Goal: Task Accomplishment & Management: Manage account settings

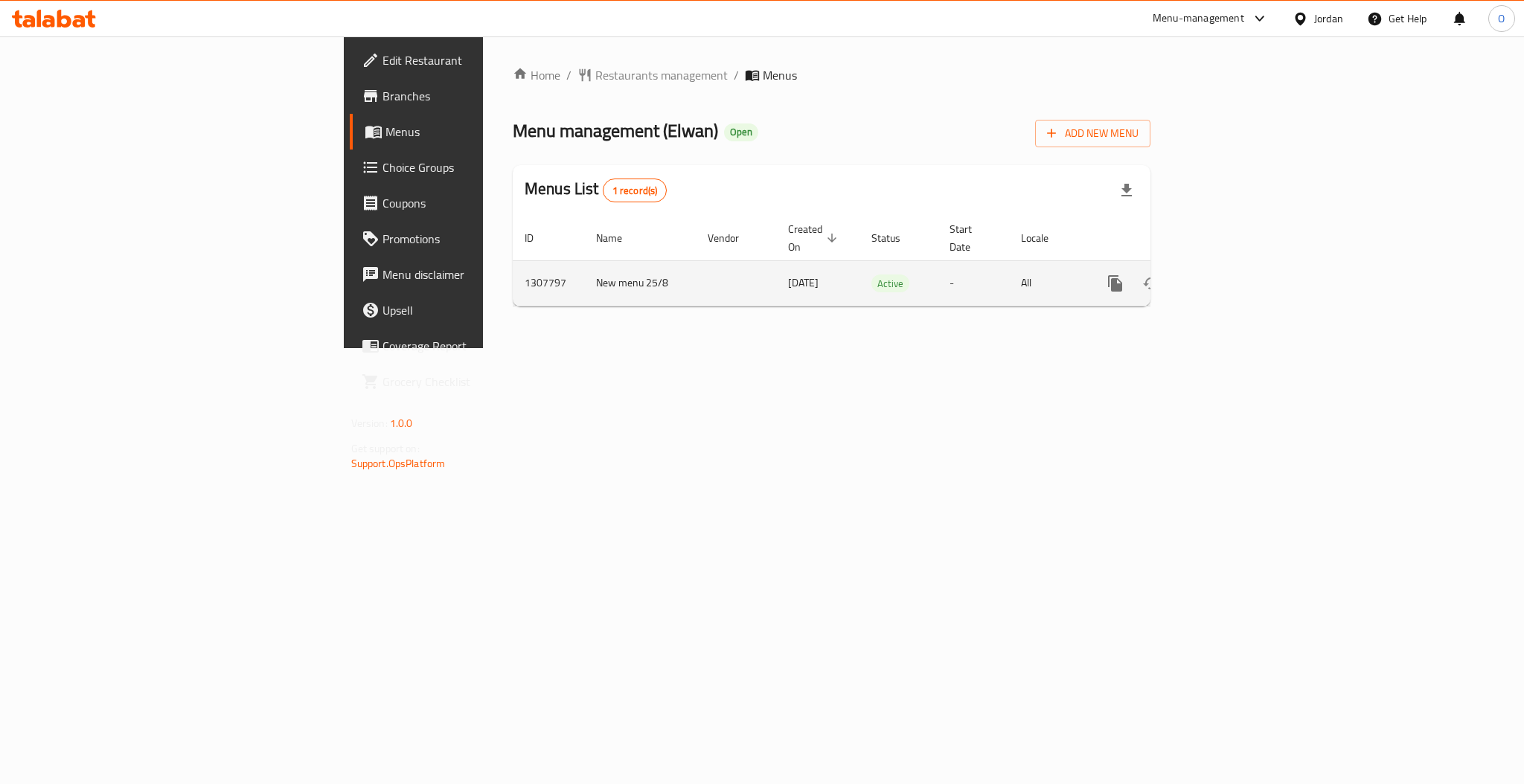
click at [1231, 275] on icon "enhanced table" at bounding box center [1223, 284] width 18 height 18
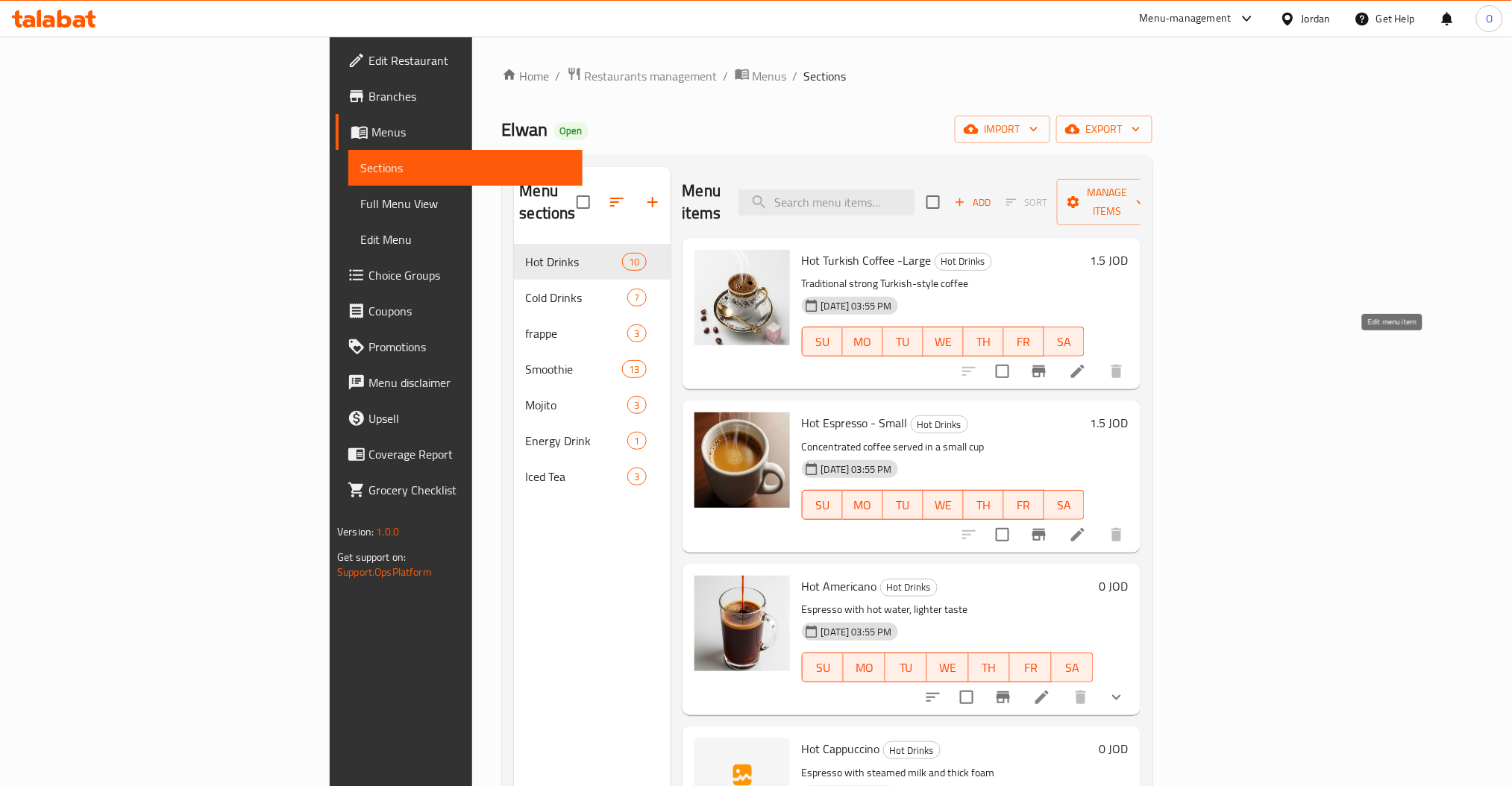
click at [1087, 362] on icon at bounding box center [1078, 371] width 18 height 18
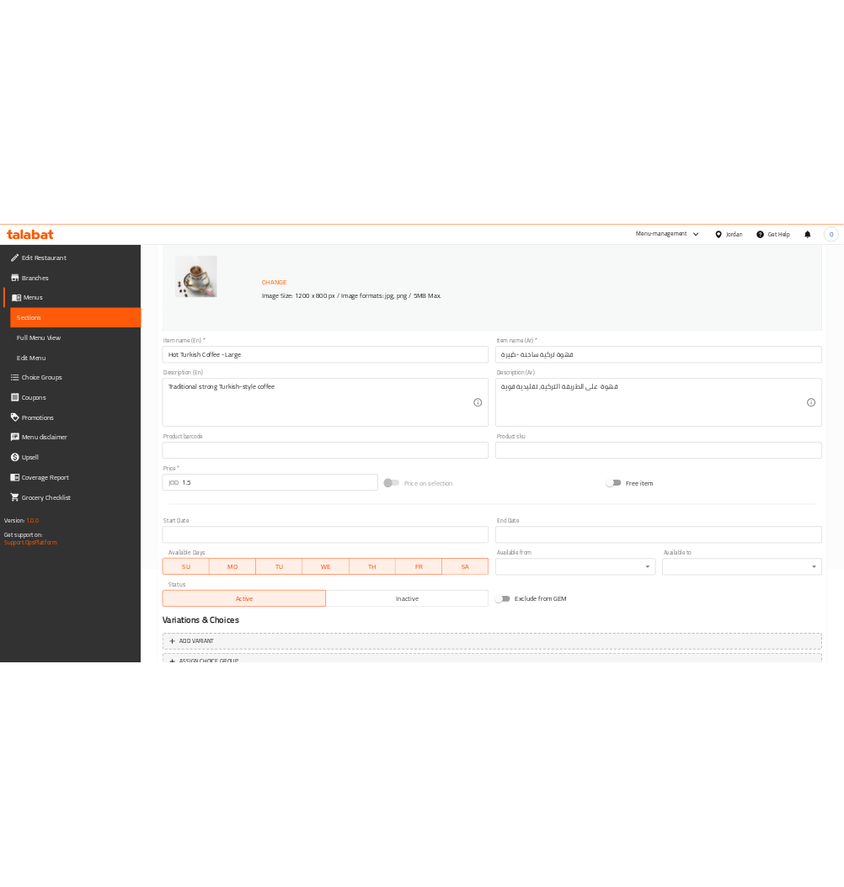
scroll to position [99, 0]
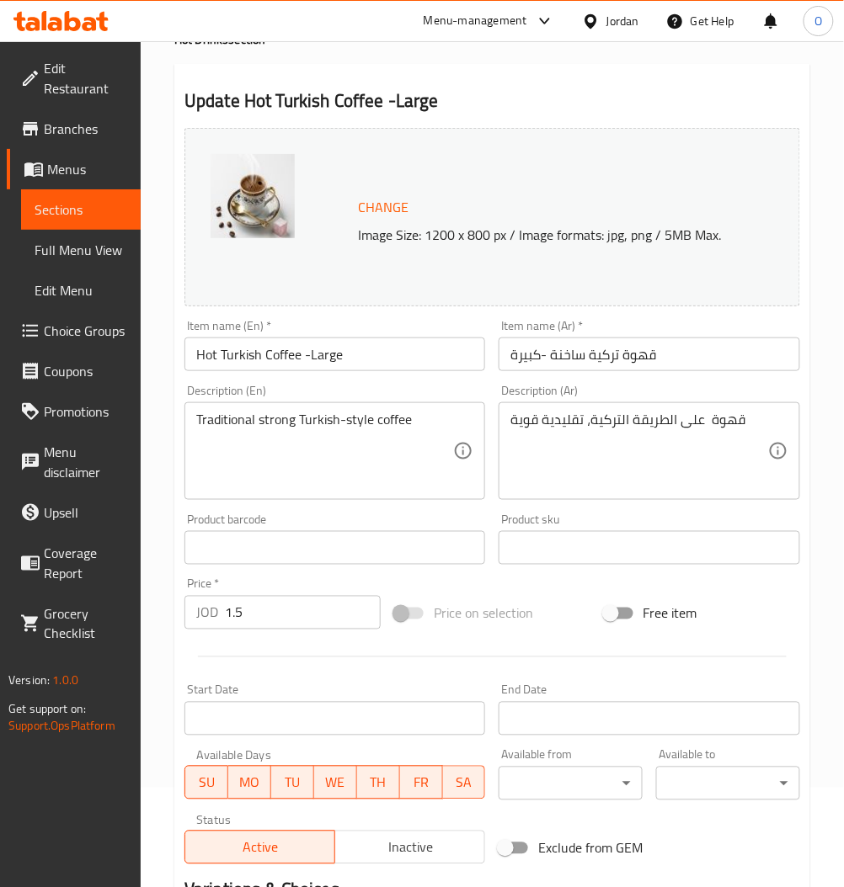
click at [72, 212] on span "Sections" at bounding box center [81, 210] width 93 height 20
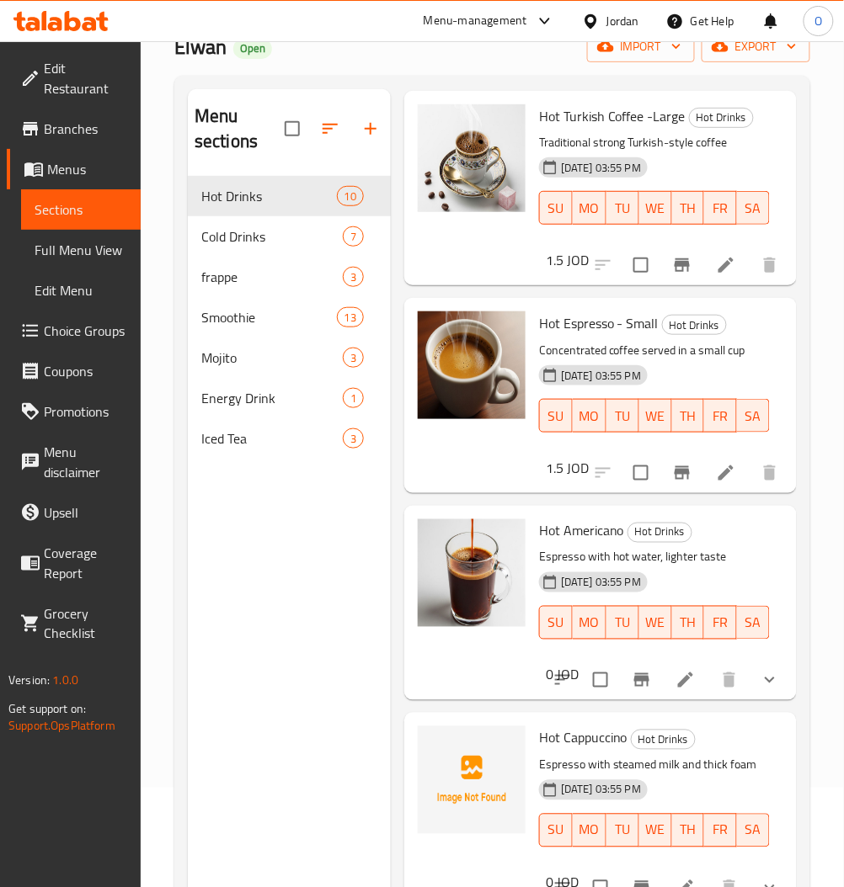
scroll to position [112, 0]
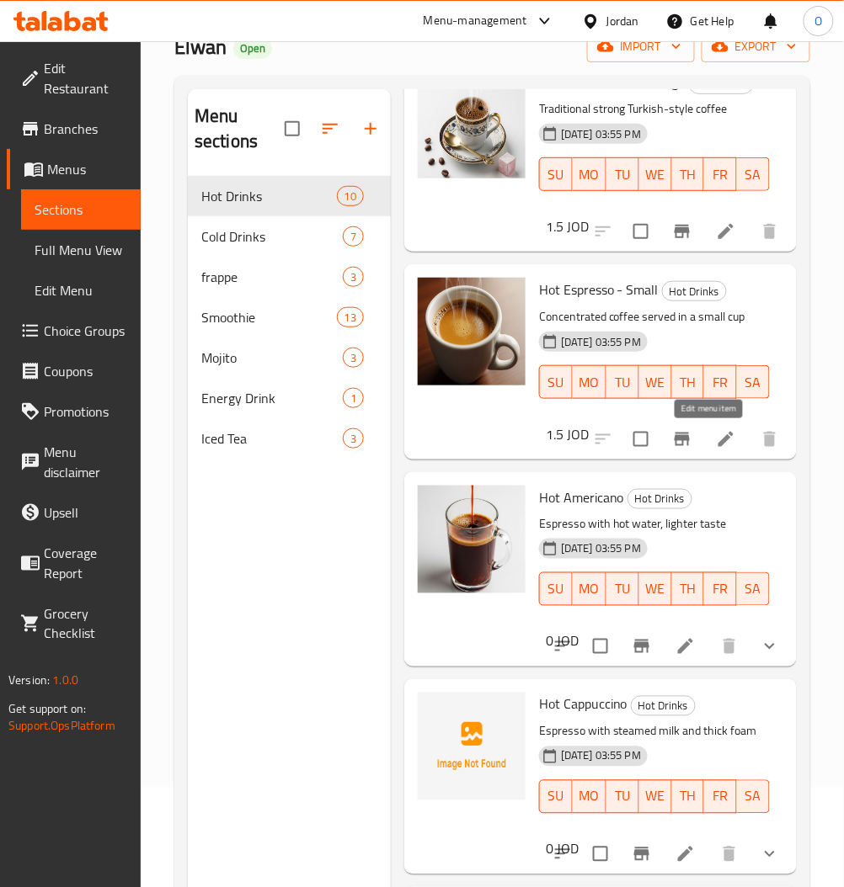
click at [716, 433] on icon at bounding box center [726, 439] width 20 height 20
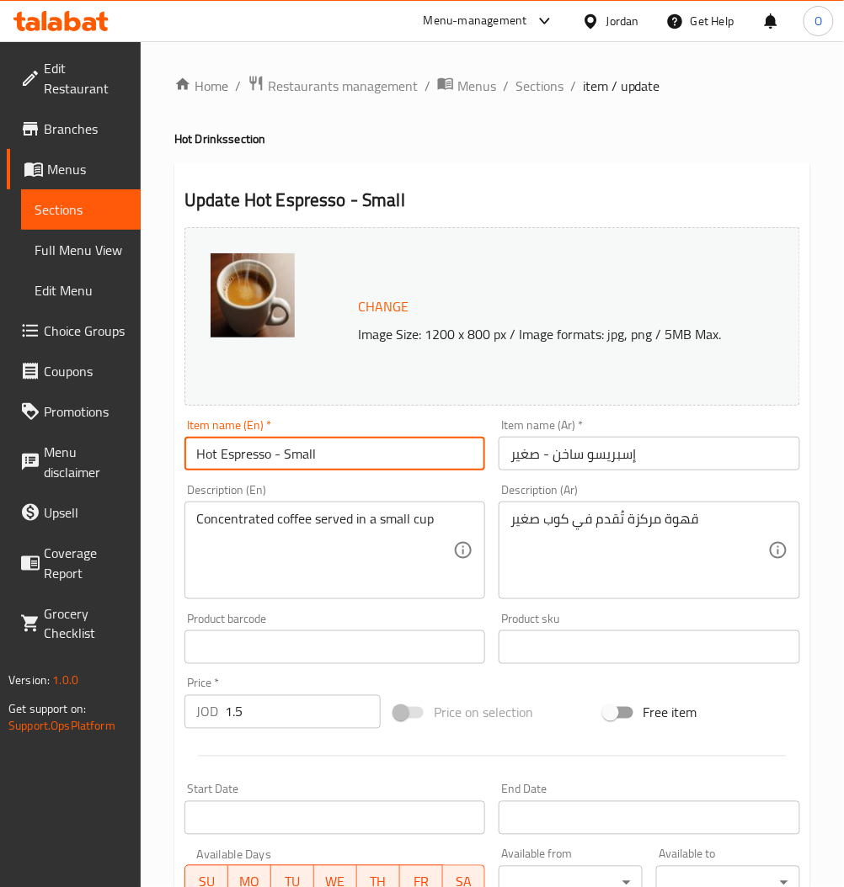
drag, startPoint x: 348, startPoint y: 463, endPoint x: 270, endPoint y: 472, distance: 78.0
click at [270, 472] on div "Item name (En)   * Hot Espresso - Small Item name (En) *" at bounding box center [335, 444] width 314 height 65
type input "Hot Espresso"
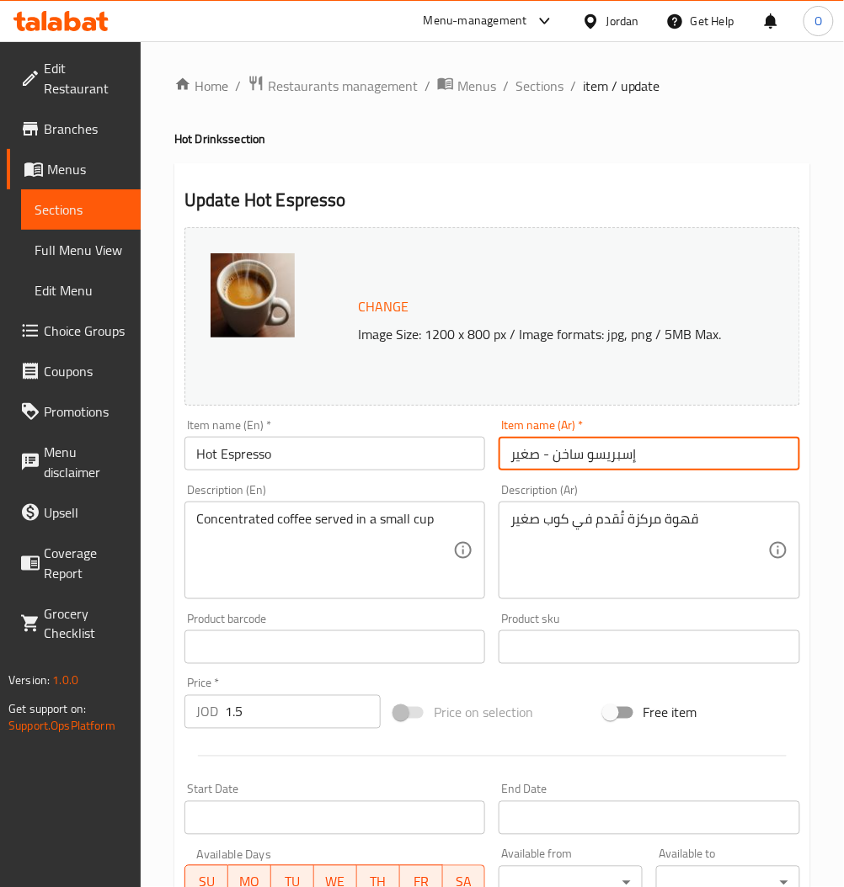
drag, startPoint x: 547, startPoint y: 457, endPoint x: 489, endPoint y: 461, distance: 58.2
click at [489, 461] on div "Change Image Size: 1200 x 800 px / Image formats: jpg, png / 5MB Max. Item name…" at bounding box center [492, 596] width 629 height 750
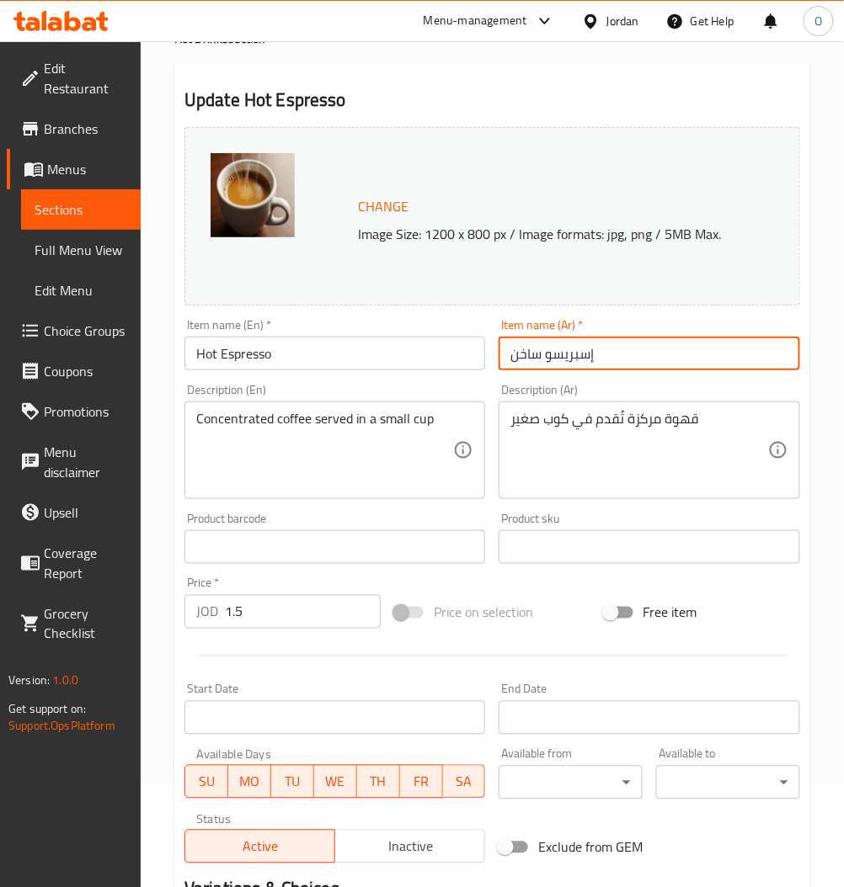
scroll to position [324, 0]
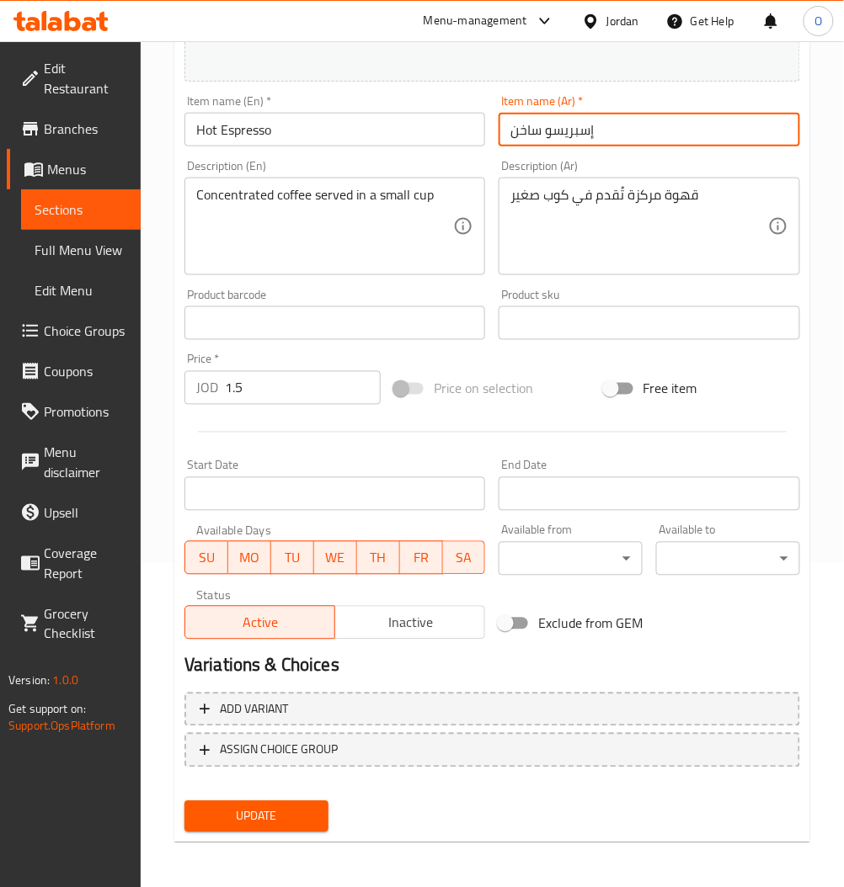
type input "إسبريسو ساخن"
click at [295, 816] on span "Update" at bounding box center [256, 816] width 117 height 21
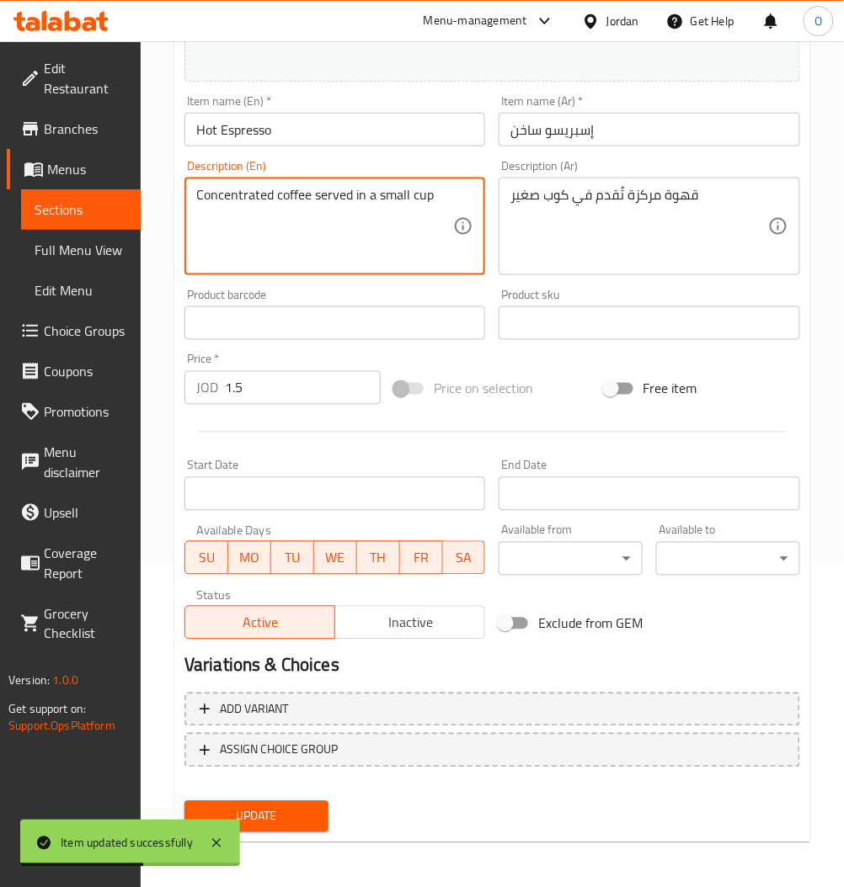
click at [396, 200] on textarea "Concentrated coffee served in a small cup" at bounding box center [324, 227] width 257 height 80
type textarea "Concentrated coffee served in a cup"
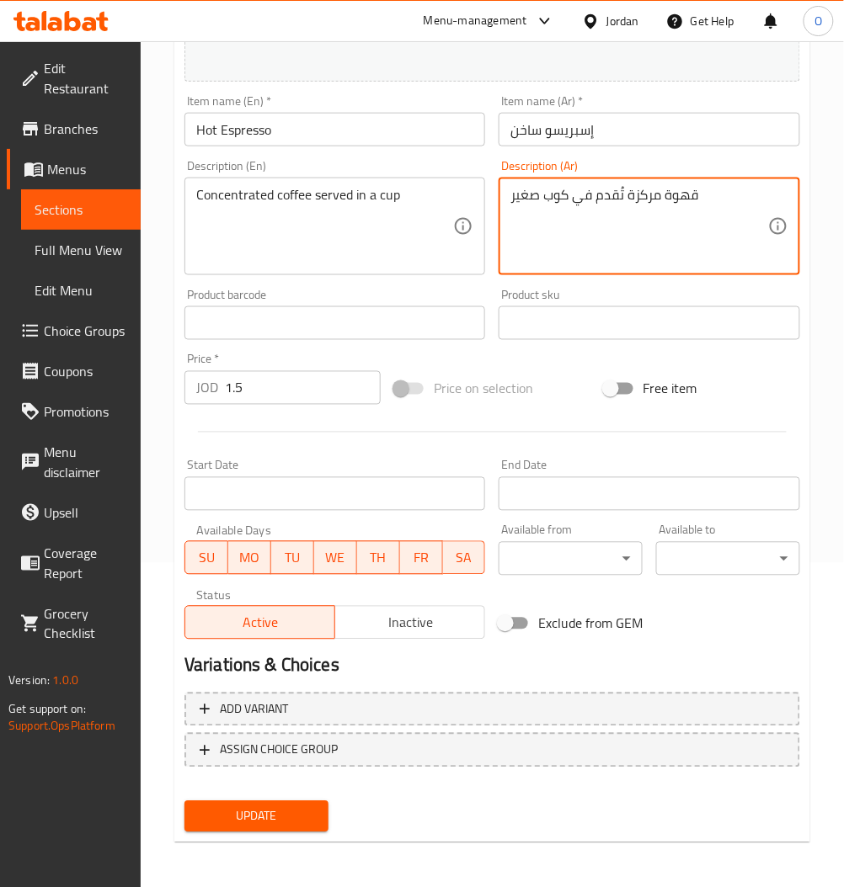
click at [525, 204] on textarea "قهوة مركزة تُقدم في كوب صغير" at bounding box center [638, 227] width 257 height 80
click at [525, 203] on textarea "قهوة مركزة تُقدم في كوب صغير" at bounding box center [638, 227] width 257 height 80
drag, startPoint x: 594, startPoint y: 200, endPoint x: 356, endPoint y: 206, distance: 238.3
click at [356, 206] on div "Change Image Size: 1200 x 800 px / Image formats: jpg, png / 5MB Max. Item name…" at bounding box center [492, 271] width 629 height 750
type textarea "قهوة مركزة"
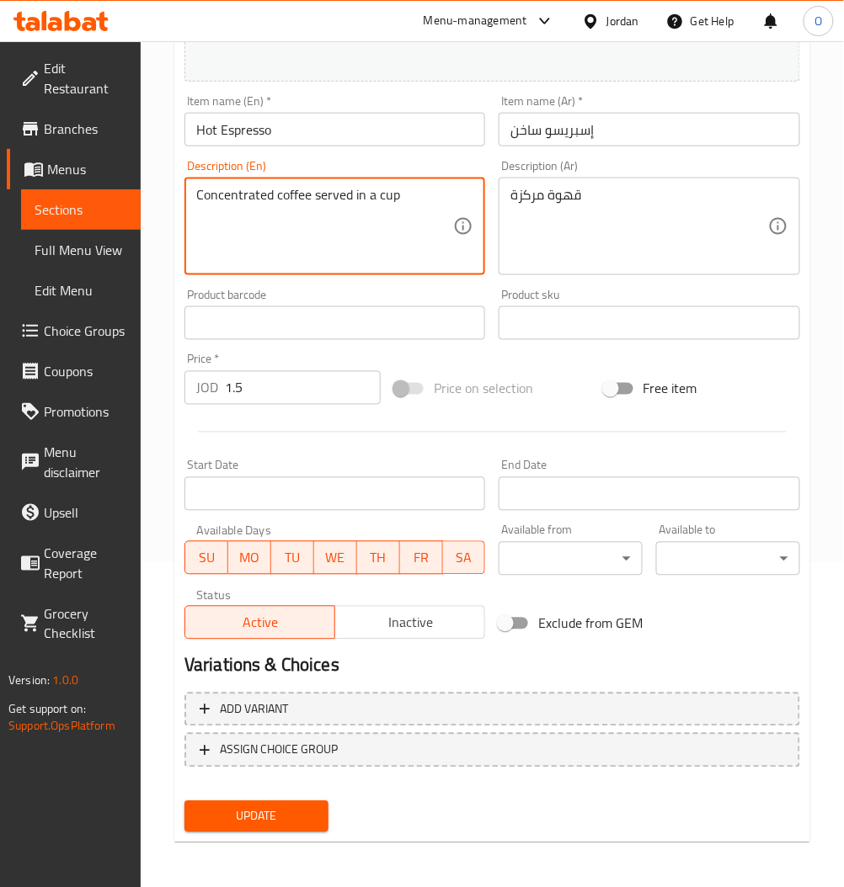
drag, startPoint x: 317, startPoint y: 196, endPoint x: 327, endPoint y: 196, distance: 9.3
drag, startPoint x: 313, startPoint y: 195, endPoint x: 536, endPoint y: 200, distance: 223.1
click at [536, 199] on div "Change Image Size: 1200 x 800 px / Image formats: jpg, png / 5MB Max. Item name…" at bounding box center [492, 271] width 629 height 750
type textarea "Concentrated coffee"
click at [288, 815] on span "Update" at bounding box center [256, 816] width 117 height 21
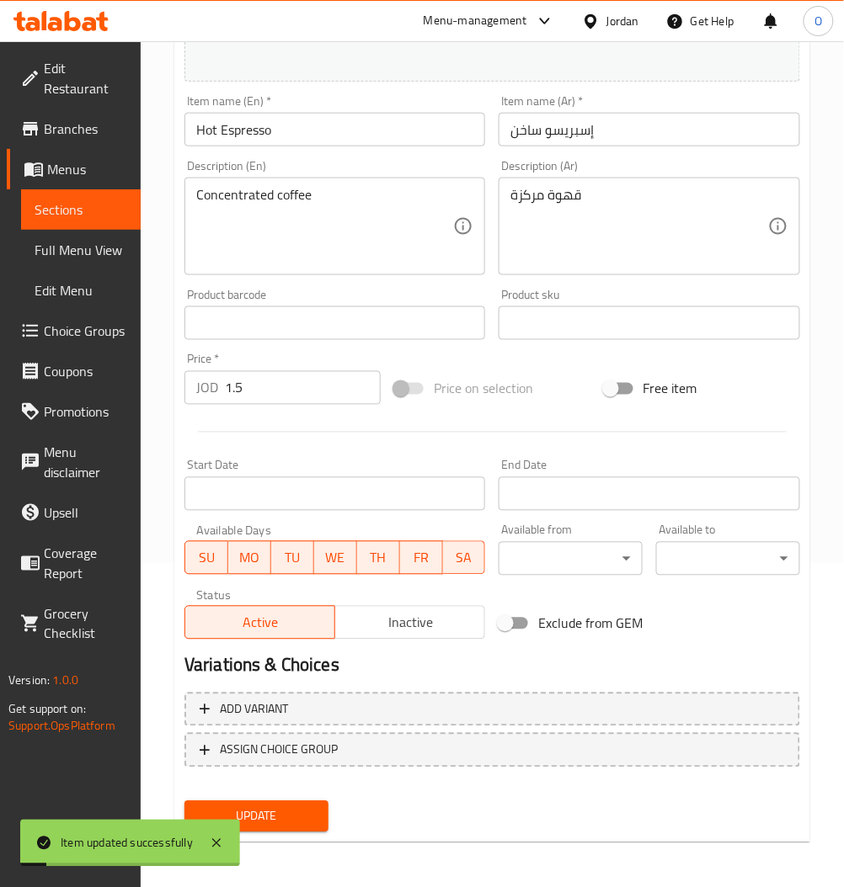
click at [104, 202] on span "Sections" at bounding box center [81, 210] width 93 height 20
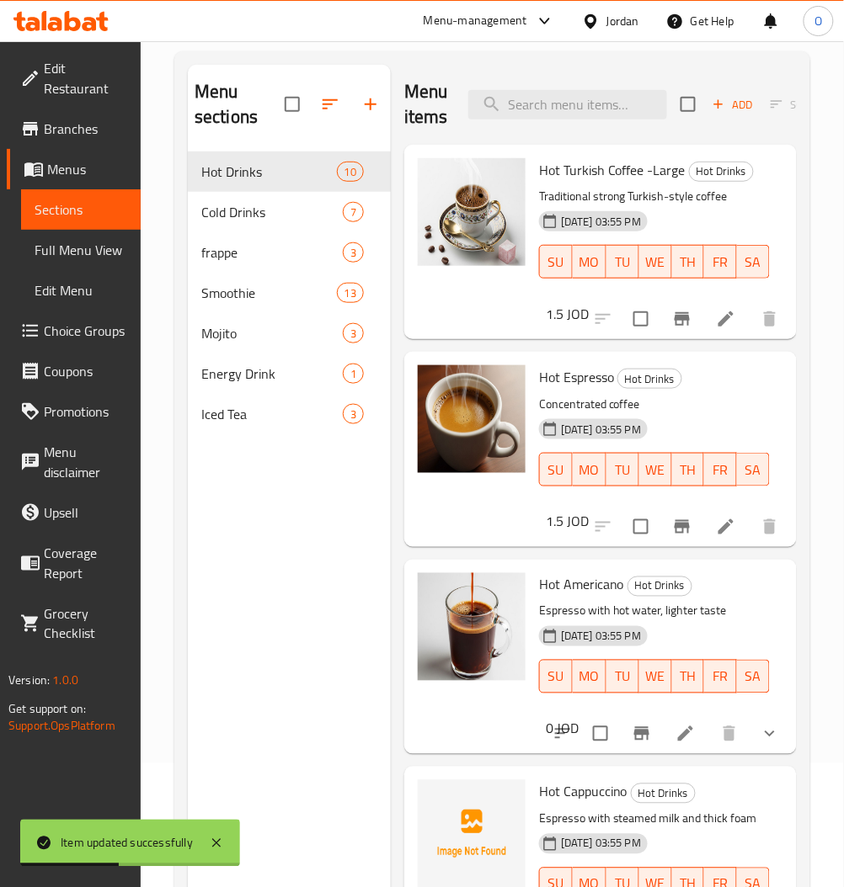
scroll to position [224, 0]
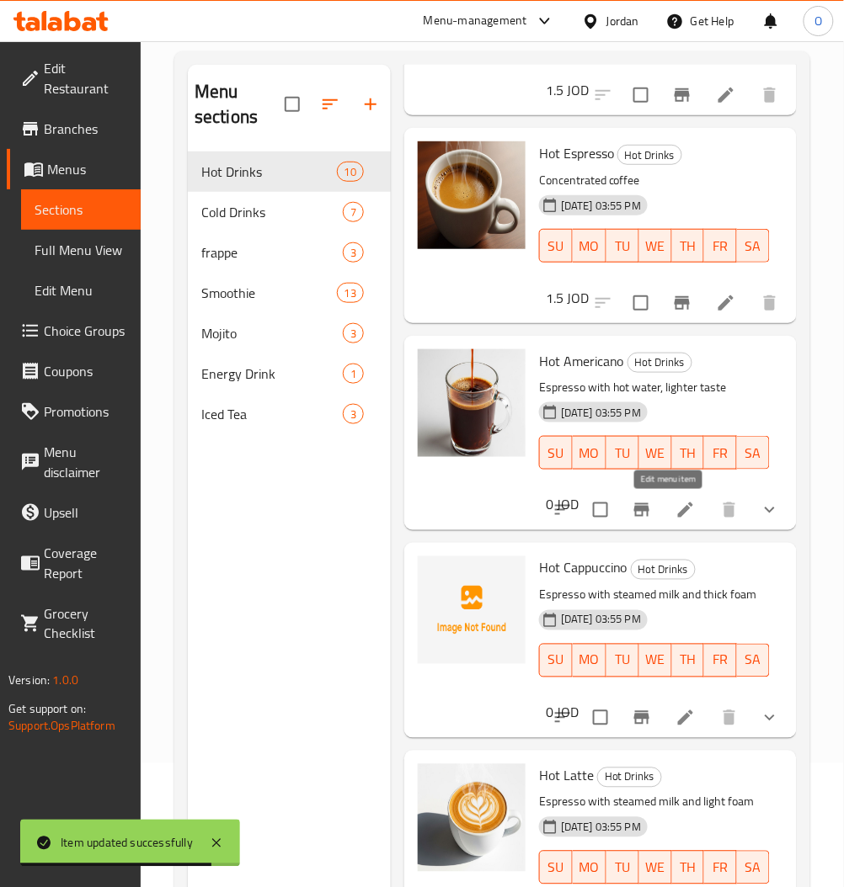
click at [679, 510] on li at bounding box center [685, 510] width 47 height 30
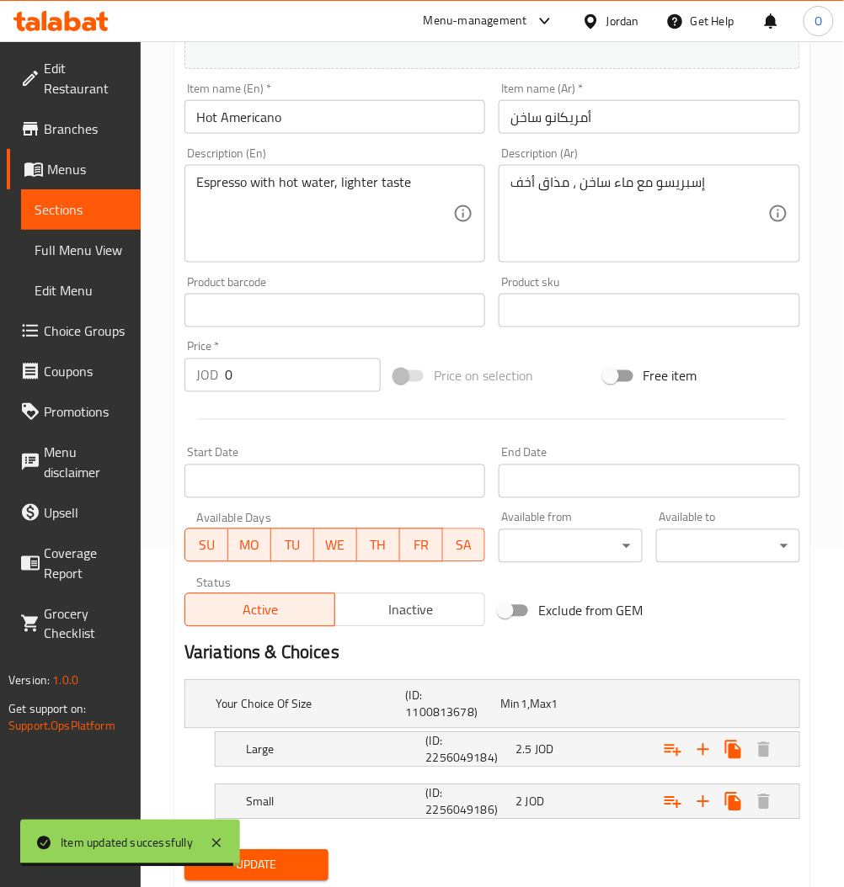
scroll to position [387, 0]
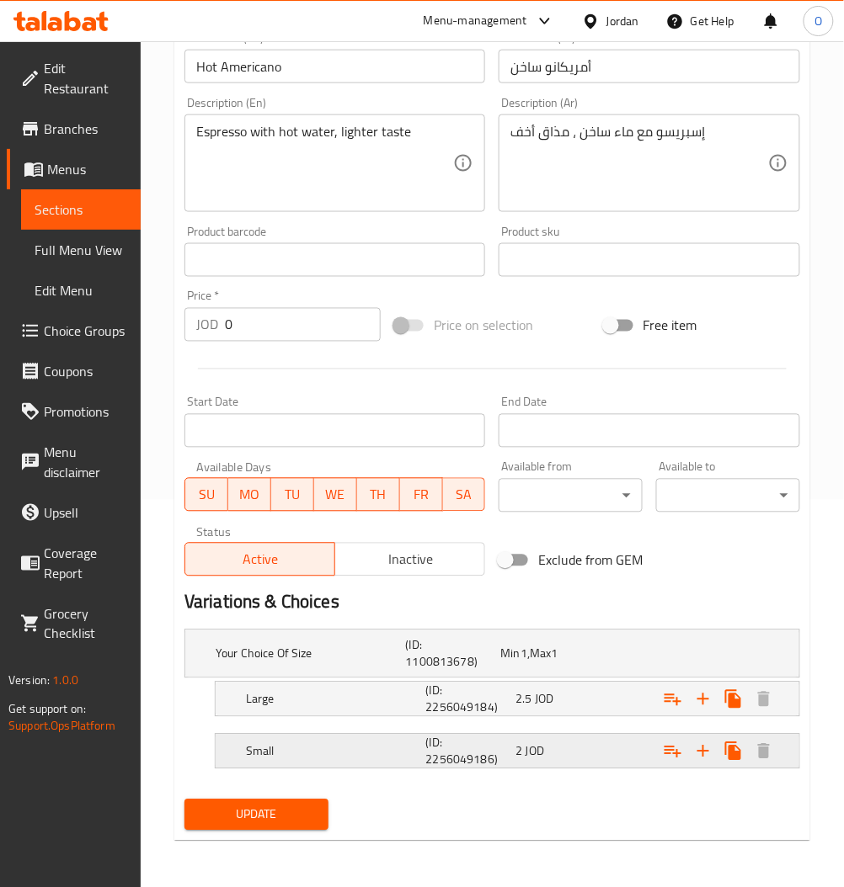
click at [399, 663] on h5 "Small" at bounding box center [308, 654] width 184 height 17
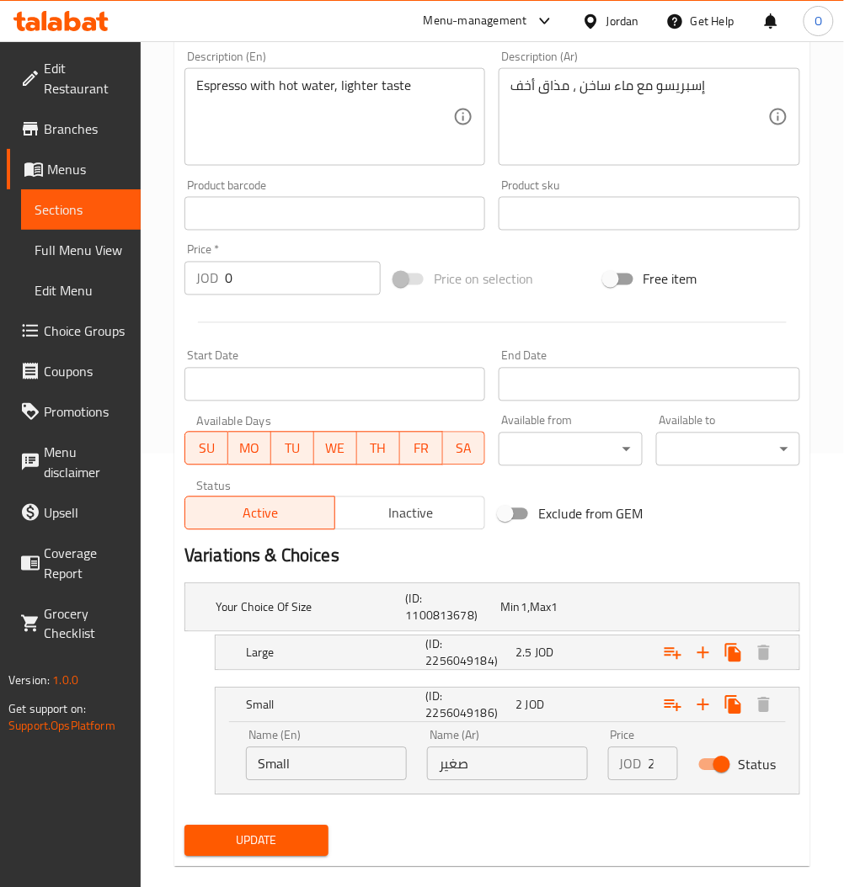
scroll to position [460, 0]
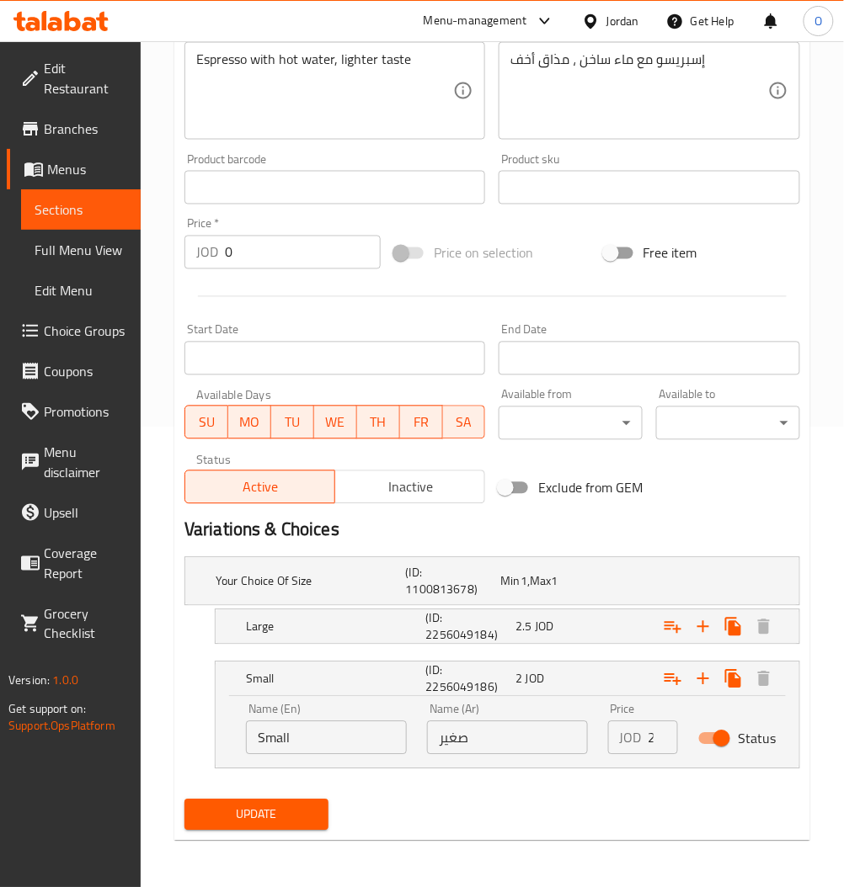
click at [725, 736] on input "Status" at bounding box center [721, 739] width 96 height 32
checkbox input "false"
click at [494, 599] on h5 "(ID: 2256049184)" at bounding box center [450, 582] width 88 height 34
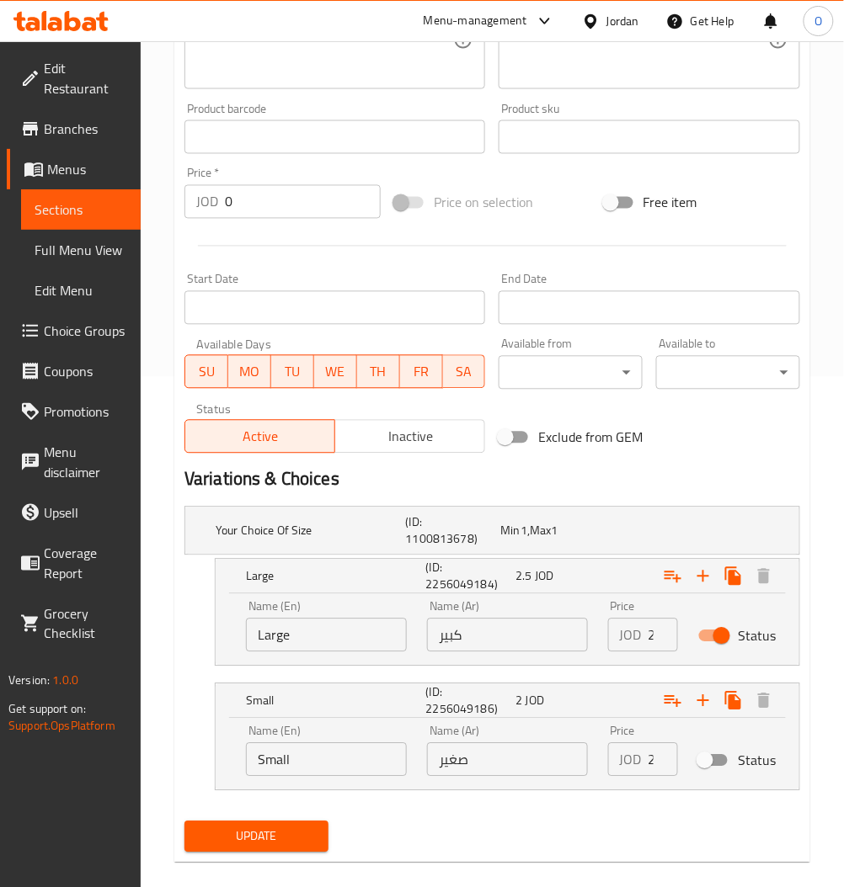
scroll to position [533, 0]
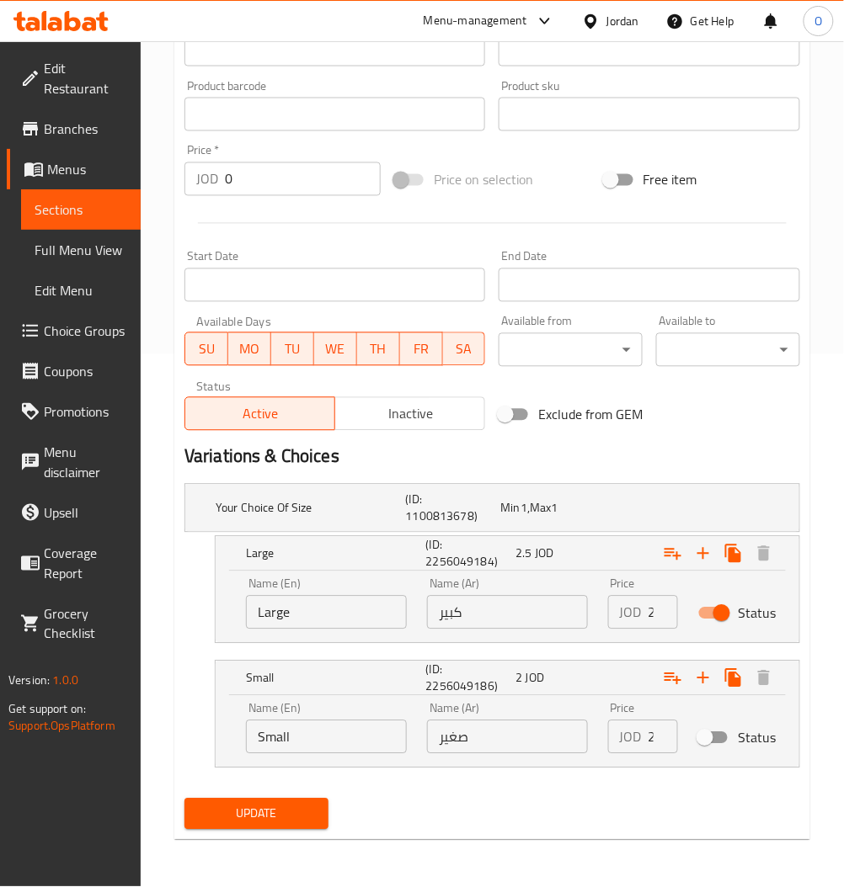
click at [635, 614] on p "JOD" at bounding box center [631, 613] width 22 height 20
click at [645, 611] on div "JOD 2.5 Price" at bounding box center [643, 613] width 70 height 34
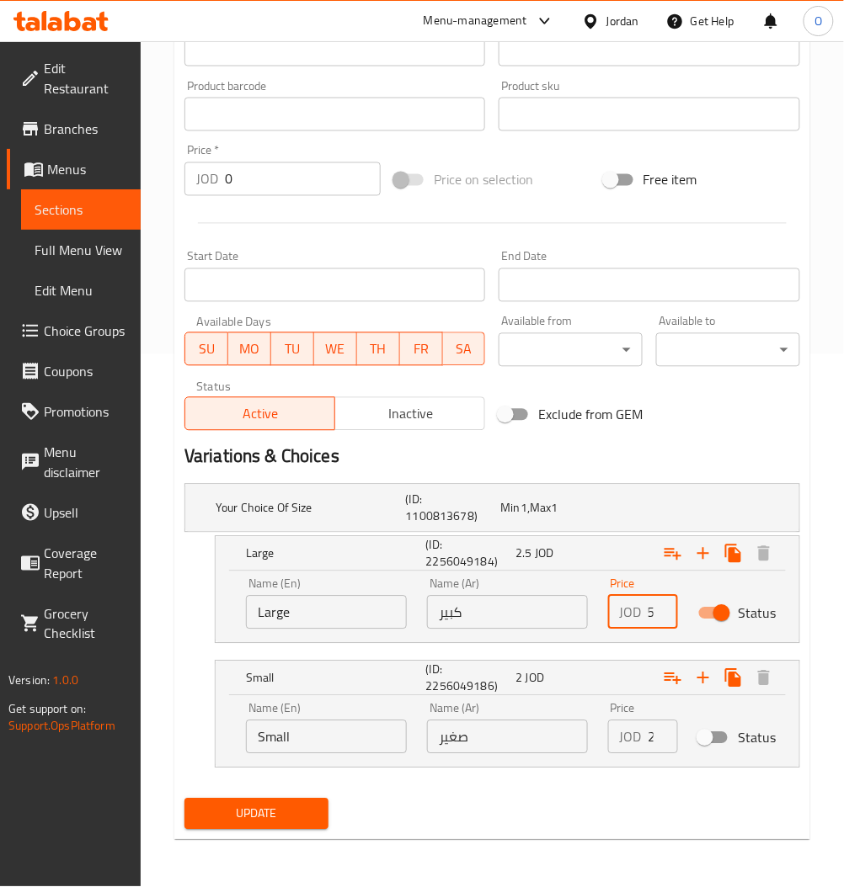
click at [644, 611] on div "JOD 2.5 Price" at bounding box center [643, 613] width 70 height 34
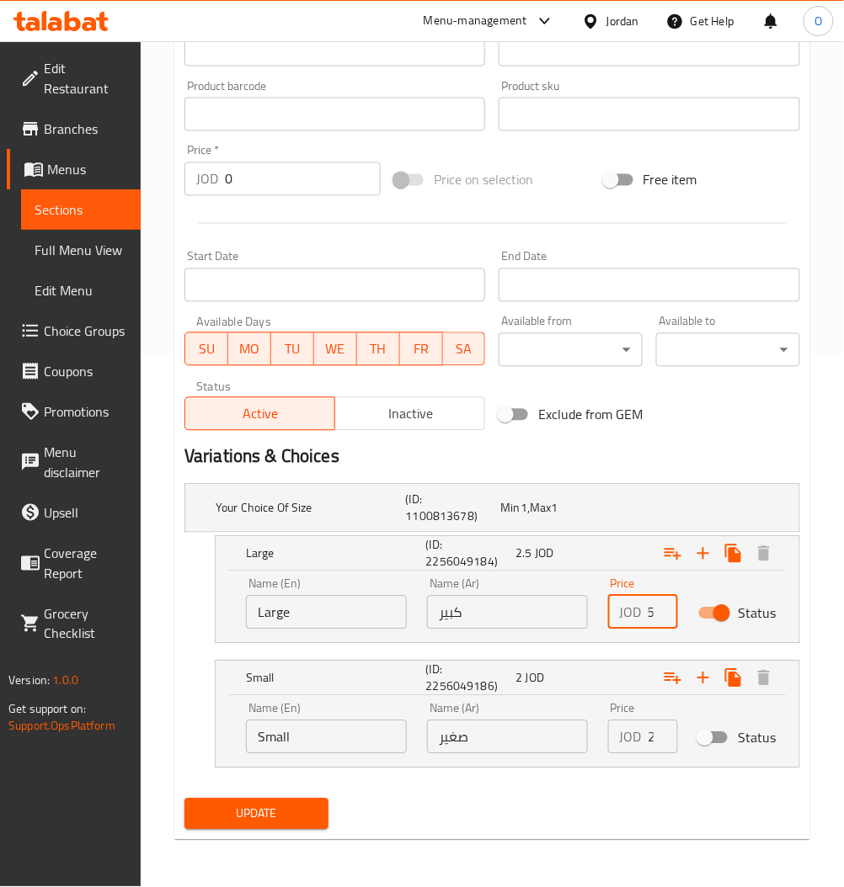
click at [652, 617] on input "2.5" at bounding box center [662, 613] width 29 height 34
type input "3"
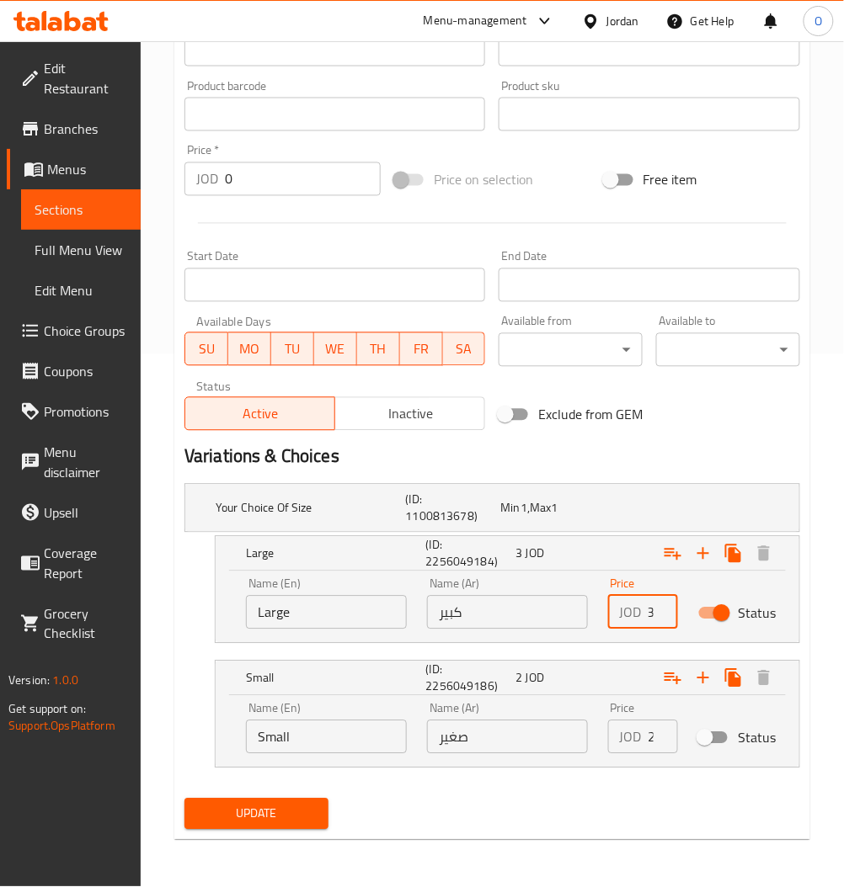
click at [576, 771] on div "Your Choice Of Size (ID: 1100813678) Min 1 , Max 1 Name (En) Your Choice Of Siz…" at bounding box center [492, 634] width 629 height 315
click at [284, 825] on span "Update" at bounding box center [256, 814] width 117 height 21
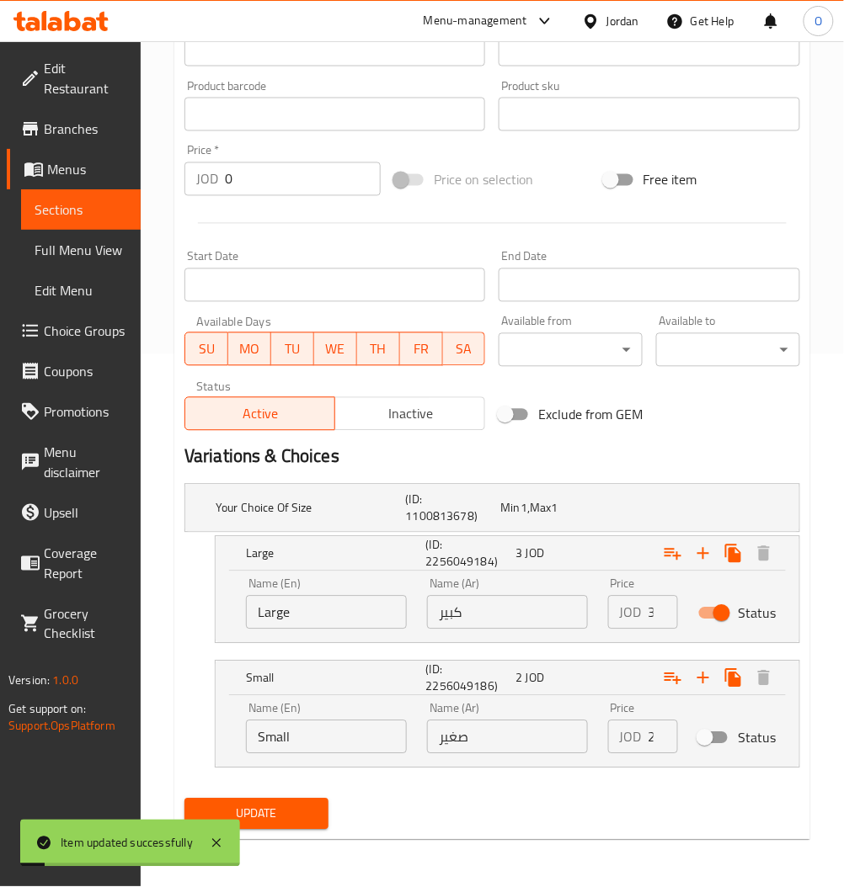
click at [57, 200] on span "Sections" at bounding box center [81, 210] width 93 height 20
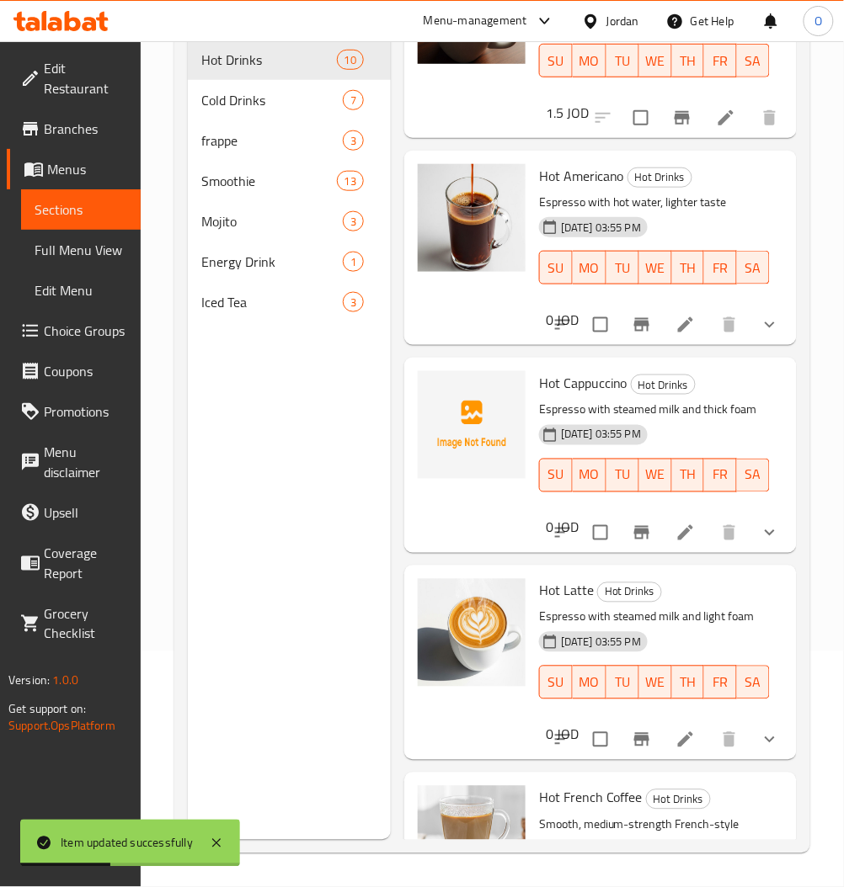
scroll to position [337, 0]
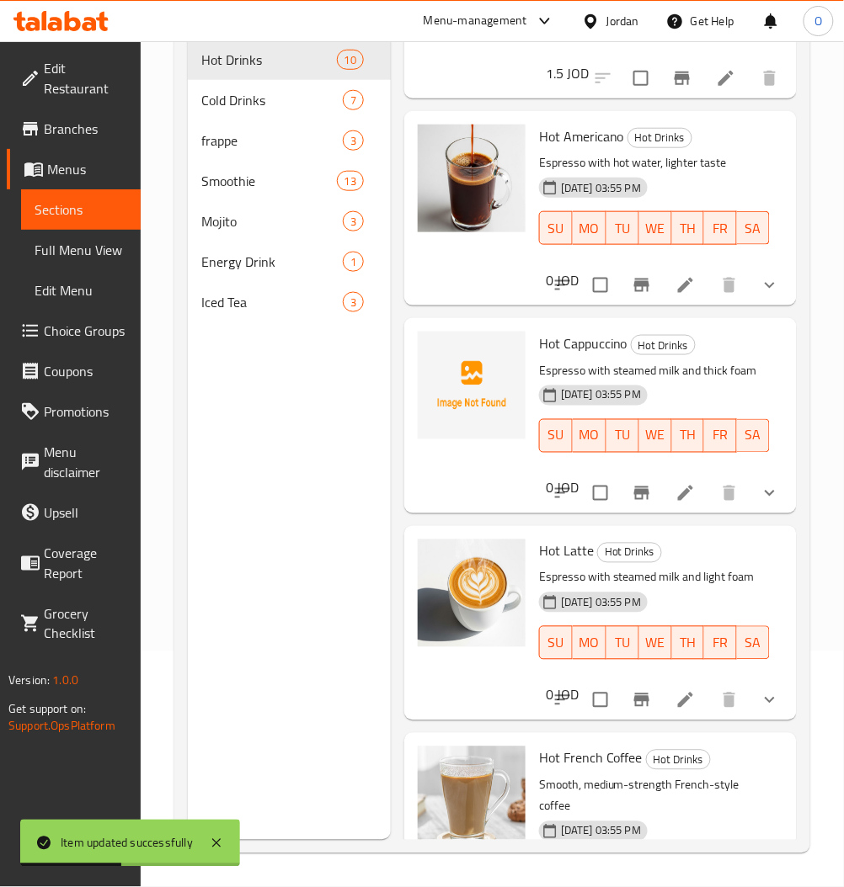
click at [678, 501] on icon at bounding box center [685, 493] width 15 height 15
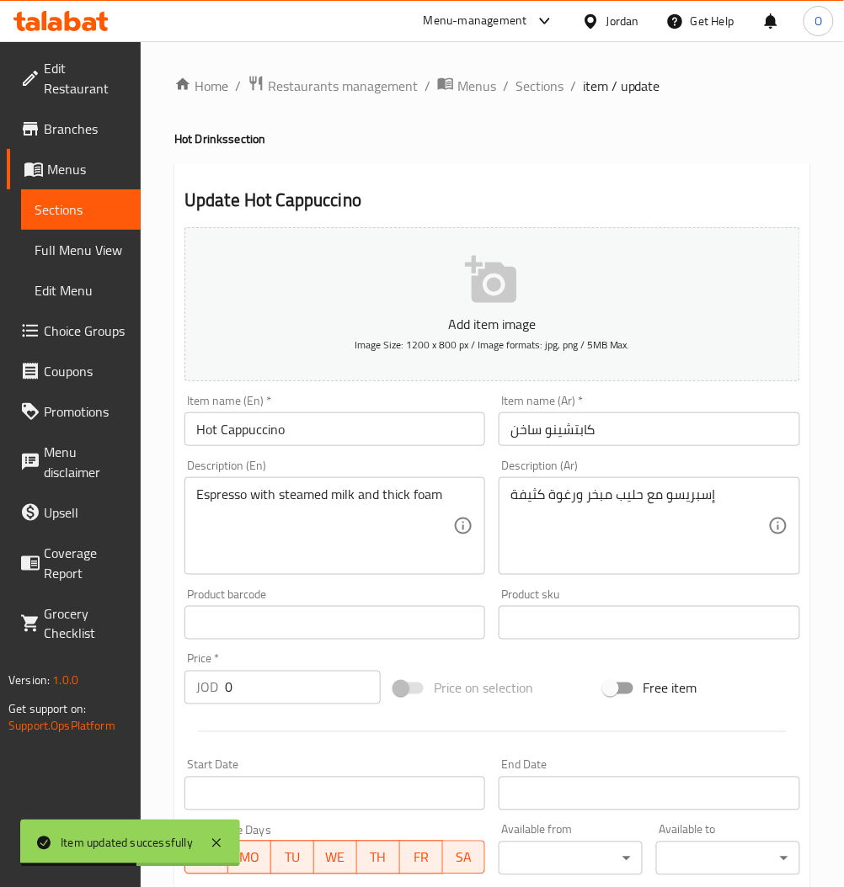
scroll to position [362, 0]
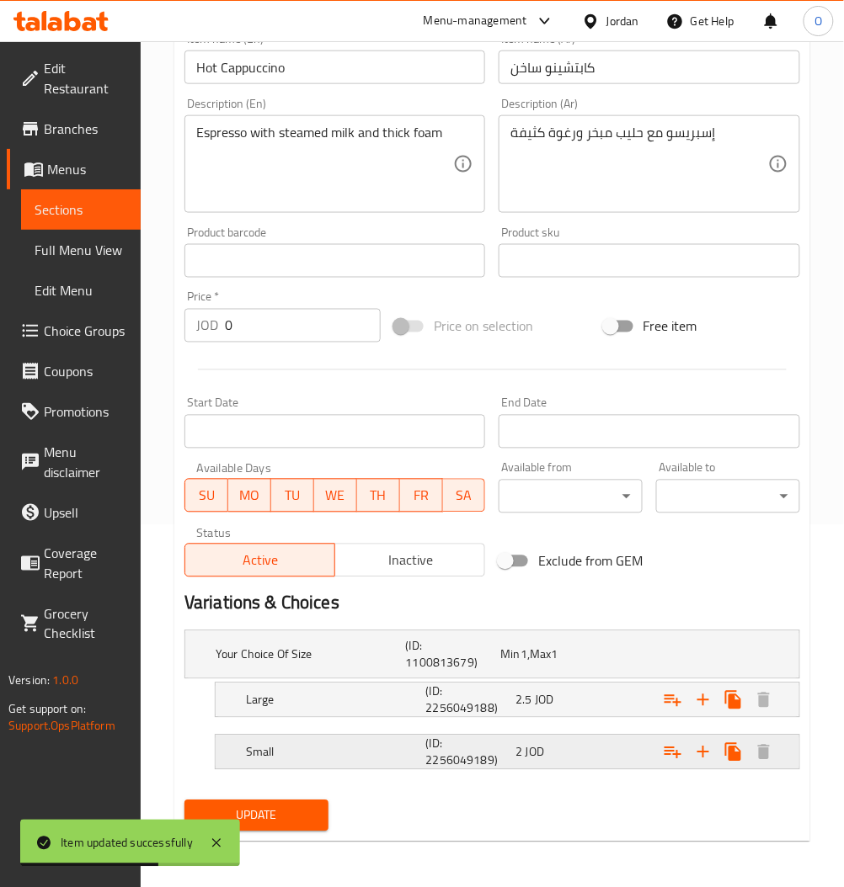
click at [542, 682] on div "Small (ID: 2256049189) 2 JOD" at bounding box center [497, 655] width 570 height 54
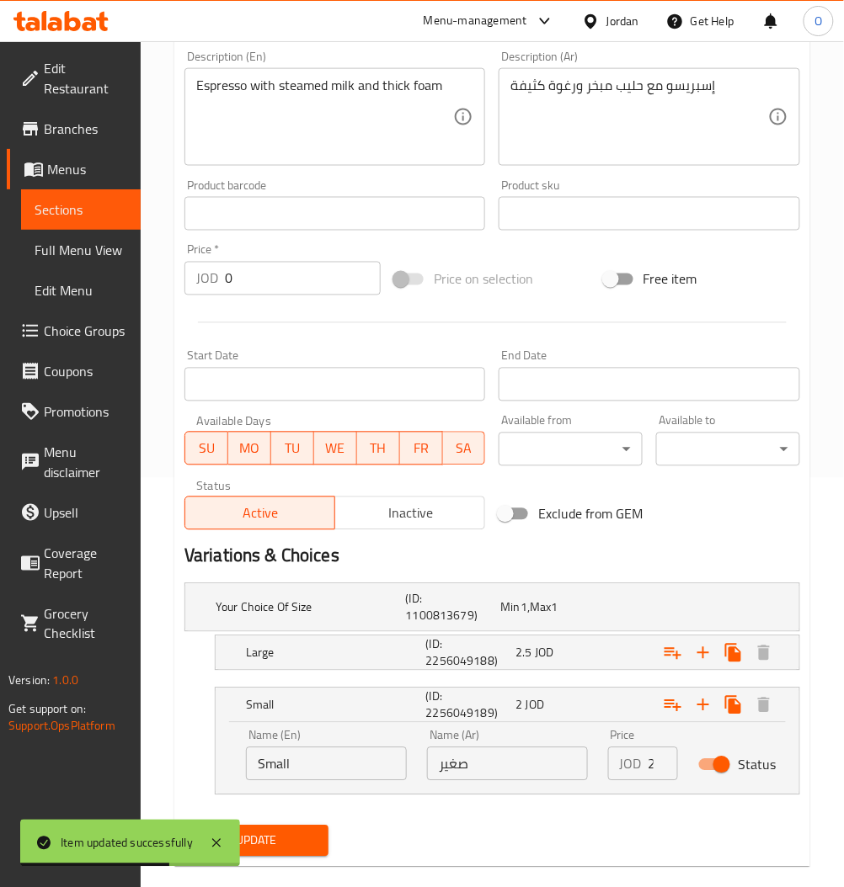
scroll to position [435, 0]
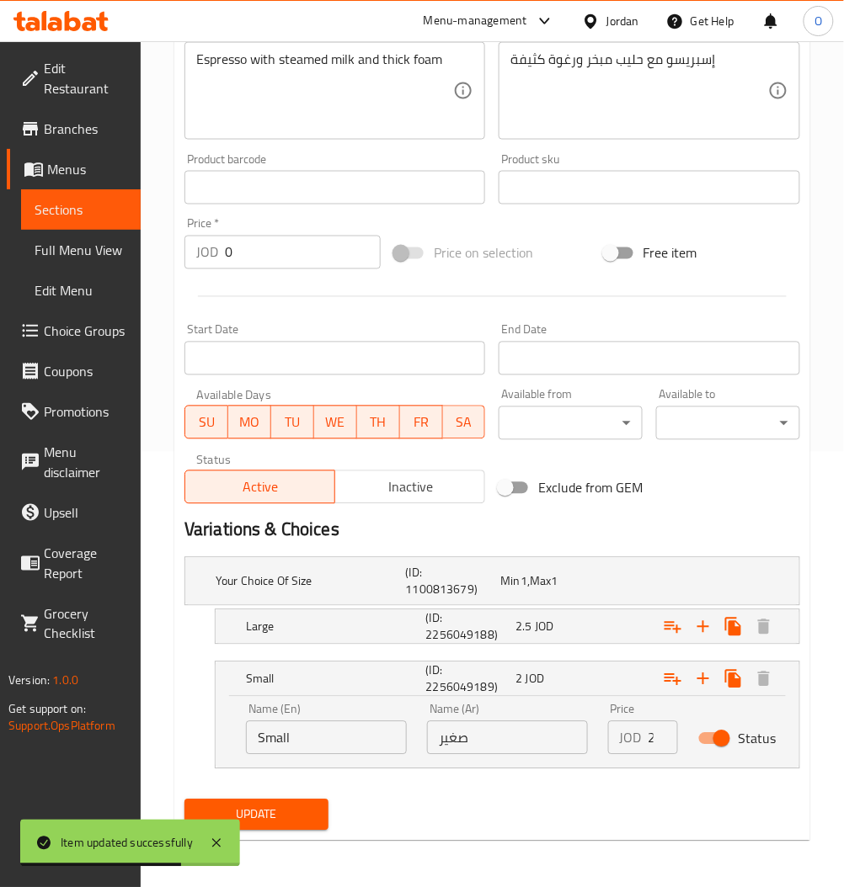
click at [729, 736] on input "Status" at bounding box center [721, 739] width 96 height 32
checkbox input "false"
click at [556, 590] on div "2.5 JOD" at bounding box center [544, 581] width 88 height 17
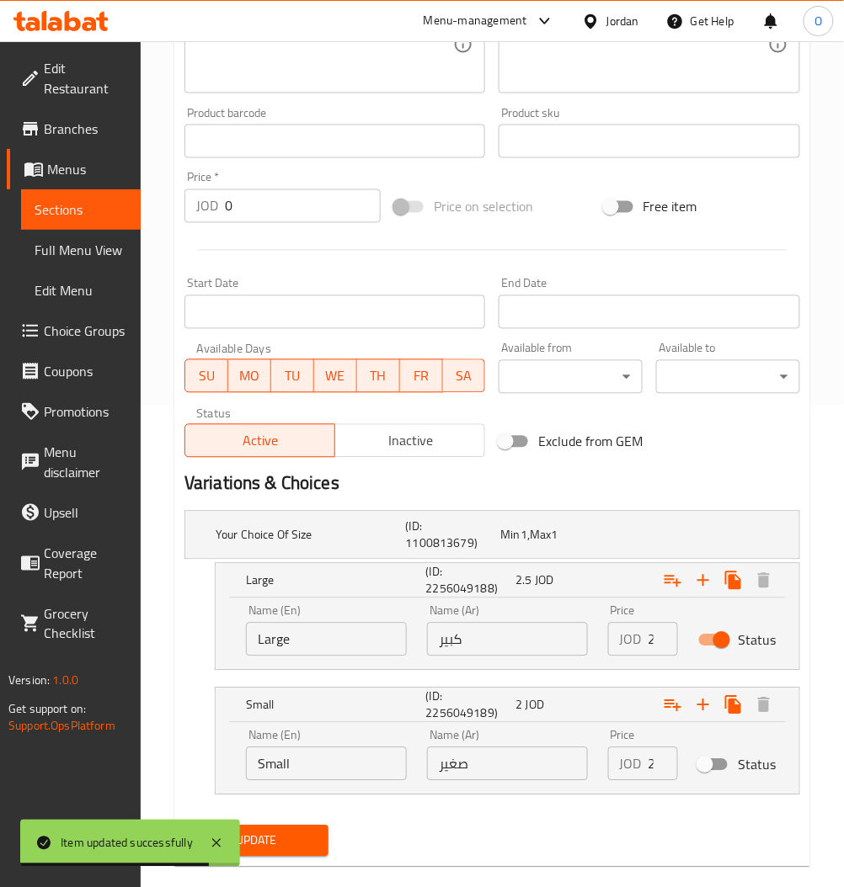
scroll to position [507, 0]
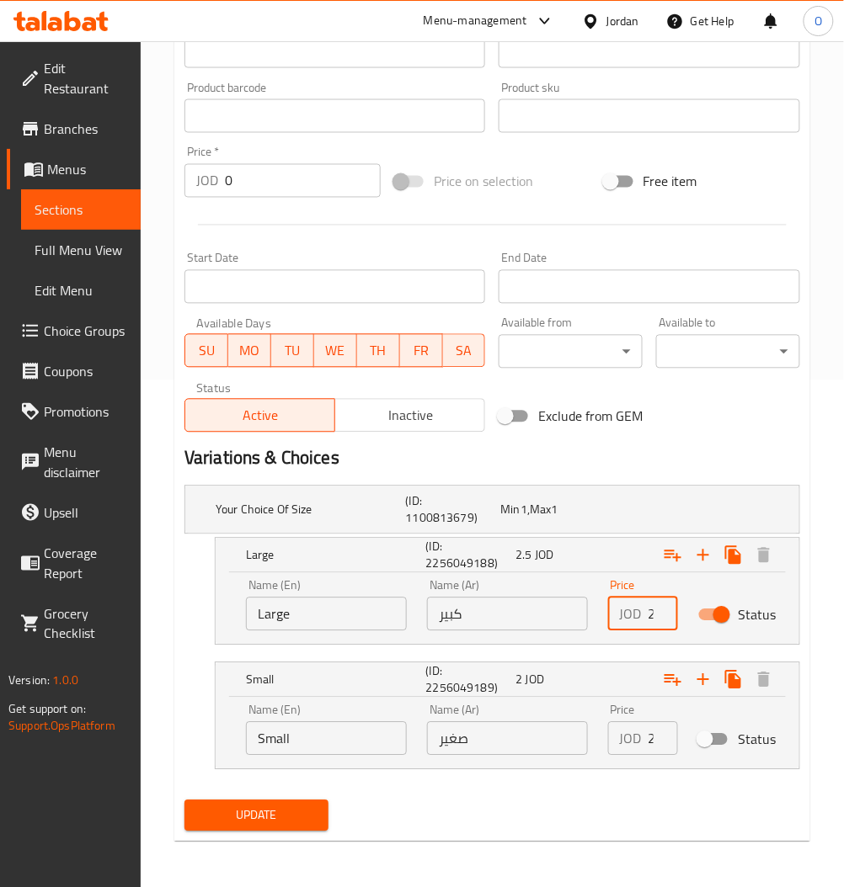
click at [648, 615] on input "2.5" at bounding box center [662, 615] width 29 height 34
type input "3"
click at [299, 810] on span "Update" at bounding box center [256, 816] width 117 height 21
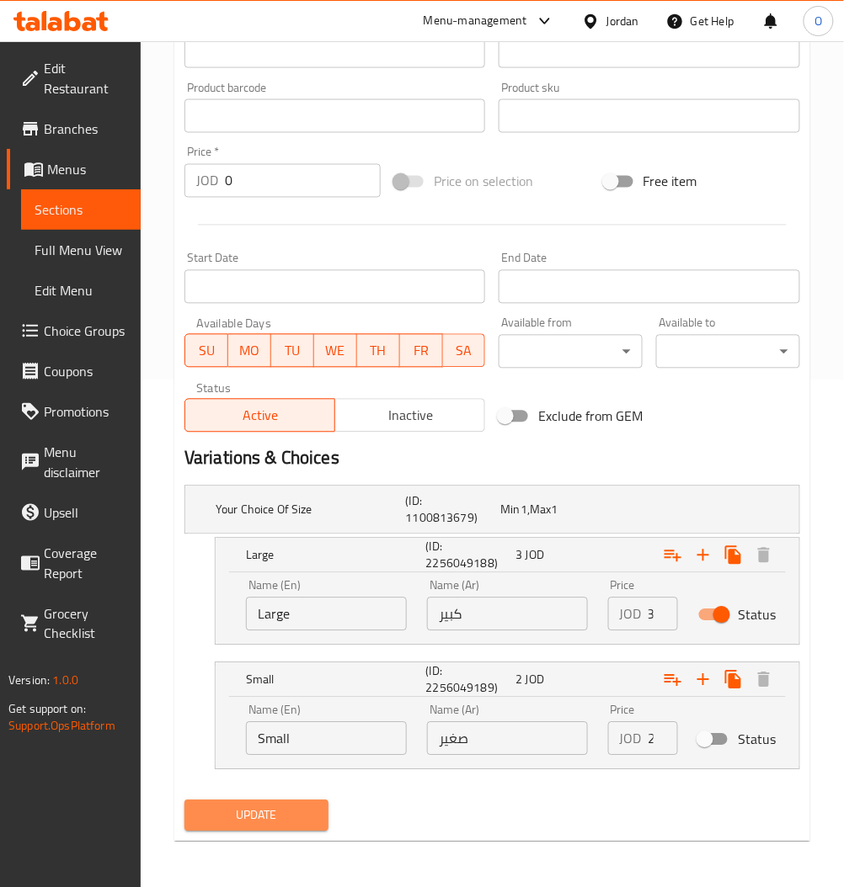
scroll to position [0, 0]
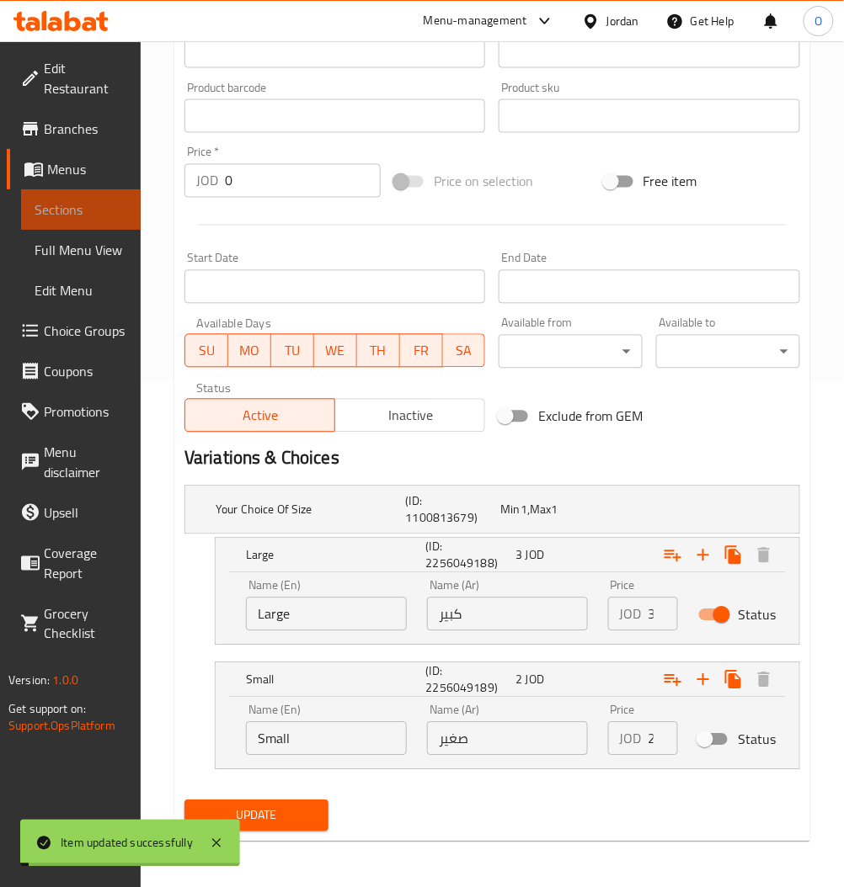
click at [85, 213] on span "Sections" at bounding box center [81, 210] width 93 height 20
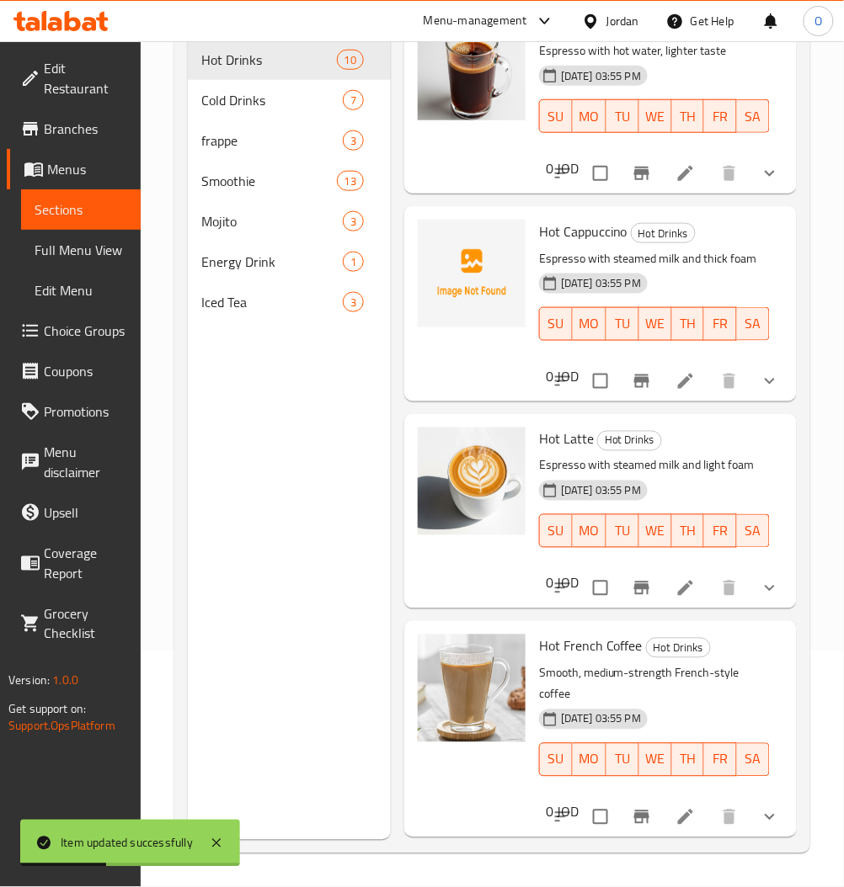
scroll to position [561, 0]
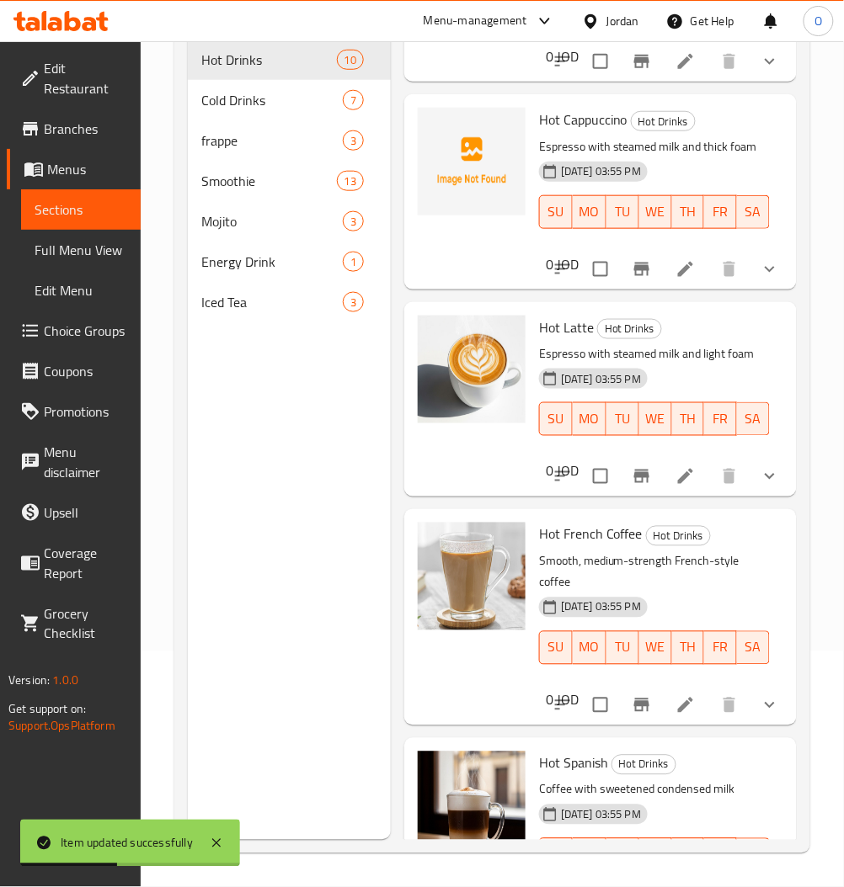
click at [677, 492] on li at bounding box center [685, 476] width 47 height 30
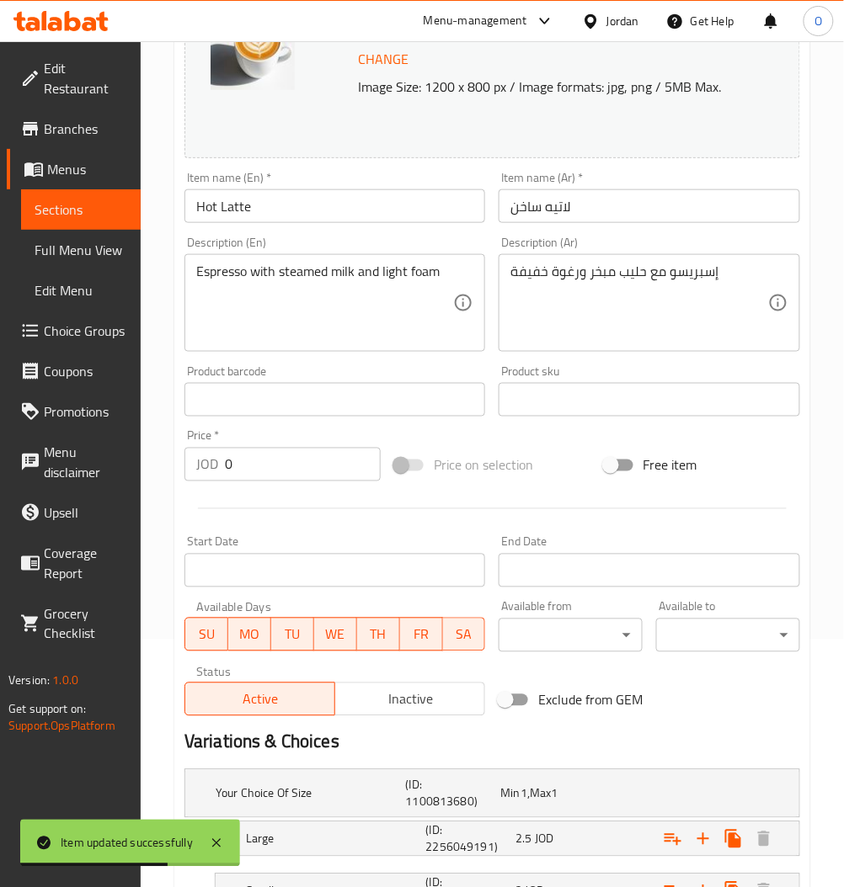
scroll to position [387, 0]
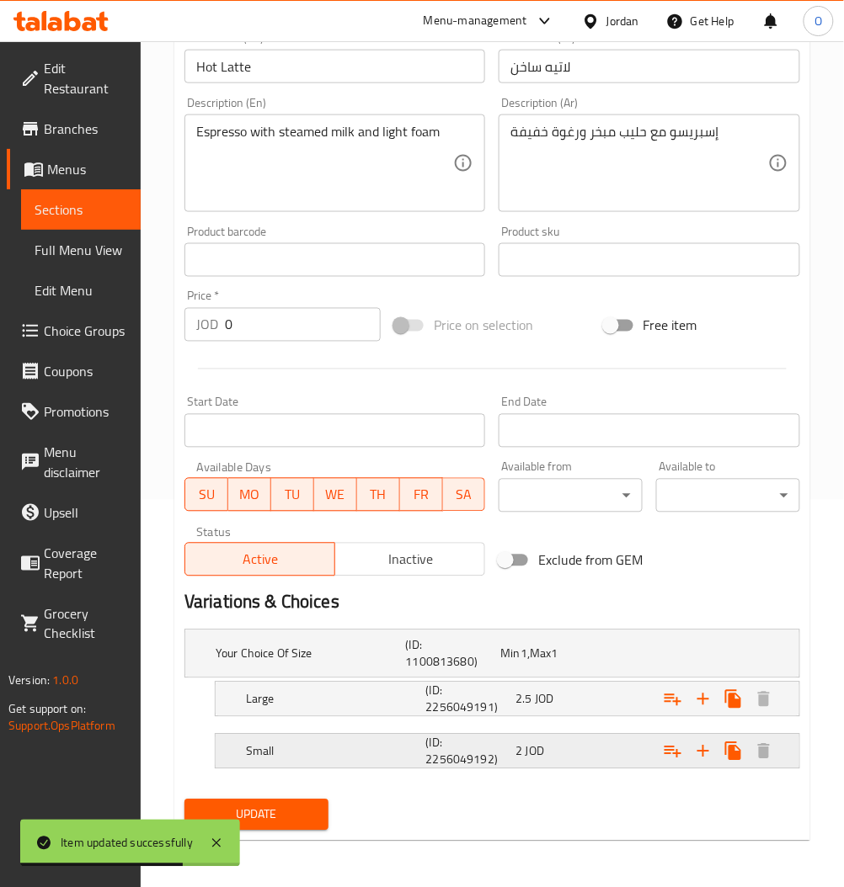
click at [438, 671] on h5 "(ID: 2256049192)" at bounding box center [450, 654] width 88 height 34
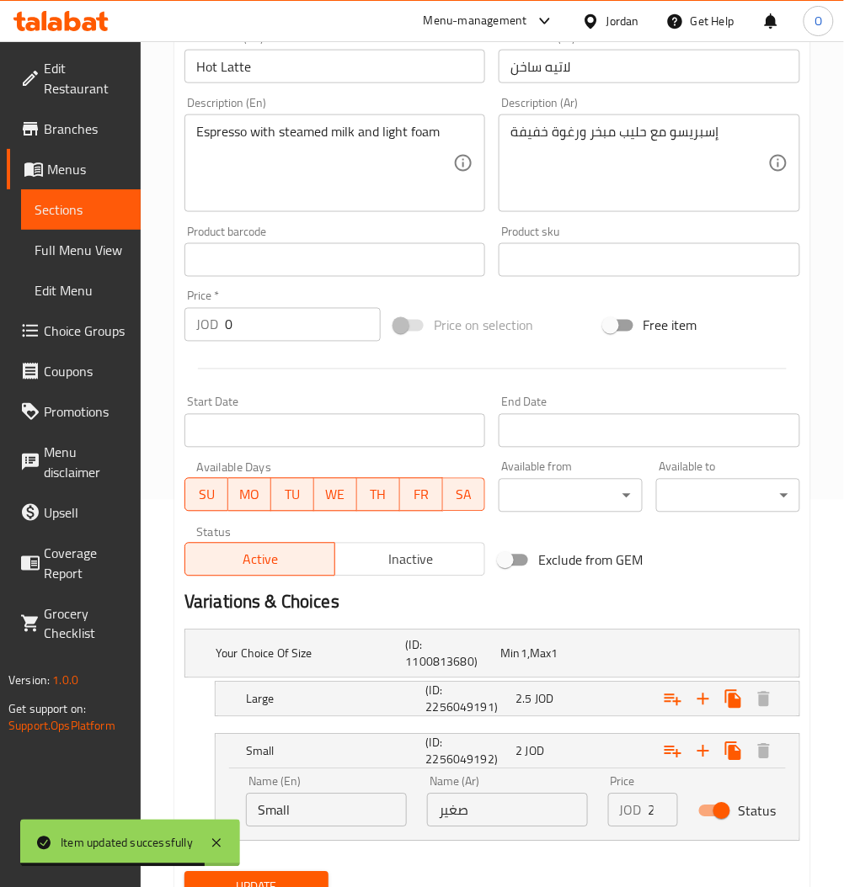
click at [727, 812] on input "Status" at bounding box center [721, 812] width 96 height 32
checkbox input "false"
click at [540, 727] on nav at bounding box center [491, 727] width 615 height 13
click at [540, 725] on nav at bounding box center [491, 727] width 615 height 13
click at [527, 665] on span "JOD" at bounding box center [523, 654] width 7 height 22
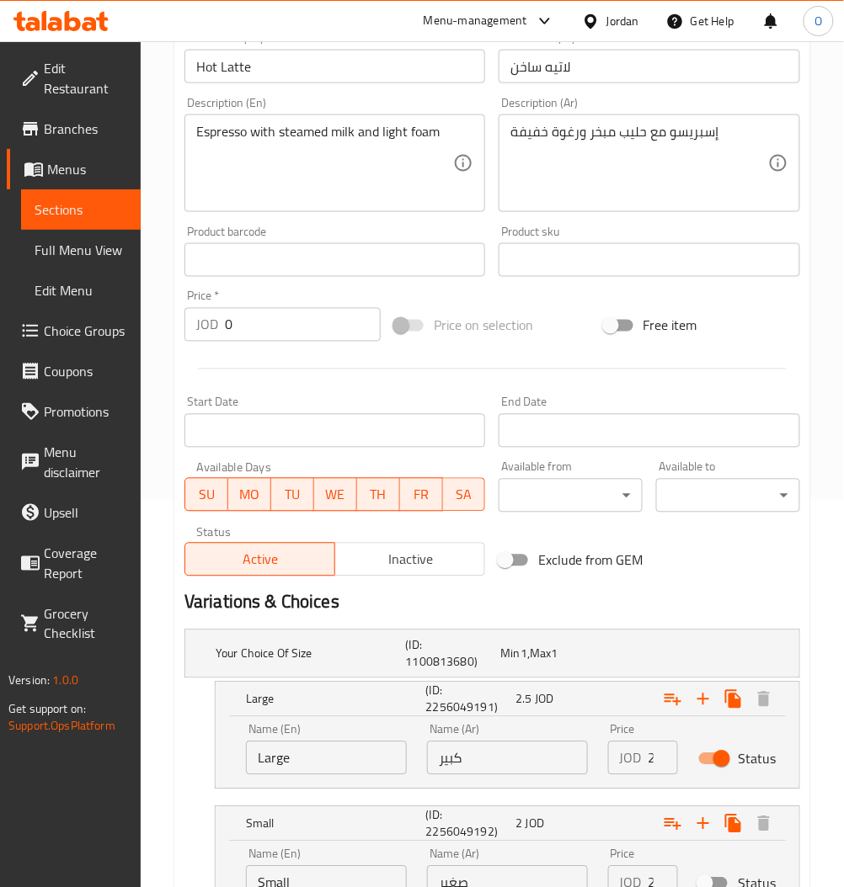
click at [645, 758] on div "JOD 2.5 Price" at bounding box center [643, 759] width 70 height 34
click at [652, 761] on input "2.5" at bounding box center [662, 759] width 29 height 34
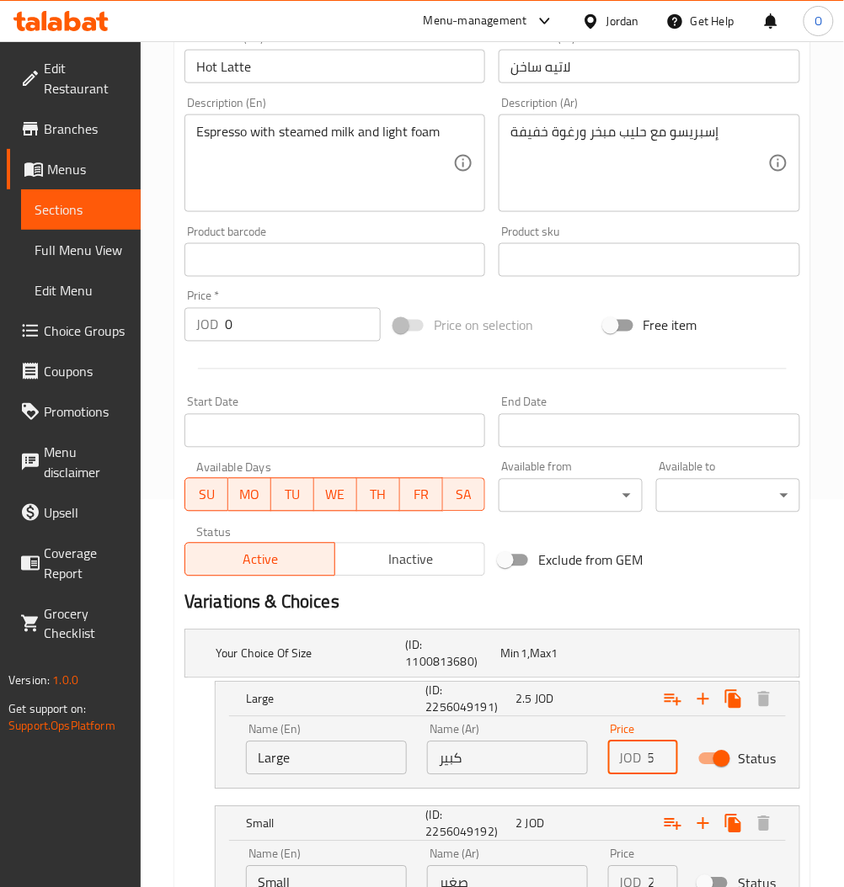
click at [652, 761] on input "2.5" at bounding box center [662, 759] width 29 height 34
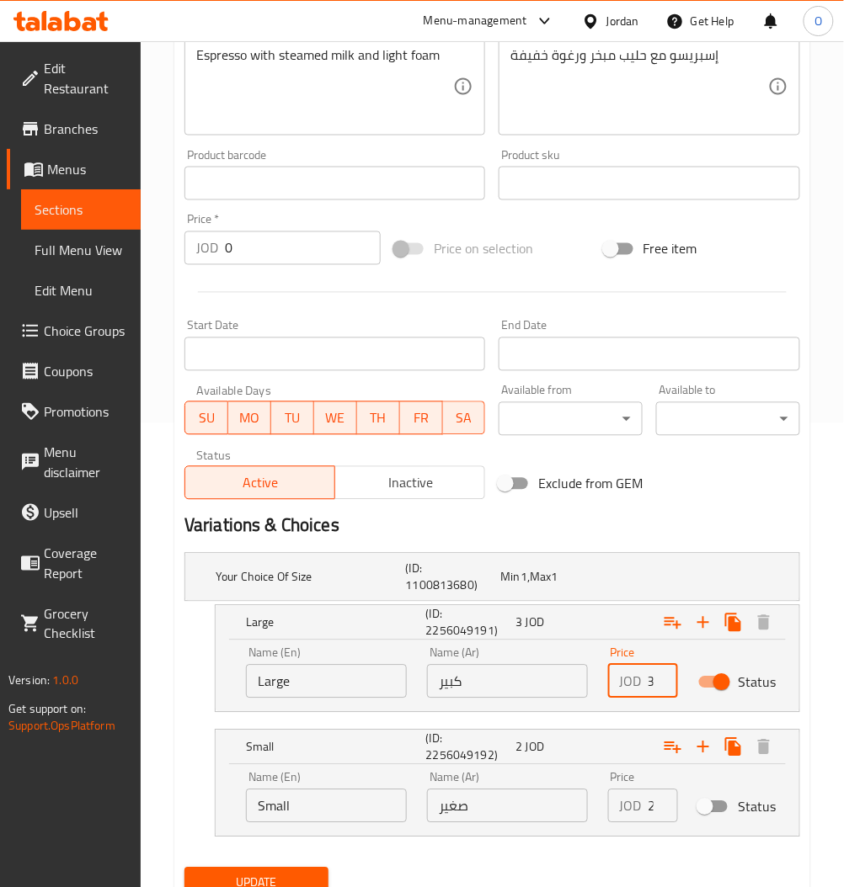
scroll to position [533, 0]
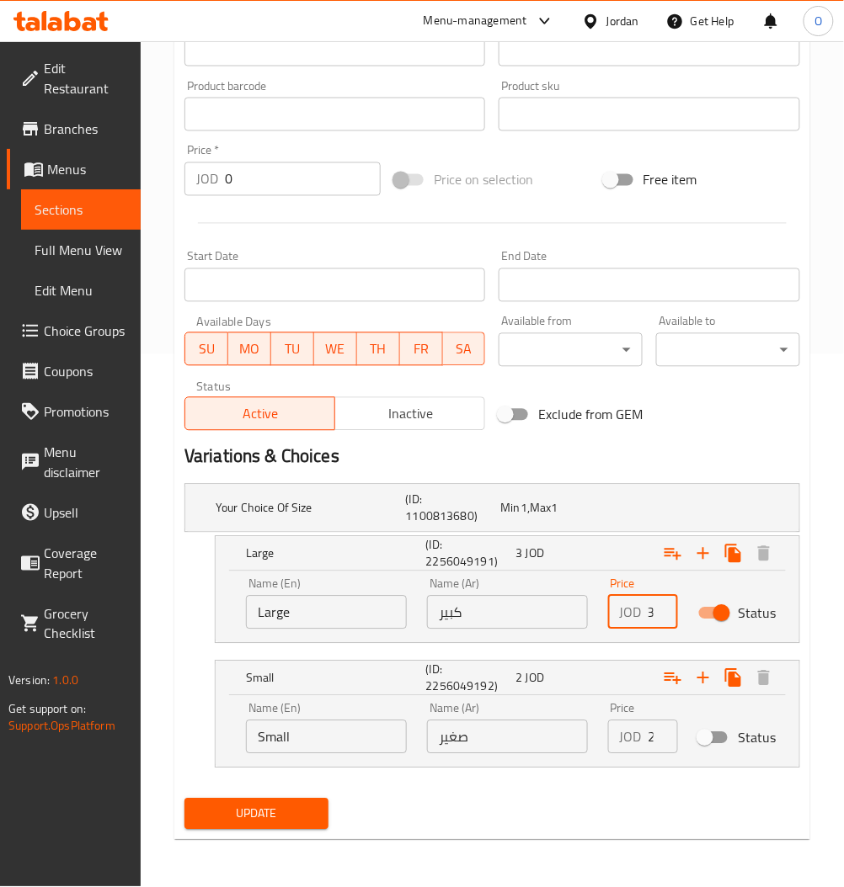
type input "3"
click at [304, 812] on span "Update" at bounding box center [256, 814] width 117 height 21
click at [311, 805] on span "Update" at bounding box center [256, 814] width 117 height 21
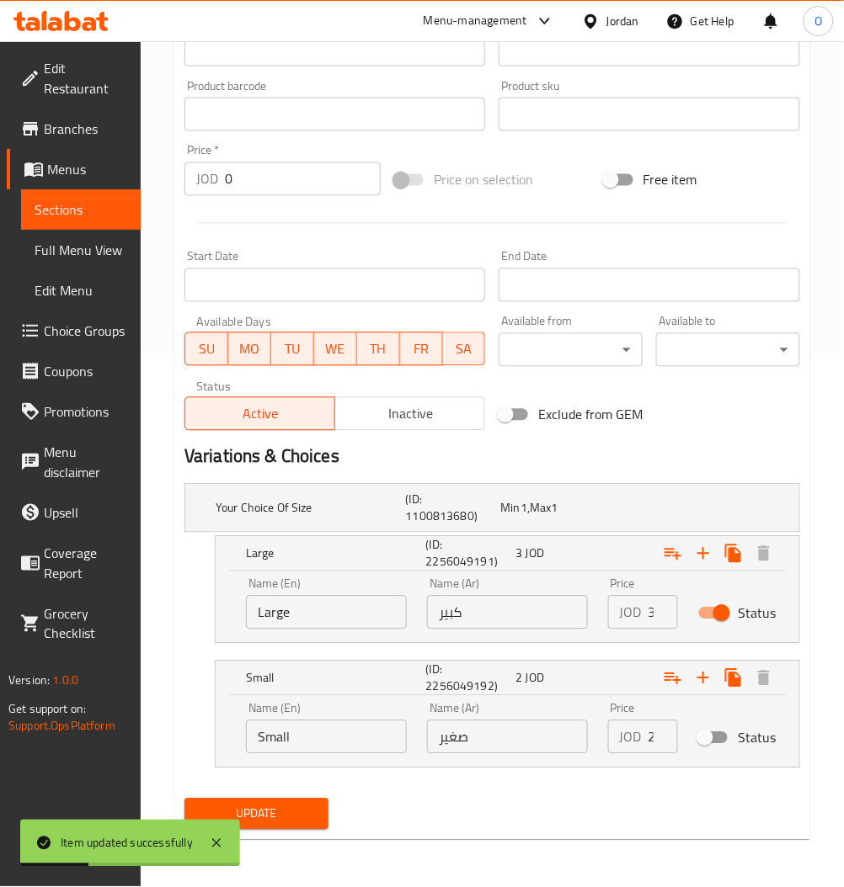
click at [77, 214] on span "Sections" at bounding box center [81, 210] width 93 height 20
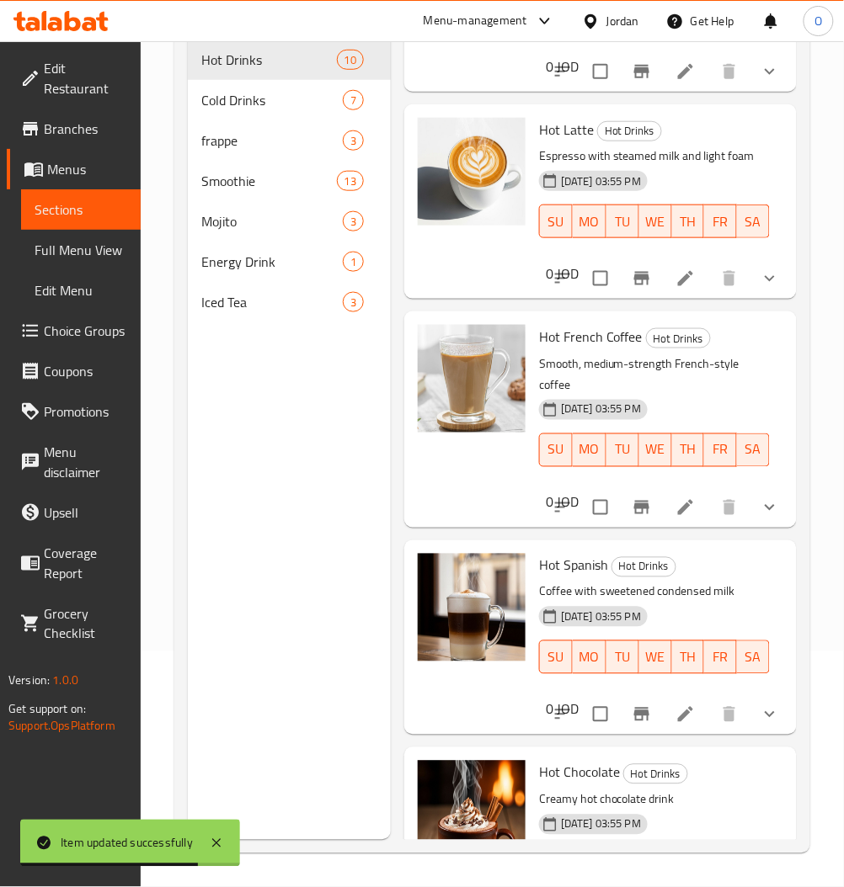
scroll to position [785, 0]
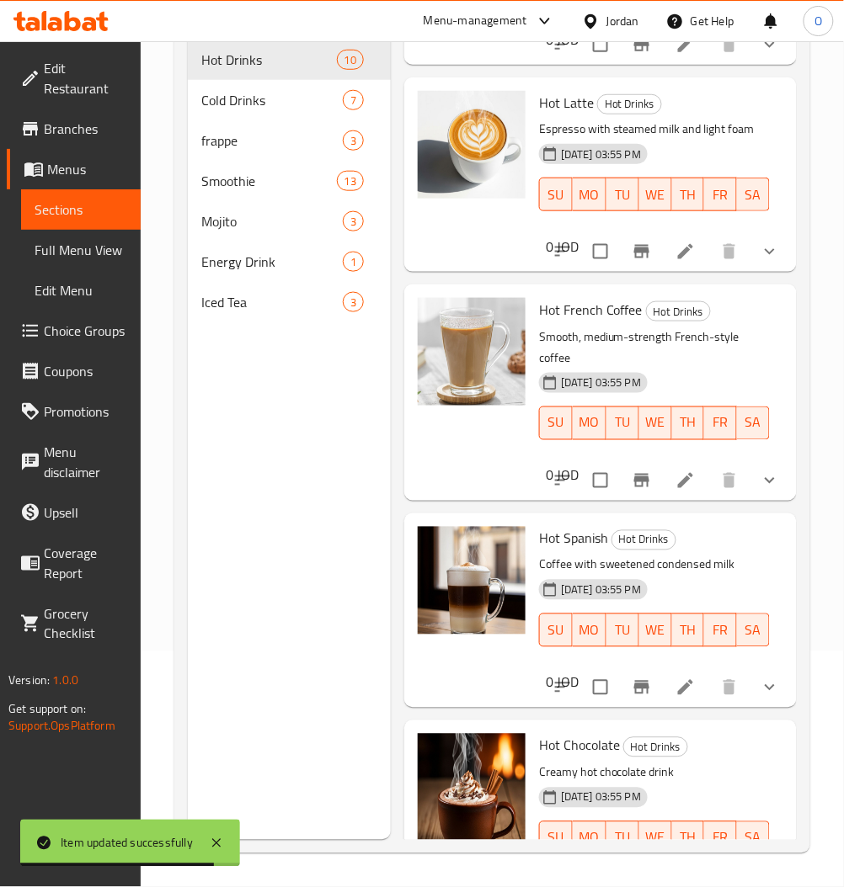
click at [680, 496] on li at bounding box center [685, 481] width 47 height 30
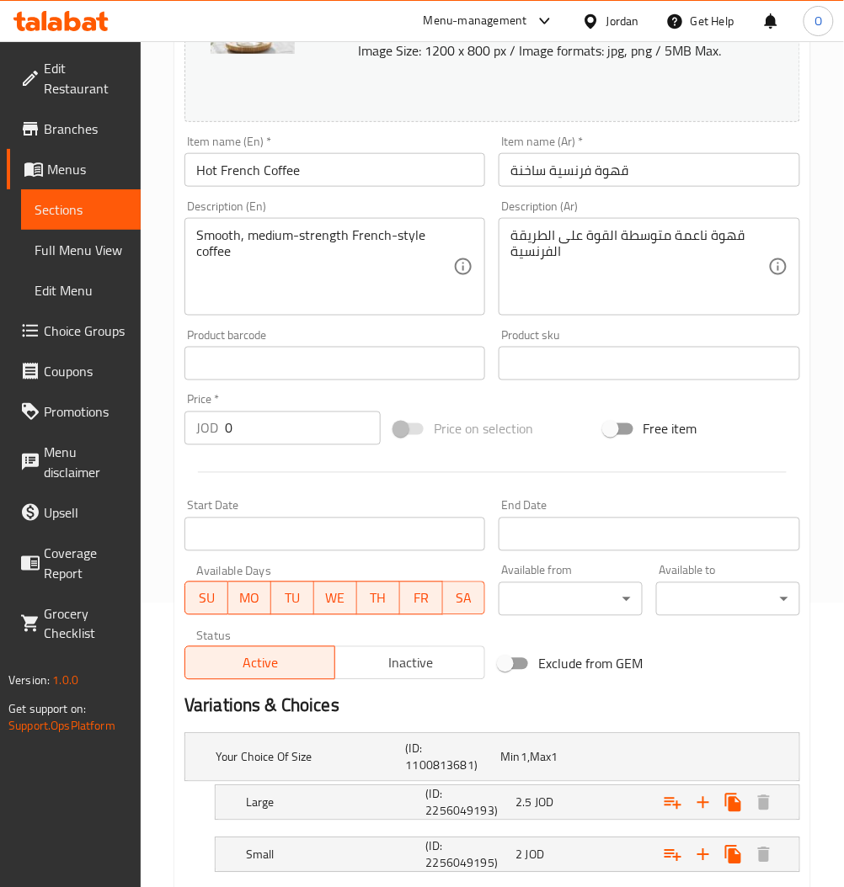
scroll to position [387, 0]
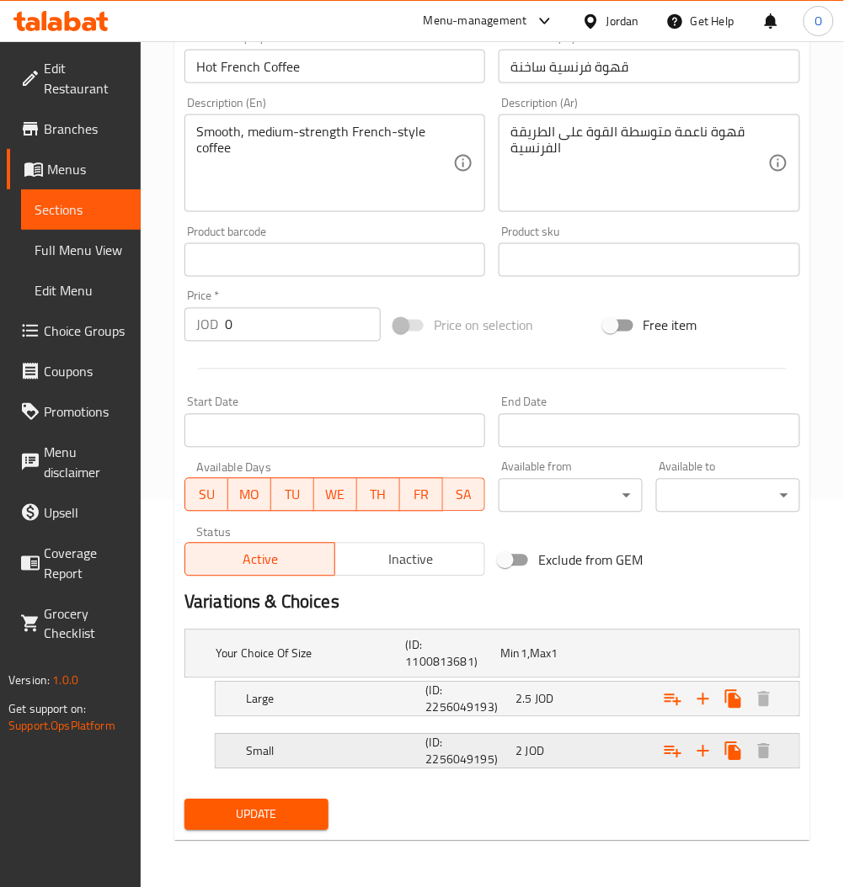
click at [385, 663] on h5 "Small" at bounding box center [308, 654] width 184 height 17
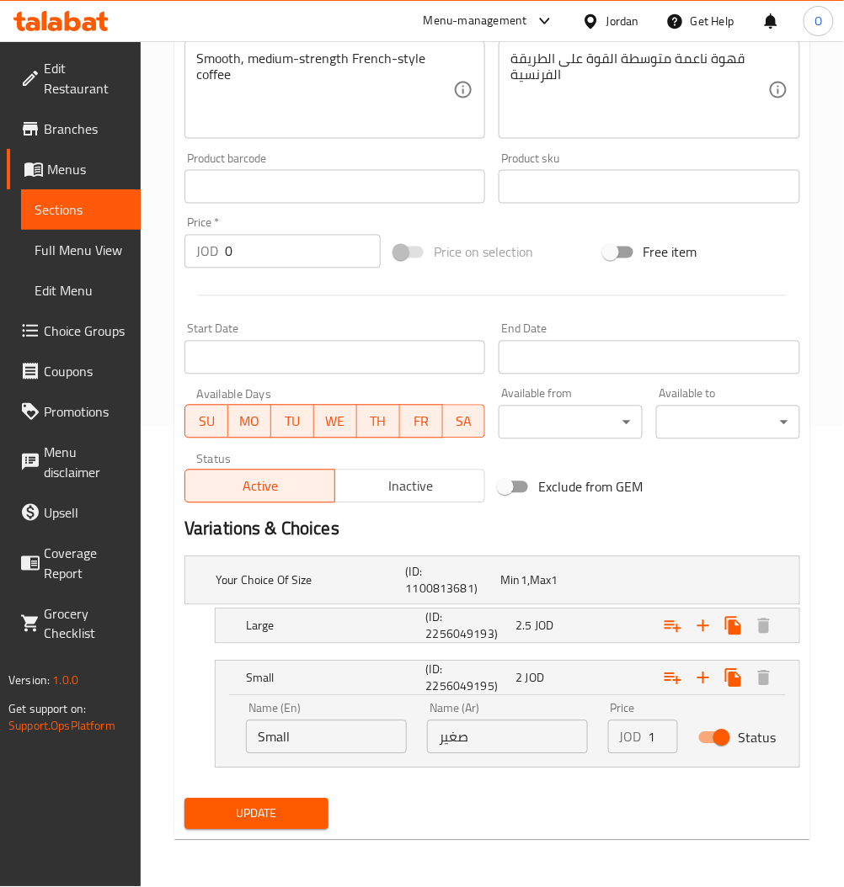
scroll to position [0, 1]
click at [654, 747] on input "1" at bounding box center [662, 738] width 29 height 34
click at [650, 742] on input "1" at bounding box center [662, 738] width 29 height 34
type input "0"
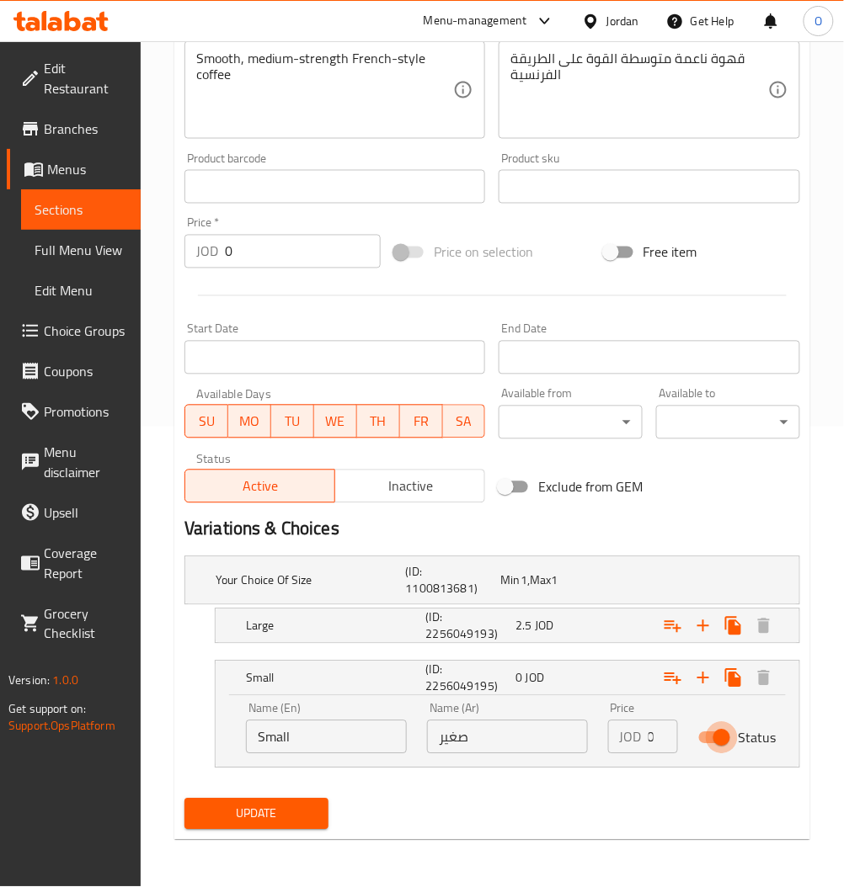
scroll to position [0, 0]
click at [708, 741] on input "Status" at bounding box center [721, 738] width 96 height 32
checkbox input "false"
click at [519, 592] on span "2.5" at bounding box center [509, 581] width 19 height 22
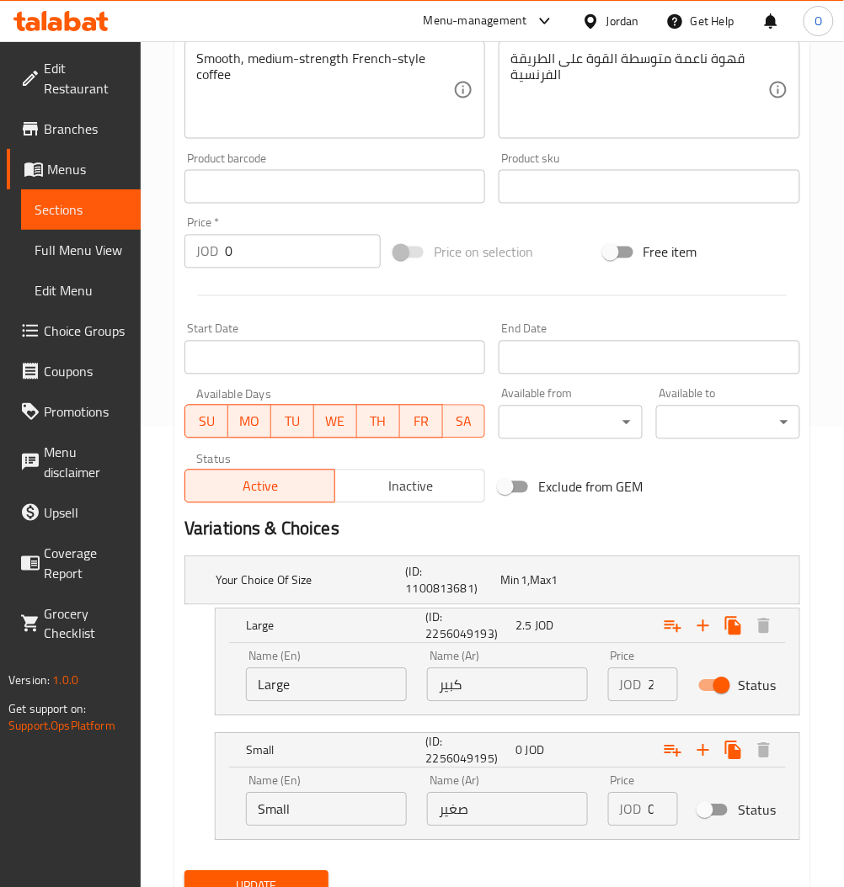
click at [648, 688] on input "2.5" at bounding box center [662, 685] width 29 height 34
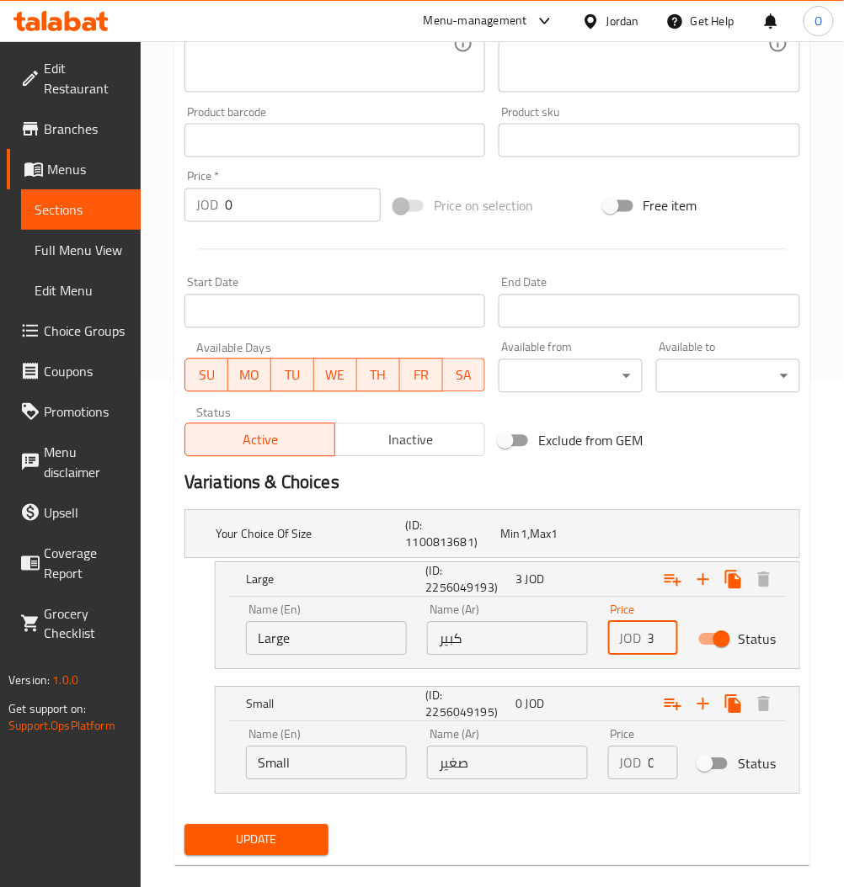
scroll to position [533, 0]
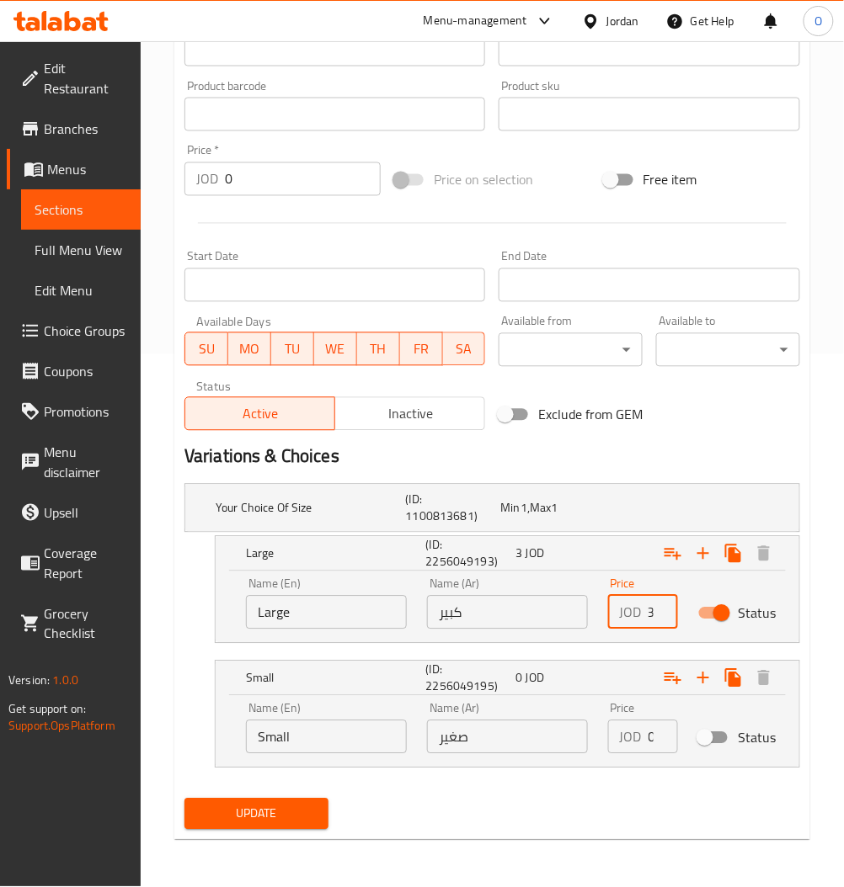
type input "3"
click at [530, 787] on div "Your Choice Of Size (ID: 1100813681) Min 1 , Max 1 Name (En) Your Choice Of Siz…" at bounding box center [492, 634] width 629 height 315
click at [285, 816] on span "Update" at bounding box center [256, 814] width 117 height 21
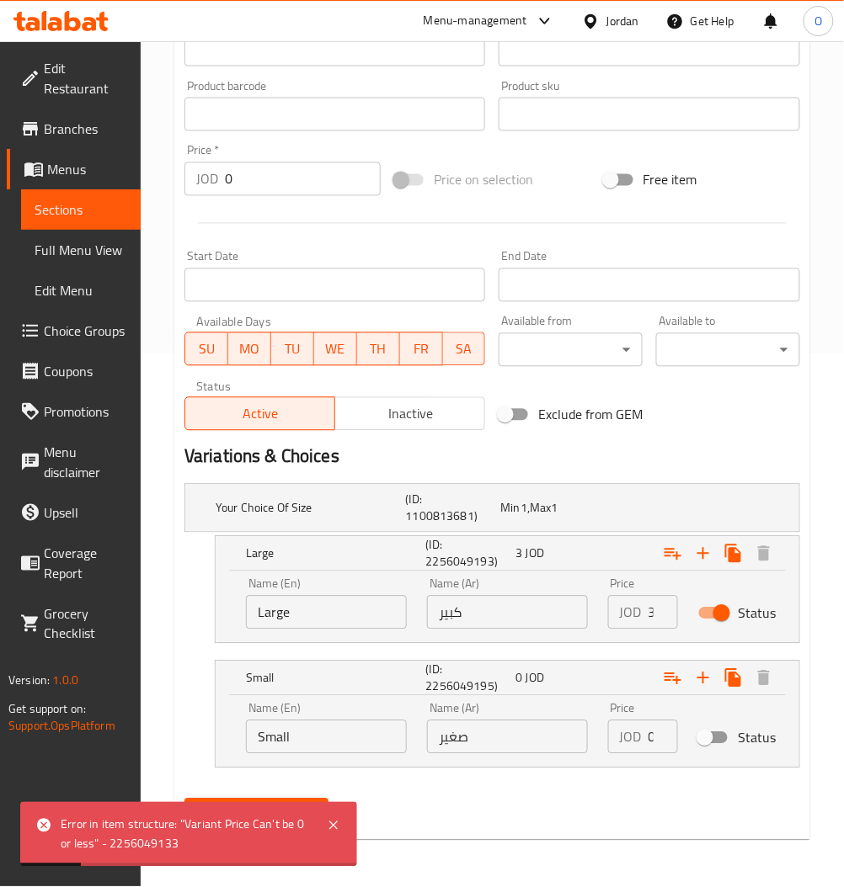
click at [639, 734] on p "JOD" at bounding box center [631, 737] width 22 height 20
click at [642, 737] on div "JOD 0 Price" at bounding box center [643, 738] width 70 height 34
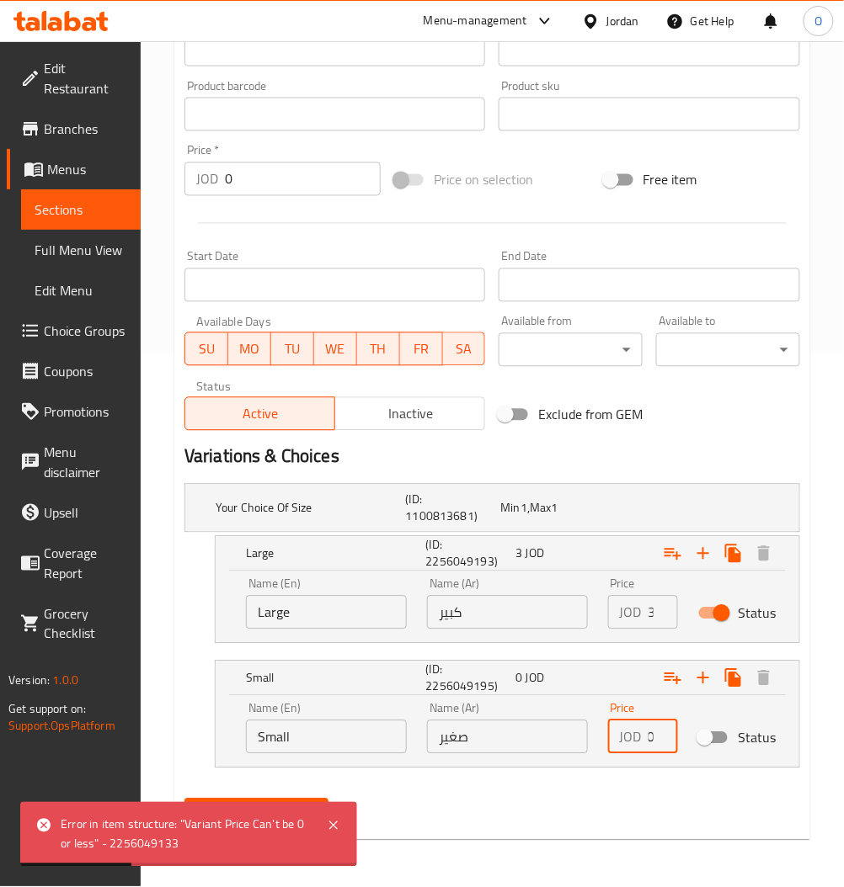
click at [648, 738] on input "0" at bounding box center [662, 738] width 29 height 34
type input "2"
click at [613, 794] on div "Update" at bounding box center [492, 814] width 629 height 45
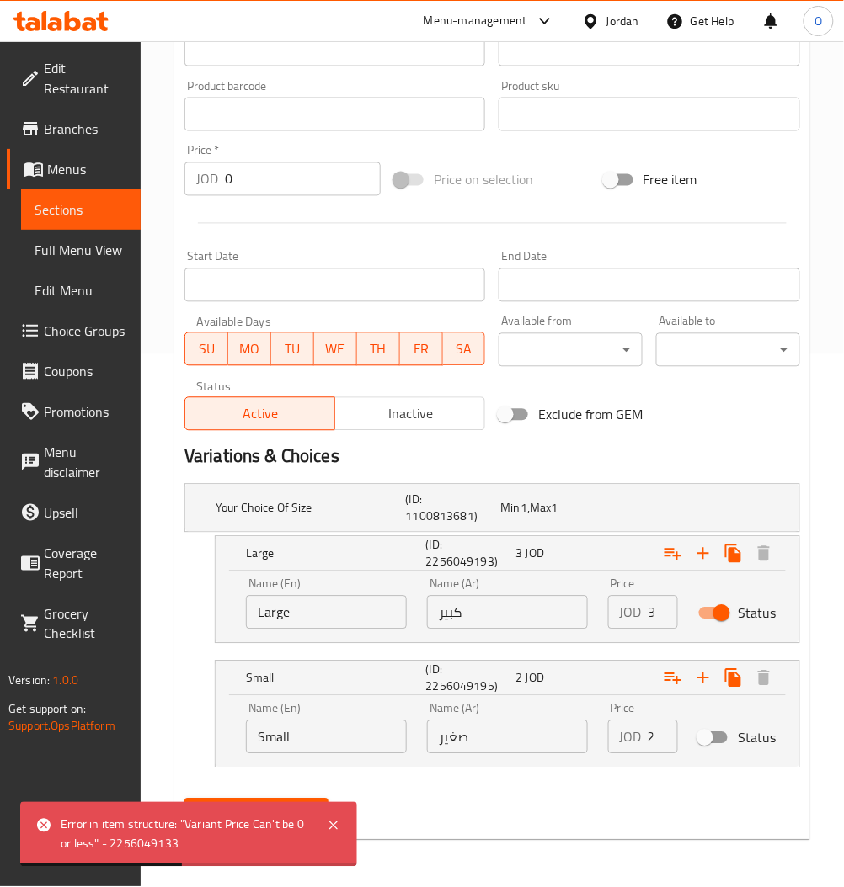
scroll to position [0, 0]
click at [539, 822] on div "Update" at bounding box center [492, 814] width 629 height 45
click at [335, 818] on icon at bounding box center [333, 826] width 20 height 20
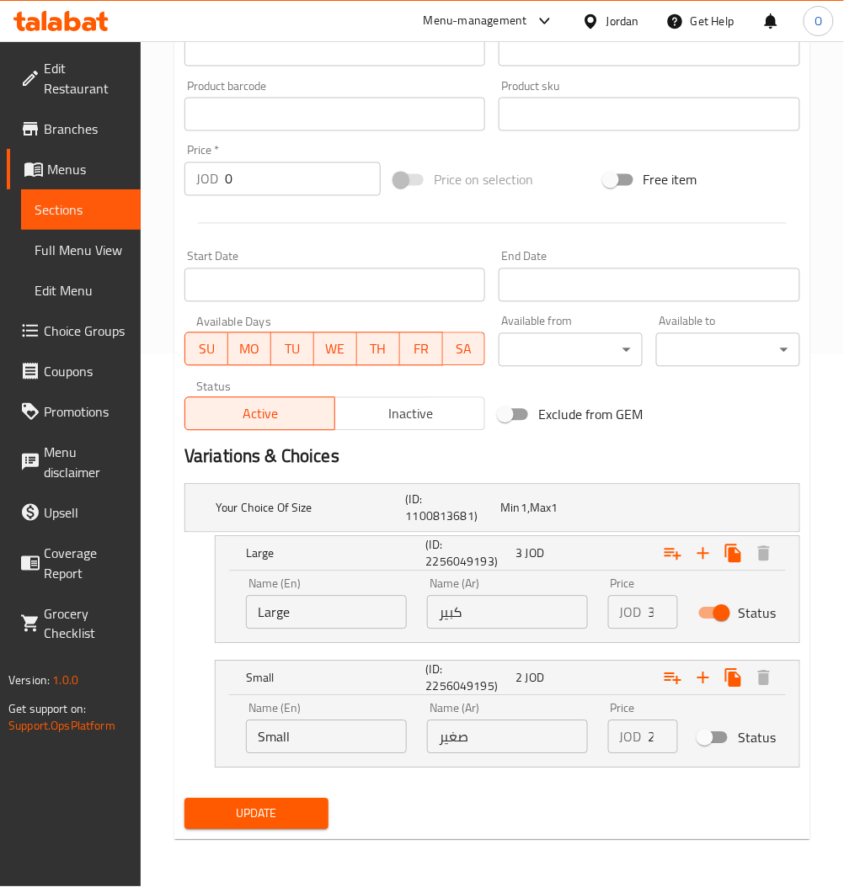
click at [285, 818] on span "Update" at bounding box center [256, 814] width 117 height 21
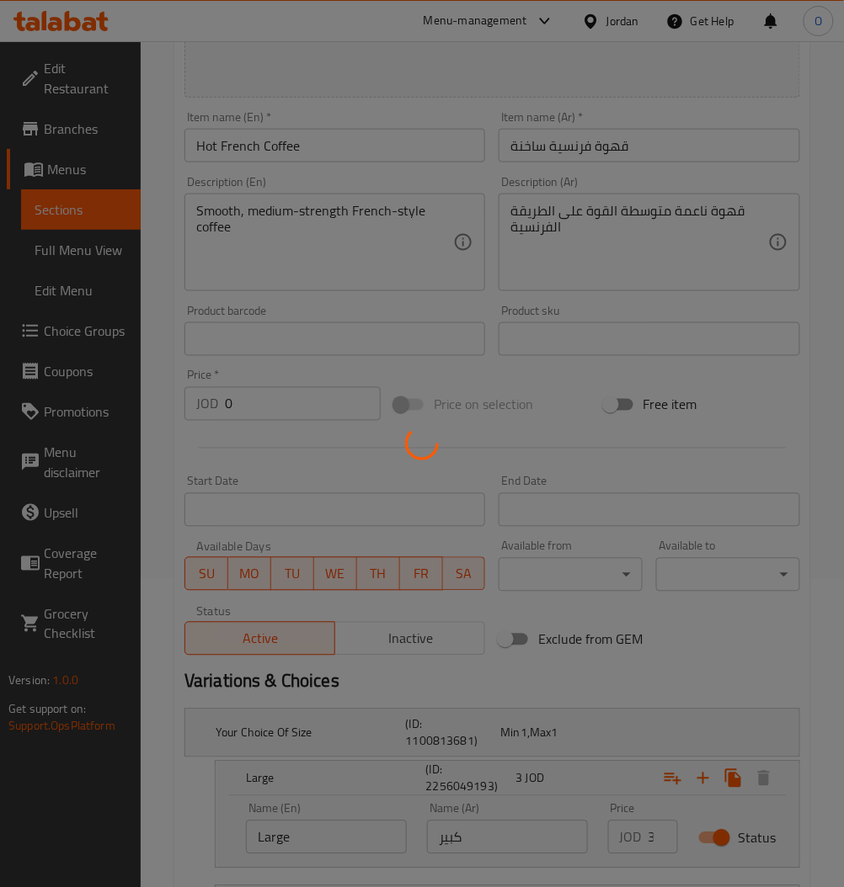
scroll to position [421, 0]
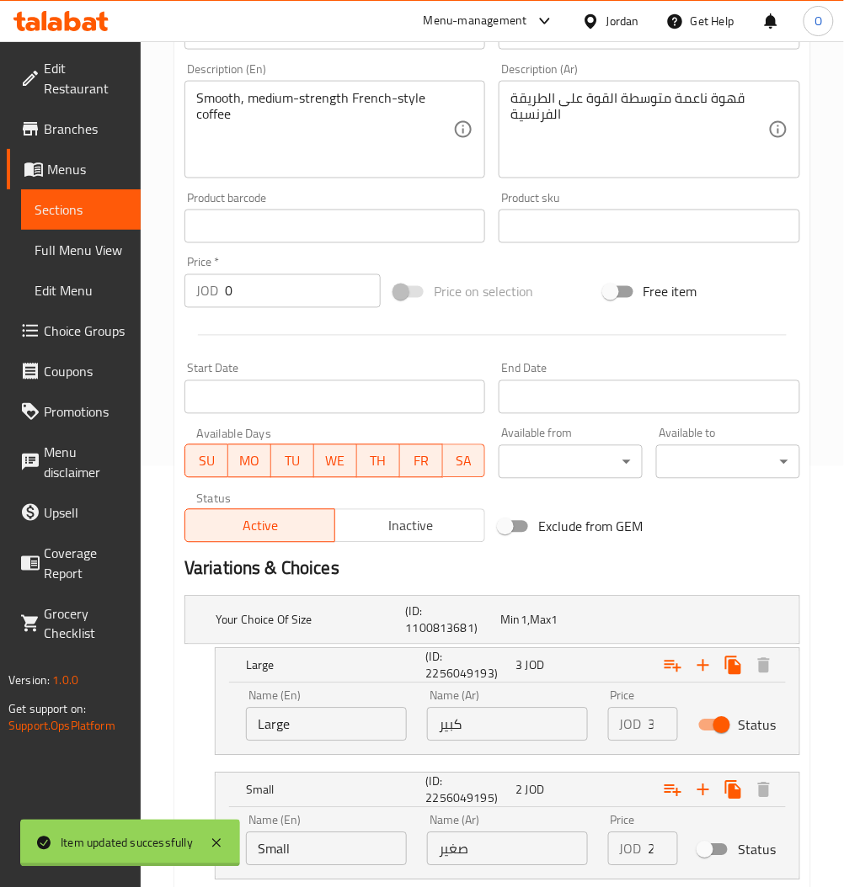
click at [63, 216] on span "Sections" at bounding box center [81, 210] width 93 height 20
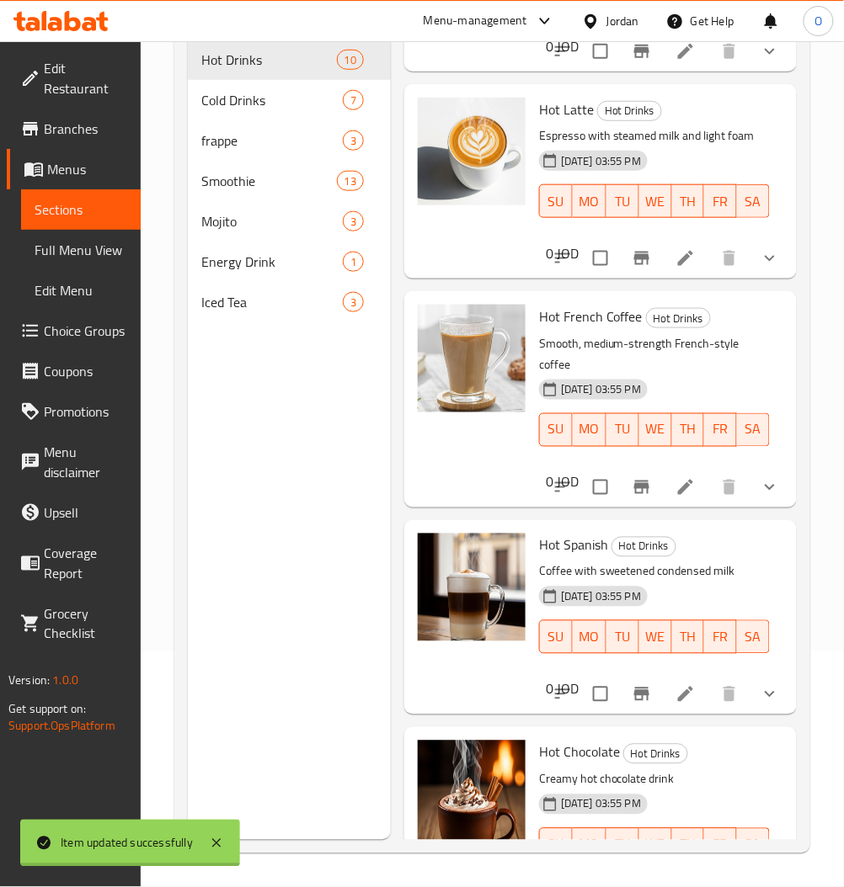
scroll to position [897, 0]
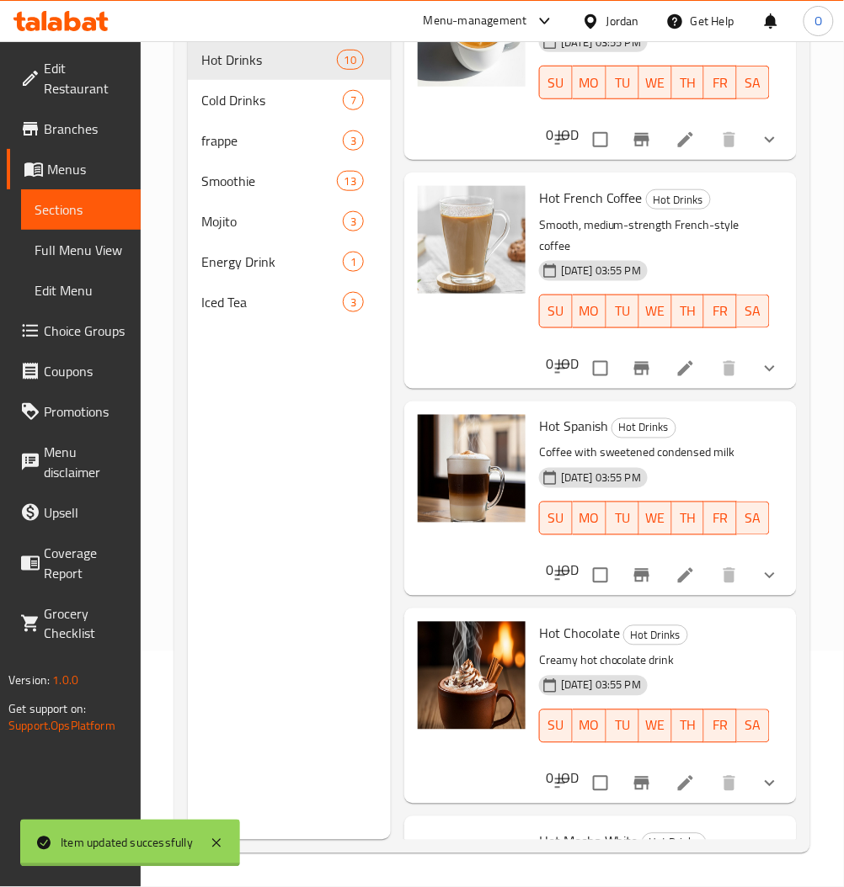
click at [675, 586] on icon at bounding box center [685, 576] width 20 height 20
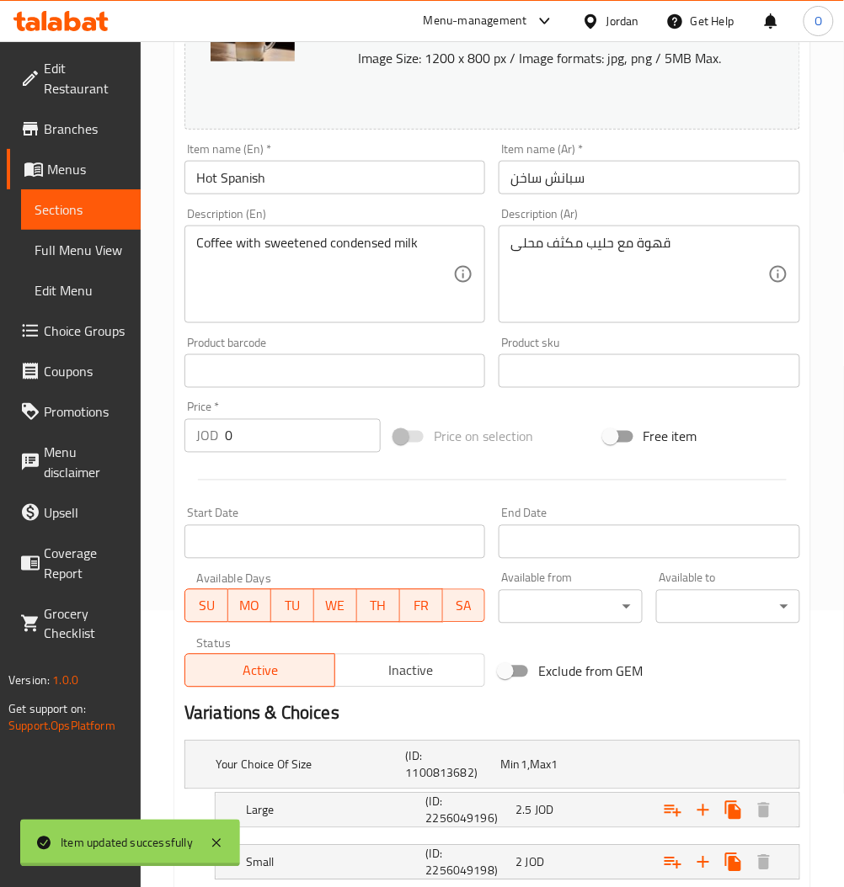
scroll to position [387, 0]
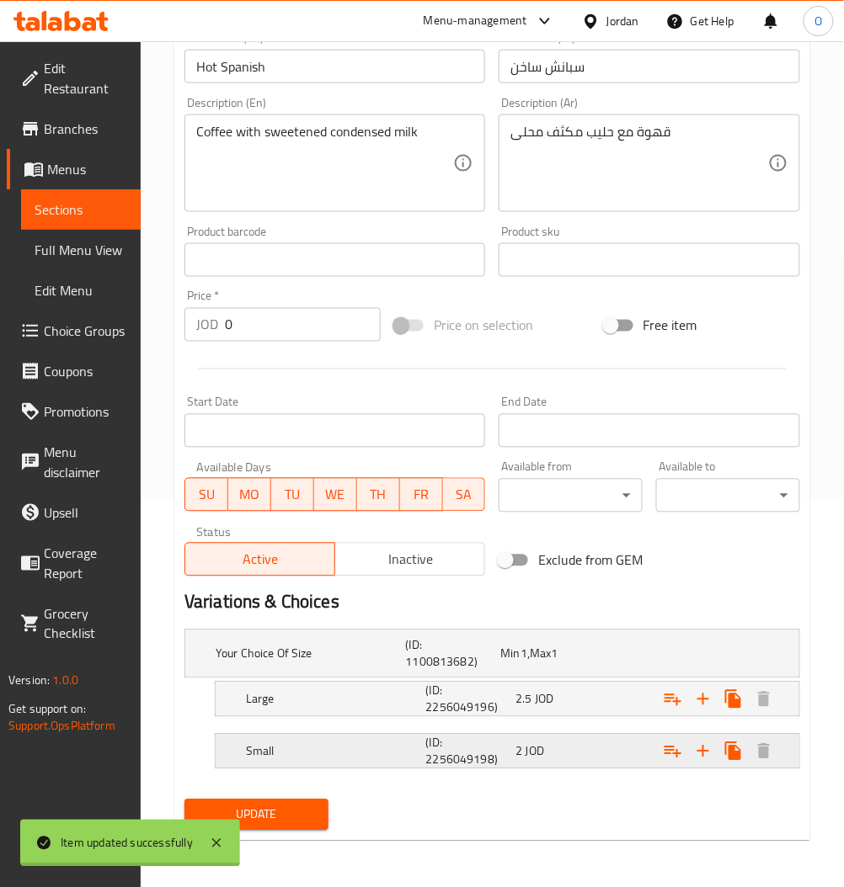
click at [564, 663] on div "2 JOD" at bounding box center [544, 654] width 88 height 17
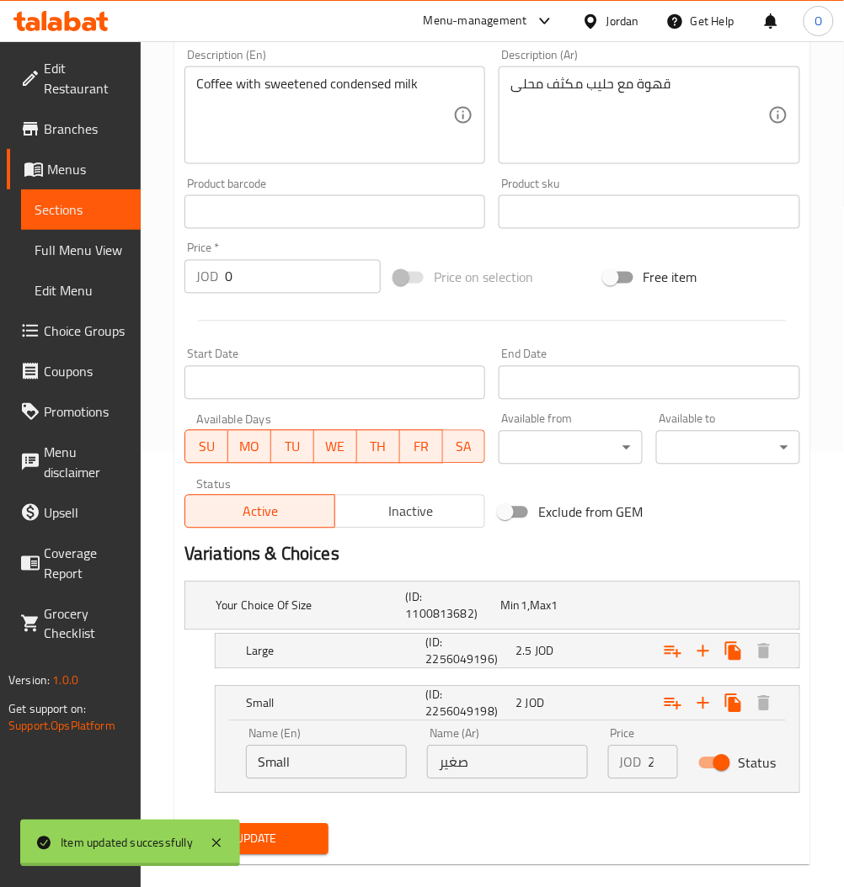
scroll to position [460, 0]
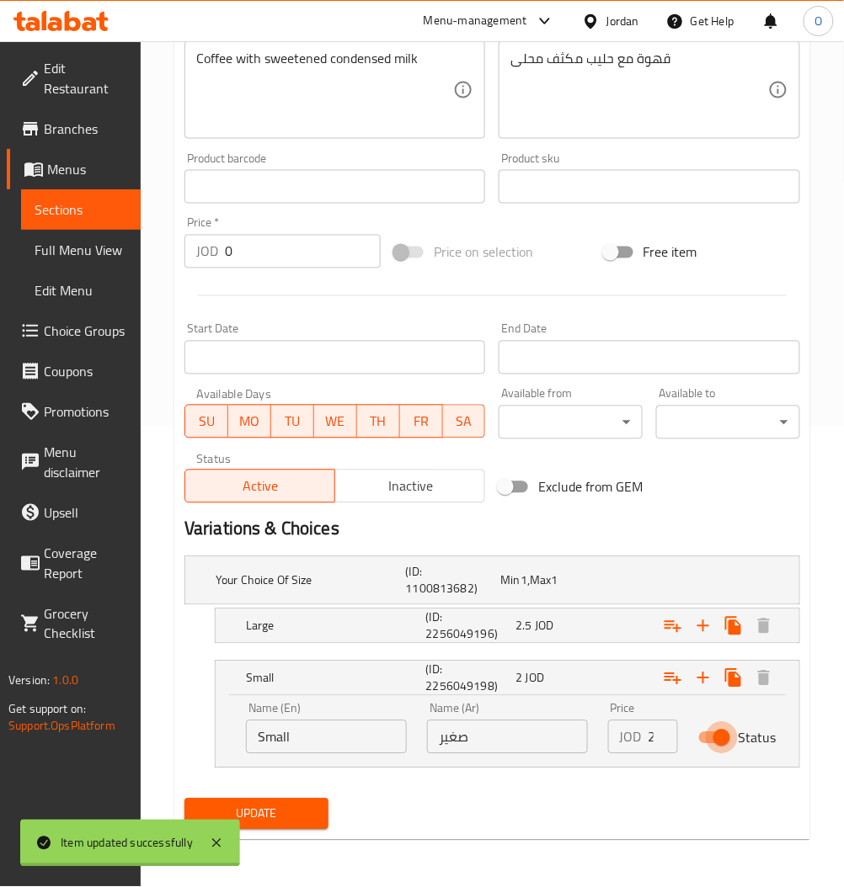
click at [724, 748] on input "Status" at bounding box center [721, 738] width 96 height 32
checkbox input "false"
click at [592, 593] on div "2.5 JOD" at bounding box center [544, 581] width 95 height 24
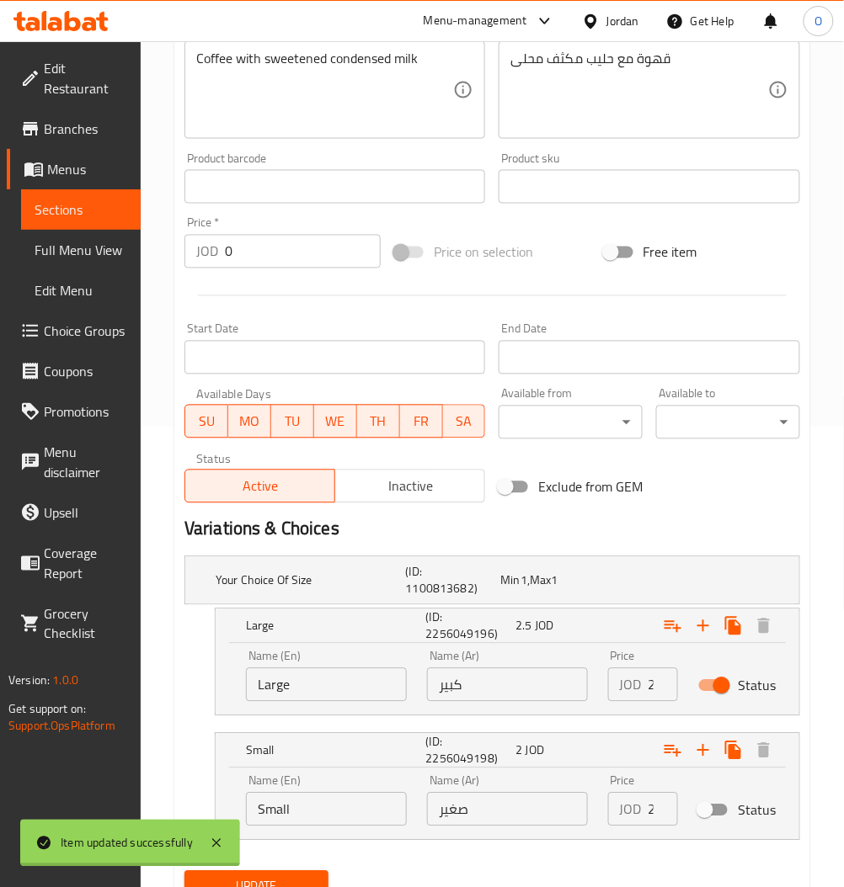
click at [652, 688] on input "2.5" at bounding box center [662, 685] width 29 height 34
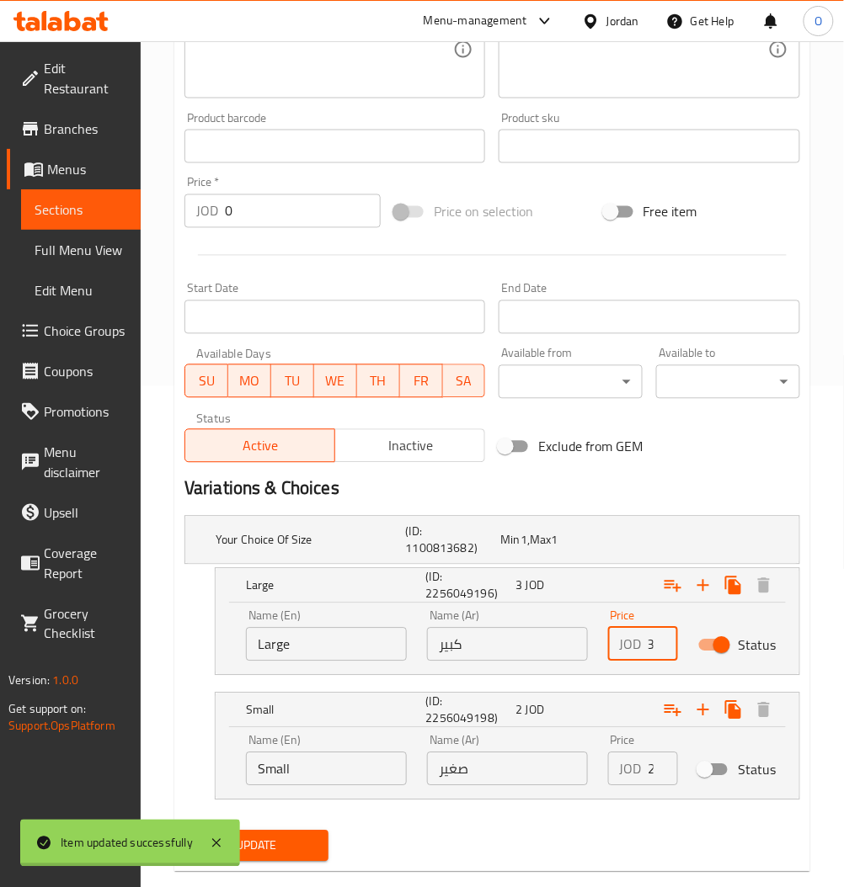
scroll to position [533, 0]
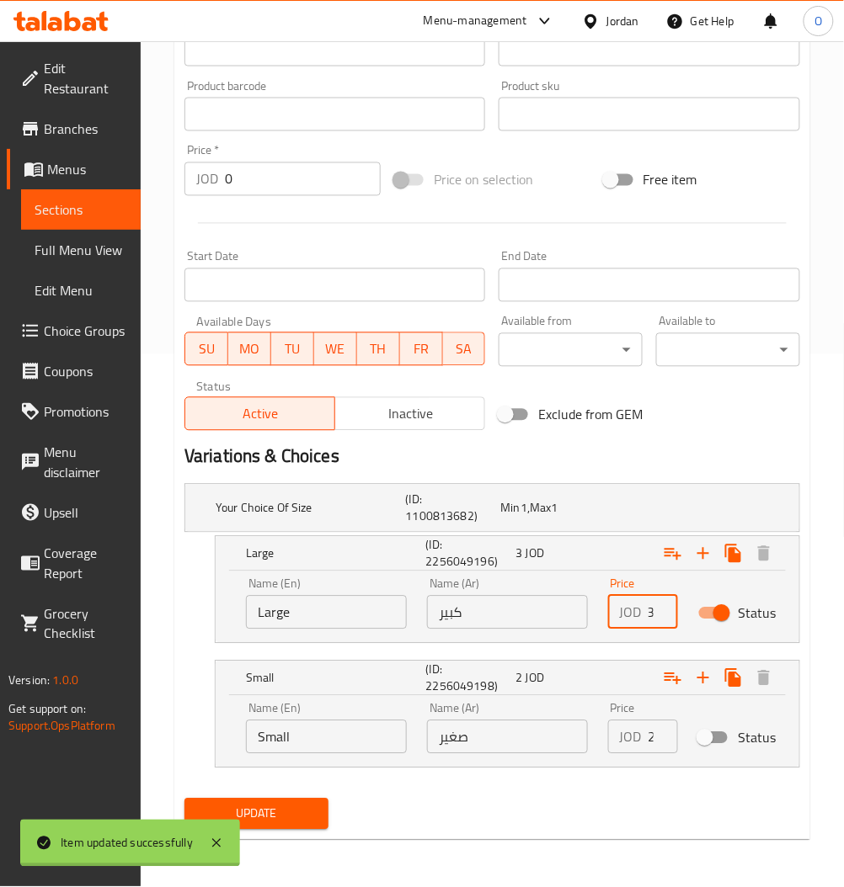
type input "3"
click at [299, 801] on button "Update" at bounding box center [256, 814] width 144 height 31
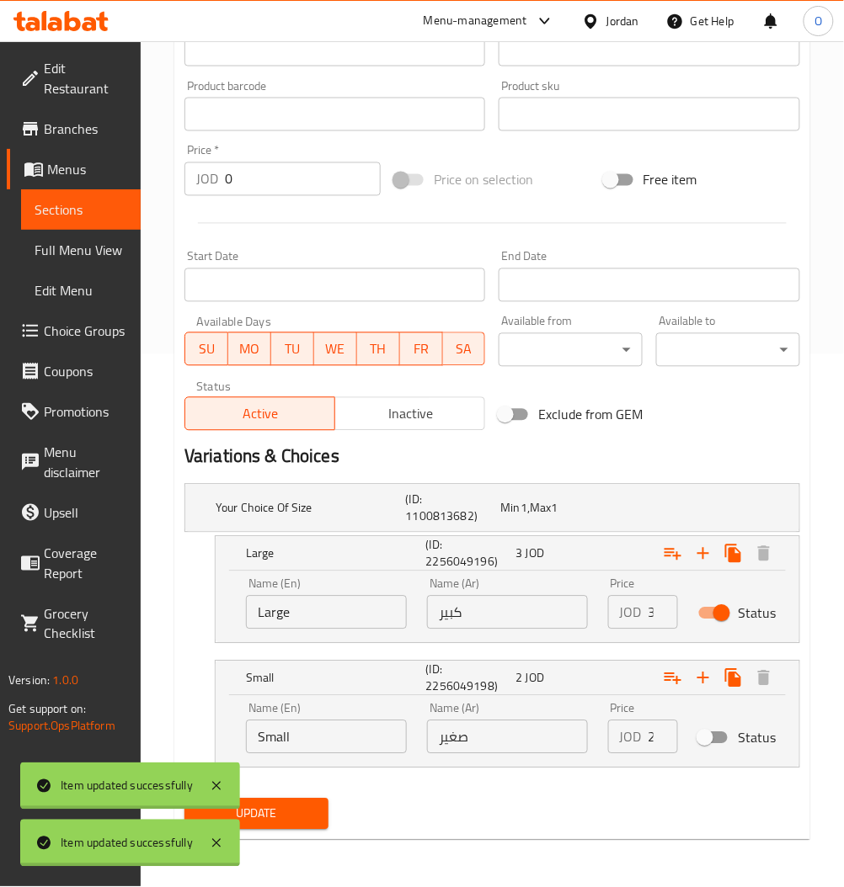
click at [68, 206] on span "Sections" at bounding box center [81, 210] width 93 height 20
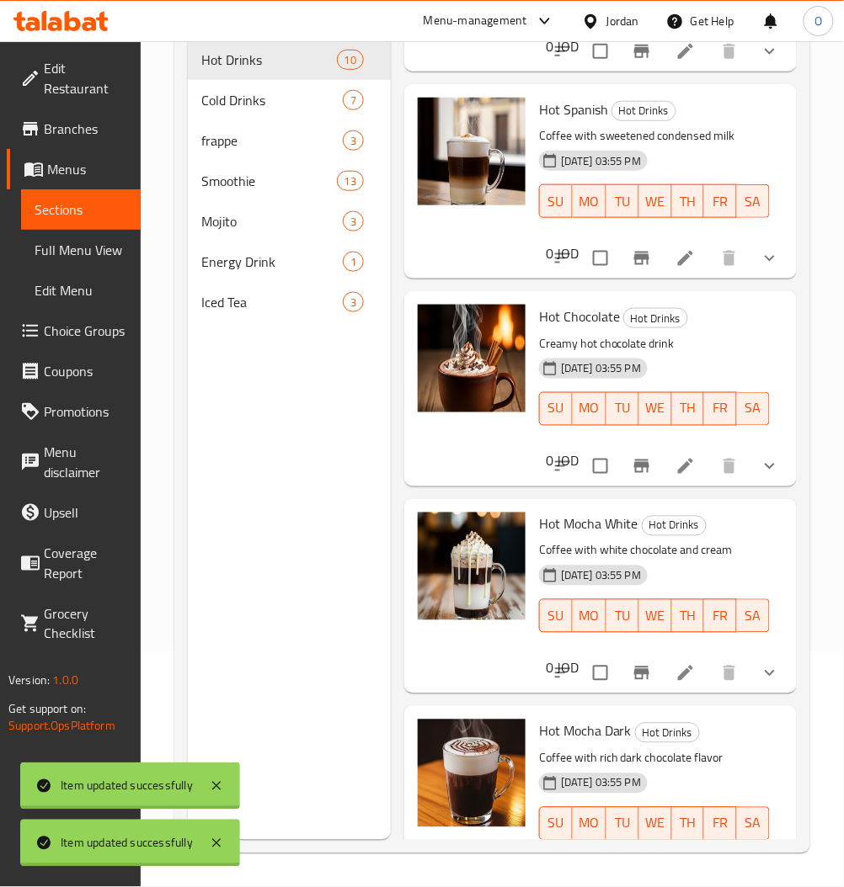
scroll to position [1234, 0]
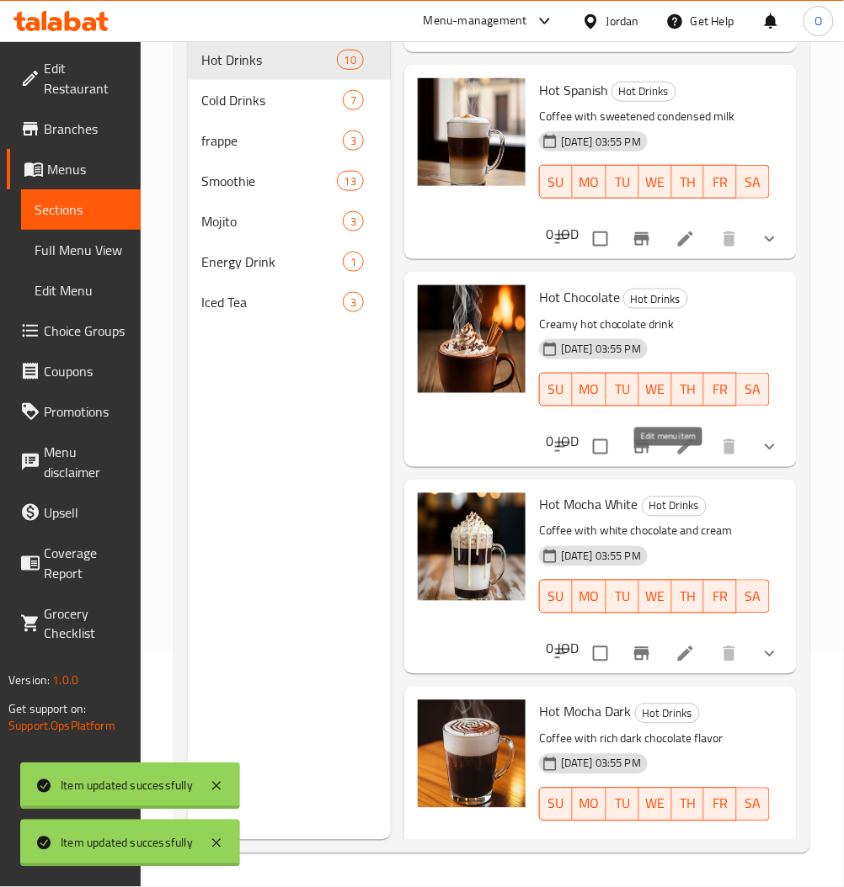
click at [675, 457] on icon at bounding box center [685, 447] width 20 height 20
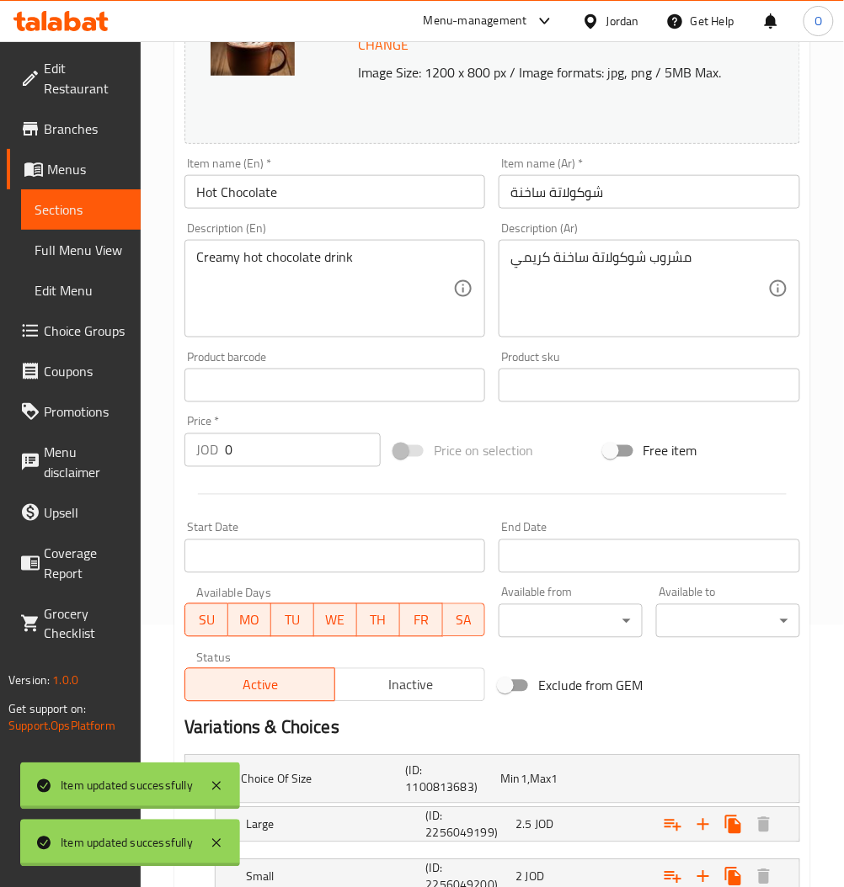
scroll to position [387, 0]
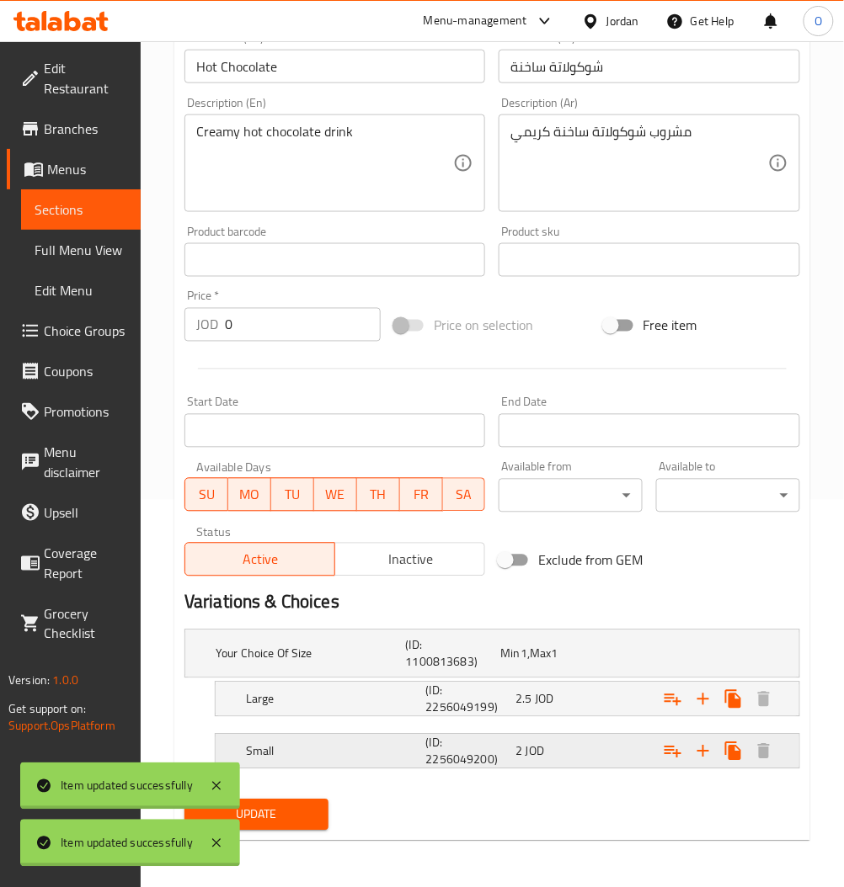
click at [630, 657] on div "Expand" at bounding box center [687, 654] width 190 height 7
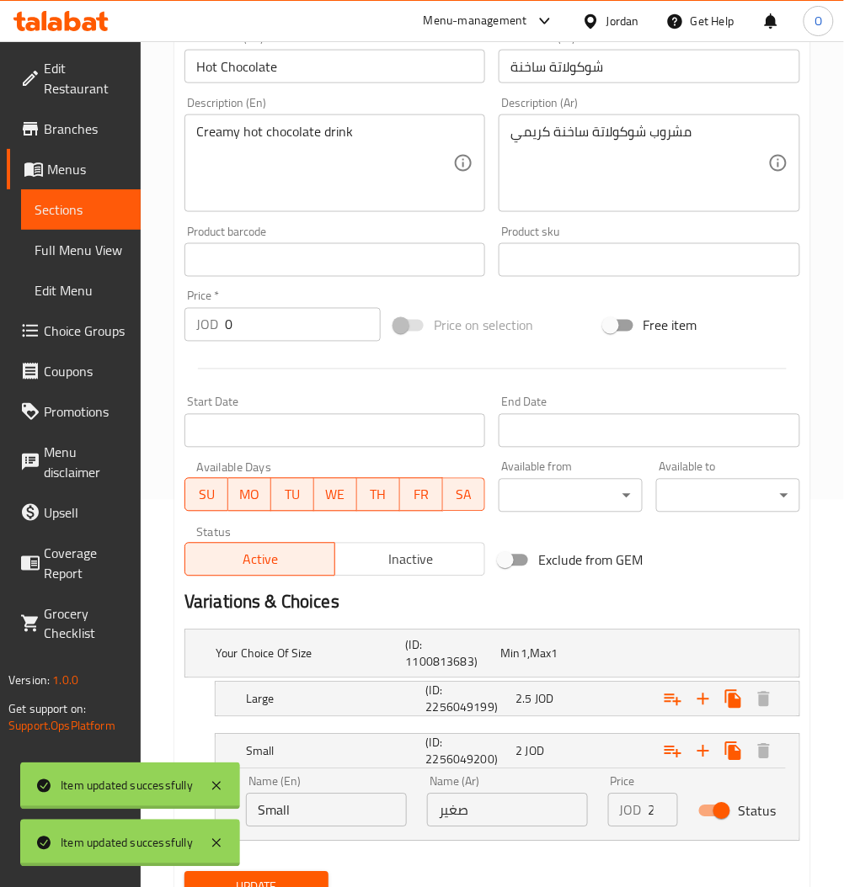
click at [717, 806] on input "Status" at bounding box center [721, 812] width 96 height 32
checkbox input "false"
click at [573, 663] on div "2.5 JOD" at bounding box center [544, 654] width 88 height 17
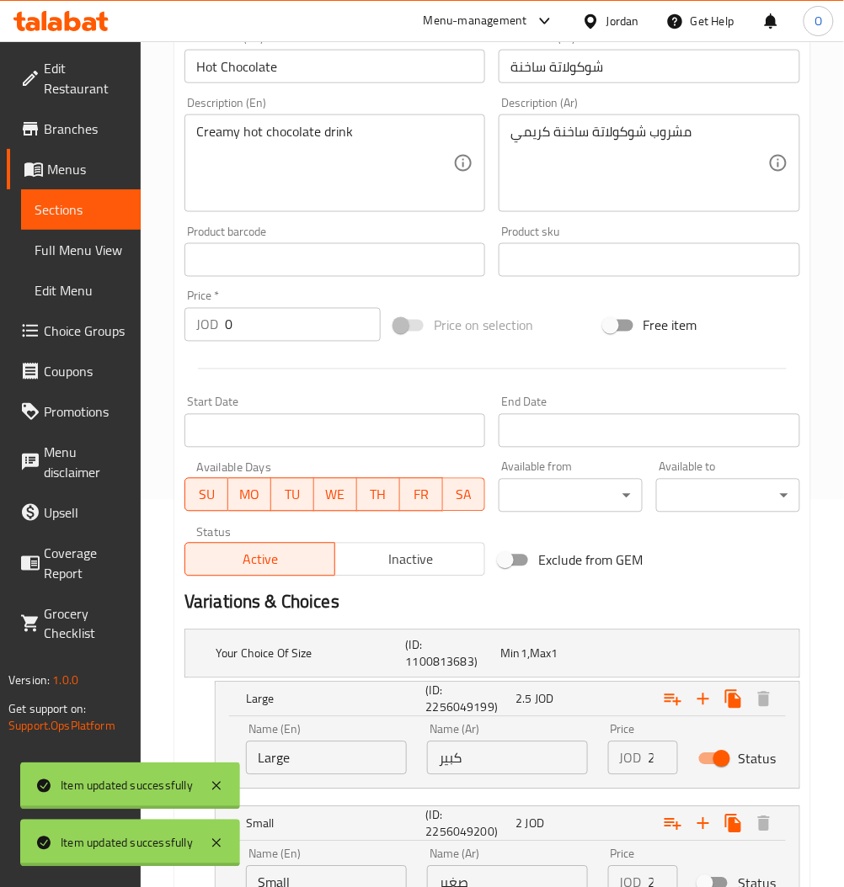
click at [643, 758] on div "JOD 2.5 Price" at bounding box center [643, 759] width 70 height 34
click at [651, 758] on input "2.5" at bounding box center [662, 759] width 29 height 34
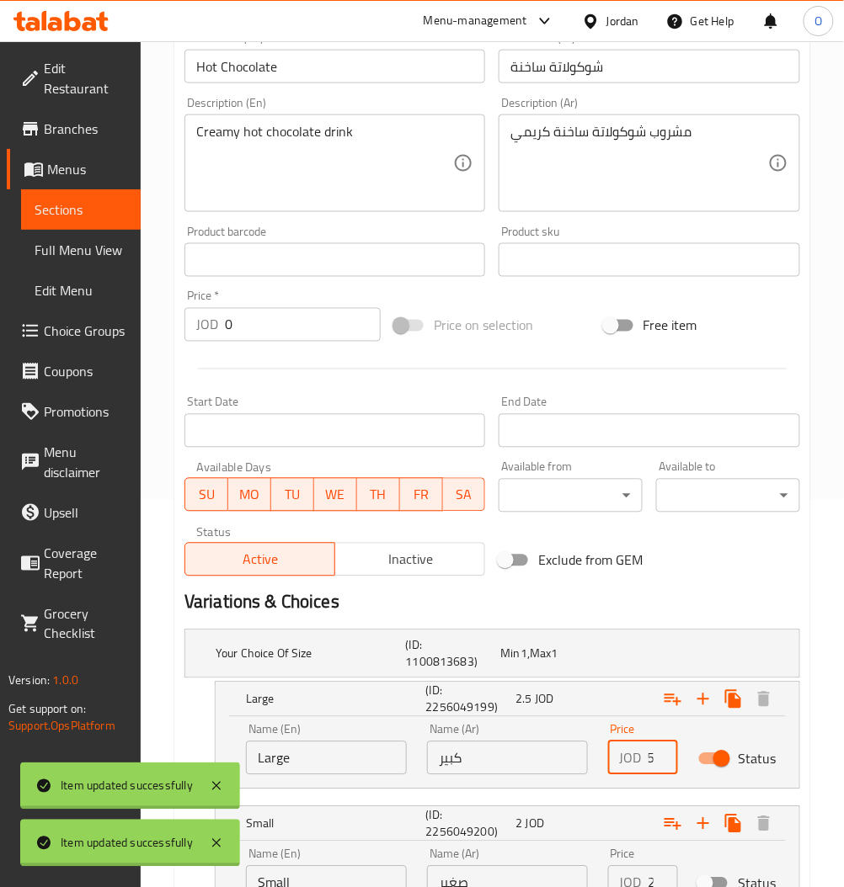
click at [651, 758] on input "2.5" at bounding box center [662, 759] width 29 height 34
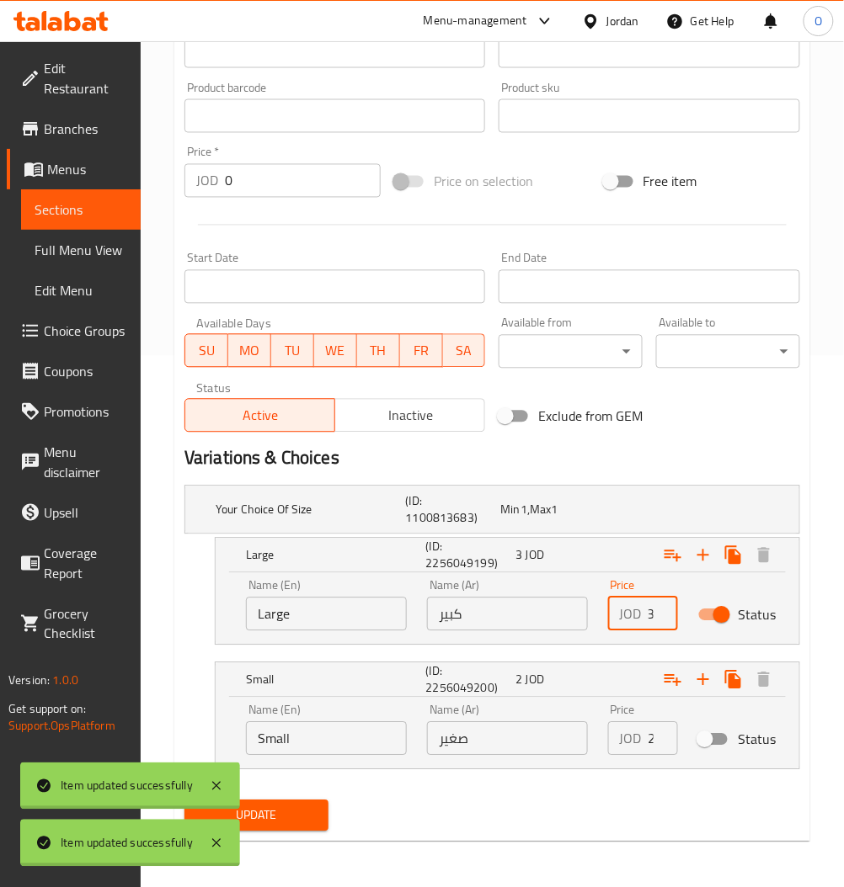
scroll to position [533, 0]
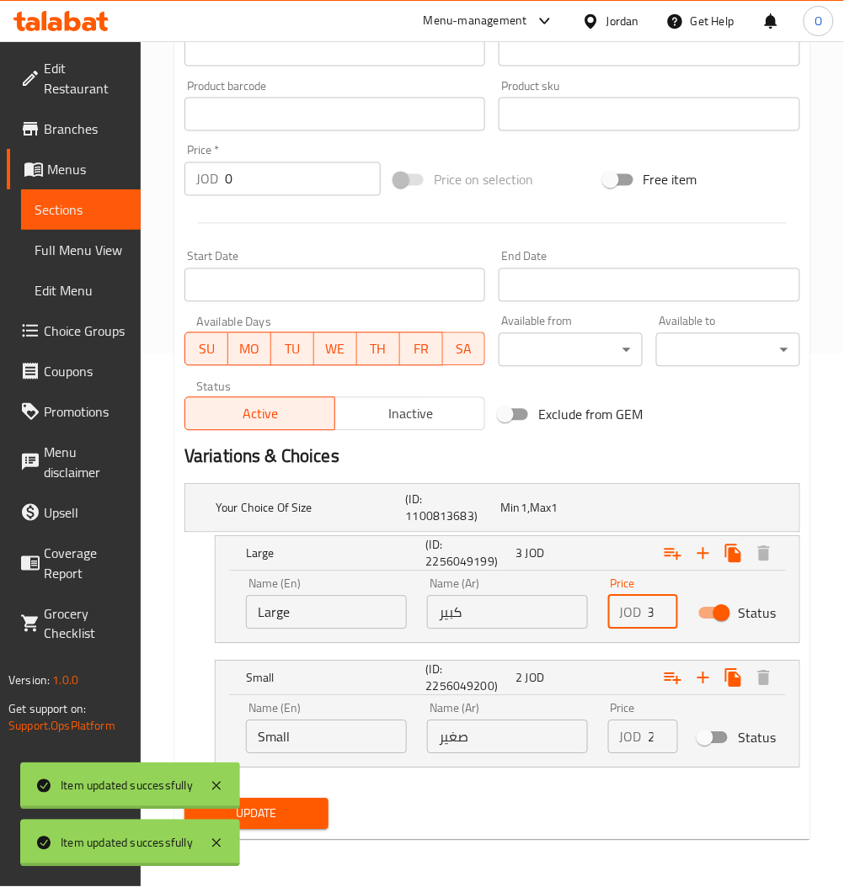
type input "3"
click at [572, 764] on div "Name (En) Small Name (En) Name (Ar) صغير Name (Ar) Price JOD 2 Price Status" at bounding box center [507, 732] width 583 height 72
click at [290, 799] on button "Update" at bounding box center [256, 814] width 144 height 31
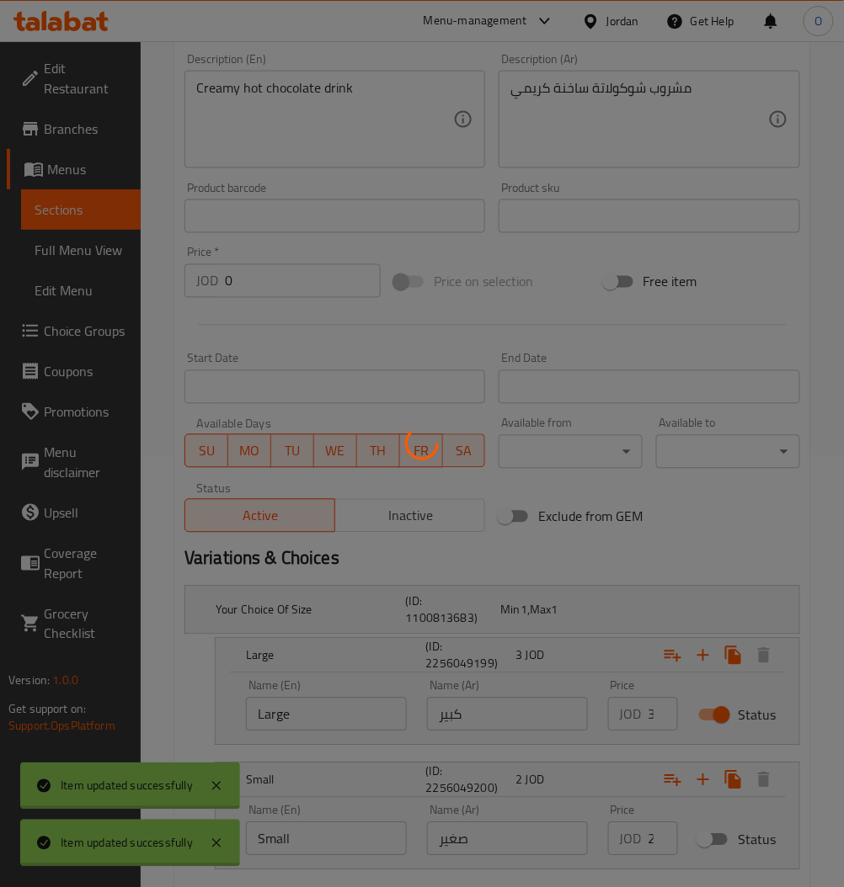
scroll to position [308, 0]
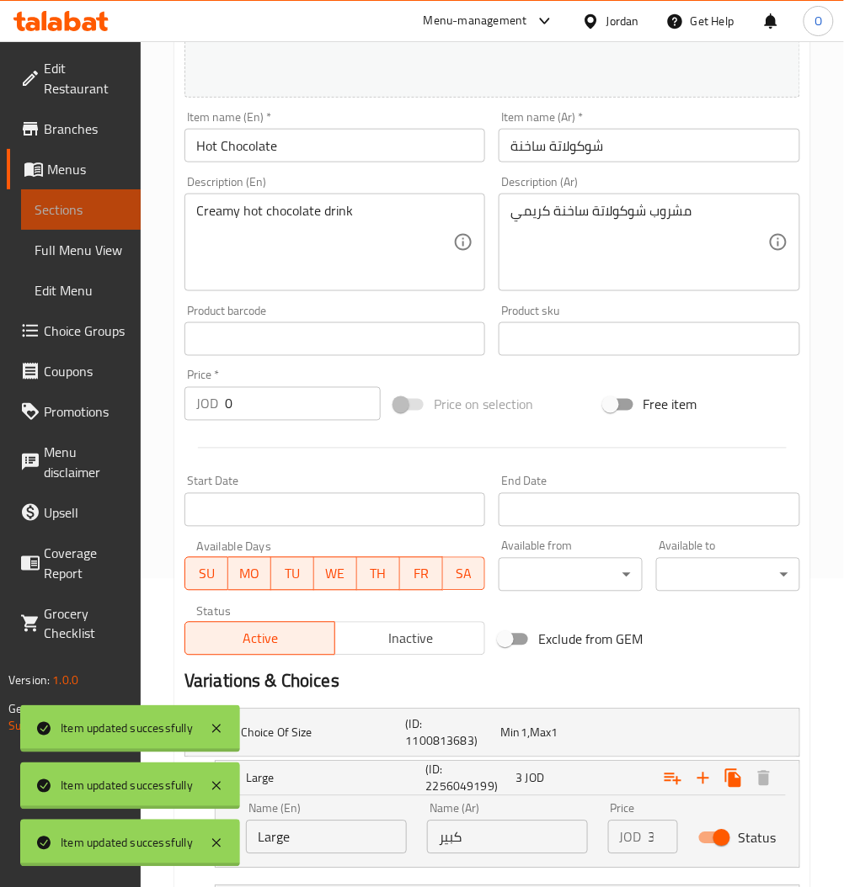
click at [113, 222] on link "Sections" at bounding box center [81, 209] width 120 height 40
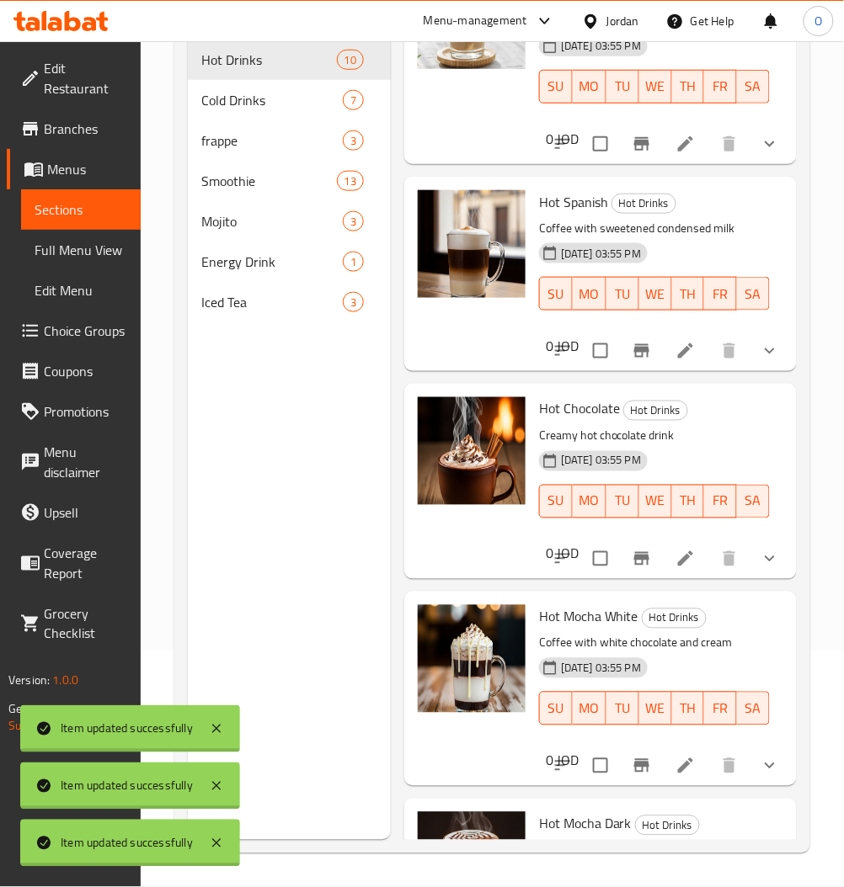
scroll to position [1312, 0]
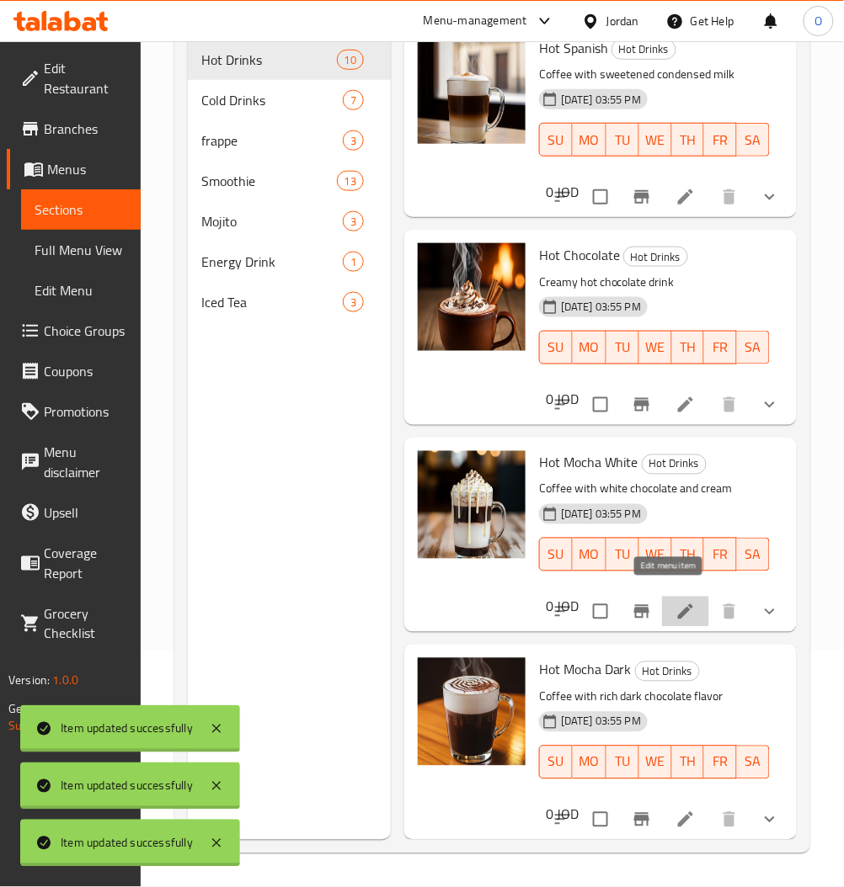
click at [675, 602] on icon at bounding box center [685, 612] width 20 height 20
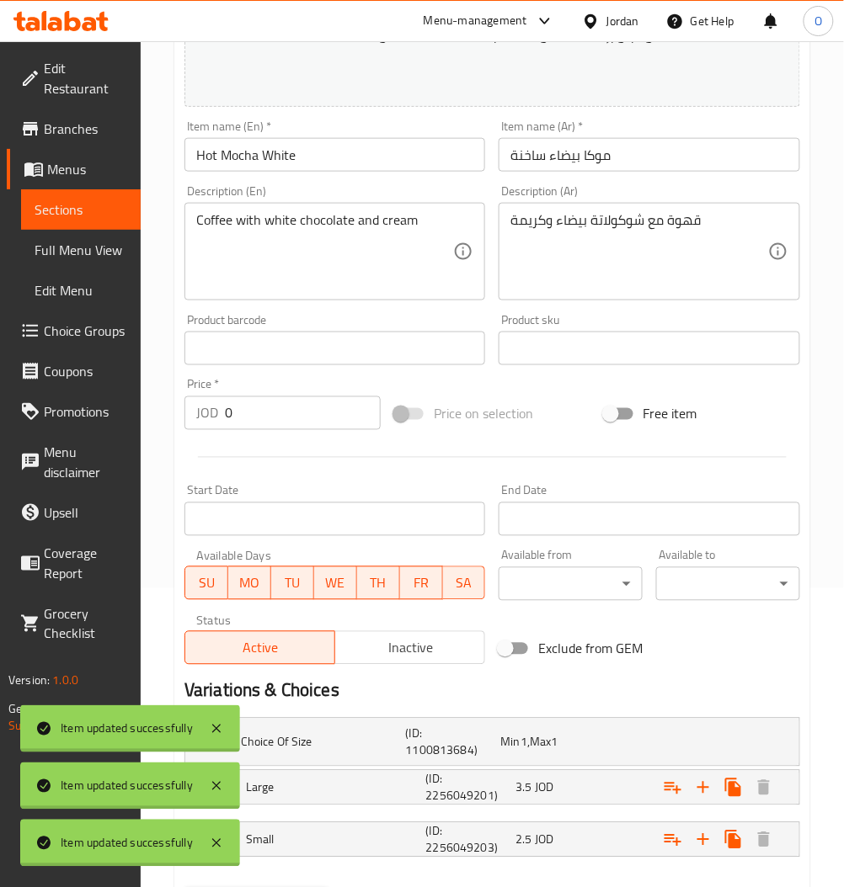
scroll to position [387, 0]
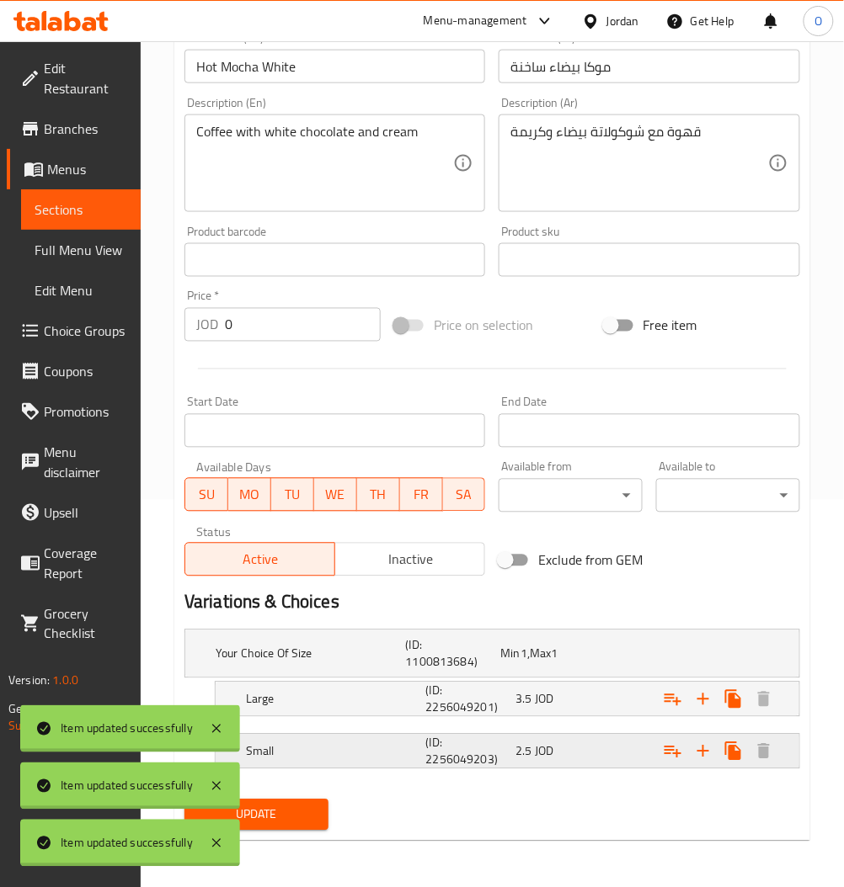
click at [571, 663] on div "2.5 JOD" at bounding box center [544, 654] width 88 height 17
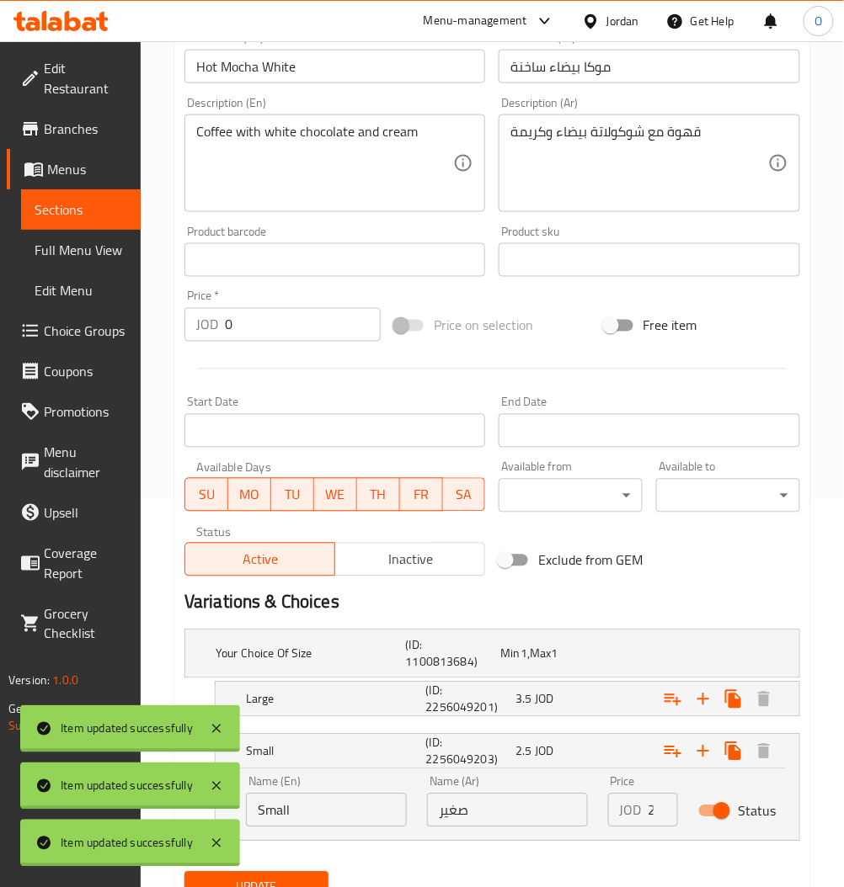
click at [725, 806] on input "Status" at bounding box center [721, 812] width 96 height 32
checkbox input "false"
click at [612, 657] on div "Expand" at bounding box center [687, 654] width 190 height 7
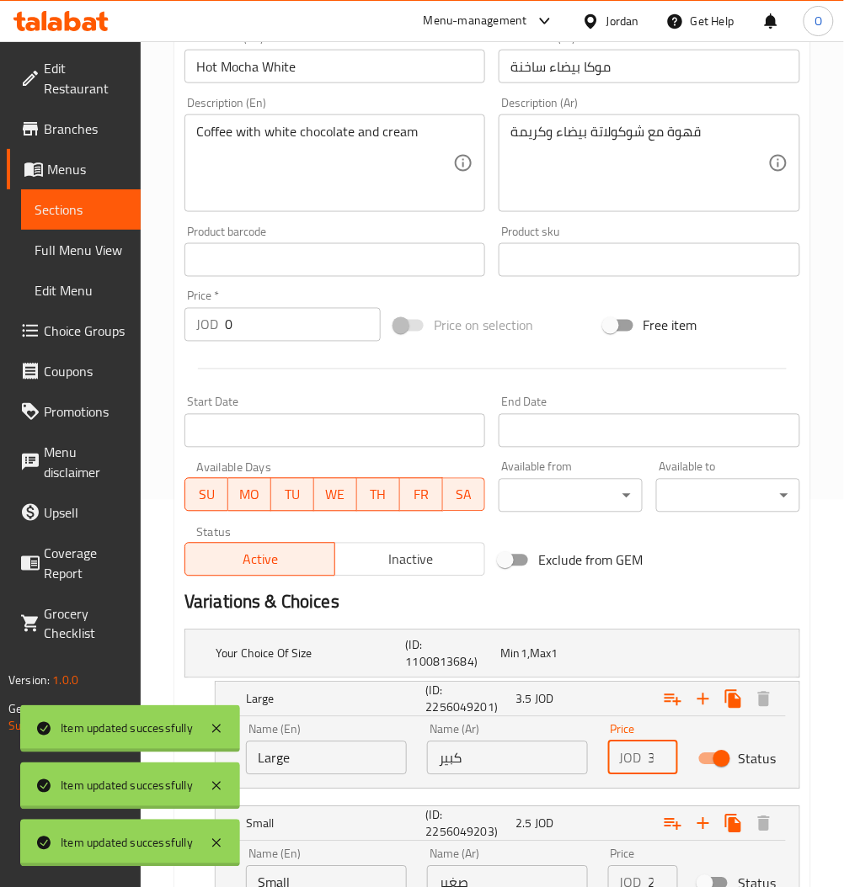
click at [652, 763] on input "3.5" at bounding box center [662, 759] width 29 height 34
click at [652, 764] on input "3.5" at bounding box center [662, 759] width 29 height 34
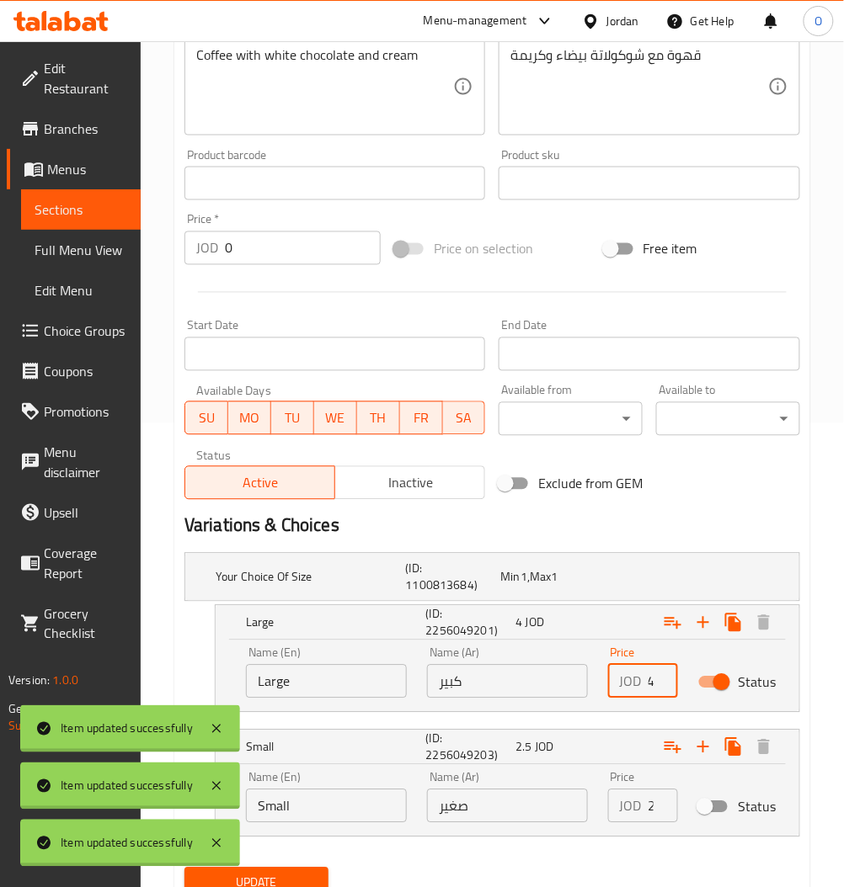
scroll to position [533, 0]
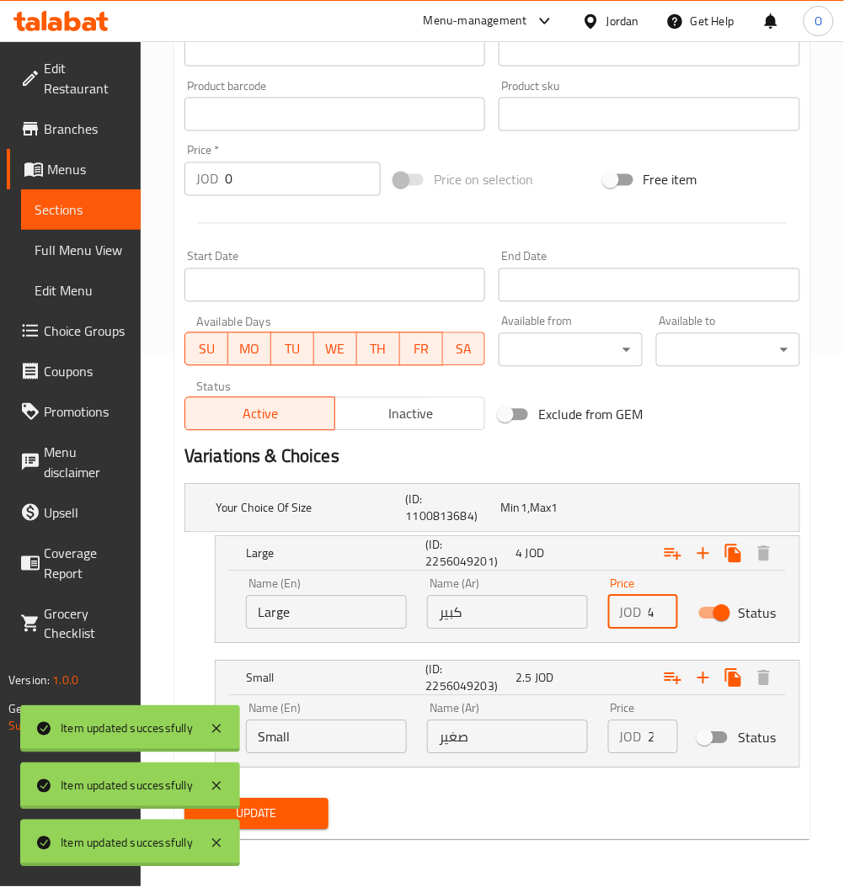
type input "4"
click at [532, 785] on nav at bounding box center [491, 778] width 615 height 13
click at [305, 814] on span "Update" at bounding box center [256, 814] width 117 height 21
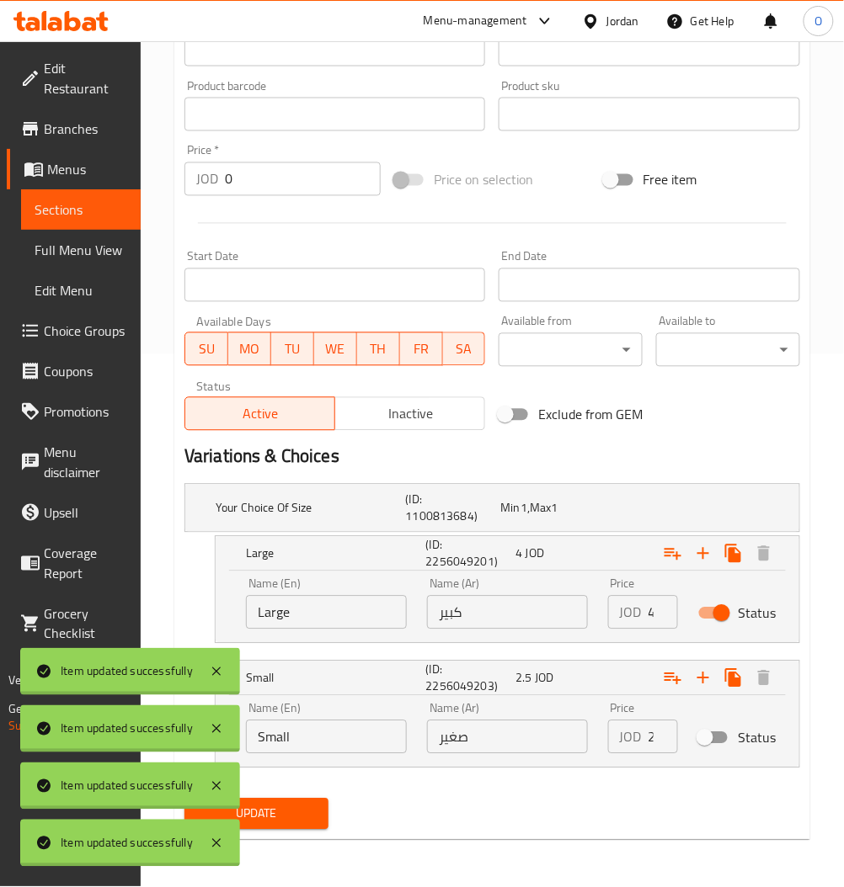
click at [71, 214] on span "Sections" at bounding box center [81, 210] width 93 height 20
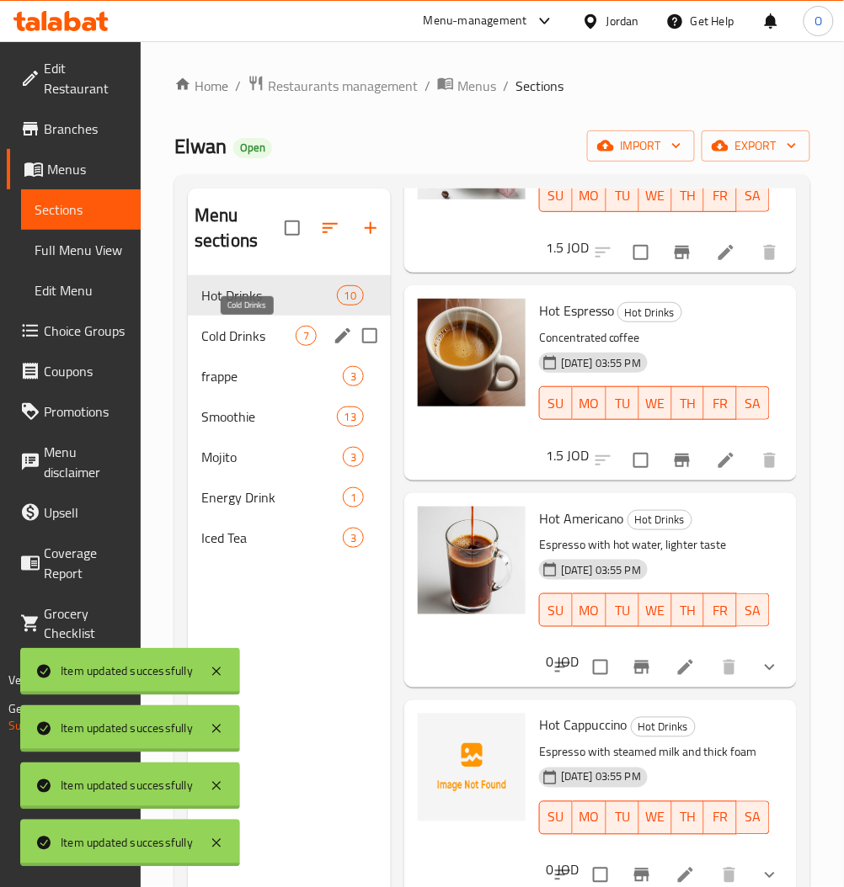
click at [256, 330] on span "Cold Drinks" at bounding box center [248, 336] width 94 height 20
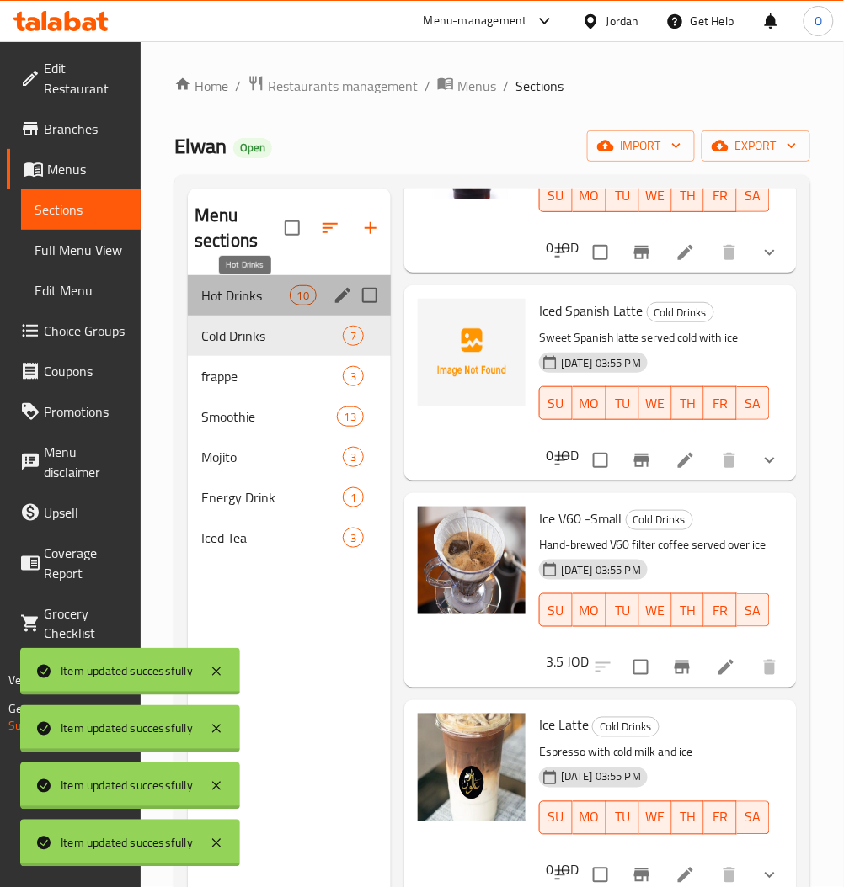
click at [266, 295] on span "Hot Drinks" at bounding box center [245, 295] width 88 height 20
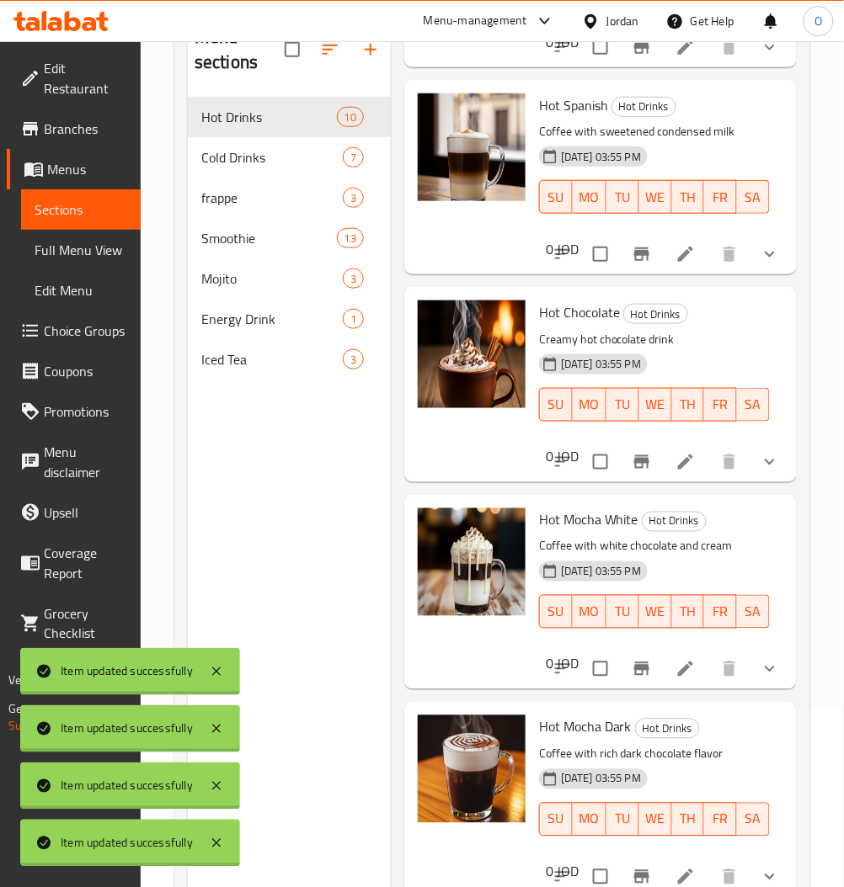
scroll to position [236, 0]
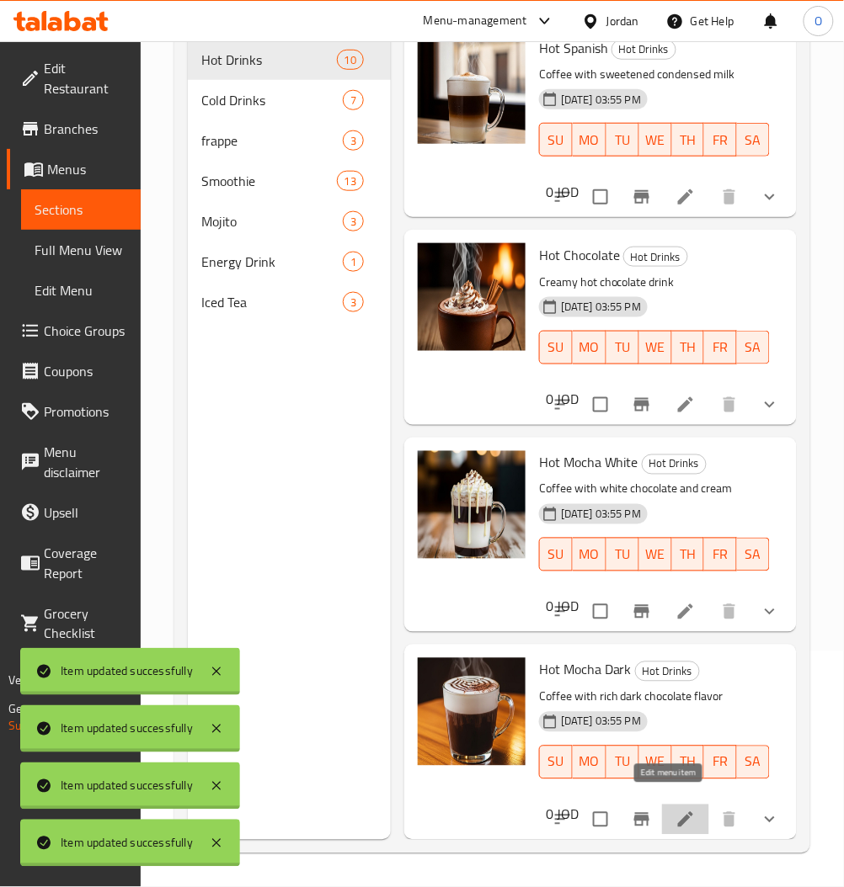
click at [675, 814] on icon at bounding box center [685, 820] width 20 height 20
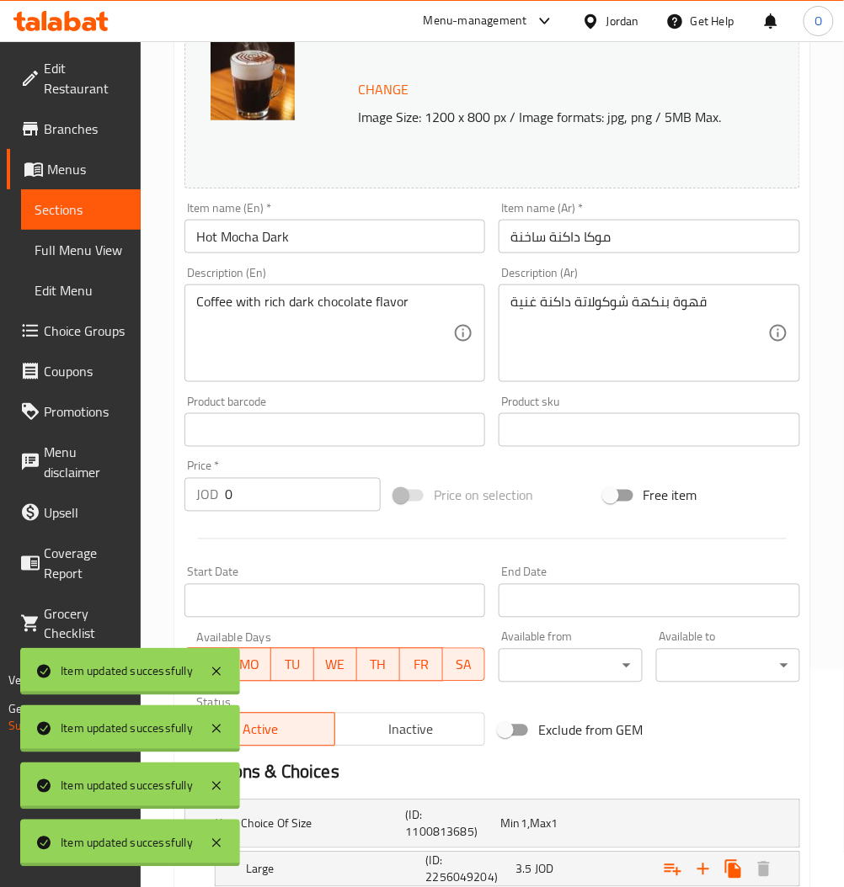
scroll to position [387, 0]
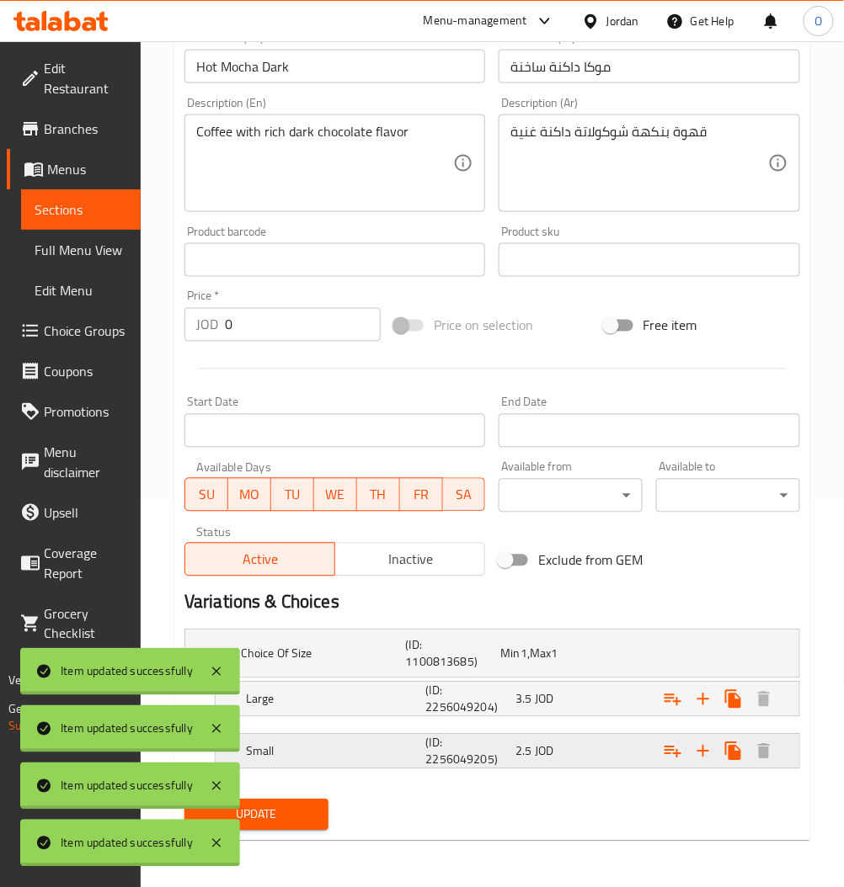
click at [572, 663] on div "2.5 JOD" at bounding box center [544, 654] width 88 height 17
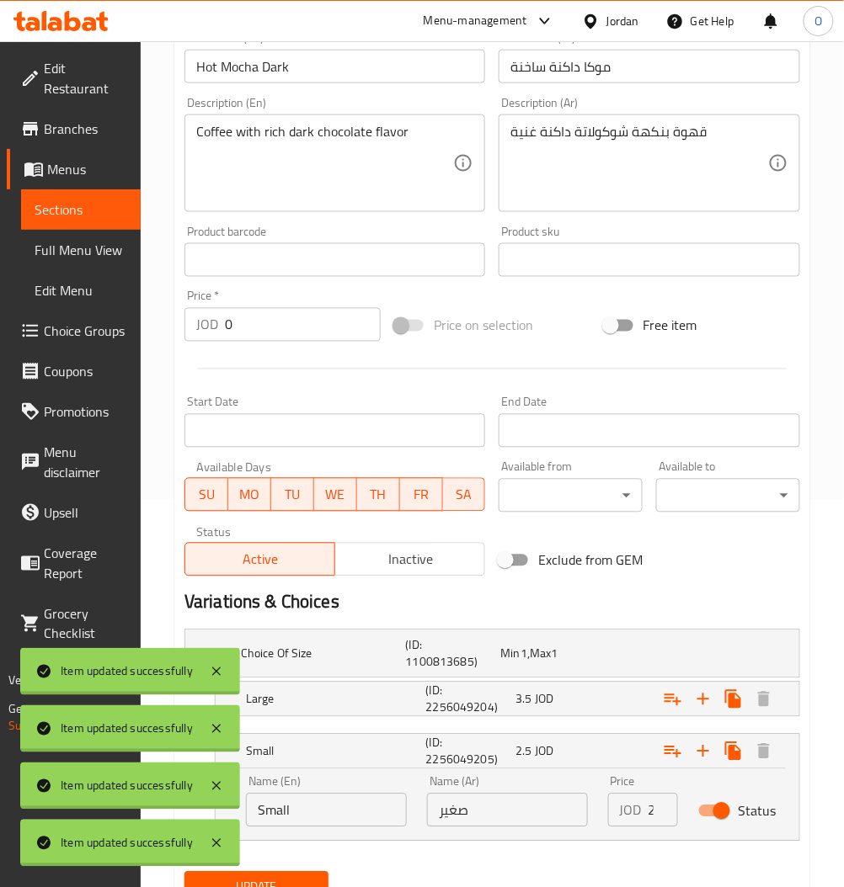
click at [720, 807] on input "Status" at bounding box center [721, 812] width 96 height 32
checkbox input "false"
click at [572, 663] on div "3.5 JOD" at bounding box center [544, 654] width 88 height 17
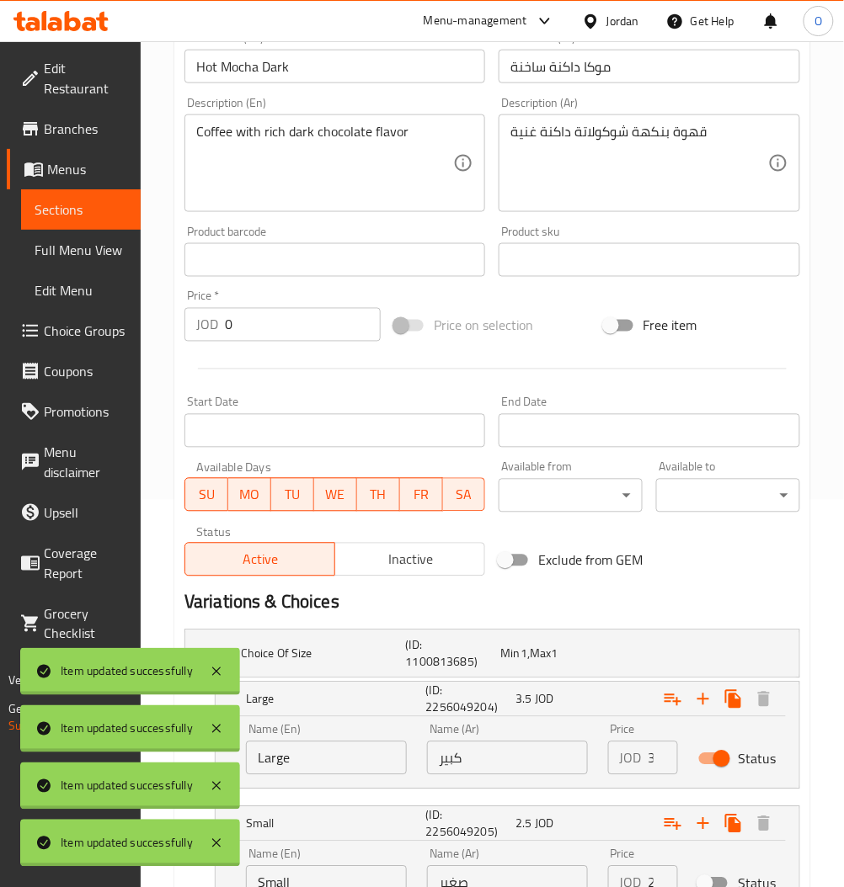
click at [638, 759] on p "JOD" at bounding box center [631, 758] width 22 height 20
click at [648, 756] on input "3.5" at bounding box center [662, 759] width 29 height 34
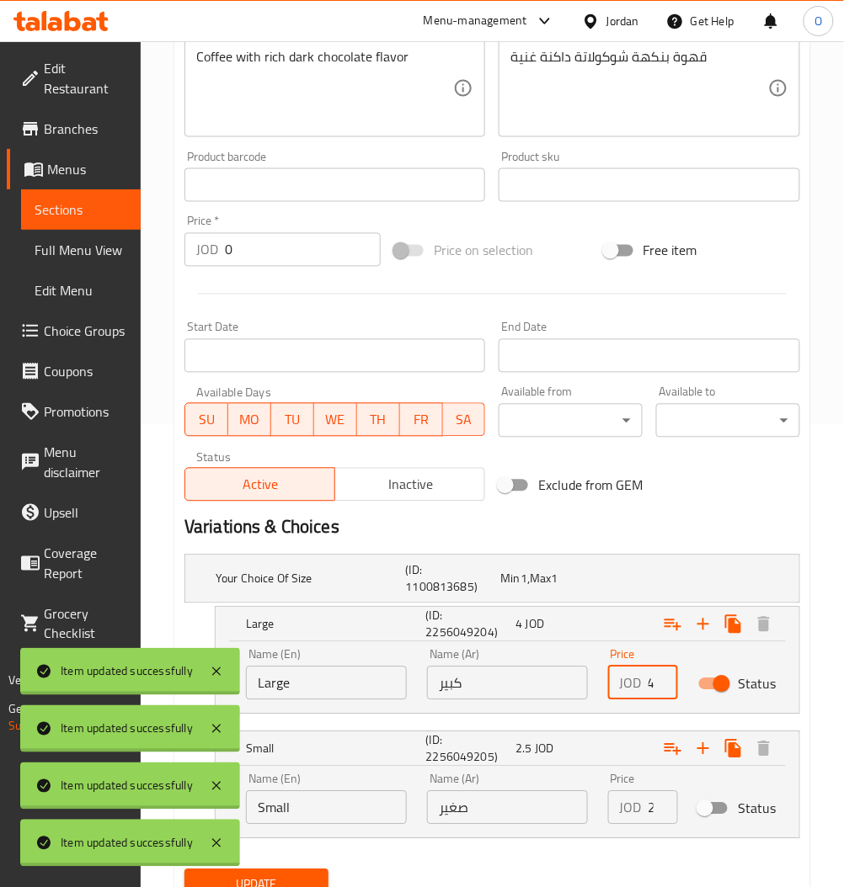
scroll to position [533, 0]
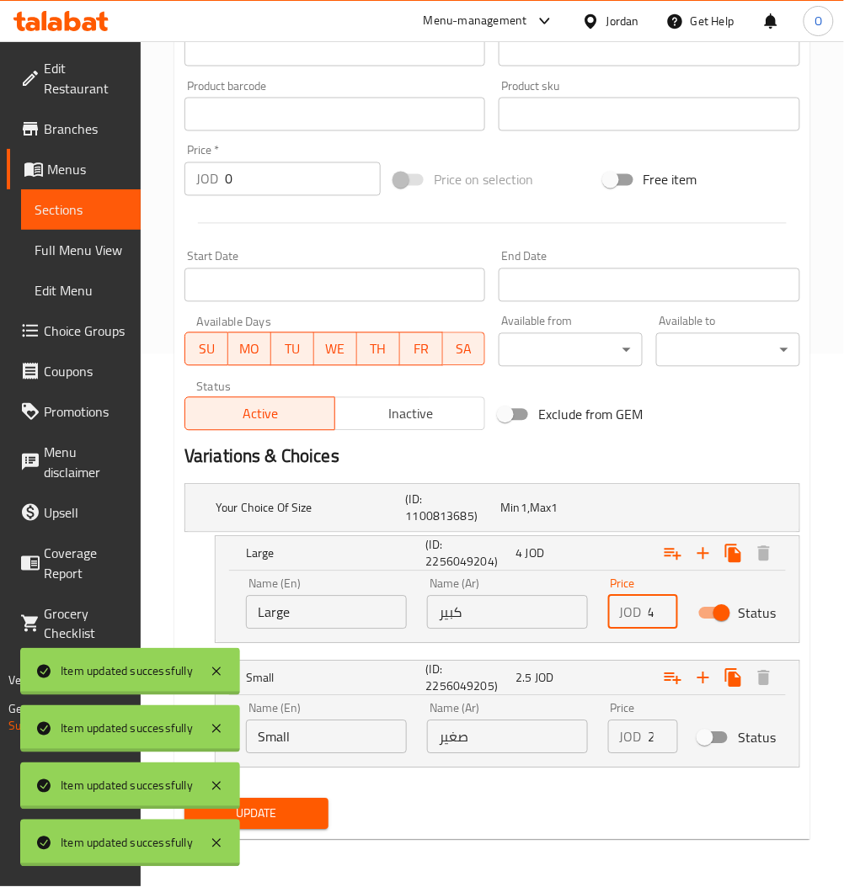
type input "4"
click at [310, 812] on span "Update" at bounding box center [256, 814] width 117 height 21
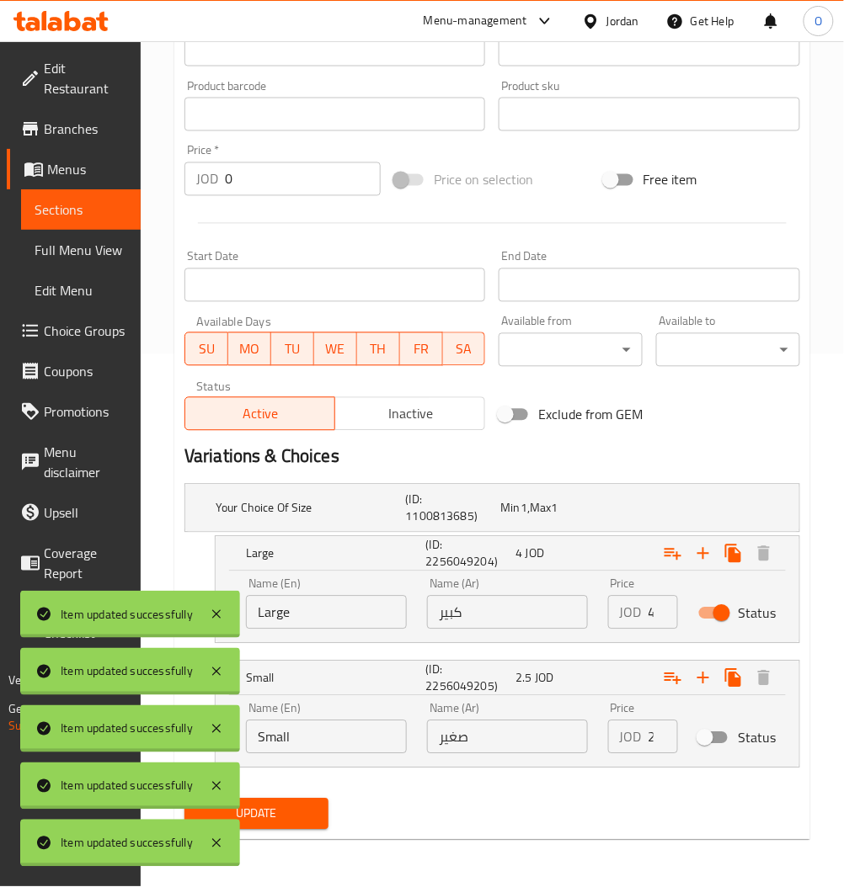
click at [90, 213] on span "Sections" at bounding box center [81, 210] width 93 height 20
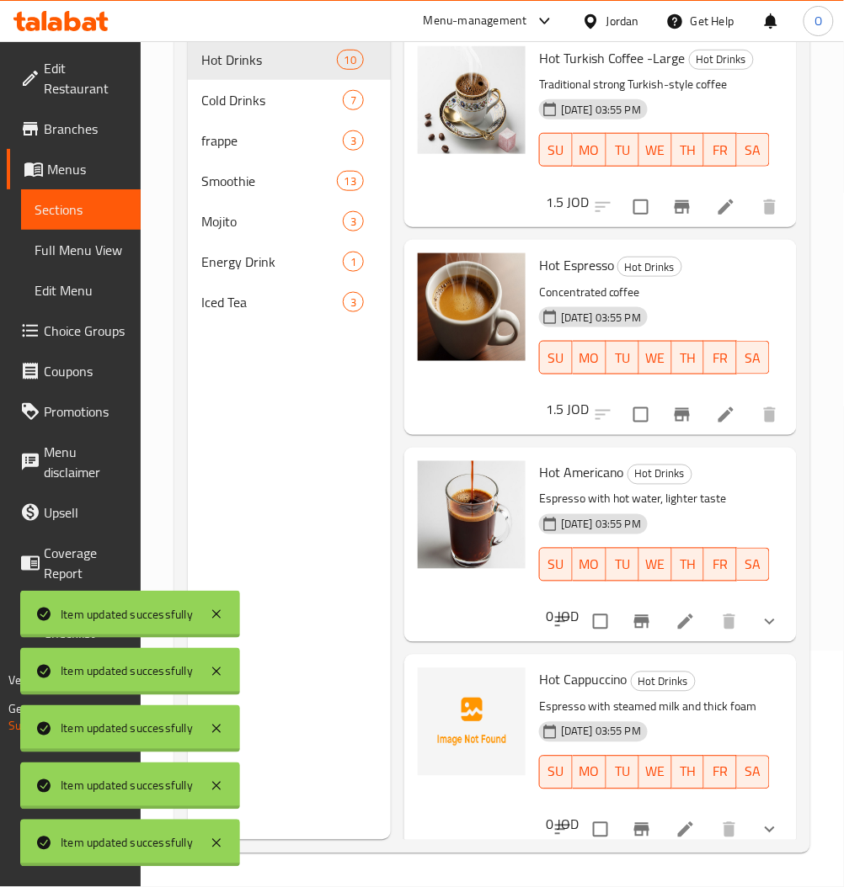
scroll to position [236, 0]
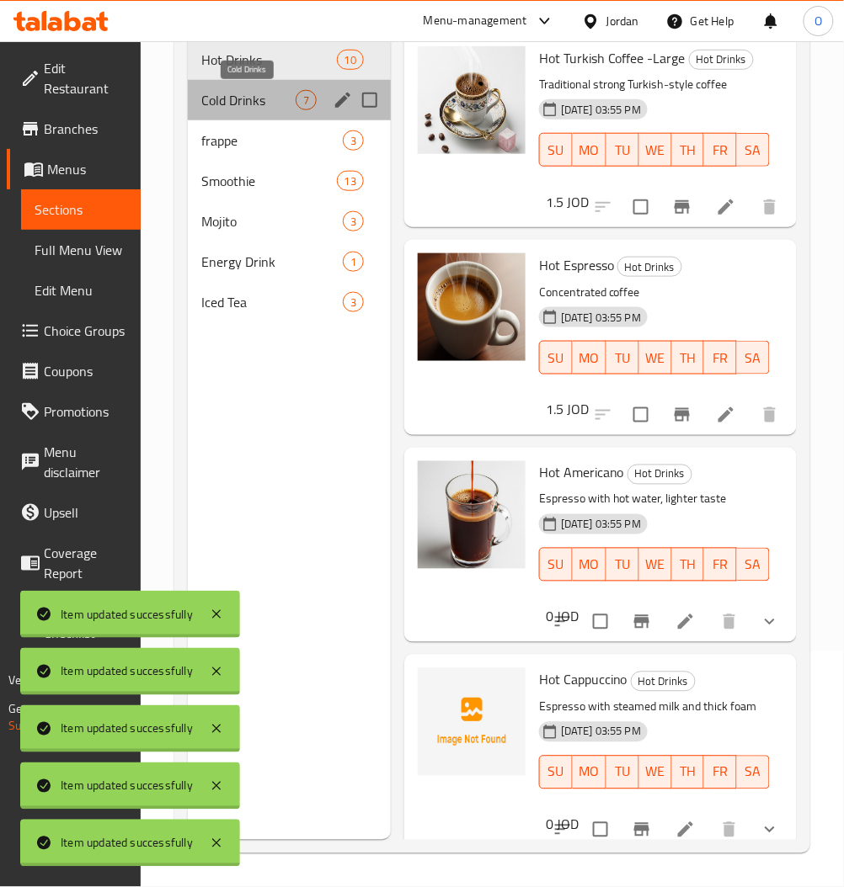
click at [290, 104] on span "Cold Drinks" at bounding box center [248, 100] width 94 height 20
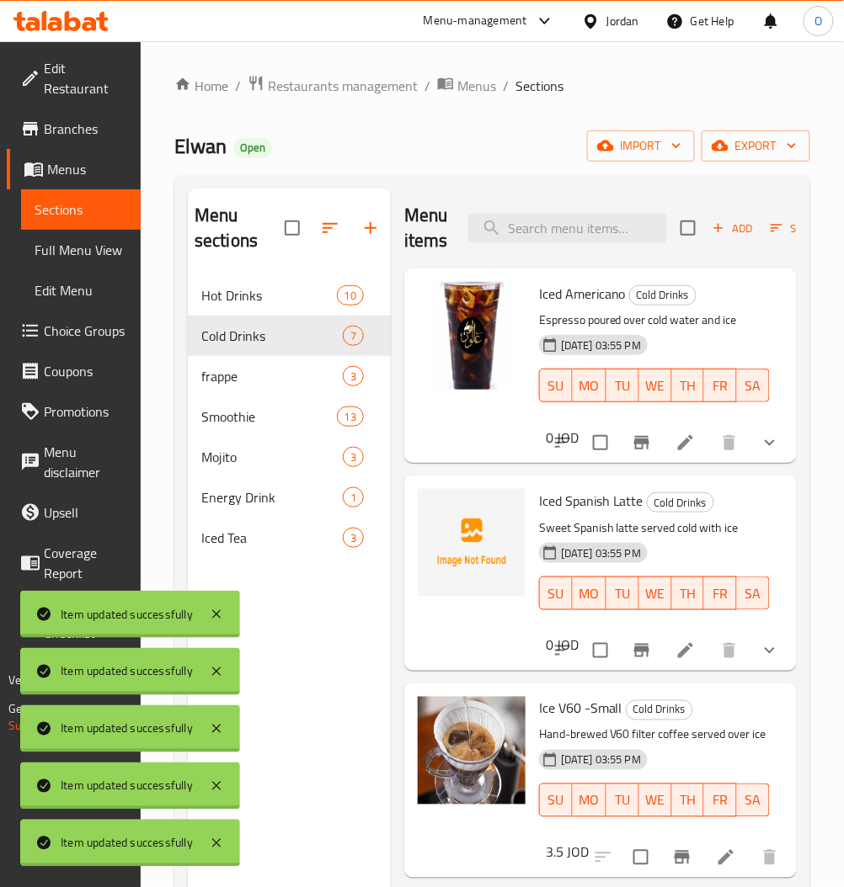
click at [678, 448] on icon at bounding box center [685, 442] width 15 height 15
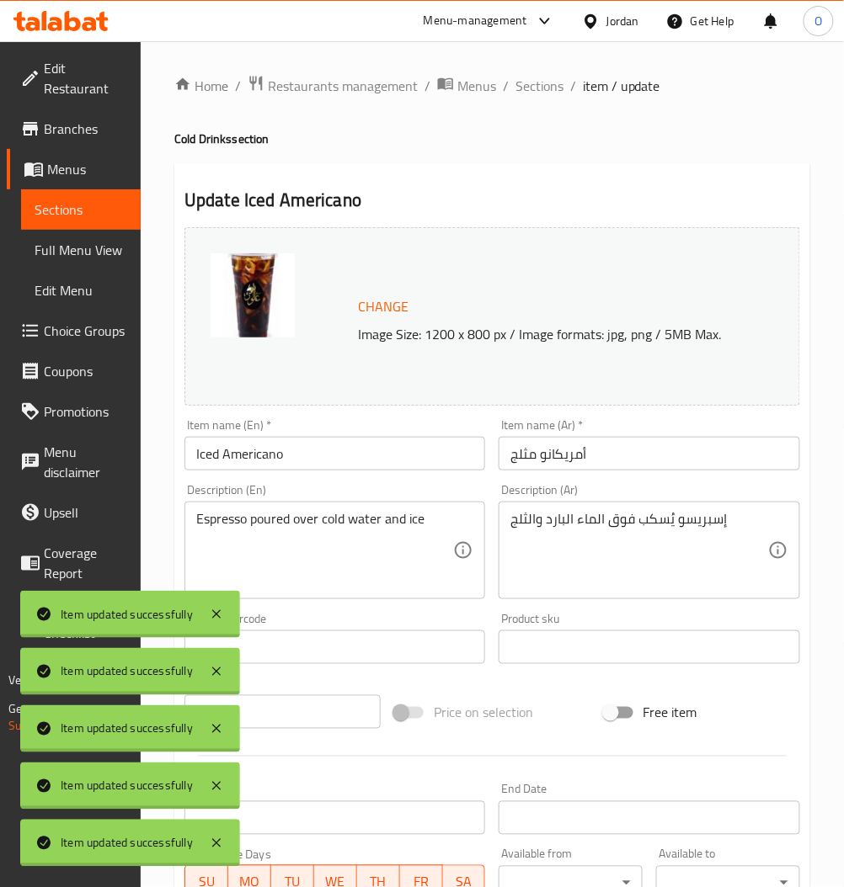
scroll to position [387, 0]
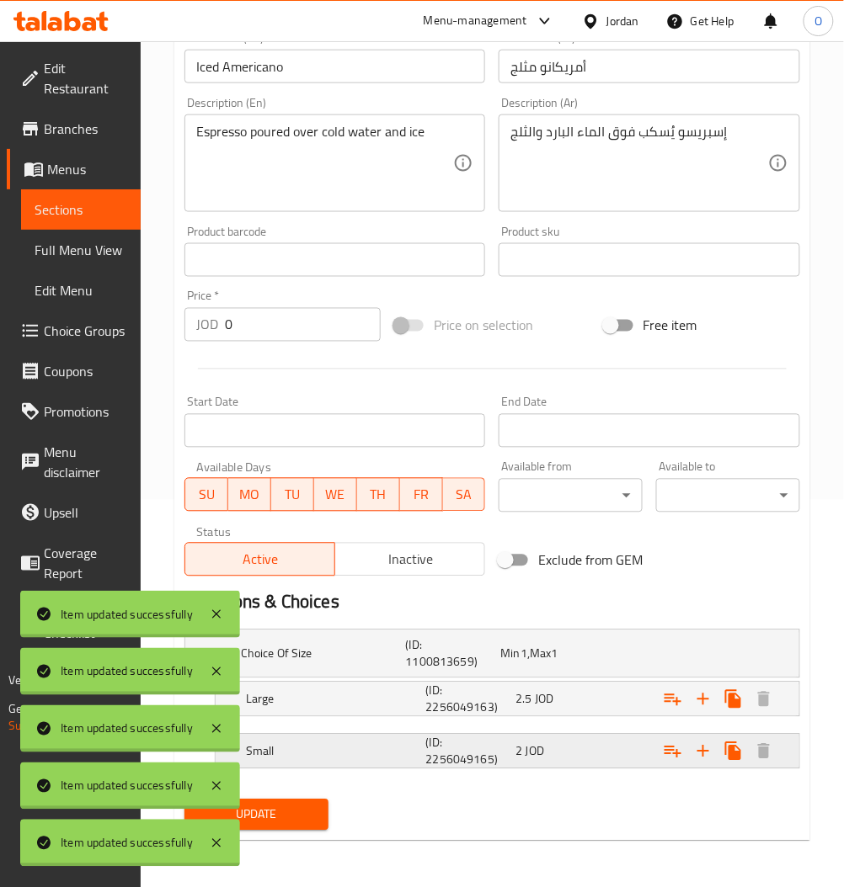
click at [545, 663] on div "2 JOD" at bounding box center [544, 654] width 88 height 17
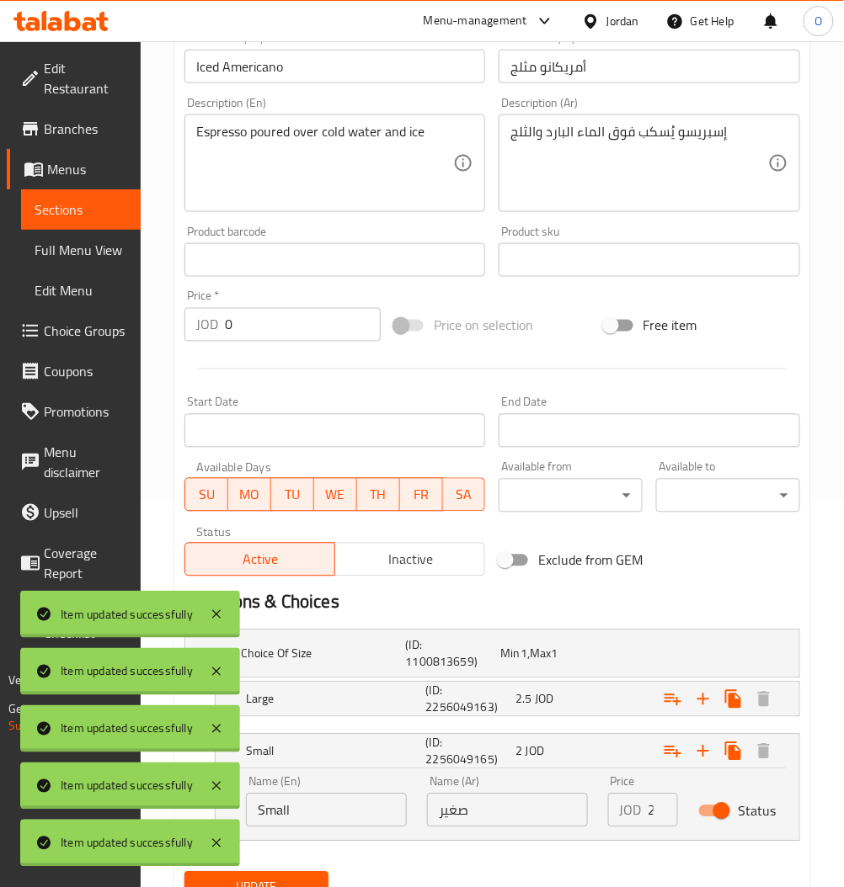
click at [717, 812] on input "Status" at bounding box center [721, 812] width 96 height 32
checkbox input "false"
drag, startPoint x: 546, startPoint y: 705, endPoint x: 663, endPoint y: 749, distance: 125.2
click at [527, 665] on span "JOD" at bounding box center [523, 654] width 7 height 22
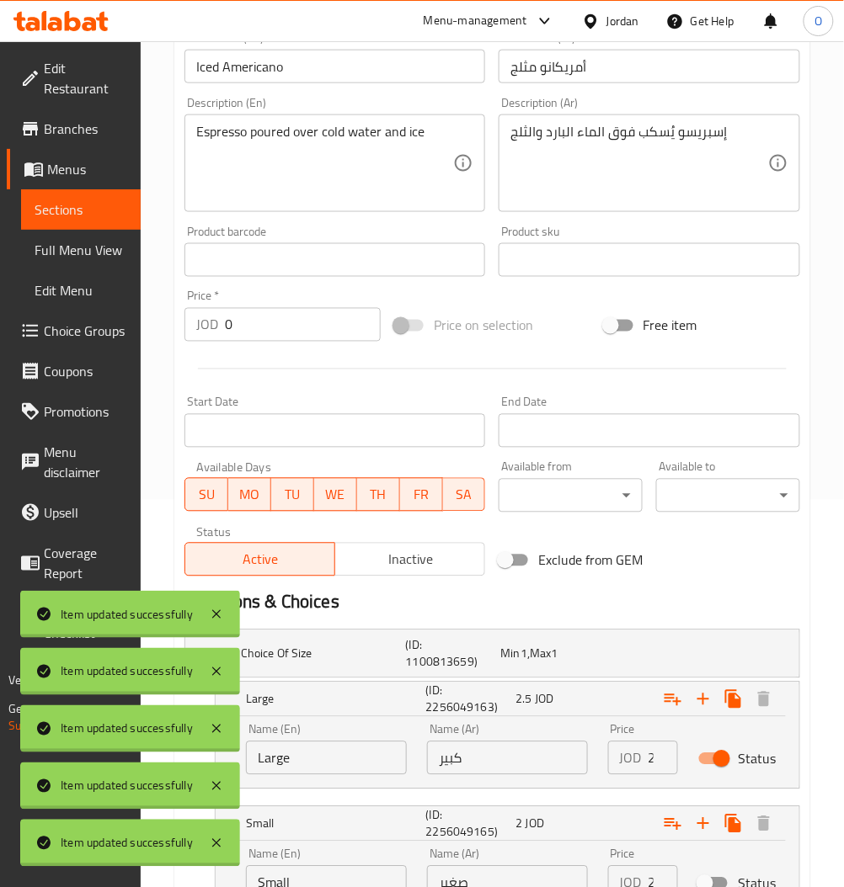
click at [652, 755] on input "2.5" at bounding box center [662, 759] width 29 height 34
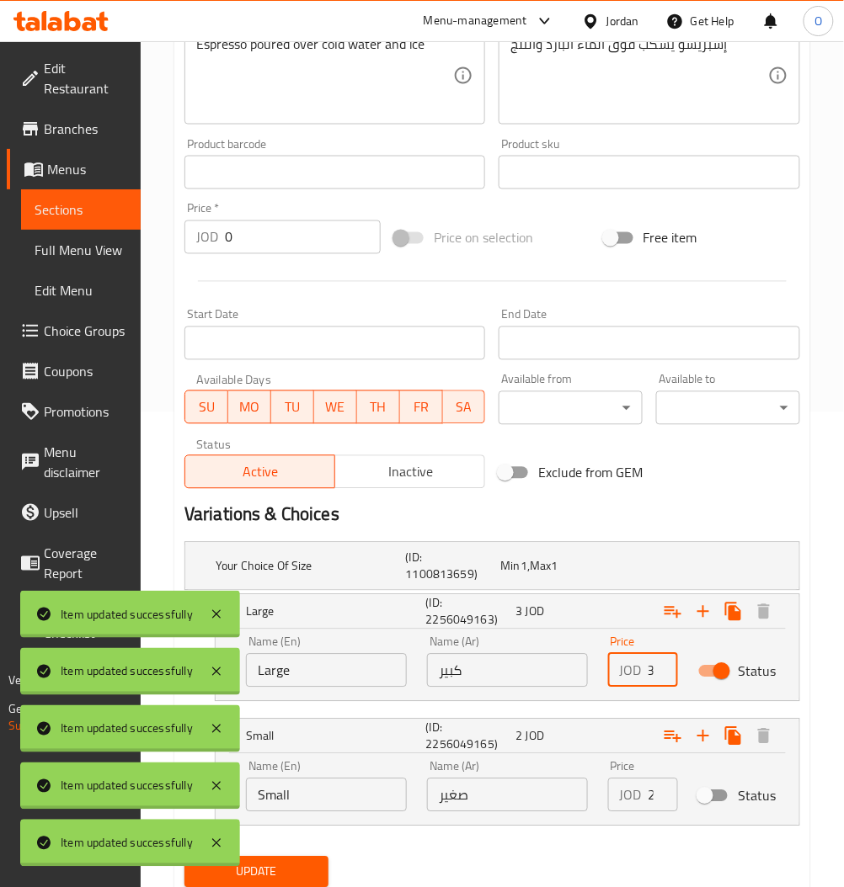
scroll to position [533, 0]
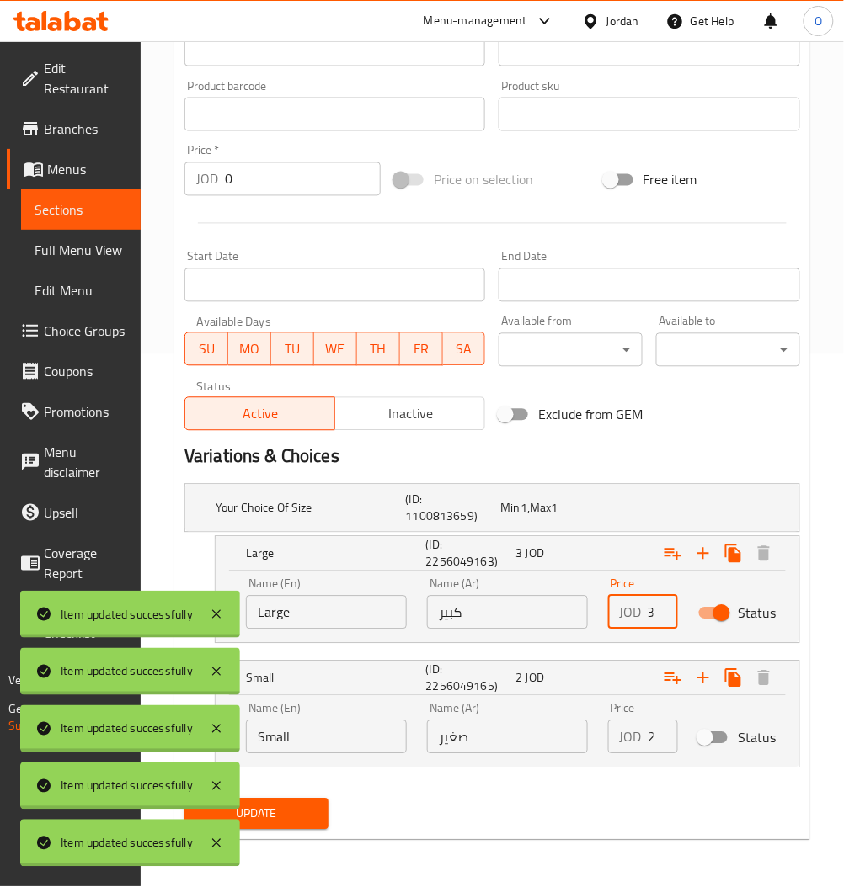
type input "3"
click at [305, 812] on span "Update" at bounding box center [256, 814] width 117 height 21
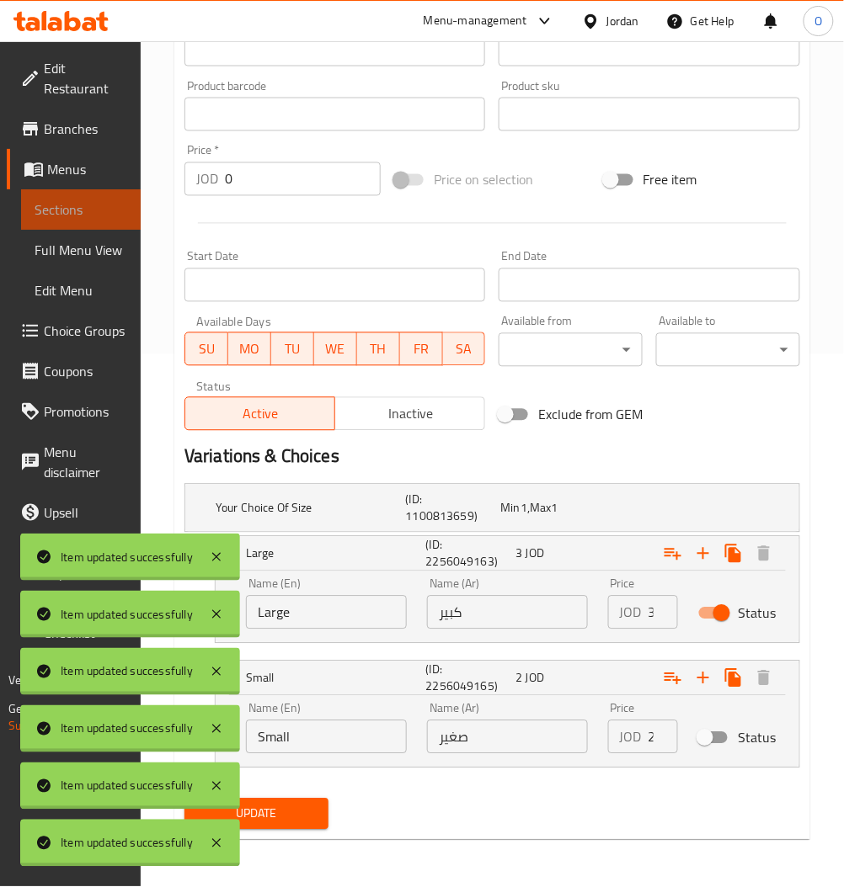
click at [94, 211] on span "Sections" at bounding box center [81, 210] width 93 height 20
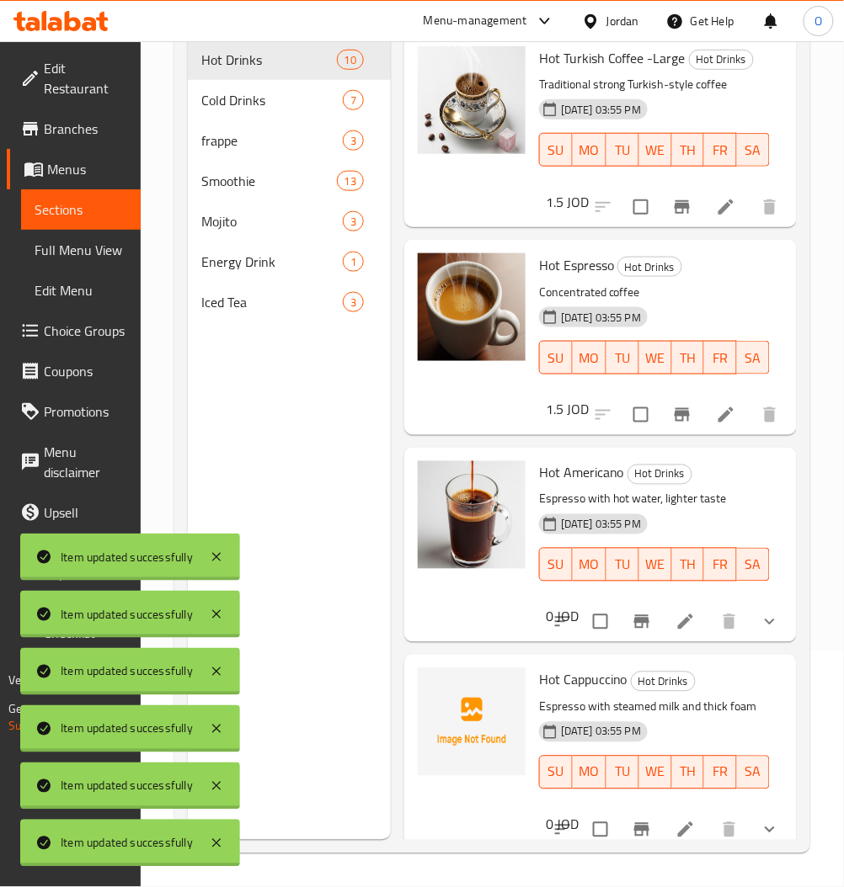
scroll to position [236, 0]
click at [251, 90] on span "Cold Drinks" at bounding box center [248, 100] width 94 height 20
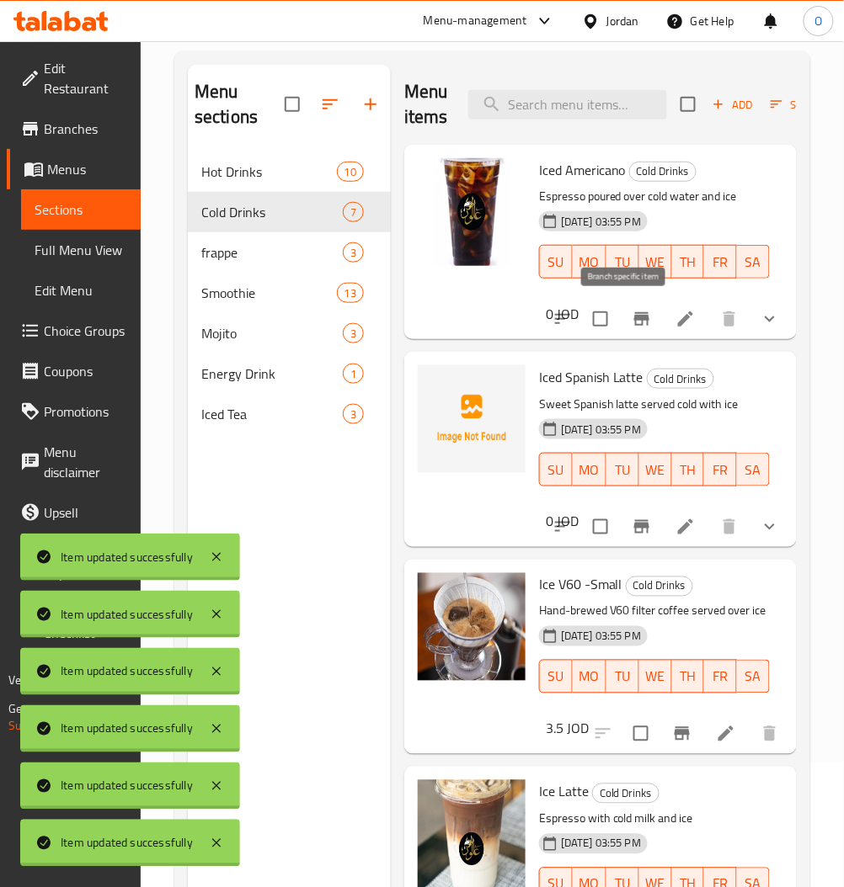
scroll to position [112, 0]
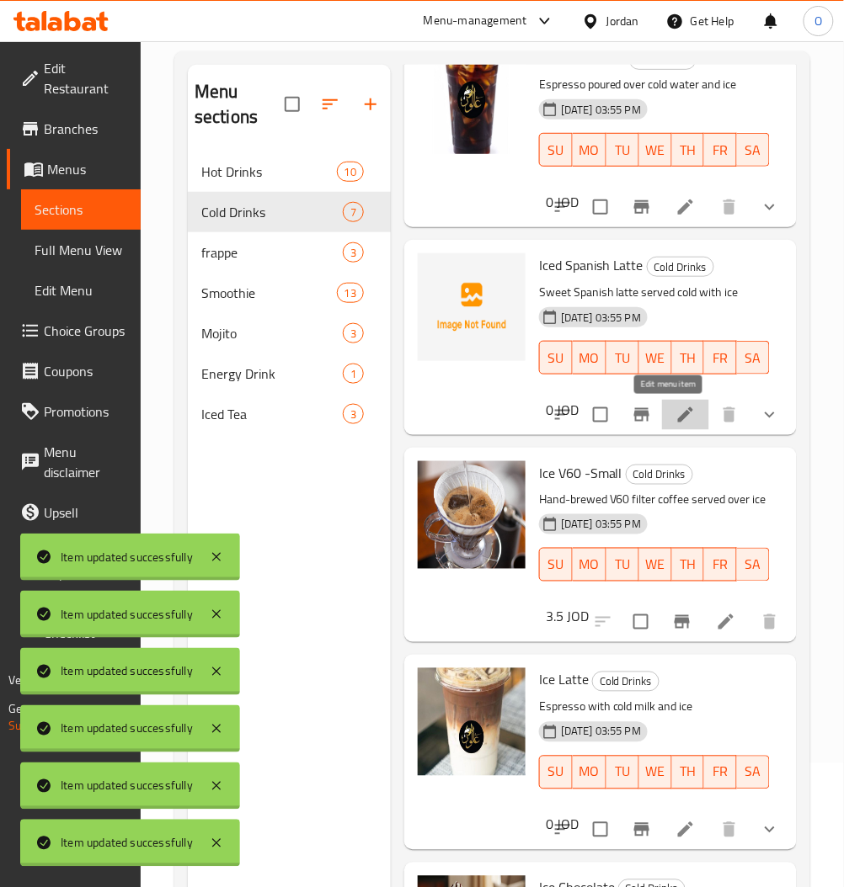
click at [675, 405] on icon at bounding box center [685, 415] width 20 height 20
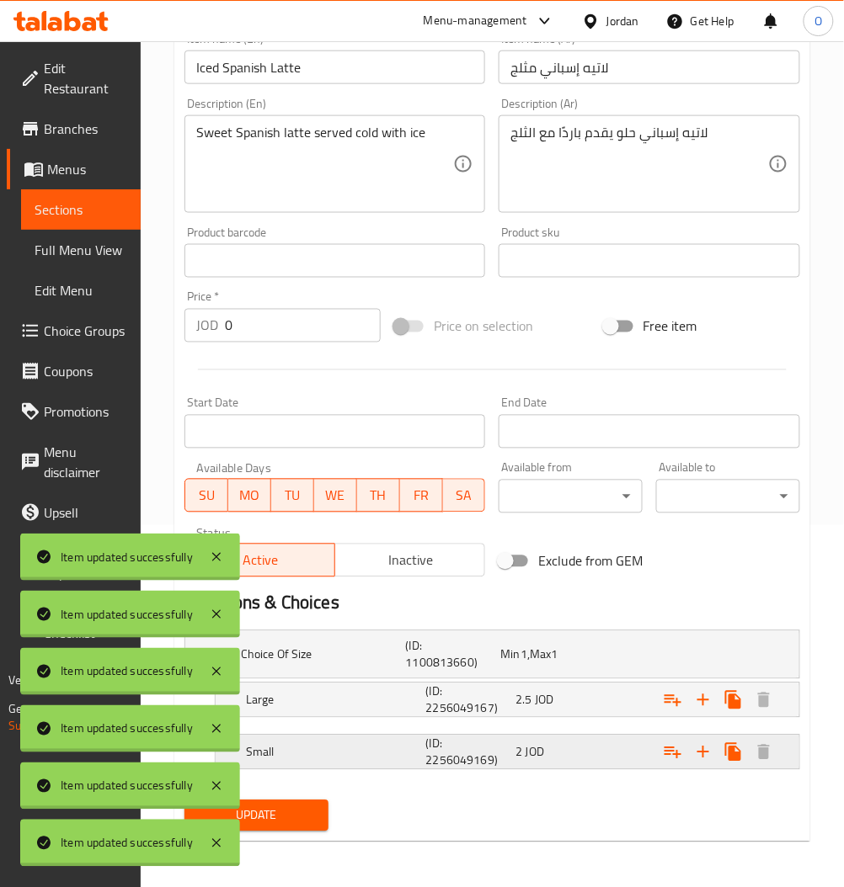
click at [561, 663] on div "2 JOD" at bounding box center [544, 655] width 88 height 17
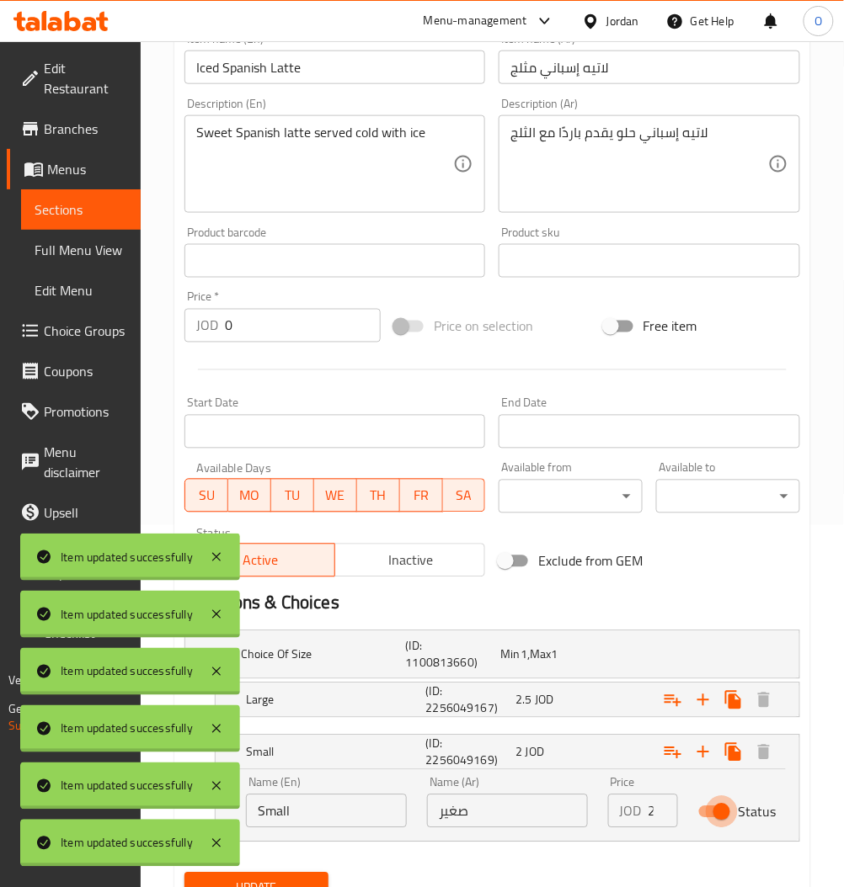
click at [721, 813] on input "Status" at bounding box center [721, 812] width 96 height 32
checkbox input "false"
click at [592, 667] on div "2.5 JOD" at bounding box center [544, 655] width 95 height 24
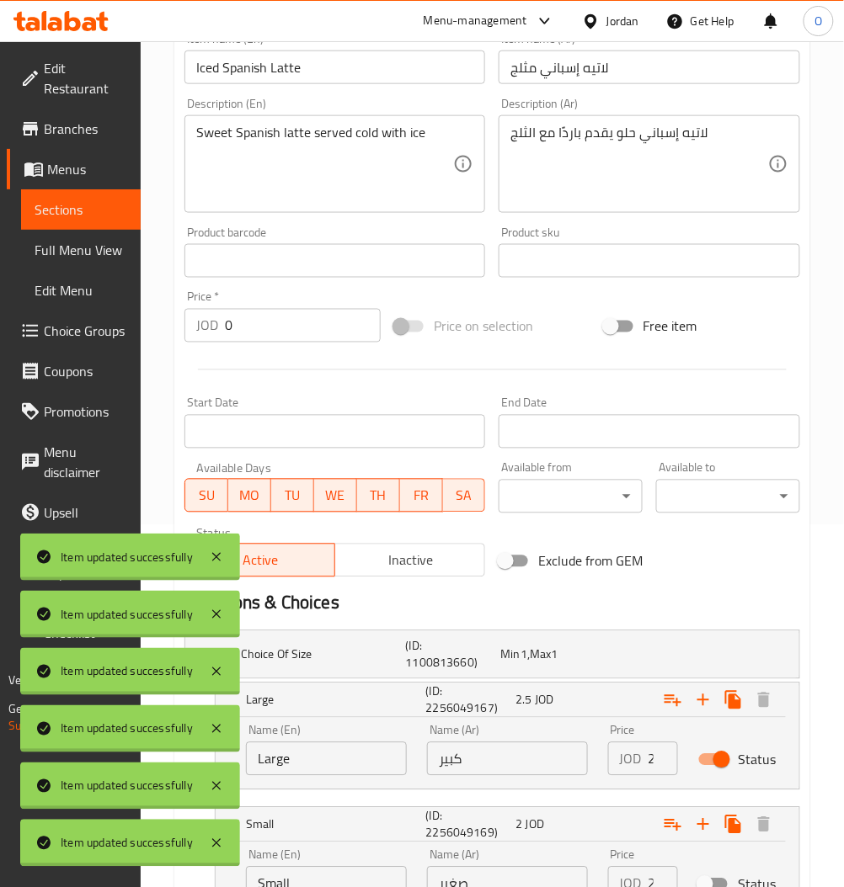
click at [650, 764] on input "2.5" at bounding box center [662, 759] width 29 height 34
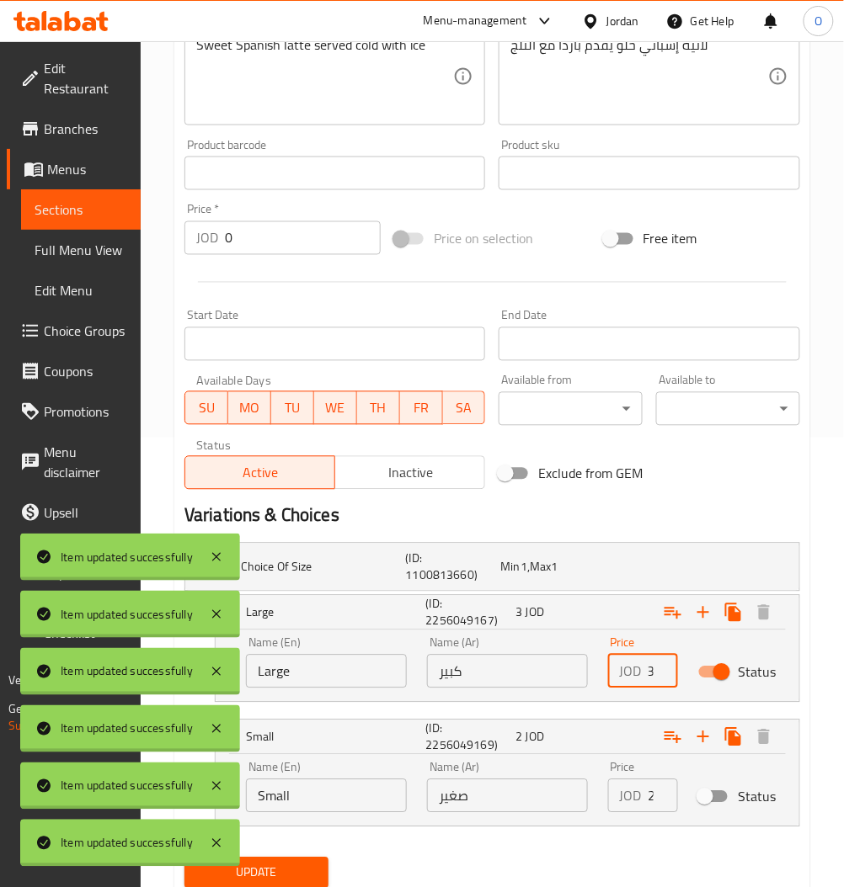
scroll to position [507, 0]
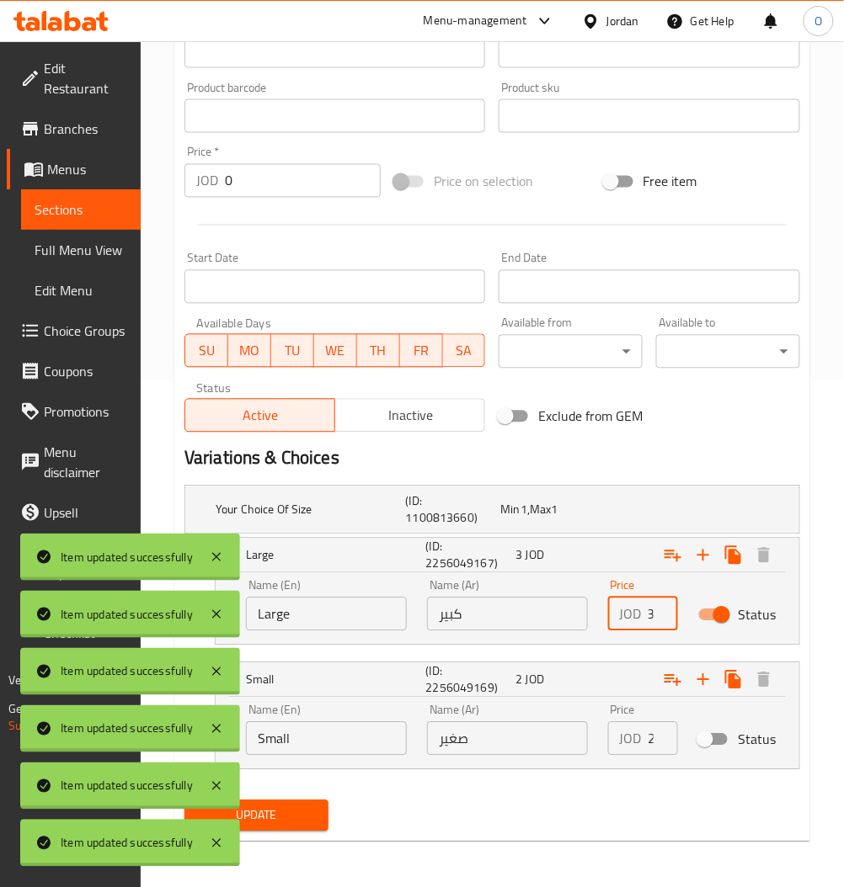
type input "3"
click at [295, 817] on span "Update" at bounding box center [256, 816] width 117 height 21
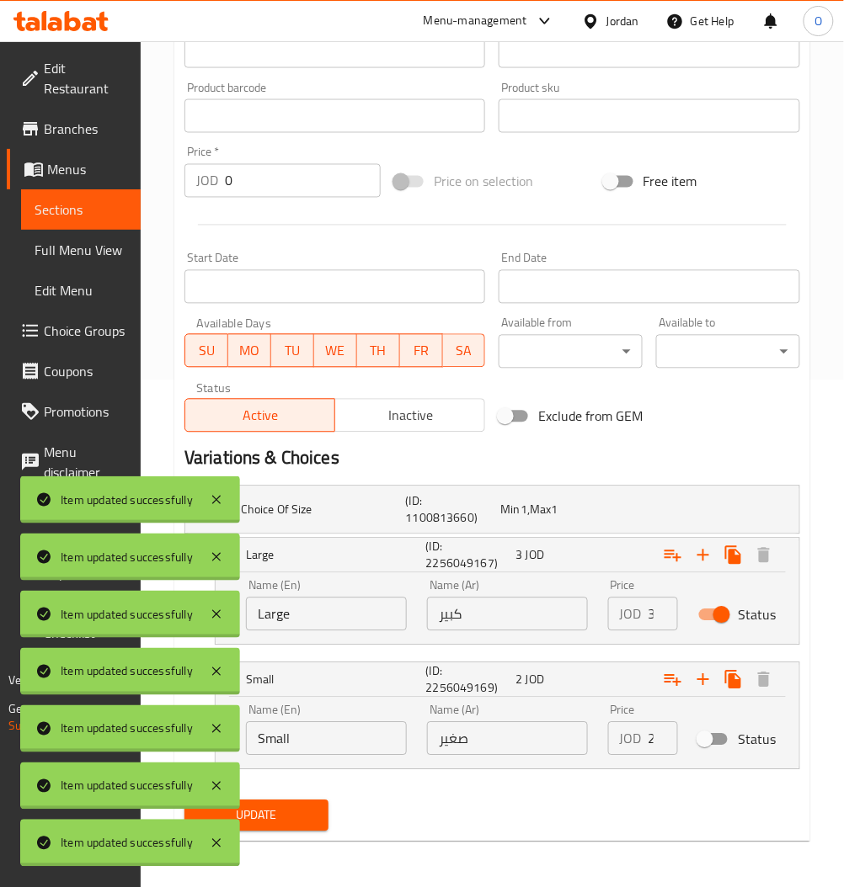
click at [83, 211] on span "Sections" at bounding box center [81, 210] width 93 height 20
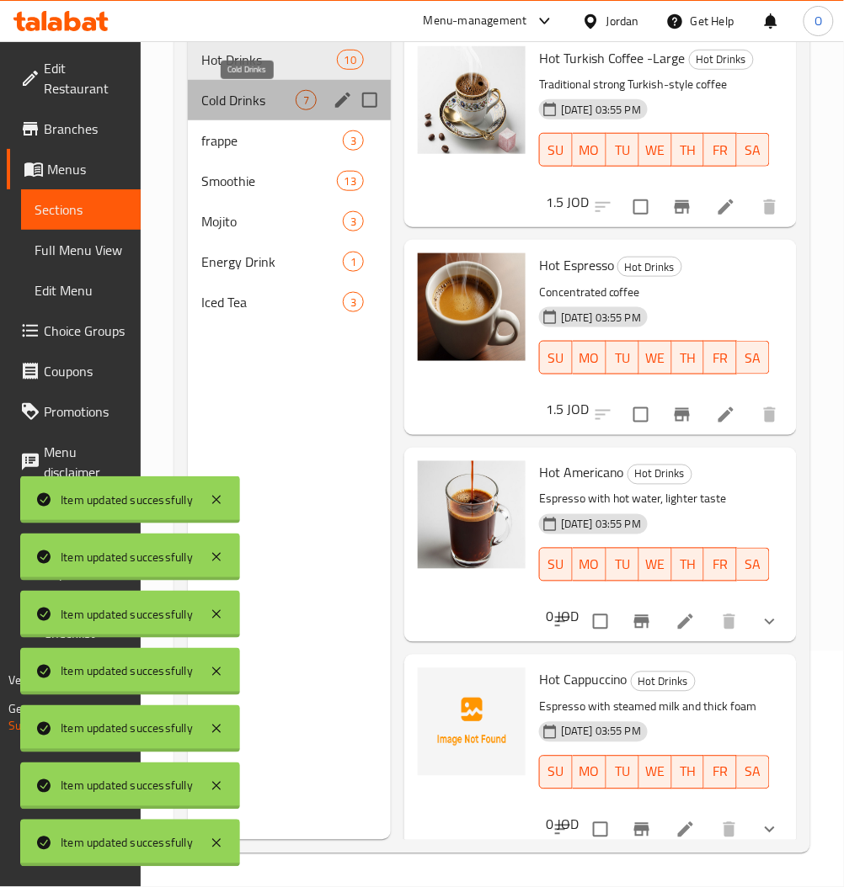
click at [247, 96] on span "Cold Drinks" at bounding box center [248, 100] width 94 height 20
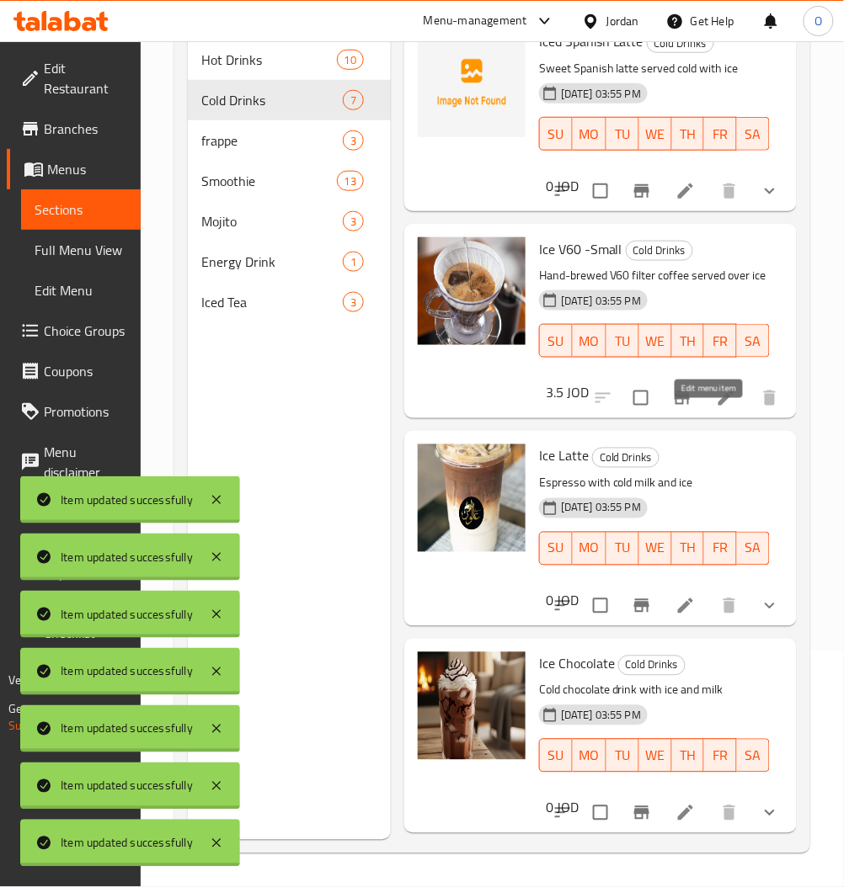
click at [718, 406] on icon at bounding box center [725, 398] width 15 height 15
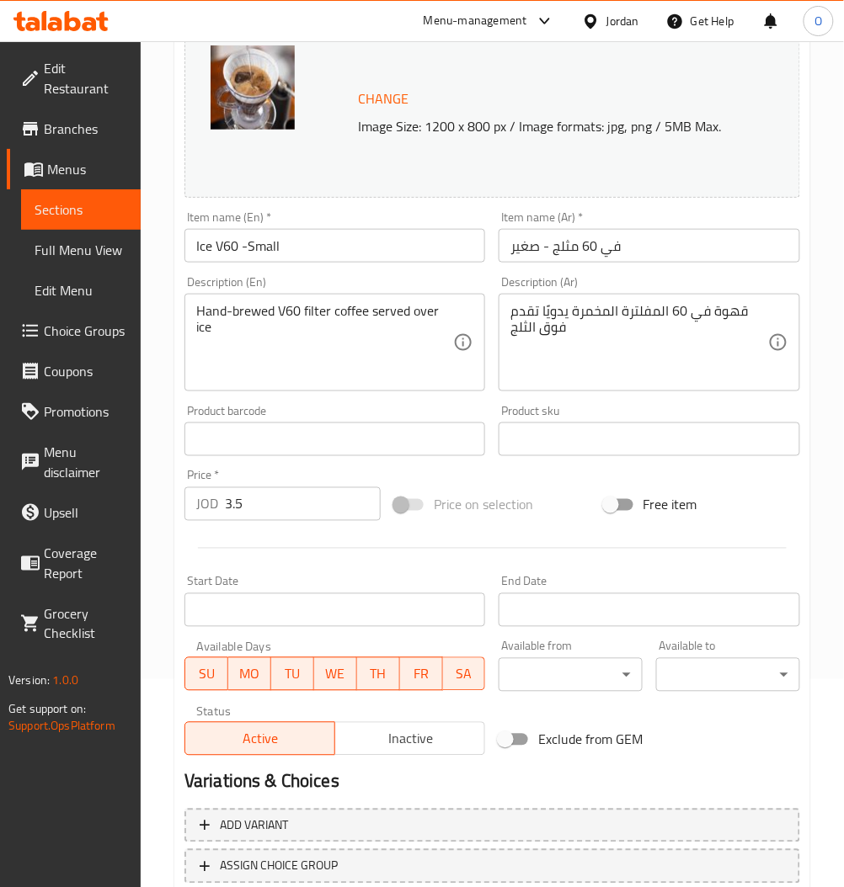
scroll to position [324, 0]
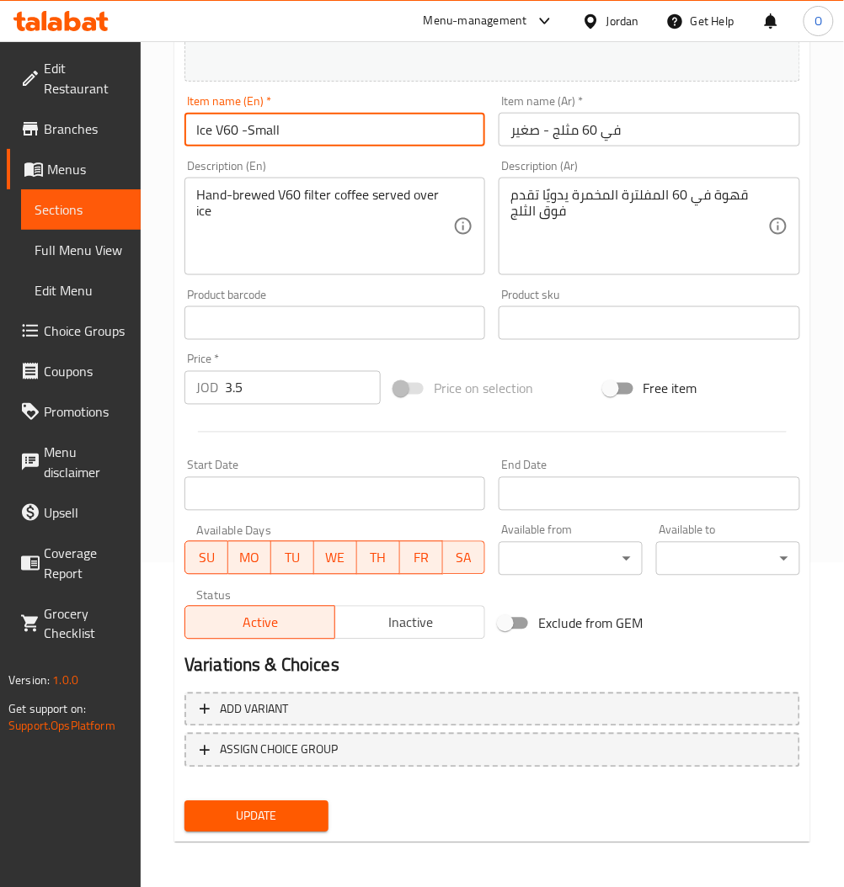
click at [365, 144] on input "Ice V60 -Small" at bounding box center [334, 130] width 301 height 34
type input "Ice V60"
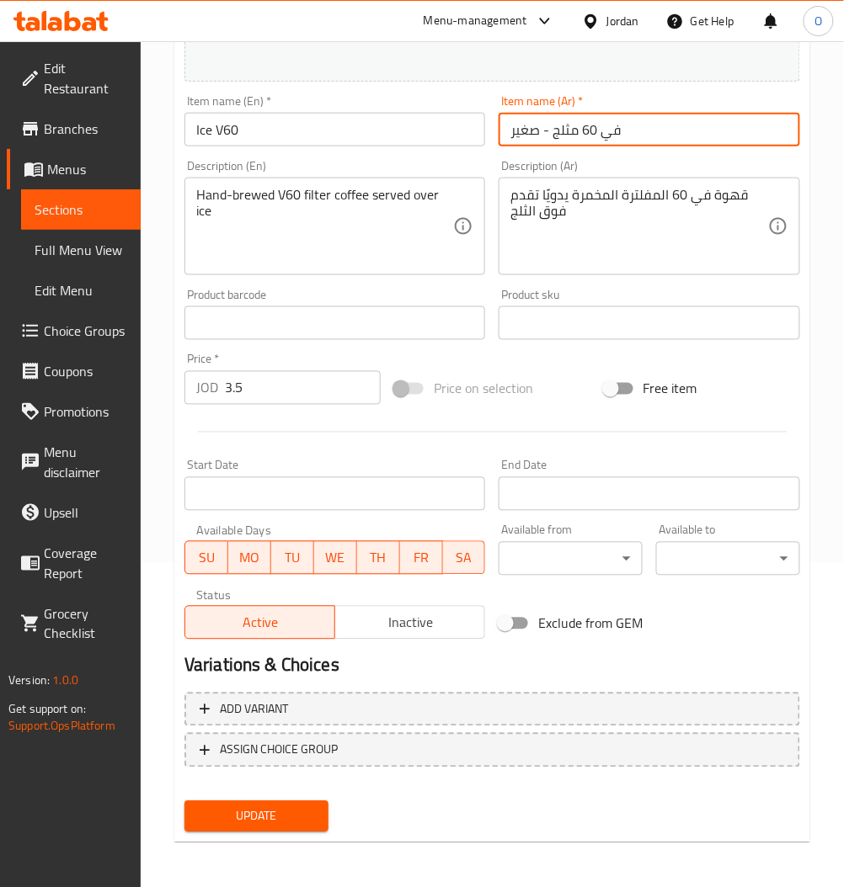
drag, startPoint x: 550, startPoint y: 130, endPoint x: 500, endPoint y: 135, distance: 49.8
click at [500, 135] on input "في 60 مثلج - صغير" at bounding box center [648, 130] width 301 height 34
click at [509, 135] on input "في 60 مثلج - صغير" at bounding box center [648, 130] width 301 height 34
click at [510, 133] on input "في 60 مثلج - صغير" at bounding box center [648, 130] width 301 height 34
drag, startPoint x: 550, startPoint y: 132, endPoint x: 514, endPoint y: 136, distance: 36.4
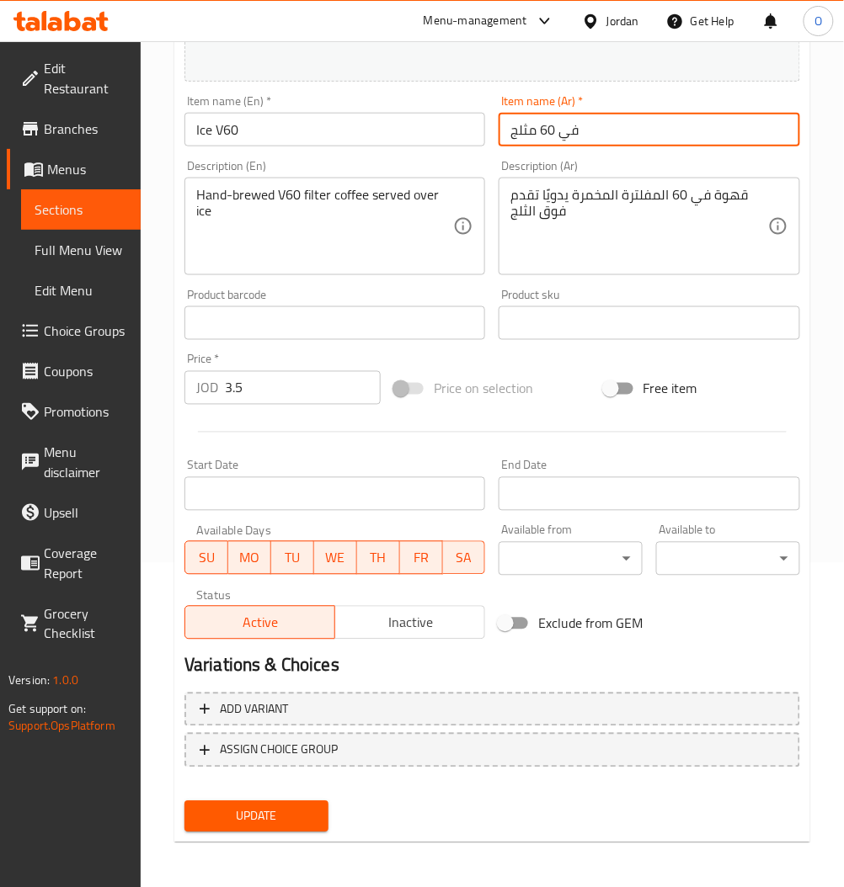
click at [514, 136] on input "في 60 مثلج" at bounding box center [648, 130] width 301 height 34
type input "في 60 مثلج"
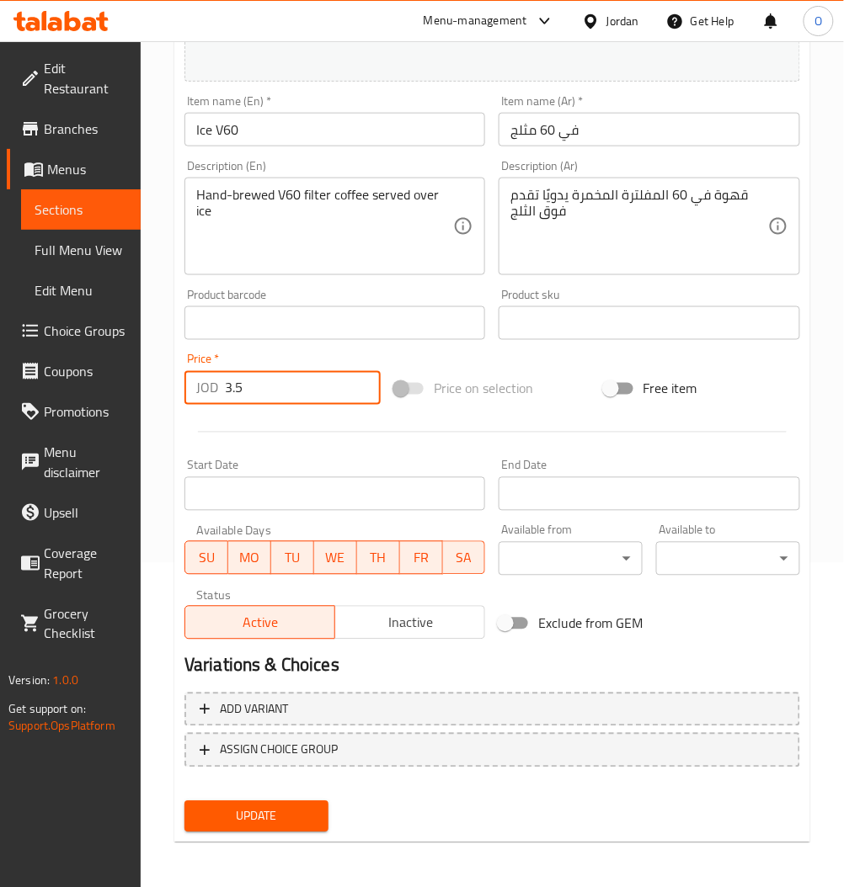
click at [289, 381] on input "3.5" at bounding box center [303, 388] width 156 height 34
click at [288, 388] on input "3.5" at bounding box center [303, 388] width 156 height 34
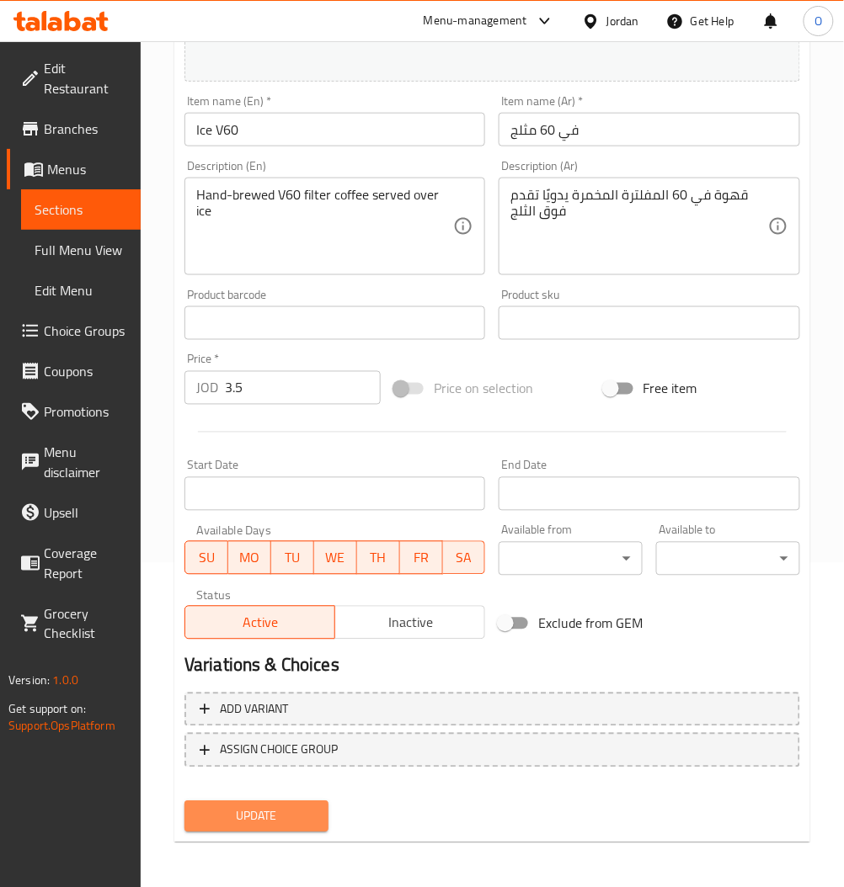
click at [265, 817] on span "Update" at bounding box center [256, 816] width 117 height 21
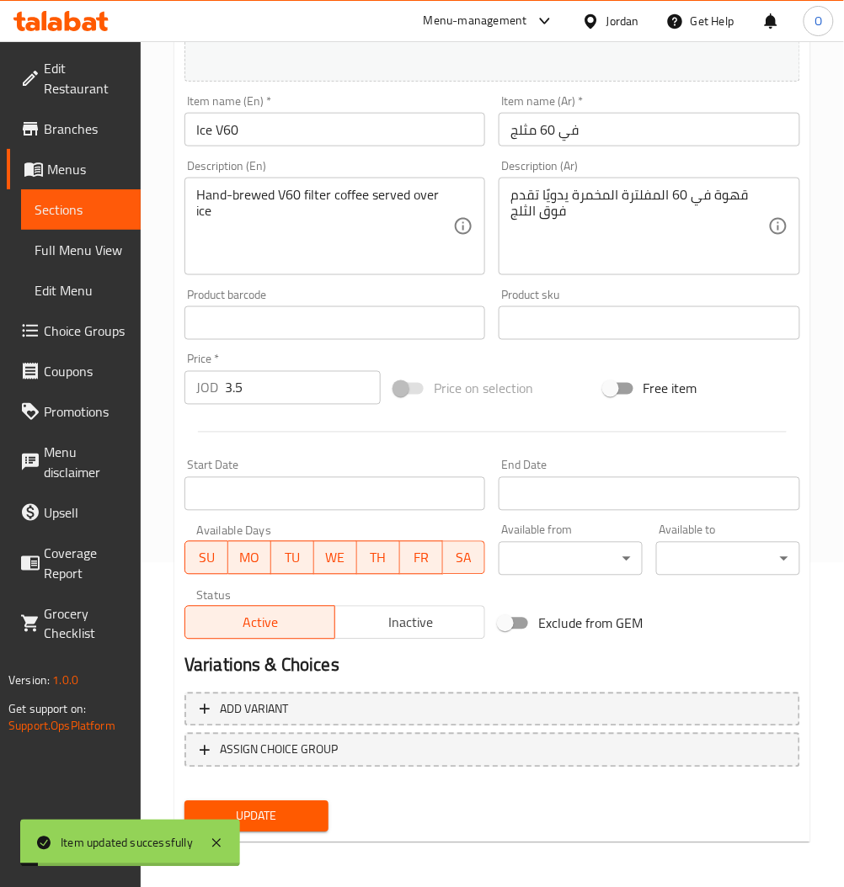
click at [58, 207] on span "Sections" at bounding box center [81, 210] width 93 height 20
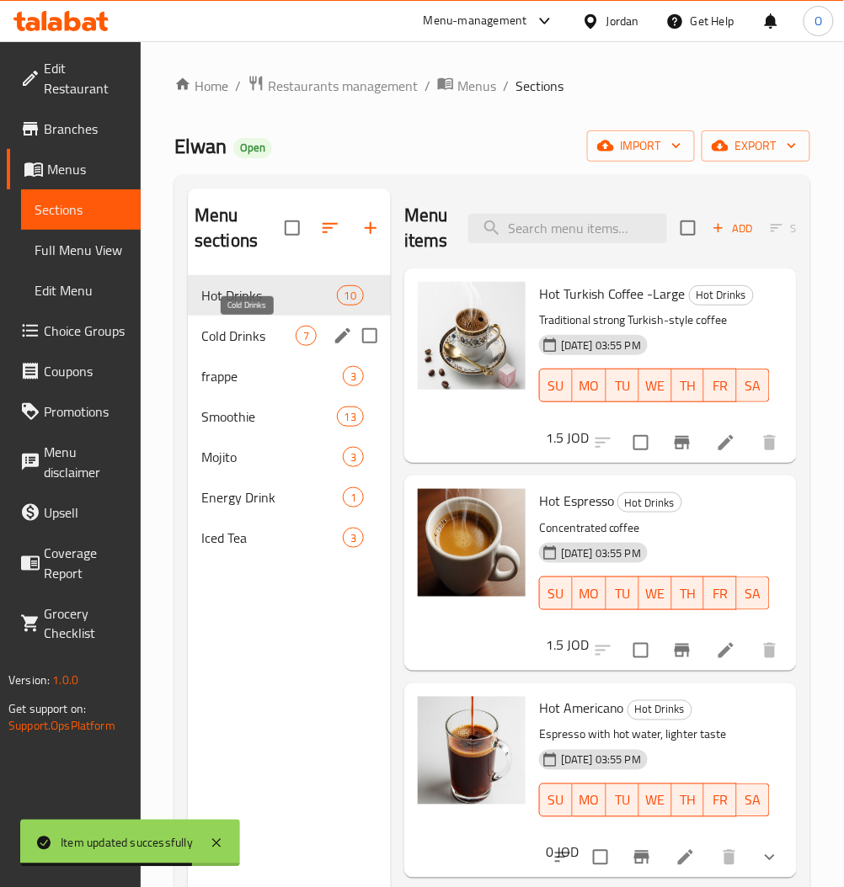
click at [269, 330] on span "Cold Drinks" at bounding box center [248, 336] width 94 height 20
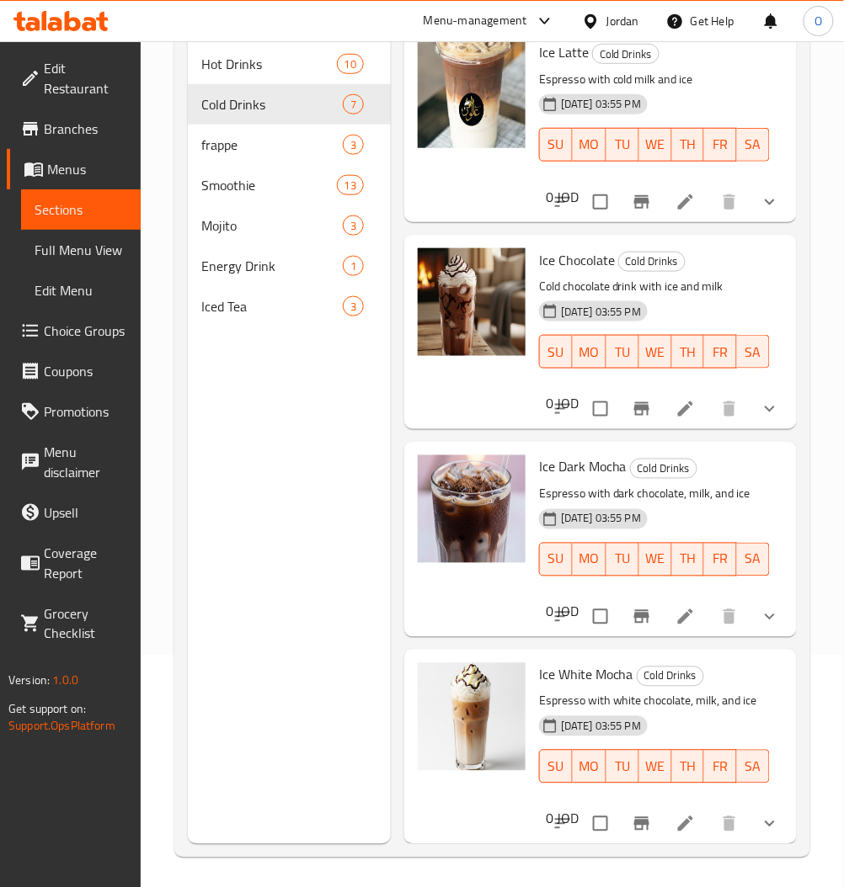
scroll to position [236, 0]
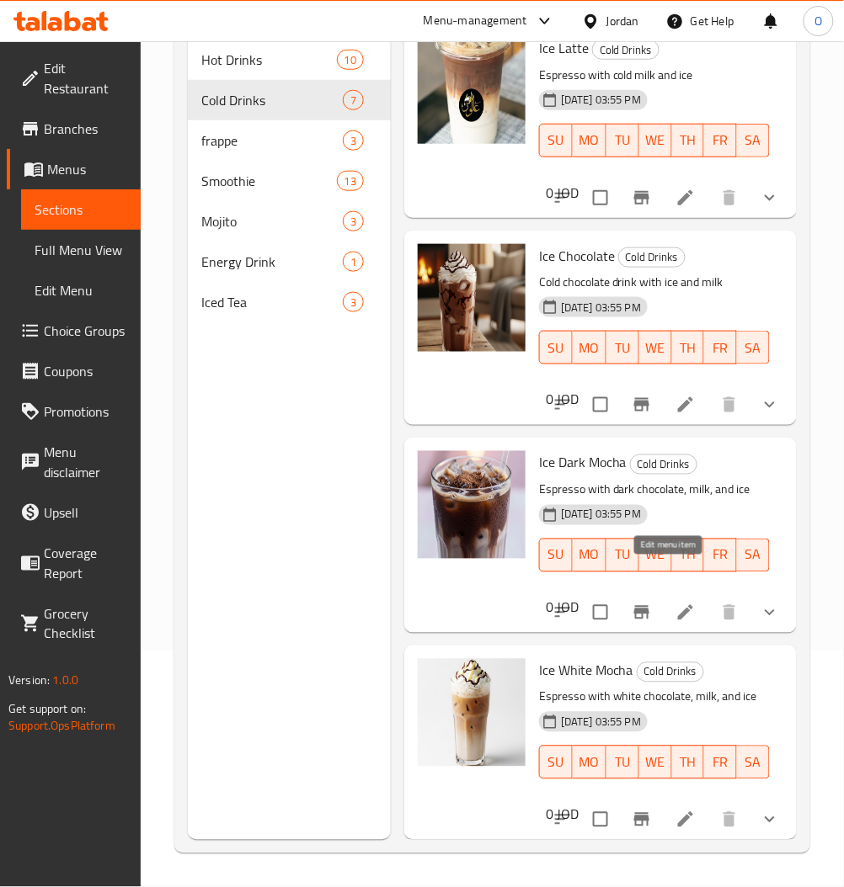
click at [675, 603] on icon at bounding box center [685, 613] width 20 height 20
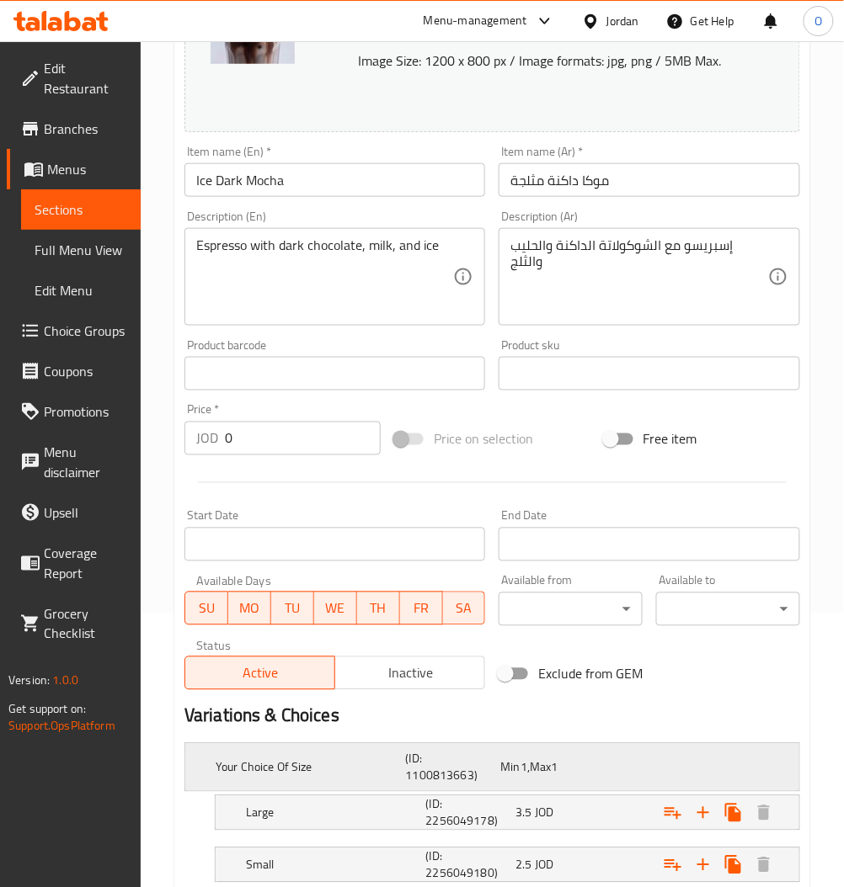
scroll to position [387, 0]
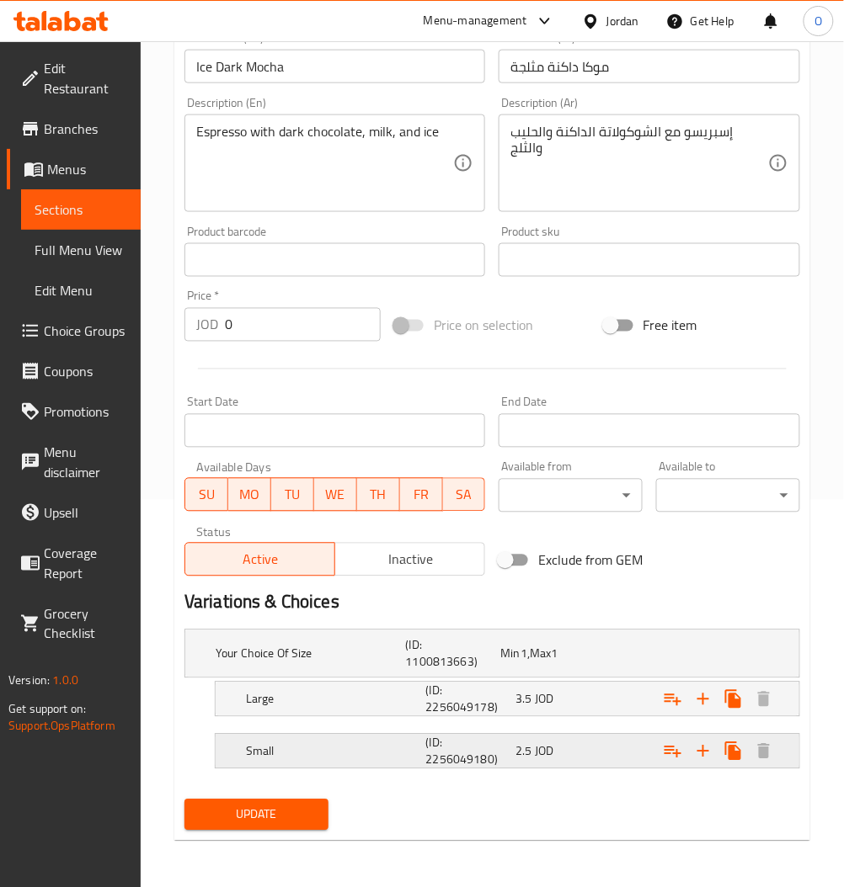
click at [461, 671] on h5 "(ID: 2256049180)" at bounding box center [450, 654] width 88 height 34
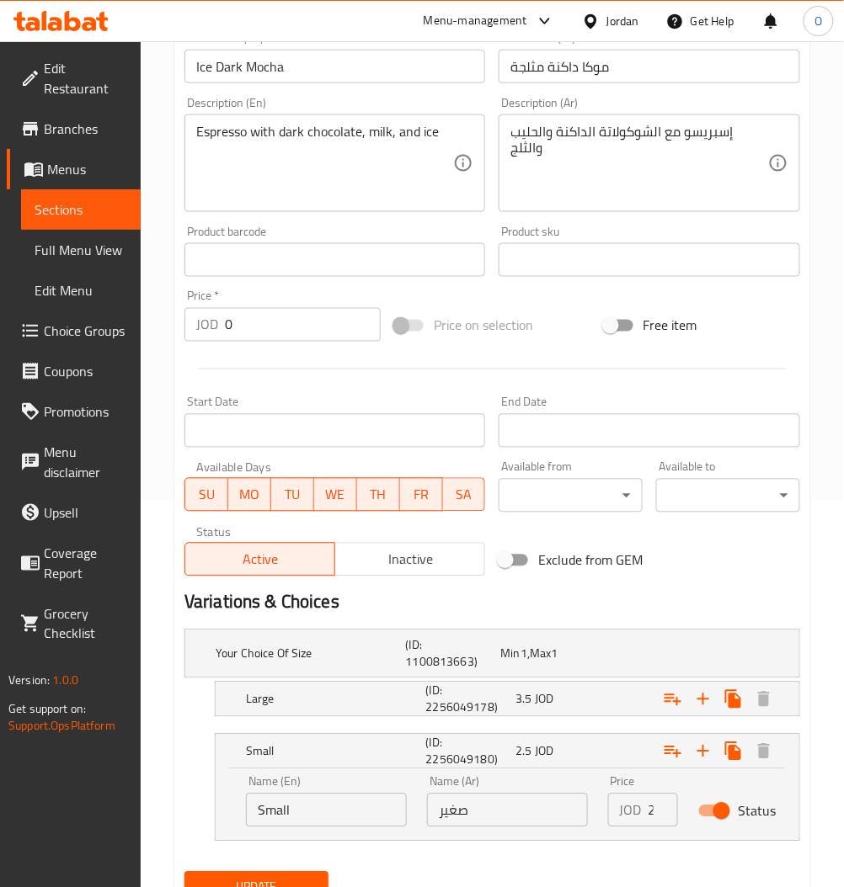
click at [712, 817] on input "Status" at bounding box center [721, 812] width 96 height 32
checkbox input "false"
click at [381, 666] on div "Large" at bounding box center [307, 654] width 190 height 24
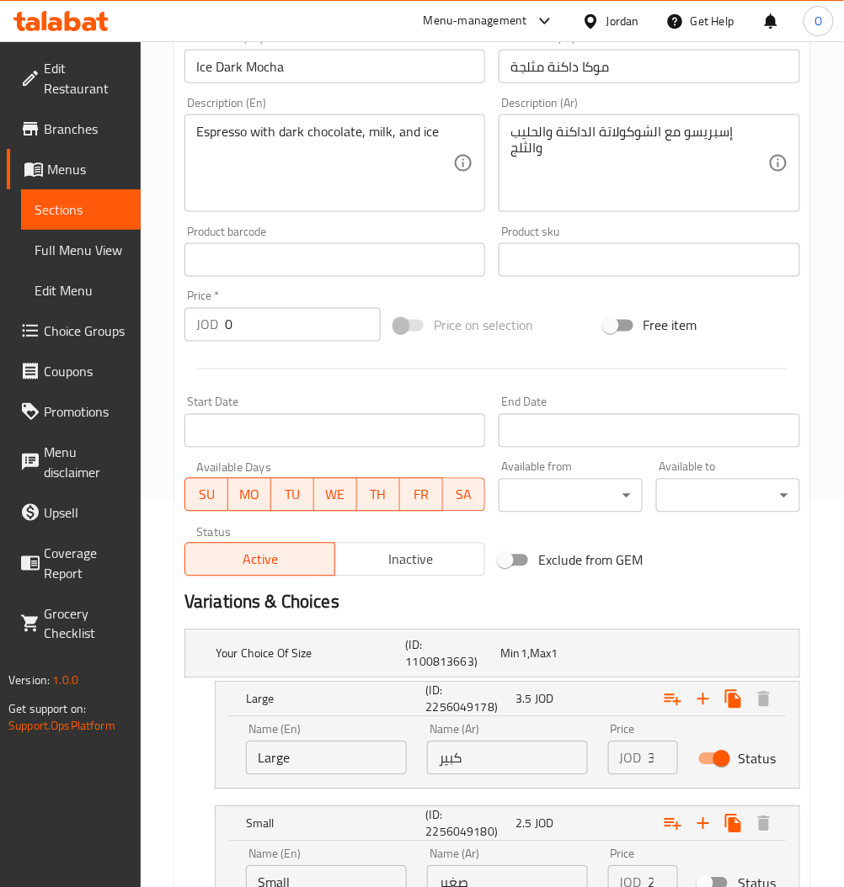
click at [656, 762] on input "3" at bounding box center [662, 759] width 29 height 34
click at [651, 759] on input "3" at bounding box center [662, 759] width 29 height 34
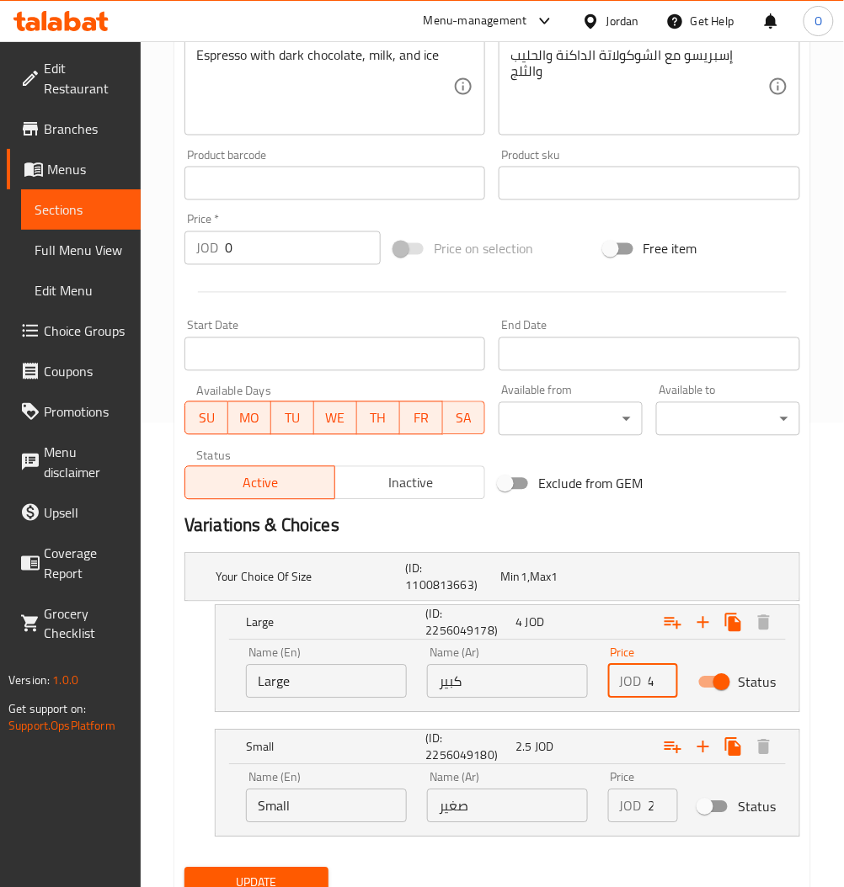
scroll to position [533, 0]
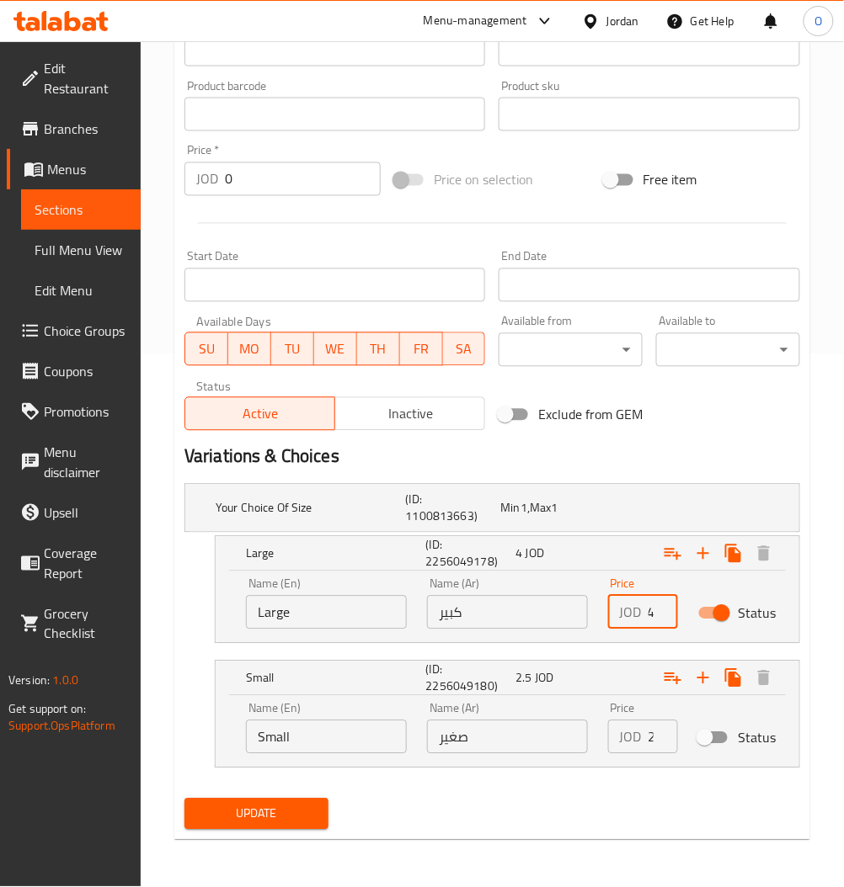
type input "4"
click at [281, 813] on span "Update" at bounding box center [256, 814] width 117 height 21
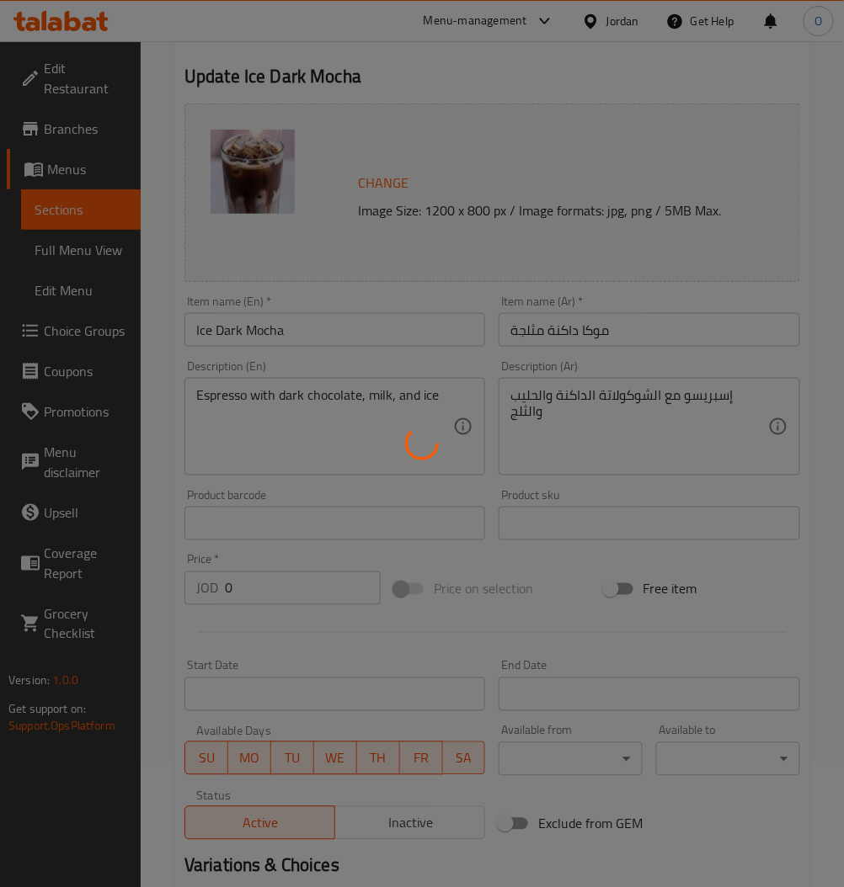
scroll to position [84, 0]
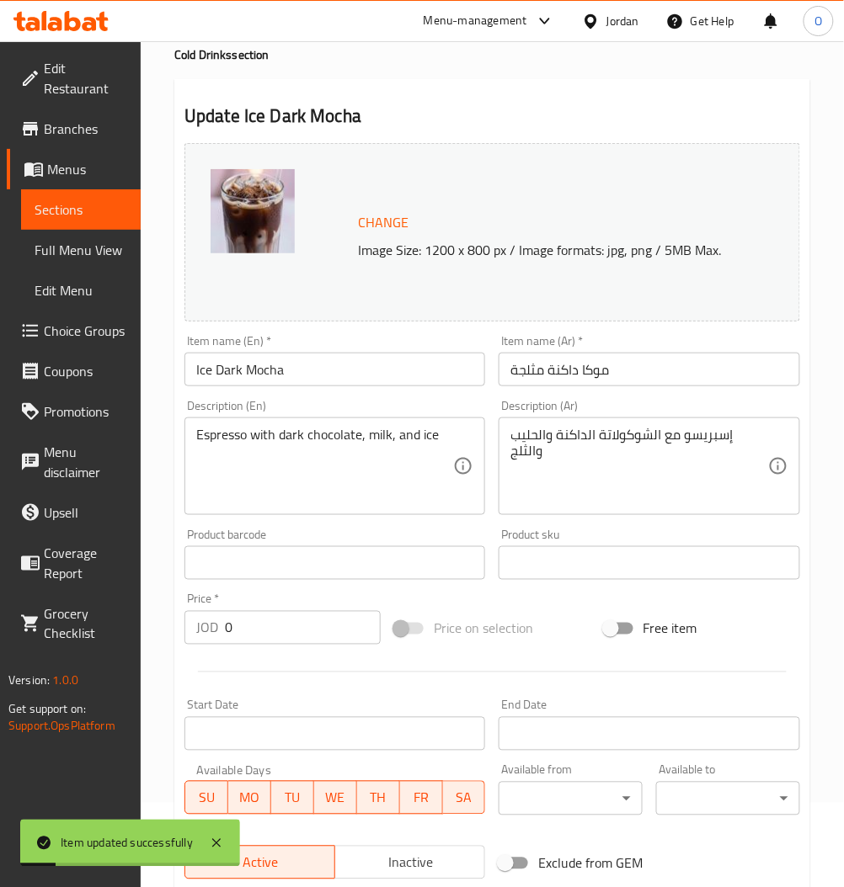
click at [69, 190] on link "Sections" at bounding box center [81, 209] width 120 height 40
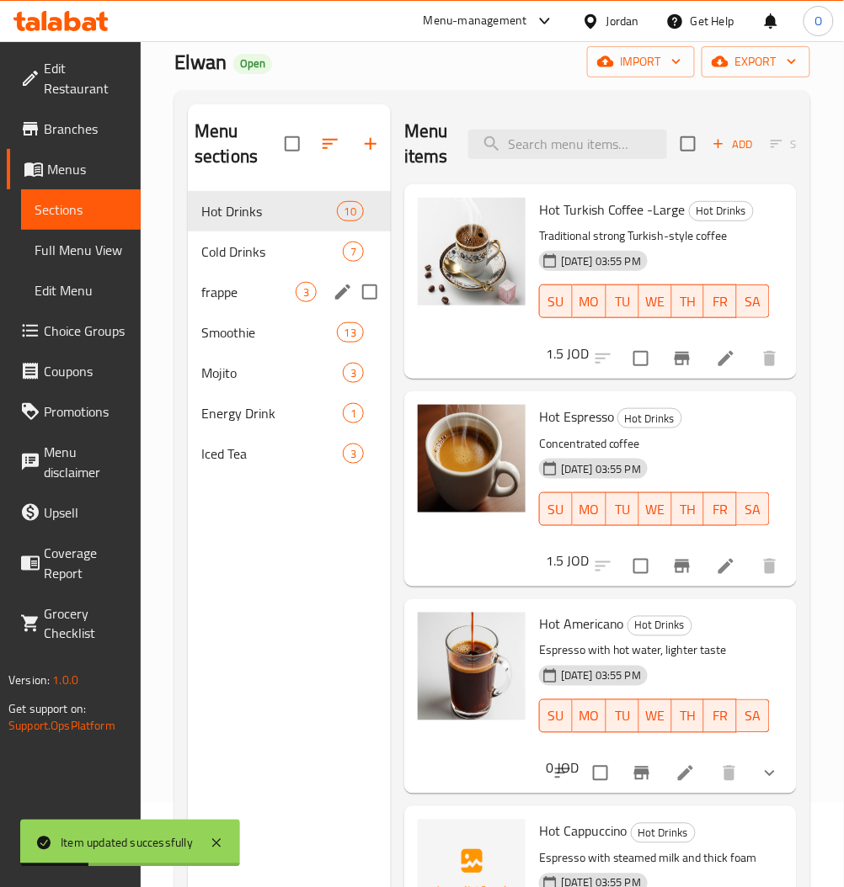
drag, startPoint x: 250, startPoint y: 251, endPoint x: 258, endPoint y: 248, distance: 8.8
click at [250, 250] on span "Cold Drinks" at bounding box center [271, 252] width 141 height 20
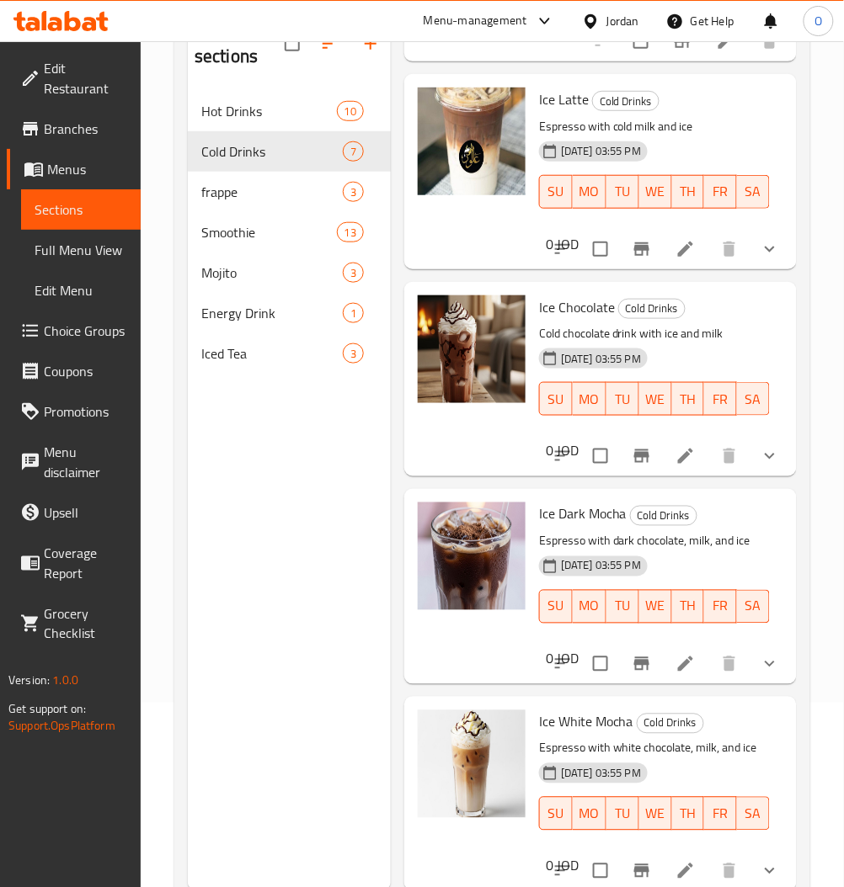
scroll to position [224, 0]
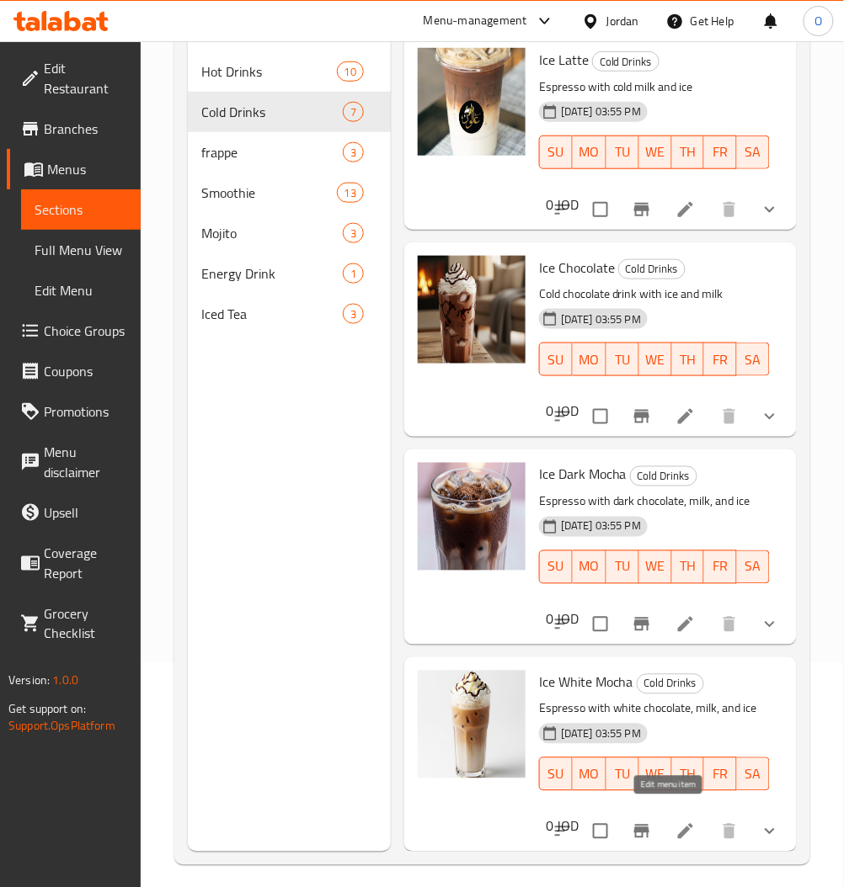
click at [678, 824] on icon at bounding box center [685, 831] width 15 height 15
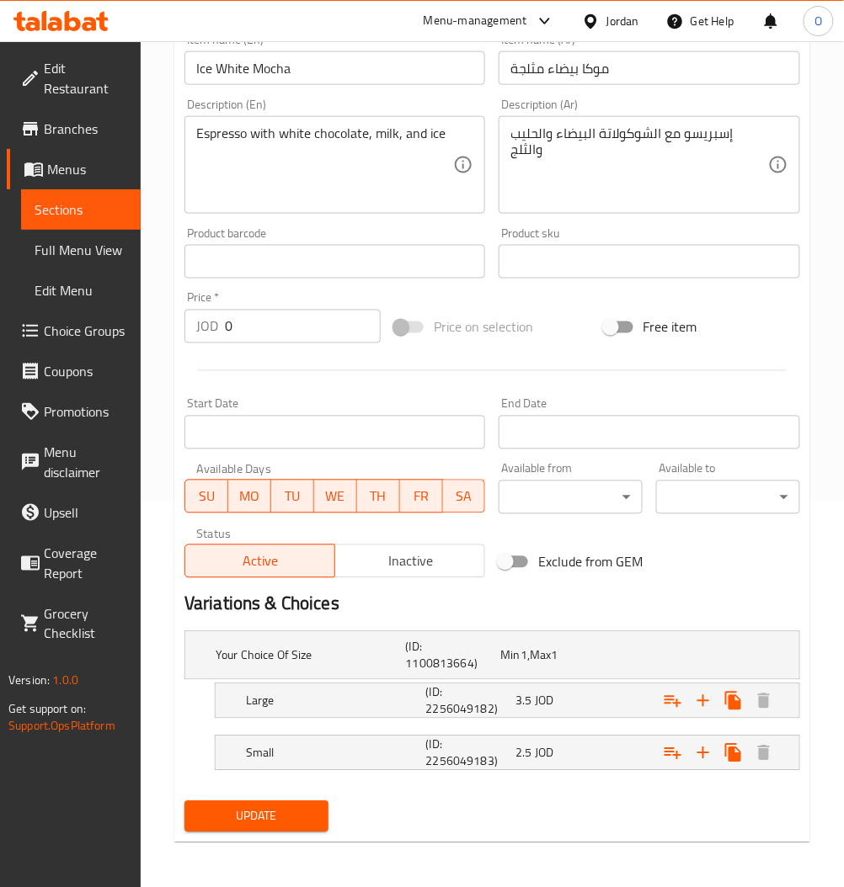
scroll to position [387, 0]
click at [586, 726] on nav at bounding box center [491, 727] width 615 height 13
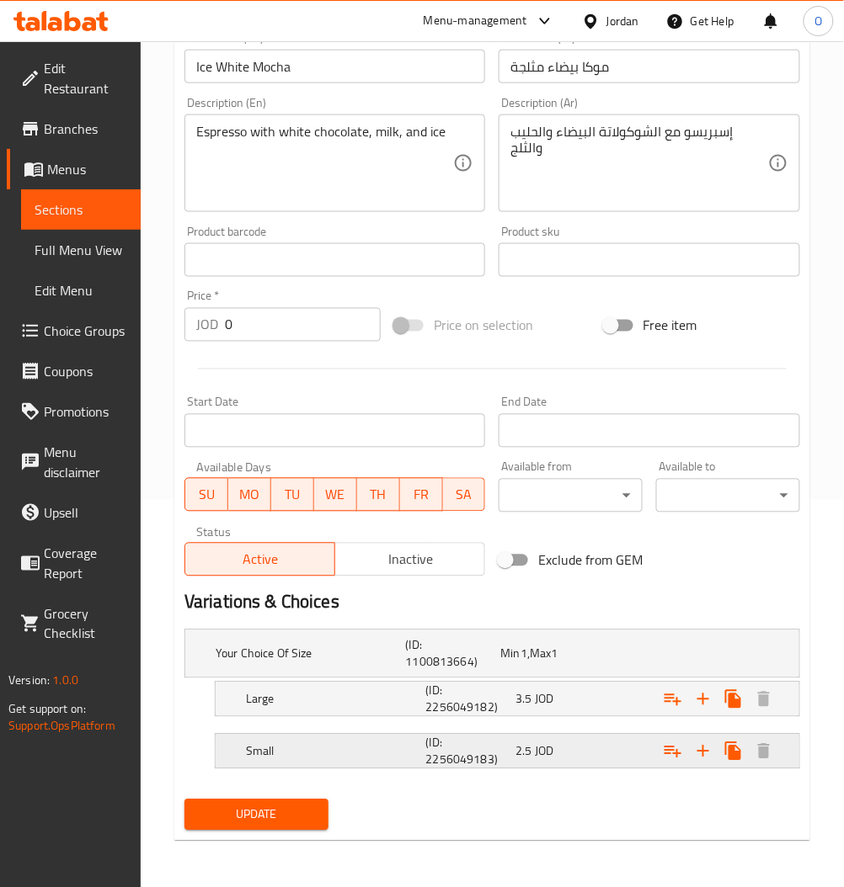
click at [587, 681] on div "Small (ID: 2256049183) 2.5 JOD" at bounding box center [497, 654] width 570 height 54
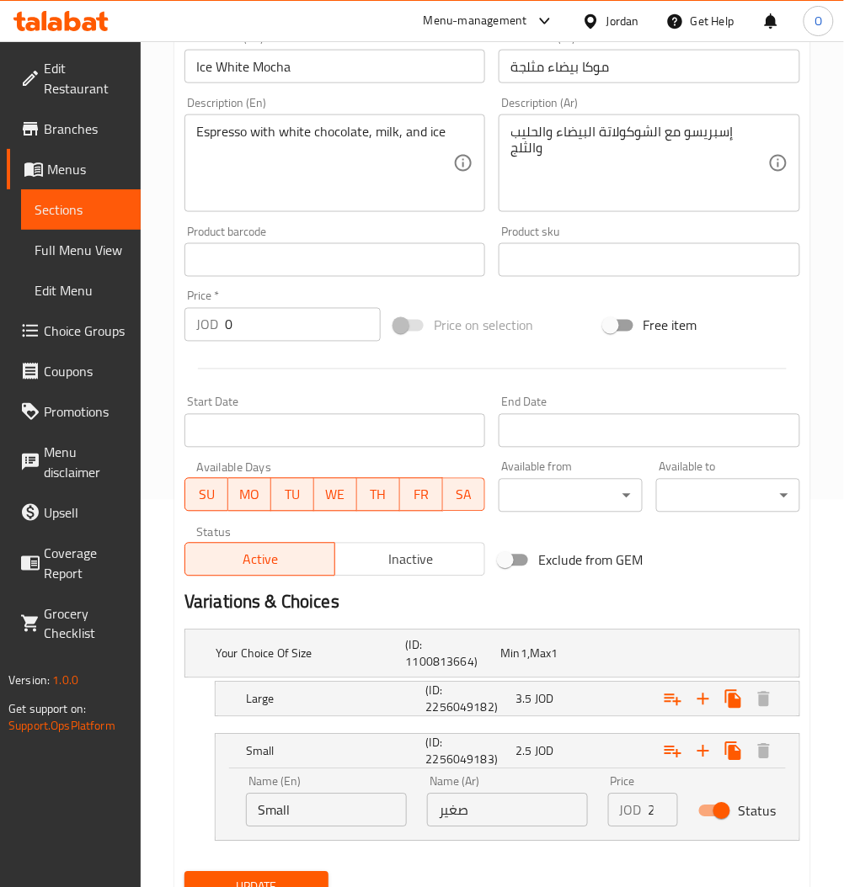
click at [711, 805] on input "Status" at bounding box center [721, 812] width 96 height 32
checkbox input "false"
click at [567, 663] on div "3.5 JOD" at bounding box center [544, 654] width 88 height 17
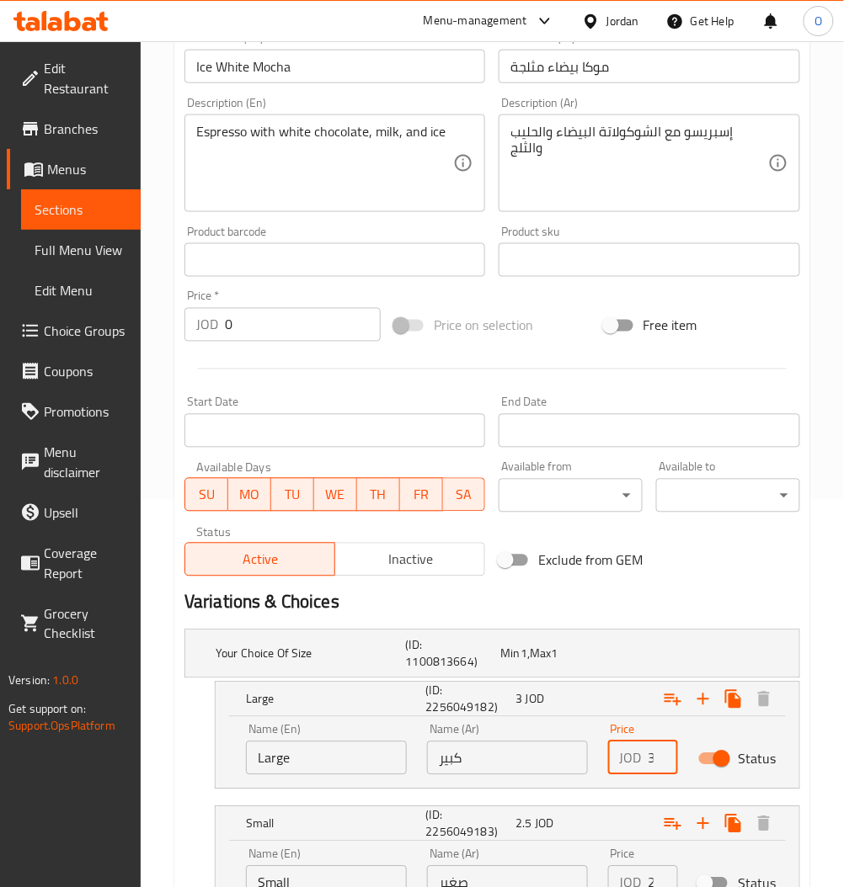
click at [653, 759] on input "3" at bounding box center [662, 759] width 29 height 34
click at [652, 759] on input "3" at bounding box center [662, 759] width 29 height 34
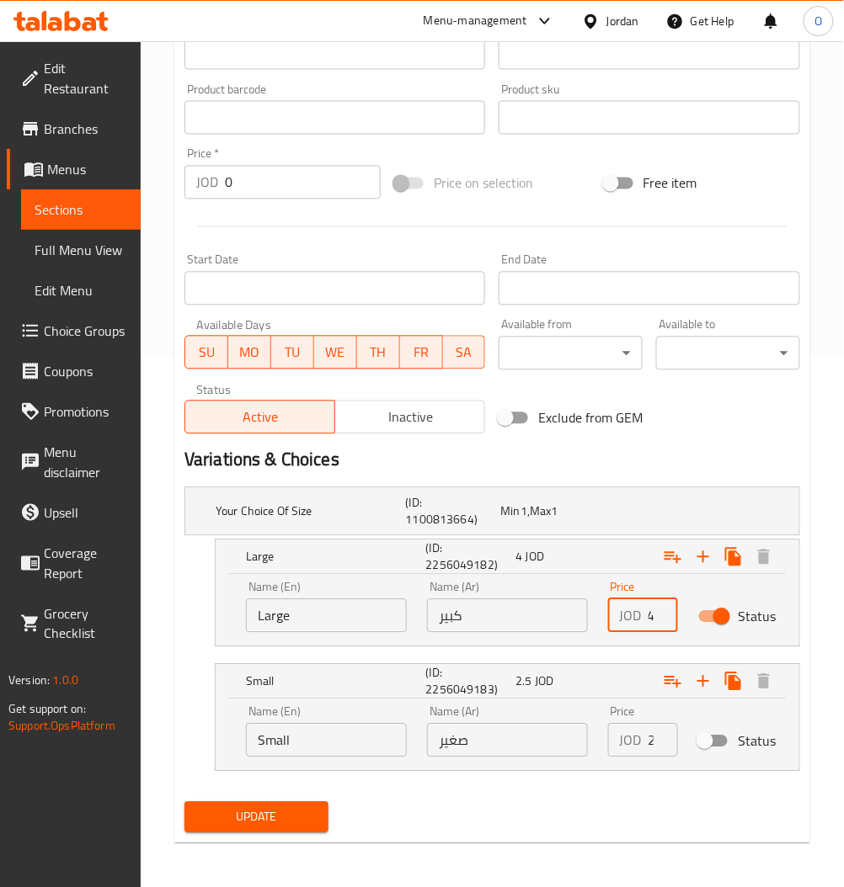
scroll to position [533, 0]
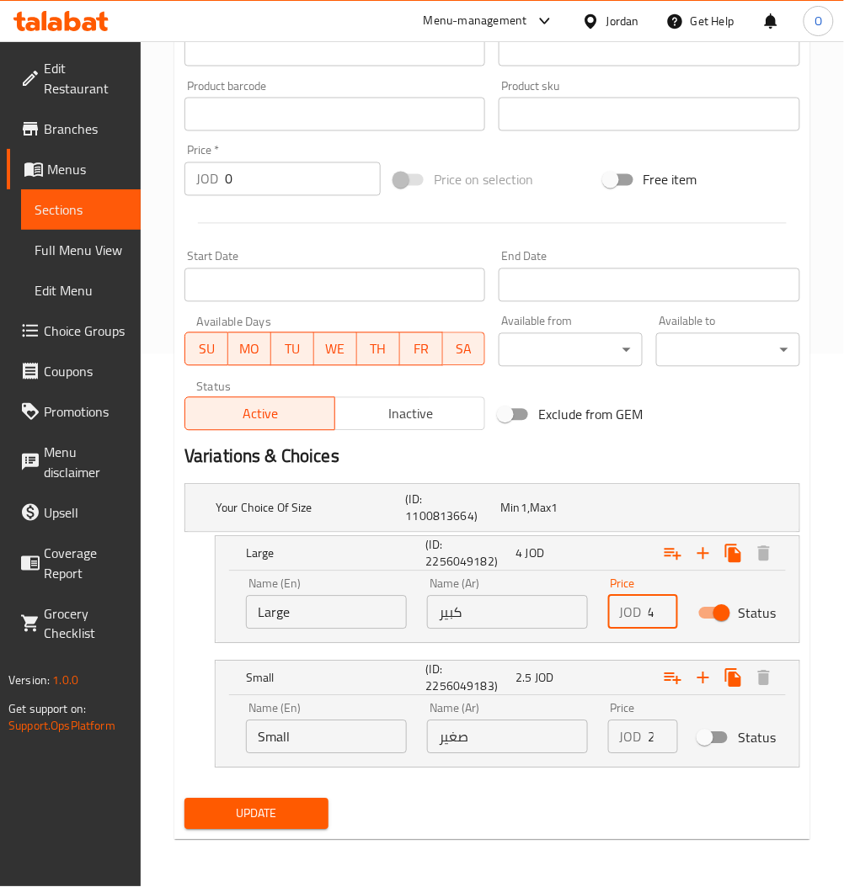
type input "4"
click at [439, 818] on div "Update" at bounding box center [492, 814] width 629 height 45
click at [278, 812] on span "Update" at bounding box center [256, 814] width 117 height 21
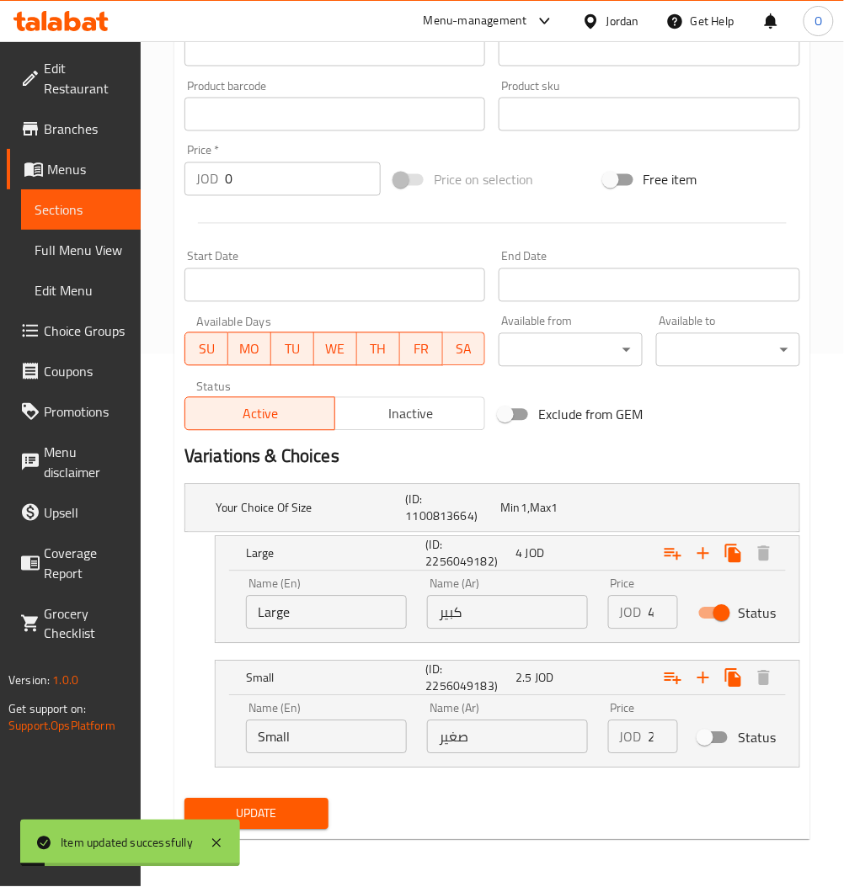
click at [105, 222] on link "Sections" at bounding box center [81, 209] width 120 height 40
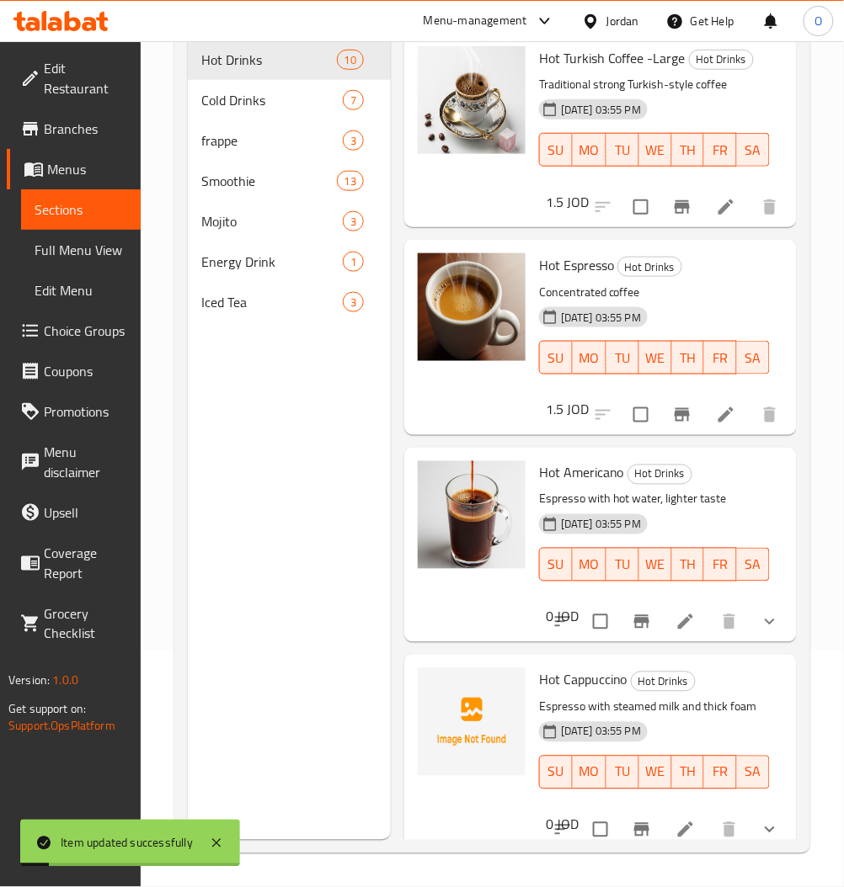
scroll to position [236, 0]
click at [263, 87] on div "Cold Drinks 7" at bounding box center [289, 100] width 203 height 40
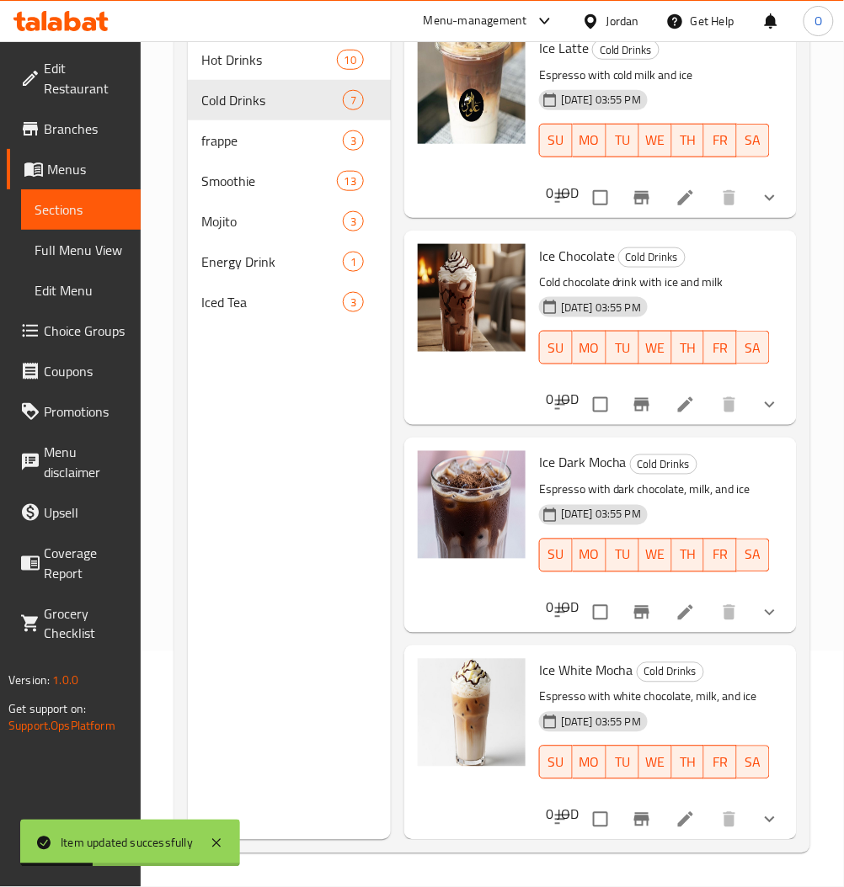
scroll to position [690, 0]
click at [675, 395] on icon at bounding box center [685, 405] width 20 height 20
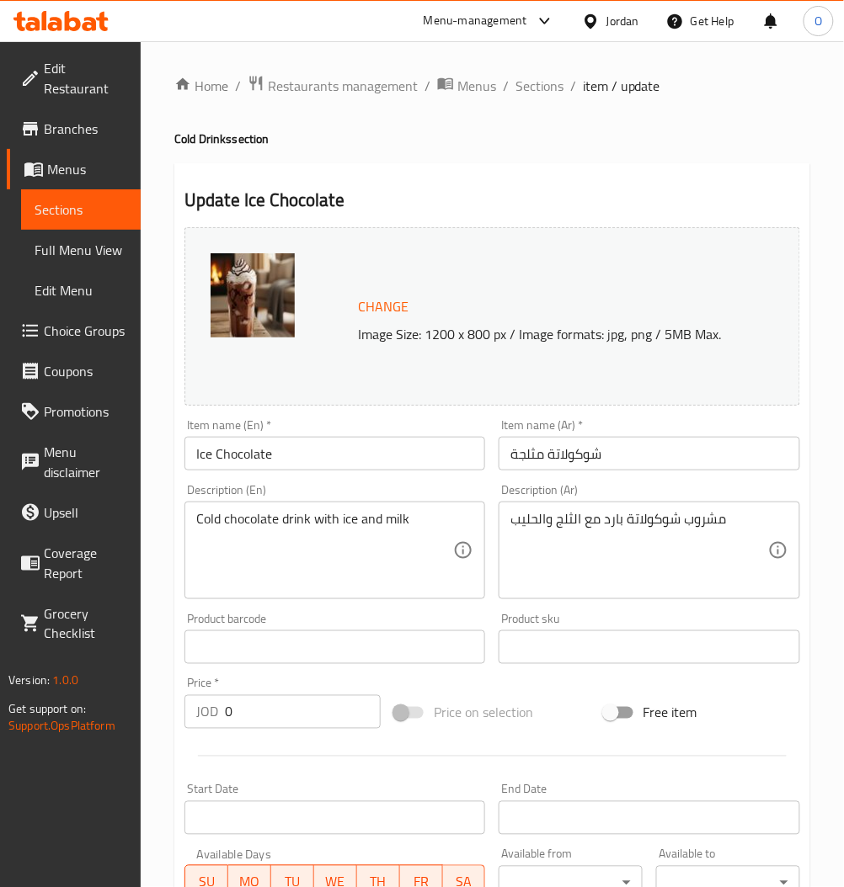
scroll to position [387, 0]
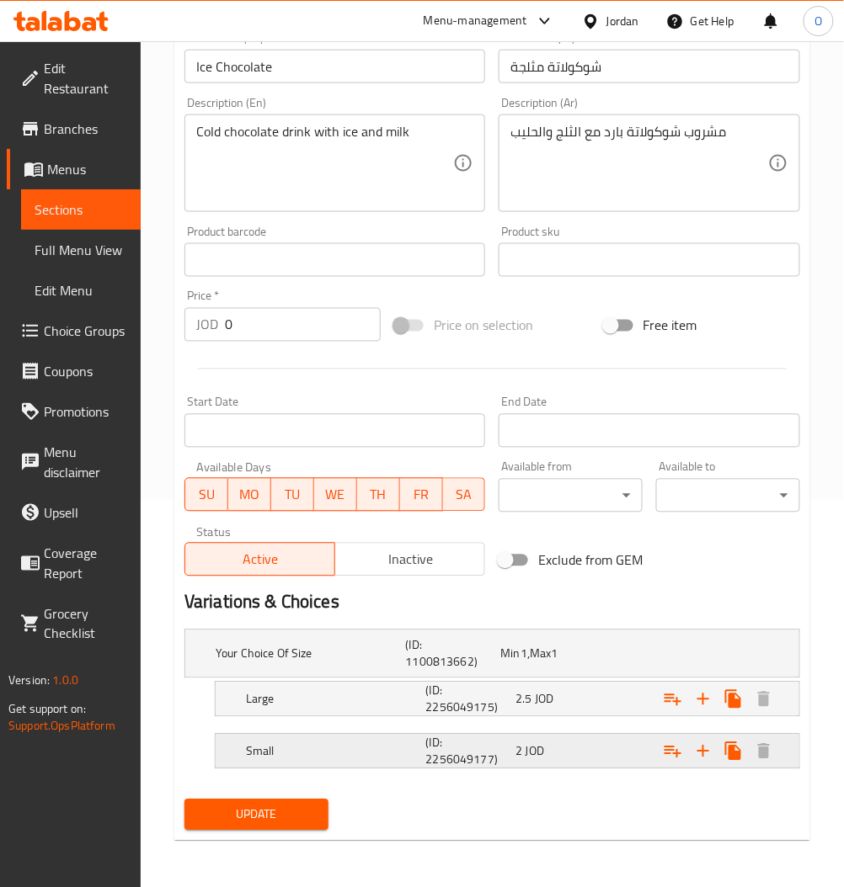
click at [580, 681] on div "Small (ID: 2256049177) 2 JOD" at bounding box center [497, 654] width 570 height 54
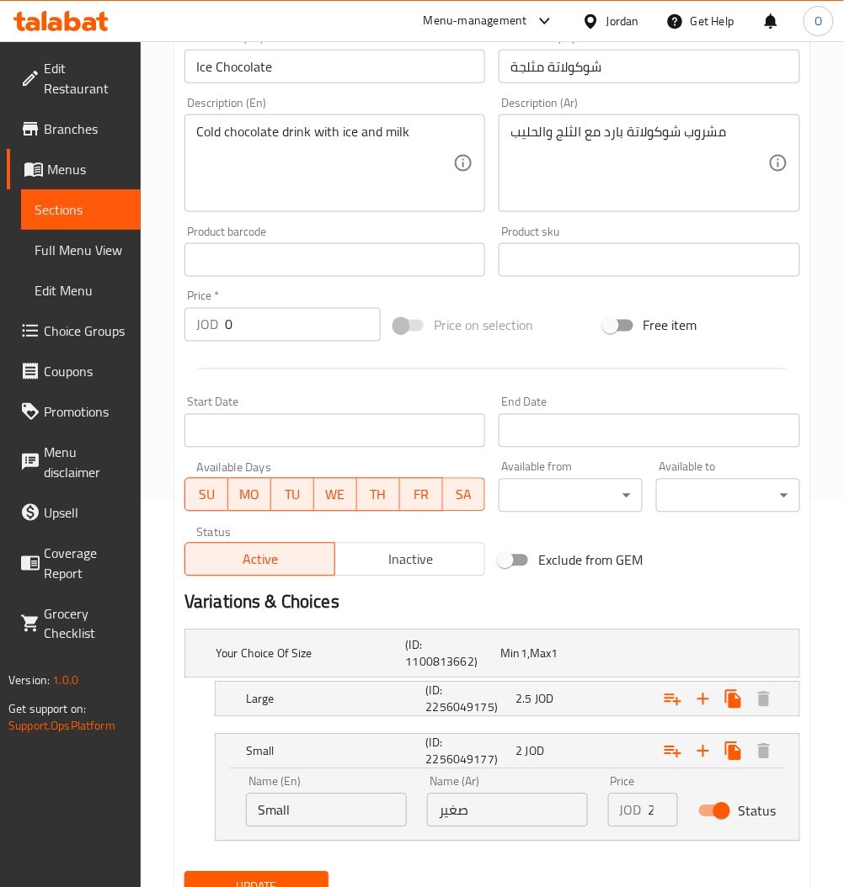
click at [716, 815] on input "Status" at bounding box center [721, 812] width 96 height 32
checkbox input "false"
click at [557, 663] on div "2.5 JOD" at bounding box center [544, 654] width 88 height 17
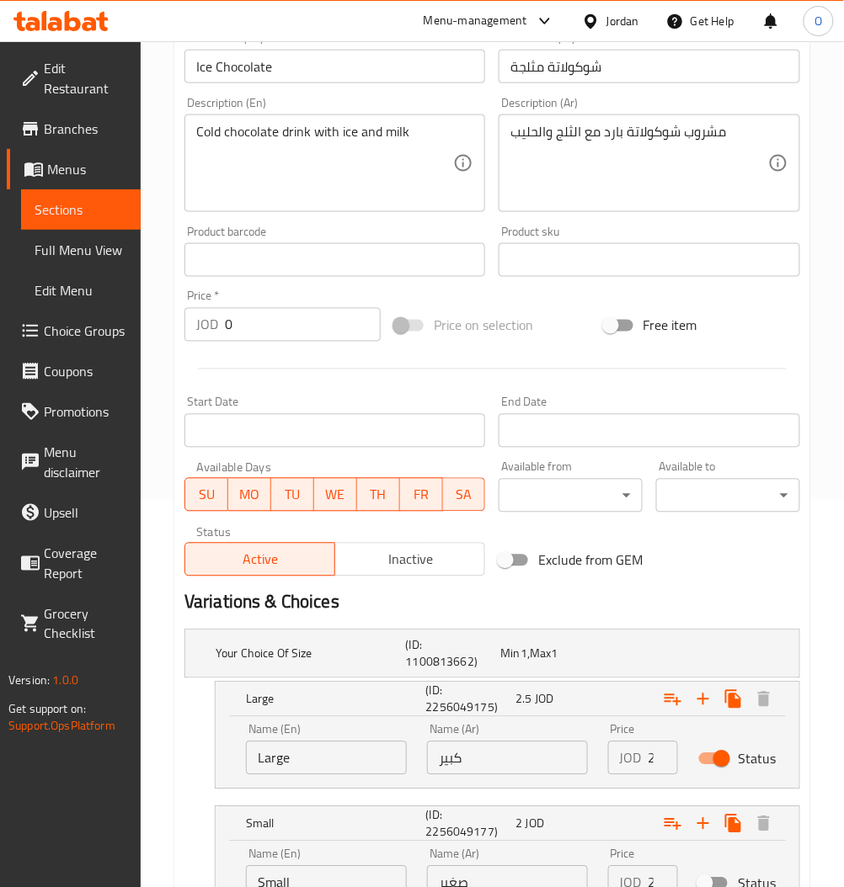
click at [636, 758] on p "JOD" at bounding box center [631, 758] width 22 height 20
click at [645, 756] on div "JOD 2.5 Price" at bounding box center [643, 759] width 70 height 34
click at [642, 756] on div "JOD 2.5 Price" at bounding box center [643, 759] width 70 height 34
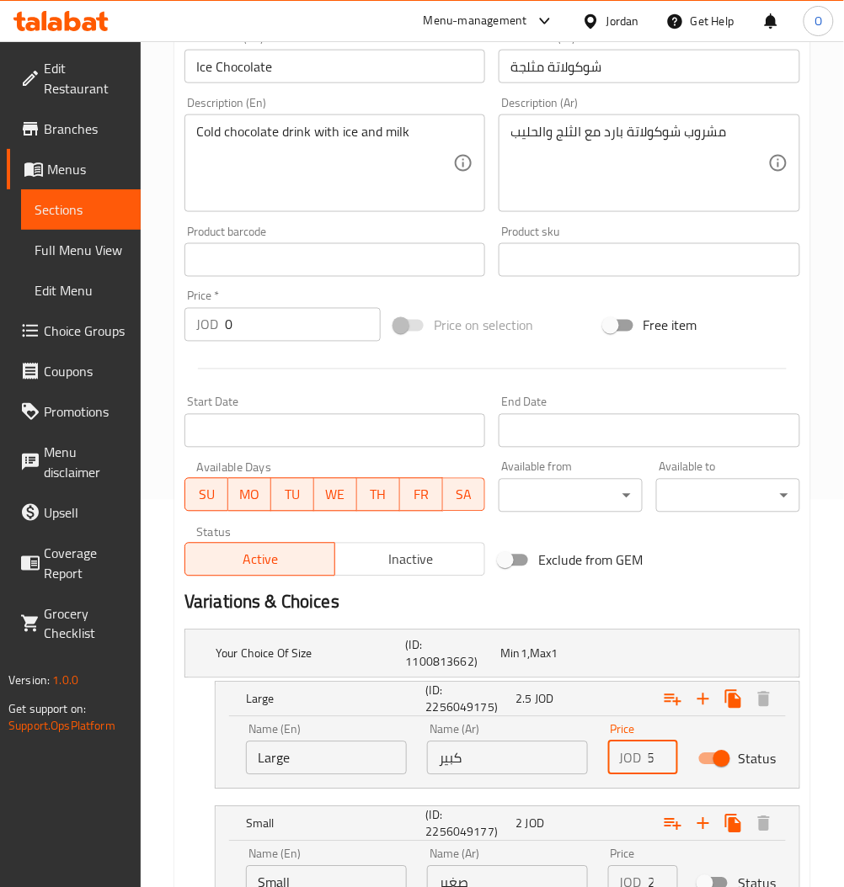
click at [648, 764] on input "2.5" at bounding box center [662, 759] width 29 height 34
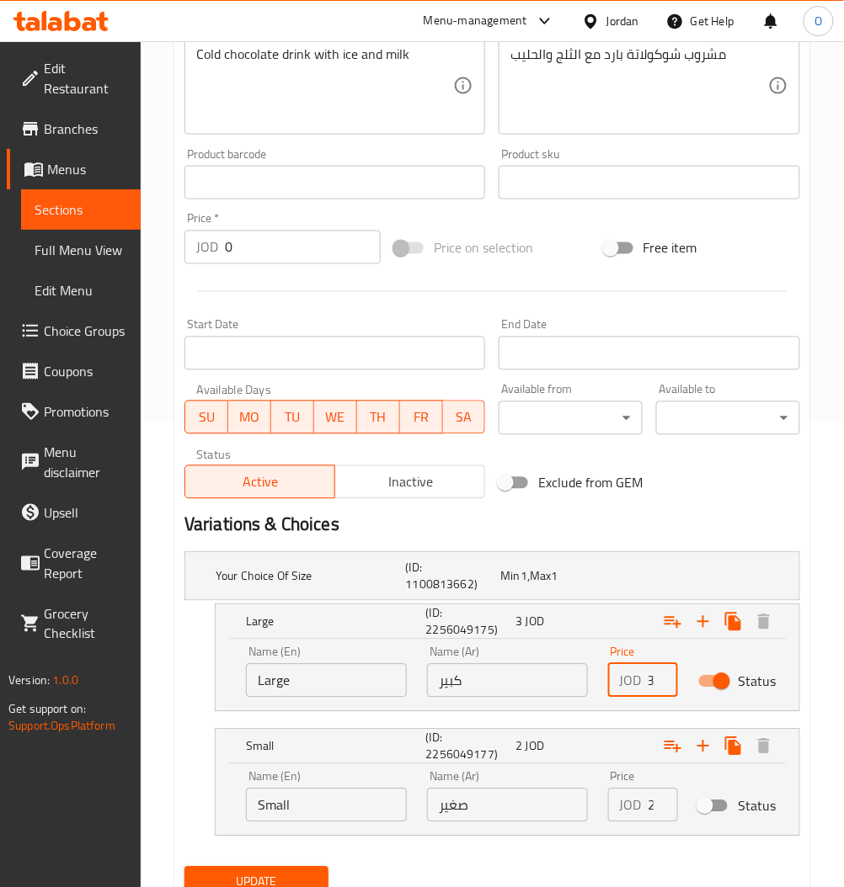
scroll to position [533, 0]
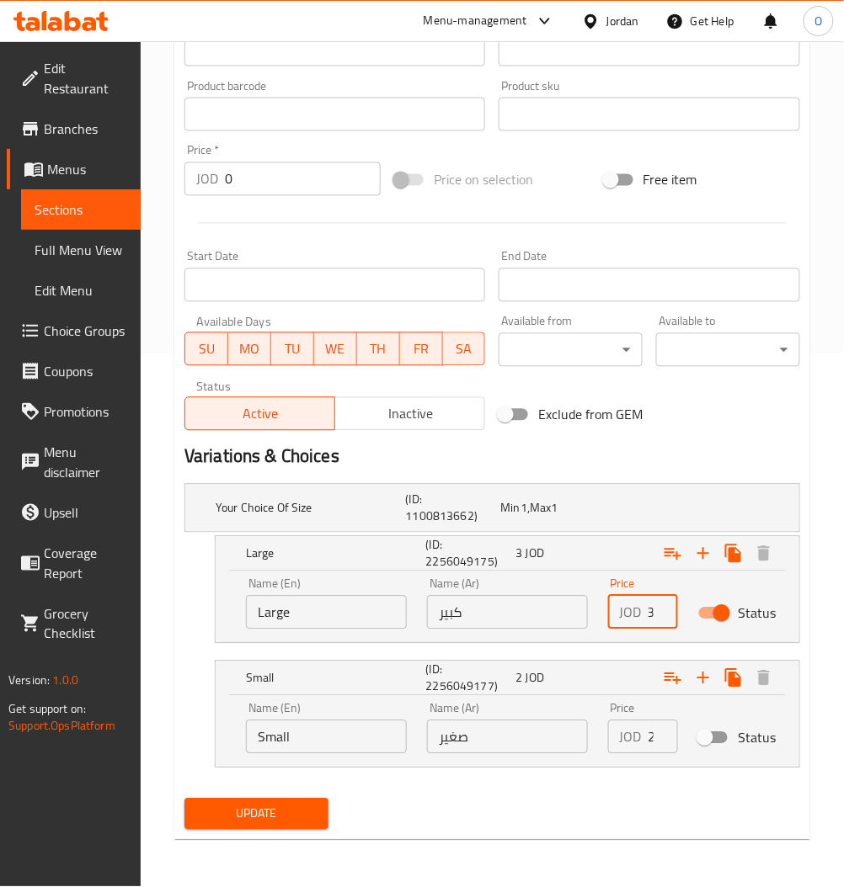
type input "3"
click at [540, 808] on div "Update" at bounding box center [492, 814] width 629 height 45
click at [274, 806] on span "Update" at bounding box center [256, 814] width 117 height 21
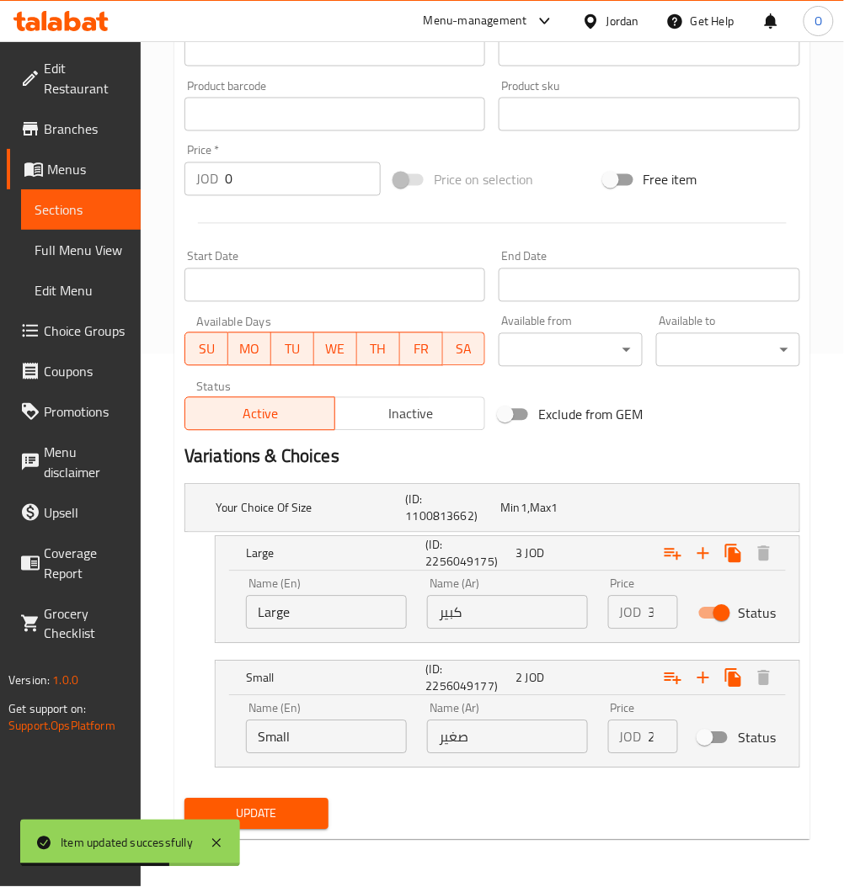
click at [90, 215] on span "Sections" at bounding box center [81, 210] width 93 height 20
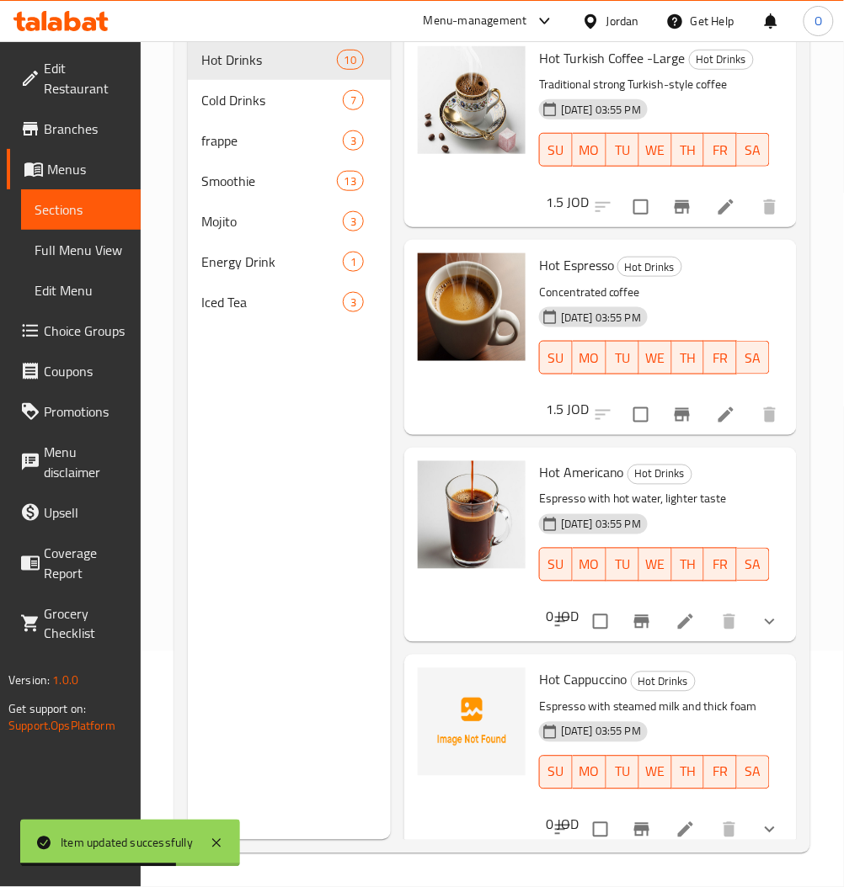
scroll to position [236, 0]
drag, startPoint x: 264, startPoint y: 100, endPoint x: 279, endPoint y: 109, distance: 17.0
click at [264, 100] on span "Cold Drinks" at bounding box center [248, 100] width 94 height 20
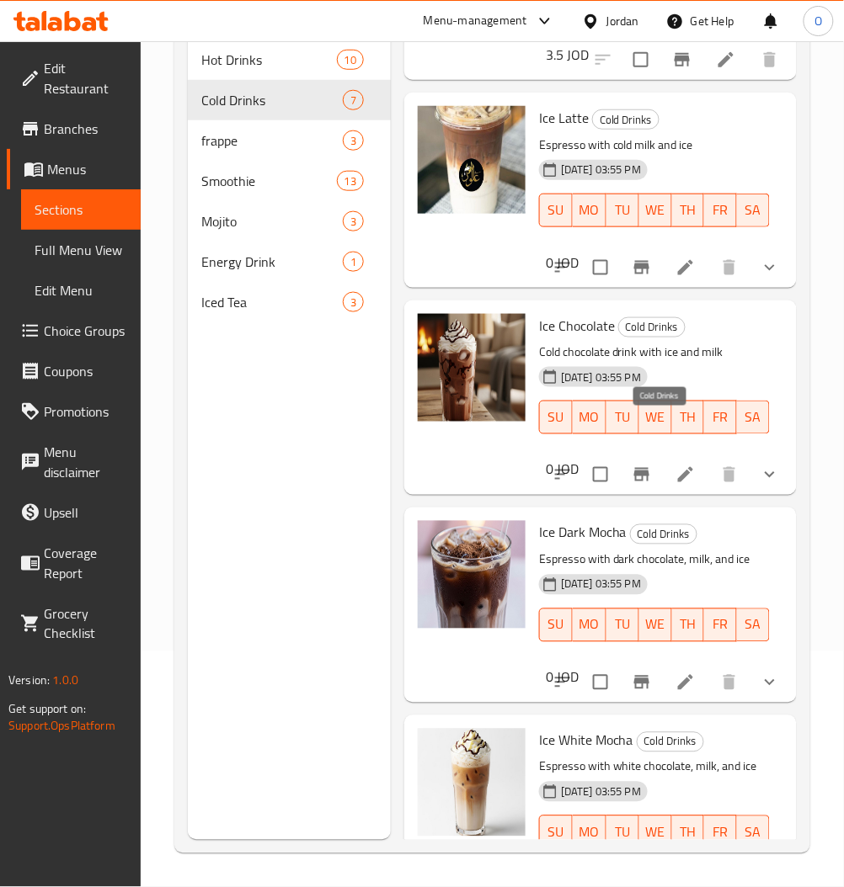
scroll to position [466, 0]
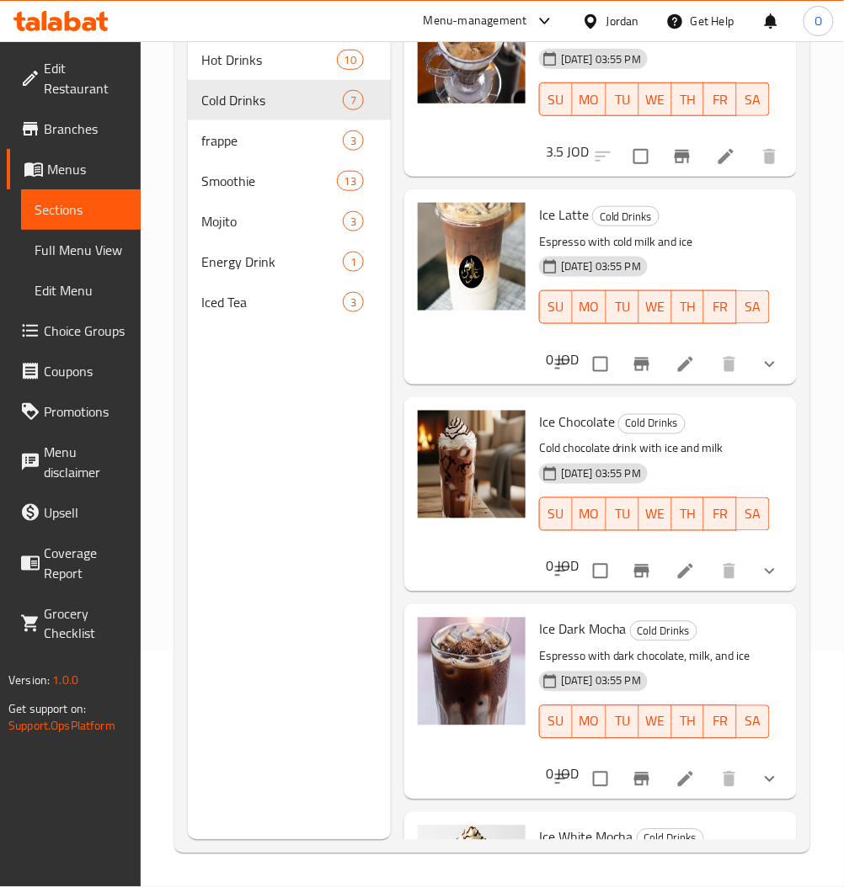
click at [679, 380] on li at bounding box center [685, 364] width 47 height 30
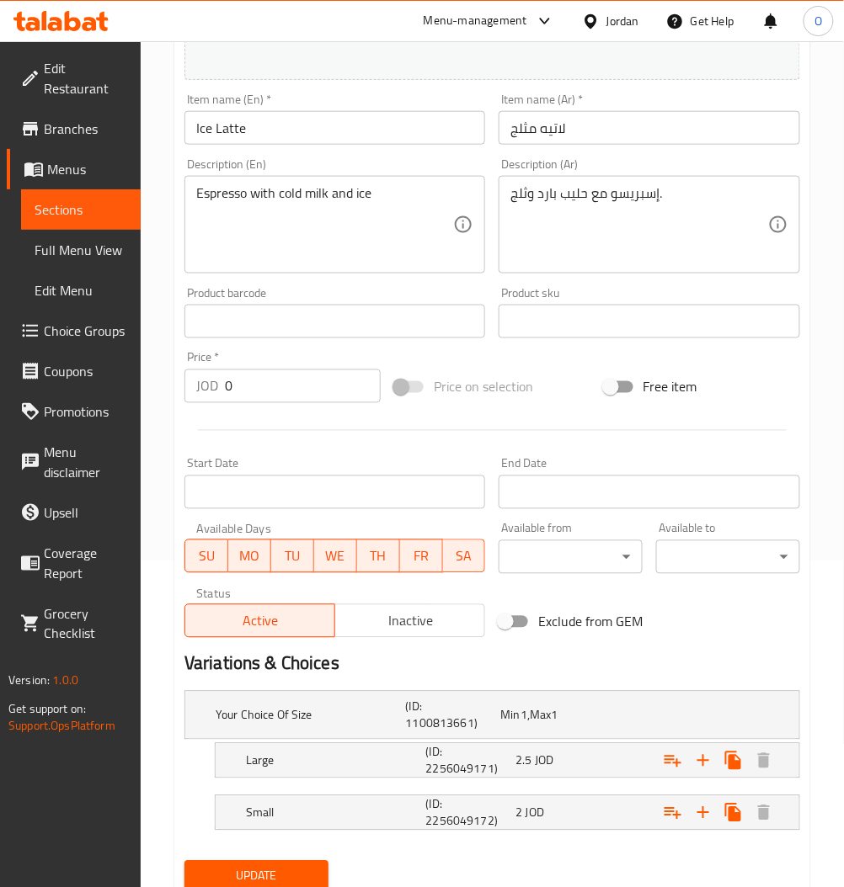
scroll to position [387, 0]
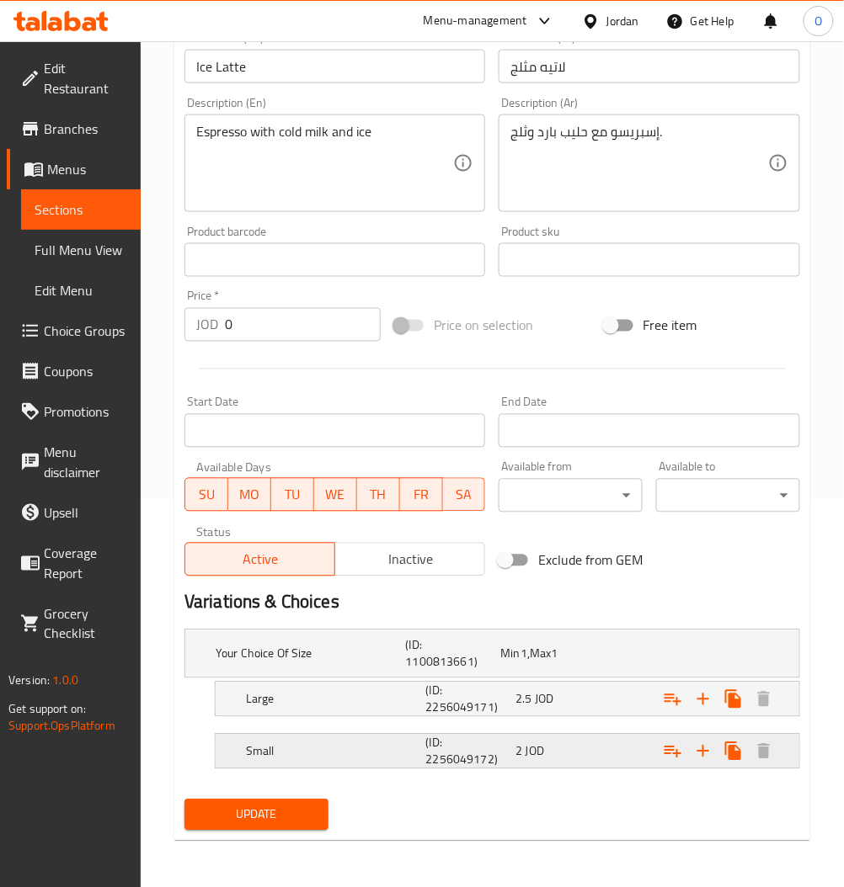
click at [621, 657] on div "Expand" at bounding box center [687, 654] width 190 height 7
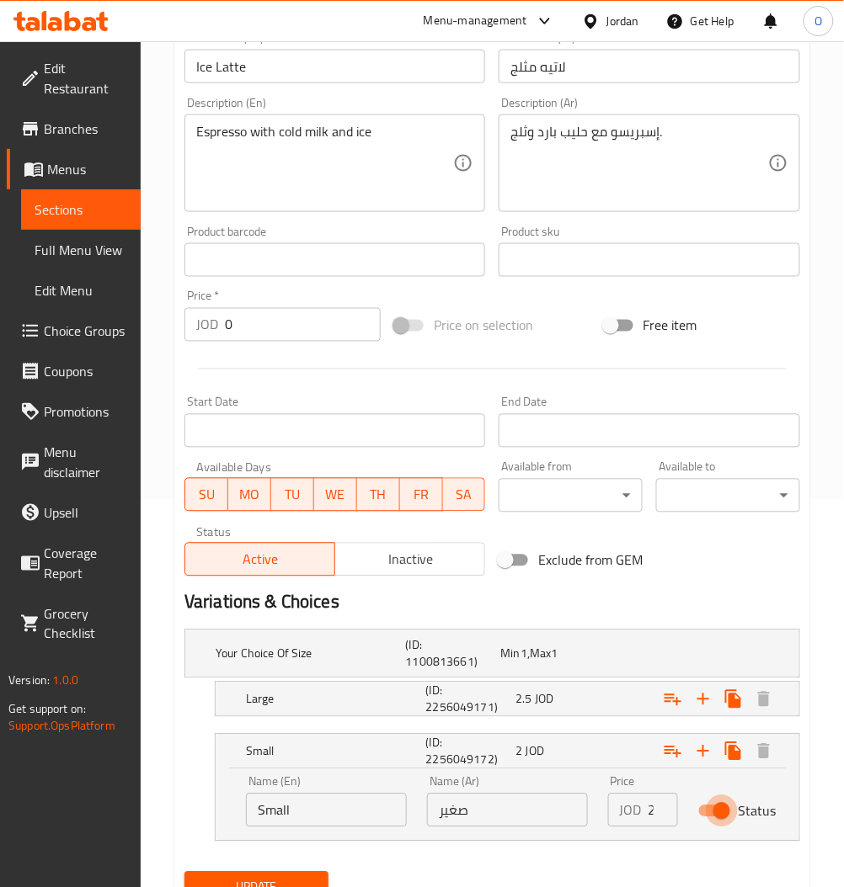
click at [727, 806] on input "Status" at bounding box center [721, 812] width 96 height 32
checkbox input "false"
click at [562, 663] on div "2.5 JOD" at bounding box center [544, 654] width 88 height 17
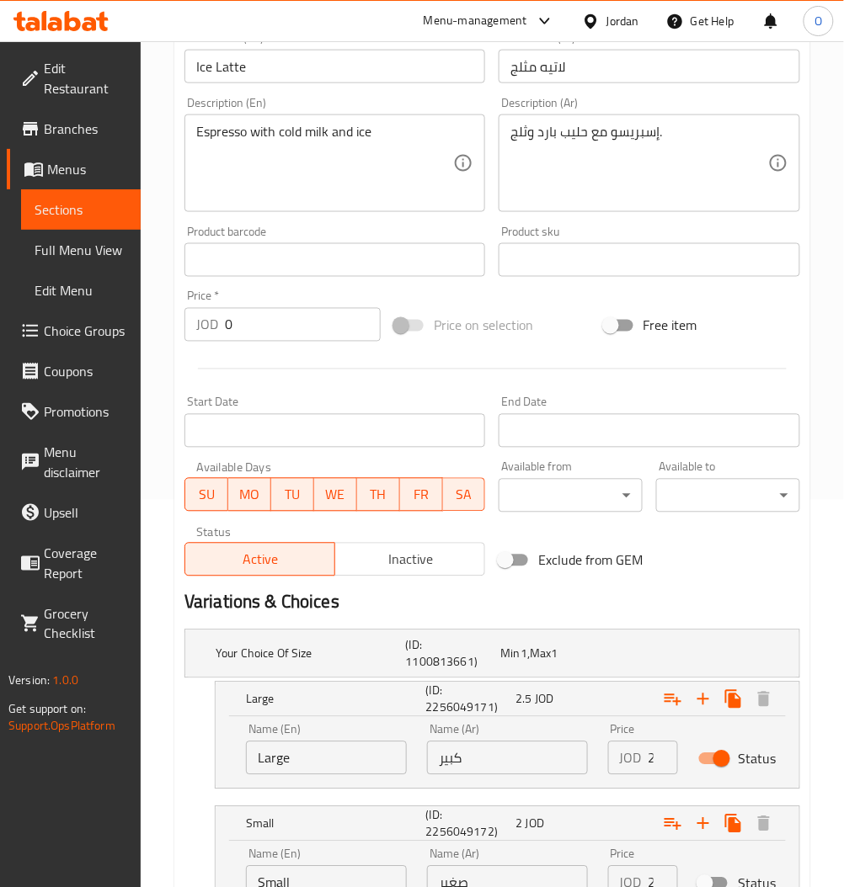
click at [652, 762] on input "2.5" at bounding box center [662, 759] width 29 height 34
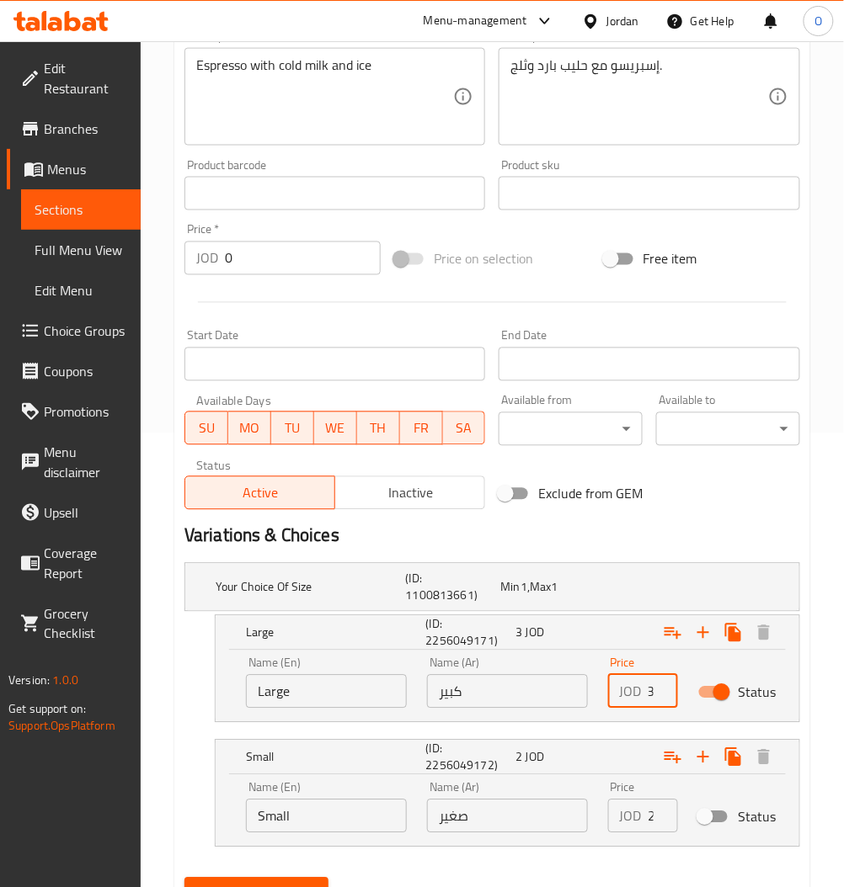
scroll to position [533, 0]
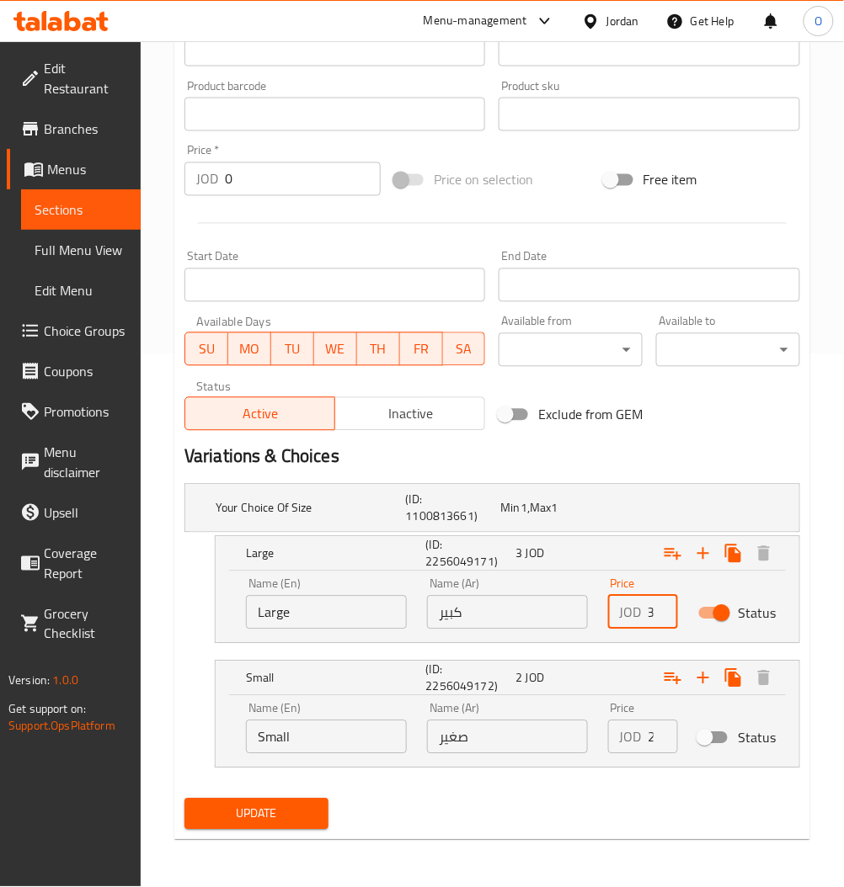
type input "3"
click at [307, 814] on span "Update" at bounding box center [256, 814] width 117 height 21
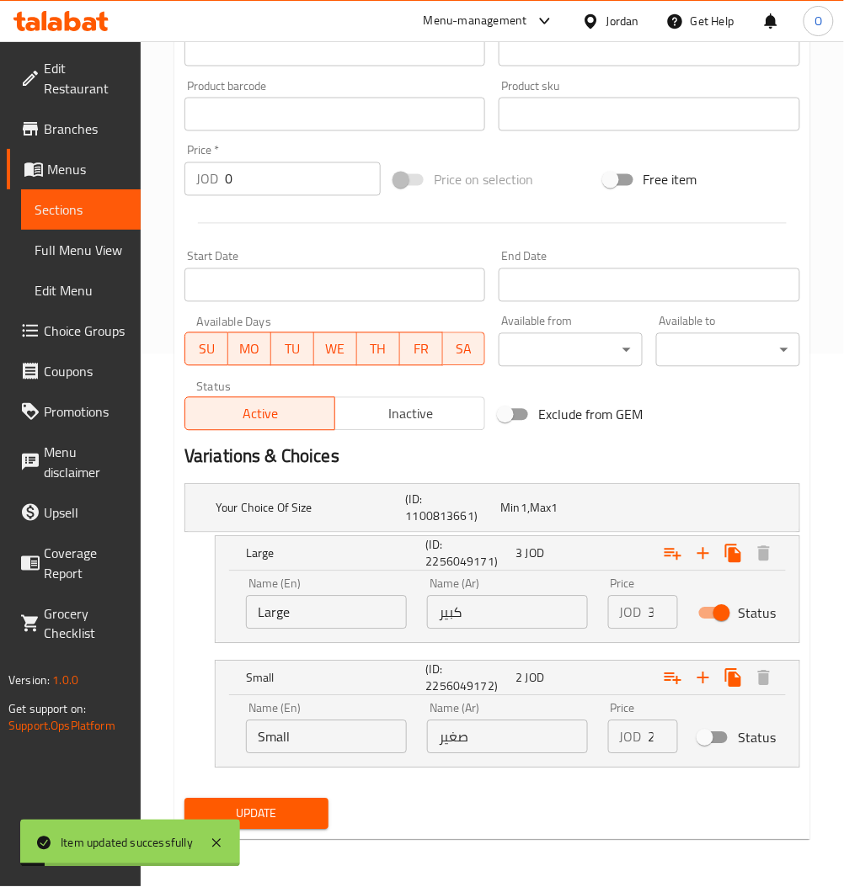
click at [77, 212] on span "Sections" at bounding box center [81, 210] width 93 height 20
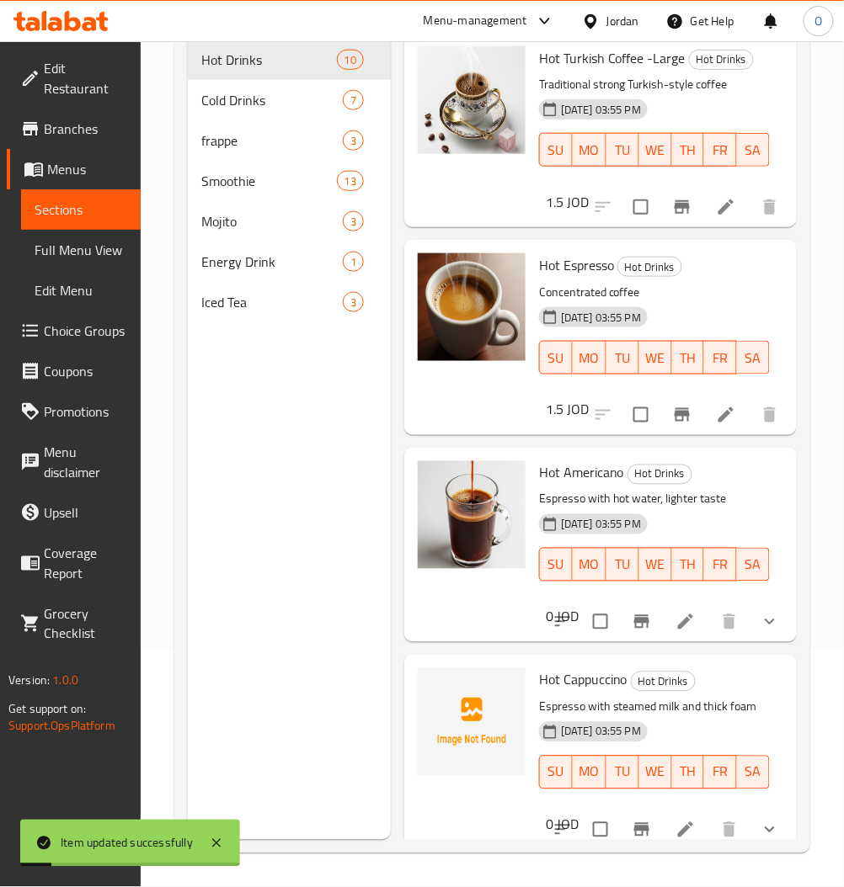
scroll to position [236, 0]
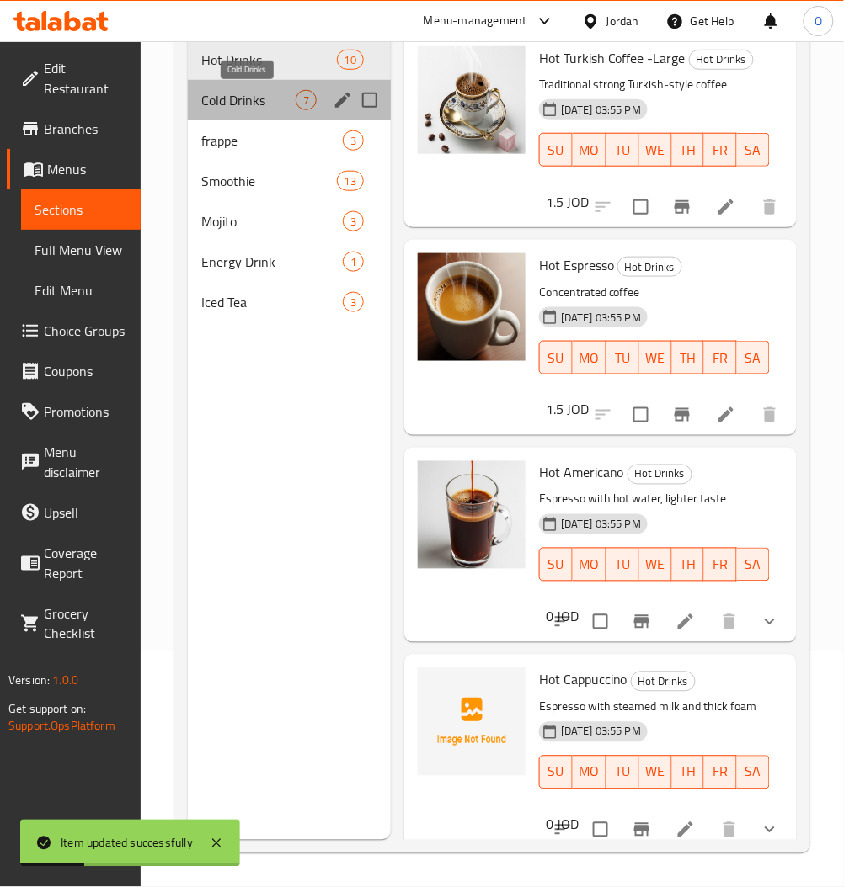
drag, startPoint x: 251, startPoint y: 98, endPoint x: 472, endPoint y: 229, distance: 257.0
click at [251, 98] on span "Cold Drinks" at bounding box center [248, 100] width 94 height 20
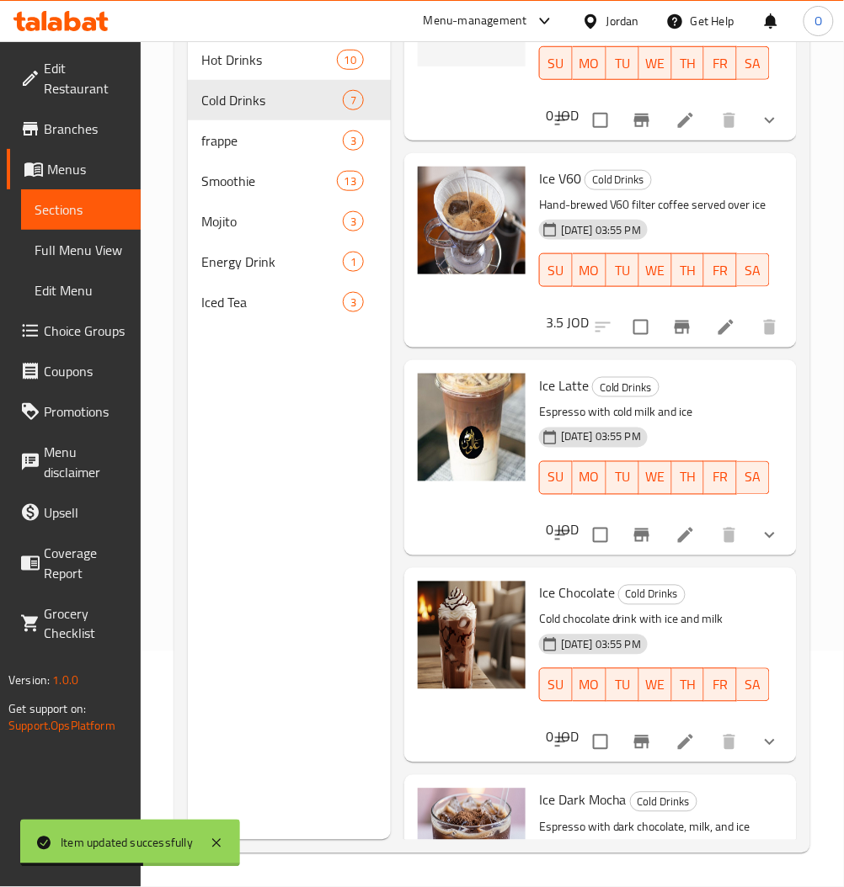
scroll to position [241, 0]
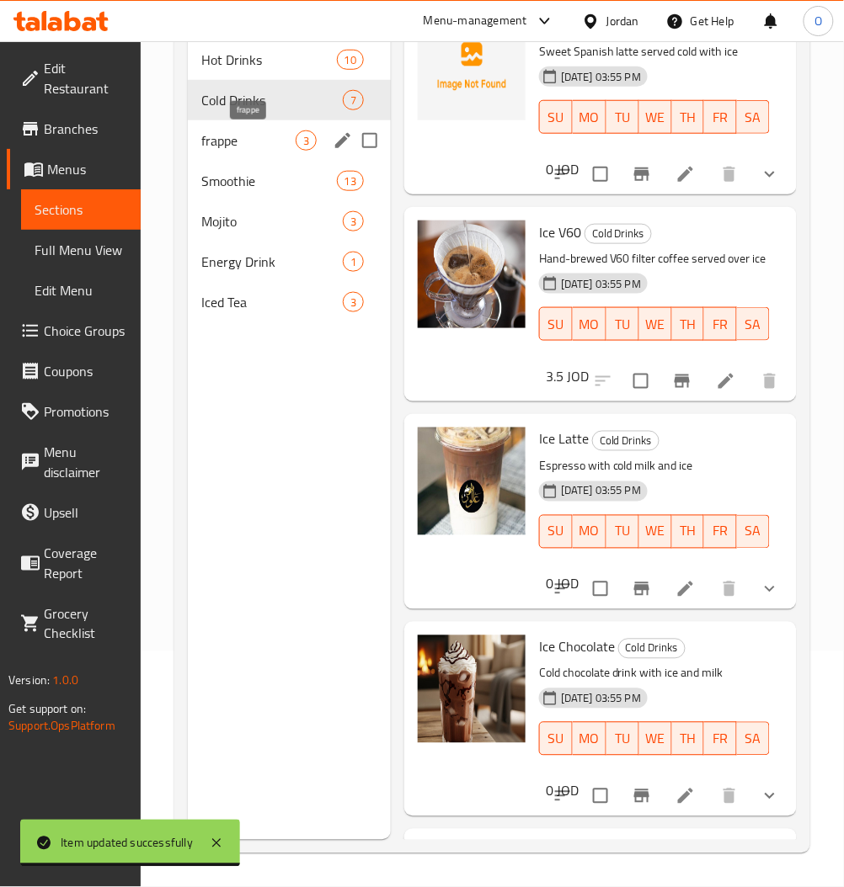
click at [254, 133] on span "frappe" at bounding box center [248, 140] width 94 height 20
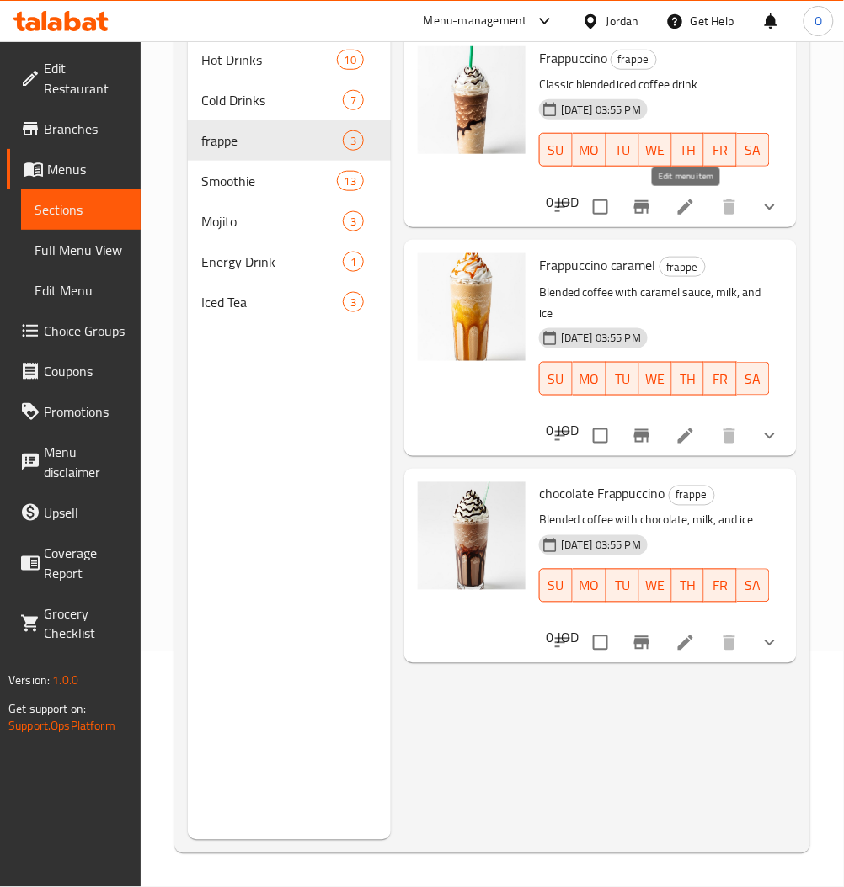
click at [680, 215] on icon at bounding box center [685, 207] width 15 height 15
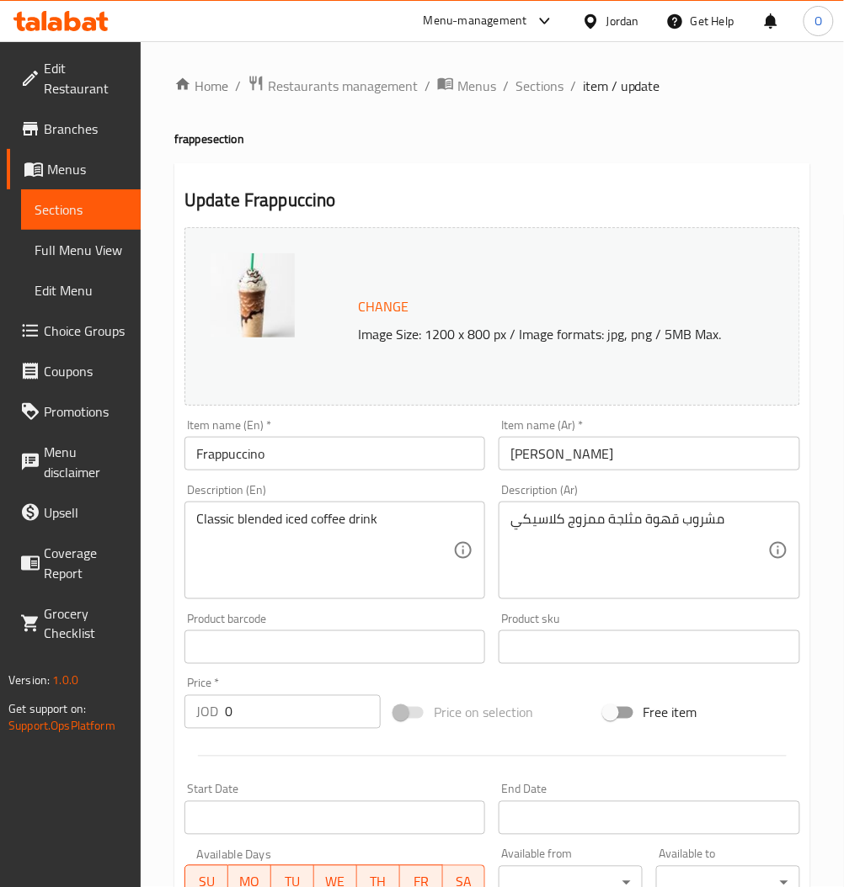
scroll to position [568, 0]
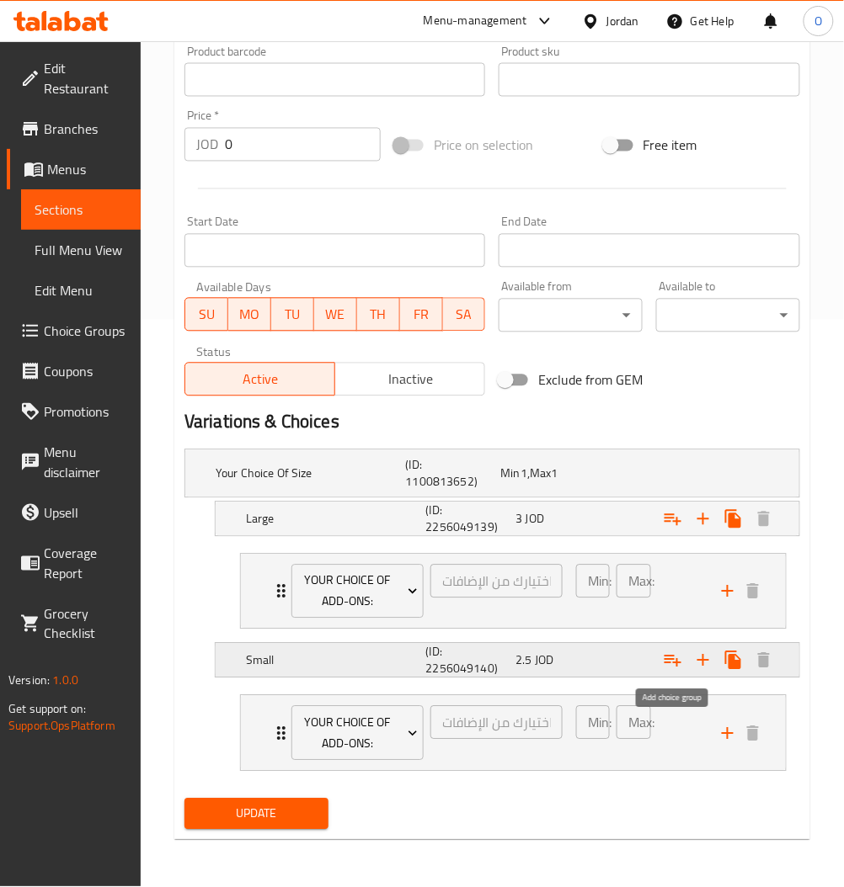
click at [615, 477] on div "Expand" at bounding box center [687, 474] width 190 height 7
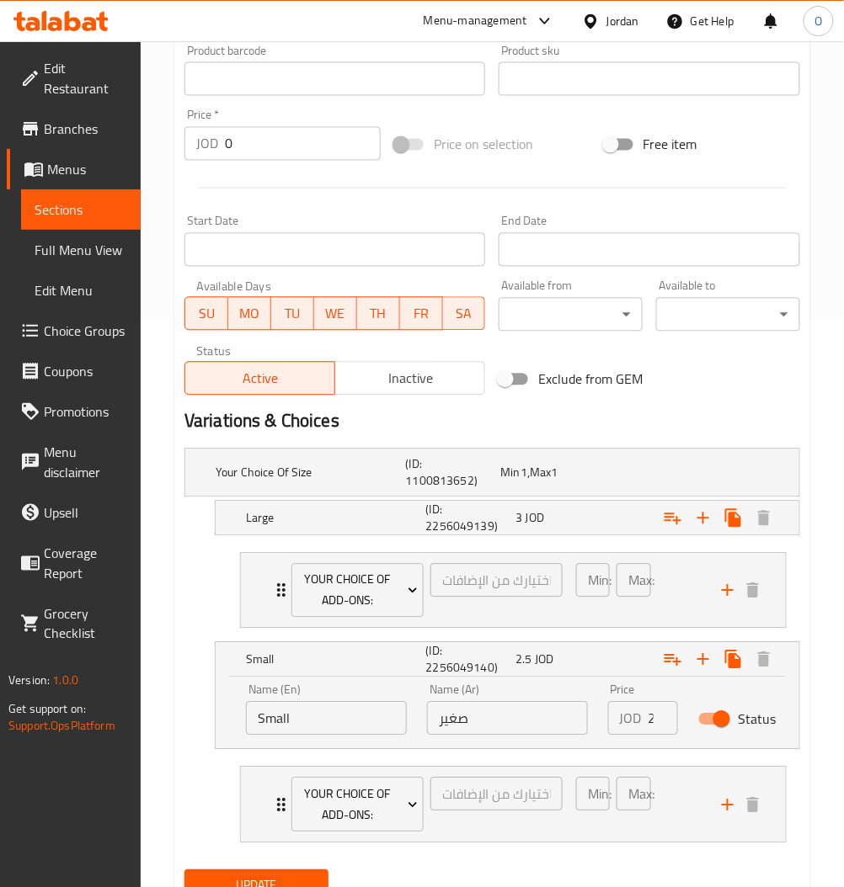
click at [729, 714] on input "Status" at bounding box center [721, 720] width 96 height 32
checkbox input "false"
click at [652, 780] on div "Max: 0 ​" at bounding box center [633, 804] width 40 height 61
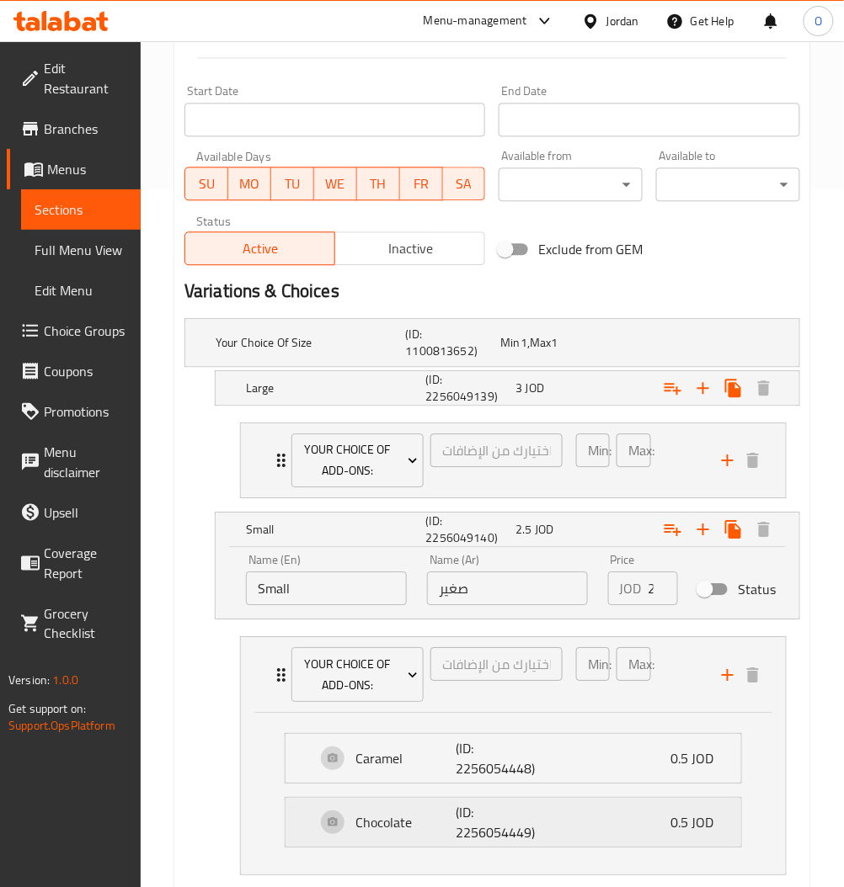
scroll to position [803, 0]
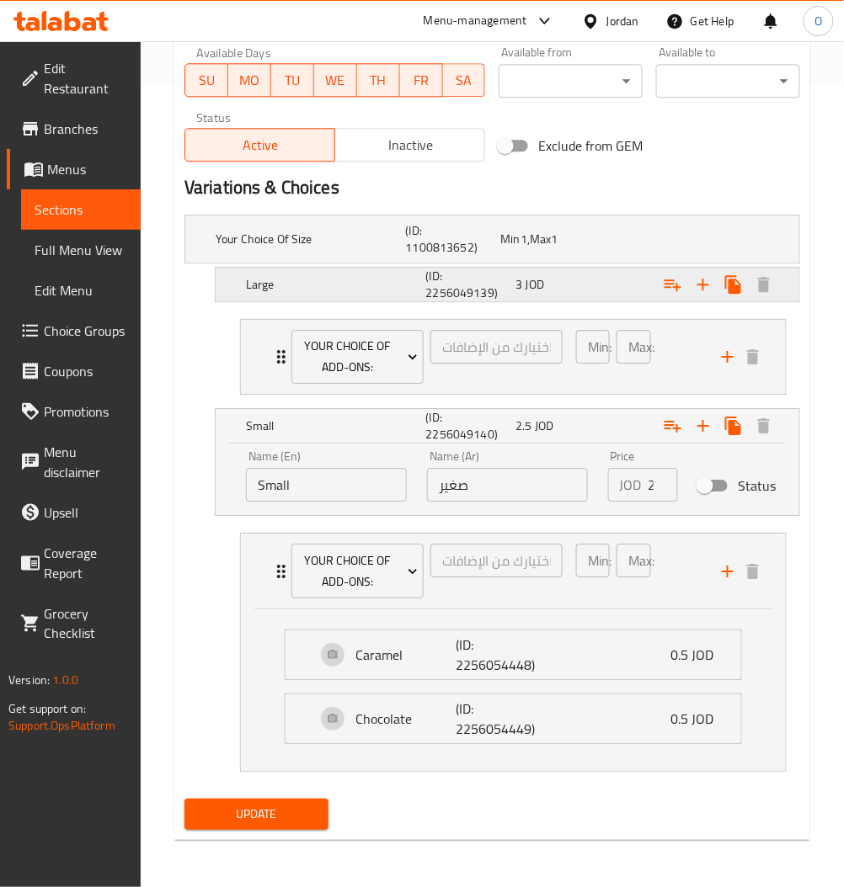
click at [568, 266] on div "Large (ID: 2256049139) 3 JOD" at bounding box center [497, 239] width 570 height 54
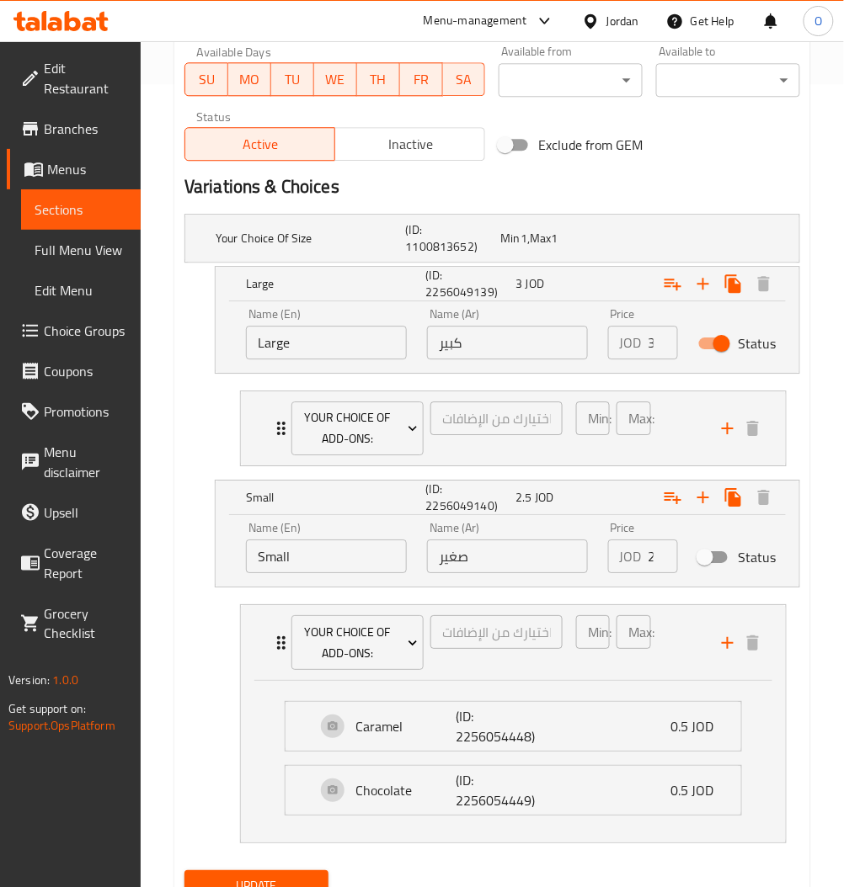
click at [650, 334] on input "3" at bounding box center [662, 343] width 29 height 34
type input ".3"
type input "3.5"
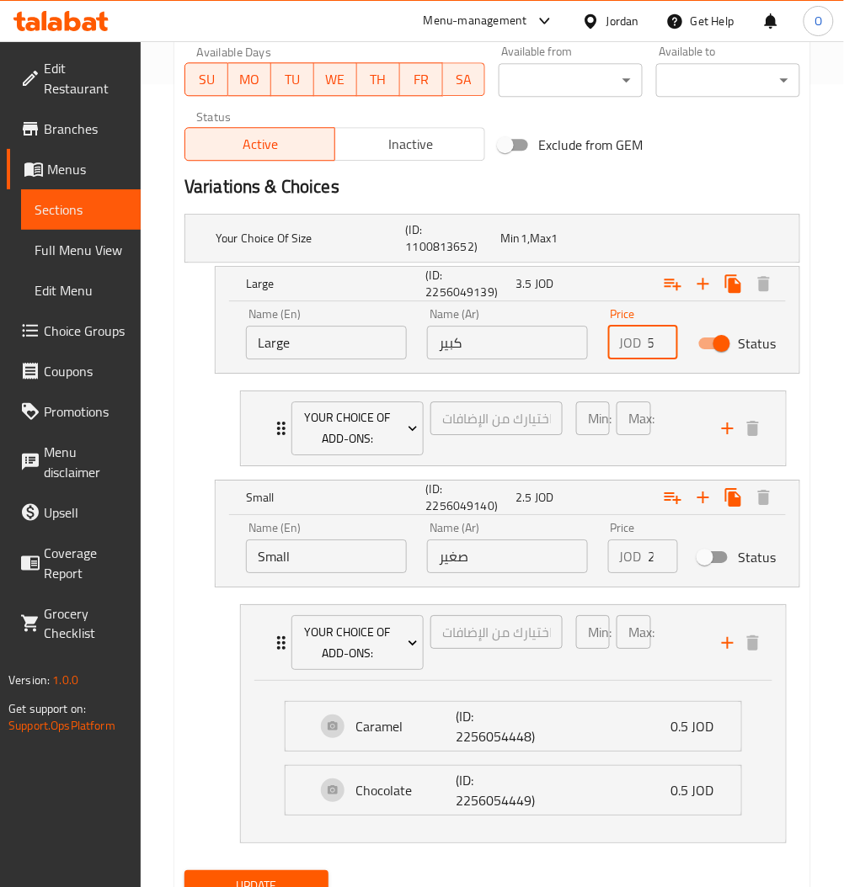
click at [237, 872] on button "Update" at bounding box center [256, 885] width 144 height 31
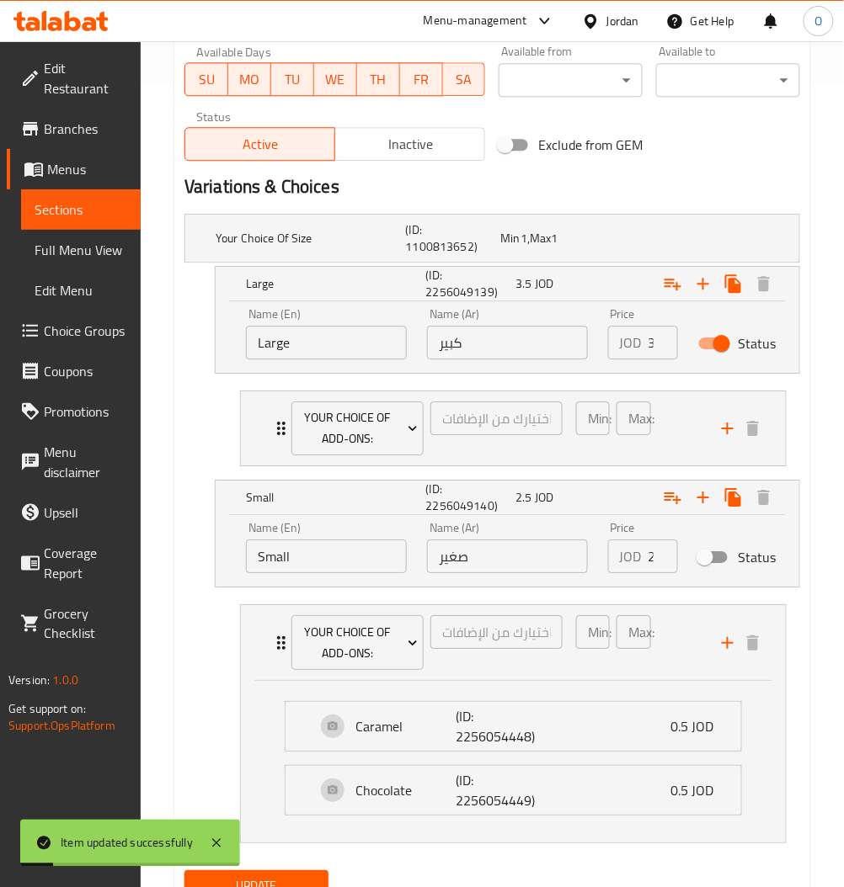
click at [70, 203] on span "Sections" at bounding box center [81, 210] width 93 height 20
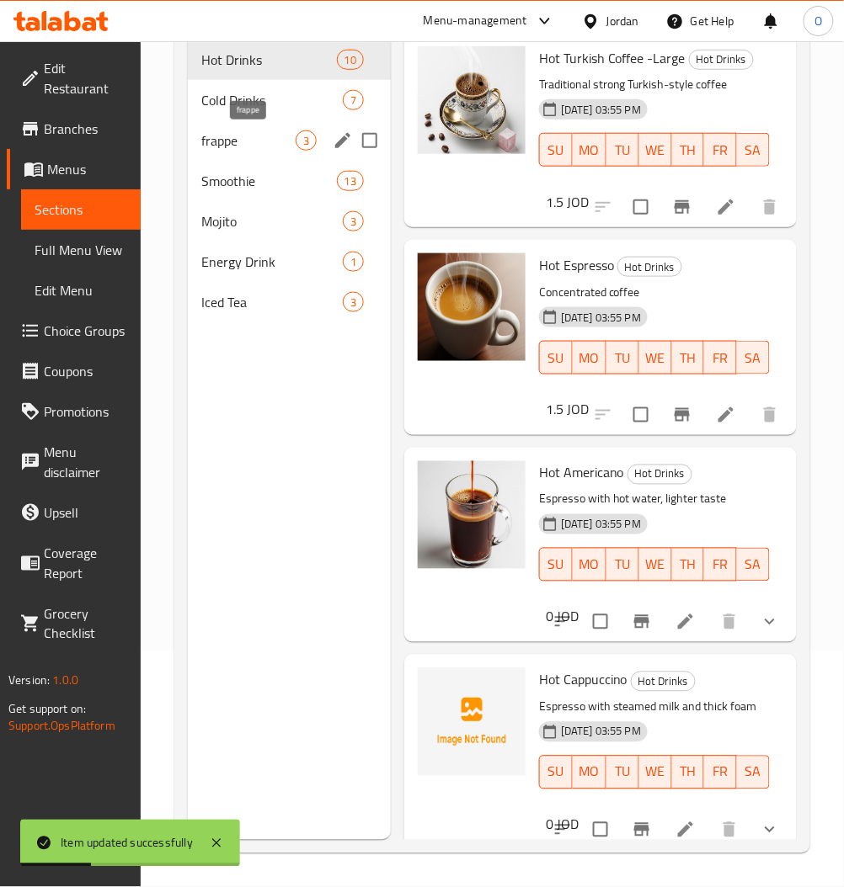
click at [263, 141] on span "frappe" at bounding box center [248, 140] width 94 height 20
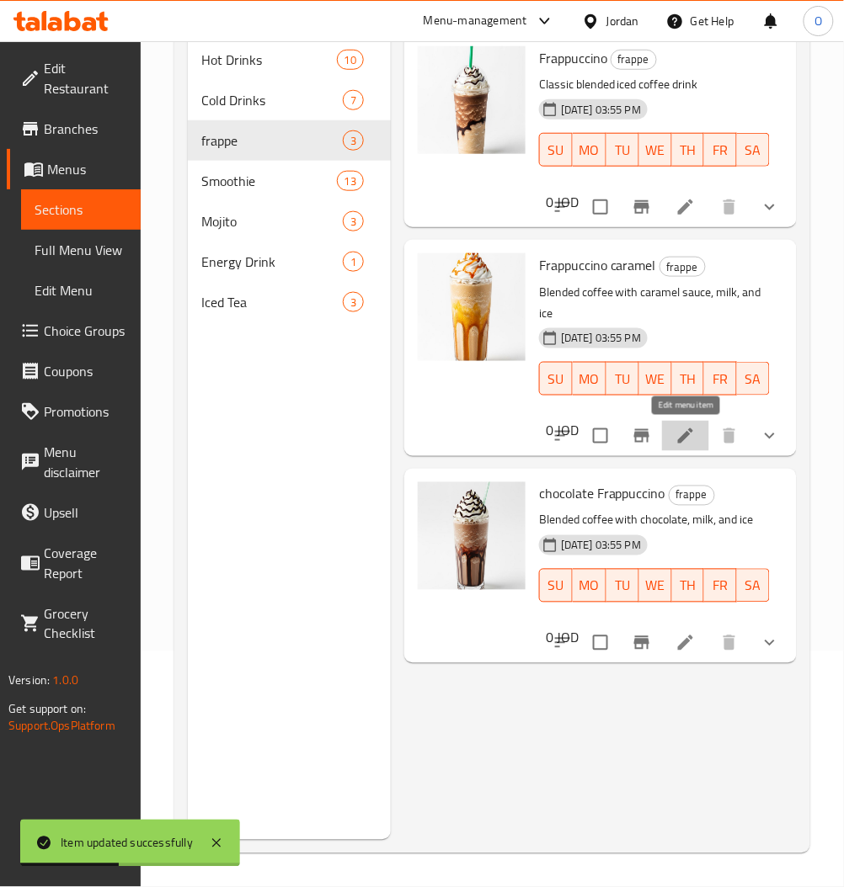
click at [688, 429] on icon at bounding box center [685, 436] width 20 height 20
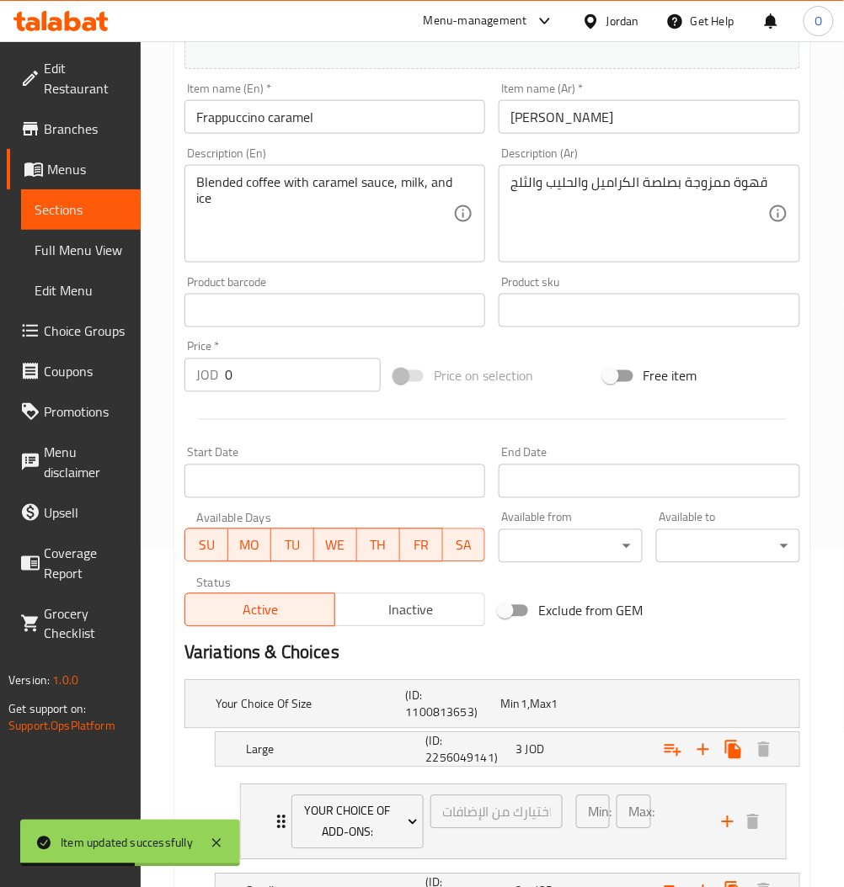
scroll to position [568, 0]
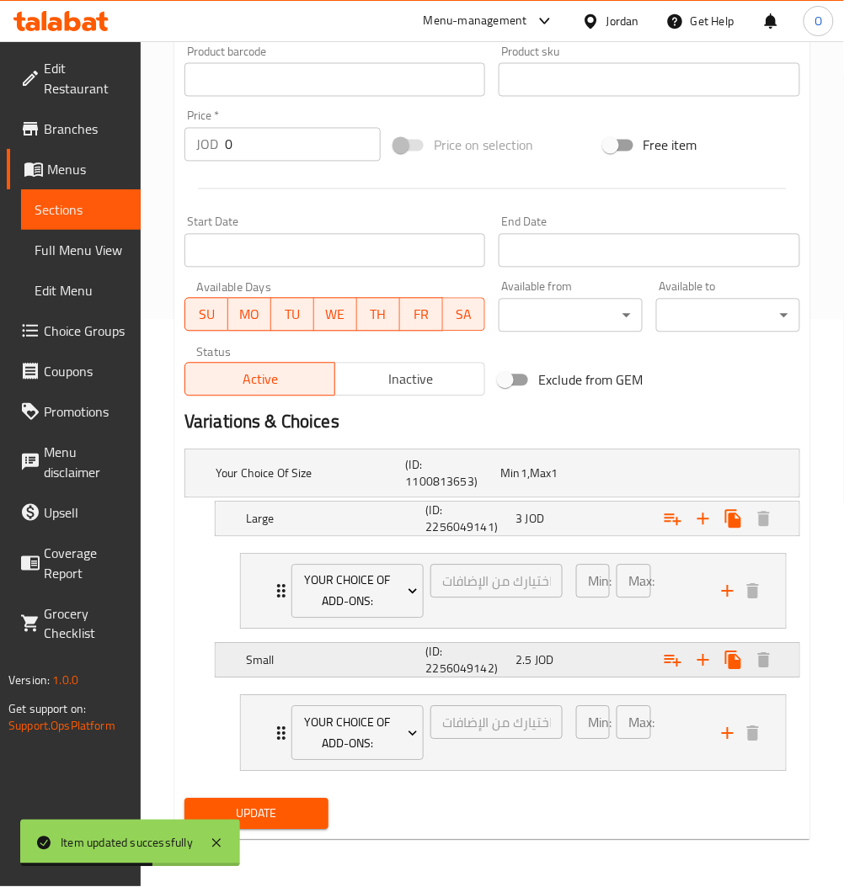
click at [580, 482] on div "2.5 JOD" at bounding box center [544, 474] width 88 height 17
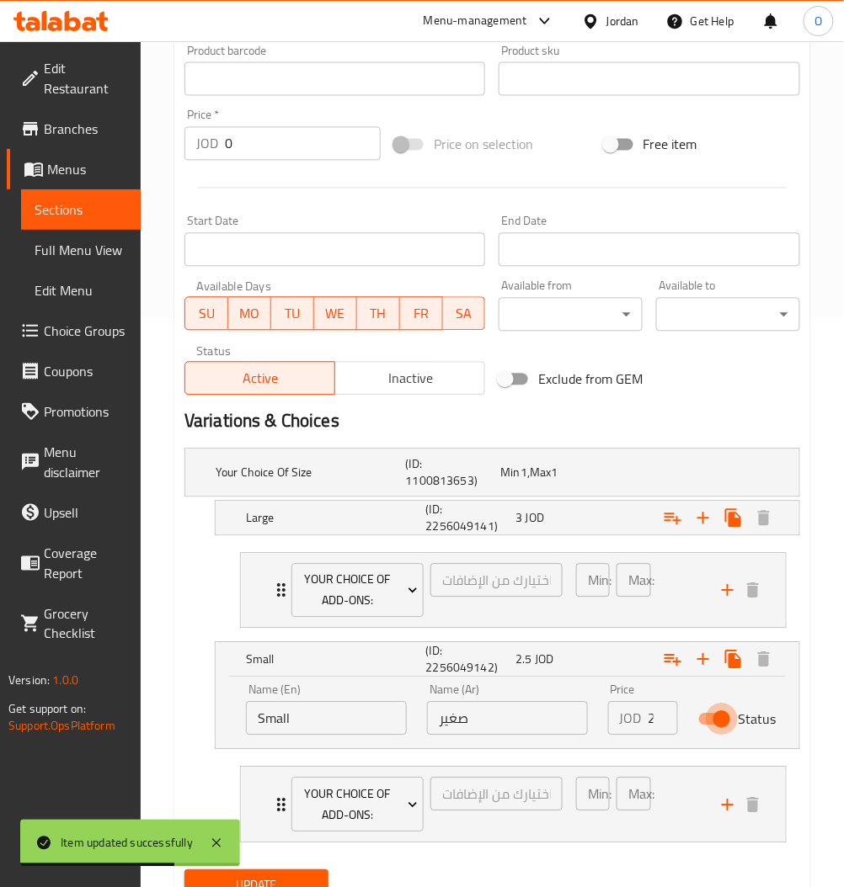
click at [723, 716] on input "Status" at bounding box center [721, 720] width 96 height 32
checkbox input "false"
click at [592, 485] on div "3 JOD" at bounding box center [544, 473] width 95 height 24
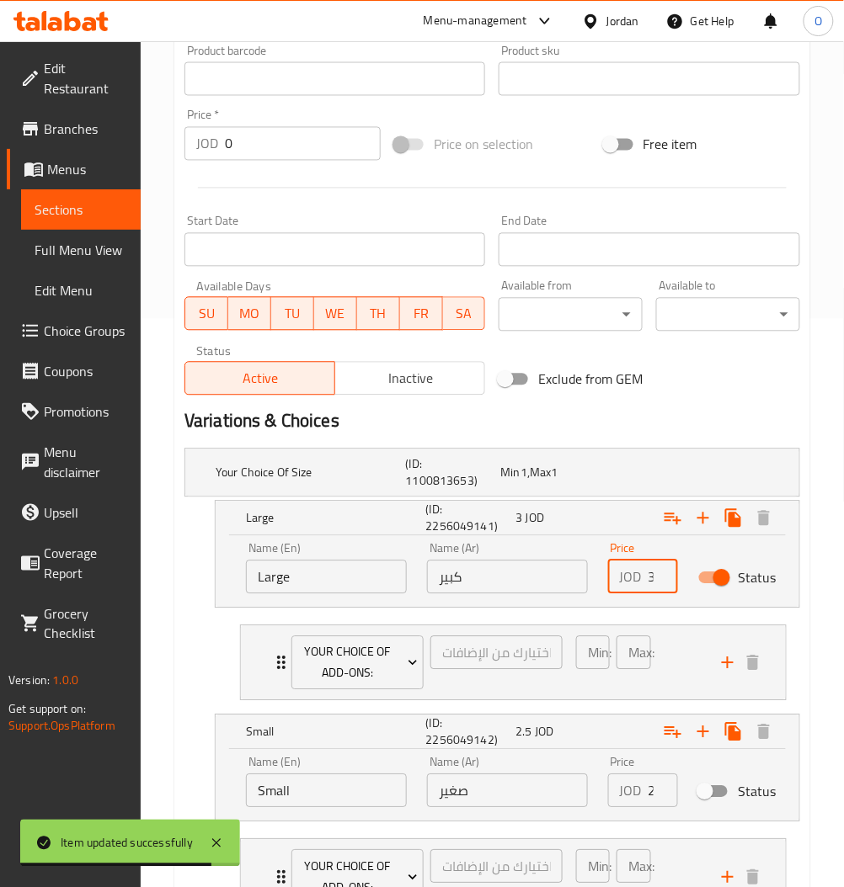
click at [651, 580] on input "3" at bounding box center [662, 578] width 29 height 34
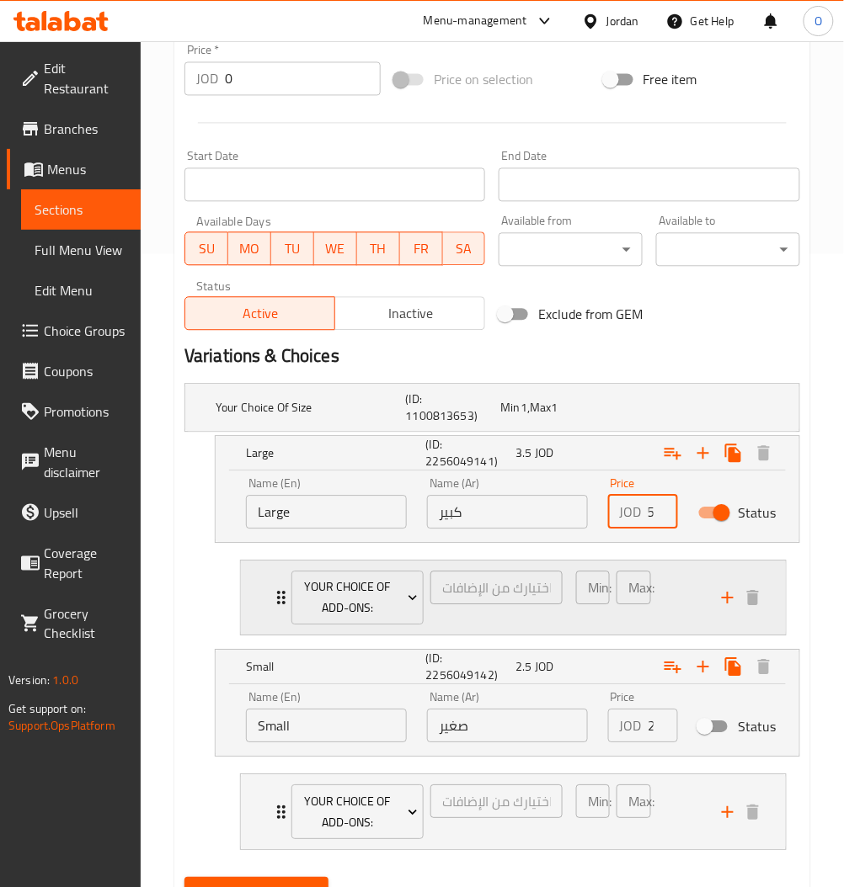
scroll to position [712, 0]
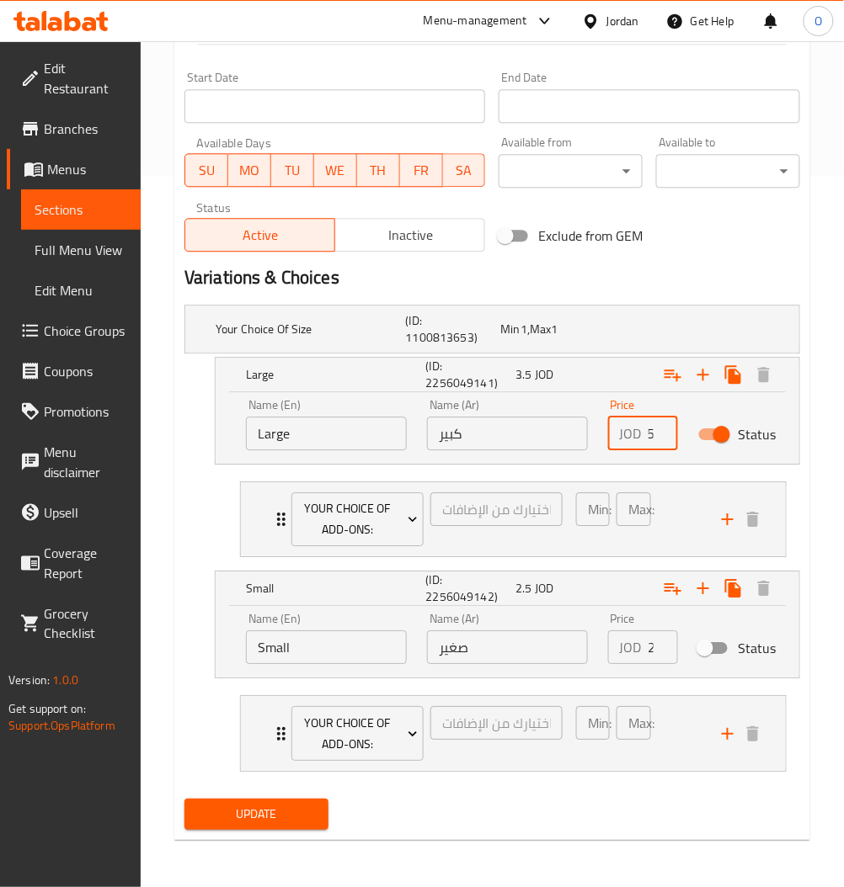
type input "3.5"
click at [285, 814] on span "Update" at bounding box center [256, 814] width 117 height 21
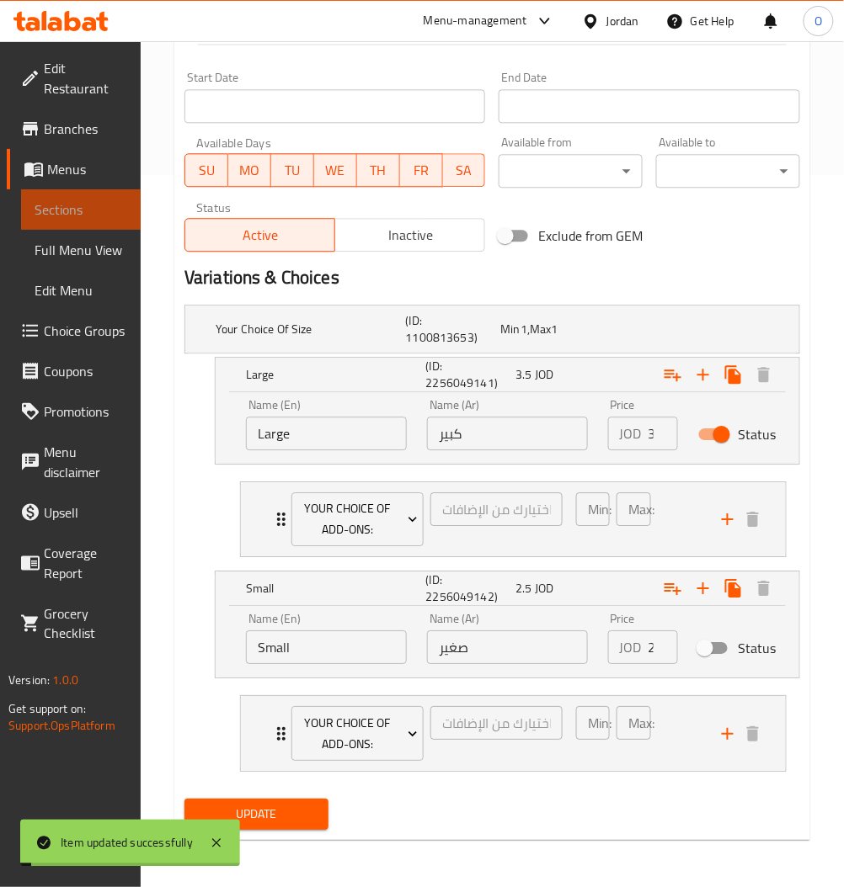
click at [72, 213] on span "Sections" at bounding box center [81, 210] width 93 height 20
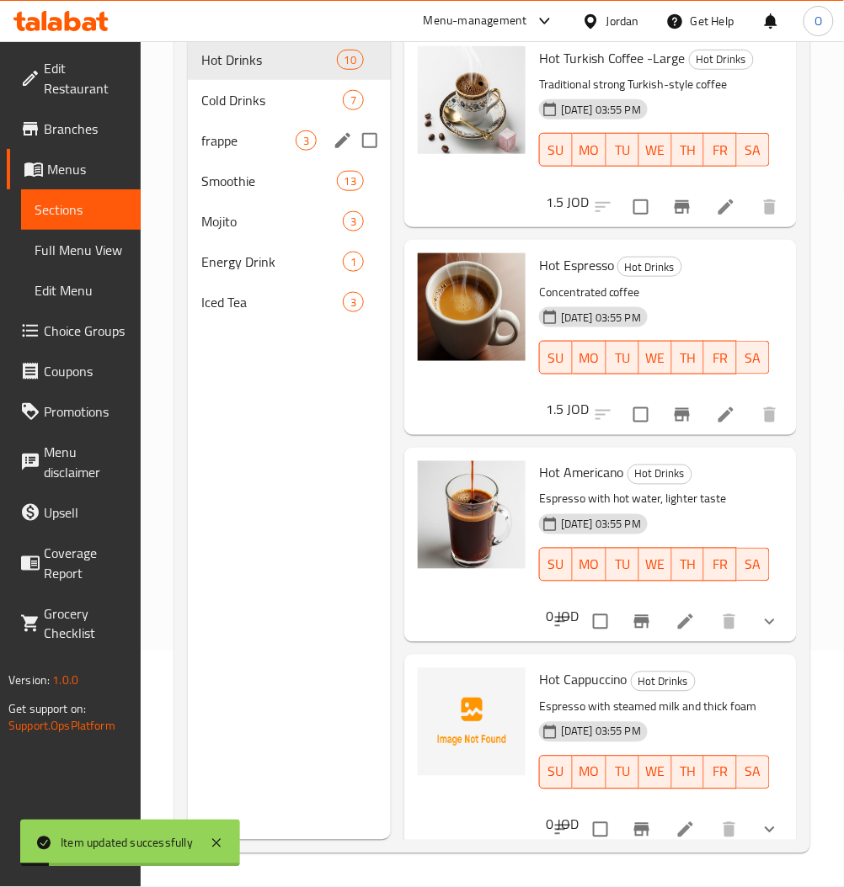
click at [235, 147] on span "frappe" at bounding box center [248, 140] width 94 height 20
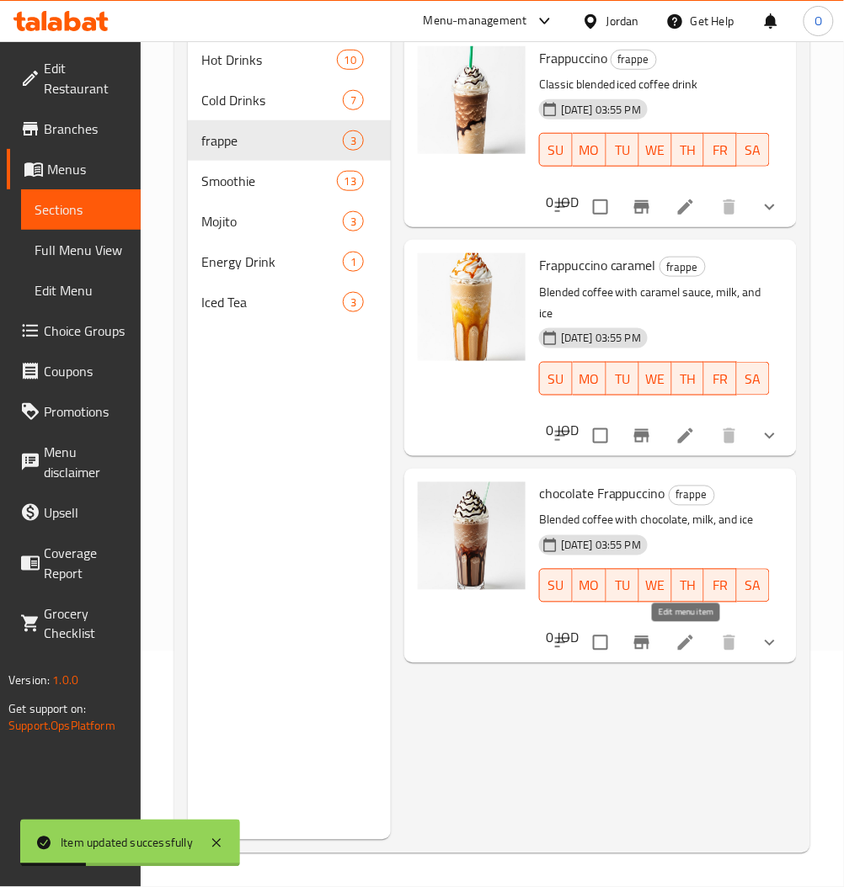
click at [684, 639] on icon at bounding box center [685, 643] width 20 height 20
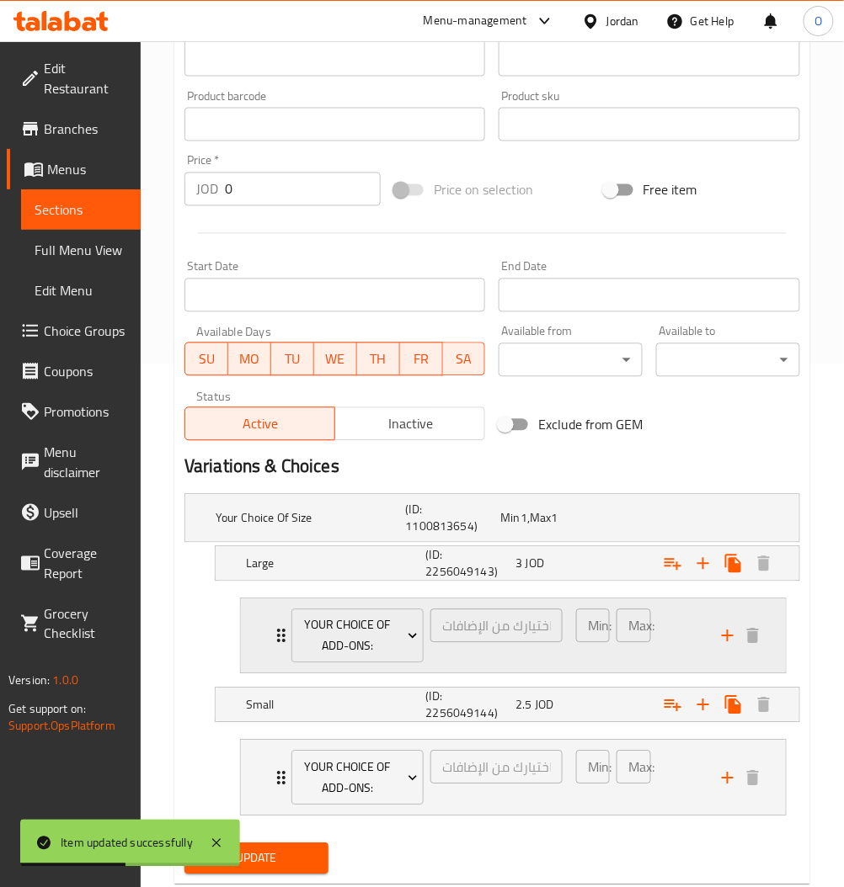
scroll to position [568, 0]
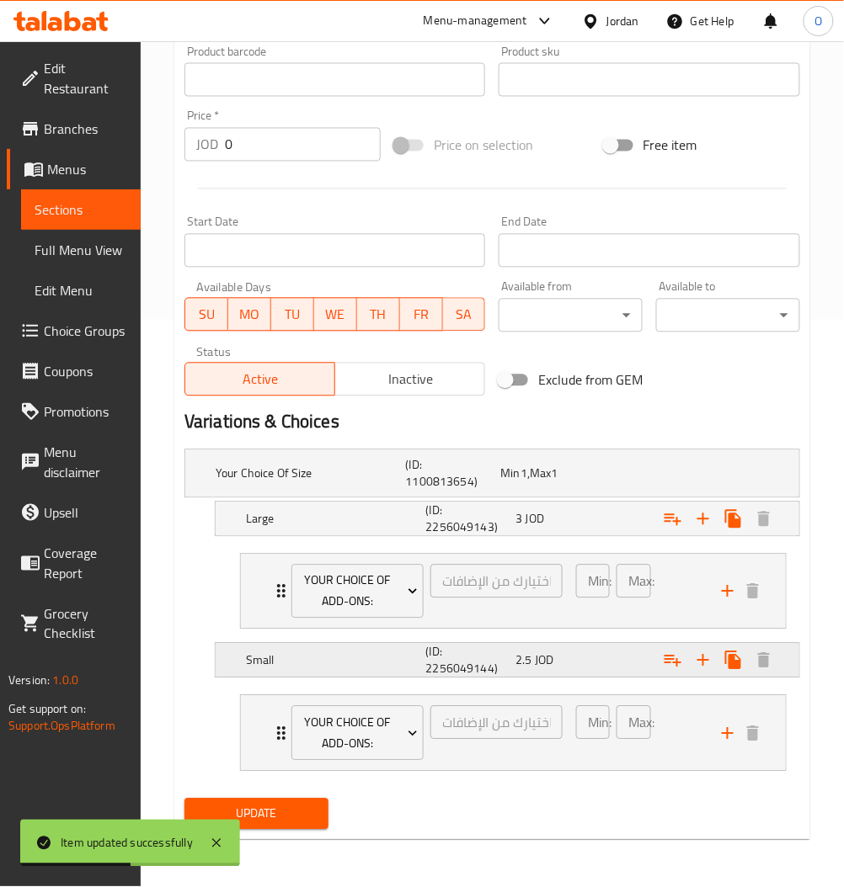
click at [588, 482] on div "2.5 JOD" at bounding box center [544, 474] width 88 height 17
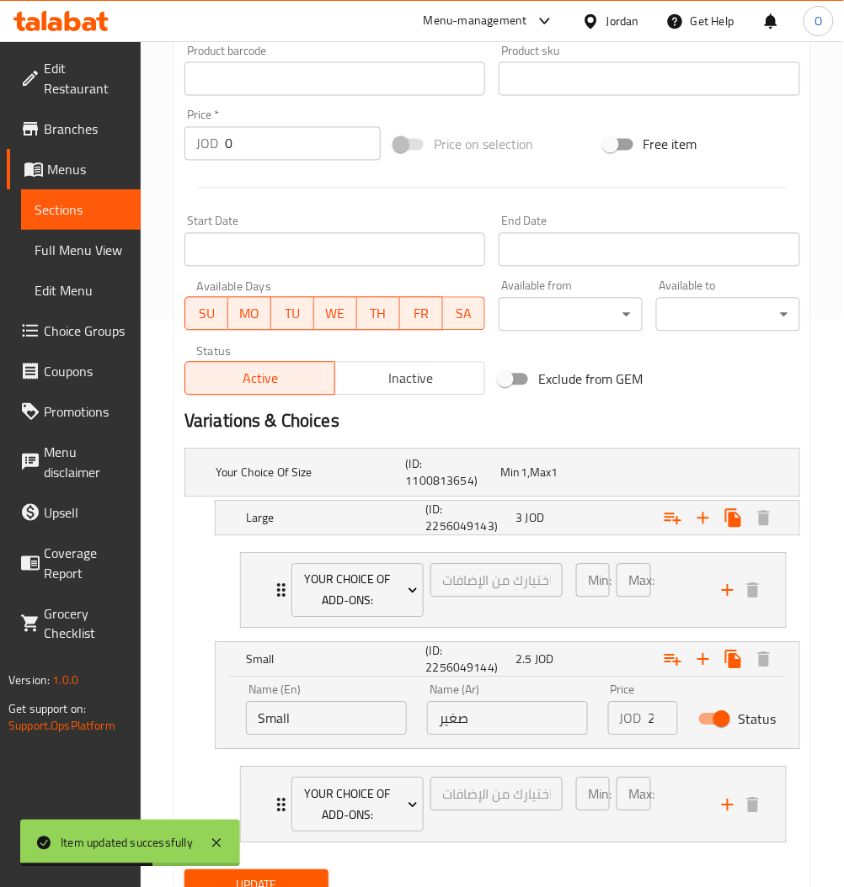
click at [722, 726] on input "Status" at bounding box center [721, 720] width 96 height 32
checkbox input "false"
click at [625, 476] on div "Expand" at bounding box center [687, 473] width 190 height 7
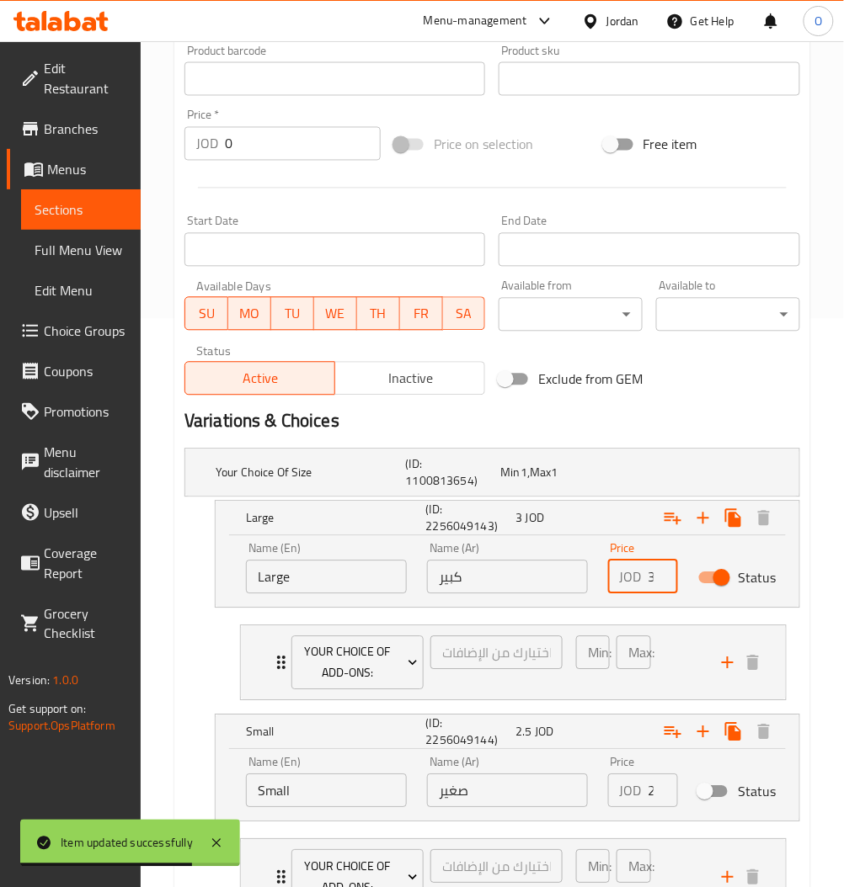
click at [652, 581] on input "3" at bounding box center [662, 578] width 29 height 34
click at [653, 580] on input "3" at bounding box center [662, 578] width 29 height 34
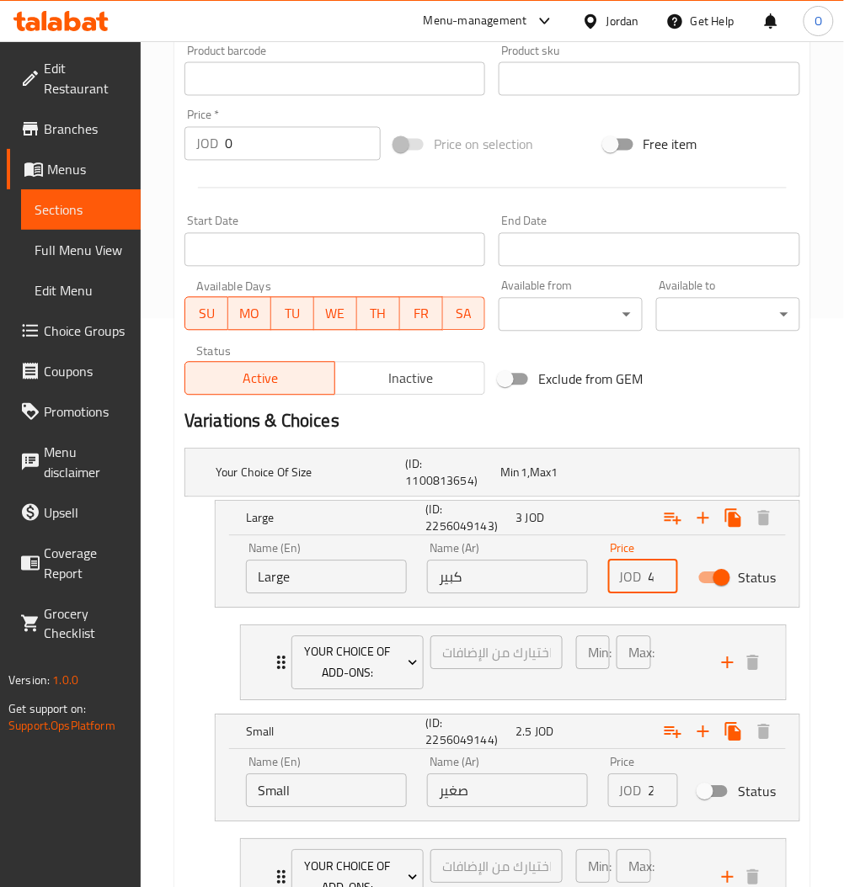
click at [663, 571] on input "4" at bounding box center [662, 578] width 29 height 34
click at [652, 580] on input "4" at bounding box center [662, 578] width 29 height 34
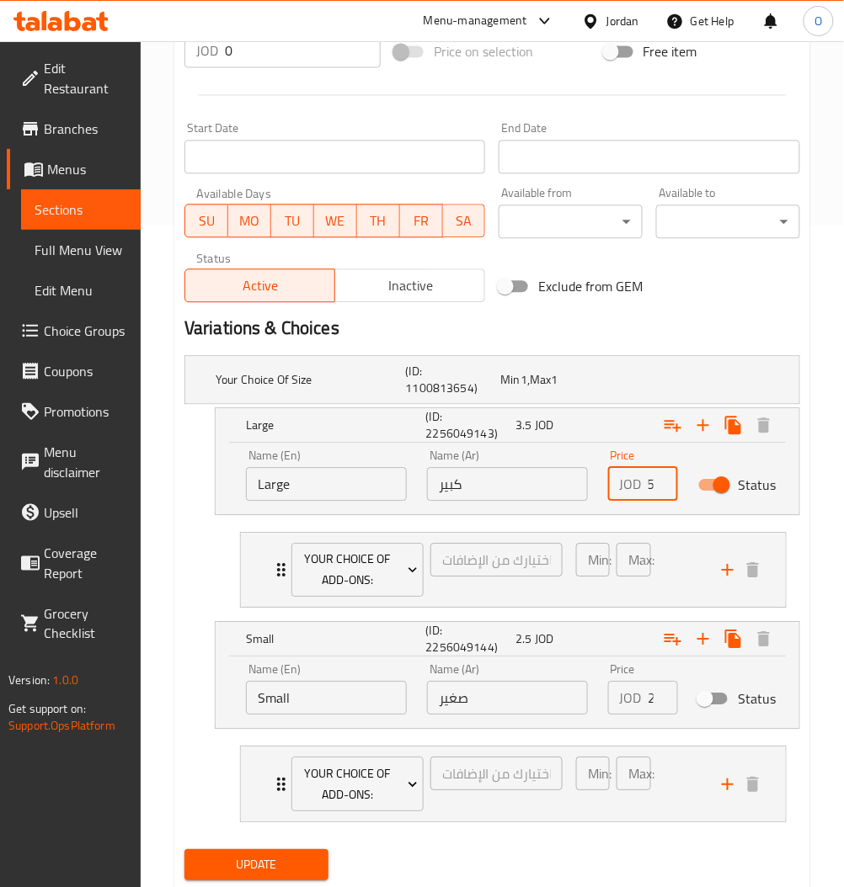
scroll to position [712, 0]
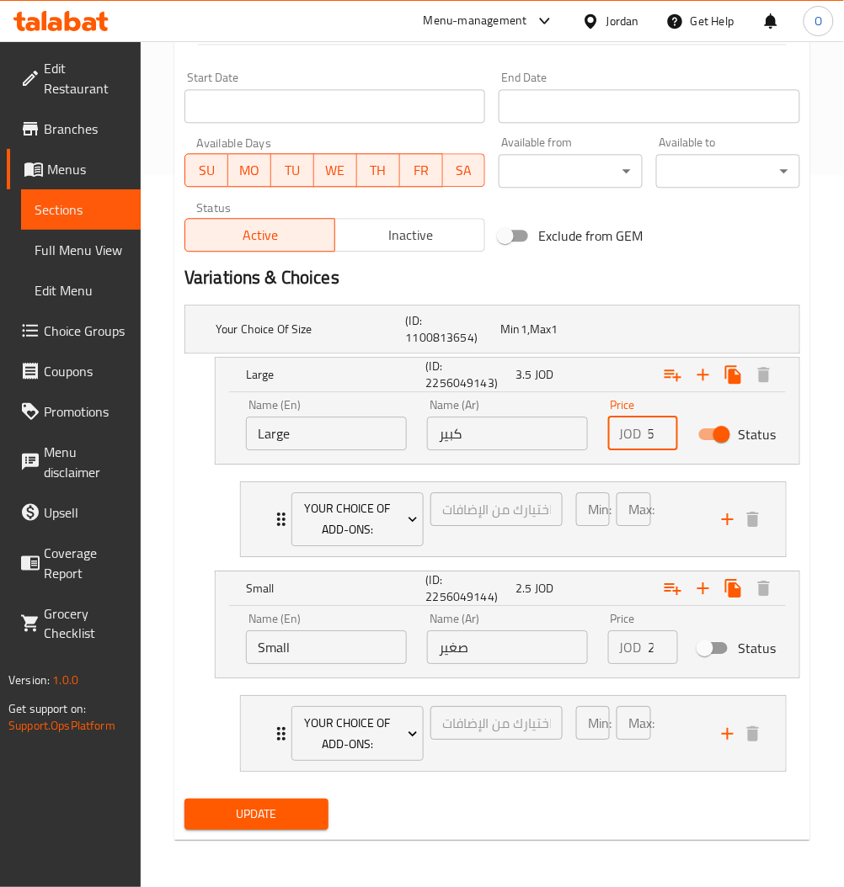
type input "3.5"
click at [270, 825] on span "Update" at bounding box center [256, 814] width 117 height 21
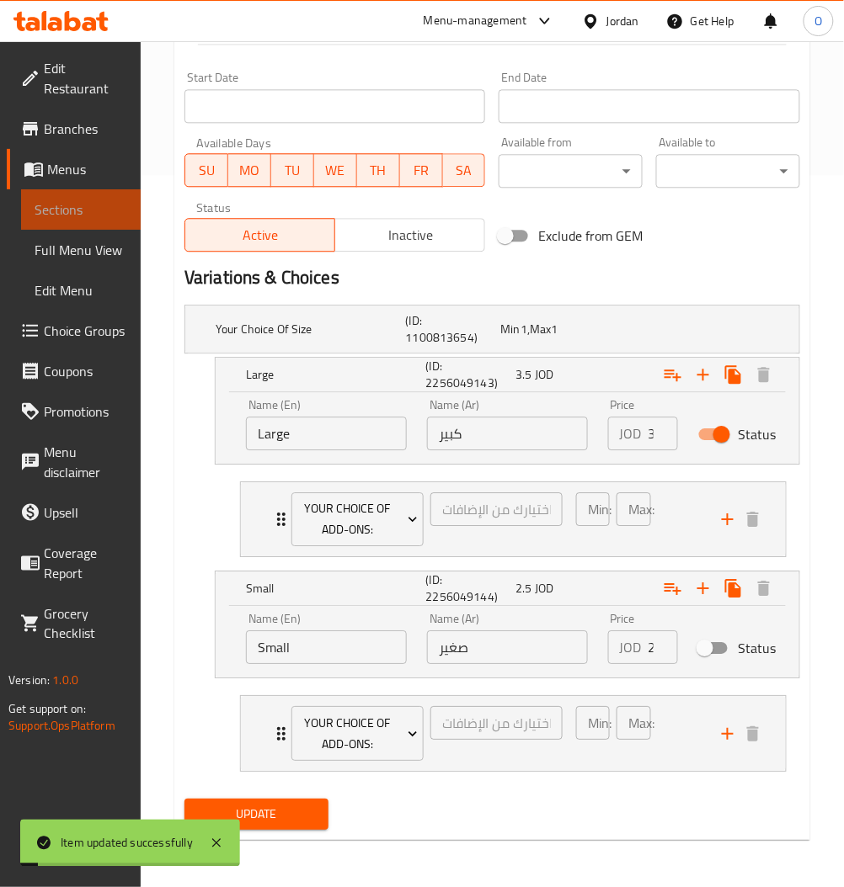
click at [83, 210] on span "Sections" at bounding box center [81, 210] width 93 height 20
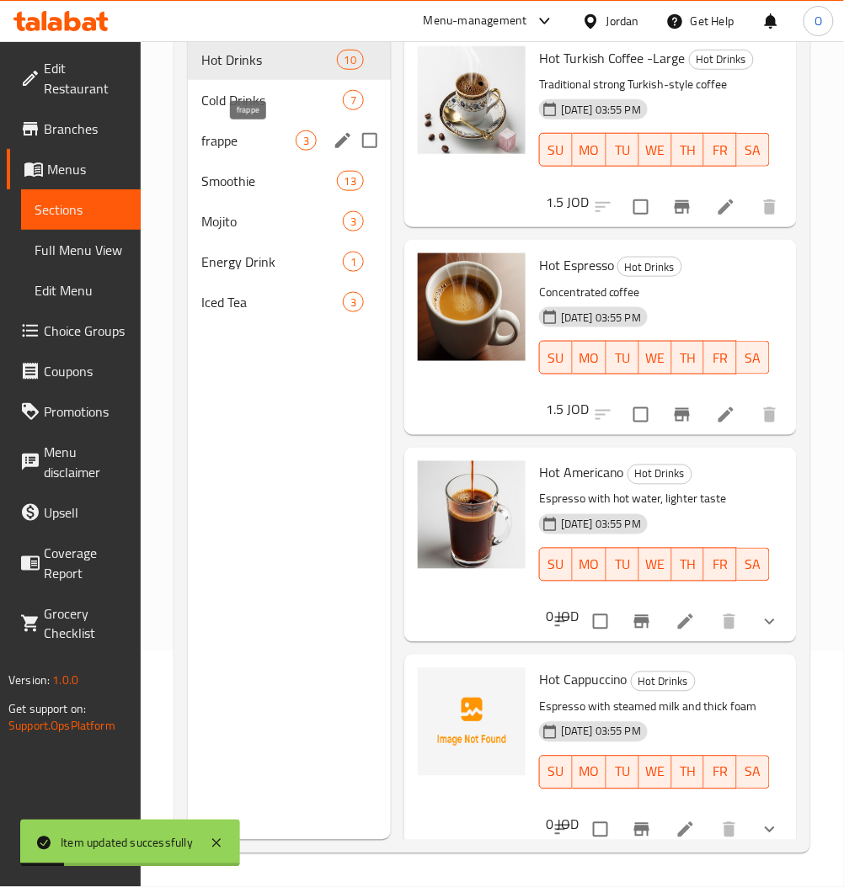
click at [261, 147] on span "frappe" at bounding box center [248, 140] width 94 height 20
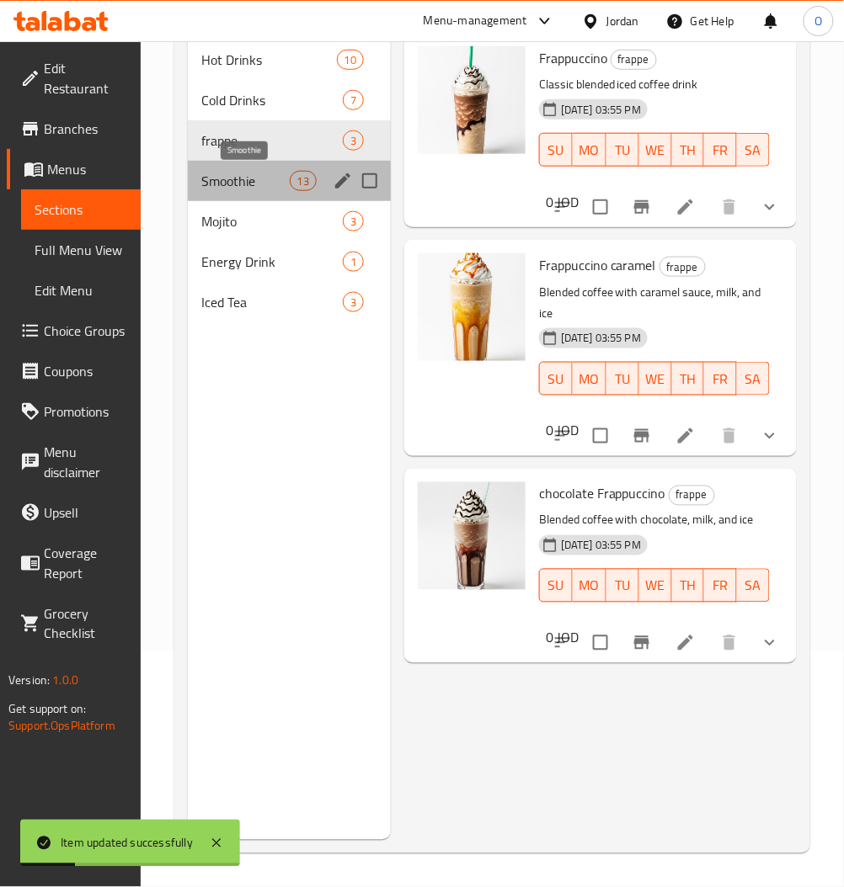
click at [256, 185] on span "Smoothie" at bounding box center [245, 181] width 88 height 20
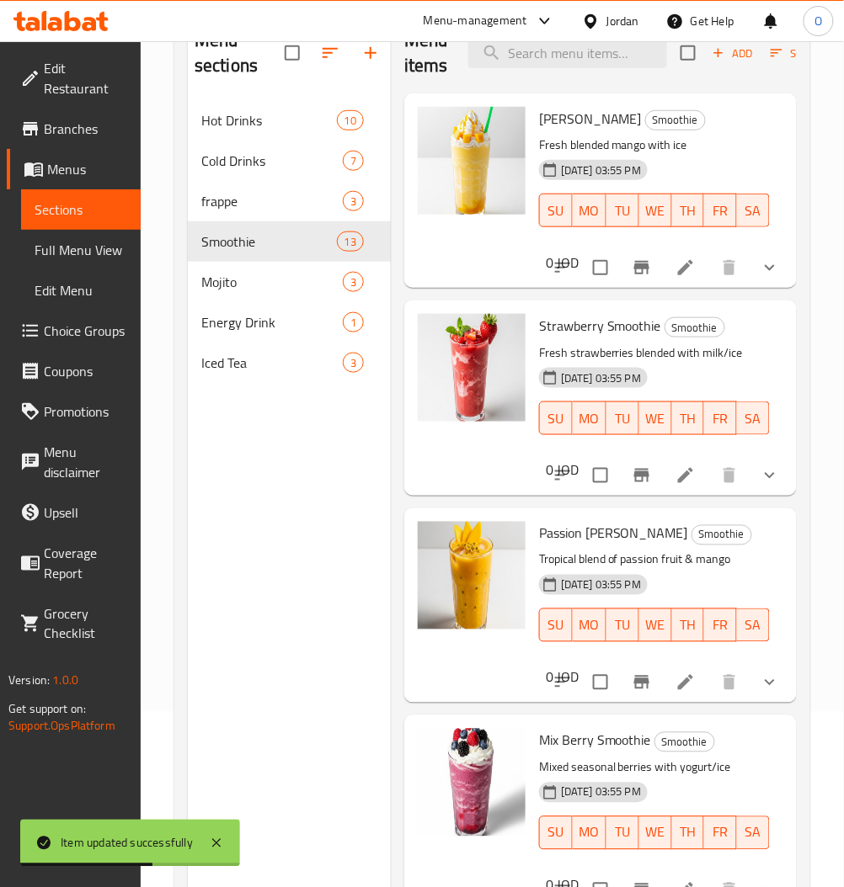
scroll to position [124, 0]
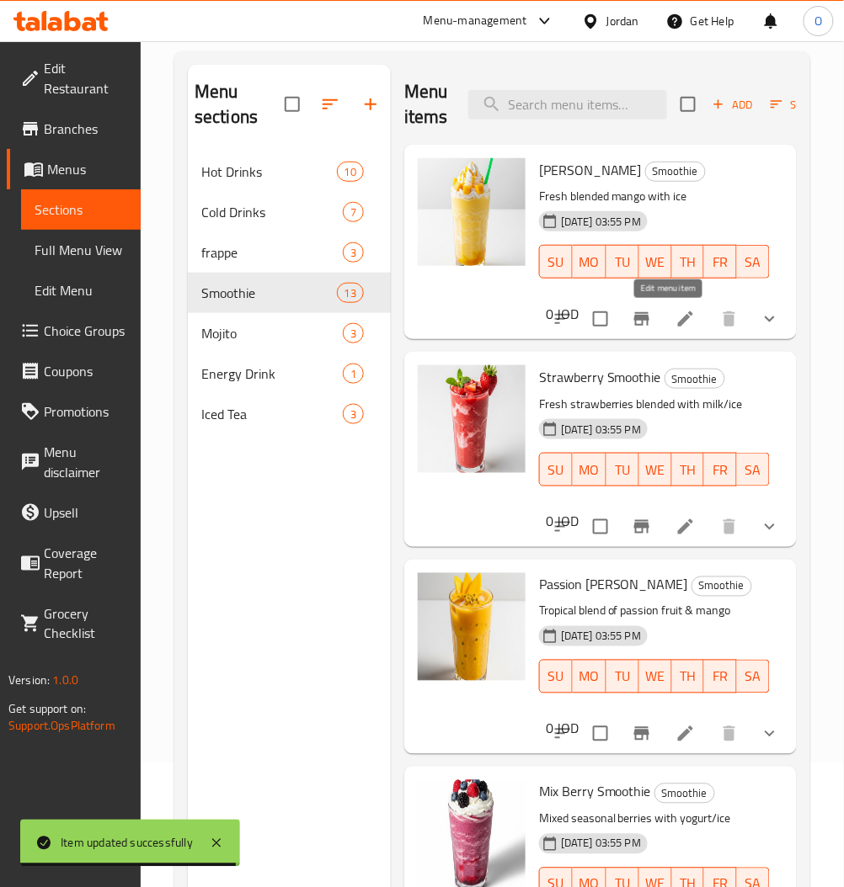
click at [675, 319] on icon at bounding box center [685, 319] width 20 height 20
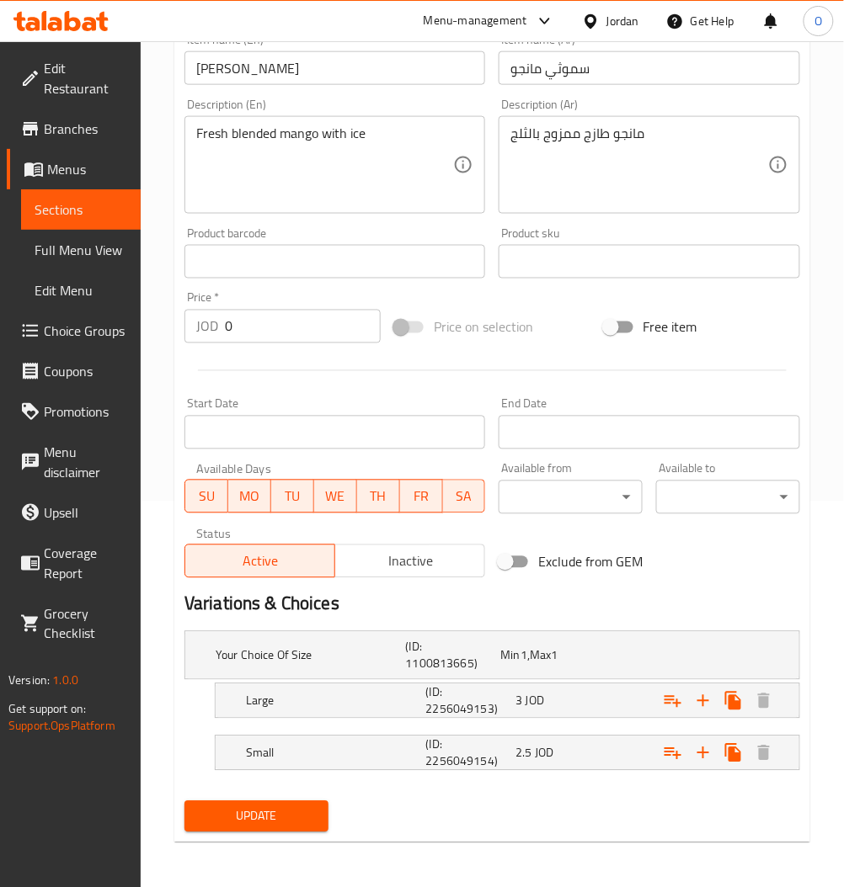
scroll to position [387, 0]
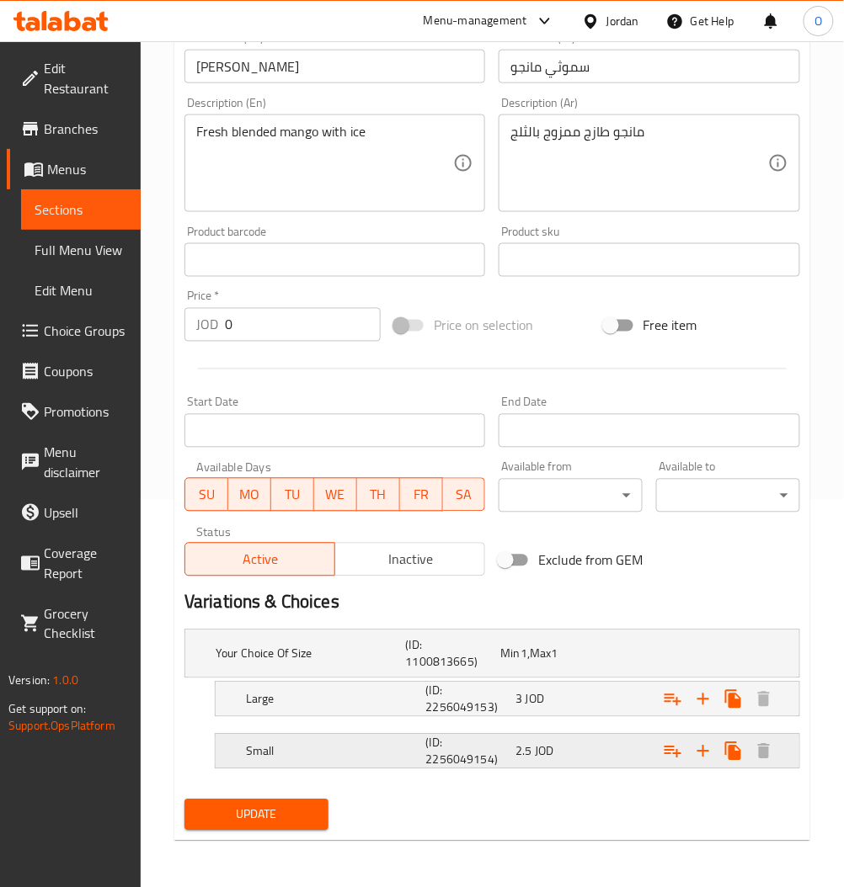
click at [579, 666] on div "2.5 JOD" at bounding box center [544, 654] width 95 height 24
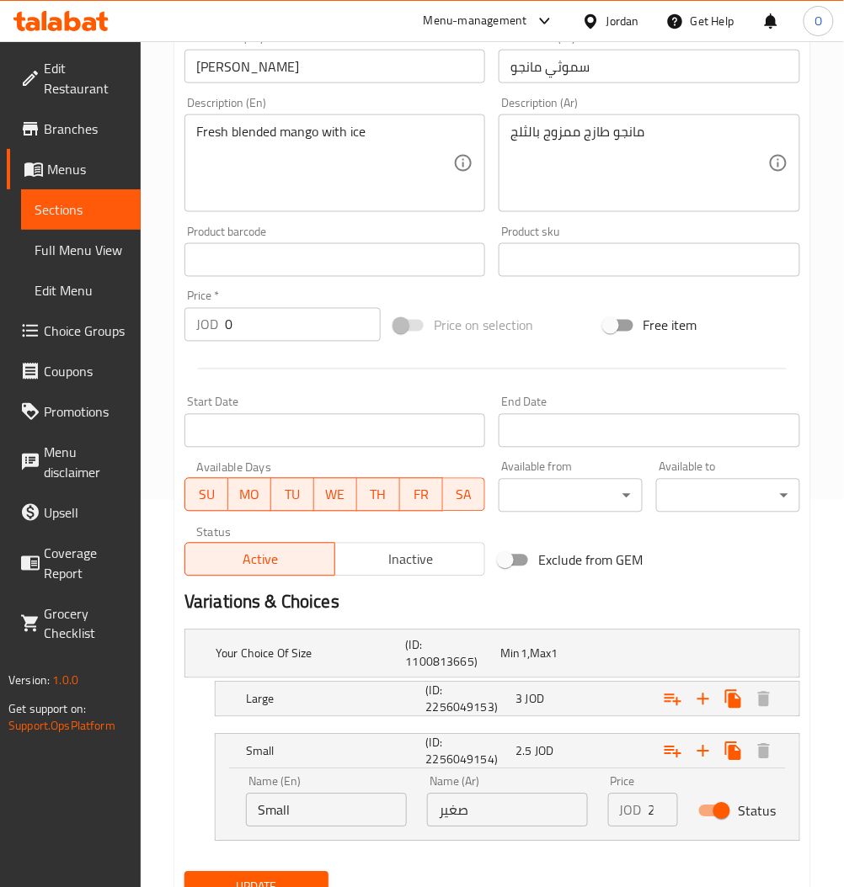
click at [719, 812] on input "Status" at bounding box center [721, 812] width 96 height 32
checkbox input "false"
click at [585, 663] on div "3 JOD" at bounding box center [544, 654] width 88 height 17
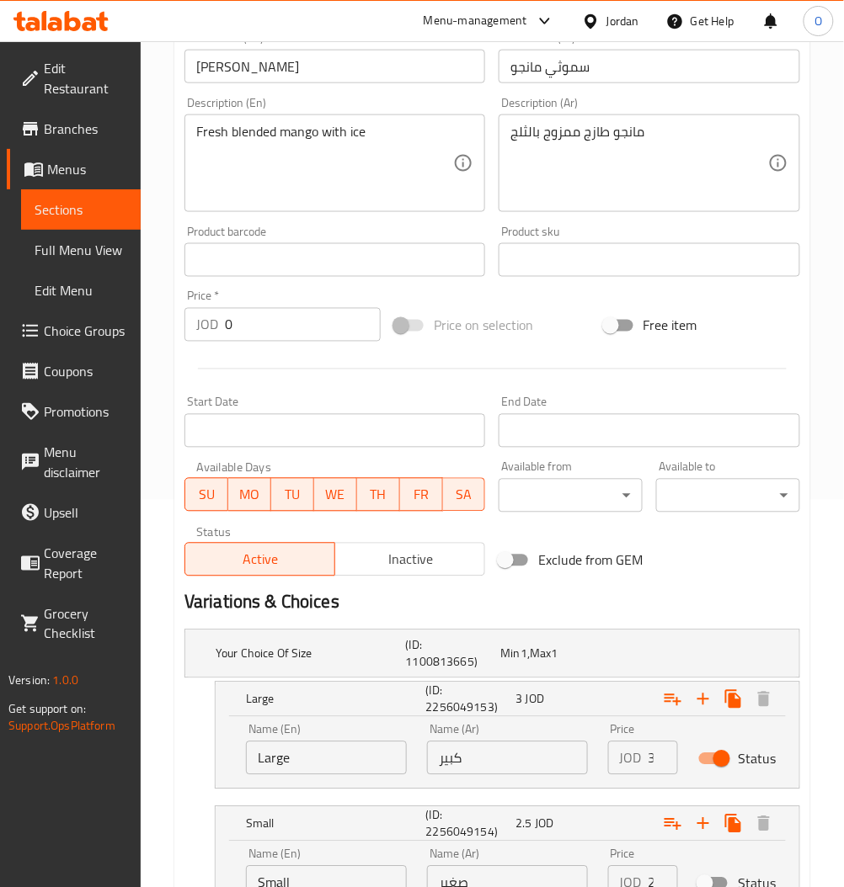
click at [647, 764] on div "JOD 3 Price" at bounding box center [643, 759] width 70 height 34
click at [650, 759] on input "3" at bounding box center [662, 759] width 29 height 34
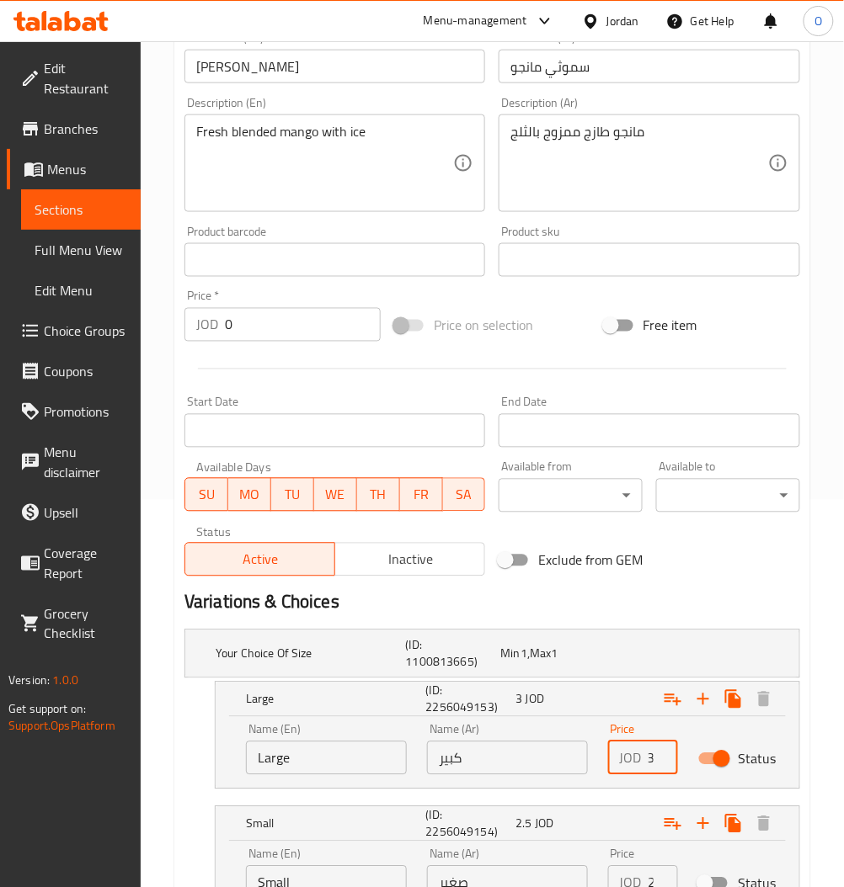
click at [650, 759] on input "3" at bounding box center [662, 759] width 29 height 34
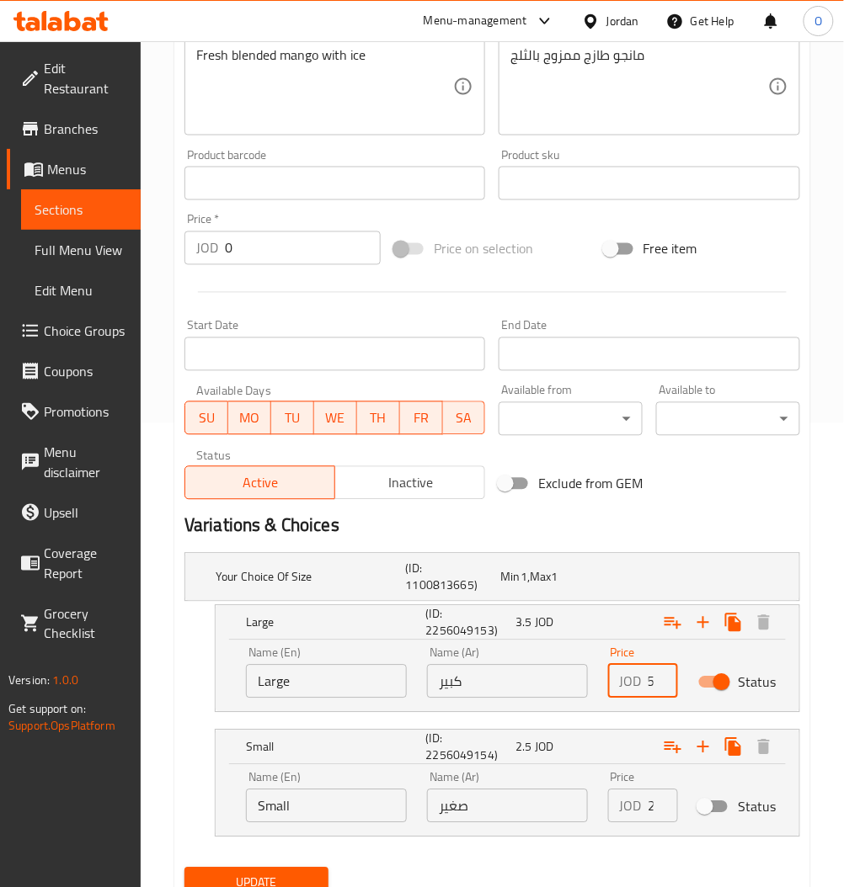
scroll to position [533, 0]
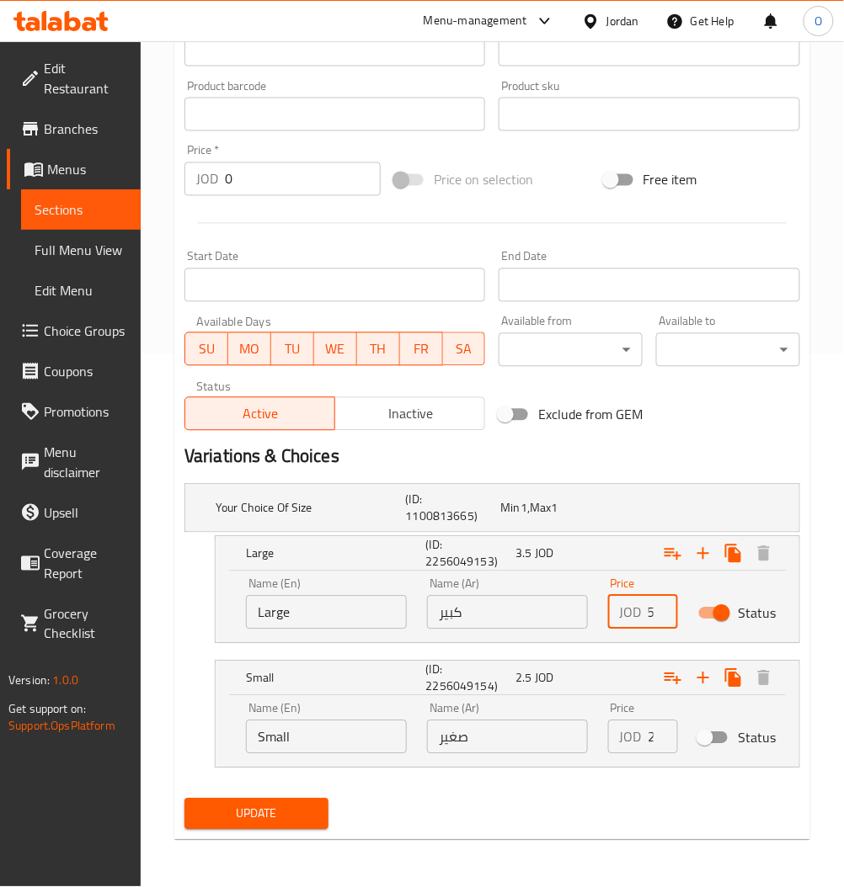
type input "3.5"
click at [258, 809] on span "Update" at bounding box center [256, 814] width 117 height 21
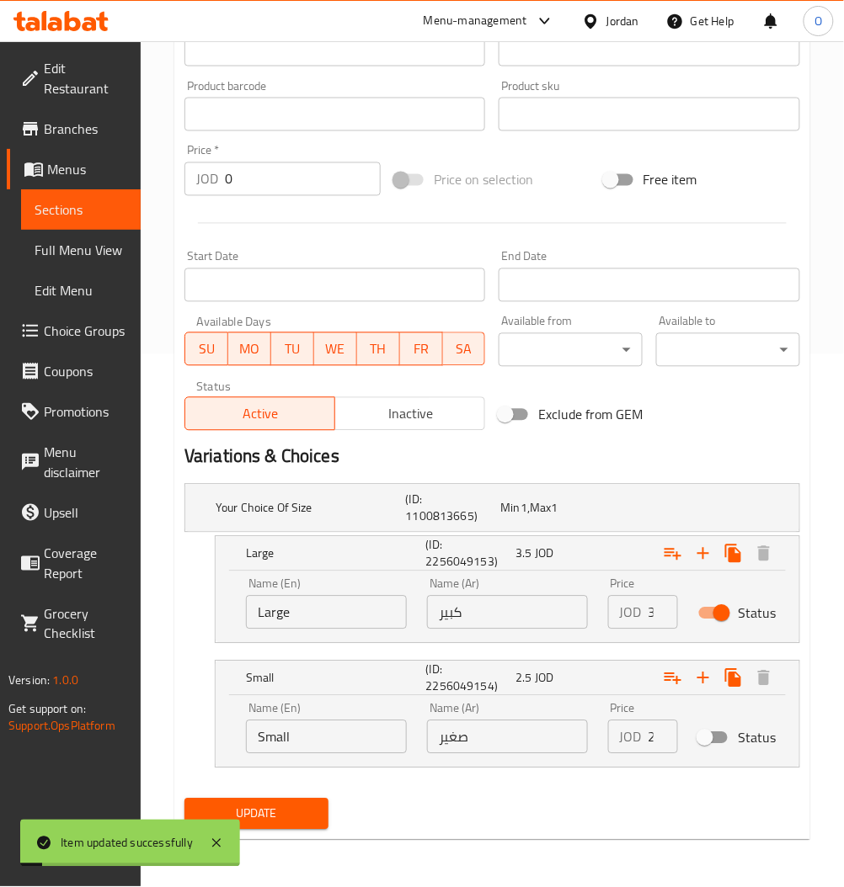
click at [89, 209] on span "Sections" at bounding box center [81, 210] width 93 height 20
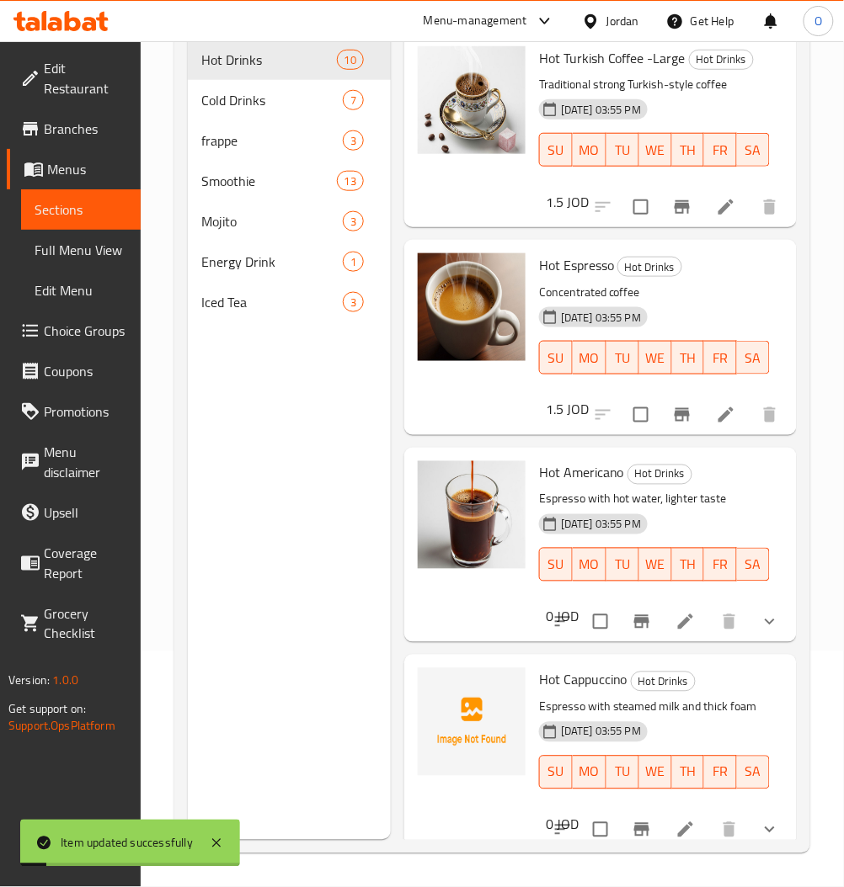
scroll to position [236, 0]
click at [243, 156] on div "frappe 3" at bounding box center [289, 140] width 203 height 40
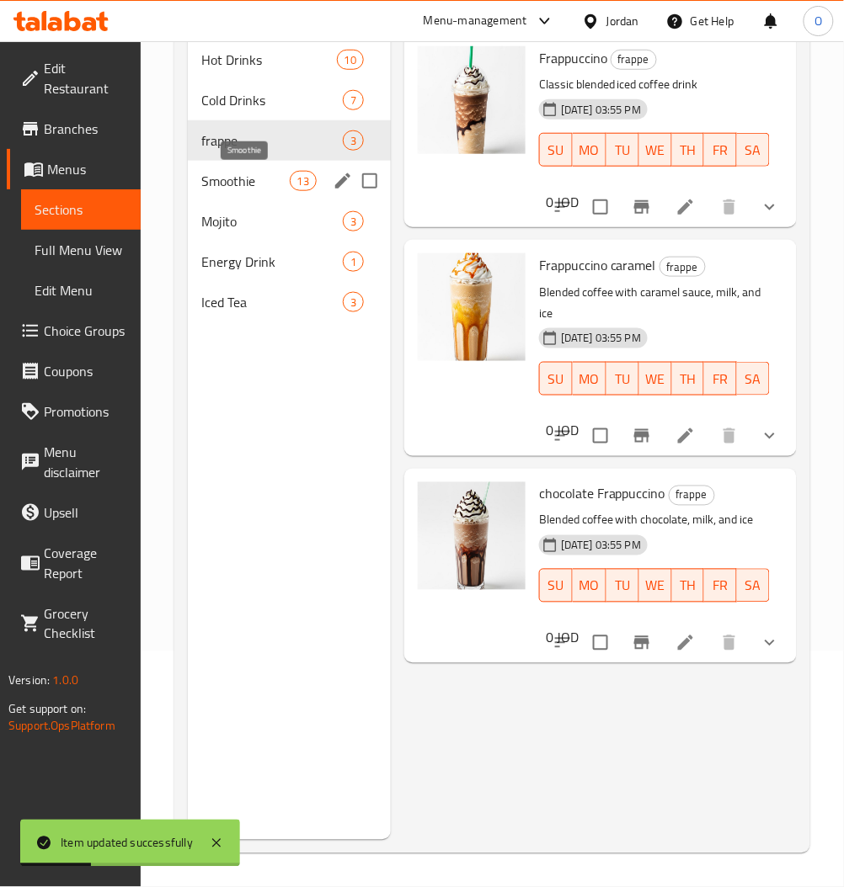
click at [247, 173] on span "Smoothie" at bounding box center [245, 181] width 88 height 20
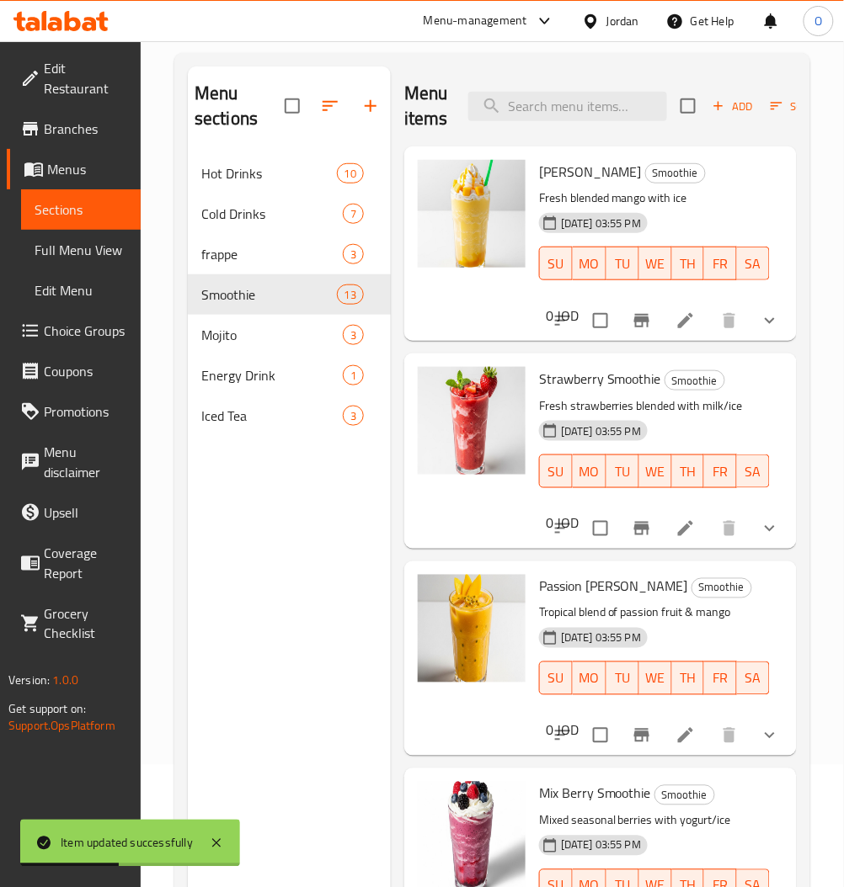
scroll to position [236, 0]
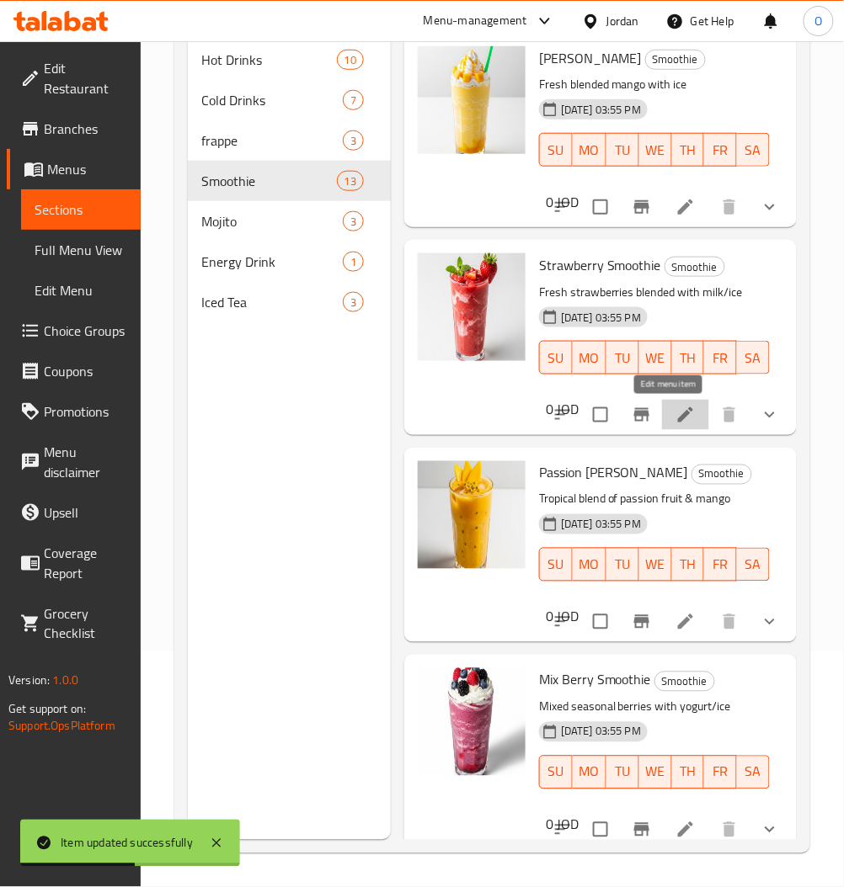
click at [676, 405] on icon at bounding box center [685, 415] width 20 height 20
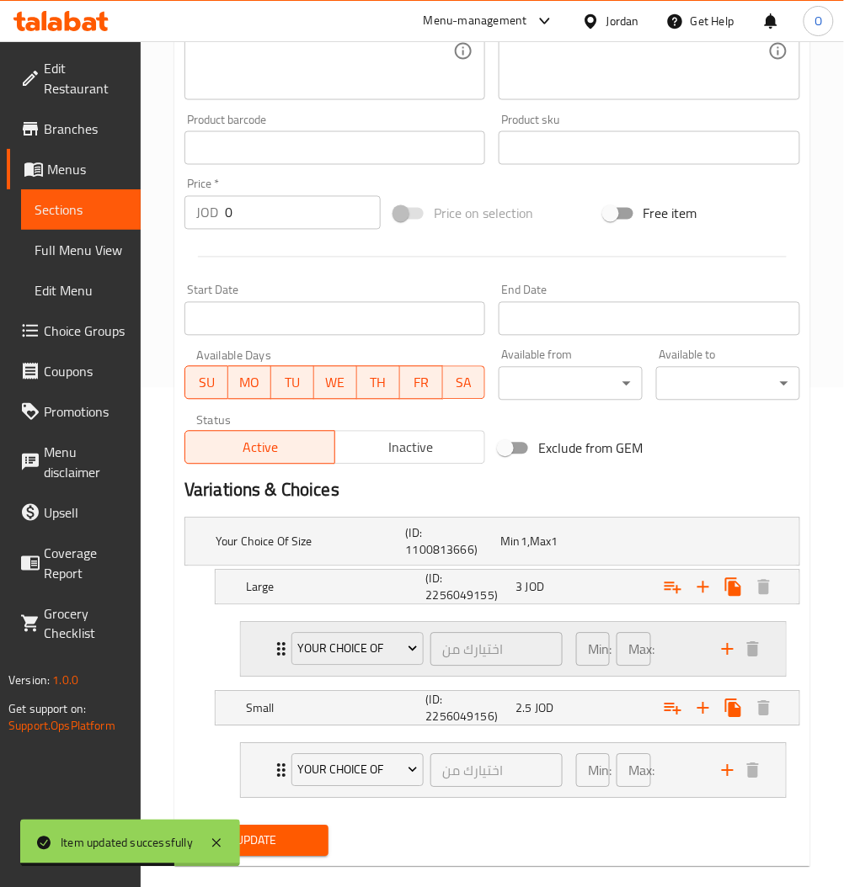
scroll to position [526, 0]
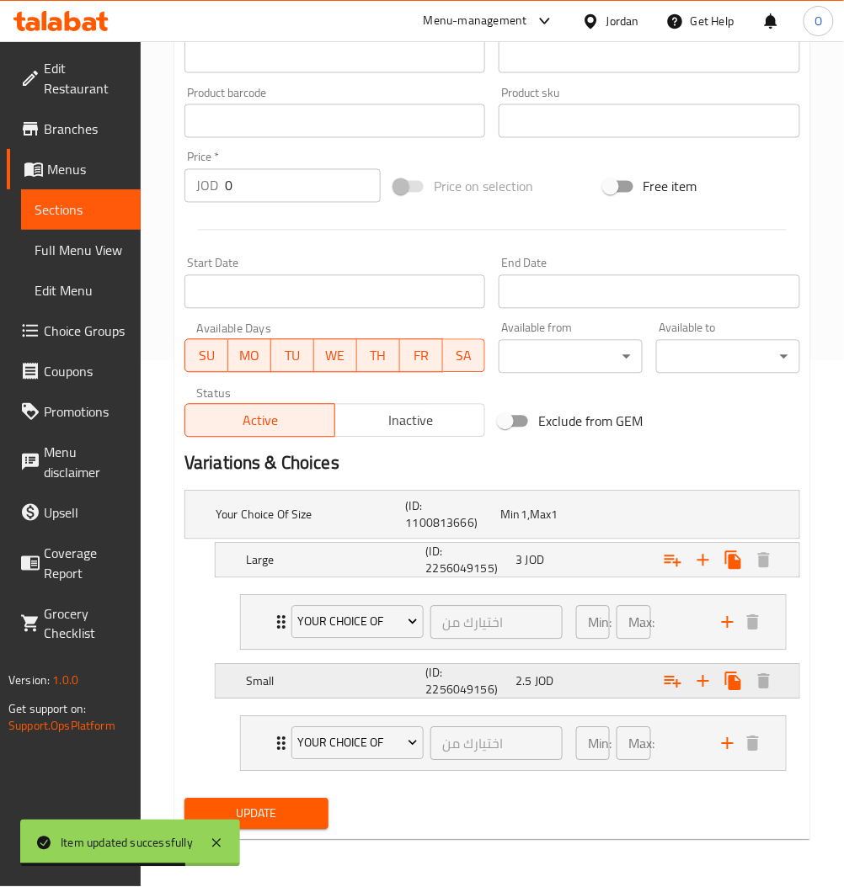
click at [595, 542] on div "Small (ID: 2256049156) 2.5 JOD" at bounding box center [497, 515] width 570 height 54
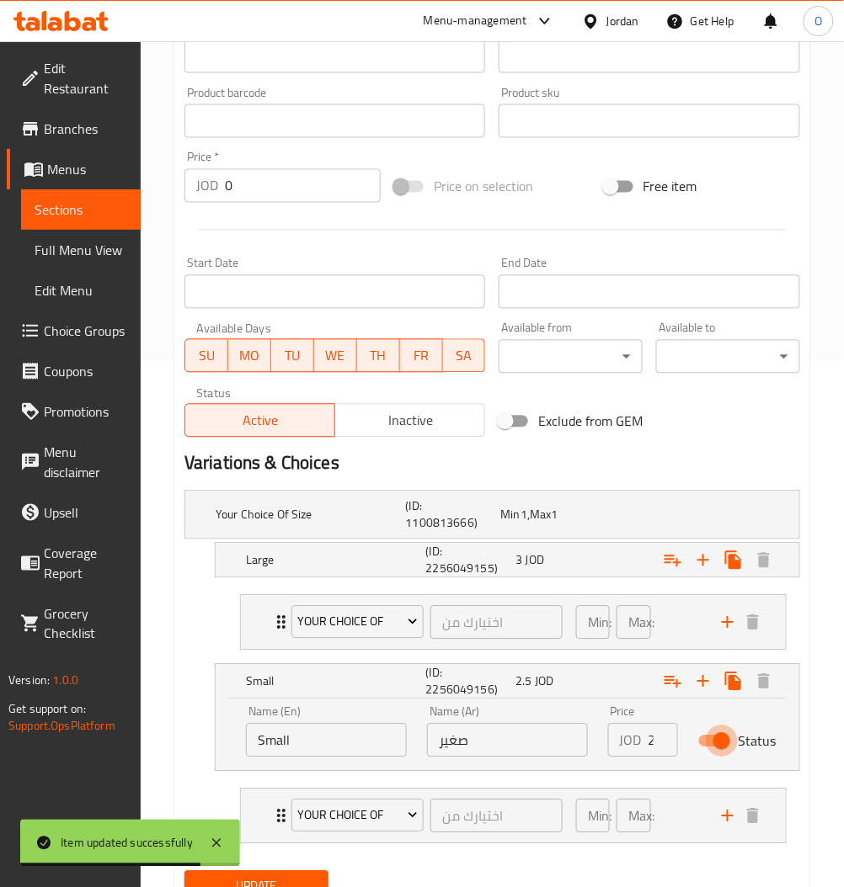
click at [725, 748] on input "Status" at bounding box center [721, 742] width 96 height 32
checkbox input "false"
click at [622, 519] on div "Expand" at bounding box center [687, 515] width 190 height 7
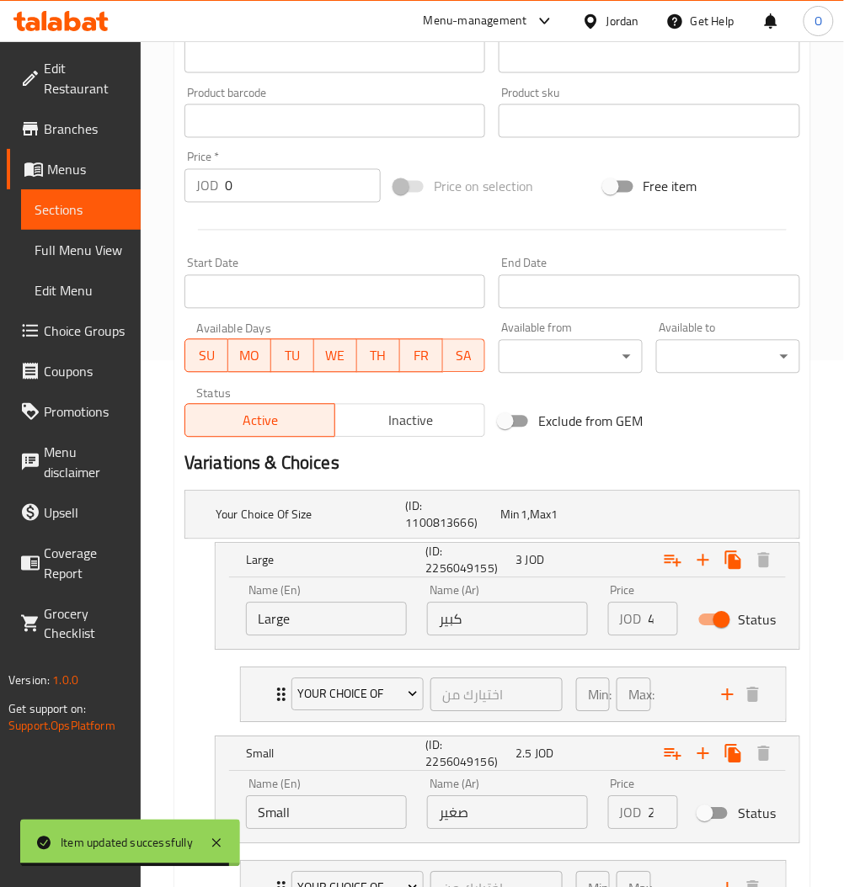
click at [661, 618] on input "4" at bounding box center [662, 620] width 29 height 34
click at [651, 623] on input "4" at bounding box center [662, 620] width 29 height 34
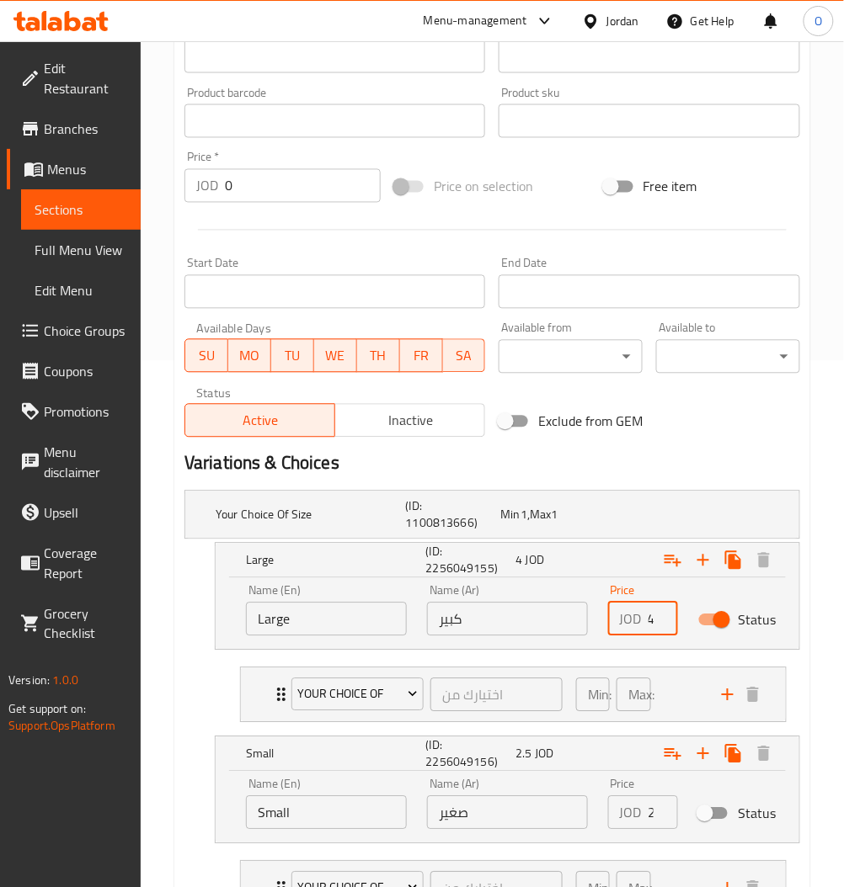
click at [651, 623] on input "4" at bounding box center [662, 620] width 29 height 34
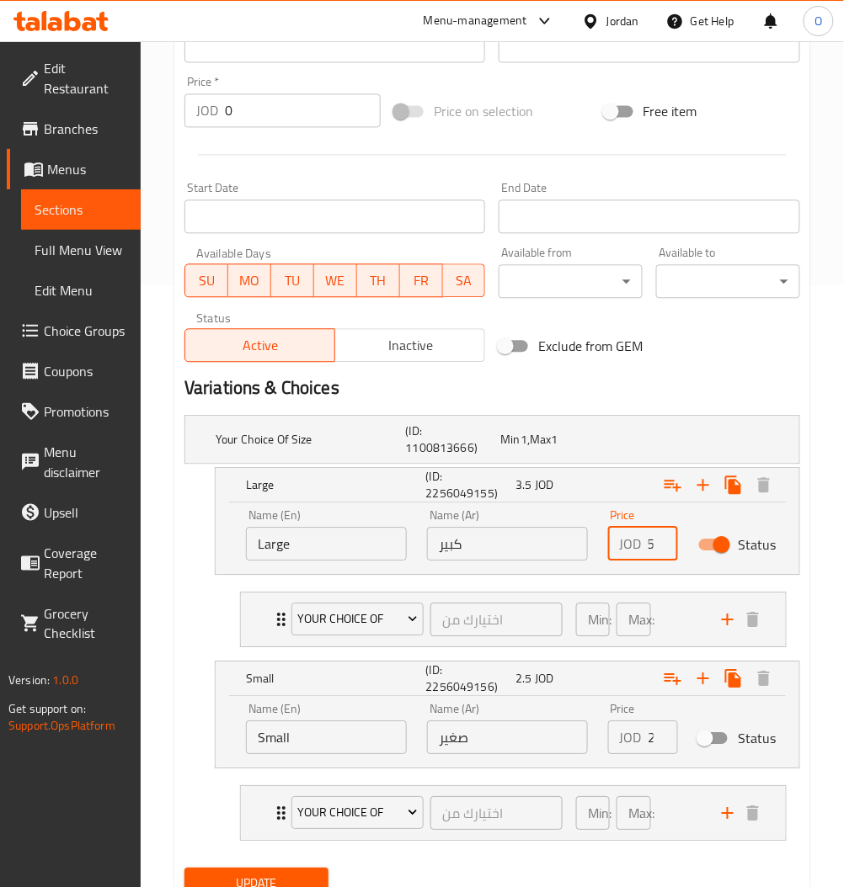
scroll to position [671, 0]
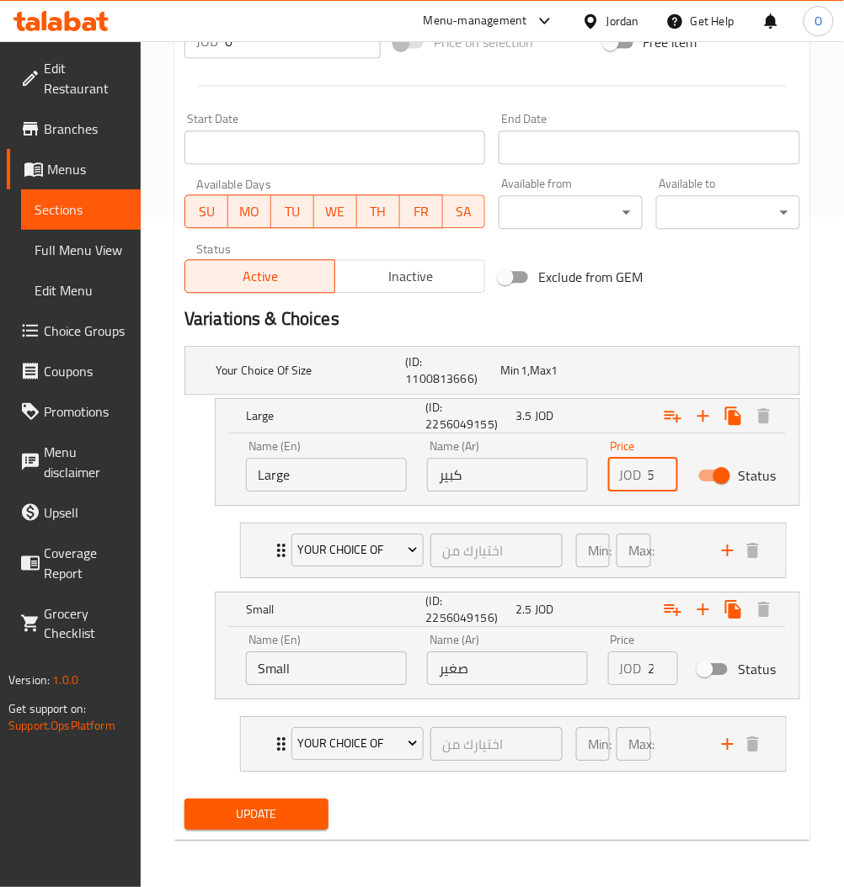
type input "3.5"
click at [257, 820] on span "Update" at bounding box center [256, 814] width 117 height 21
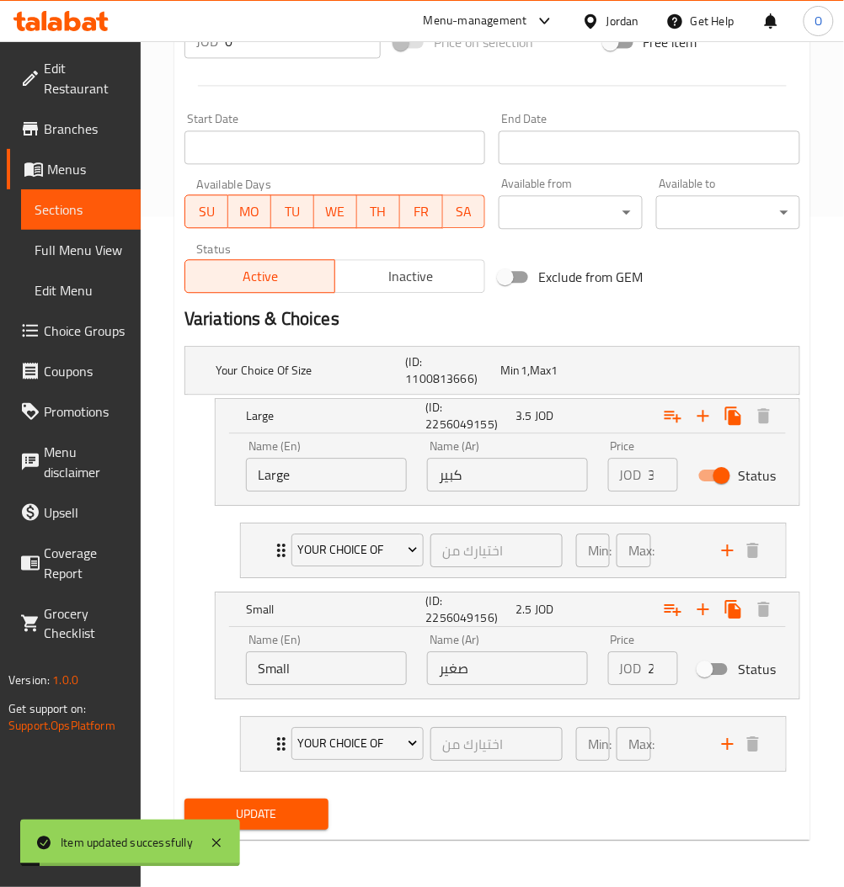
click at [93, 201] on span "Sections" at bounding box center [81, 210] width 93 height 20
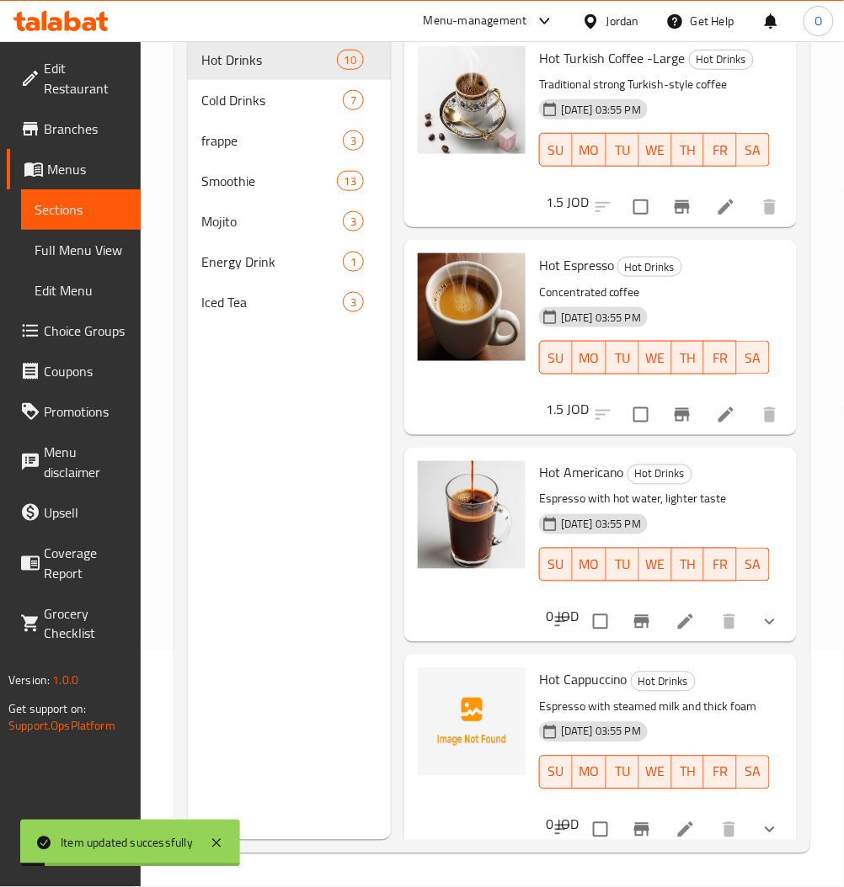
scroll to position [236, 0]
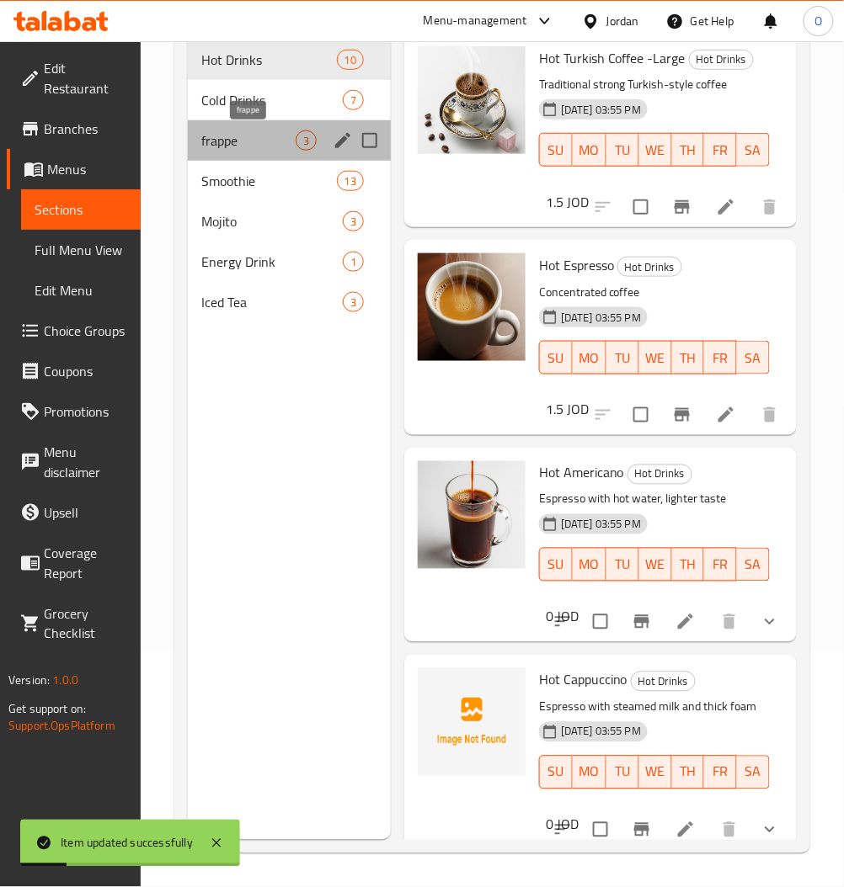
click at [216, 150] on span "frappe" at bounding box center [248, 140] width 94 height 20
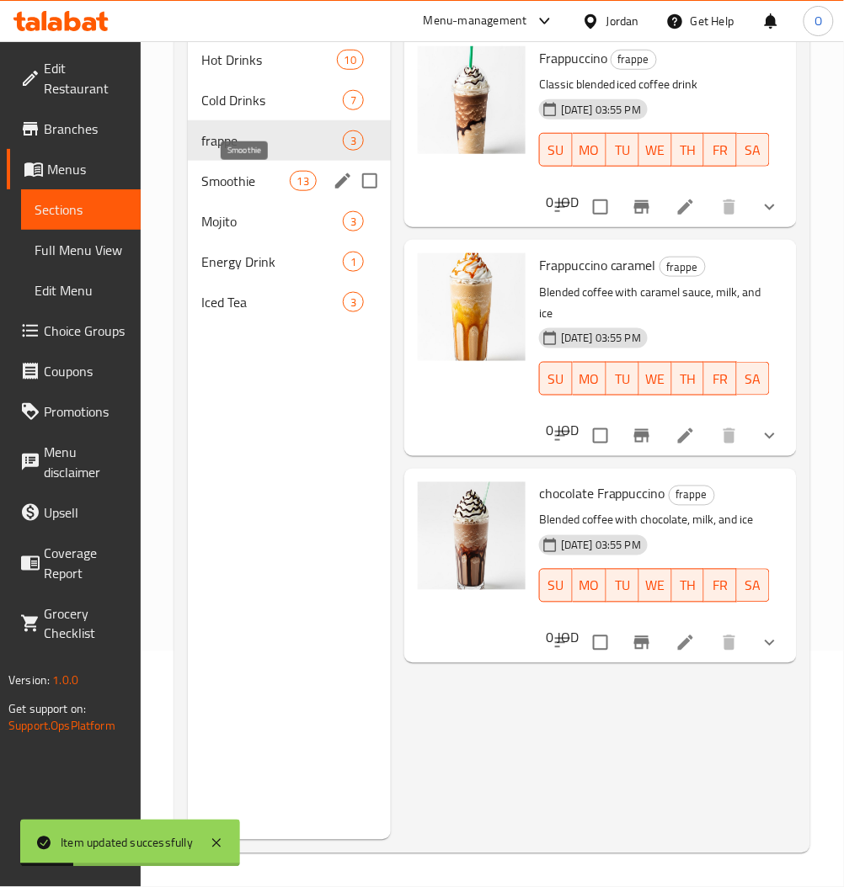
click at [235, 183] on span "Smoothie" at bounding box center [245, 181] width 88 height 20
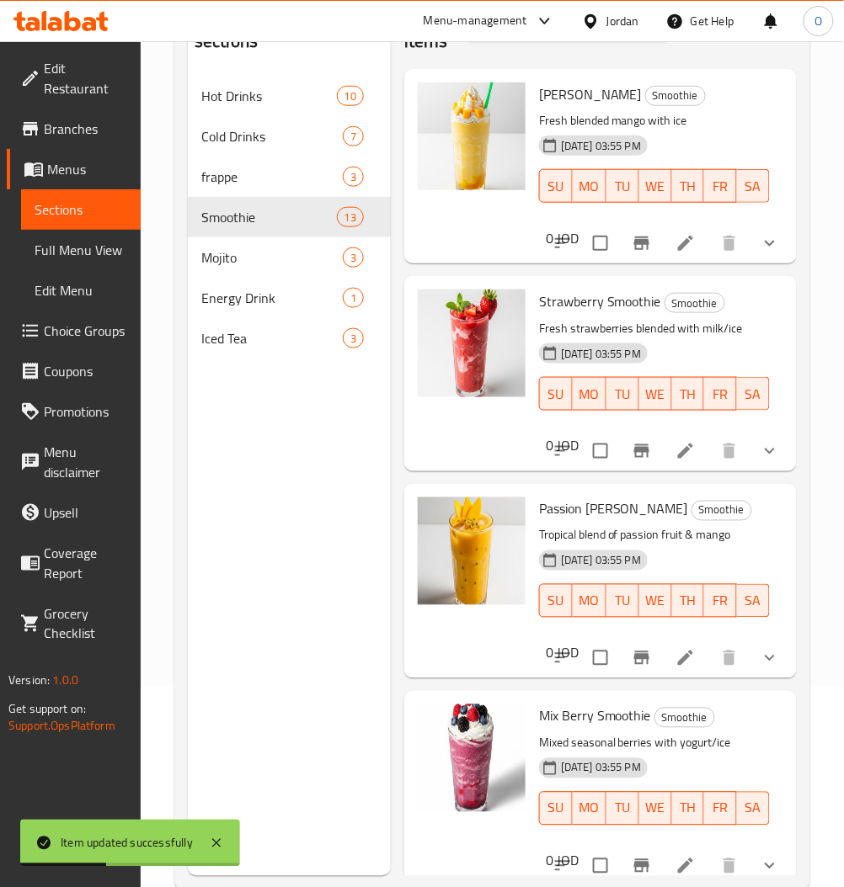
scroll to position [236, 0]
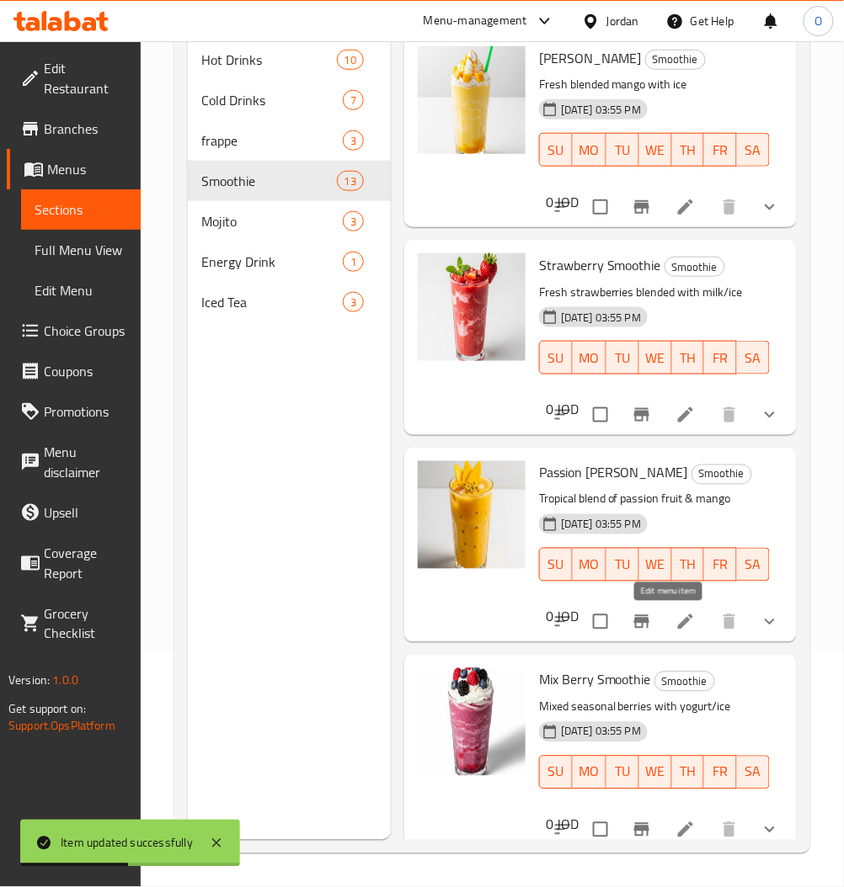
click at [675, 629] on icon at bounding box center [685, 622] width 20 height 20
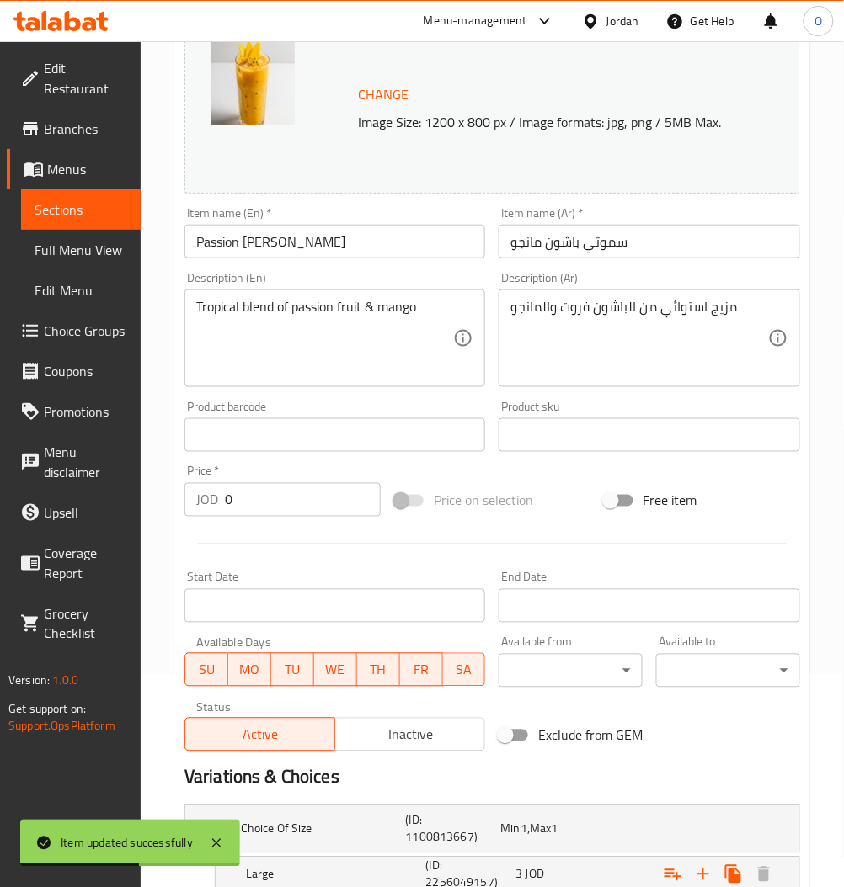
scroll to position [387, 0]
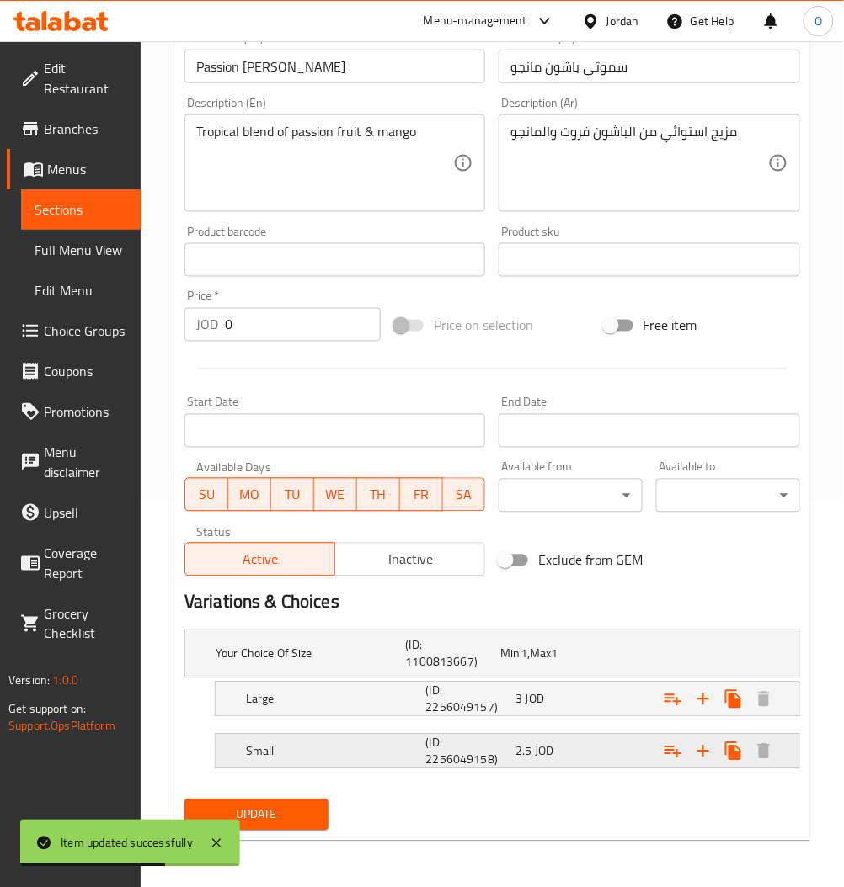
click at [519, 665] on span "2.5" at bounding box center [509, 654] width 19 height 22
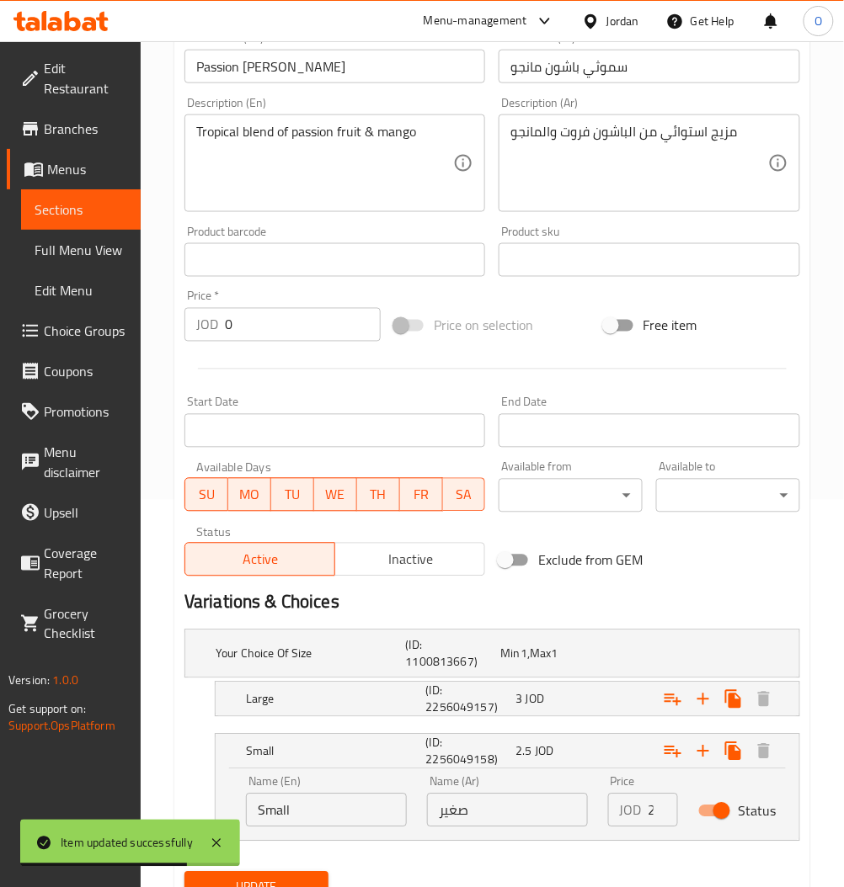
click at [723, 807] on input "Status" at bounding box center [721, 812] width 96 height 32
checkbox input "false"
click at [575, 681] on div "Large (ID: 2256049157) 3 JOD" at bounding box center [497, 654] width 570 height 54
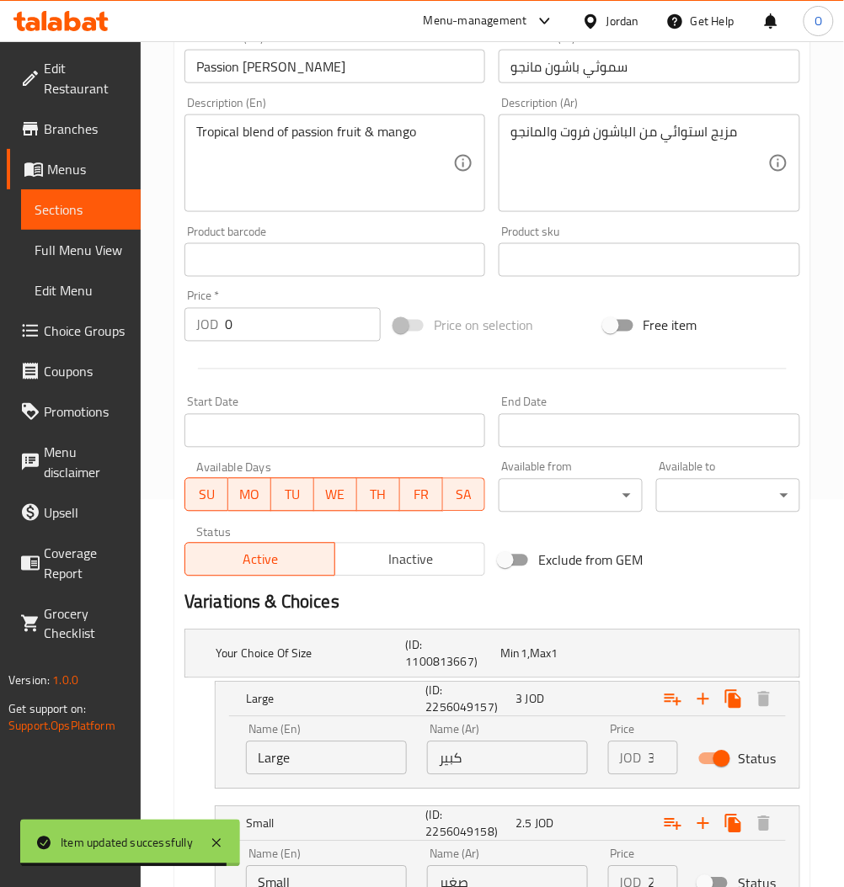
click at [652, 758] on input "3" at bounding box center [662, 759] width 29 height 34
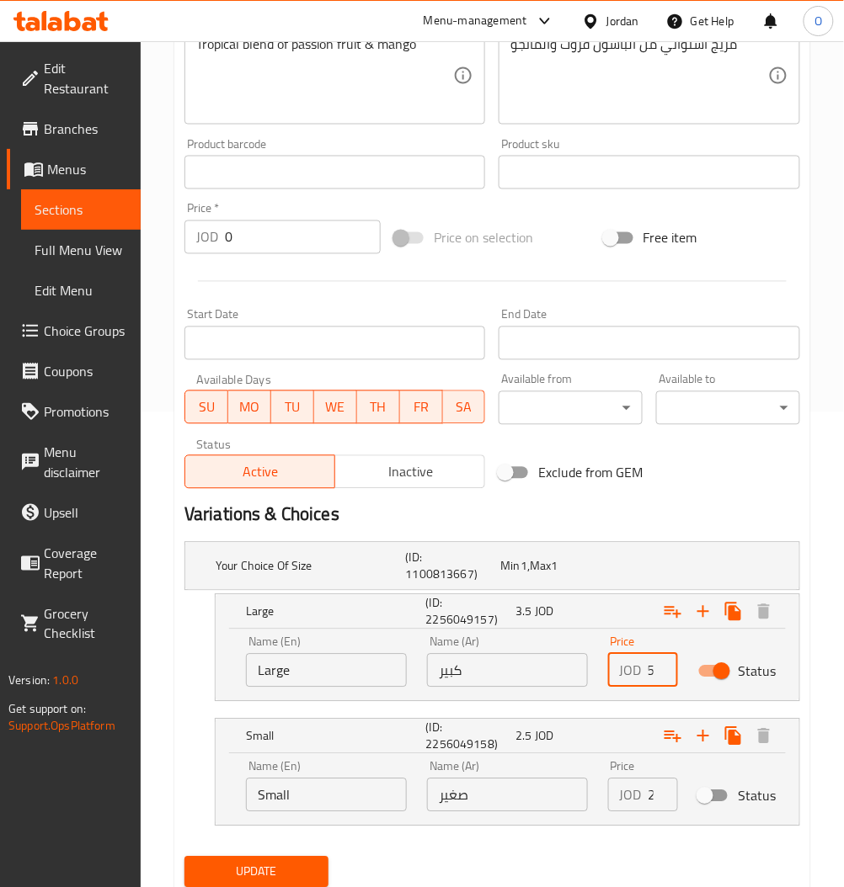
scroll to position [533, 0]
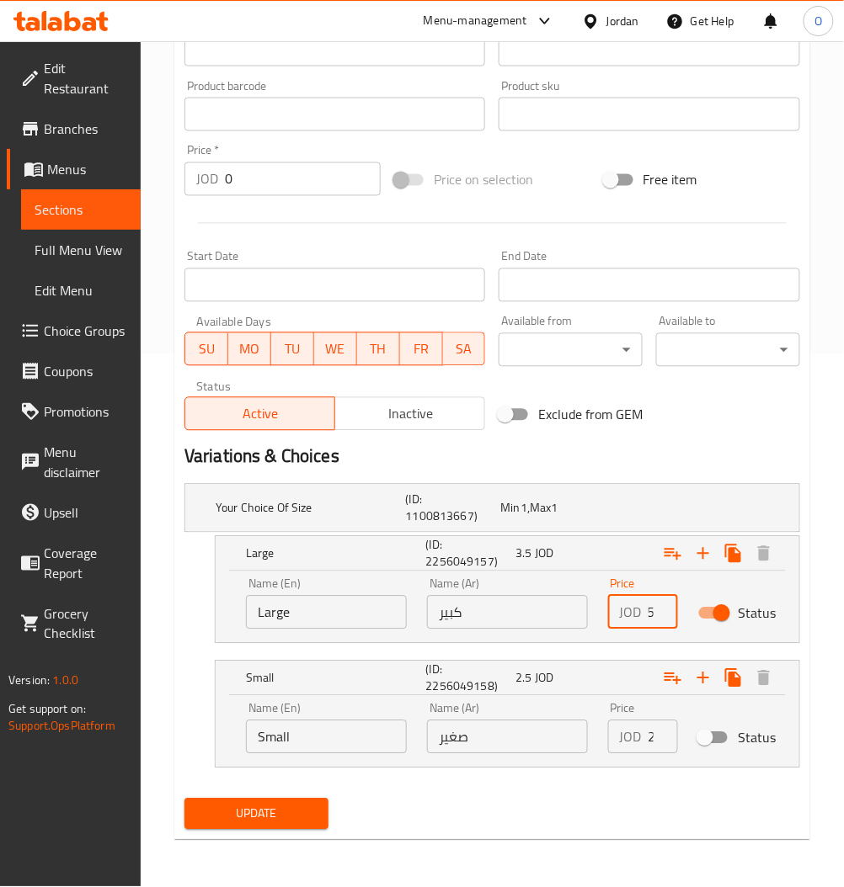
type input "3.5"
click at [258, 827] on button "Update" at bounding box center [256, 814] width 144 height 31
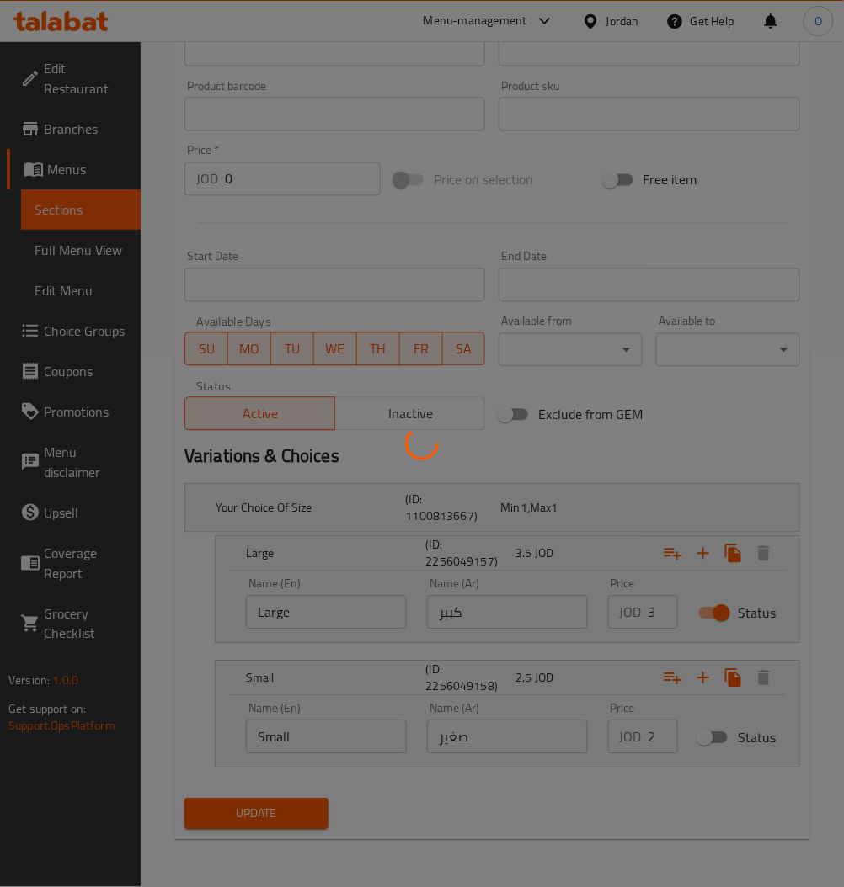
scroll to position [308, 0]
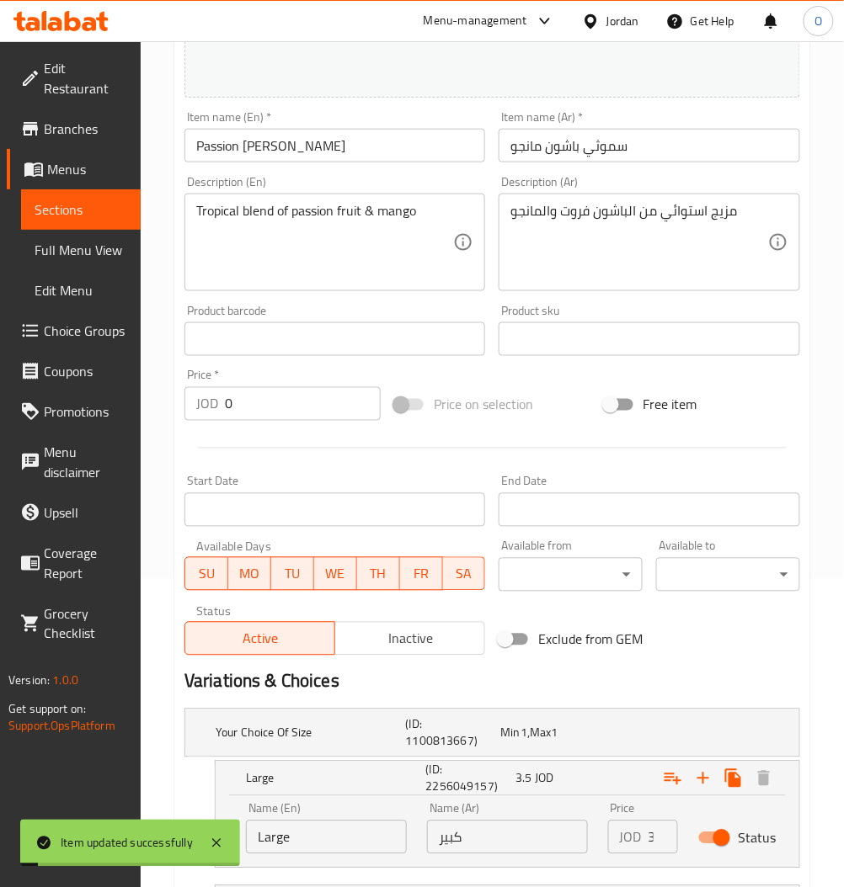
click at [83, 216] on span "Sections" at bounding box center [81, 210] width 93 height 20
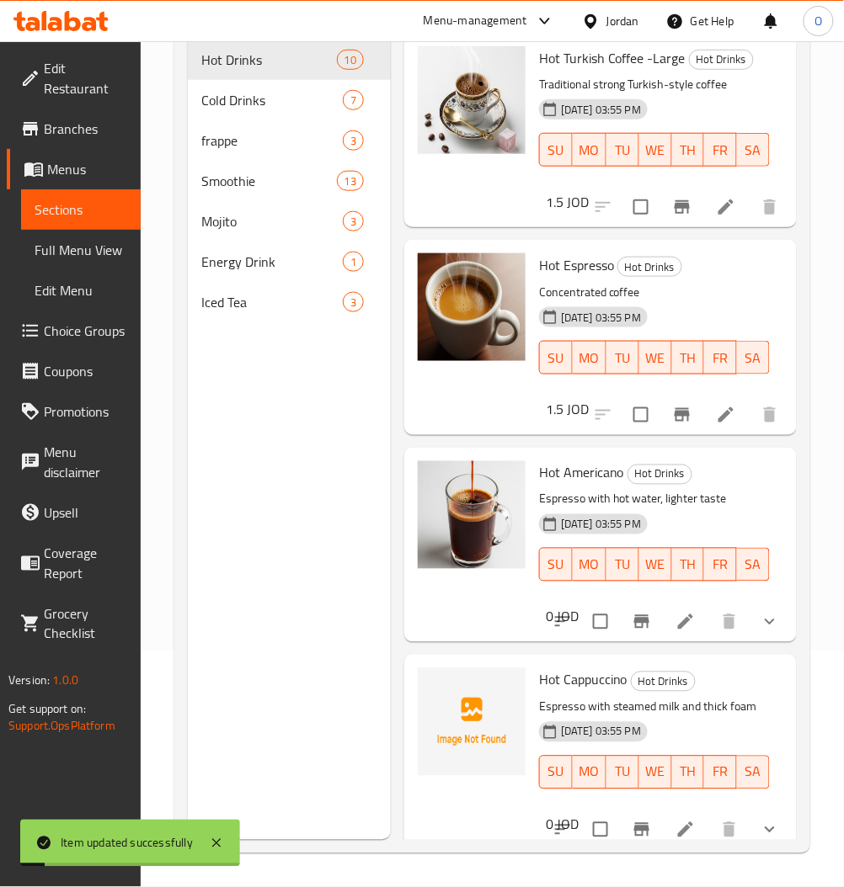
scroll to position [236, 0]
click at [256, 184] on span "Smoothie" at bounding box center [245, 181] width 88 height 20
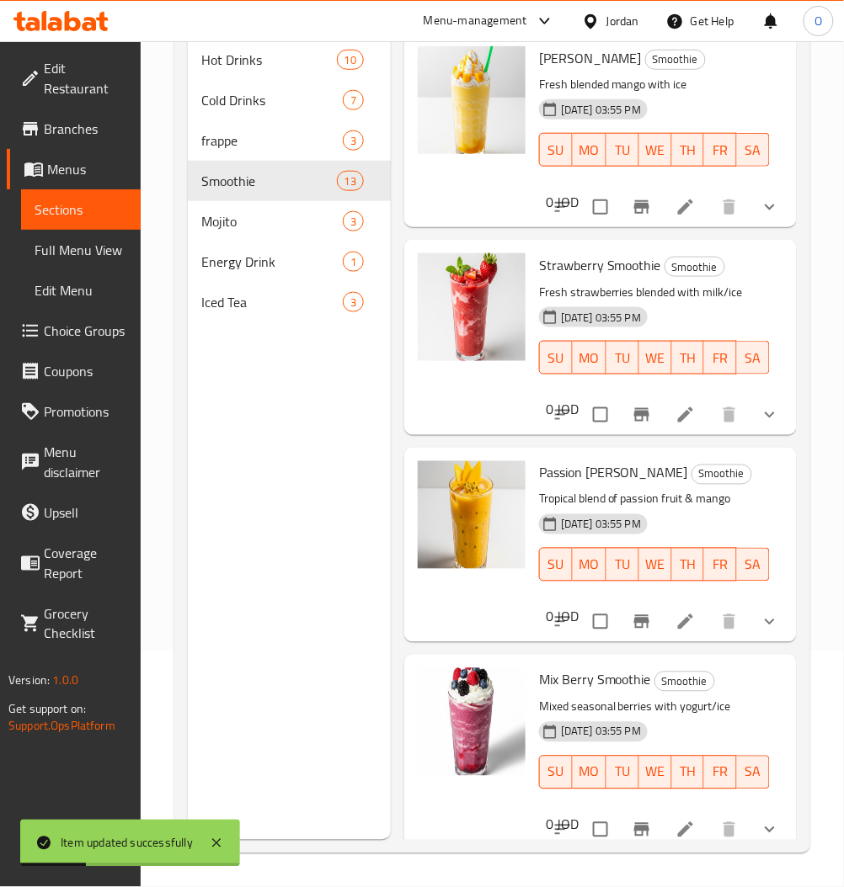
scroll to position [224, 0]
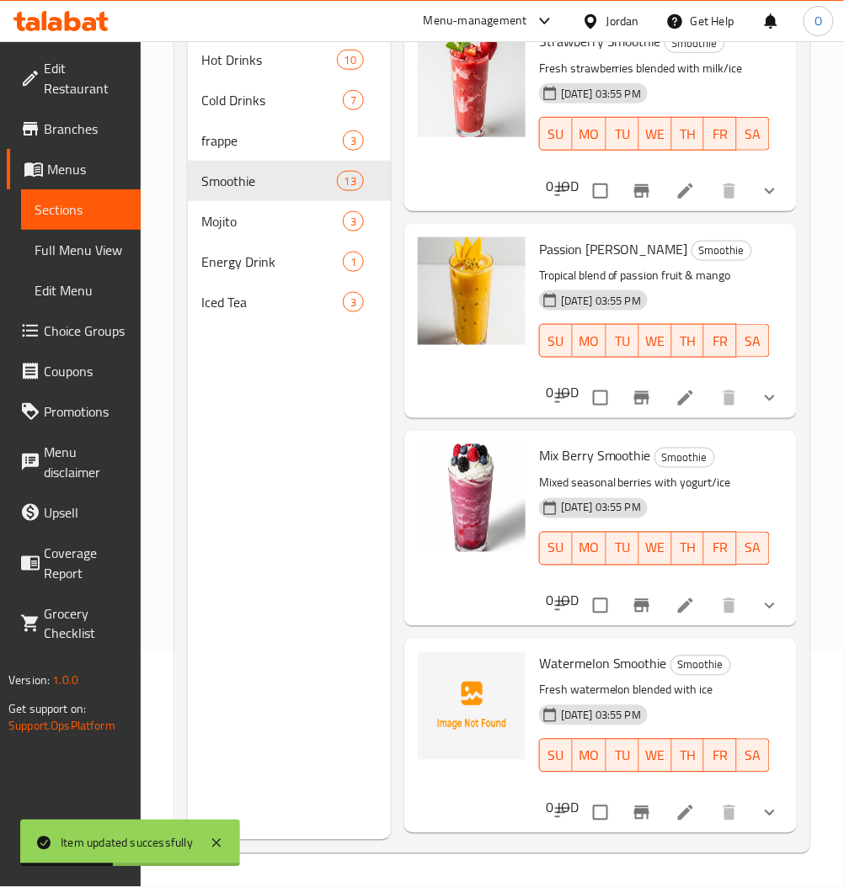
click at [682, 607] on li at bounding box center [685, 606] width 47 height 30
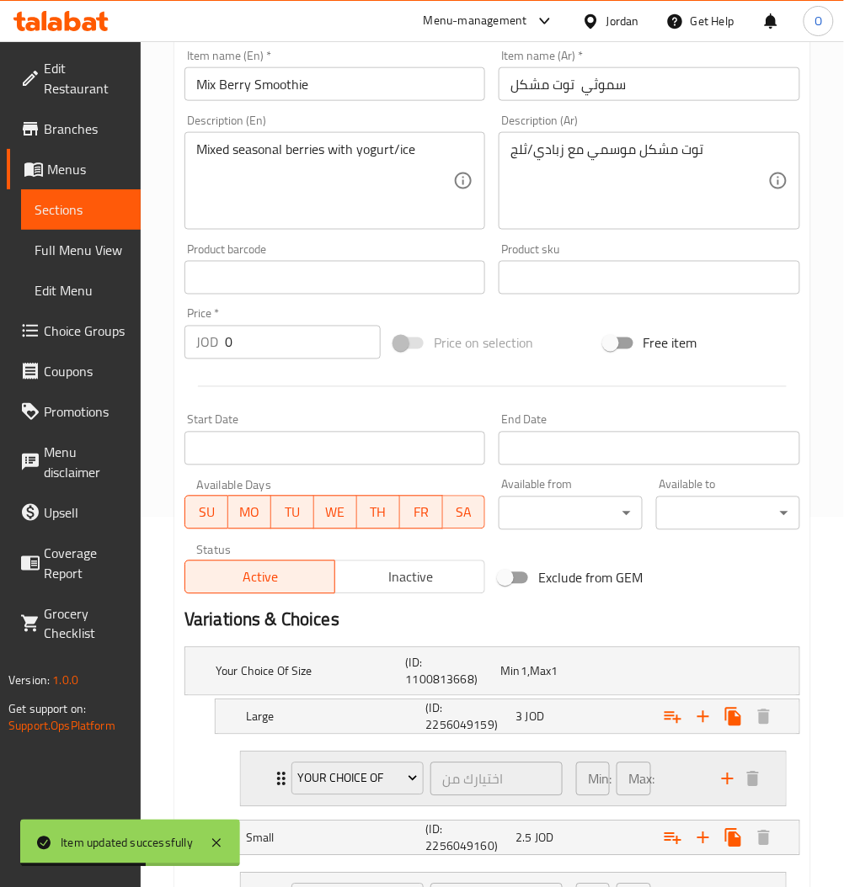
scroll to position [526, 0]
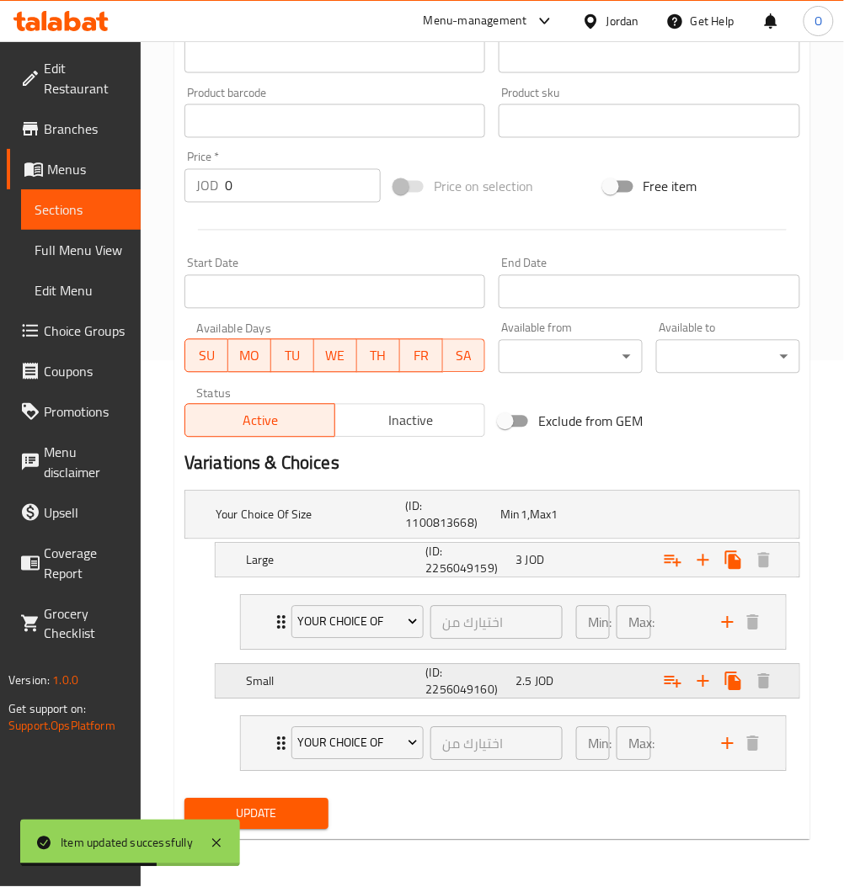
click at [656, 519] on div "Expand" at bounding box center [687, 515] width 190 height 7
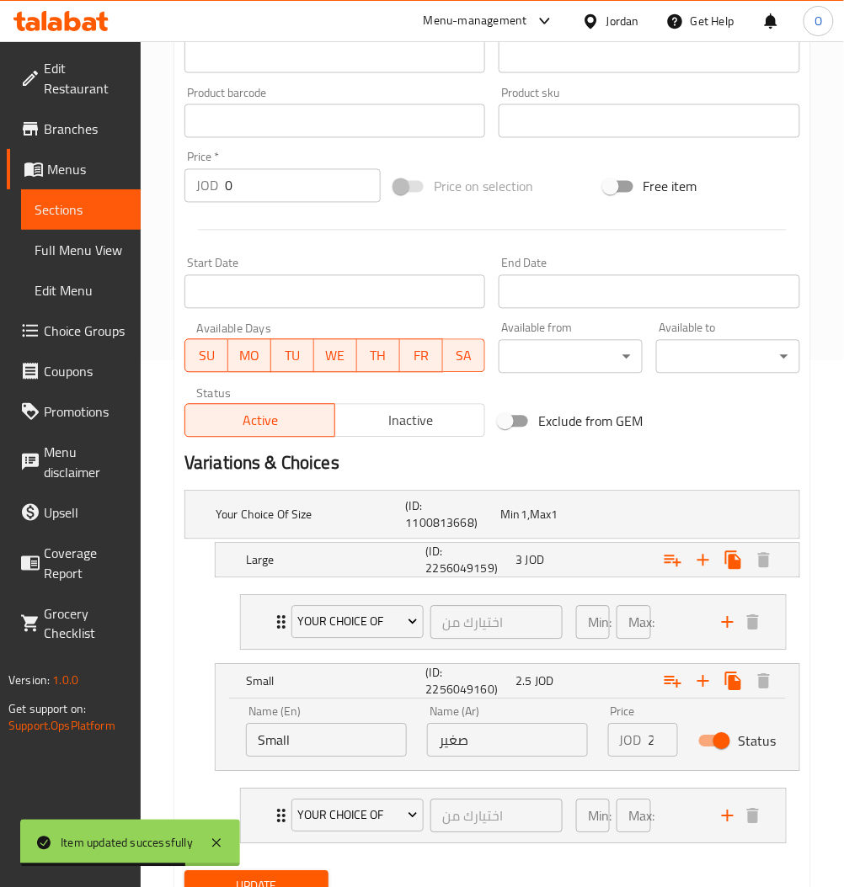
click at [720, 741] on input "Status" at bounding box center [721, 742] width 96 height 32
checkbox input "false"
click at [590, 513] on div "Min 1 , Max 1" at bounding box center [544, 515] width 95 height 24
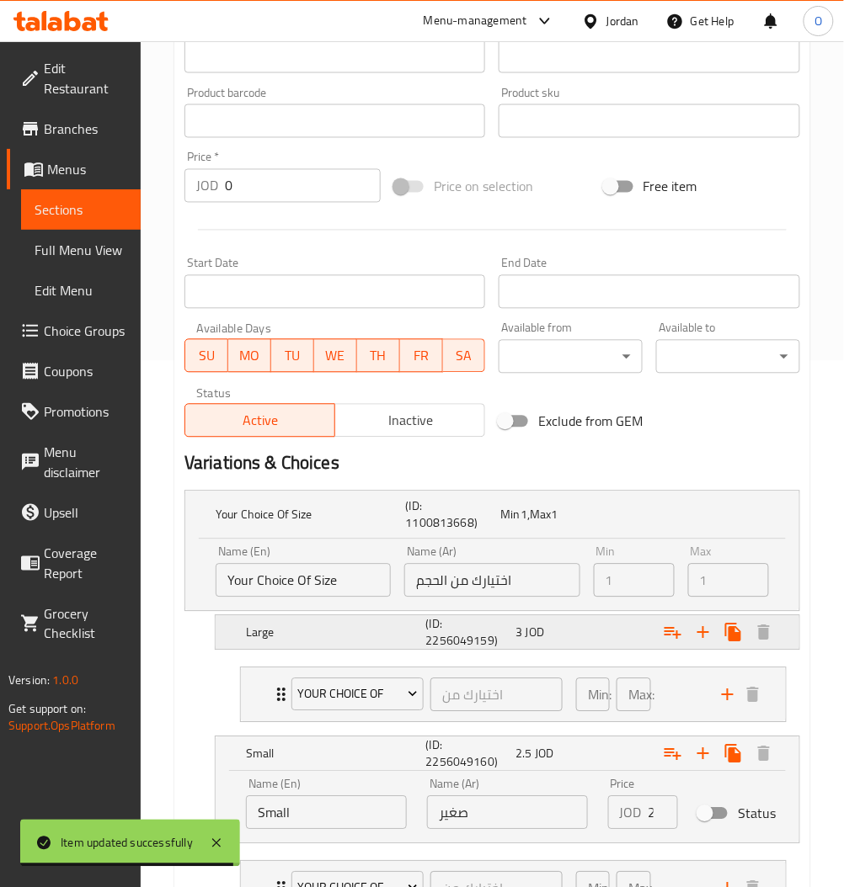
click at [612, 542] on div "Large (ID: 2256049159) 3 JOD" at bounding box center [497, 515] width 570 height 54
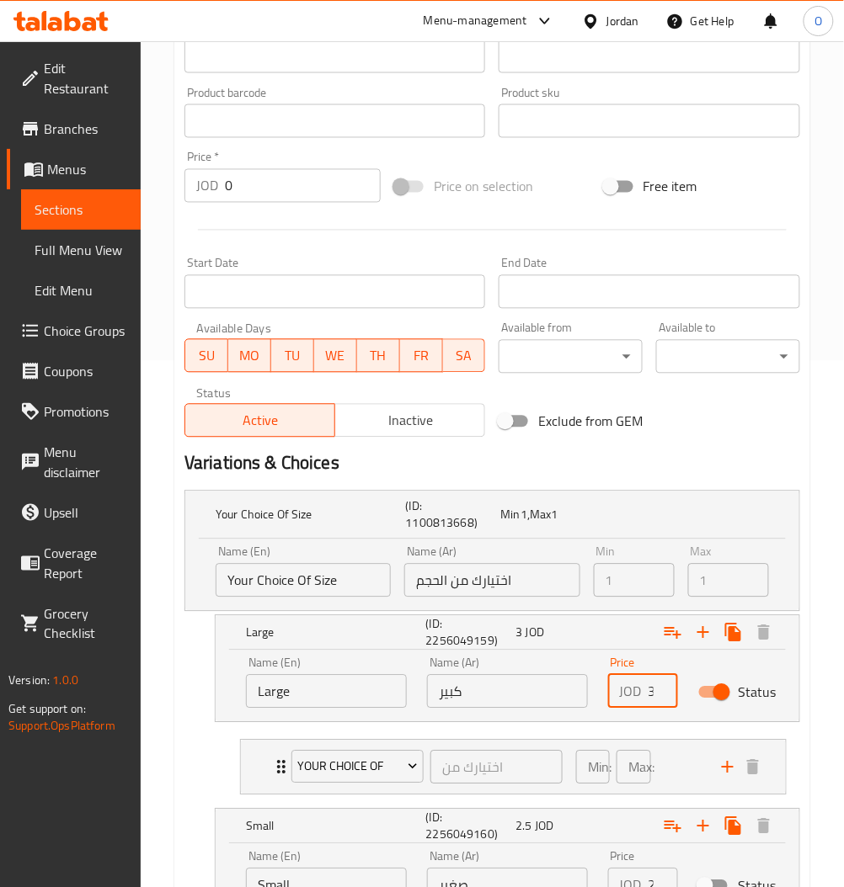
click at [650, 699] on input "3" at bounding box center [662, 692] width 29 height 34
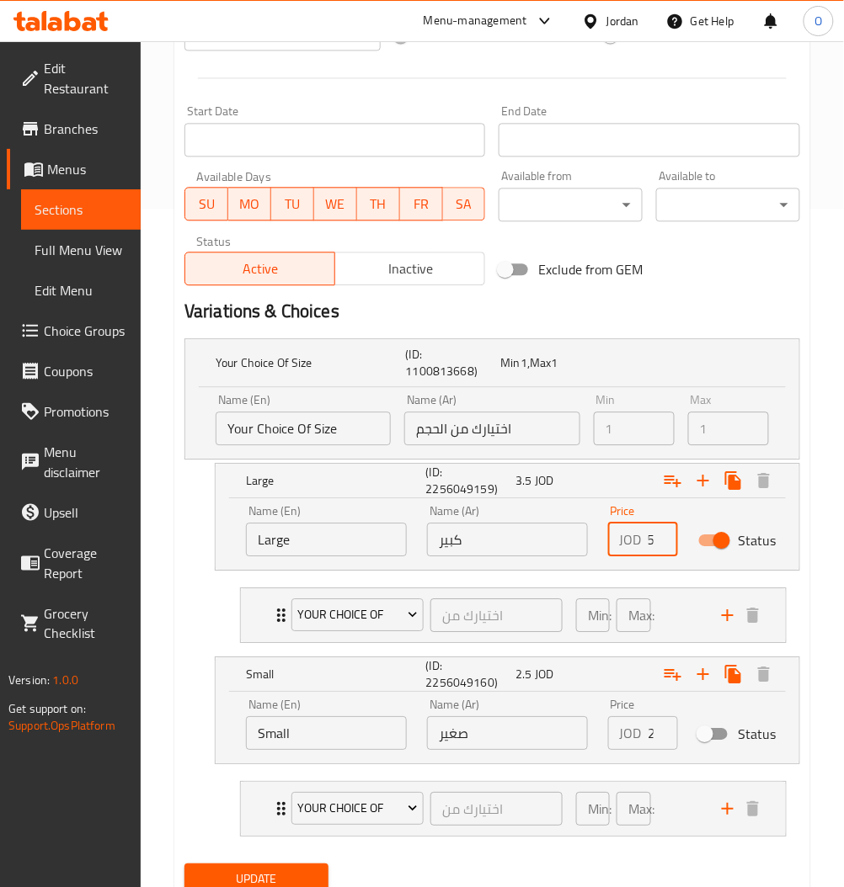
scroll to position [743, 0]
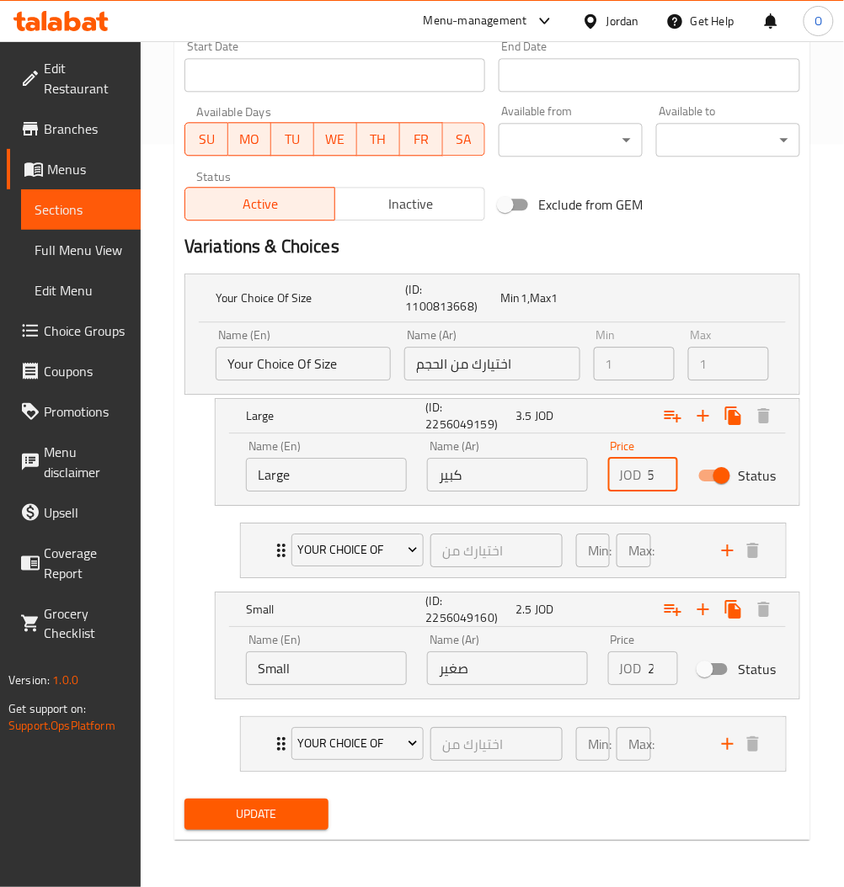
type input "3.5"
click at [268, 806] on span "Update" at bounding box center [256, 814] width 117 height 21
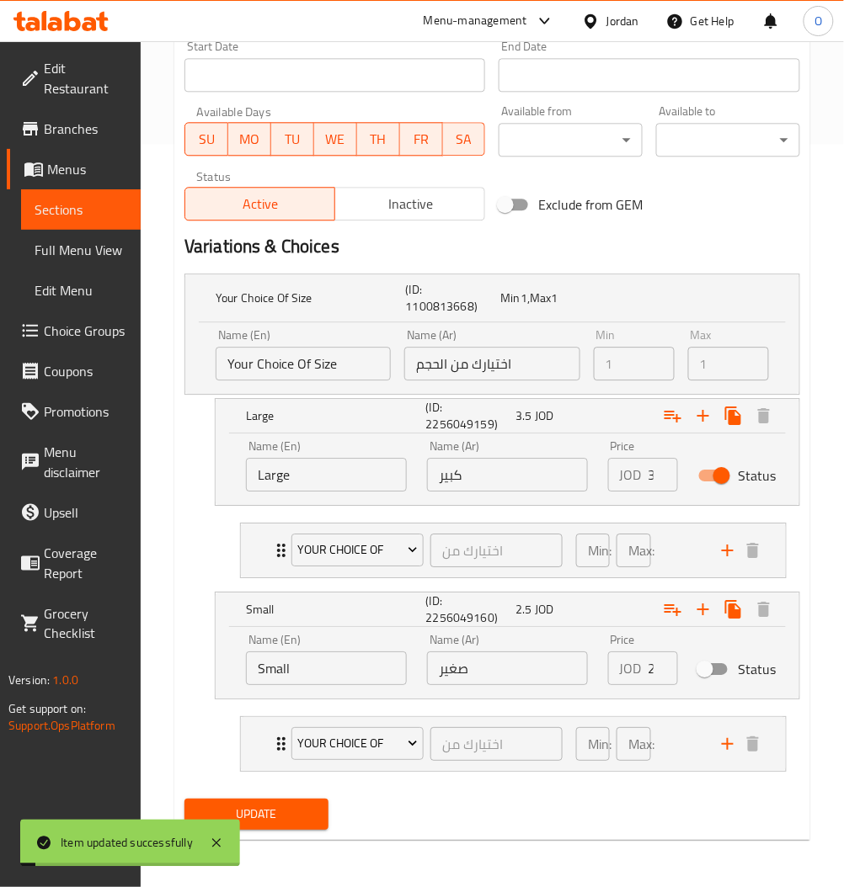
click at [66, 212] on span "Sections" at bounding box center [81, 210] width 93 height 20
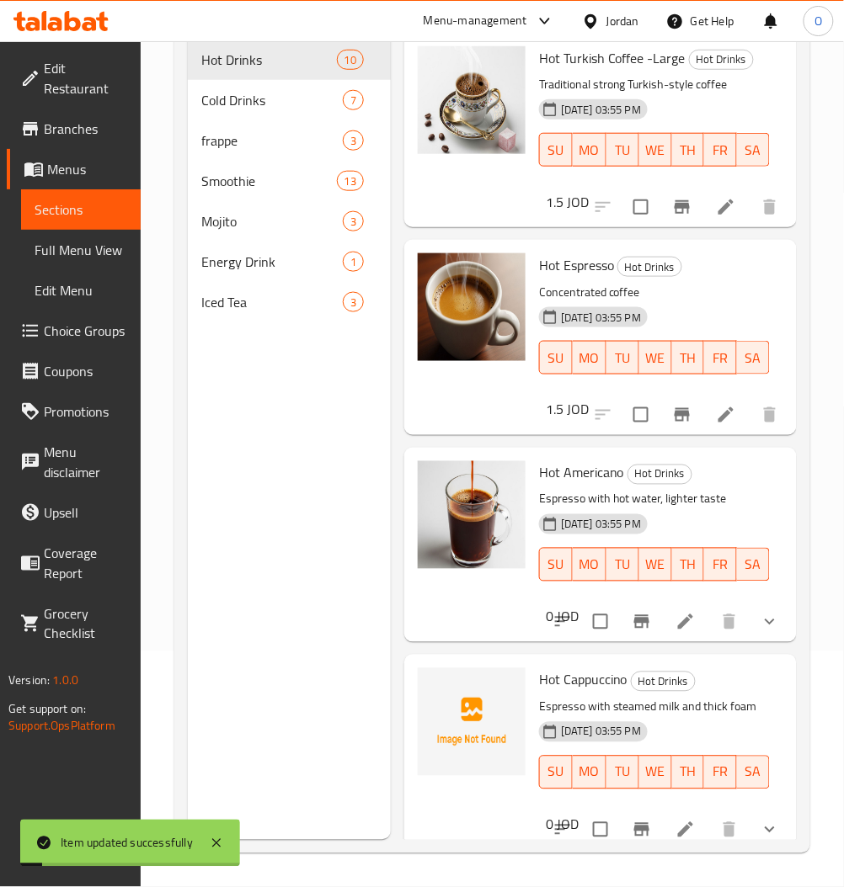
scroll to position [236, 0]
click at [243, 127] on div "frappe 3" at bounding box center [289, 140] width 203 height 40
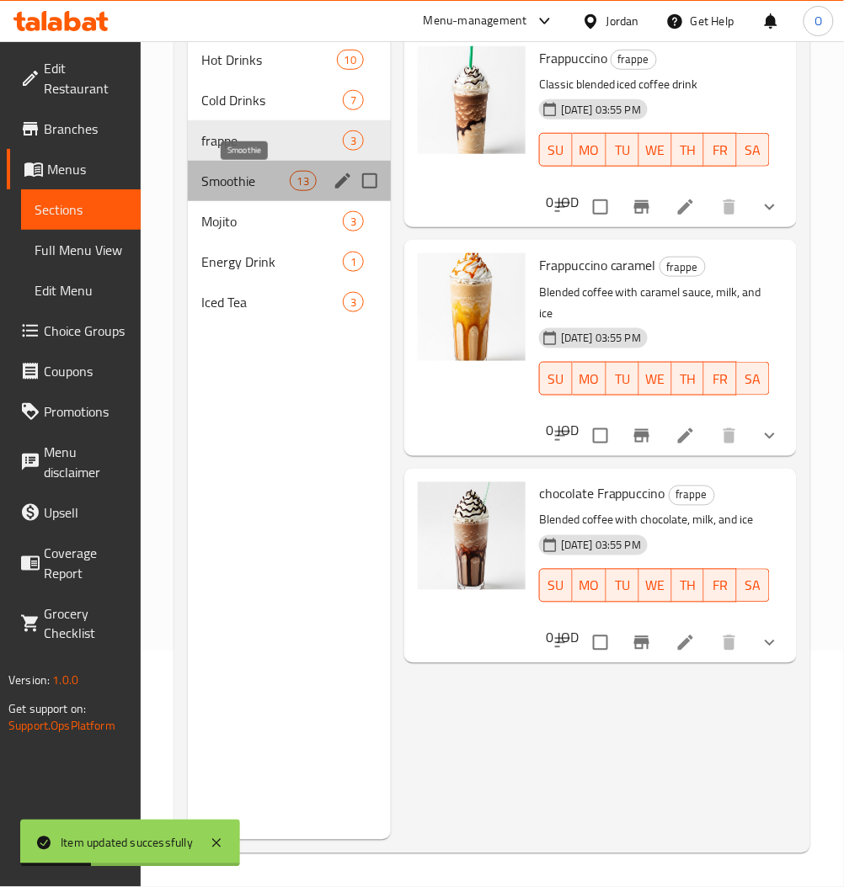
click at [232, 179] on span "Smoothie" at bounding box center [245, 181] width 88 height 20
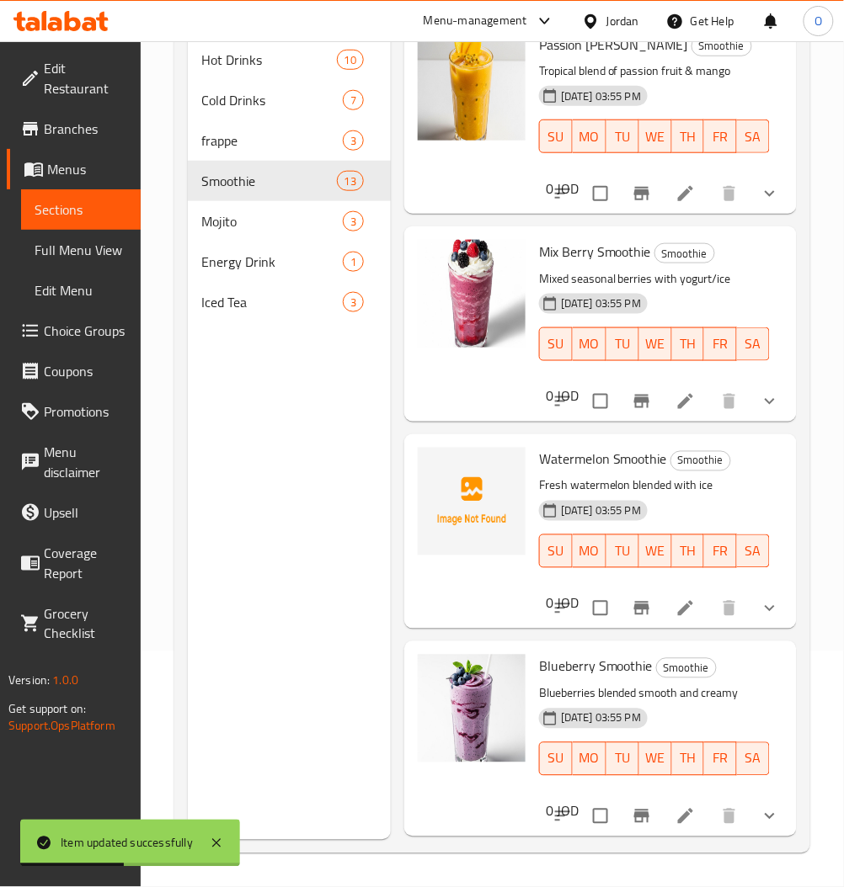
scroll to position [561, 0]
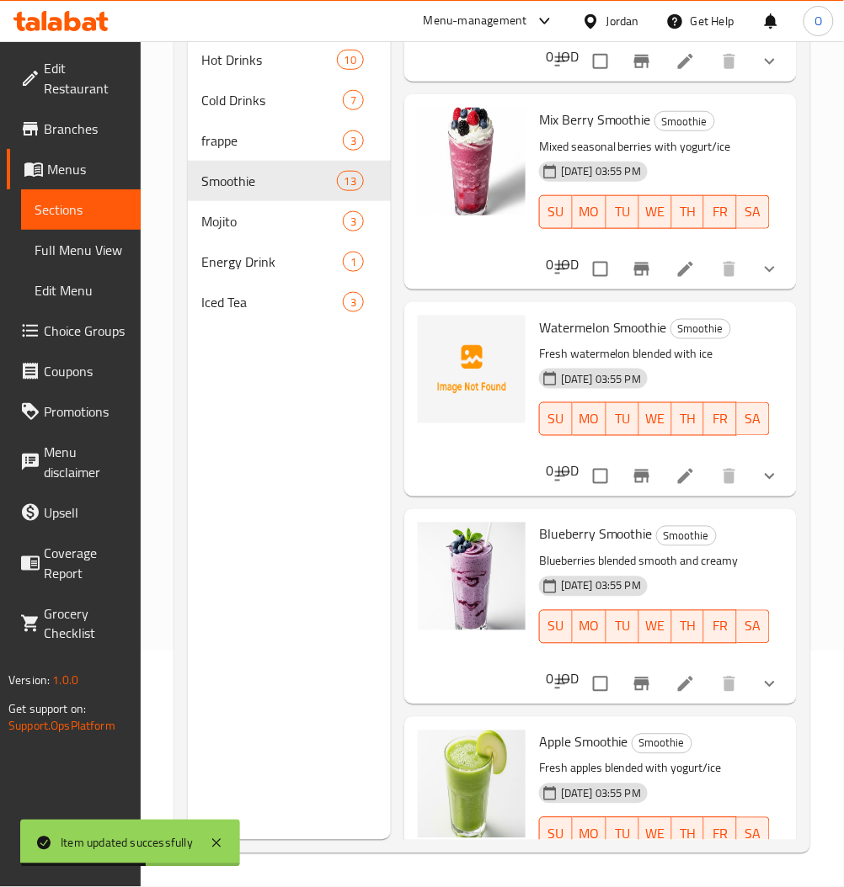
click at [661, 459] on div at bounding box center [665, 476] width 247 height 40
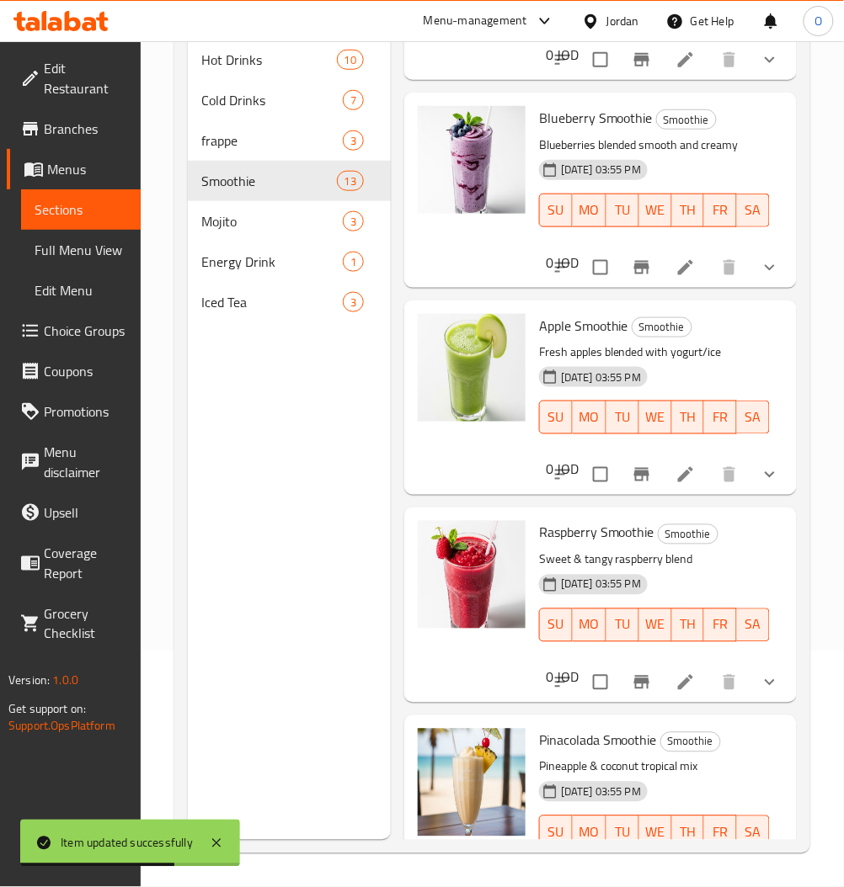
scroll to position [785, 0]
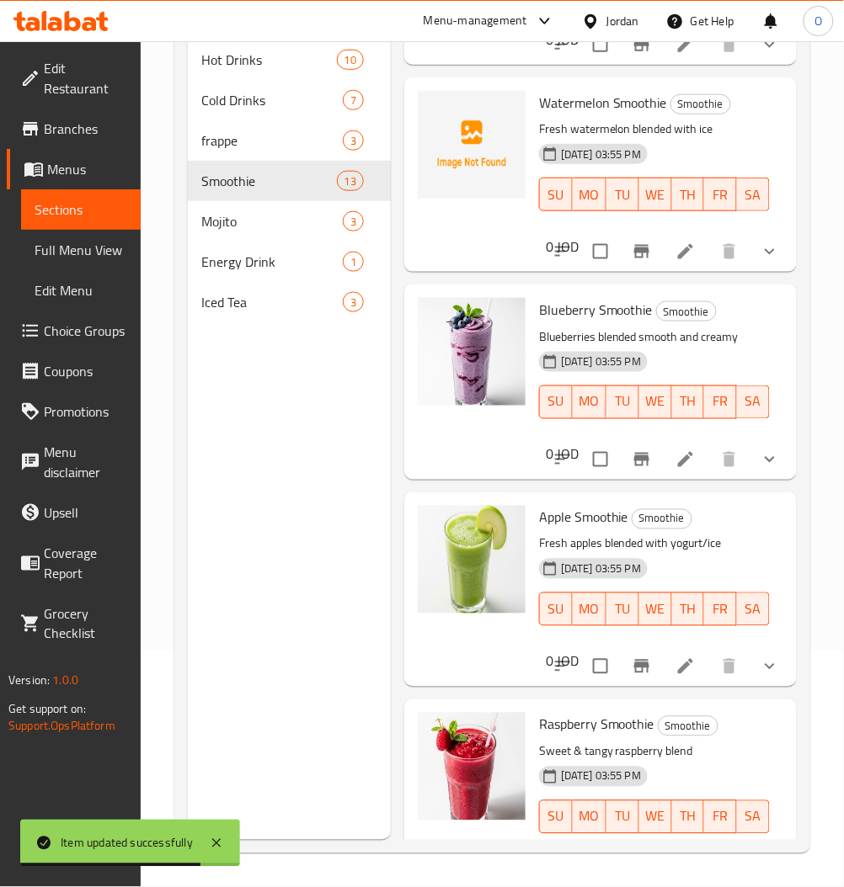
click at [679, 244] on li at bounding box center [685, 252] width 47 height 30
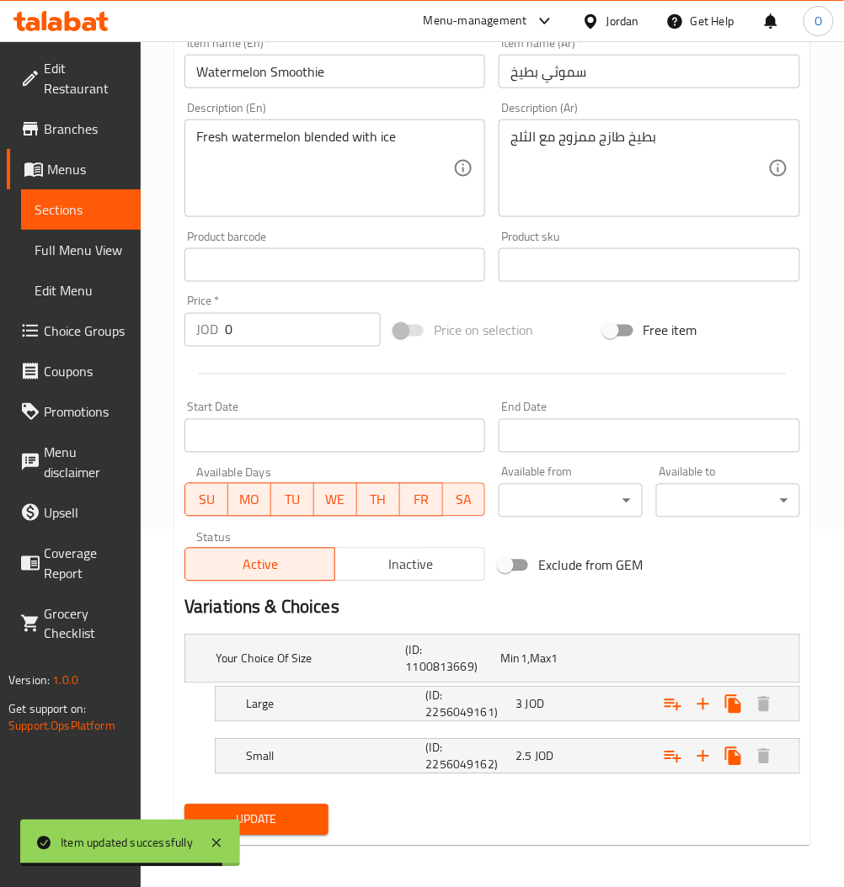
scroll to position [362, 0]
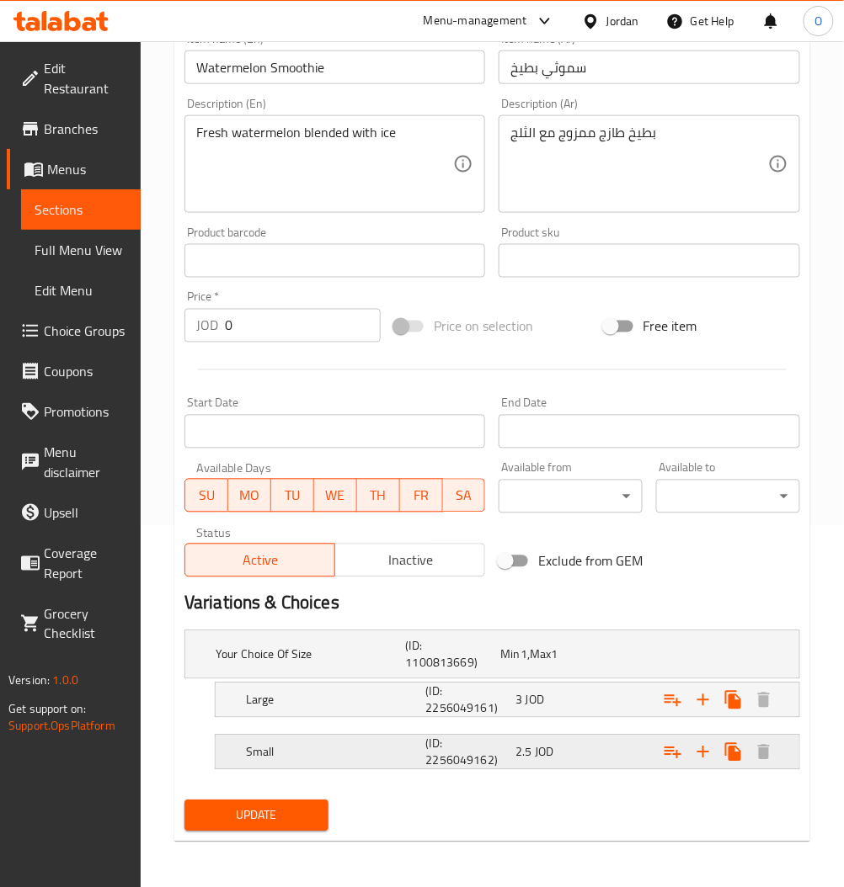
click at [558, 682] on div "Small (ID: 2256049162) 2.5 JOD" at bounding box center [497, 655] width 570 height 54
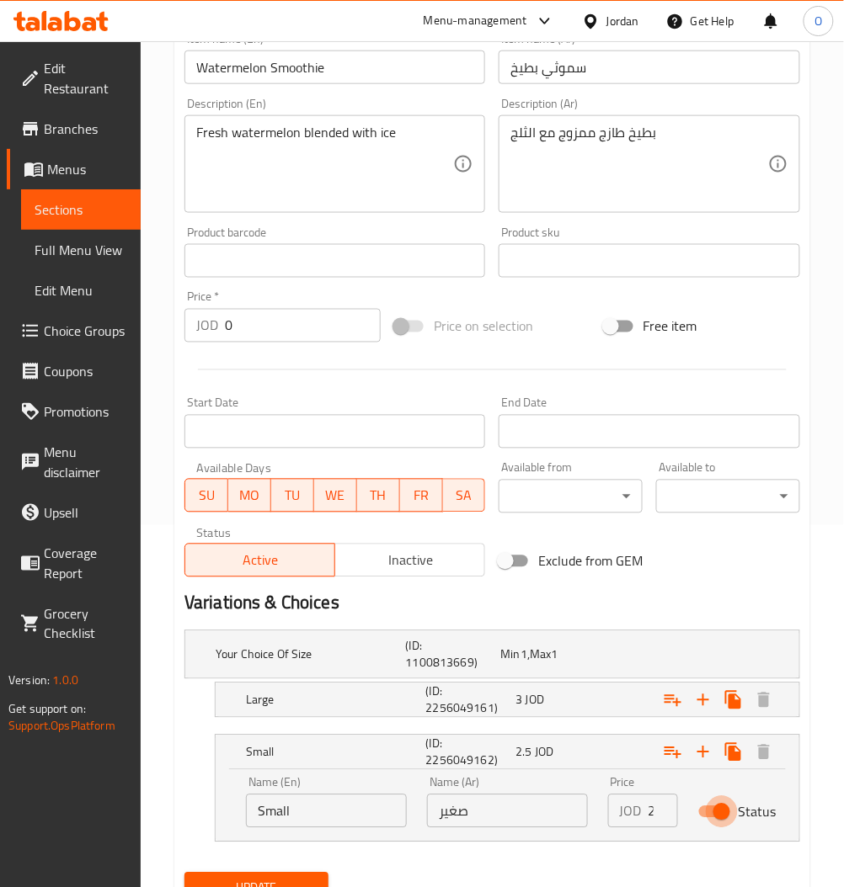
click at [729, 816] on input "Status" at bounding box center [721, 812] width 96 height 32
checkbox input "false"
click at [527, 666] on span "JOD" at bounding box center [523, 655] width 7 height 22
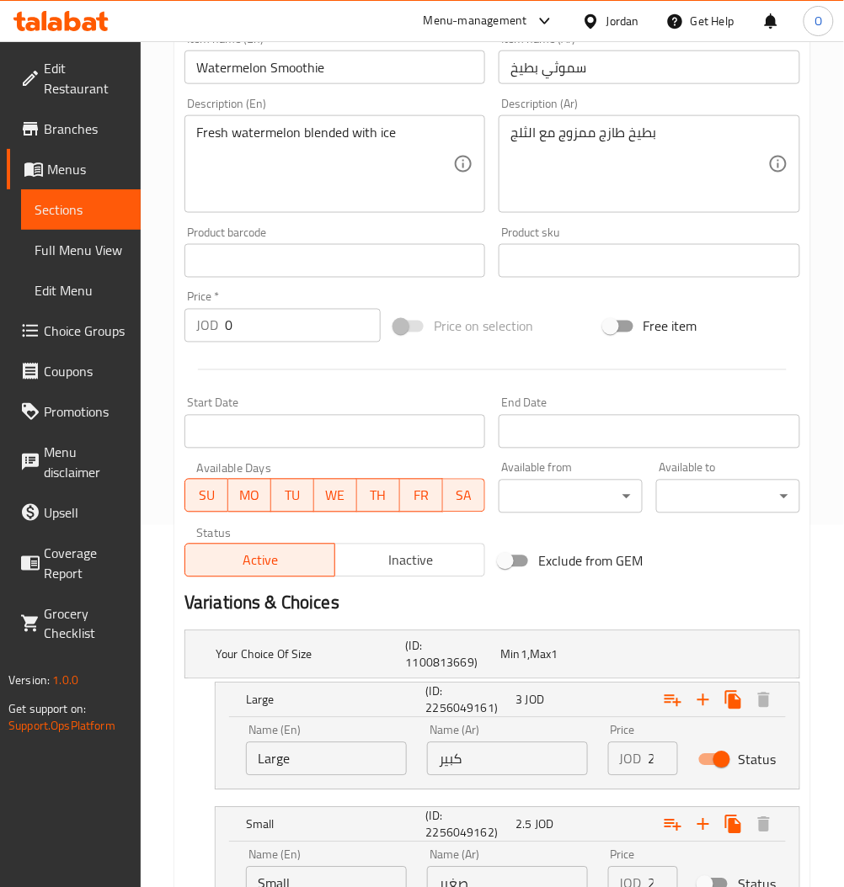
click at [662, 763] on input "2" at bounding box center [662, 759] width 29 height 34
click at [652, 754] on input "2" at bounding box center [662, 759] width 29 height 34
click at [647, 753] on div "JOD 2 Price" at bounding box center [643, 759] width 70 height 34
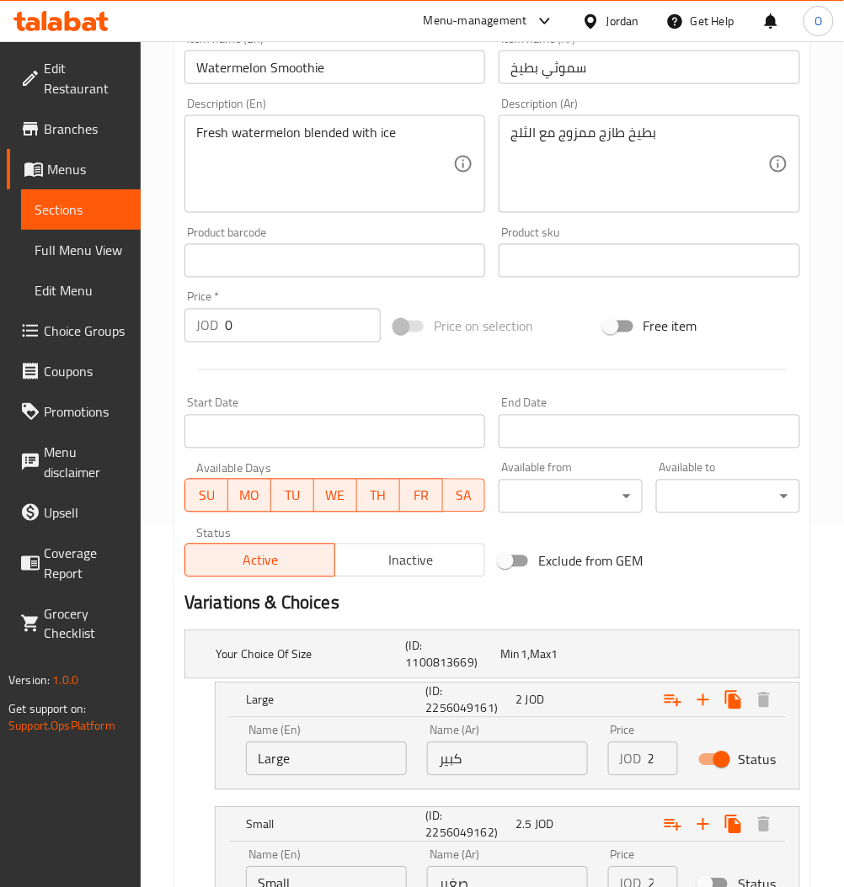
click at [645, 753] on div "JOD 2 Price" at bounding box center [643, 759] width 70 height 34
click at [645, 752] on div "JOD 2 Price" at bounding box center [643, 759] width 70 height 34
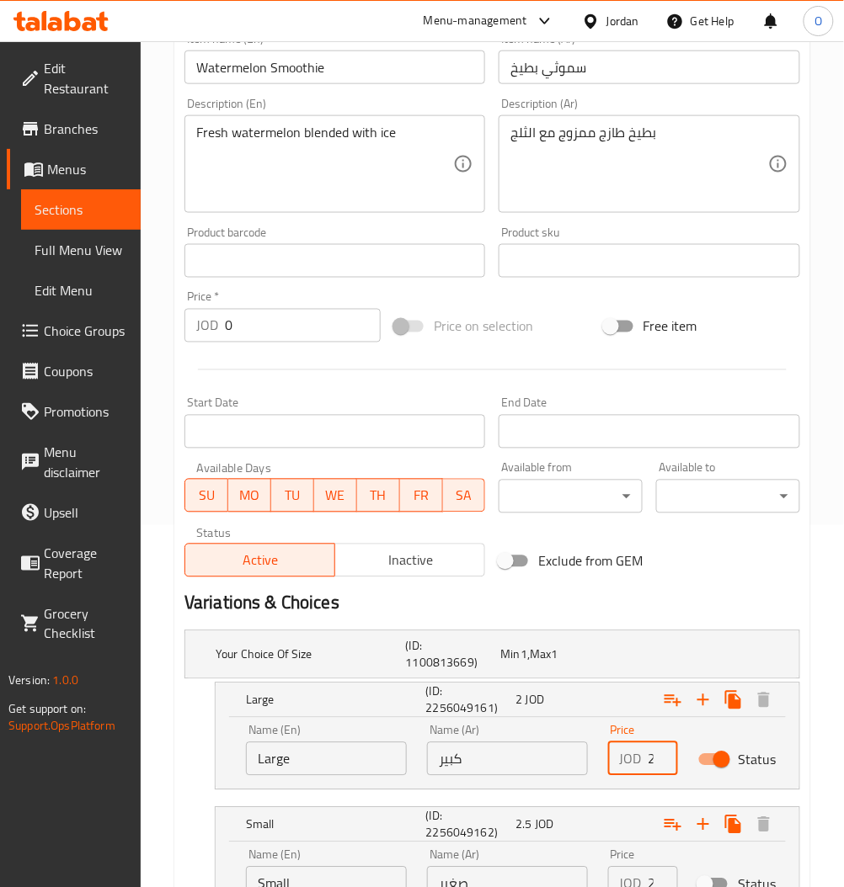
click at [645, 753] on div "JOD 2 Price" at bounding box center [643, 759] width 70 height 34
click at [648, 763] on input "2" at bounding box center [662, 759] width 29 height 34
click at [651, 763] on input "2" at bounding box center [662, 759] width 29 height 34
click at [653, 763] on input "1" at bounding box center [662, 759] width 29 height 34
click at [648, 763] on input "1" at bounding box center [662, 759] width 29 height 34
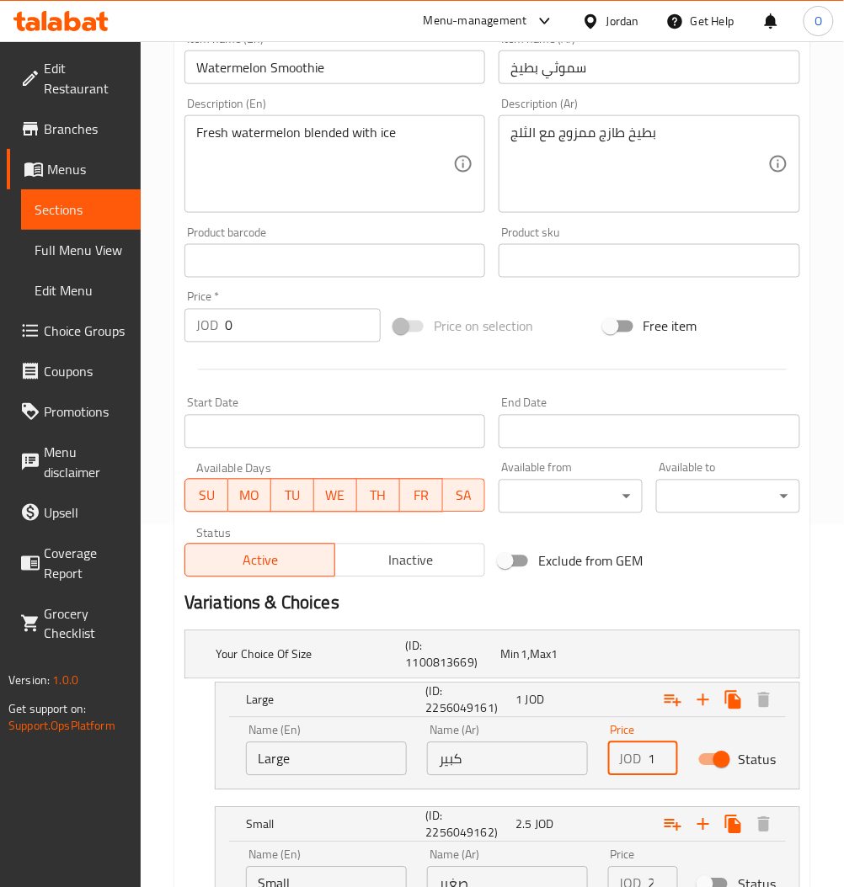
click at [648, 763] on input "1" at bounding box center [662, 759] width 29 height 34
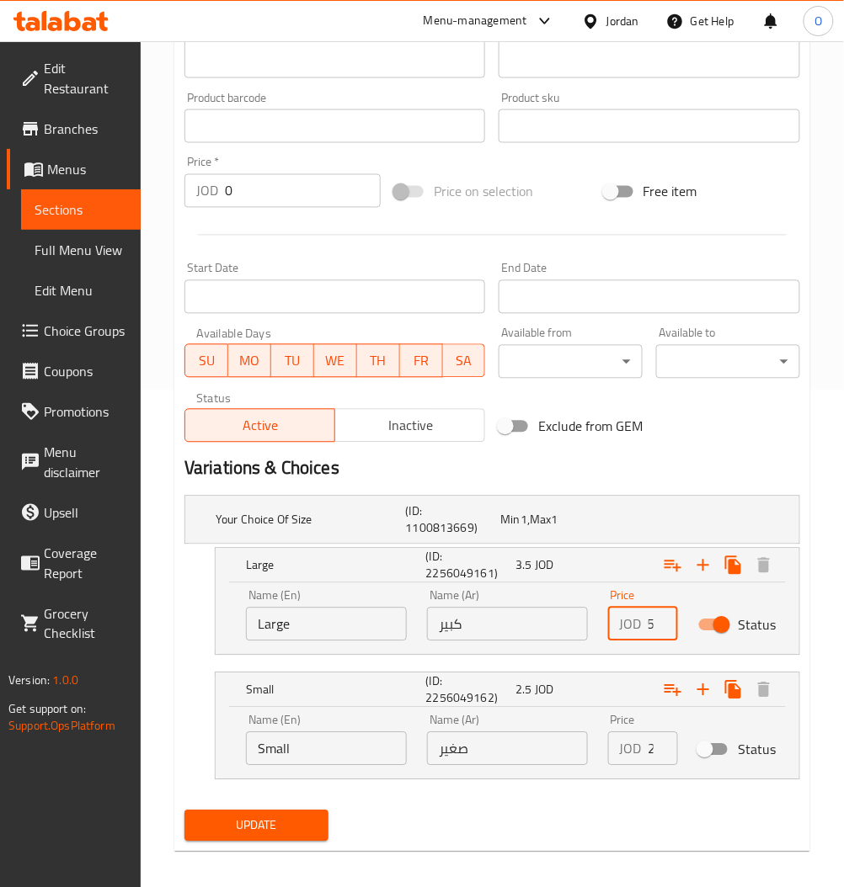
scroll to position [507, 0]
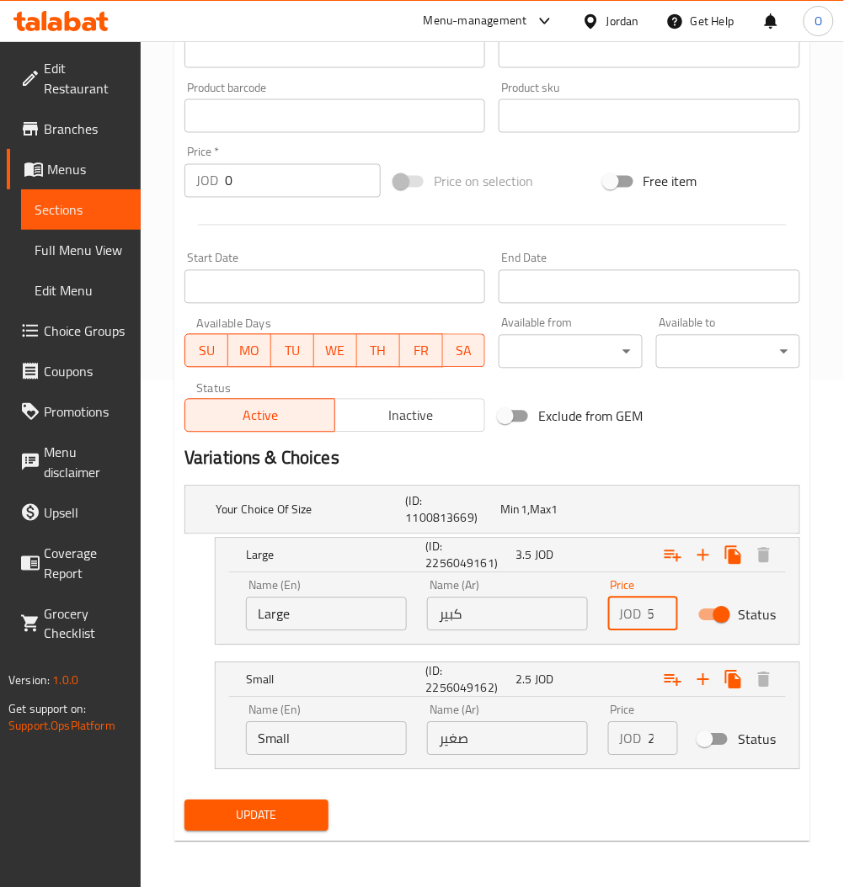
type input "3.5"
click at [263, 808] on span "Update" at bounding box center [256, 816] width 117 height 21
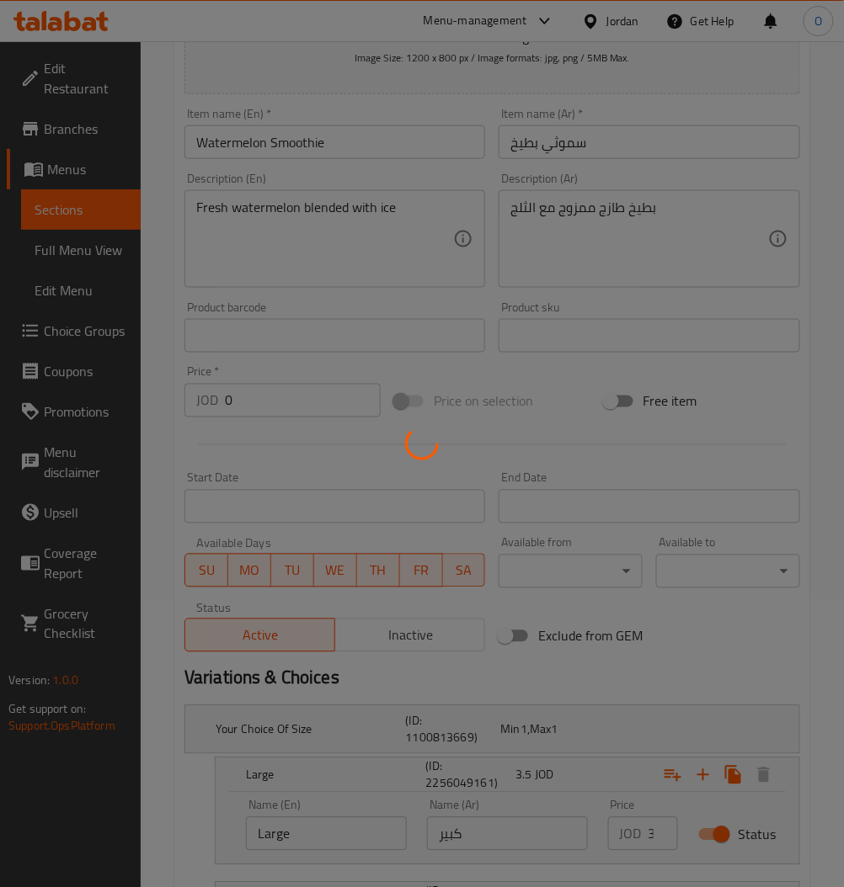
scroll to position [0, 0]
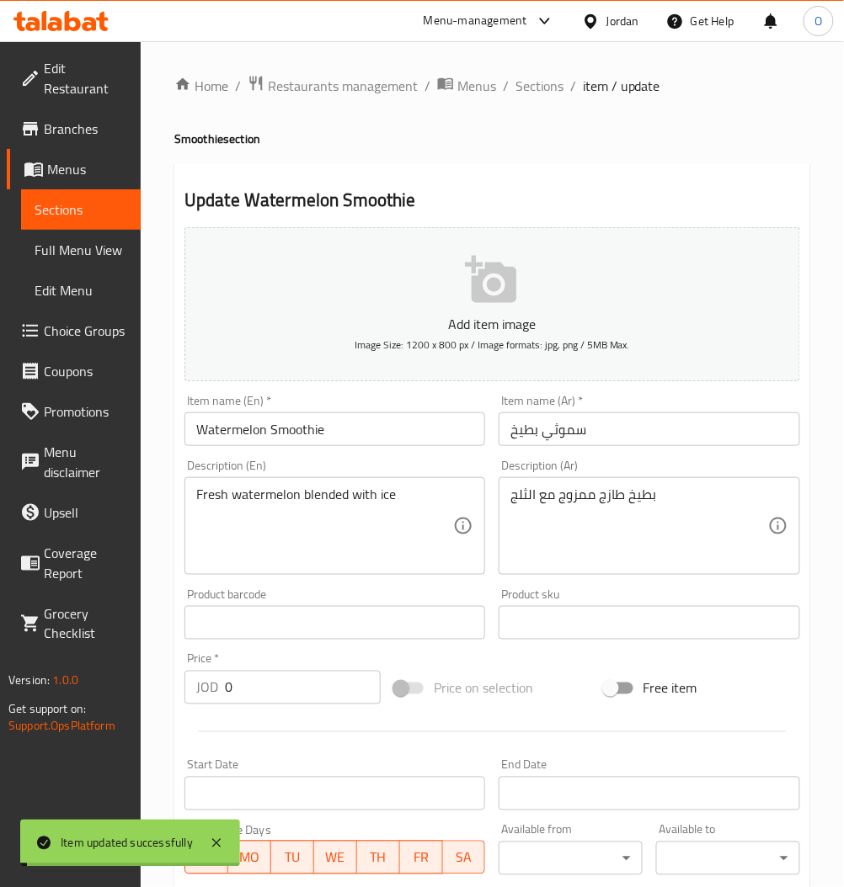
click at [111, 216] on span "Sections" at bounding box center [81, 210] width 93 height 20
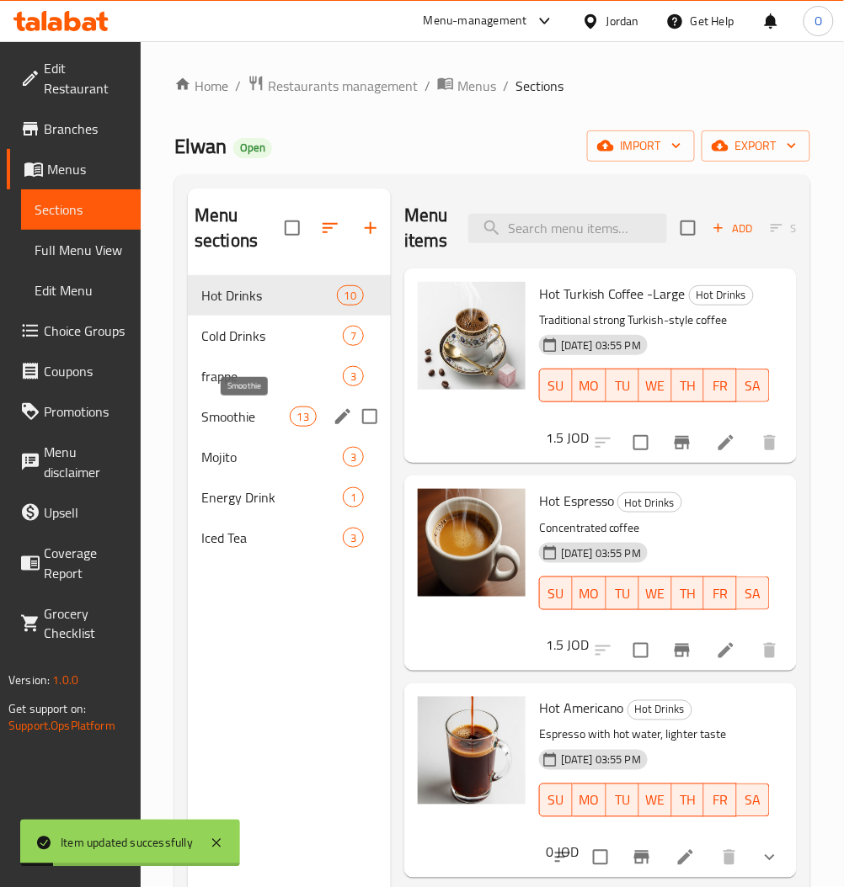
click at [234, 411] on span "Smoothie" at bounding box center [245, 417] width 88 height 20
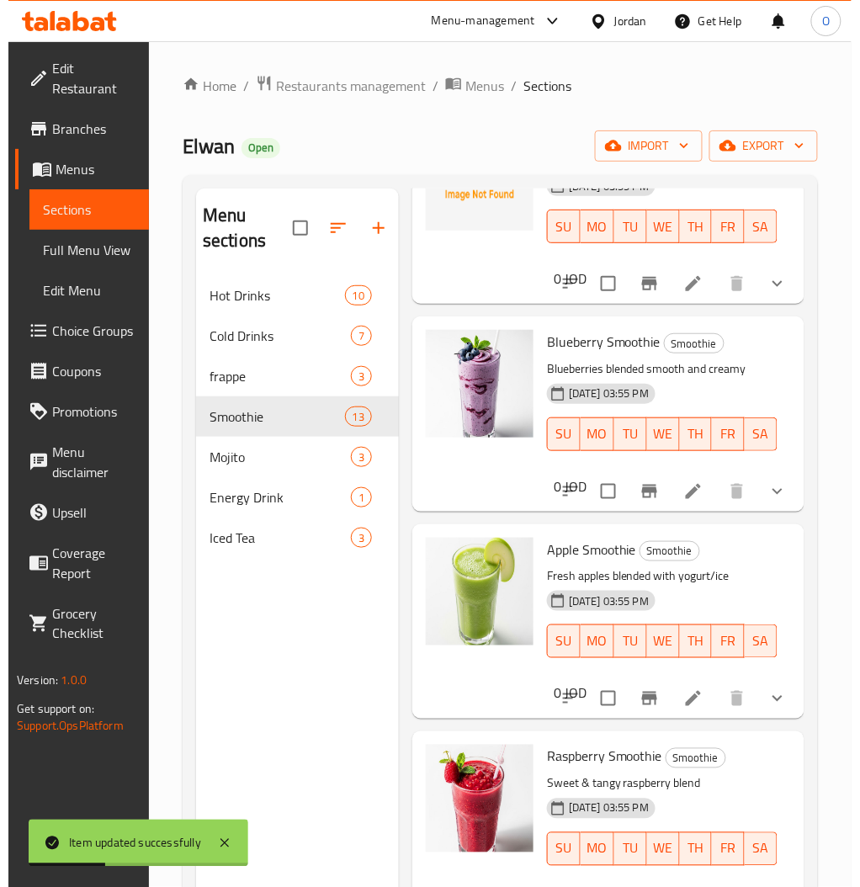
scroll to position [897, 0]
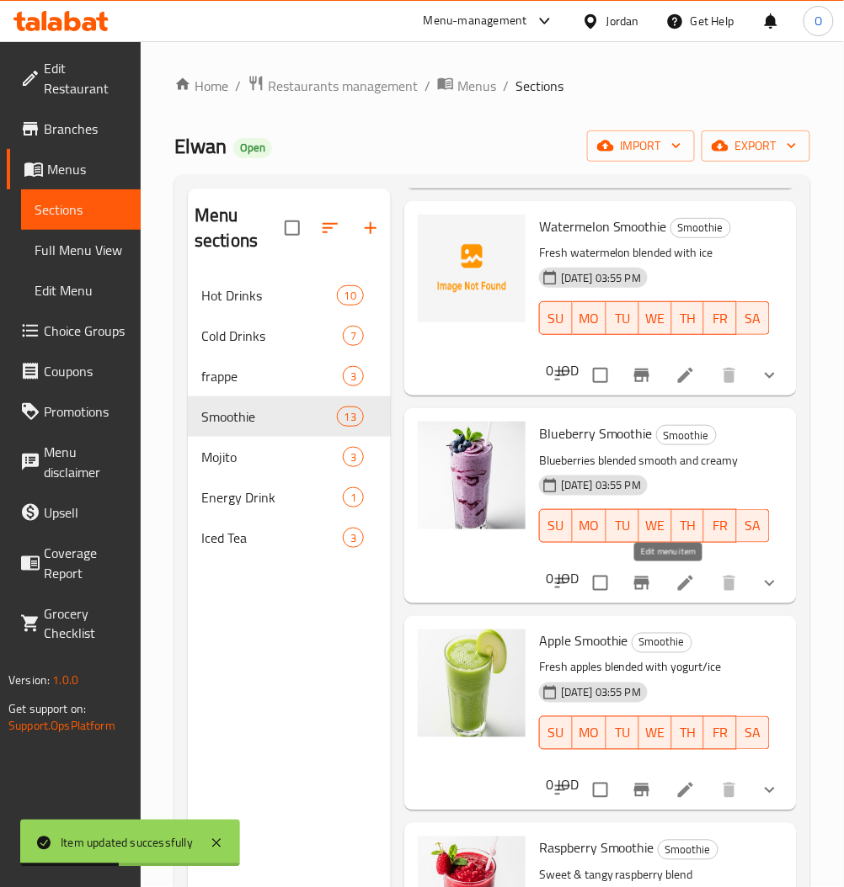
click at [675, 589] on icon at bounding box center [685, 583] width 20 height 20
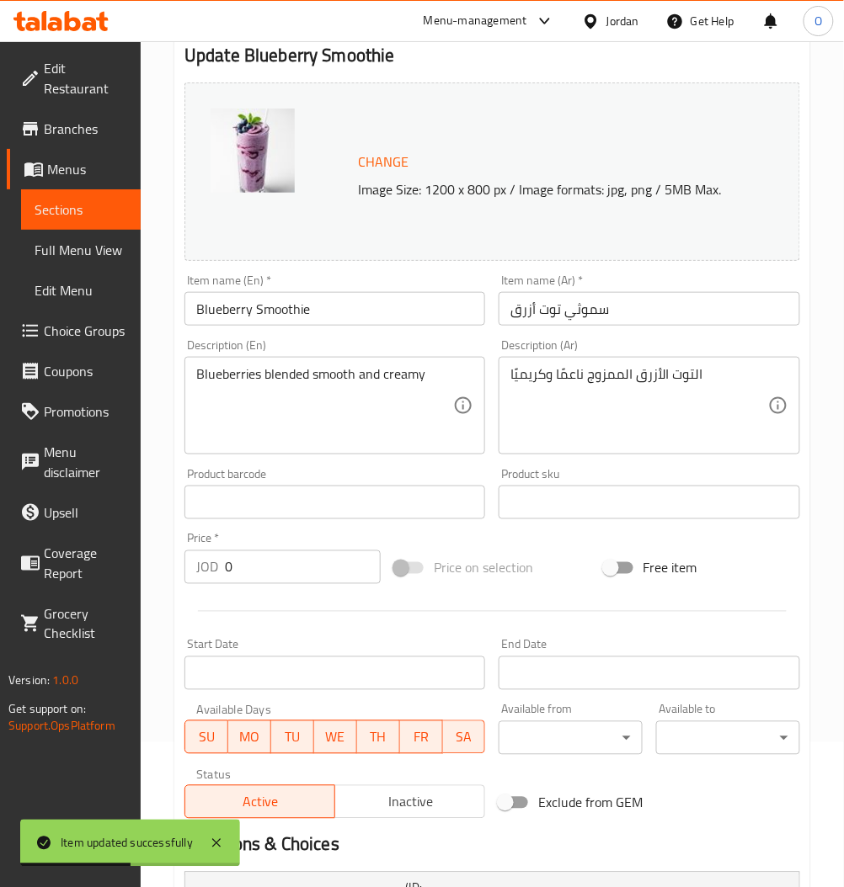
scroll to position [387, 0]
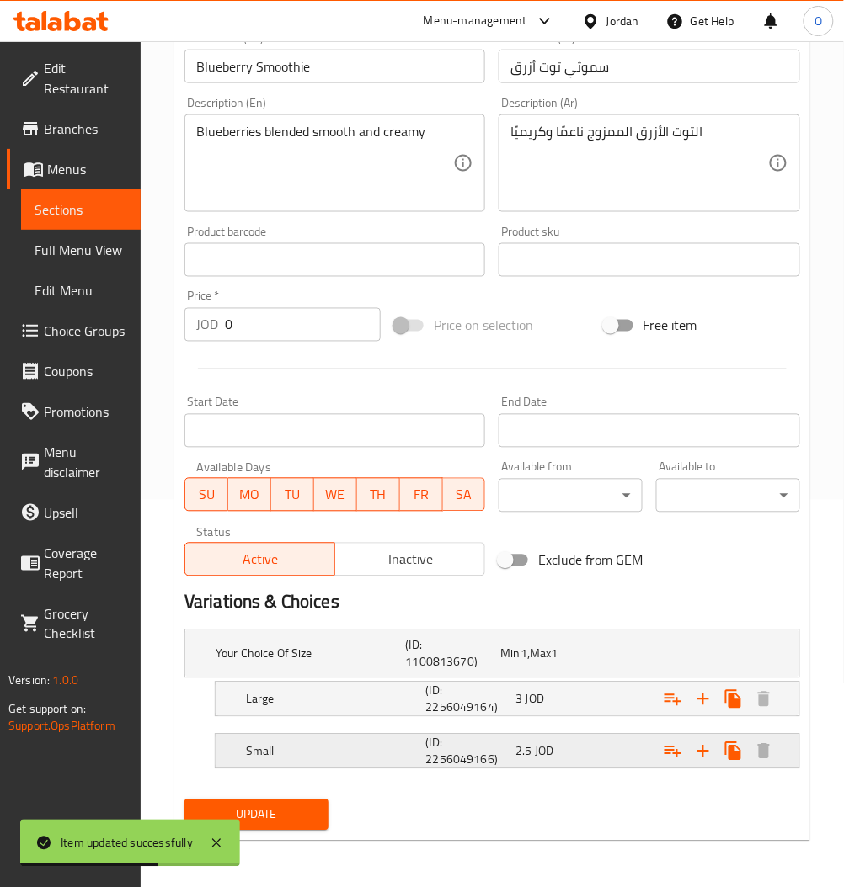
click at [588, 663] on div "2.5 JOD" at bounding box center [544, 654] width 88 height 17
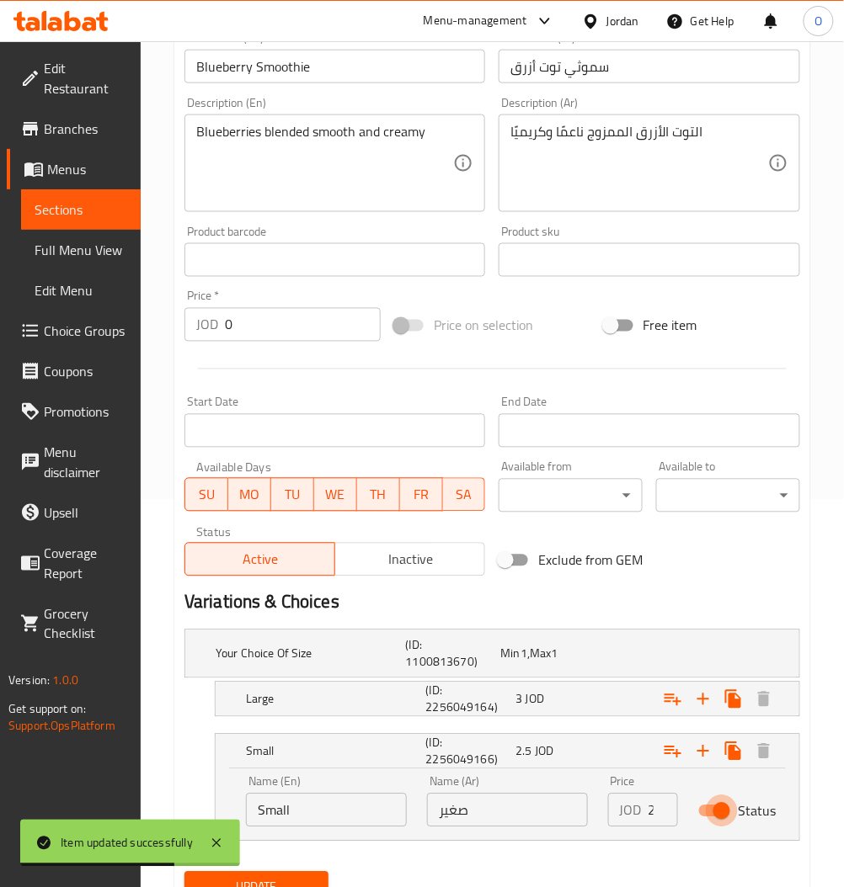
click at [727, 813] on input "Status" at bounding box center [721, 812] width 96 height 32
checkbox input "false"
click at [556, 663] on div "3 JOD" at bounding box center [544, 654] width 88 height 17
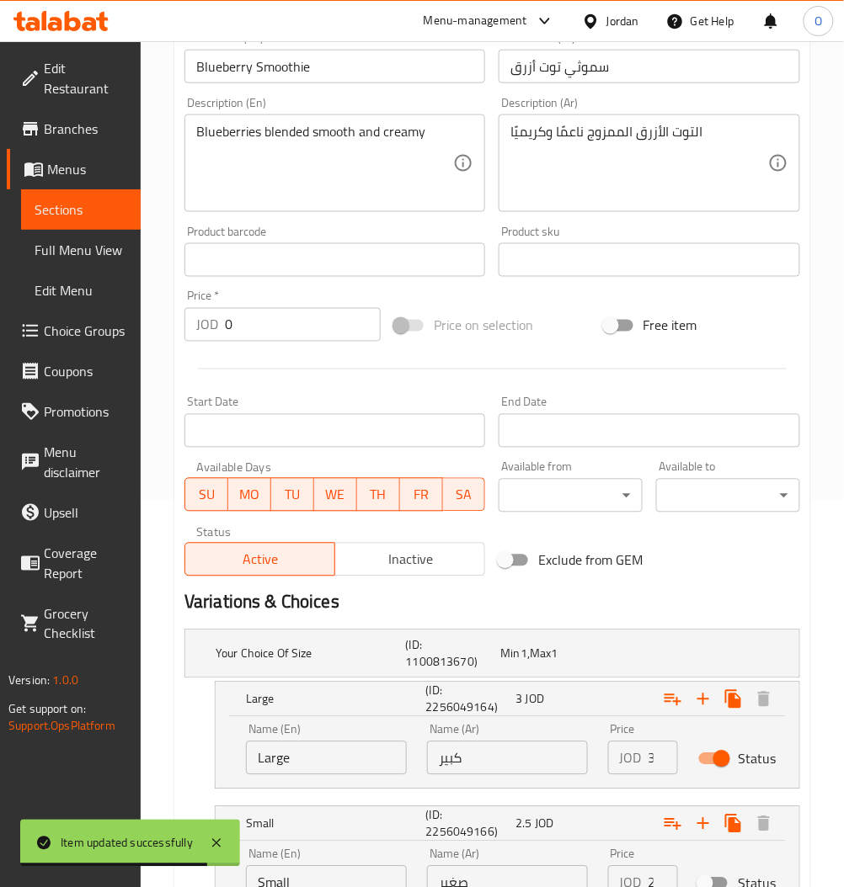
click at [648, 761] on input "3" at bounding box center [662, 759] width 29 height 34
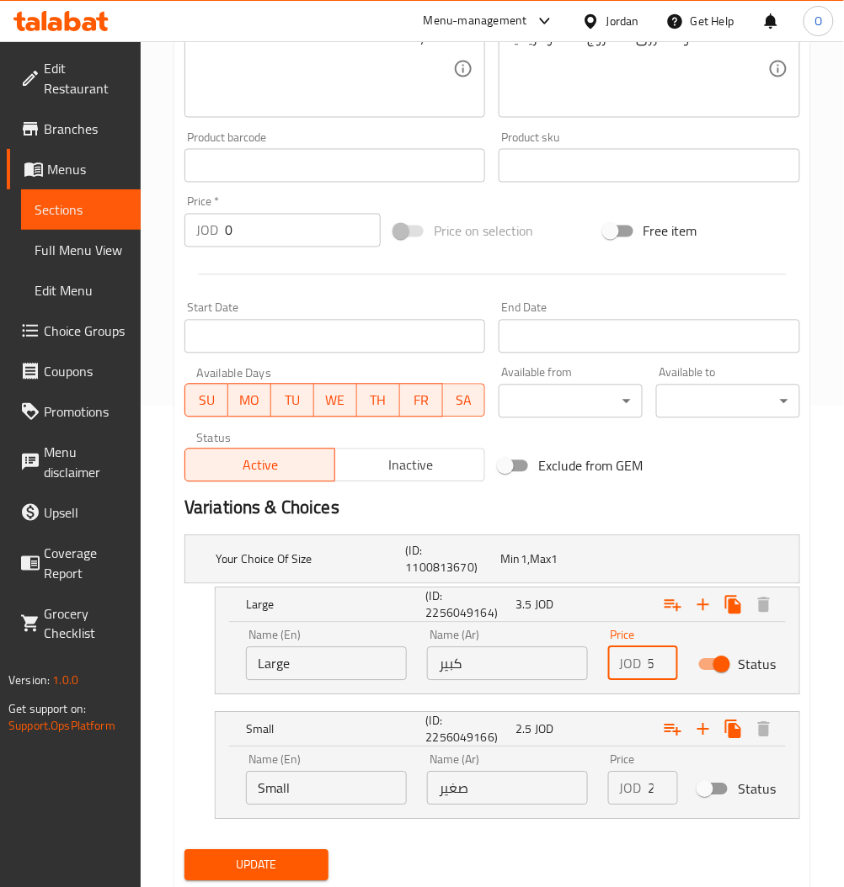
scroll to position [533, 0]
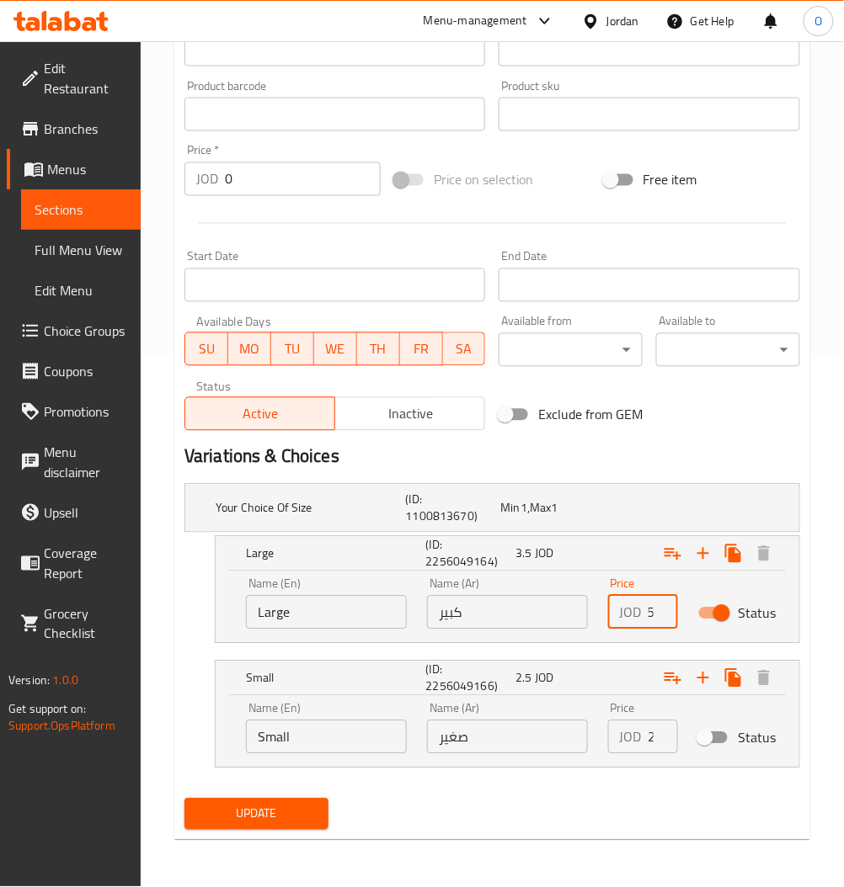
type input "3.5"
click at [317, 817] on button "Update" at bounding box center [256, 814] width 144 height 31
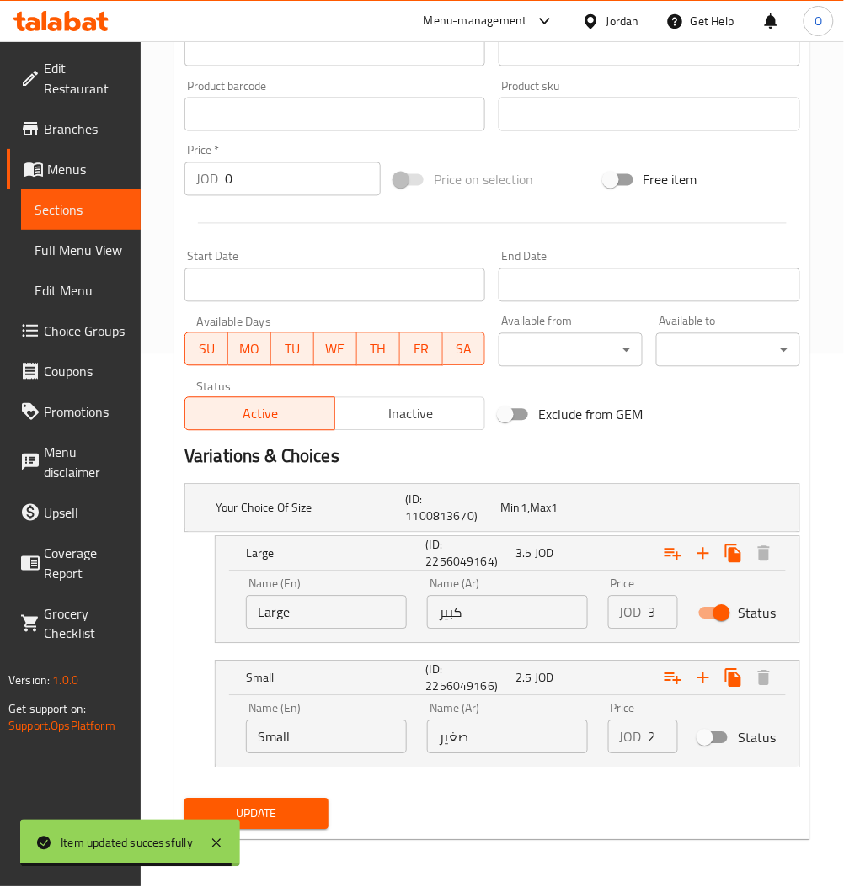
click at [81, 220] on span "Sections" at bounding box center [81, 210] width 93 height 20
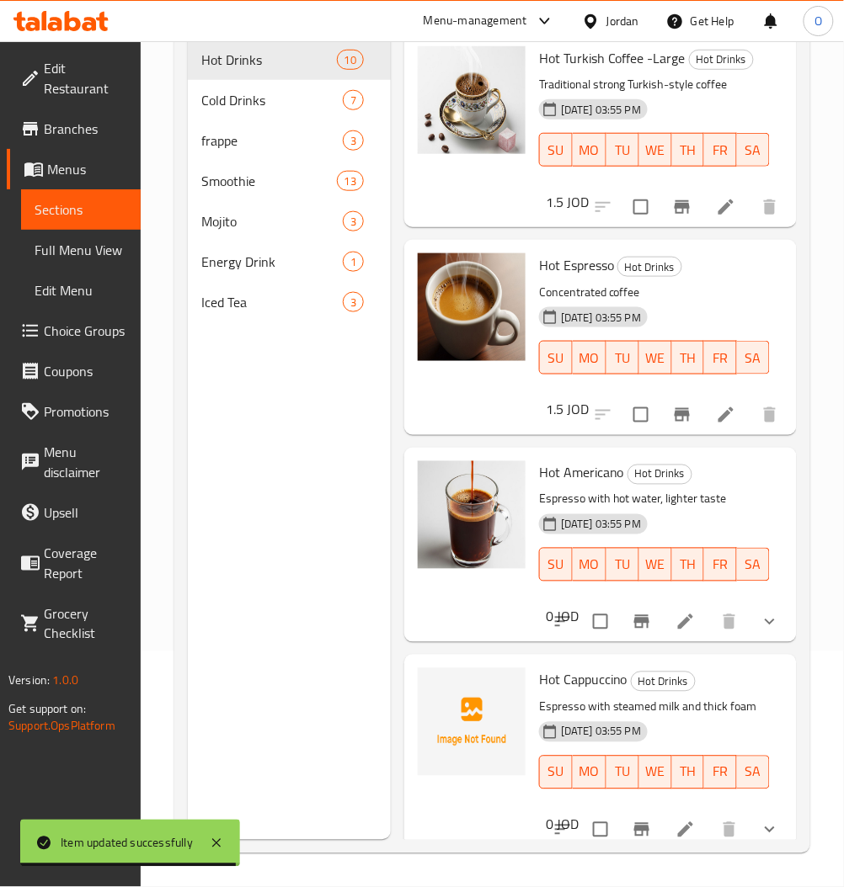
scroll to position [236, 0]
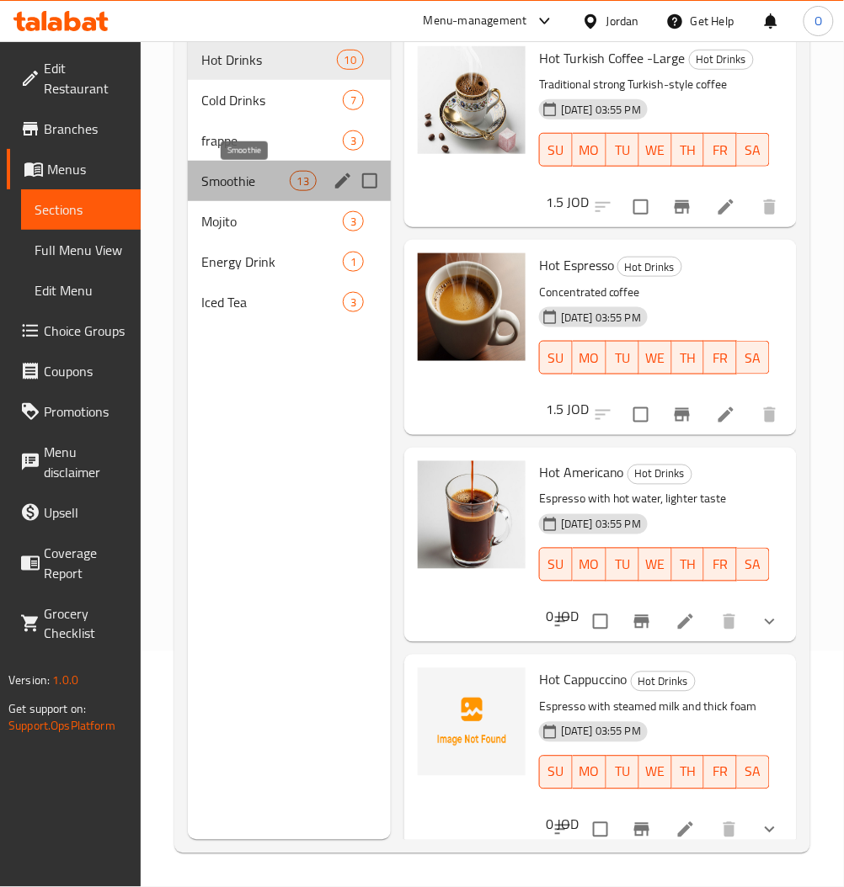
drag, startPoint x: 258, startPoint y: 187, endPoint x: 381, endPoint y: 236, distance: 132.2
click at [258, 187] on span "Smoothie" at bounding box center [245, 181] width 88 height 20
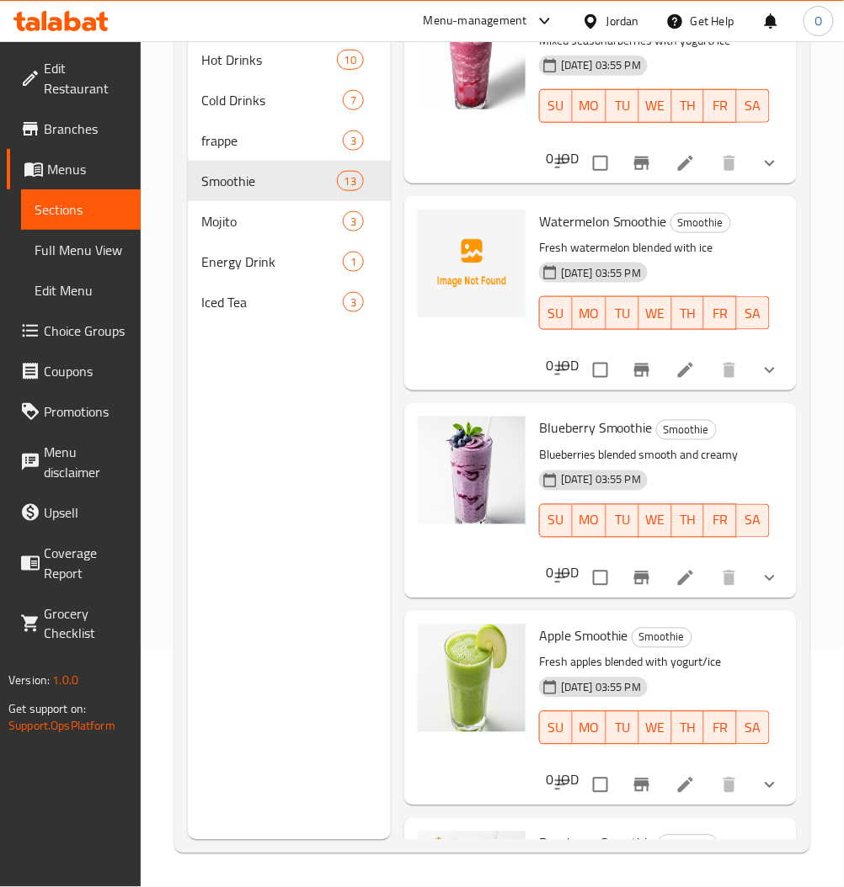
scroll to position [785, 0]
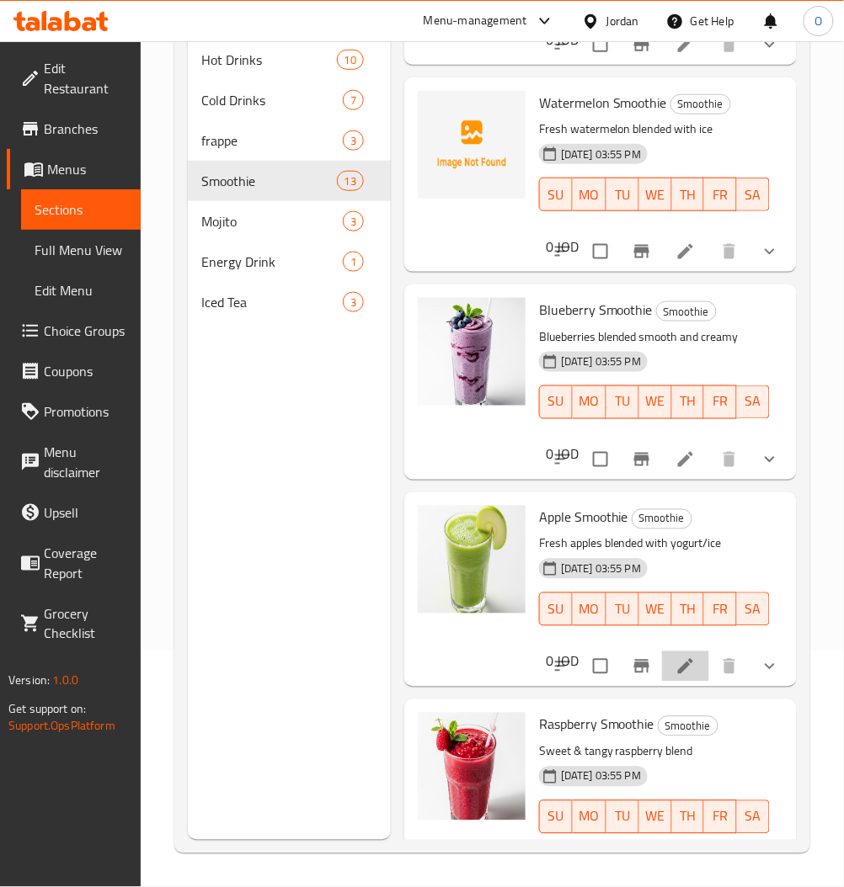
click at [677, 664] on icon at bounding box center [685, 667] width 20 height 20
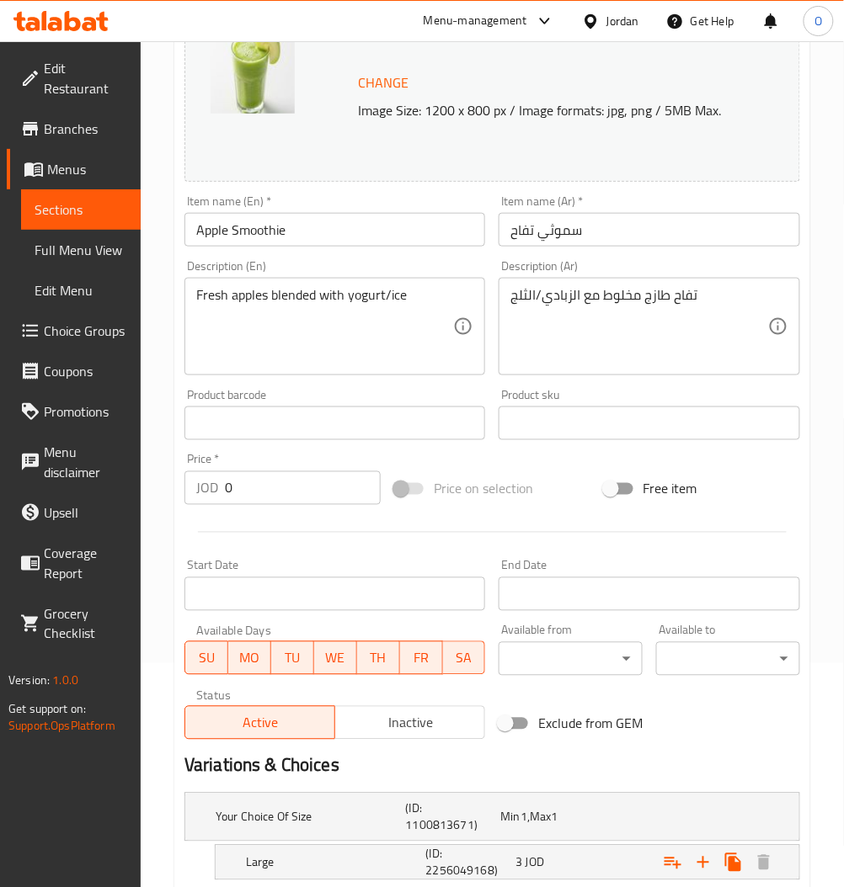
scroll to position [449, 0]
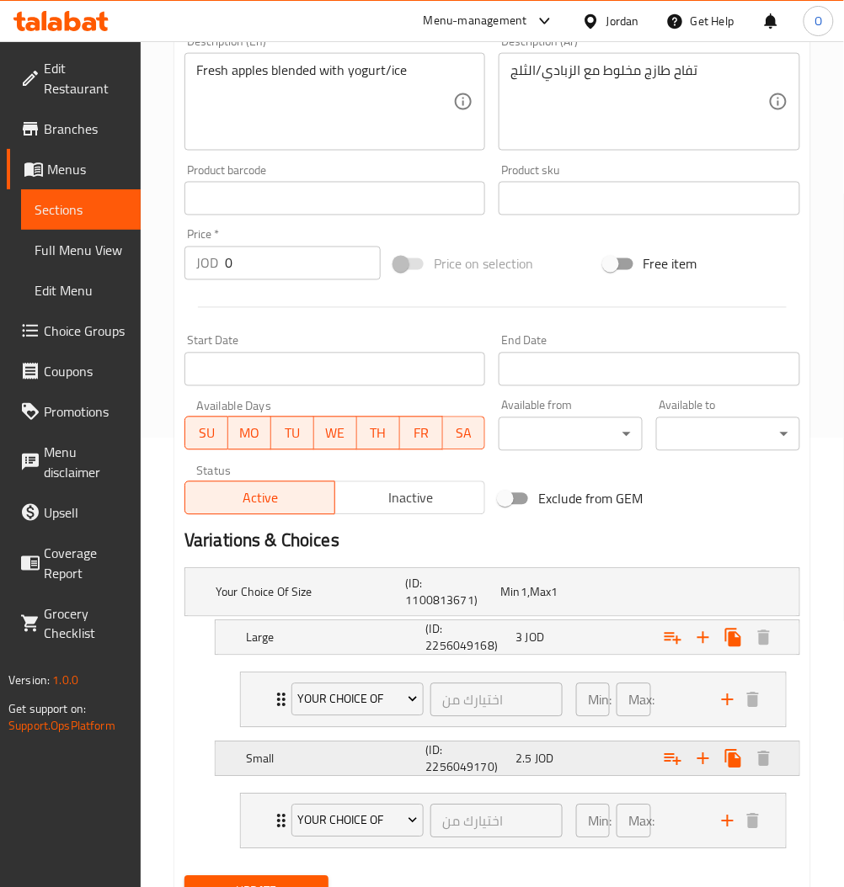
click at [620, 620] on div "Small (ID: 2256049170) 2.5 JOD" at bounding box center [497, 593] width 570 height 54
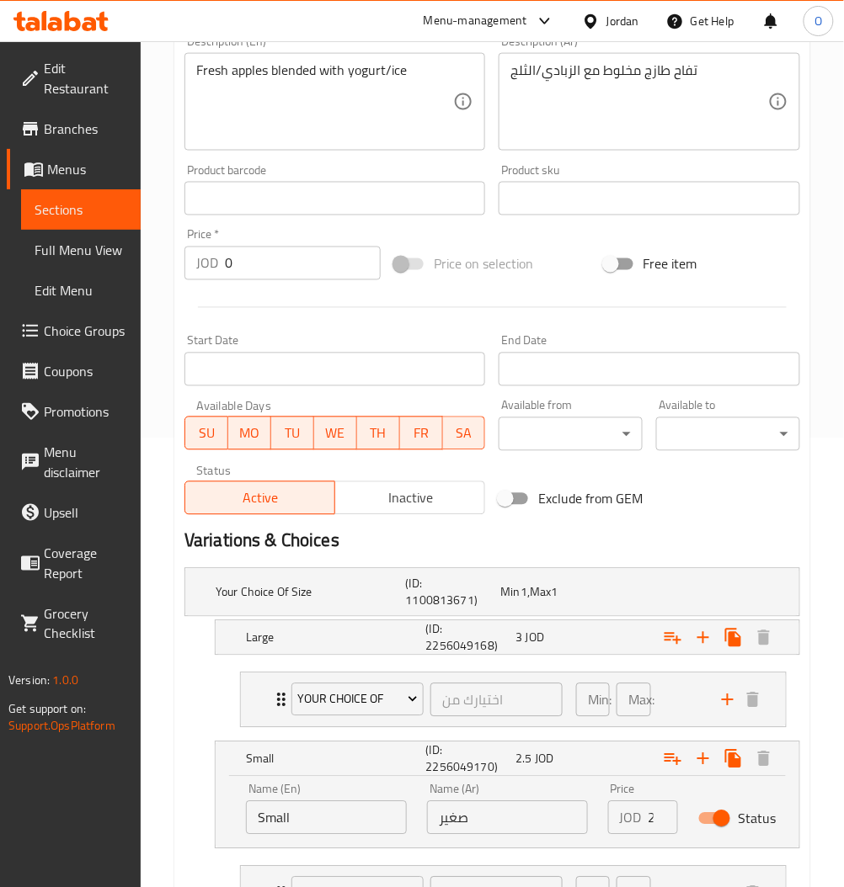
click at [723, 822] on input "Status" at bounding box center [721, 819] width 96 height 32
checkbox input "false"
click at [566, 601] on div "3 JOD" at bounding box center [544, 592] width 88 height 17
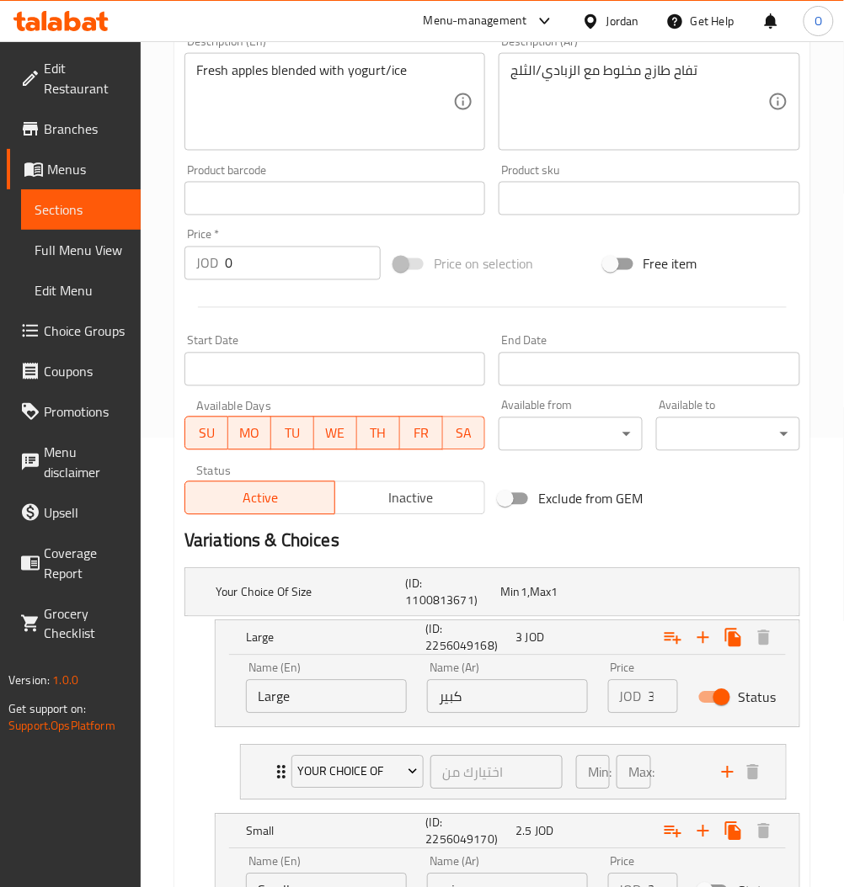
click at [649, 701] on input "3" at bounding box center [662, 697] width 29 height 34
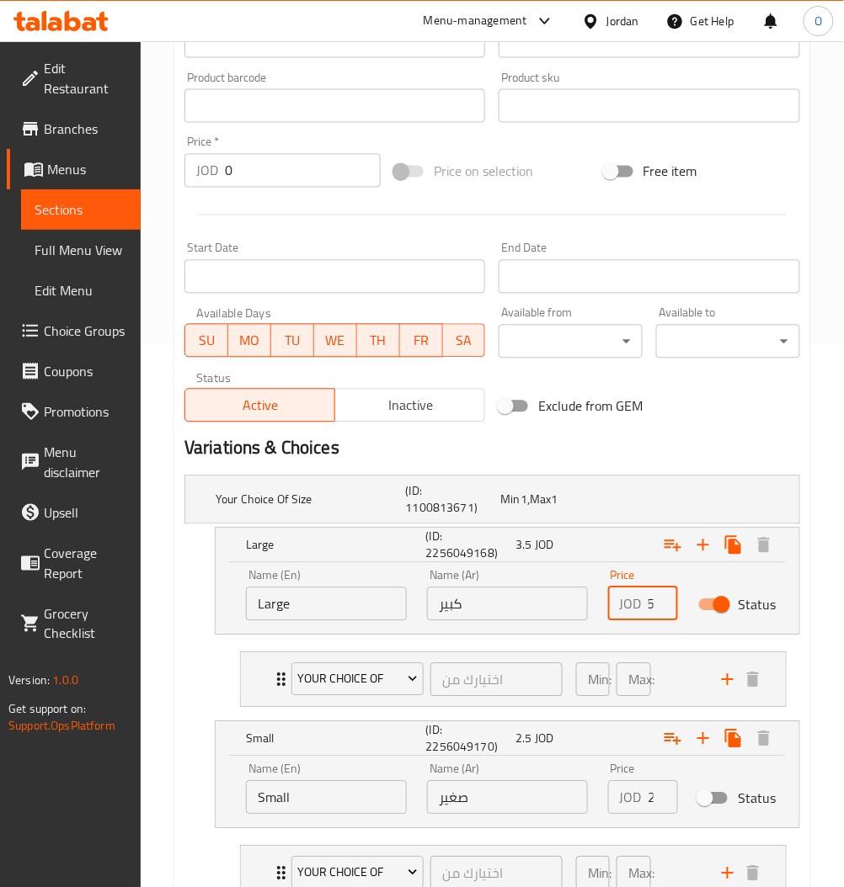
scroll to position [671, 0]
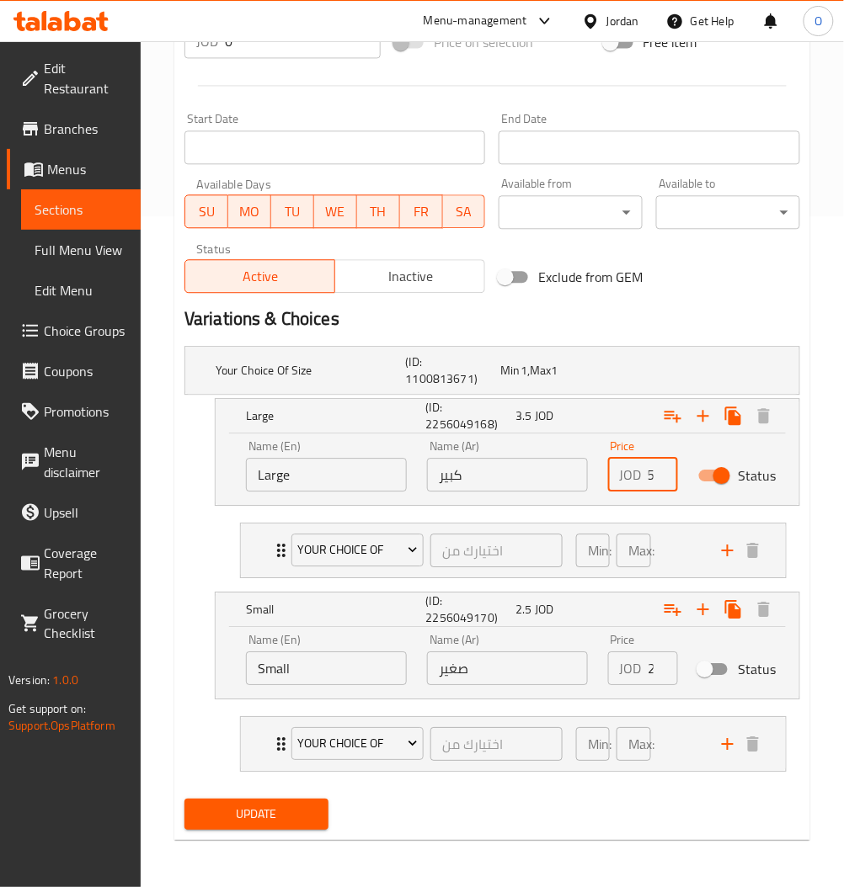
type input "3.5"
click at [290, 799] on button "Update" at bounding box center [256, 814] width 144 height 31
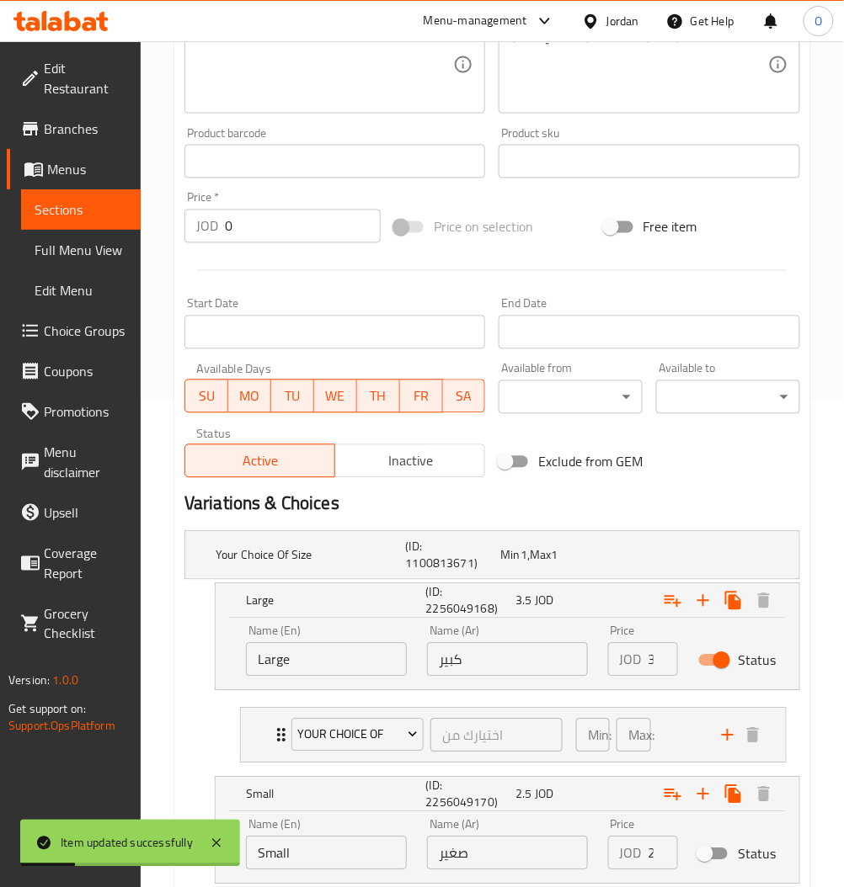
scroll to position [447, 0]
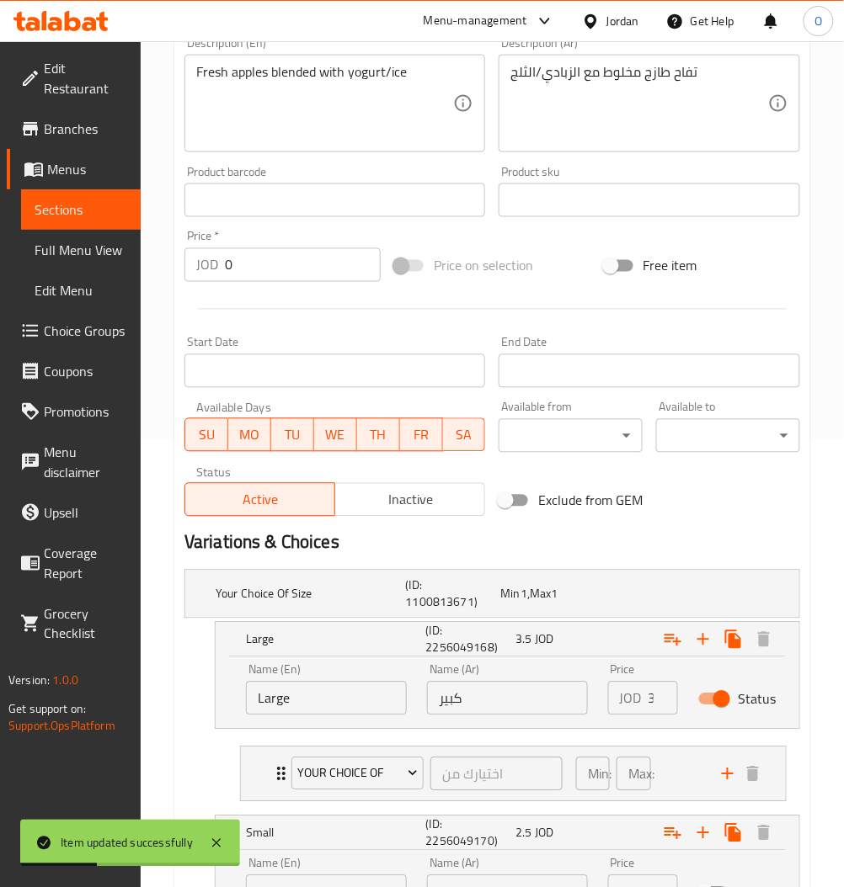
click at [65, 210] on span "Sections" at bounding box center [81, 210] width 93 height 20
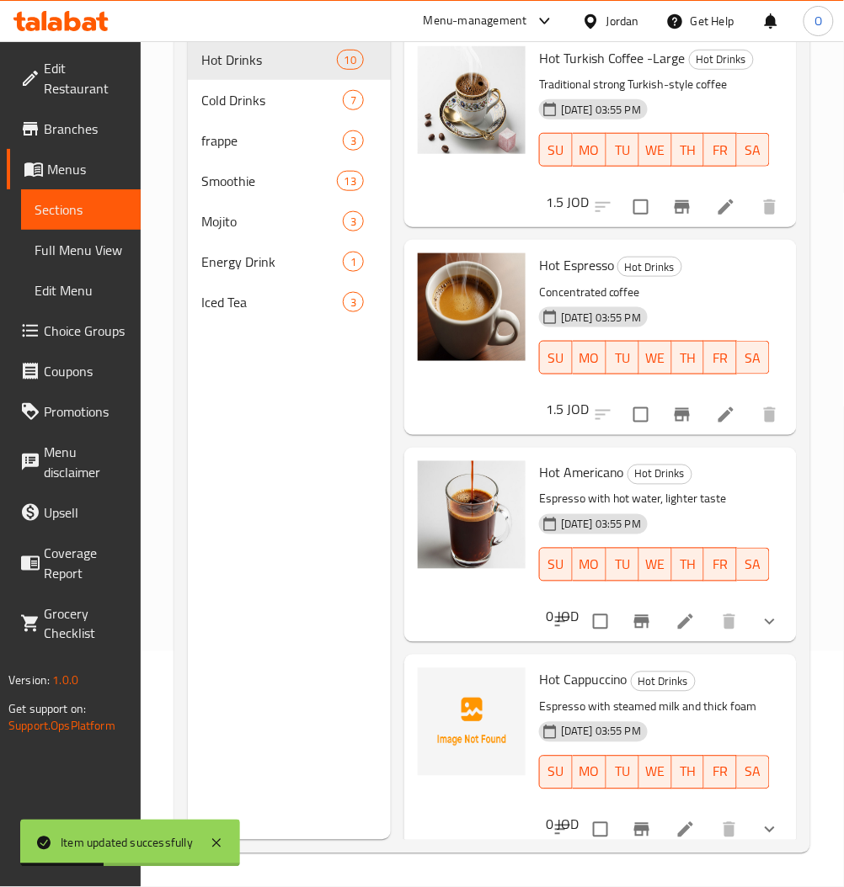
scroll to position [236, 0]
click at [231, 184] on span "Smoothie" at bounding box center [245, 181] width 88 height 20
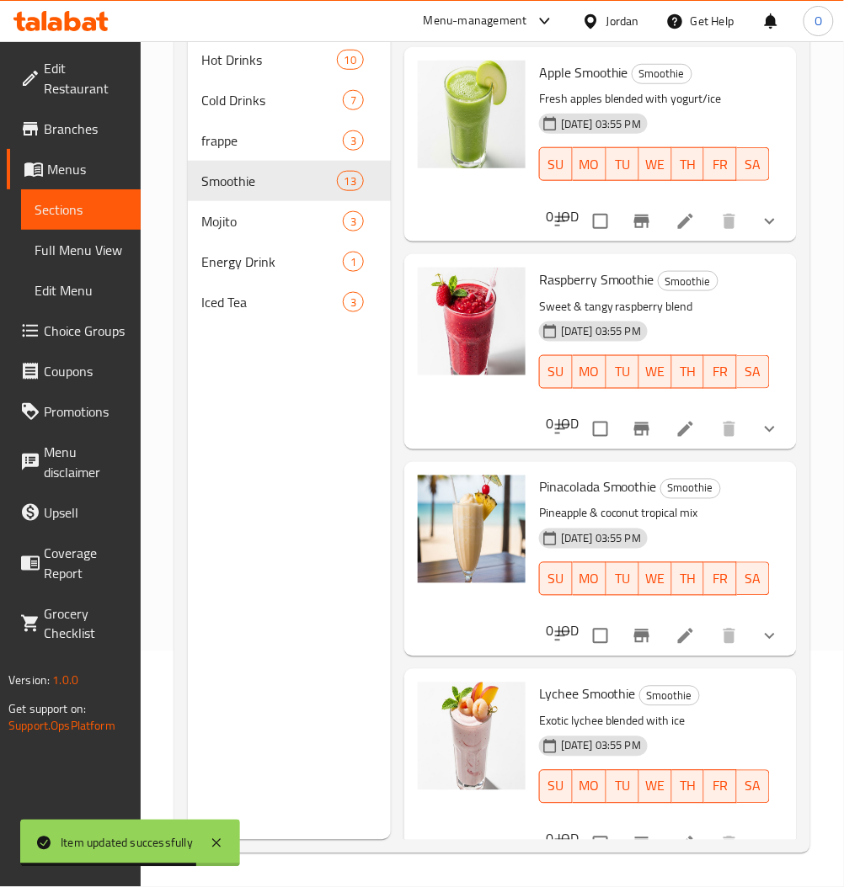
scroll to position [1234, 0]
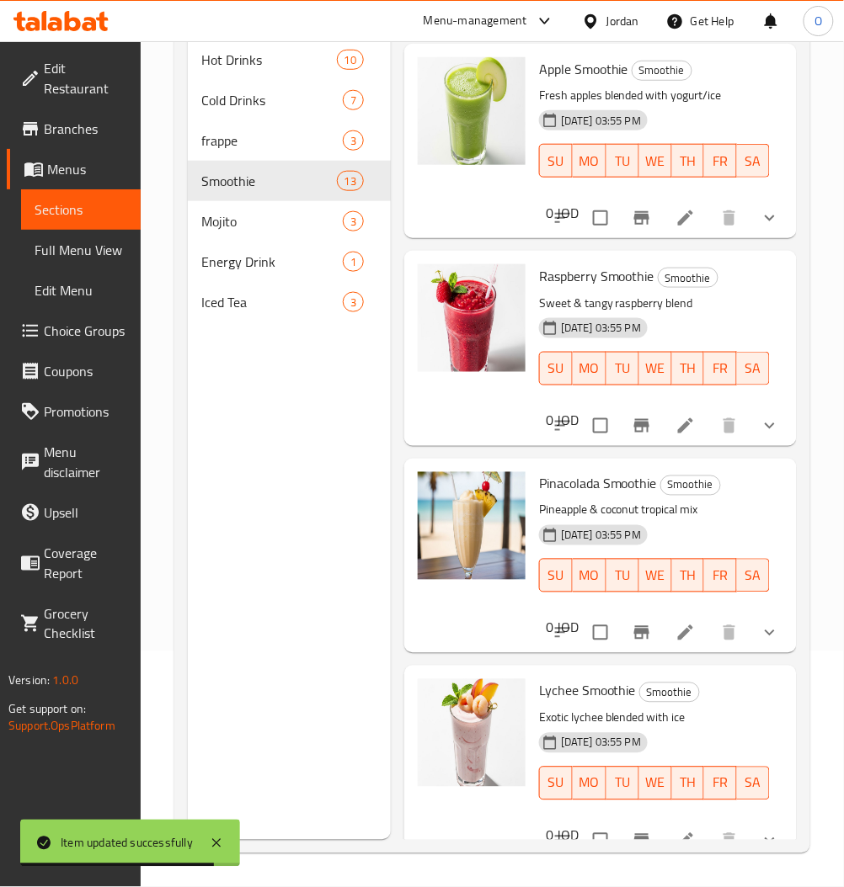
click at [662, 422] on li at bounding box center [685, 426] width 47 height 30
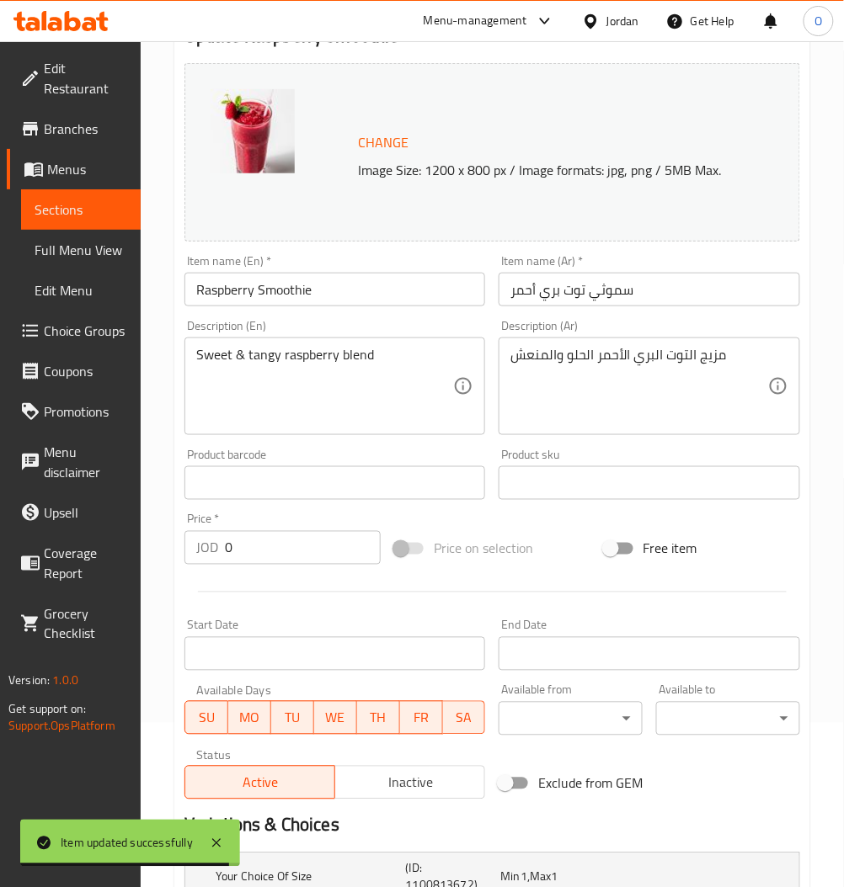
scroll to position [387, 0]
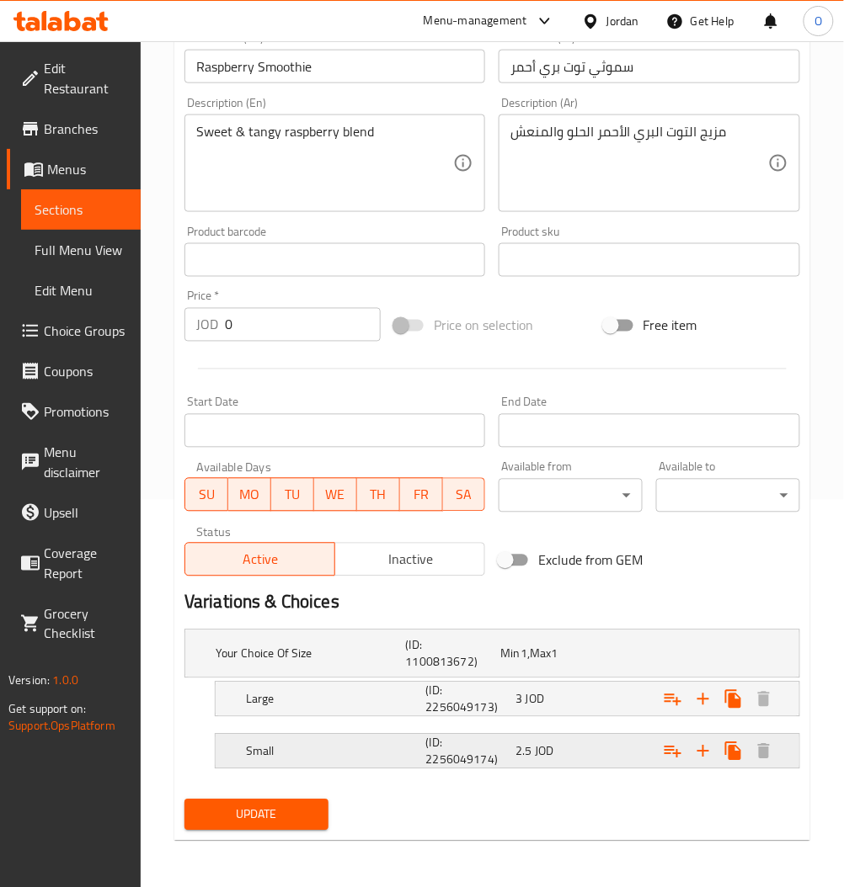
click at [556, 681] on div "Small (ID: 2256049174) 2.5 JOD" at bounding box center [497, 654] width 570 height 54
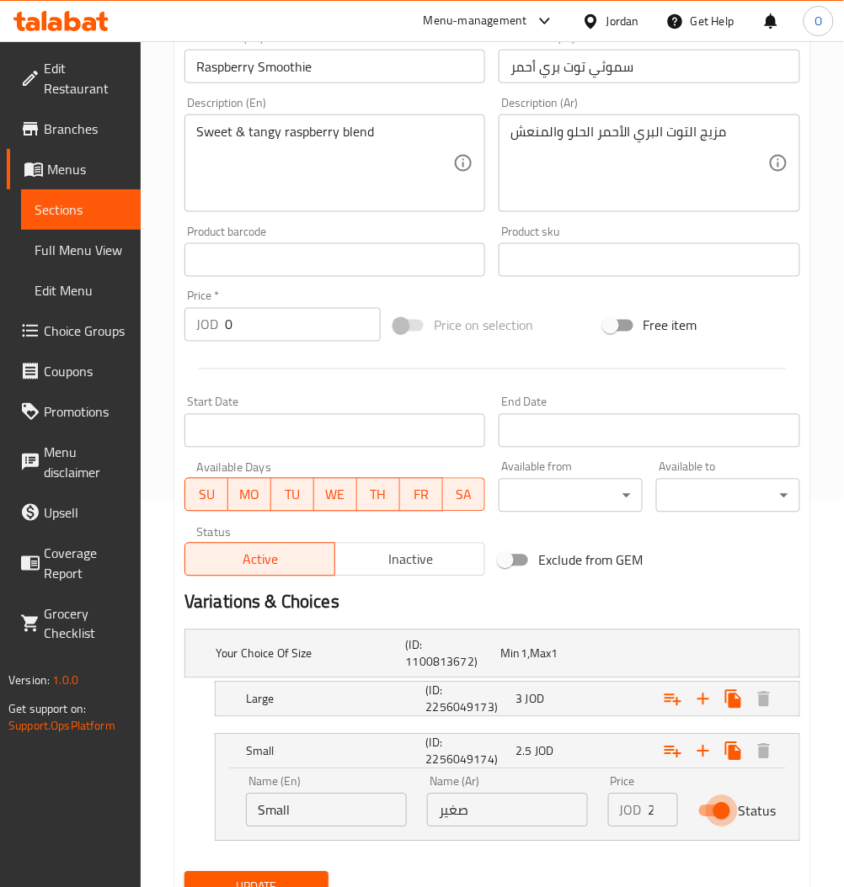
click at [712, 806] on input "Status" at bounding box center [721, 812] width 96 height 32
checkbox input "false"
click at [547, 663] on div "3 JOD" at bounding box center [544, 654] width 88 height 17
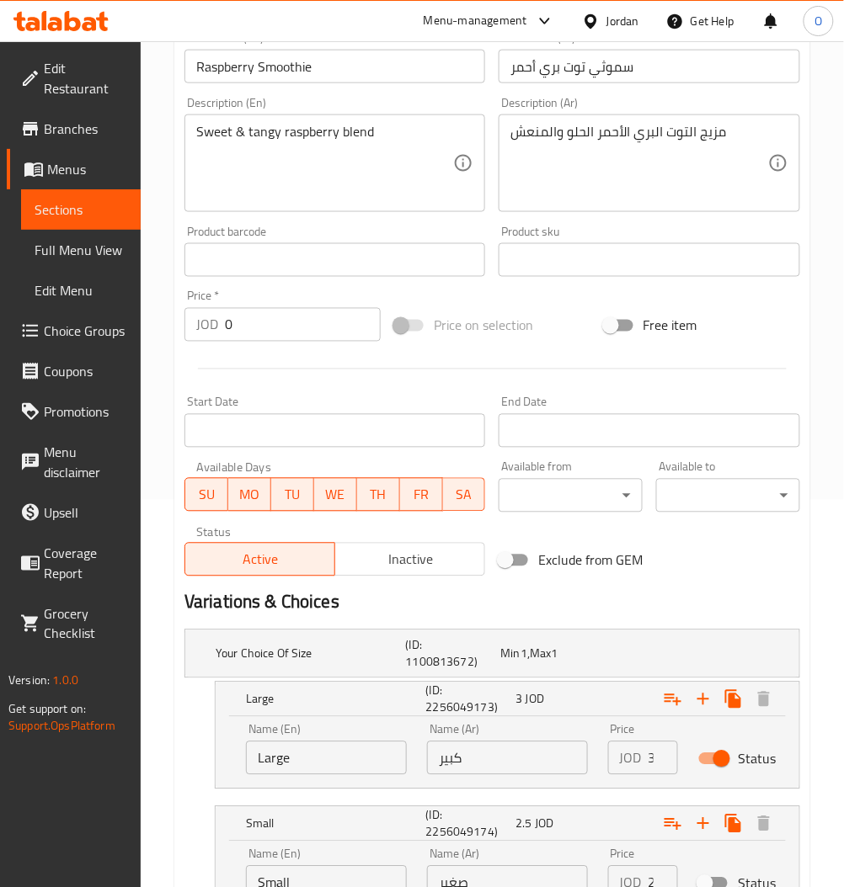
click at [648, 756] on input "3" at bounding box center [662, 759] width 29 height 34
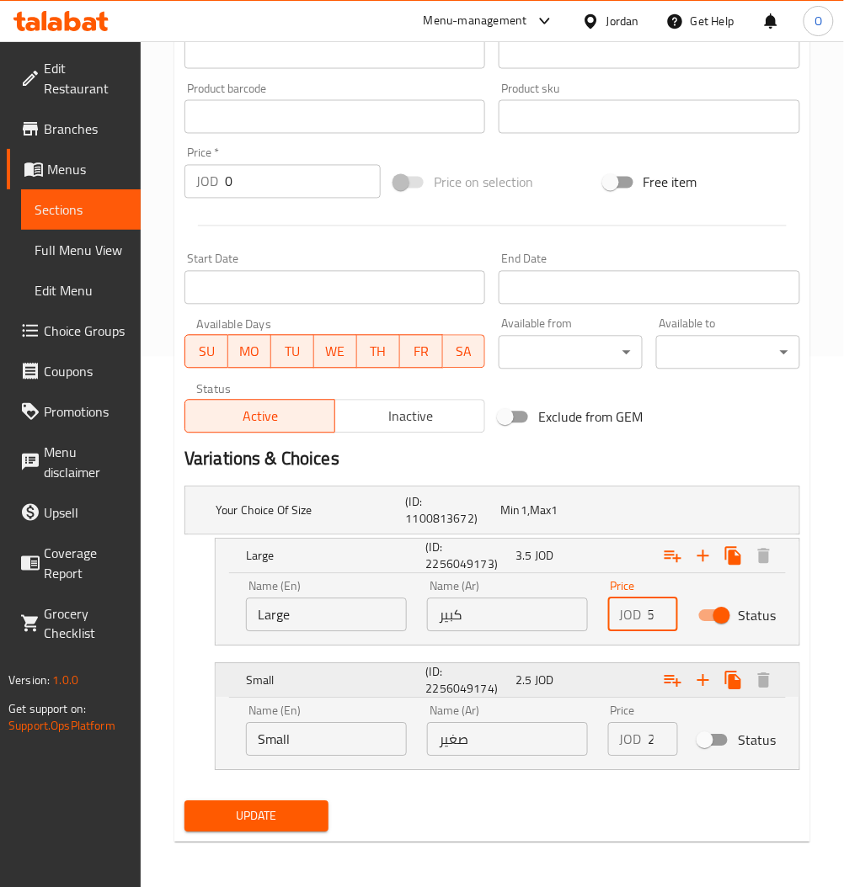
scroll to position [533, 0]
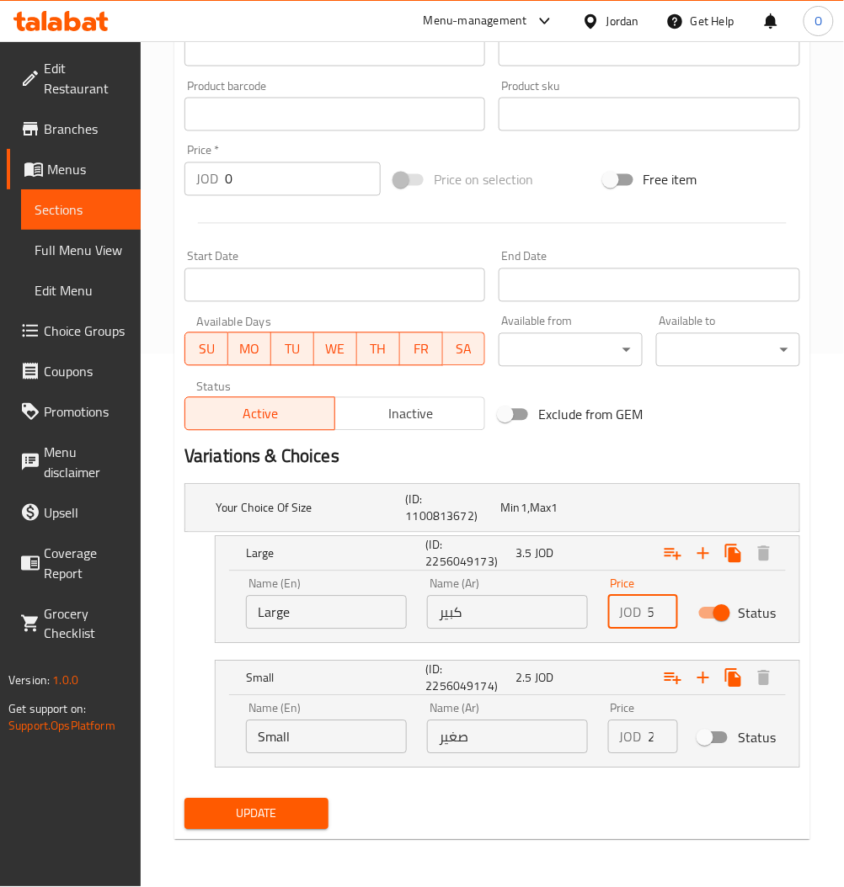
type input "3.5"
click at [243, 795] on div "Update" at bounding box center [256, 814] width 157 height 45
click at [247, 807] on span "Update" at bounding box center [256, 814] width 117 height 21
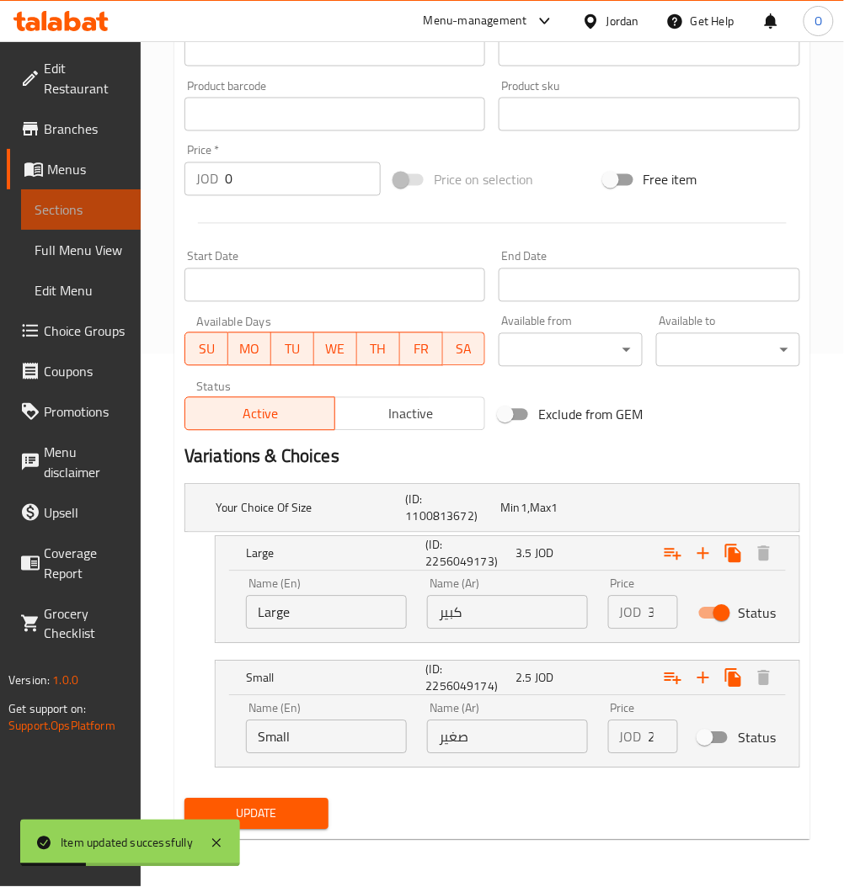
click at [109, 197] on link "Sections" at bounding box center [81, 209] width 120 height 40
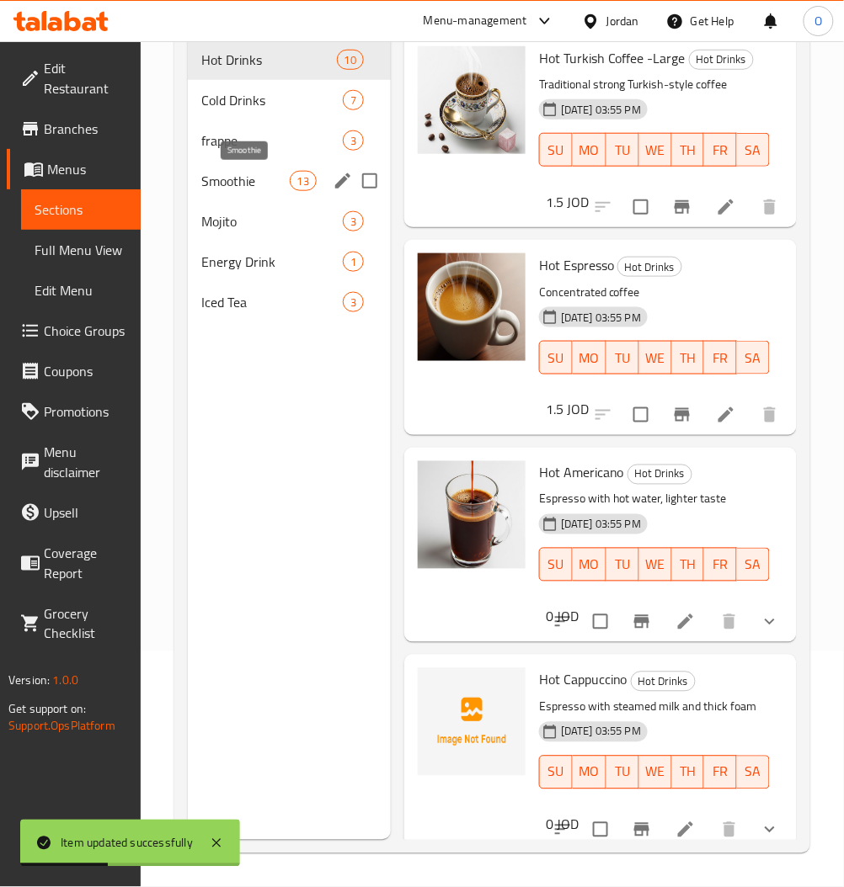
click at [252, 175] on span "Smoothie" at bounding box center [245, 181] width 88 height 20
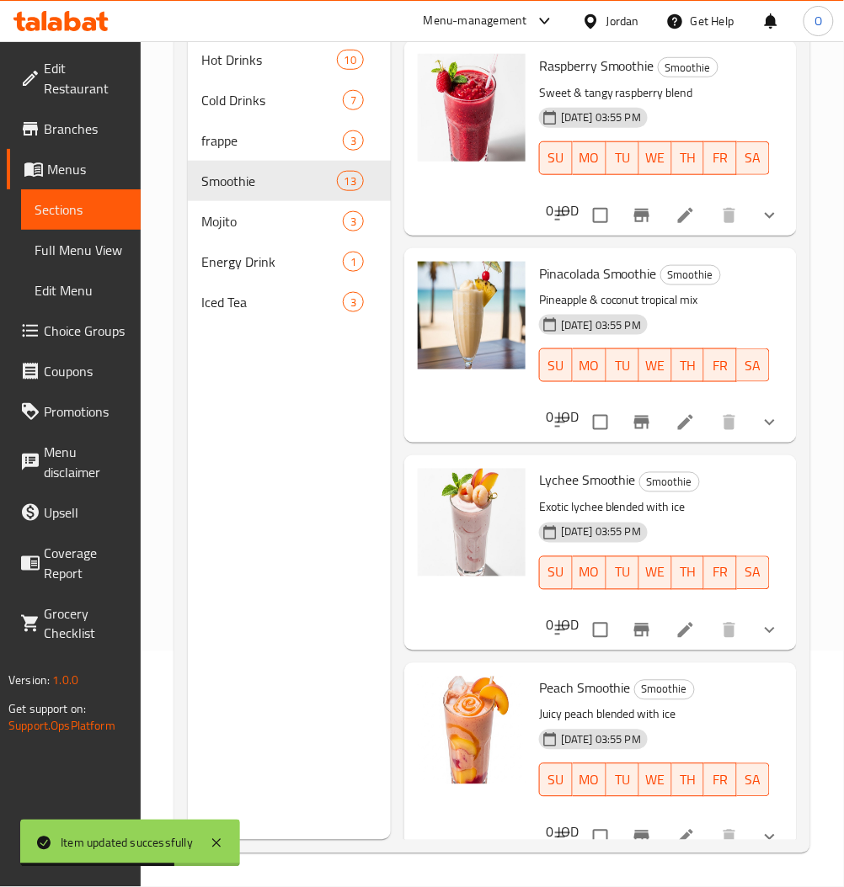
scroll to position [1347, 0]
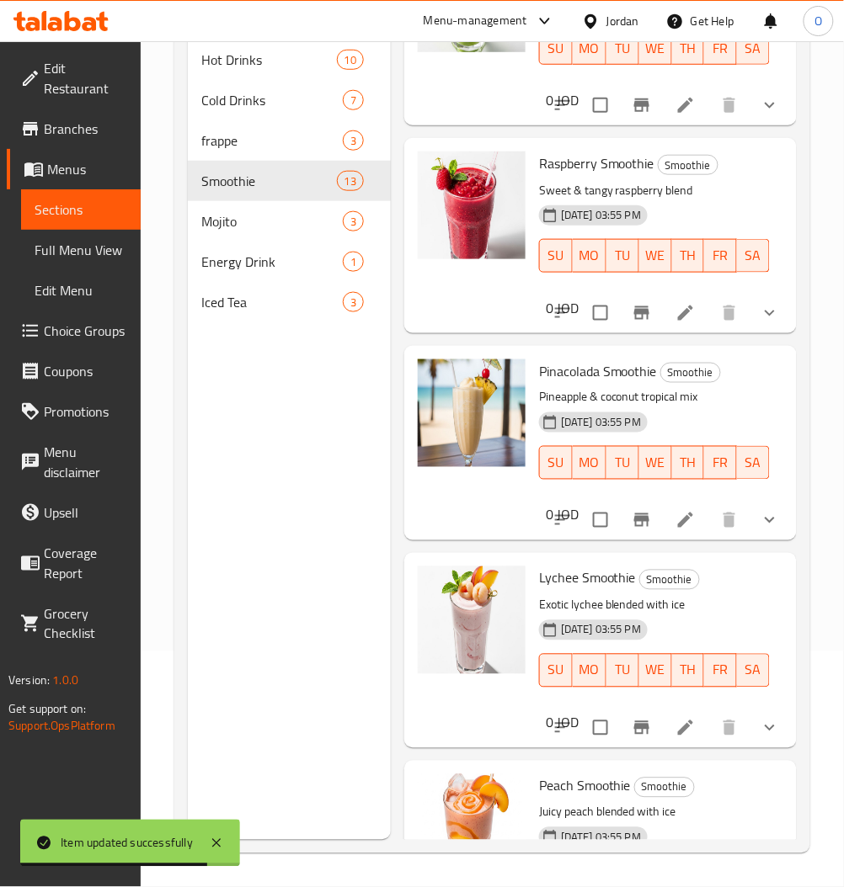
click at [681, 308] on li at bounding box center [685, 313] width 47 height 30
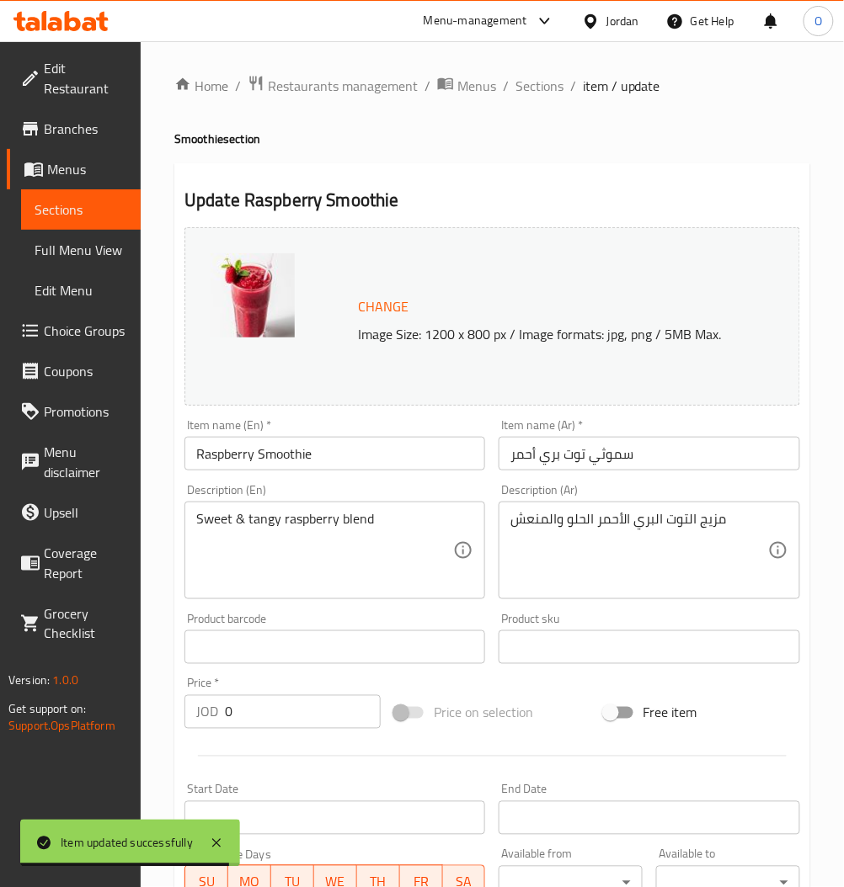
scroll to position [387, 0]
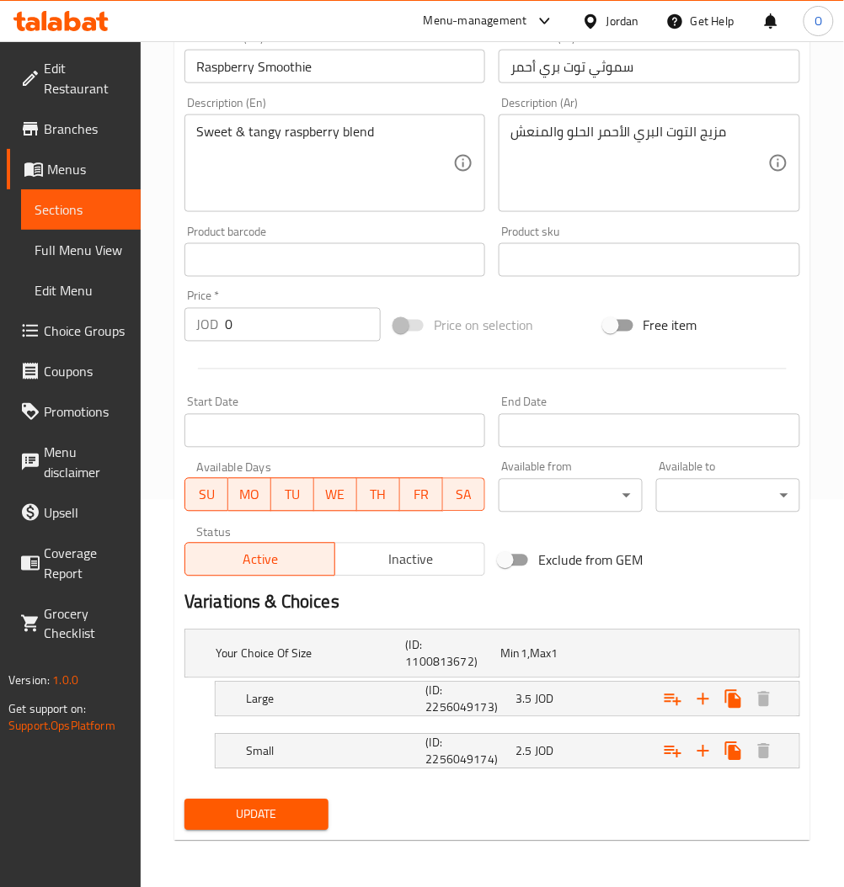
click at [84, 216] on span "Sections" at bounding box center [81, 210] width 93 height 20
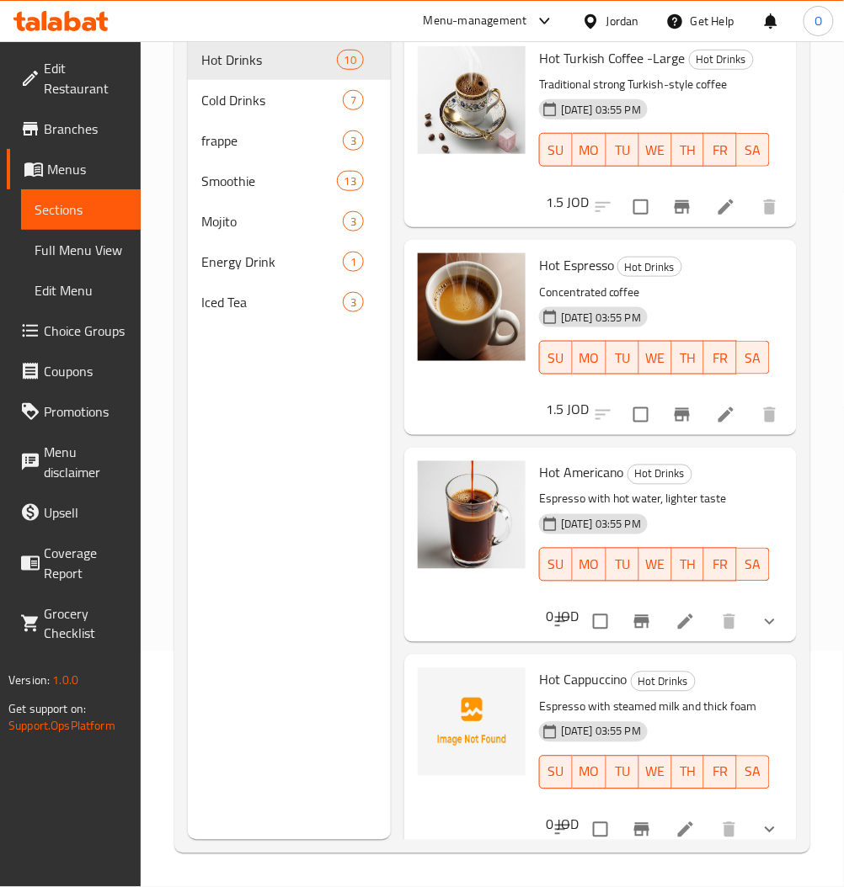
scroll to position [236, 0]
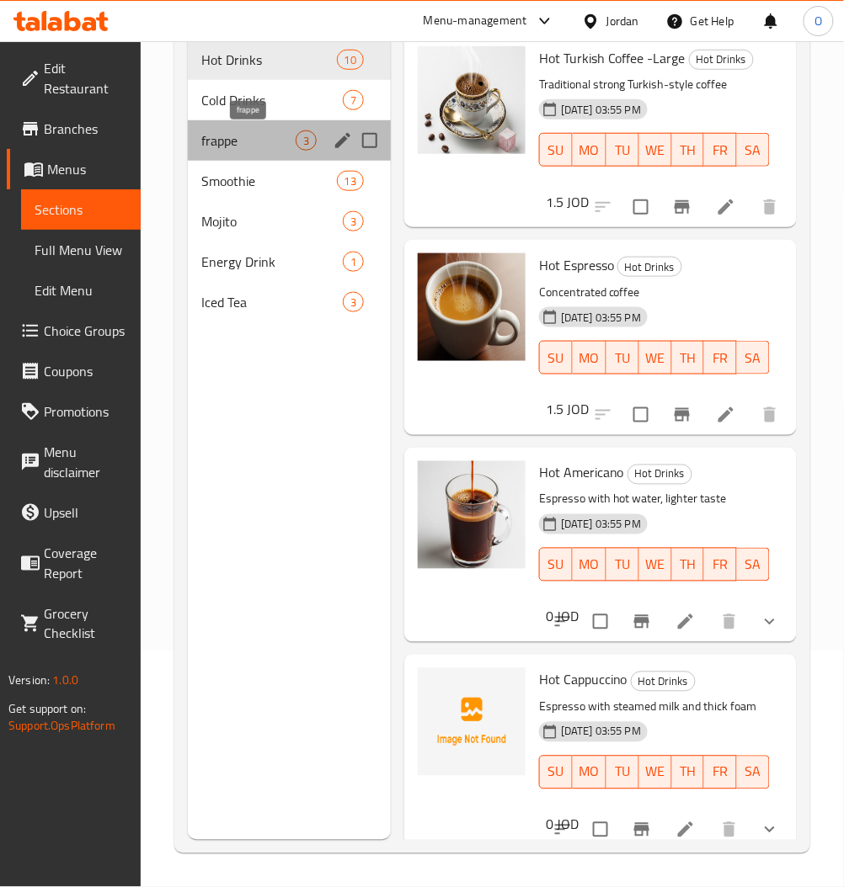
click at [252, 145] on span "frappe" at bounding box center [248, 140] width 94 height 20
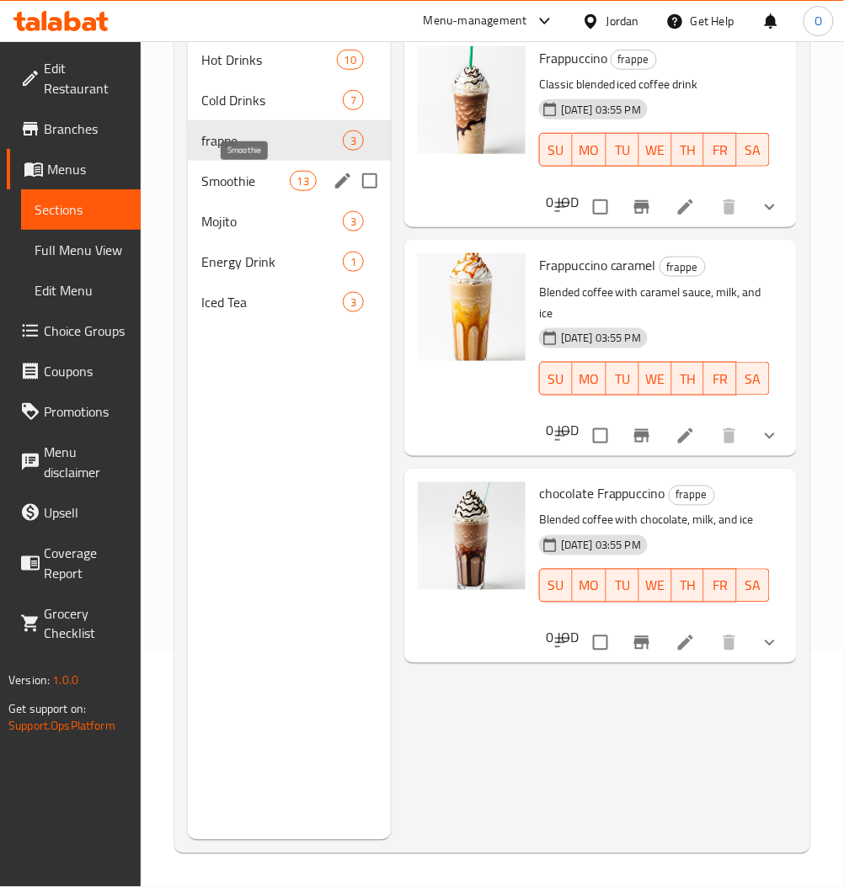
click at [246, 173] on span "Smoothie" at bounding box center [245, 181] width 88 height 20
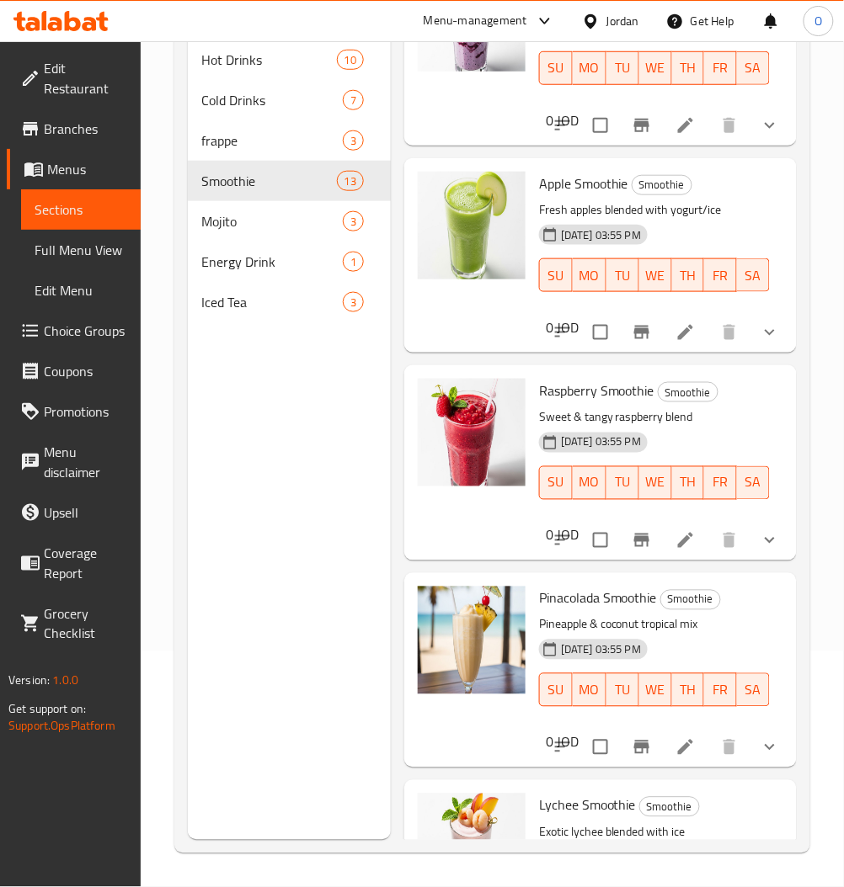
scroll to position [1122, 0]
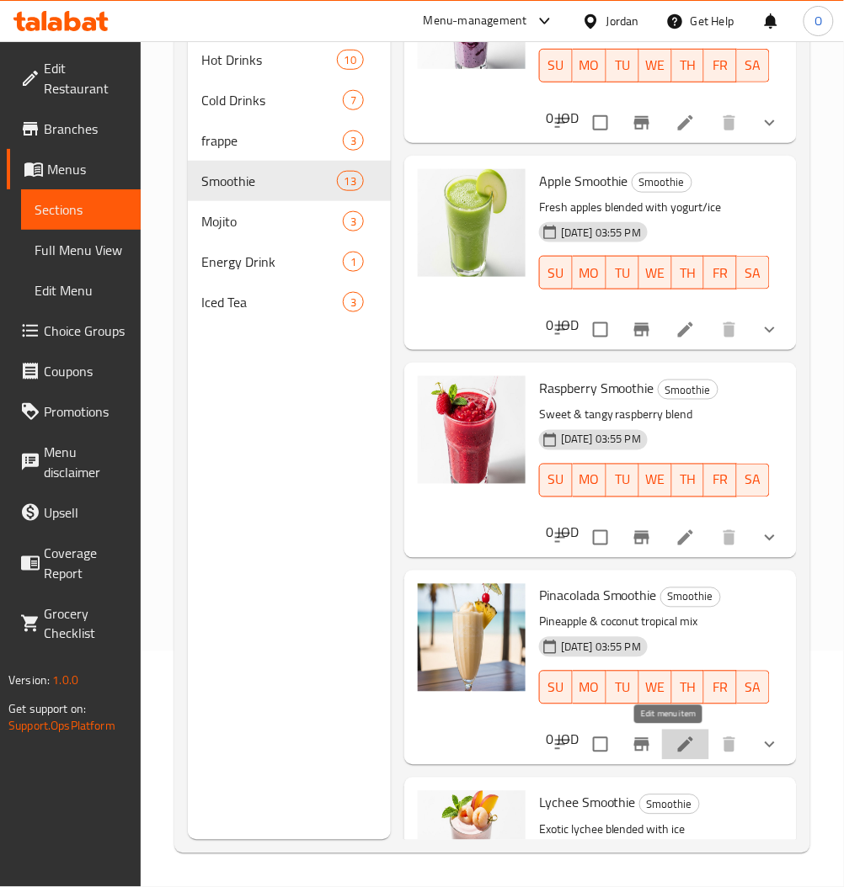
click at [675, 752] on icon at bounding box center [685, 745] width 20 height 20
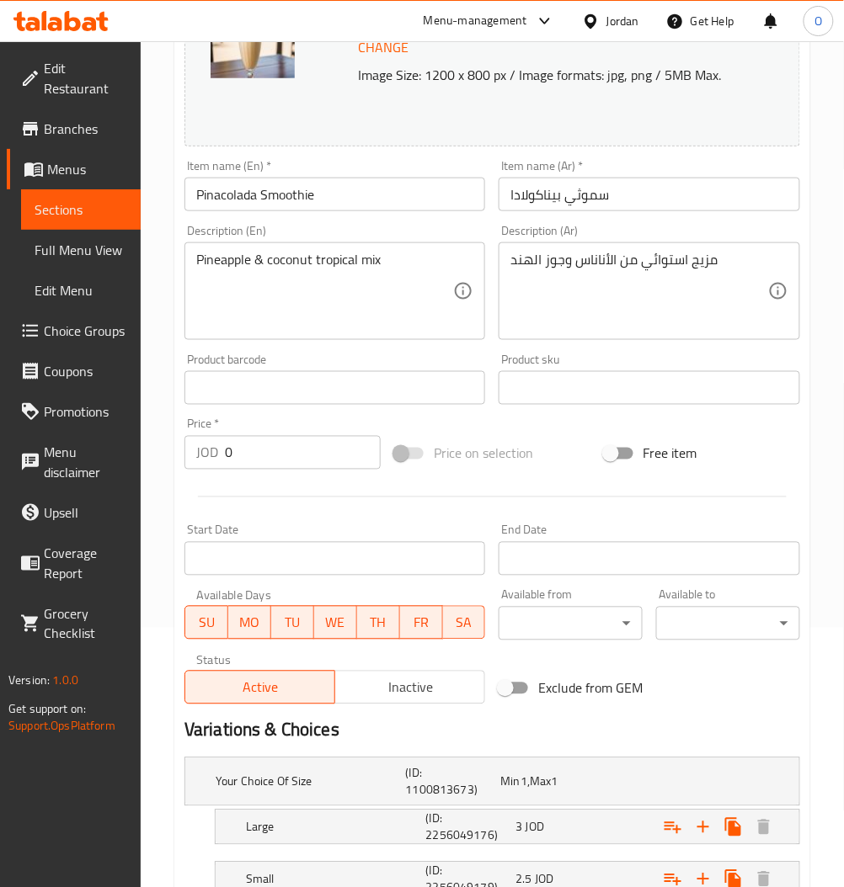
scroll to position [387, 0]
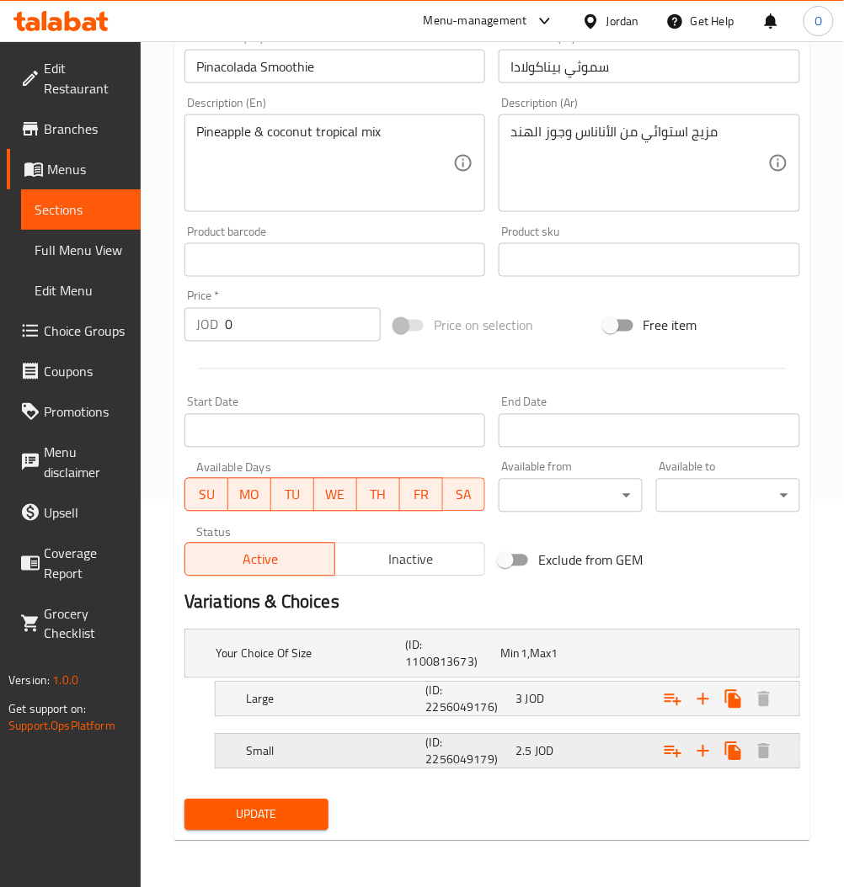
click at [572, 663] on div "2.5 JOD" at bounding box center [544, 654] width 88 height 17
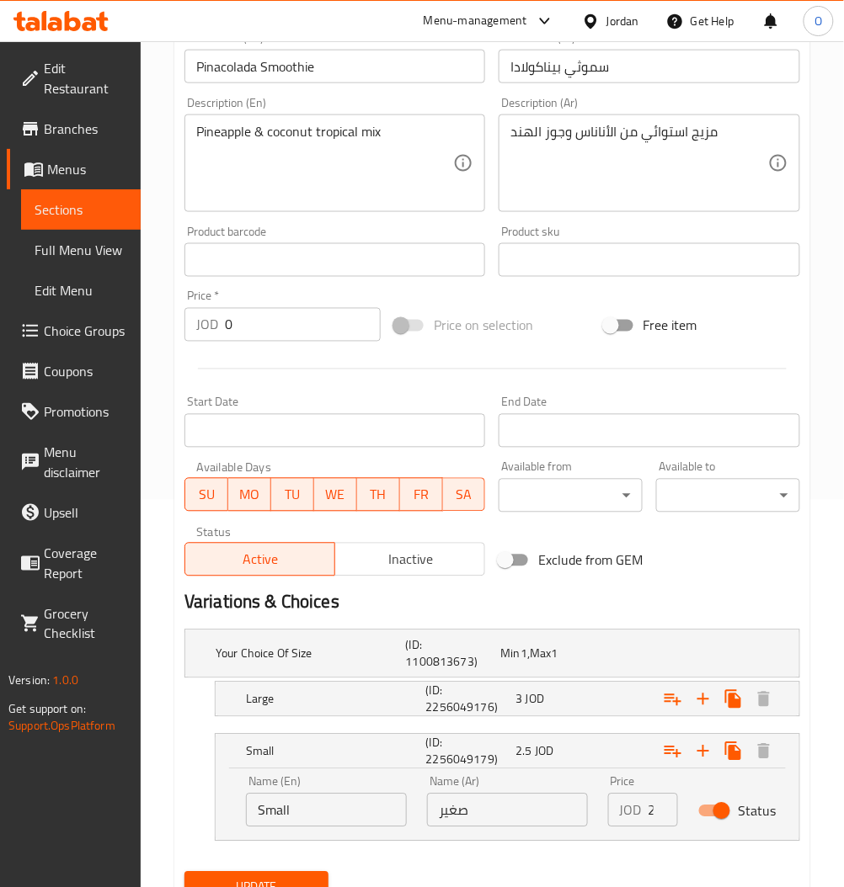
click at [712, 812] on input "Status" at bounding box center [721, 812] width 96 height 32
checkbox input "false"
drag, startPoint x: 613, startPoint y: 713, endPoint x: 622, endPoint y: 731, distance: 20.0
click at [612, 657] on div "Expand" at bounding box center [687, 654] width 190 height 7
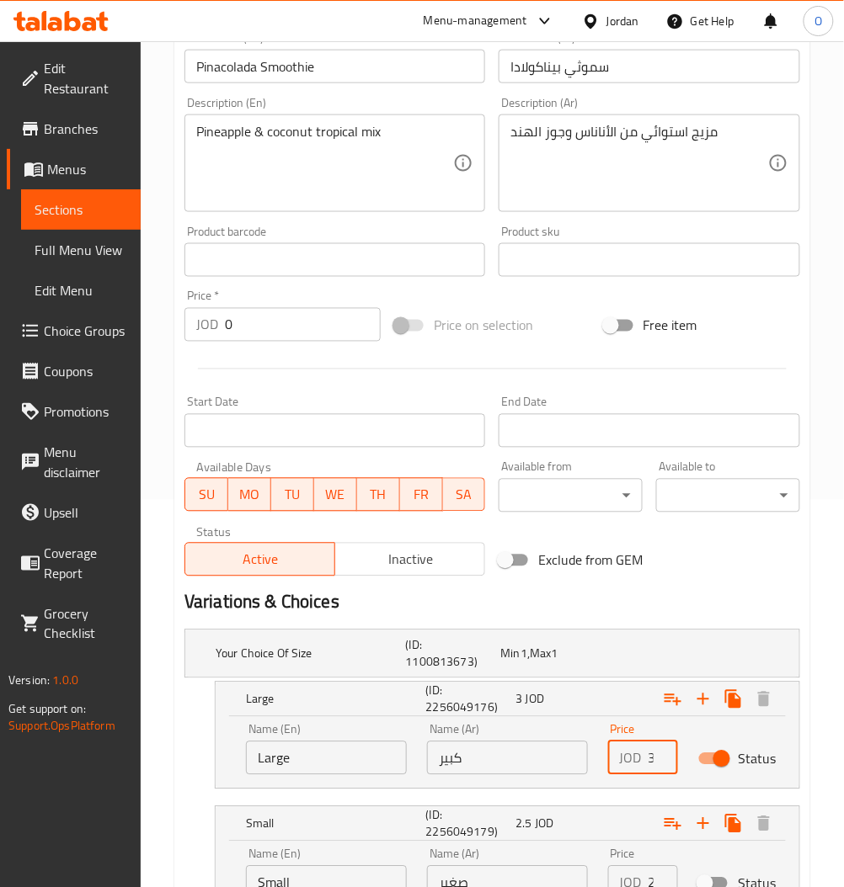
click at [650, 760] on input "3" at bounding box center [662, 759] width 29 height 34
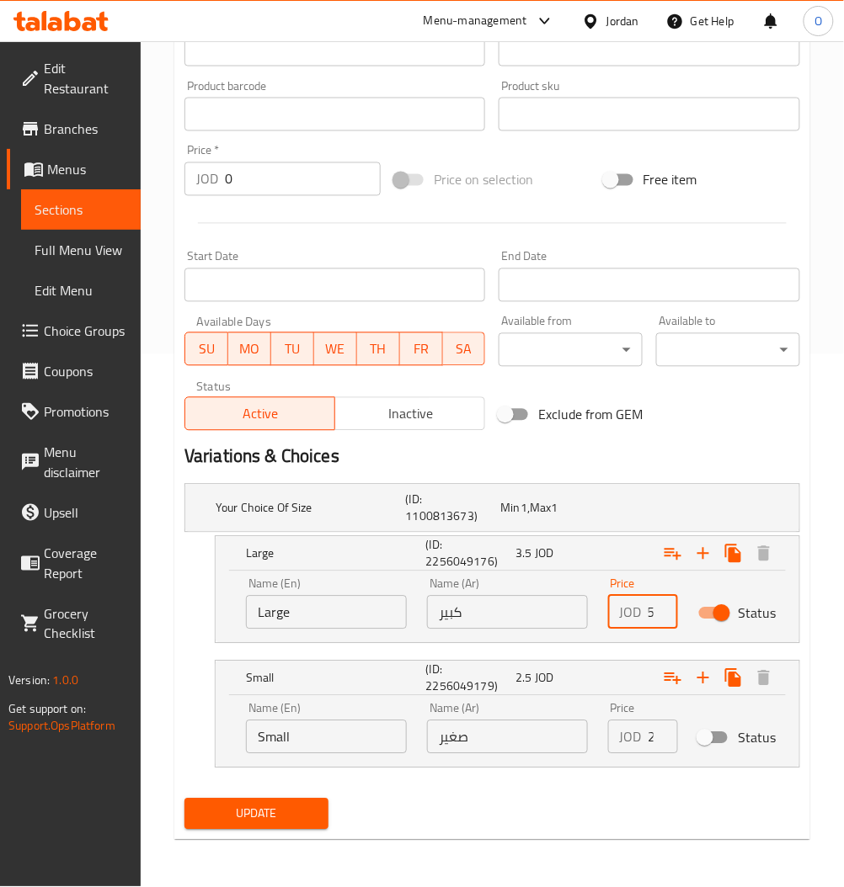
type input "3.5"
click at [295, 829] on button "Update" at bounding box center [256, 814] width 144 height 31
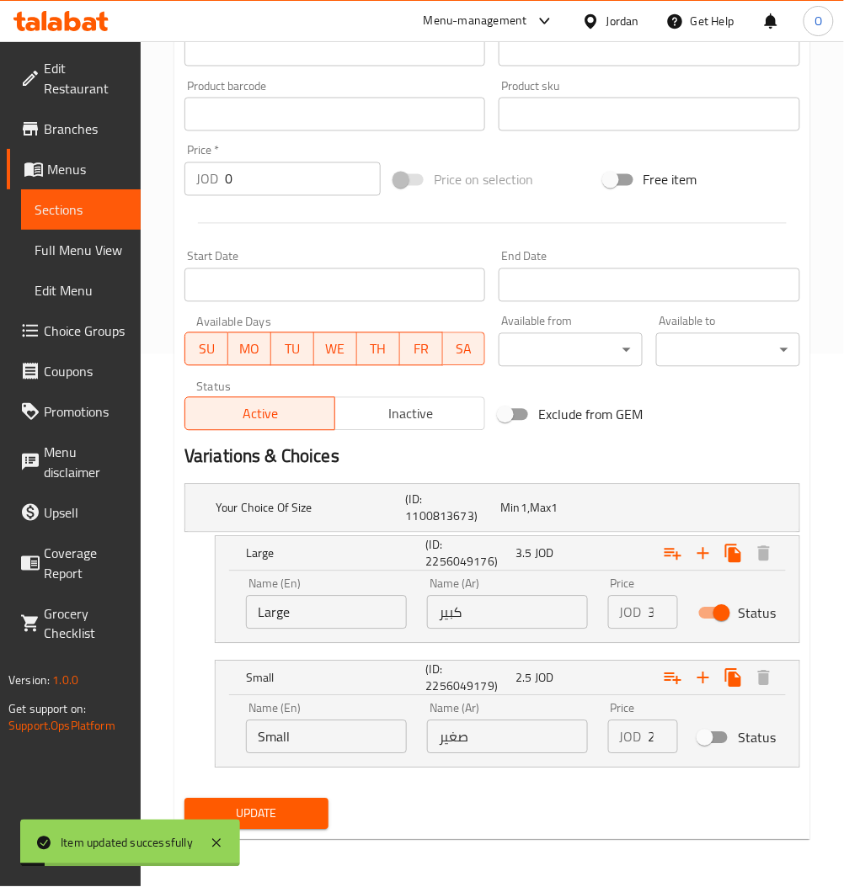
click at [83, 226] on link "Sections" at bounding box center [81, 209] width 120 height 40
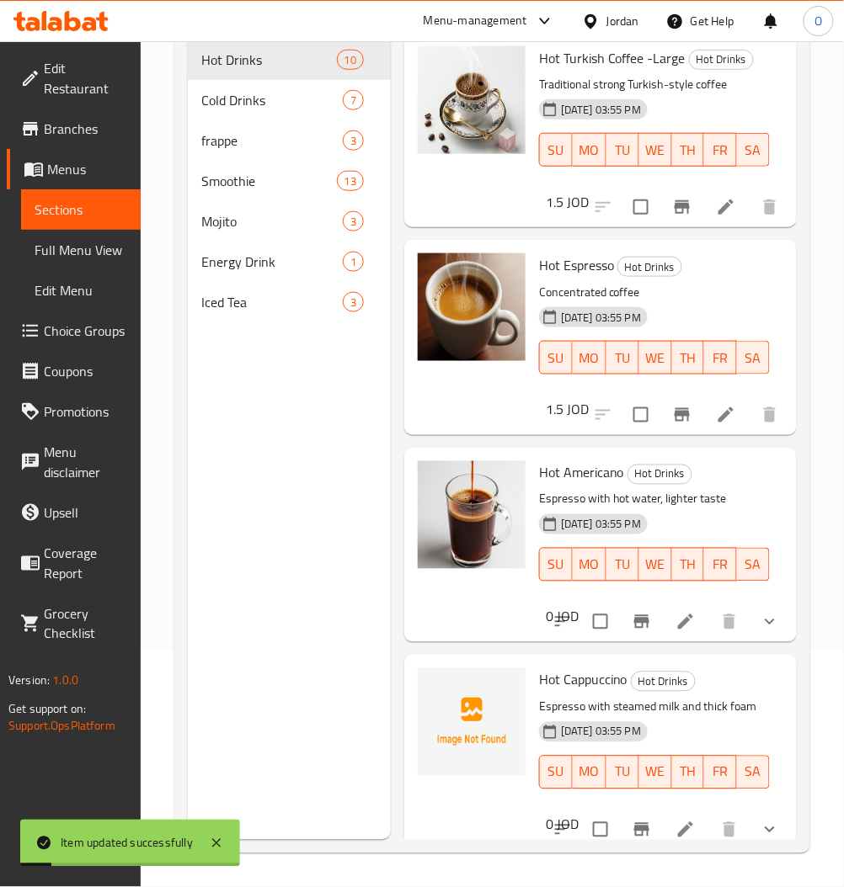
scroll to position [236, 0]
click at [245, 174] on span "Smoothie" at bounding box center [245, 181] width 88 height 20
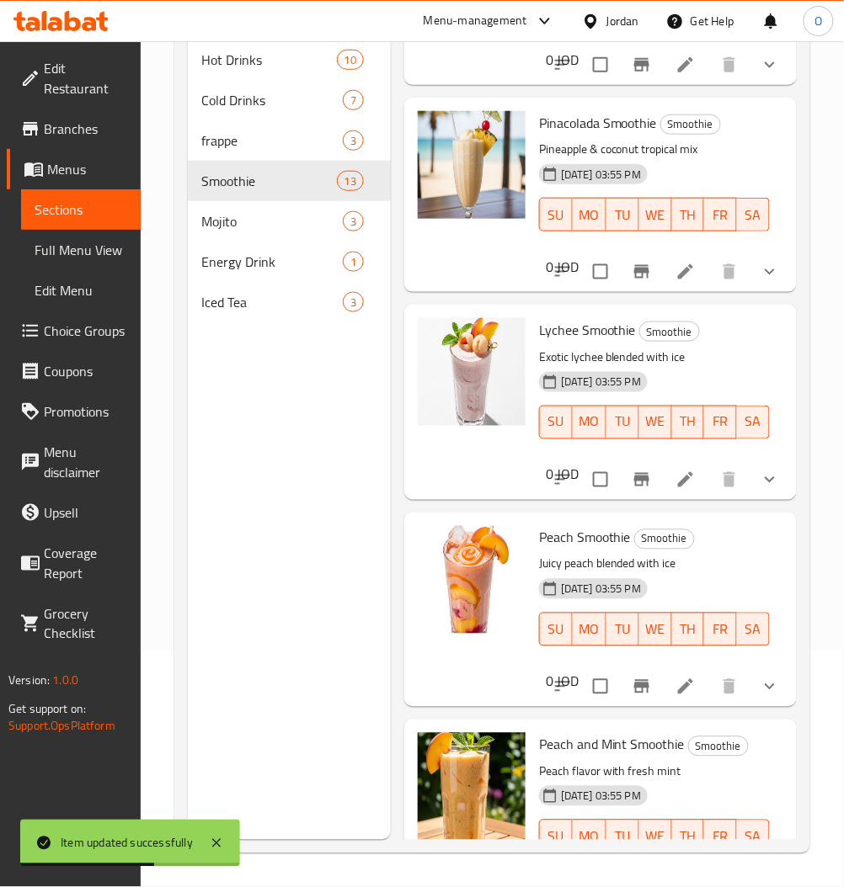
scroll to position [1571, 0]
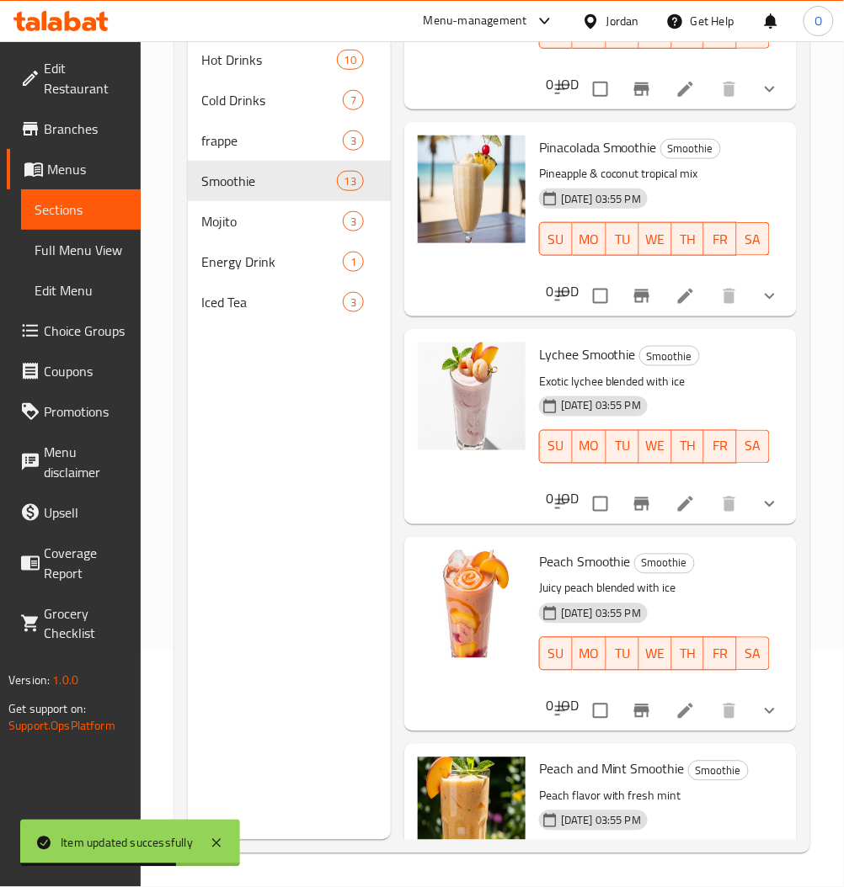
click at [678, 506] on icon at bounding box center [685, 504] width 15 height 15
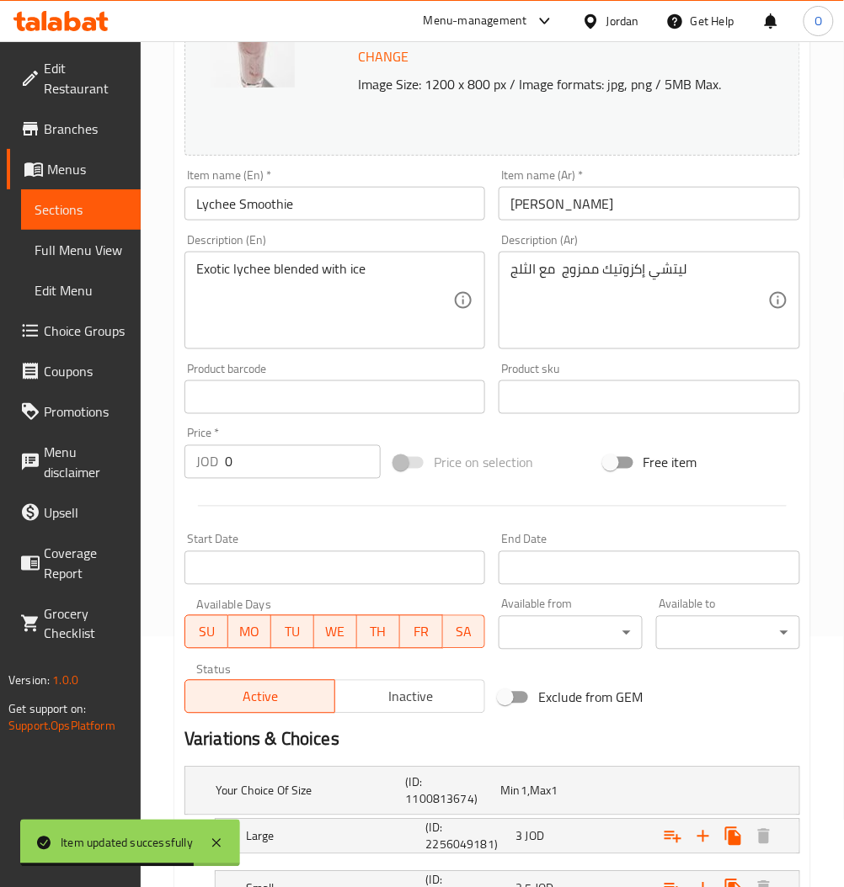
scroll to position [387, 0]
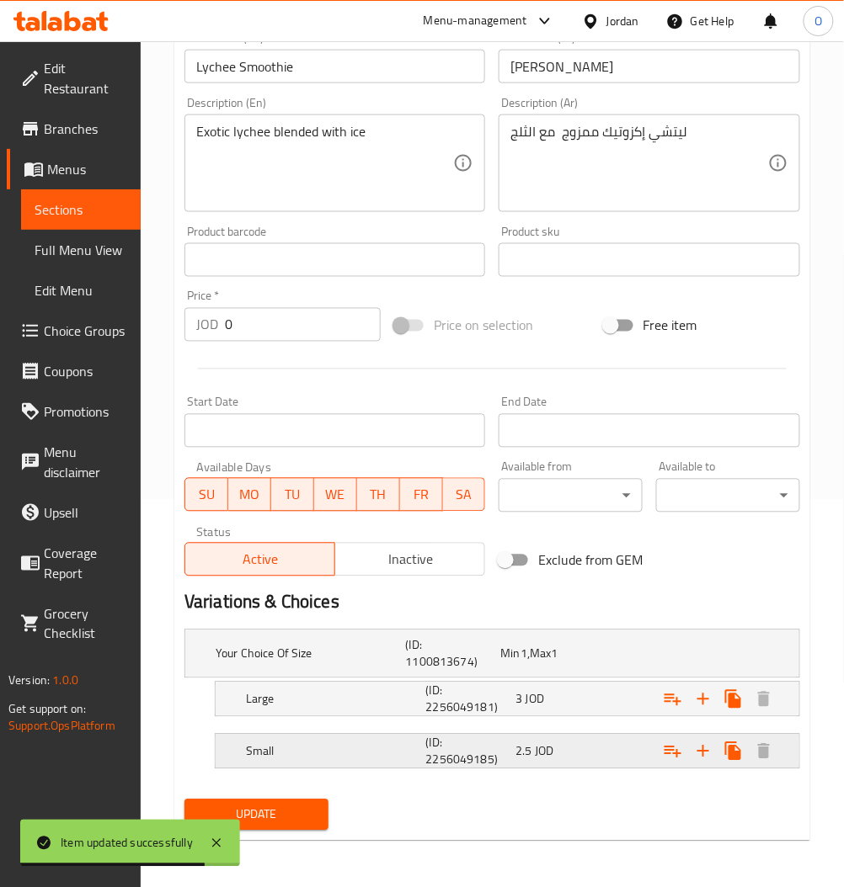
drag, startPoint x: 583, startPoint y: 747, endPoint x: 585, endPoint y: 759, distance: 12.9
click at [580, 663] on div "2.5 JOD" at bounding box center [544, 654] width 88 height 17
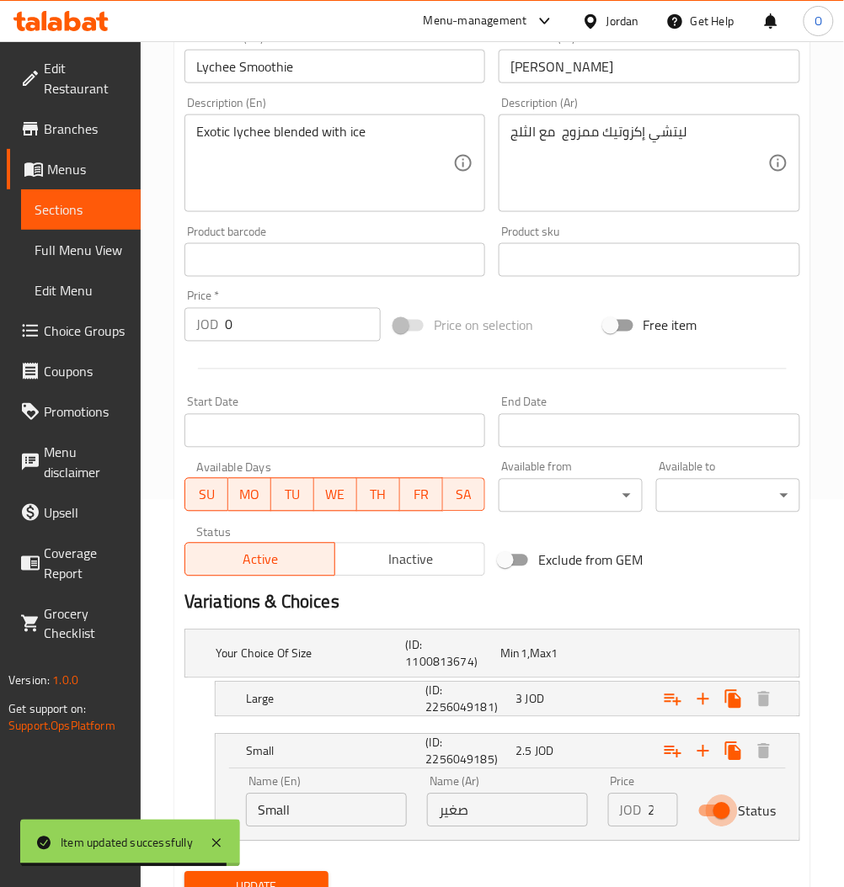
click at [731, 809] on input "Status" at bounding box center [721, 812] width 96 height 32
checkbox input "false"
click at [498, 674] on div "(ID: 2256049181)" at bounding box center [449, 654] width 95 height 40
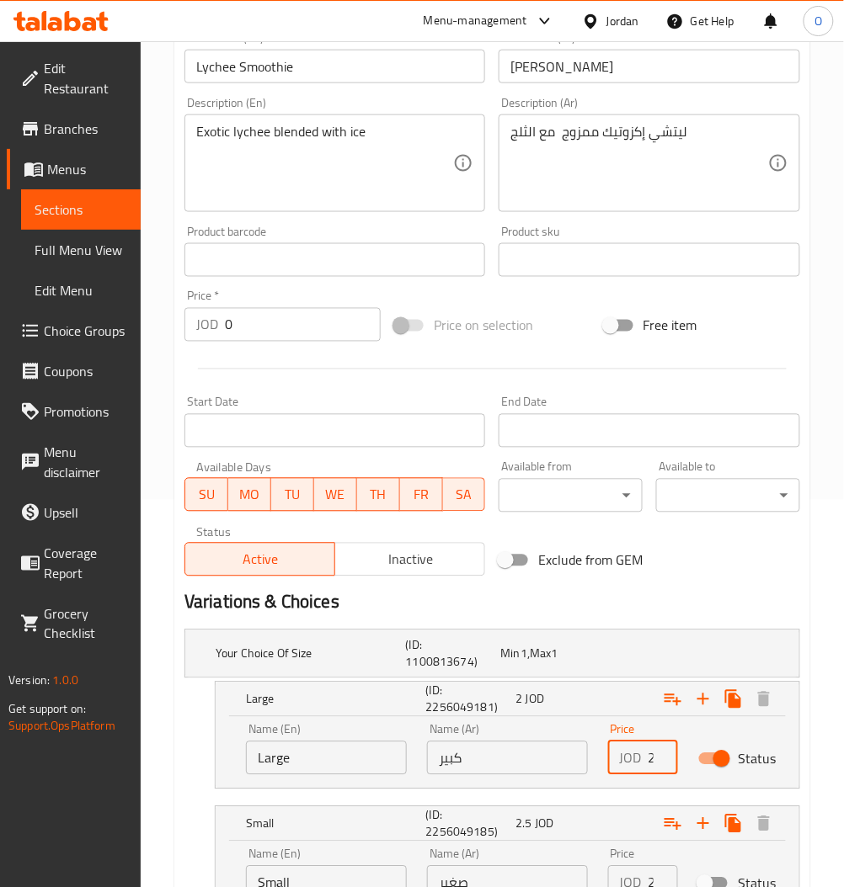
click at [655, 763] on input "2" at bounding box center [662, 759] width 29 height 34
click at [650, 763] on input "2" at bounding box center [662, 759] width 29 height 34
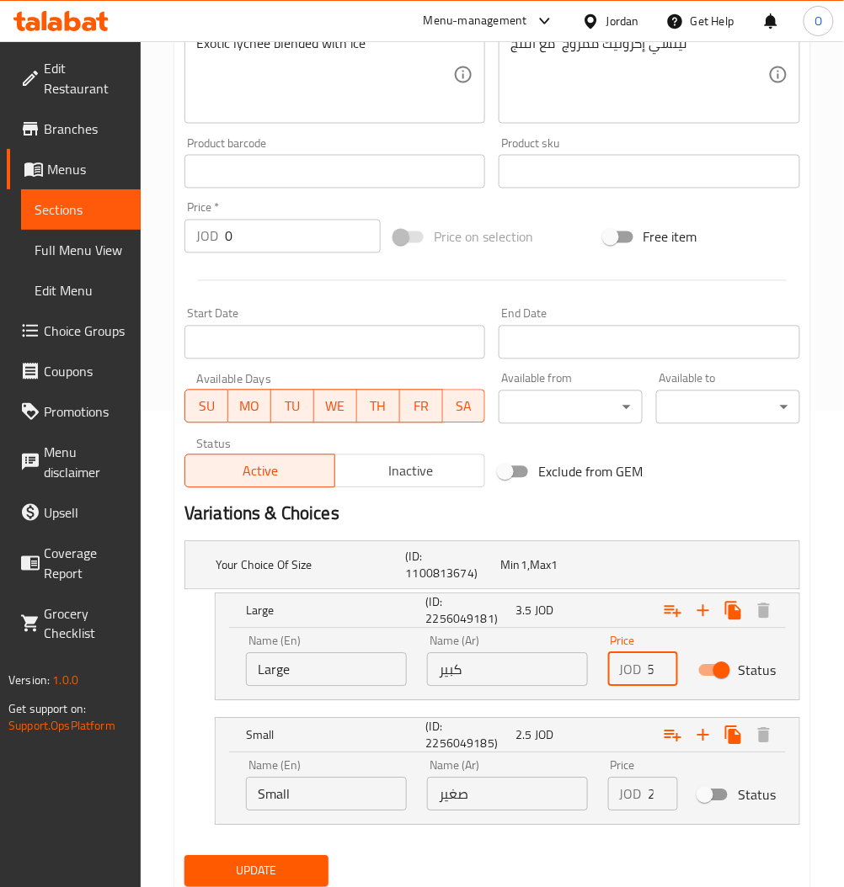
scroll to position [533, 0]
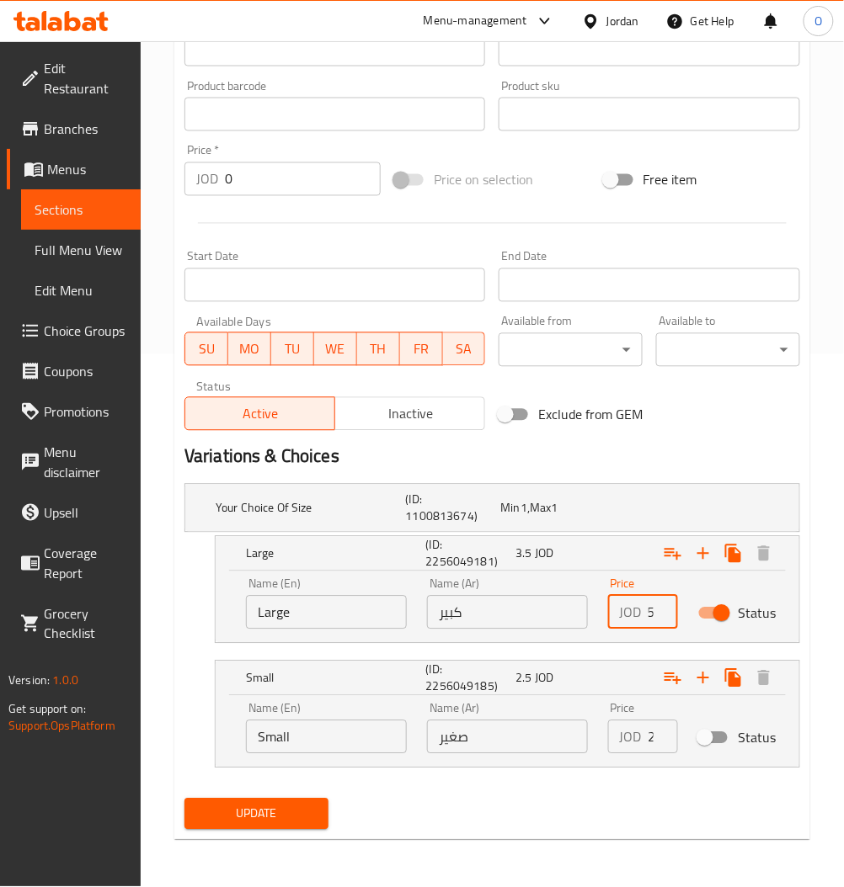
type input "3.5"
click at [205, 816] on span "Update" at bounding box center [256, 814] width 117 height 21
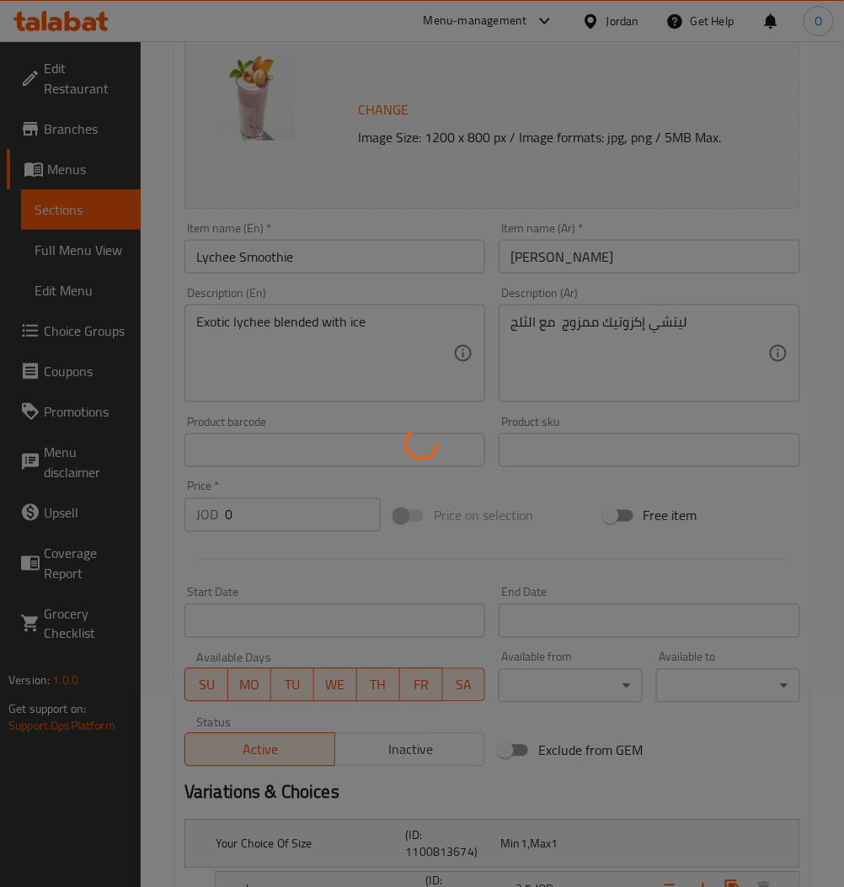
scroll to position [196, 0]
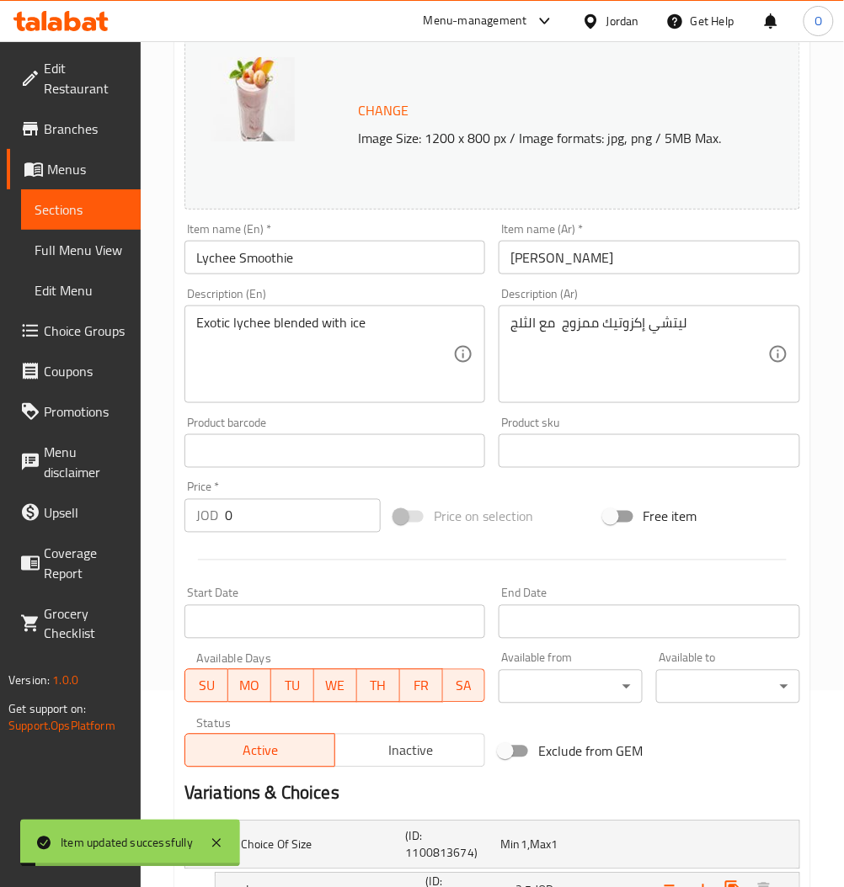
click at [61, 207] on span "Sections" at bounding box center [81, 210] width 93 height 20
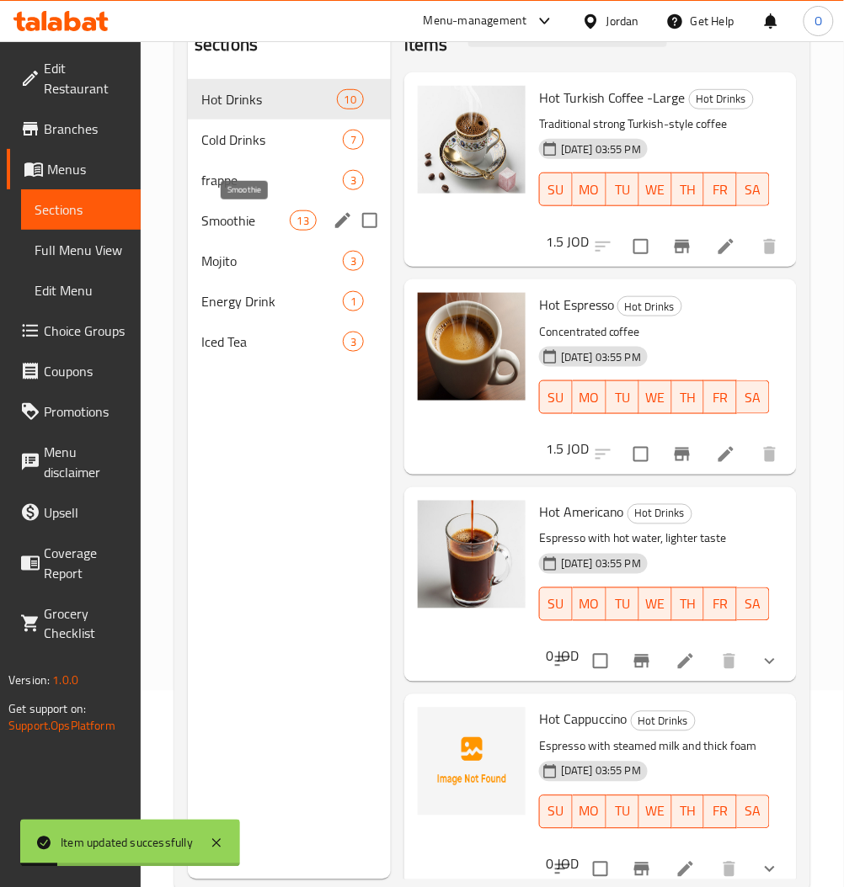
click at [274, 227] on span "Smoothie" at bounding box center [245, 220] width 88 height 20
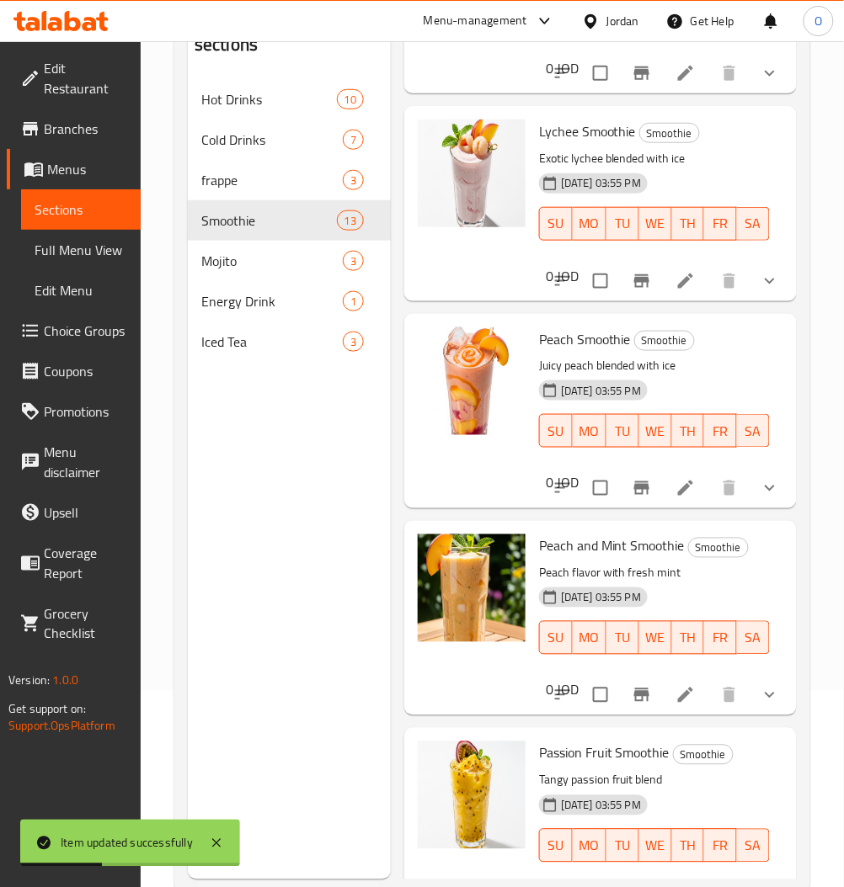
scroll to position [1893, 0]
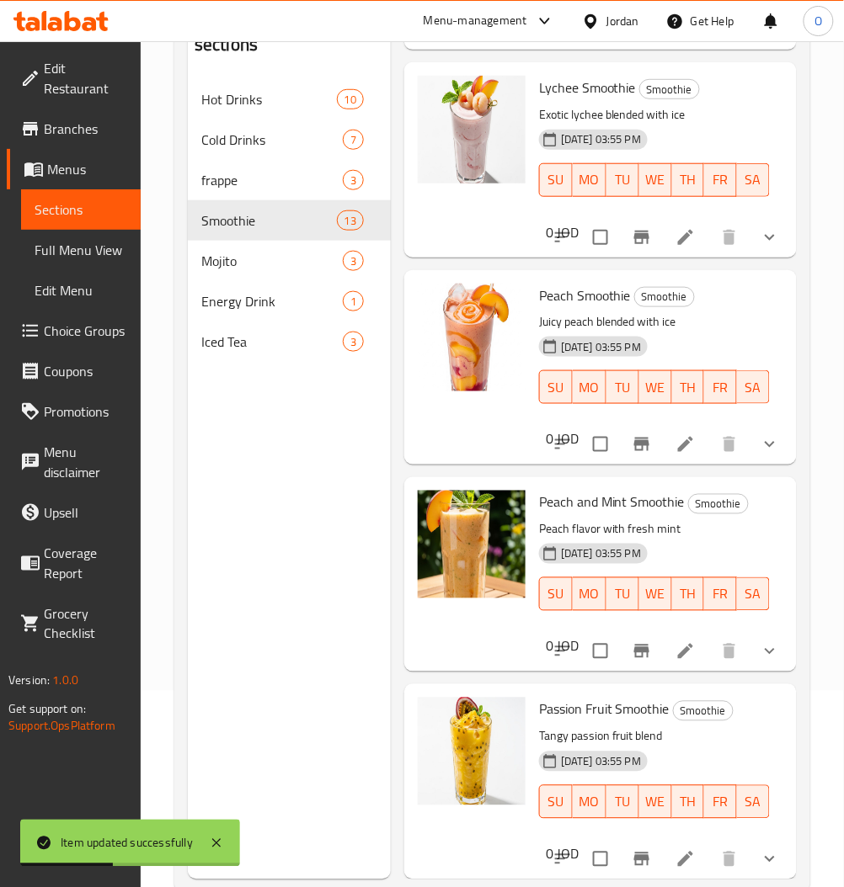
click at [677, 434] on icon at bounding box center [685, 444] width 20 height 20
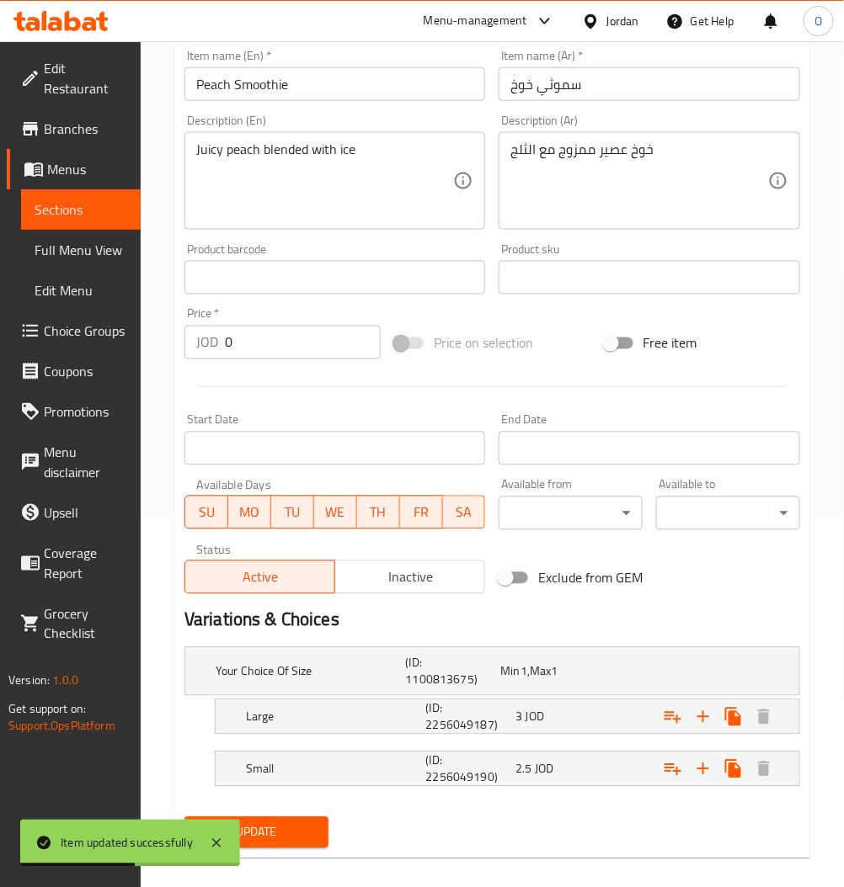
scroll to position [387, 0]
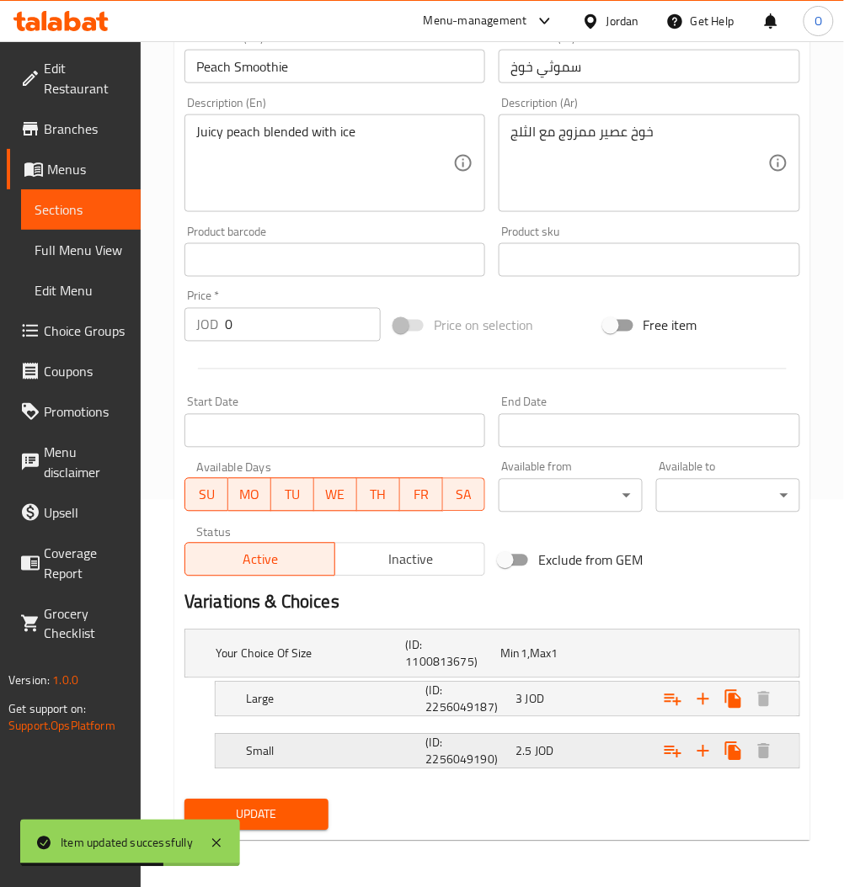
click at [566, 663] on div "2.5 JOD" at bounding box center [544, 654] width 88 height 17
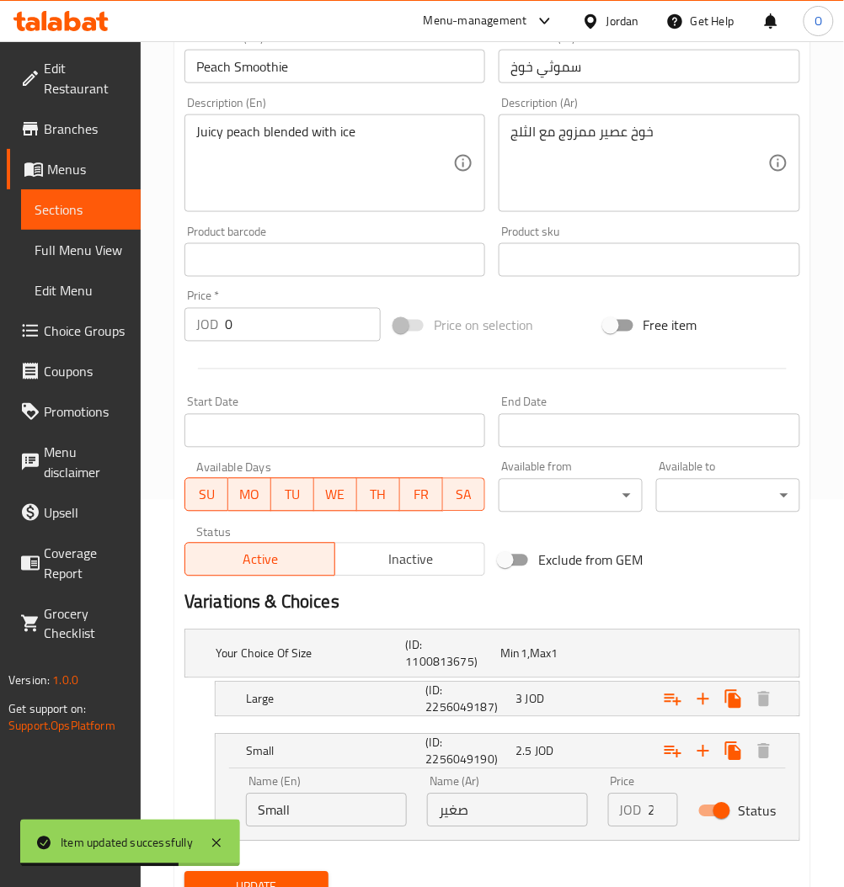
click at [716, 817] on input "Status" at bounding box center [721, 812] width 96 height 32
checkbox input "false"
click at [527, 665] on span "JOD" at bounding box center [523, 654] width 7 height 22
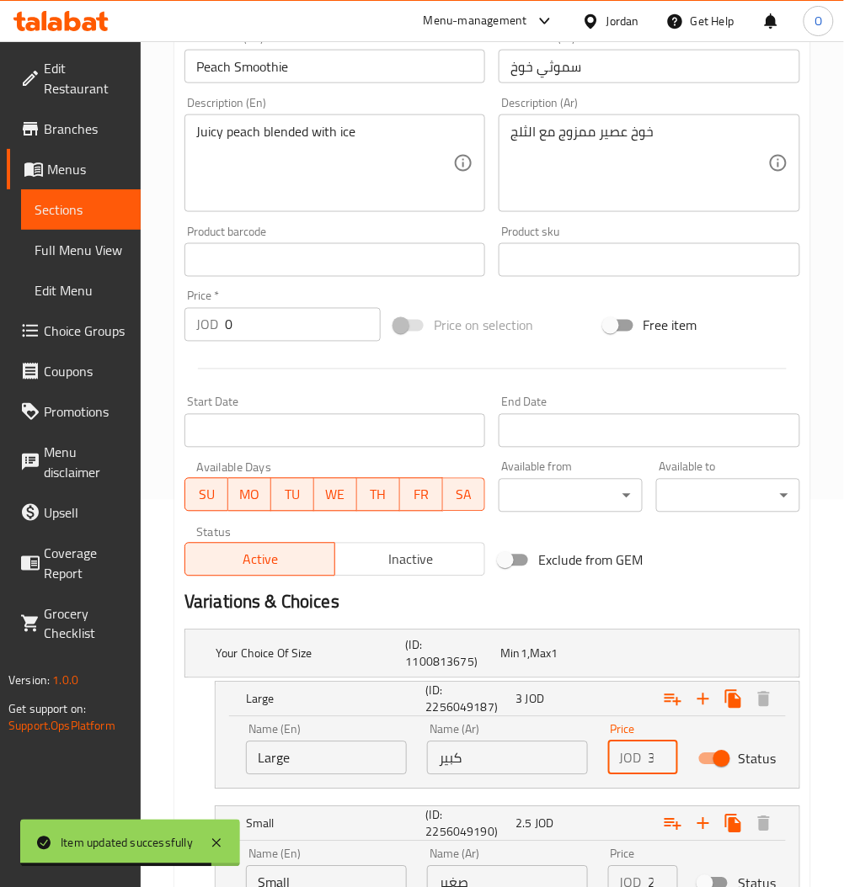
click at [652, 768] on input "3" at bounding box center [662, 759] width 29 height 34
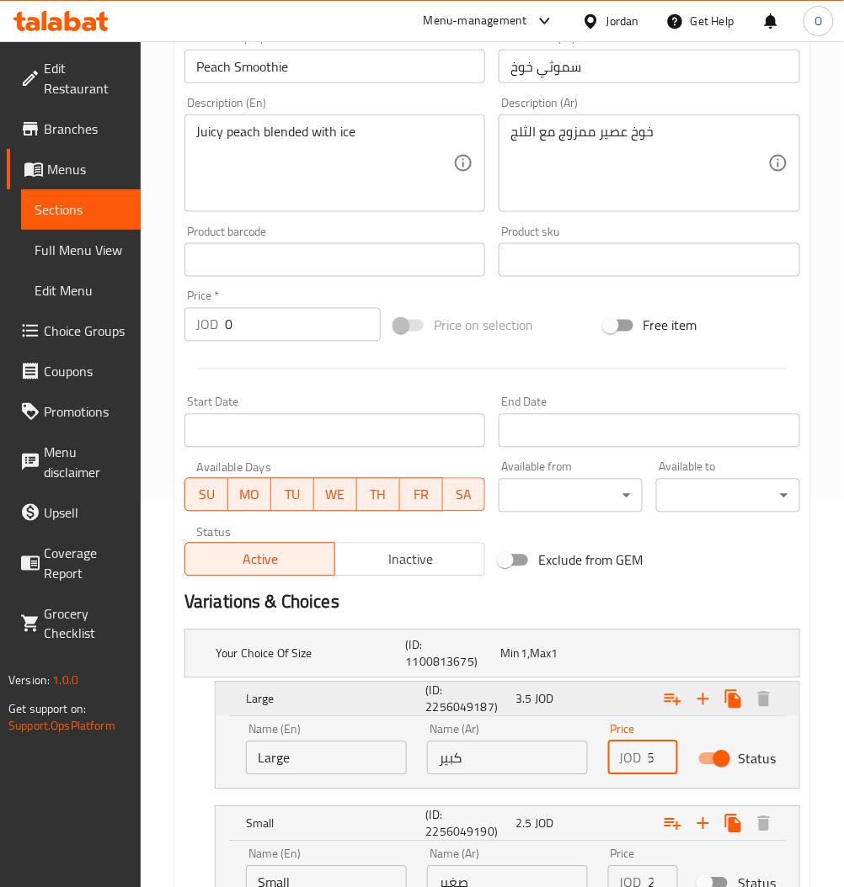
scroll to position [533, 0]
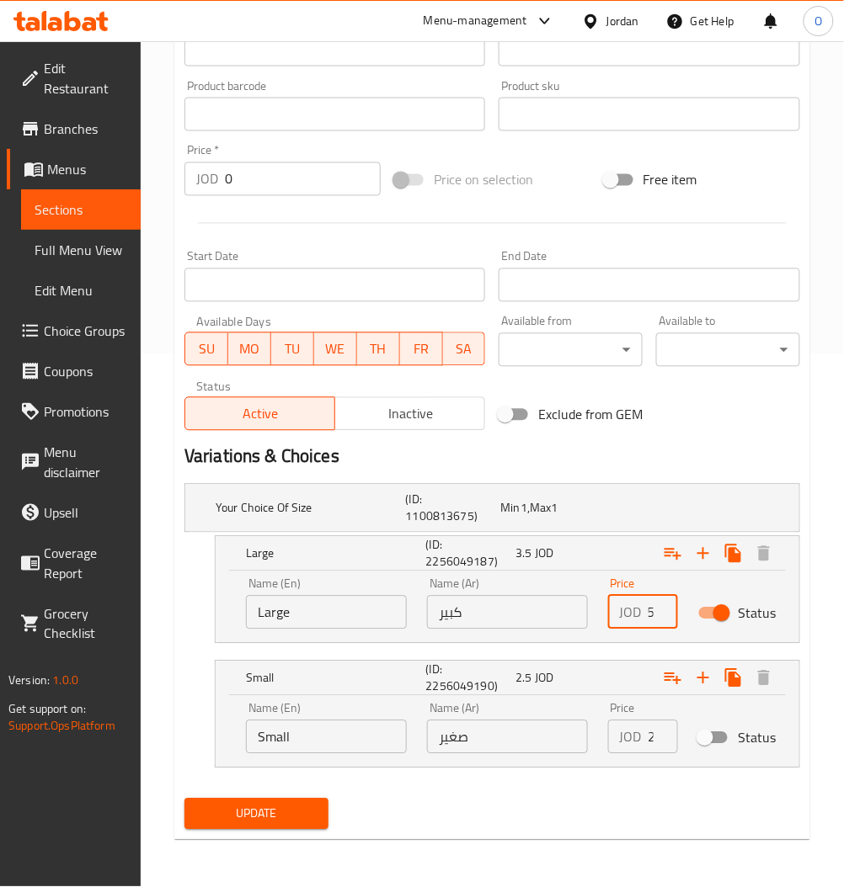
type input "3.5"
click at [279, 806] on span "Update" at bounding box center [256, 814] width 117 height 21
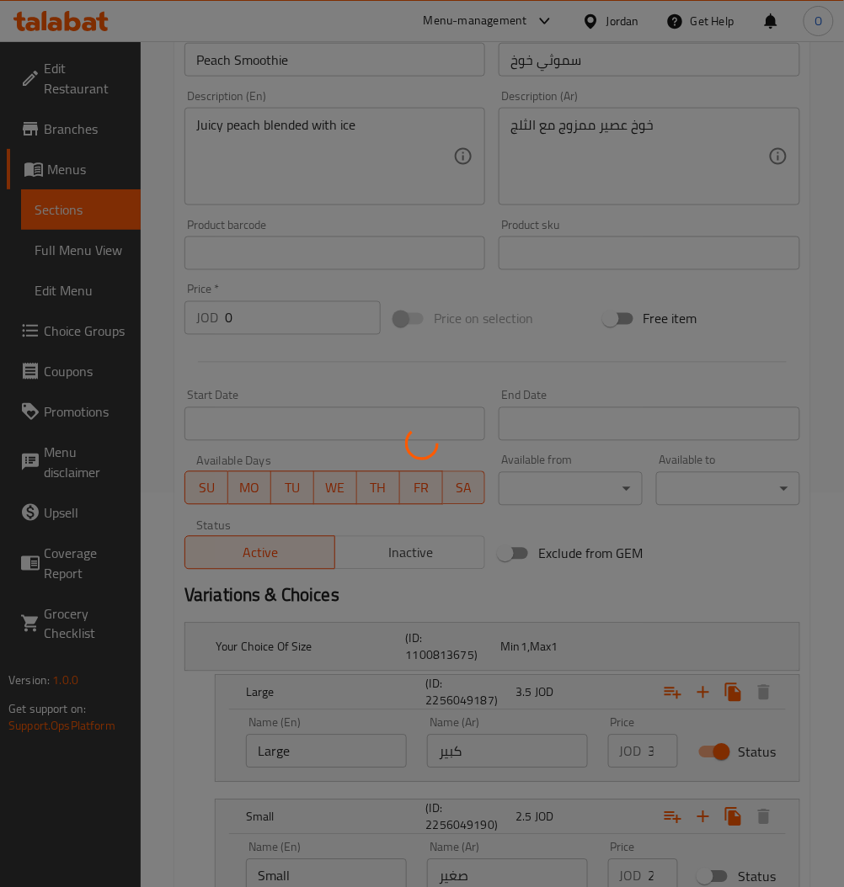
scroll to position [196, 0]
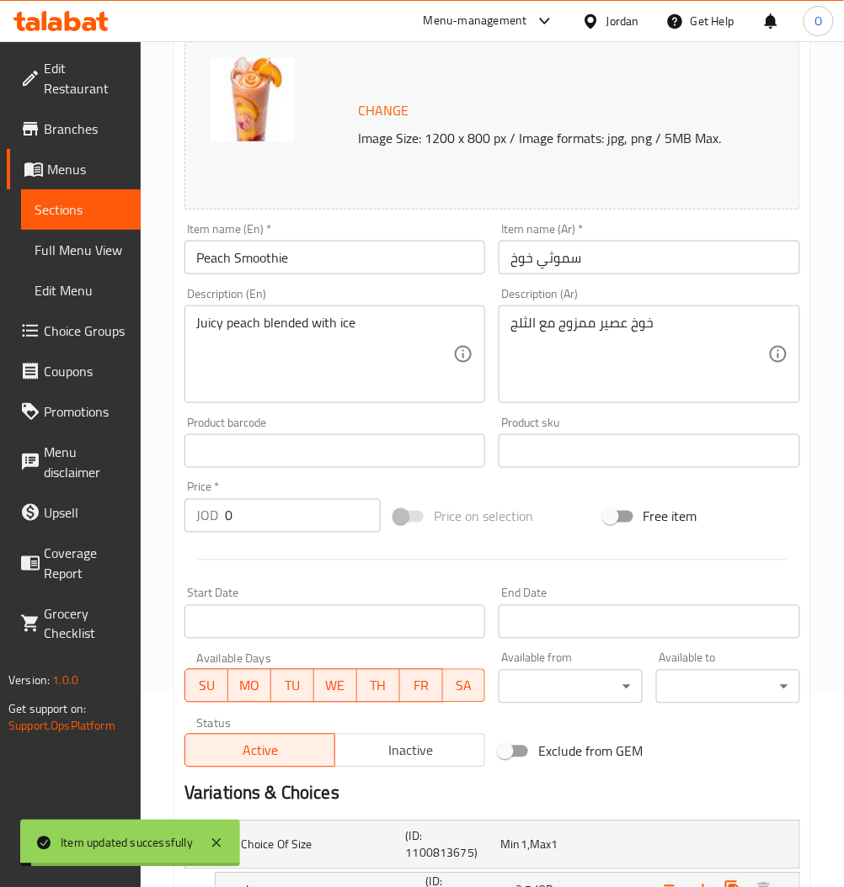
click at [68, 200] on span "Sections" at bounding box center [81, 210] width 93 height 20
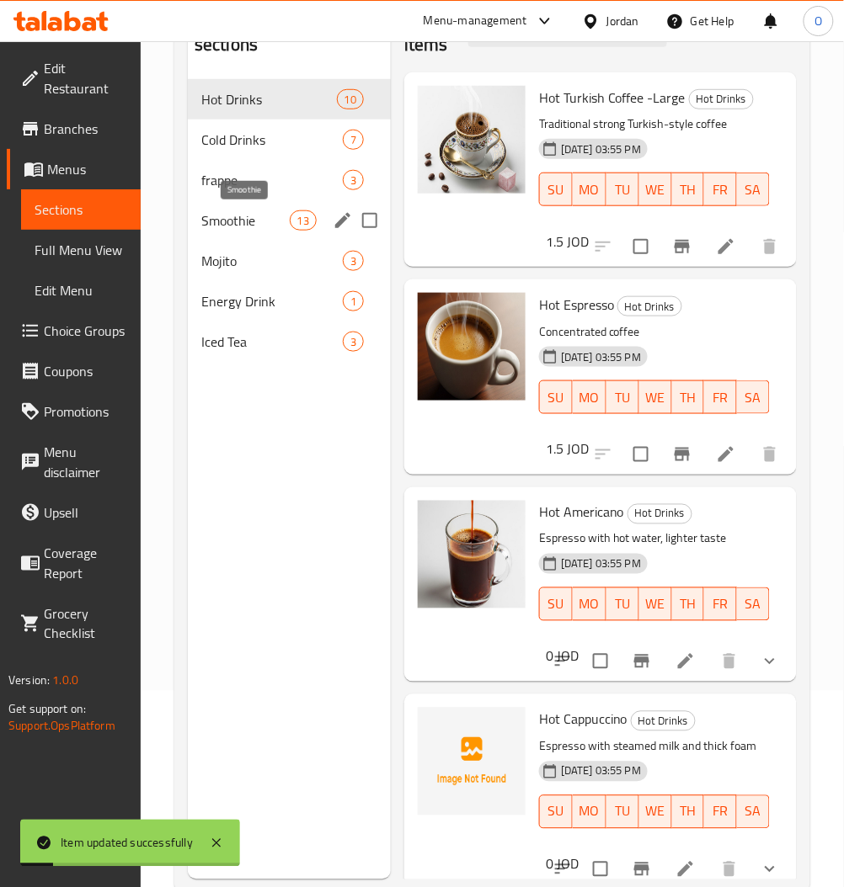
click at [220, 221] on span "Smoothie" at bounding box center [245, 220] width 88 height 20
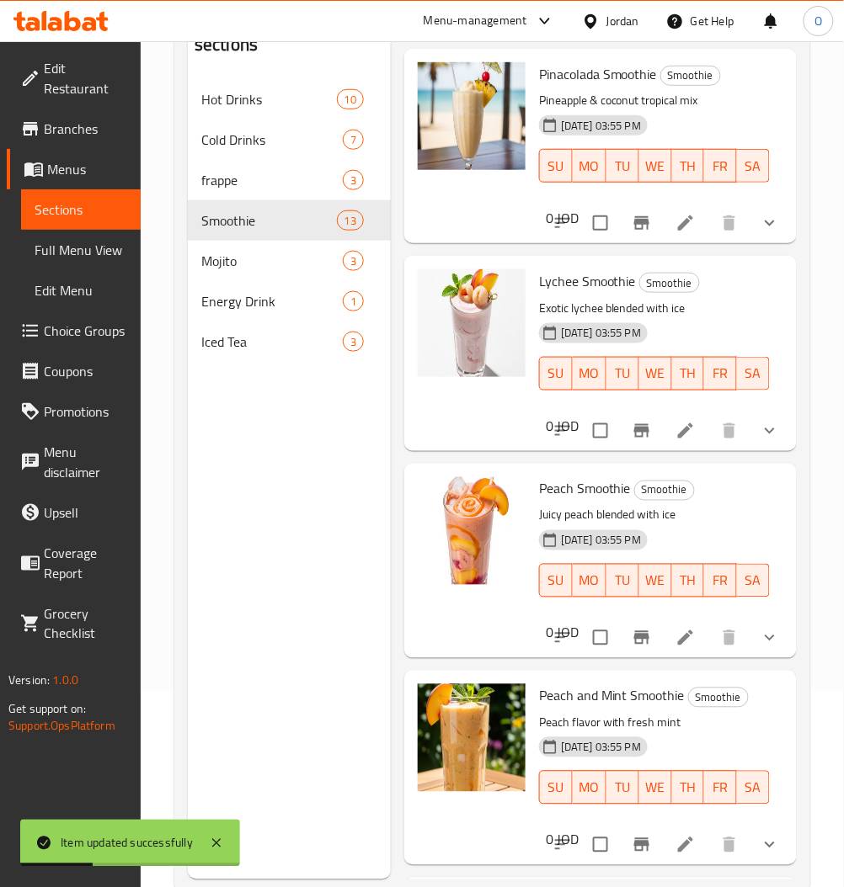
scroll to position [1893, 0]
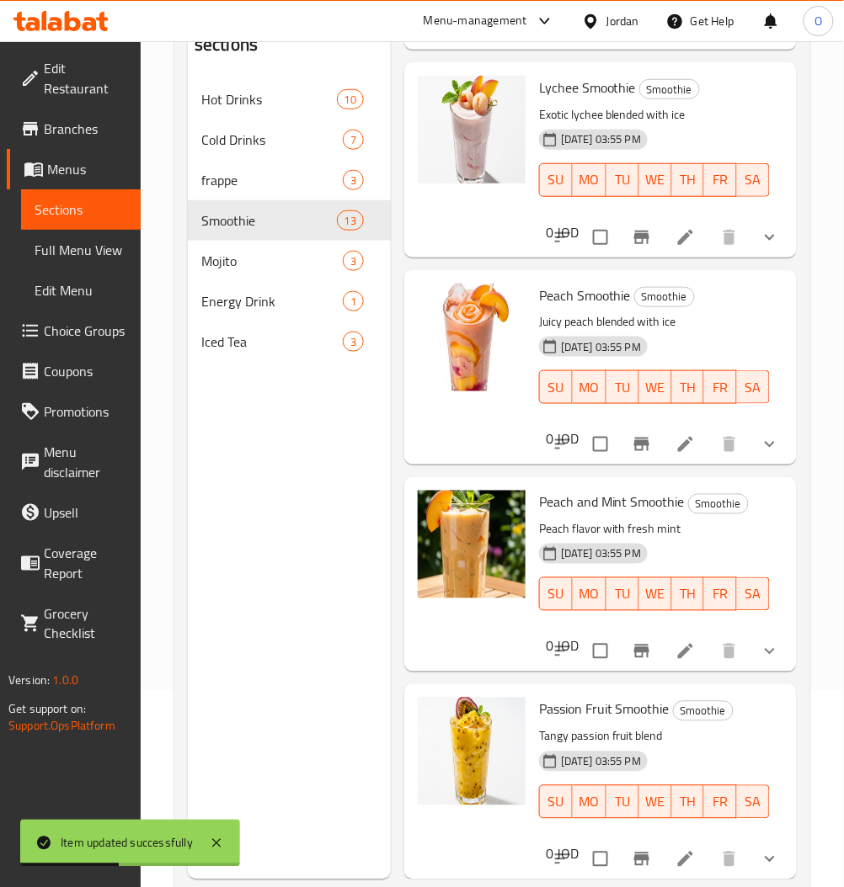
click at [675, 644] on icon at bounding box center [685, 651] width 20 height 20
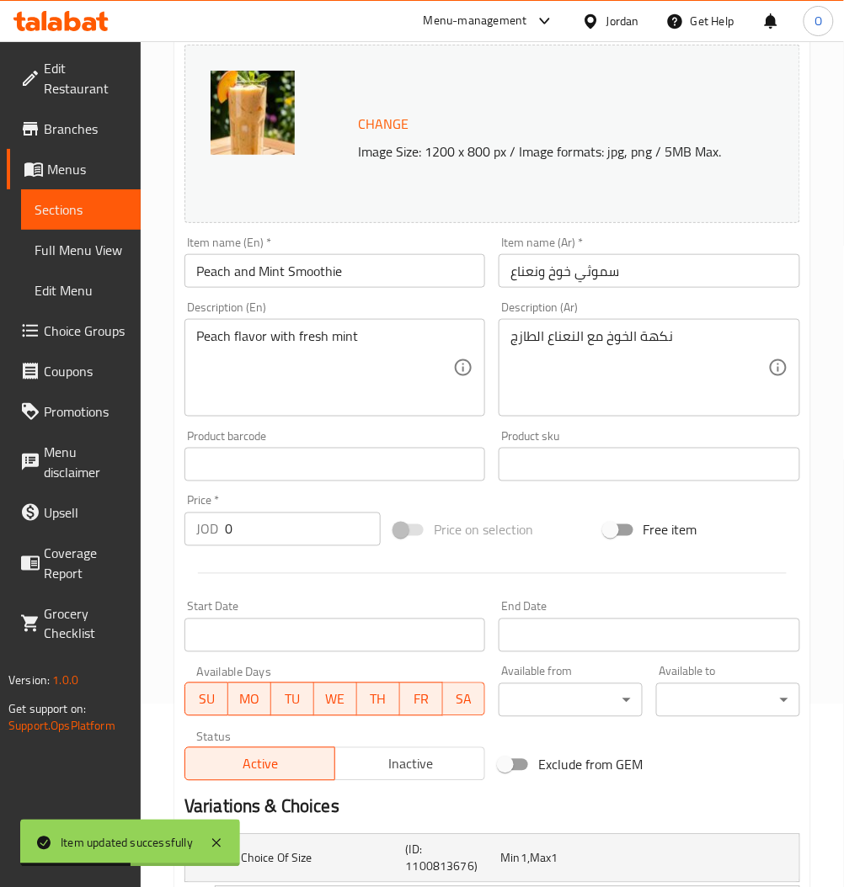
scroll to position [387, 0]
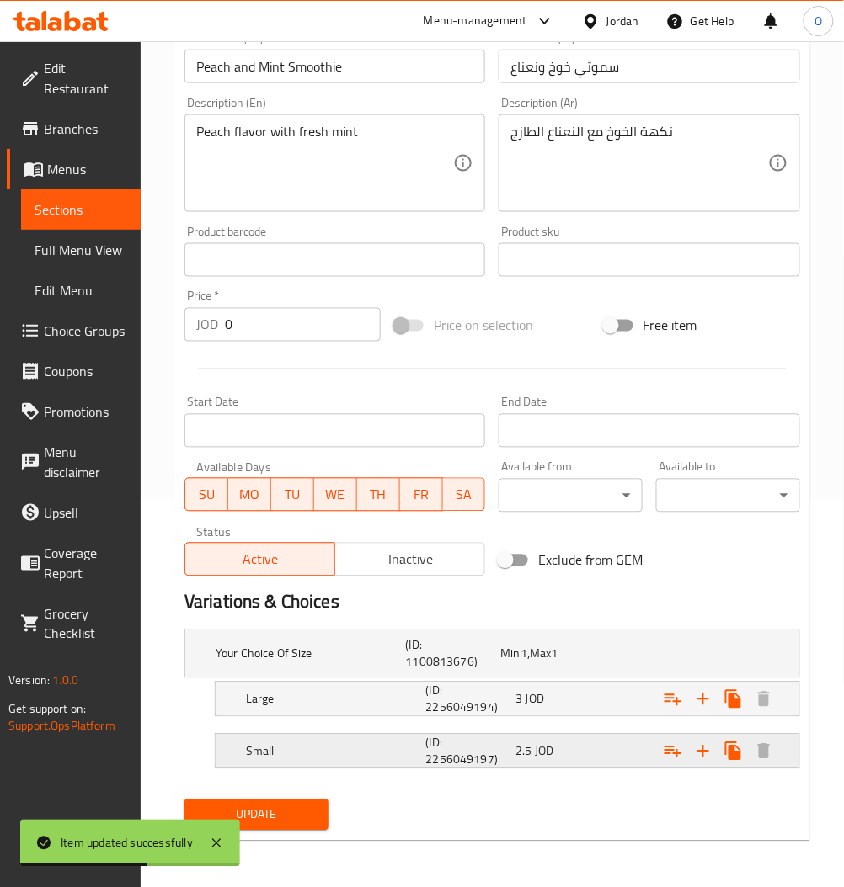
click at [518, 665] on span "2.5" at bounding box center [509, 654] width 19 height 22
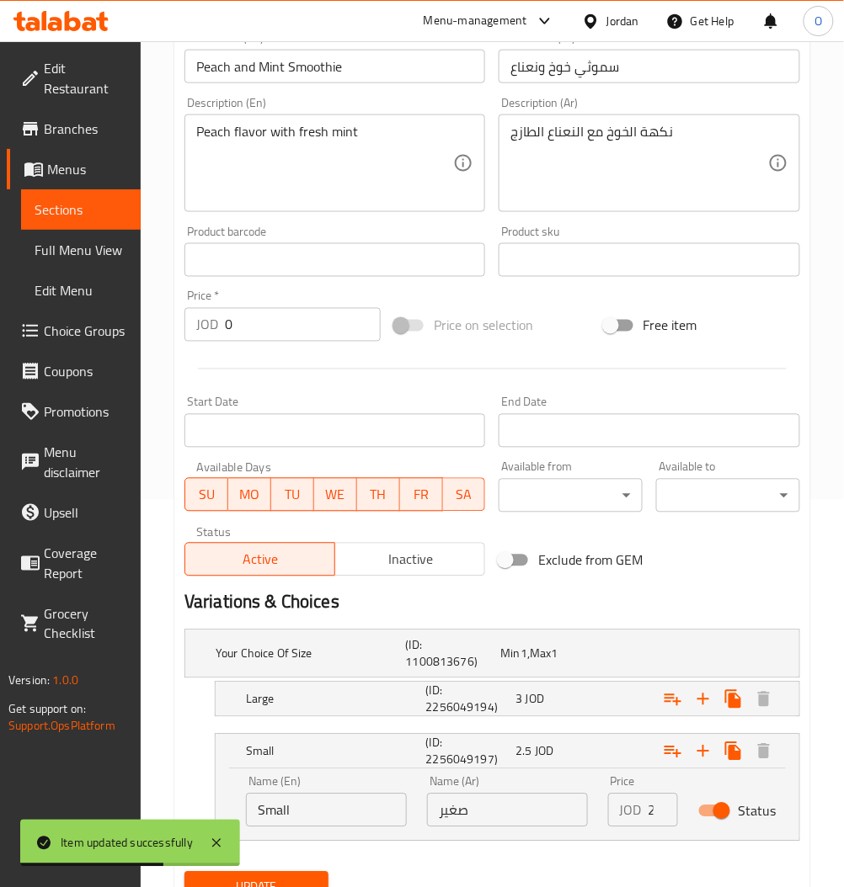
click at [719, 828] on div "Status" at bounding box center [733, 811] width 90 height 52
drag, startPoint x: 716, startPoint y: 817, endPoint x: 707, endPoint y: 813, distance: 9.9
click at [717, 816] on input "Status" at bounding box center [721, 812] width 96 height 32
checkbox input "false"
drag, startPoint x: 560, startPoint y: 710, endPoint x: 564, endPoint y: 721, distance: 11.7
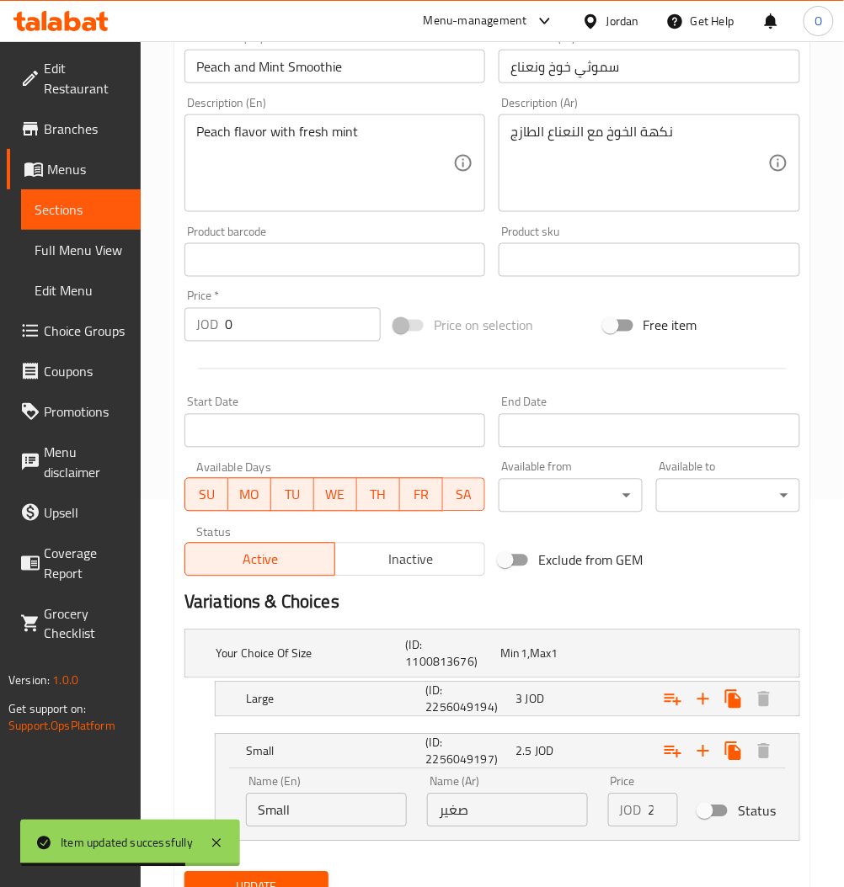
click at [560, 681] on div "Large (ID: 2256049194) 3 JOD" at bounding box center [497, 654] width 570 height 54
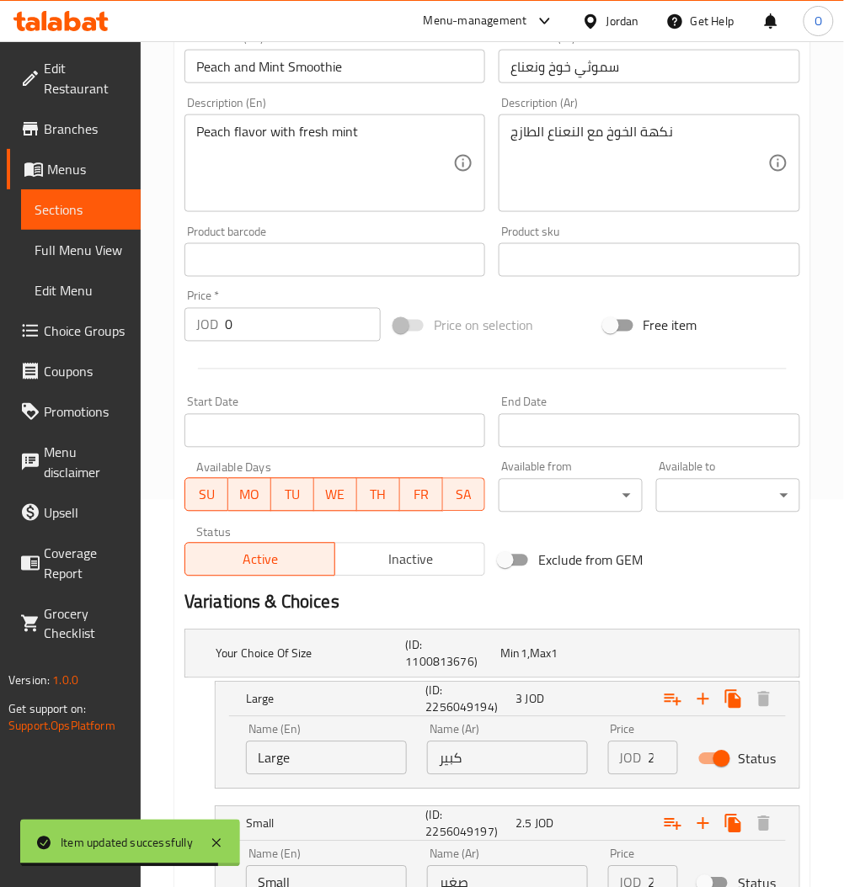
click at [657, 764] on input "2" at bounding box center [662, 759] width 29 height 34
click at [652, 764] on input "2" at bounding box center [662, 759] width 29 height 34
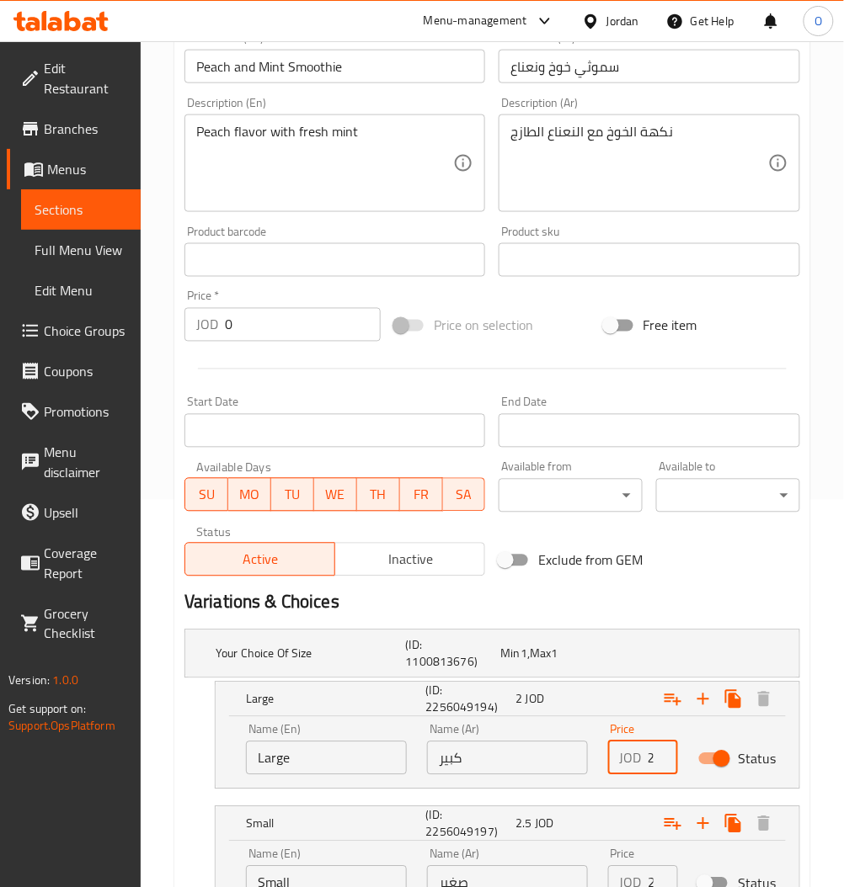
click at [649, 758] on input "2" at bounding box center [662, 759] width 29 height 34
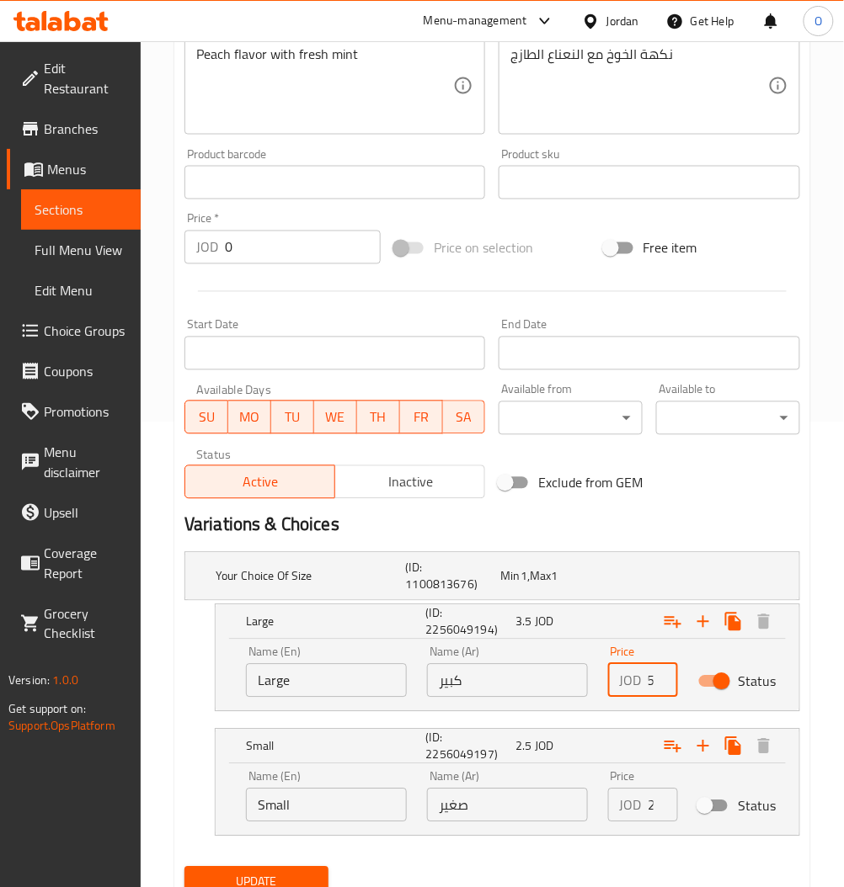
scroll to position [533, 0]
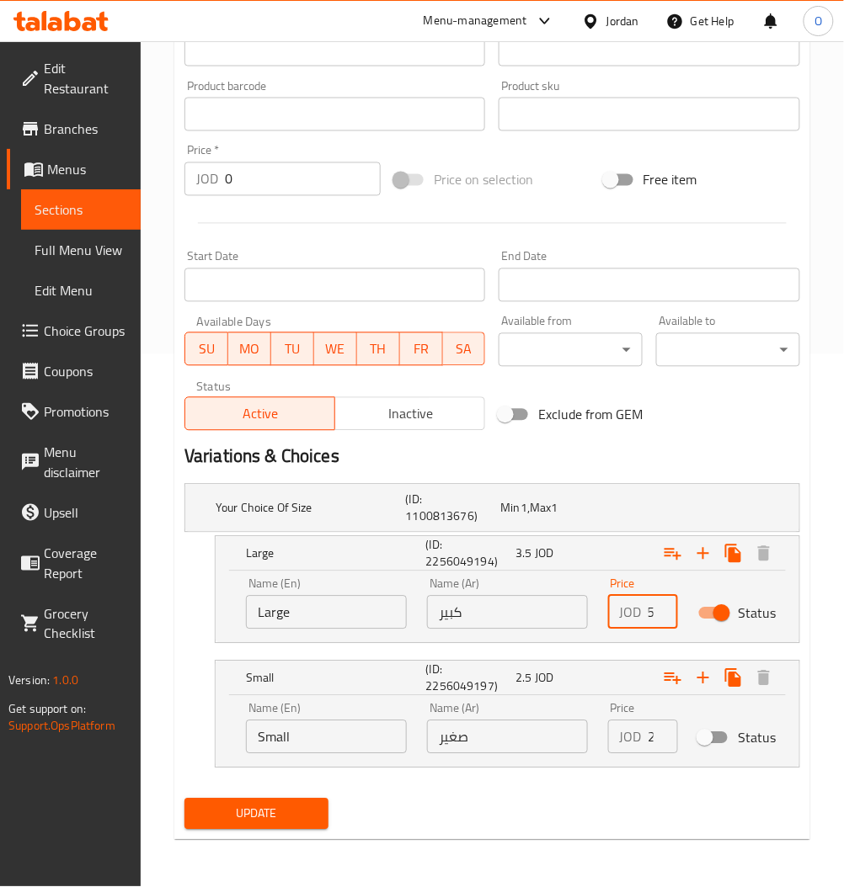
type input "3.5"
click at [256, 829] on button "Update" at bounding box center [256, 814] width 144 height 31
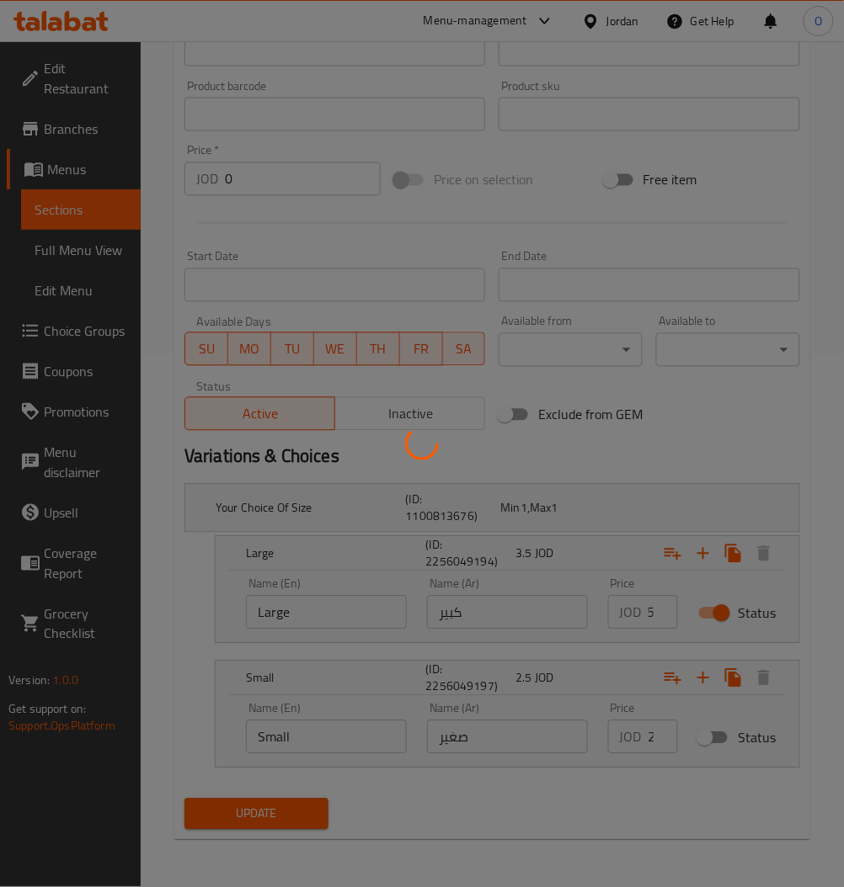
scroll to position [0, 0]
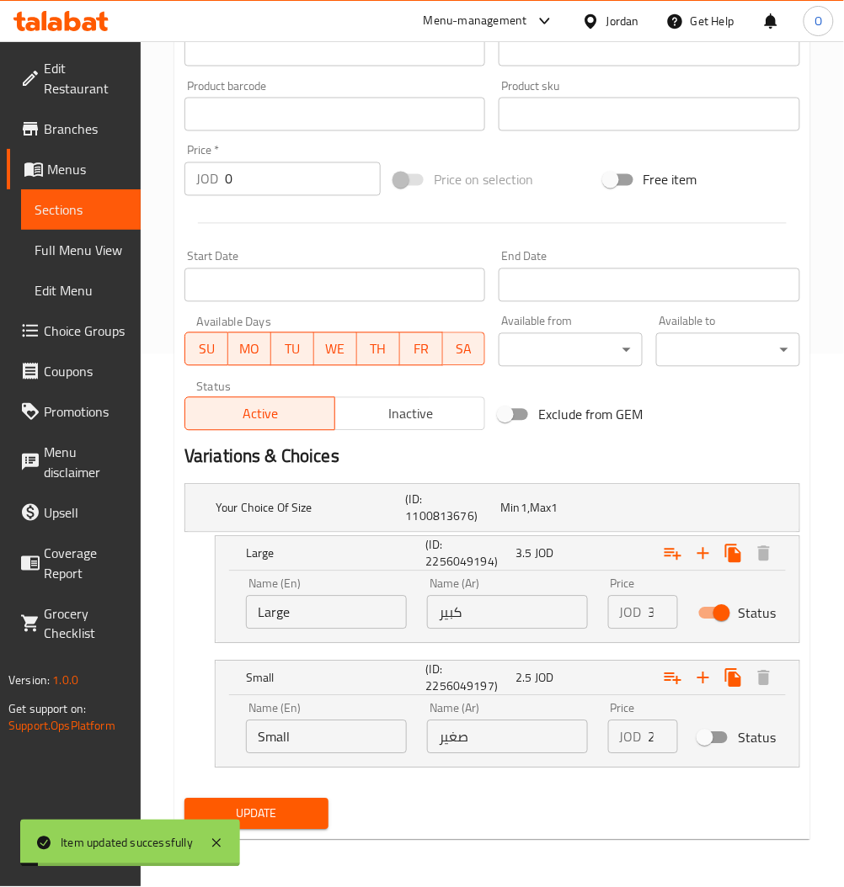
click at [62, 207] on span "Sections" at bounding box center [81, 210] width 93 height 20
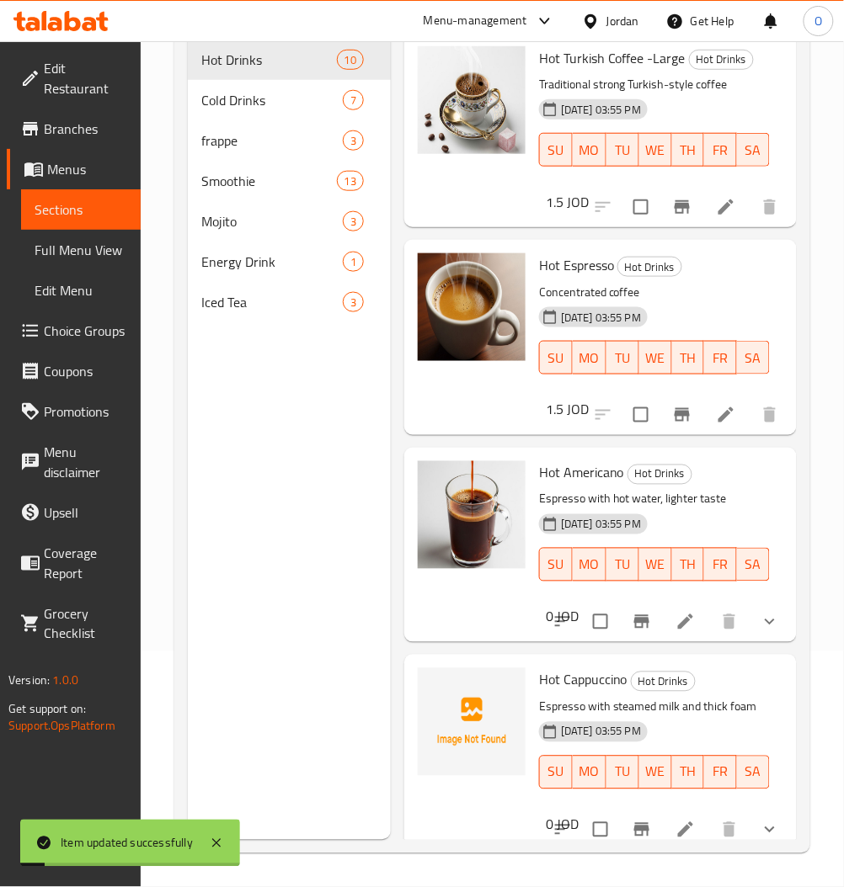
scroll to position [236, 0]
click at [266, 185] on span "Smoothie" at bounding box center [269, 181] width 136 height 20
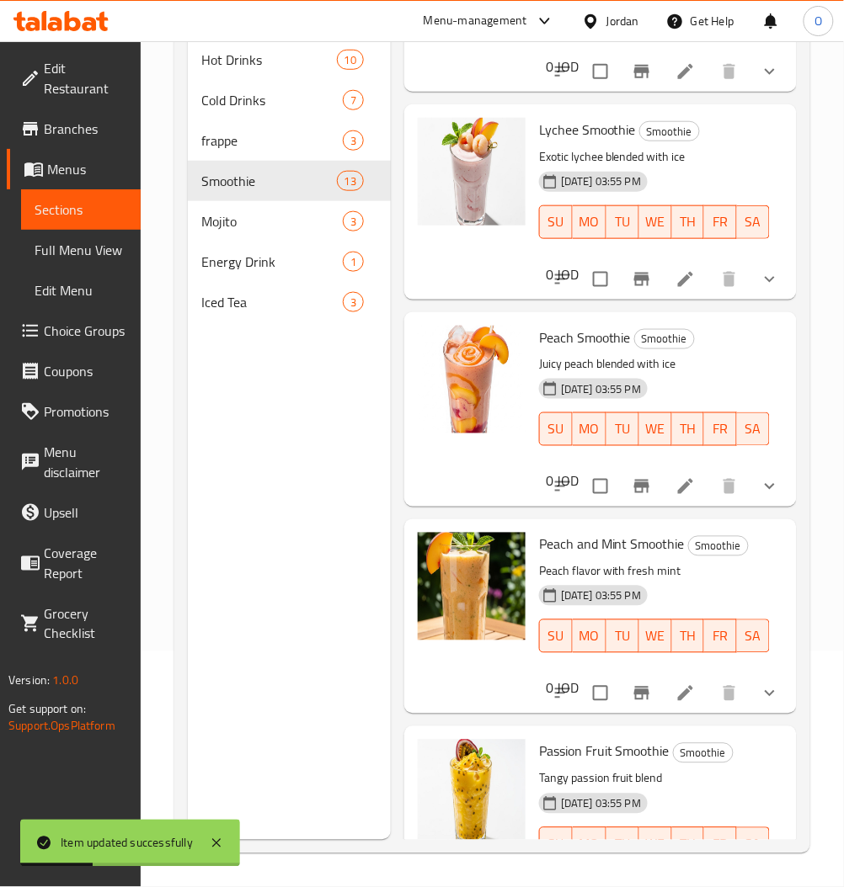
scroll to position [1893, 0]
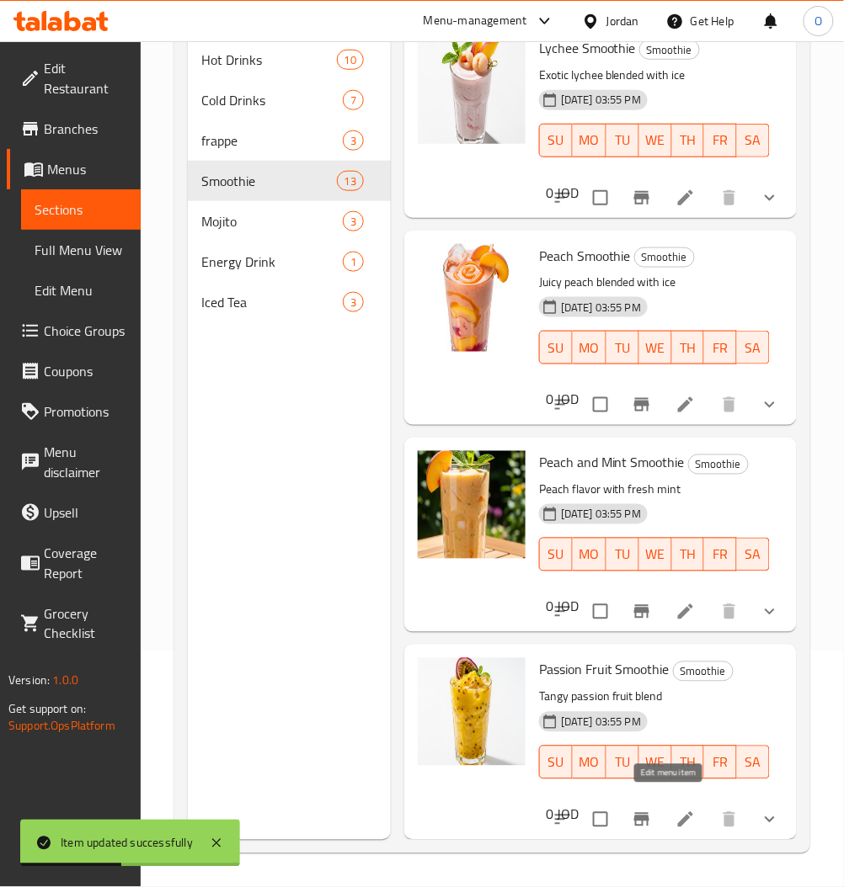
click at [675, 810] on icon at bounding box center [685, 820] width 20 height 20
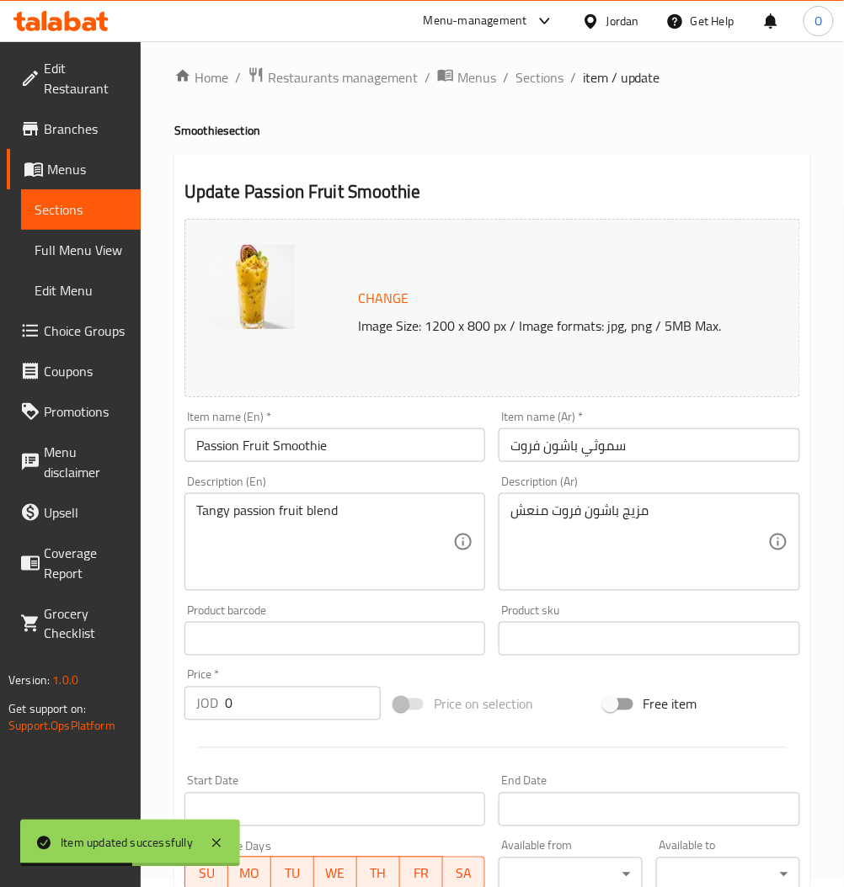
scroll to position [387, 0]
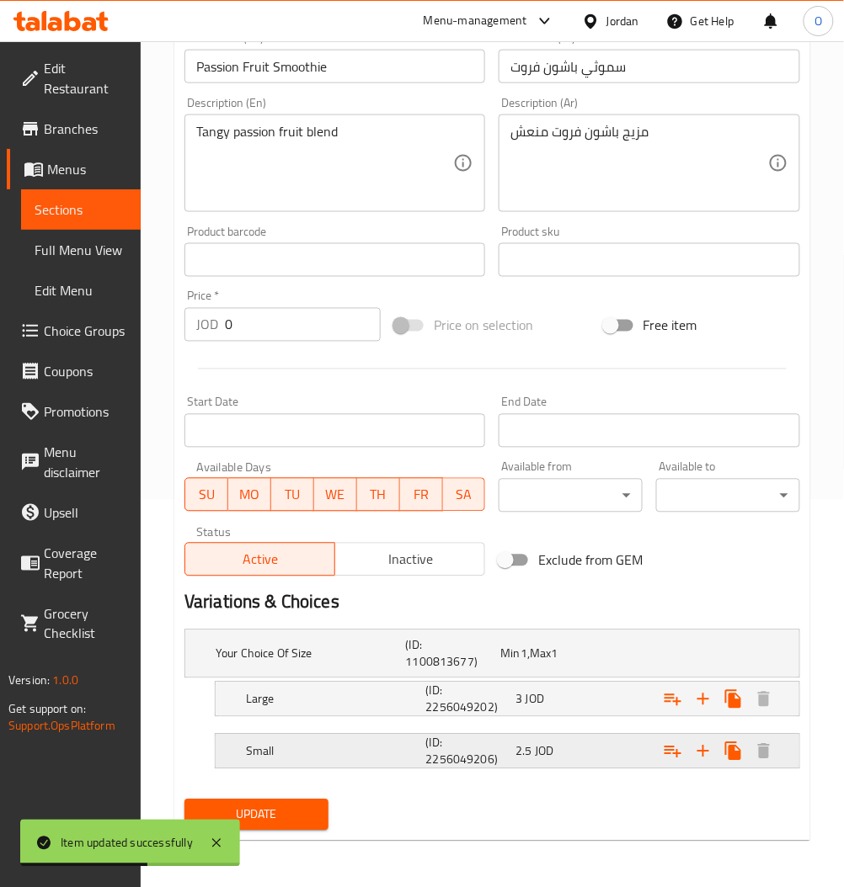
click at [572, 663] on div "2.5 JOD" at bounding box center [544, 654] width 88 height 17
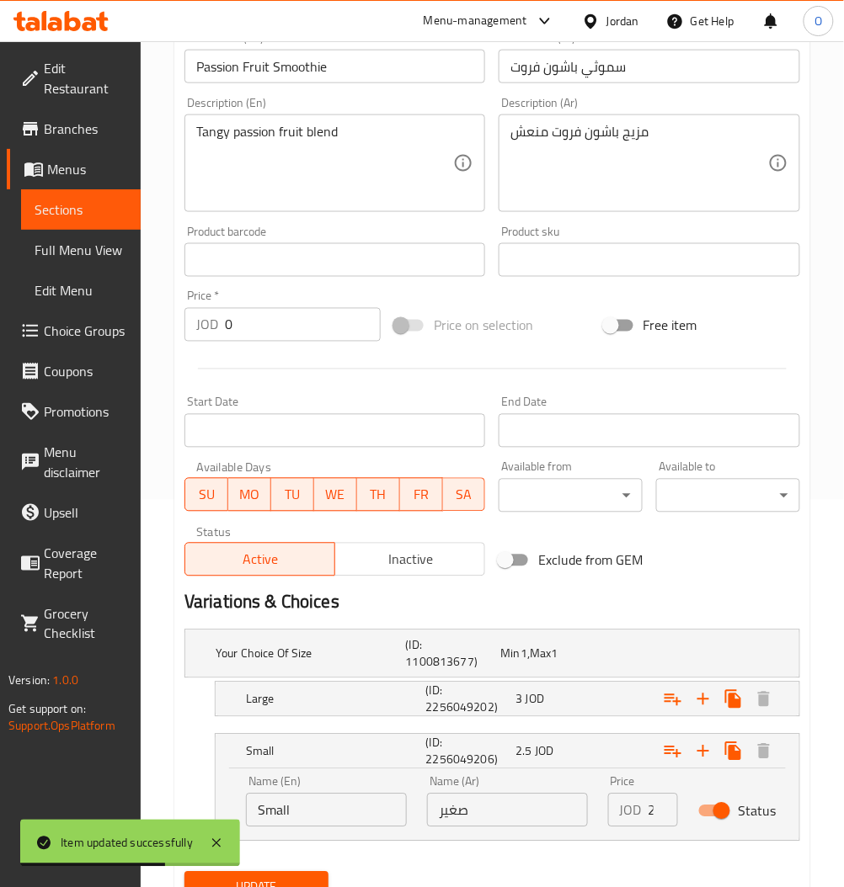
click at [720, 815] on input "Status" at bounding box center [721, 812] width 96 height 32
checkbox input "false"
click at [556, 679] on div "Large (ID: 2256049202) 3 JOD" at bounding box center [497, 654] width 570 height 54
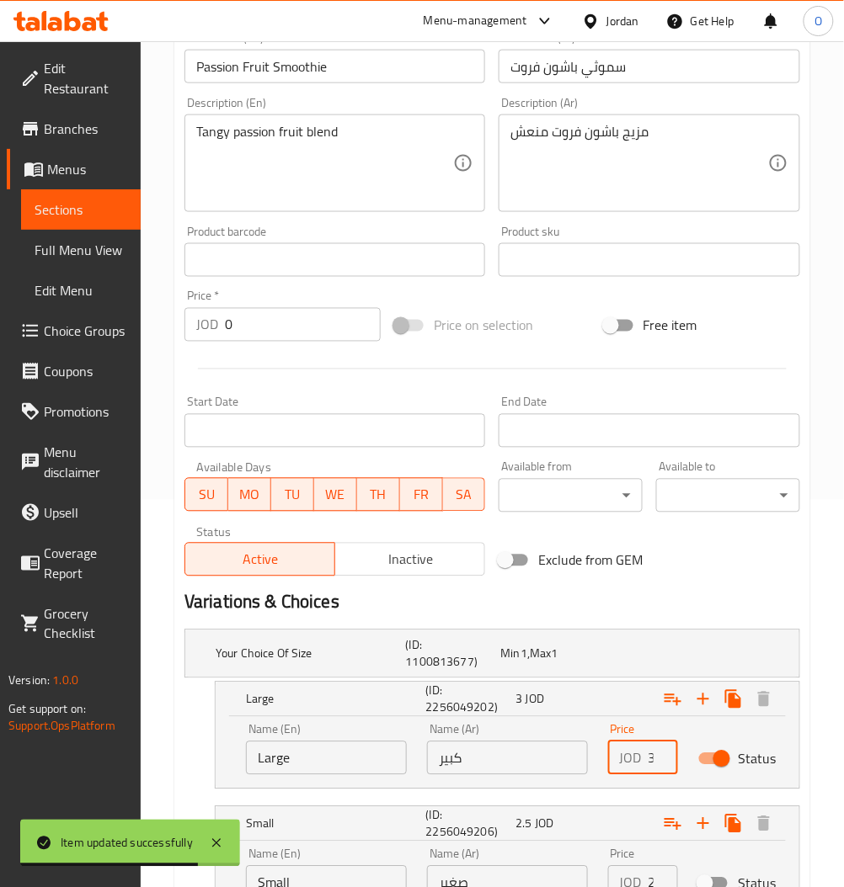
click at [650, 759] on input "3" at bounding box center [662, 759] width 29 height 34
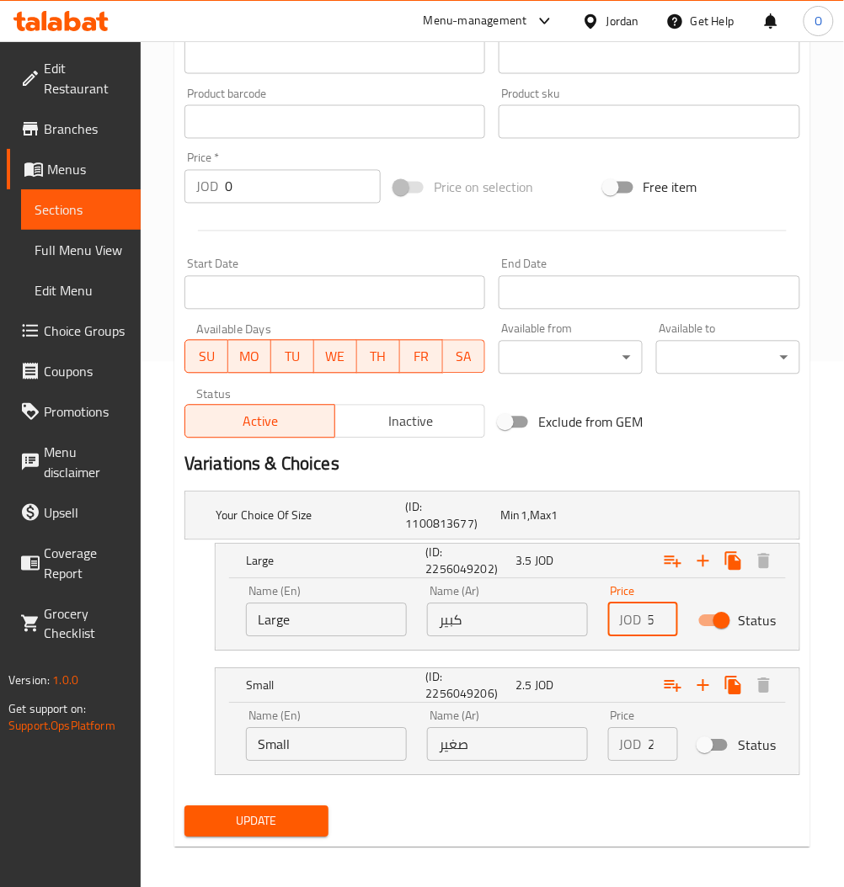
scroll to position [0, 0]
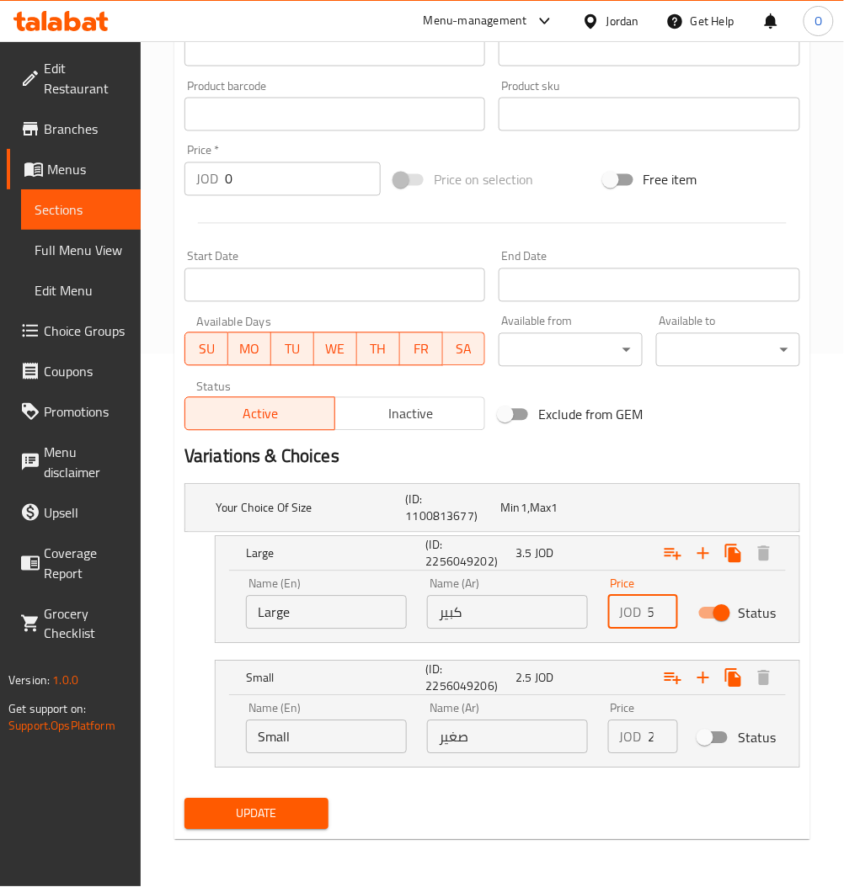
type input "3.5"
click at [290, 813] on span "Update" at bounding box center [256, 814] width 117 height 21
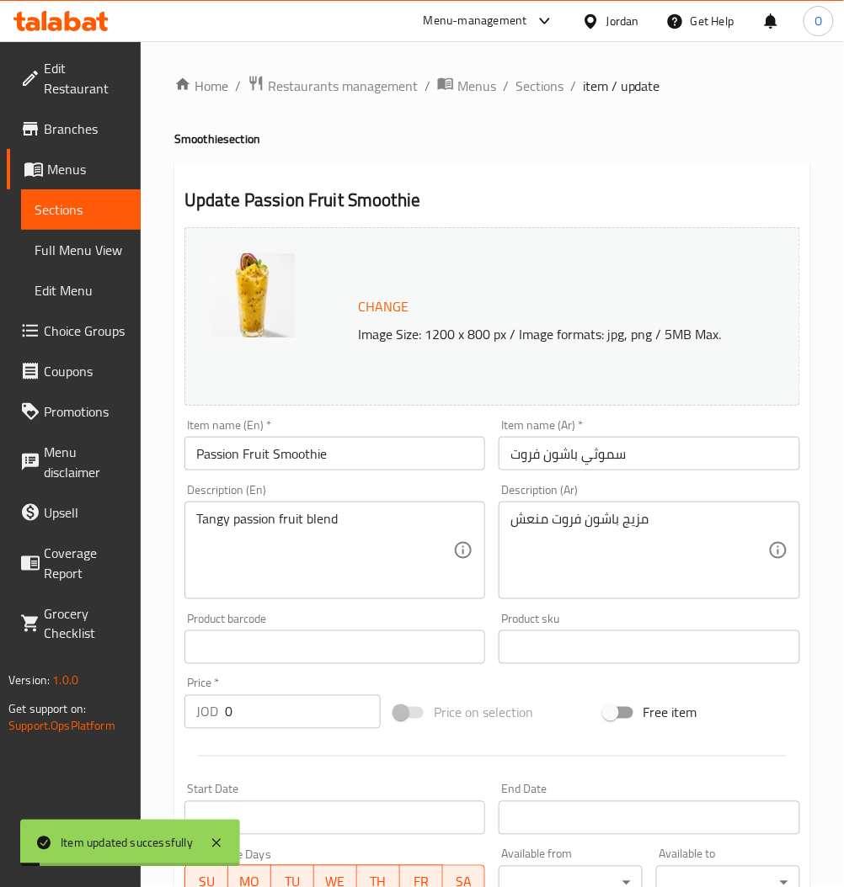
click at [72, 219] on span "Sections" at bounding box center [81, 210] width 93 height 20
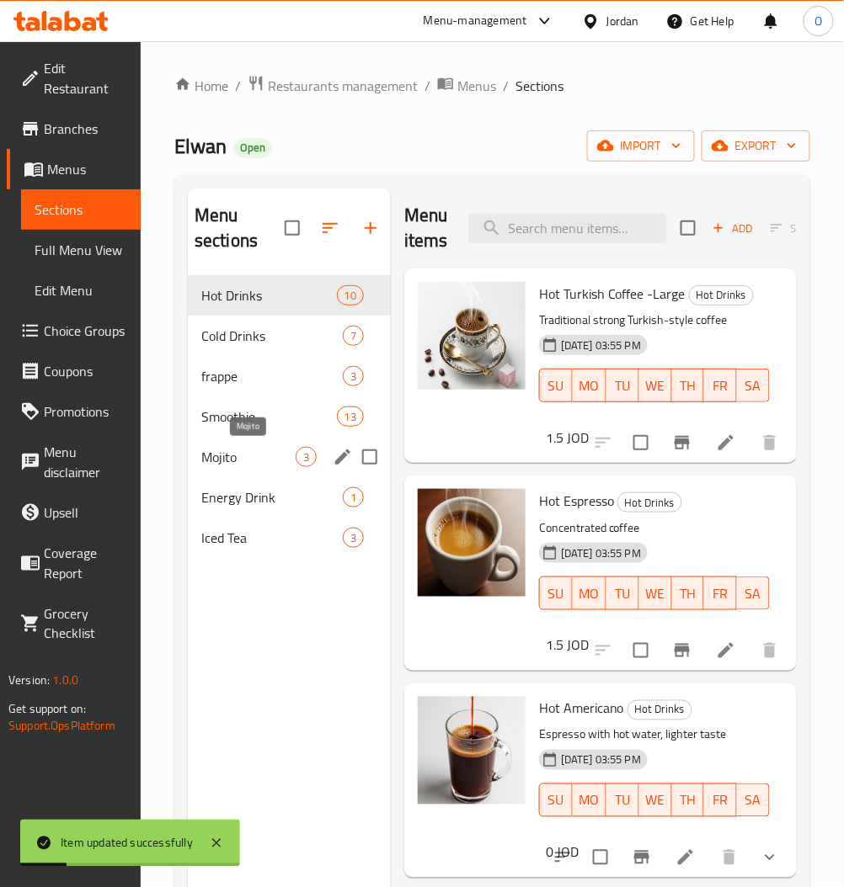
click at [226, 453] on span "Mojito" at bounding box center [248, 457] width 94 height 20
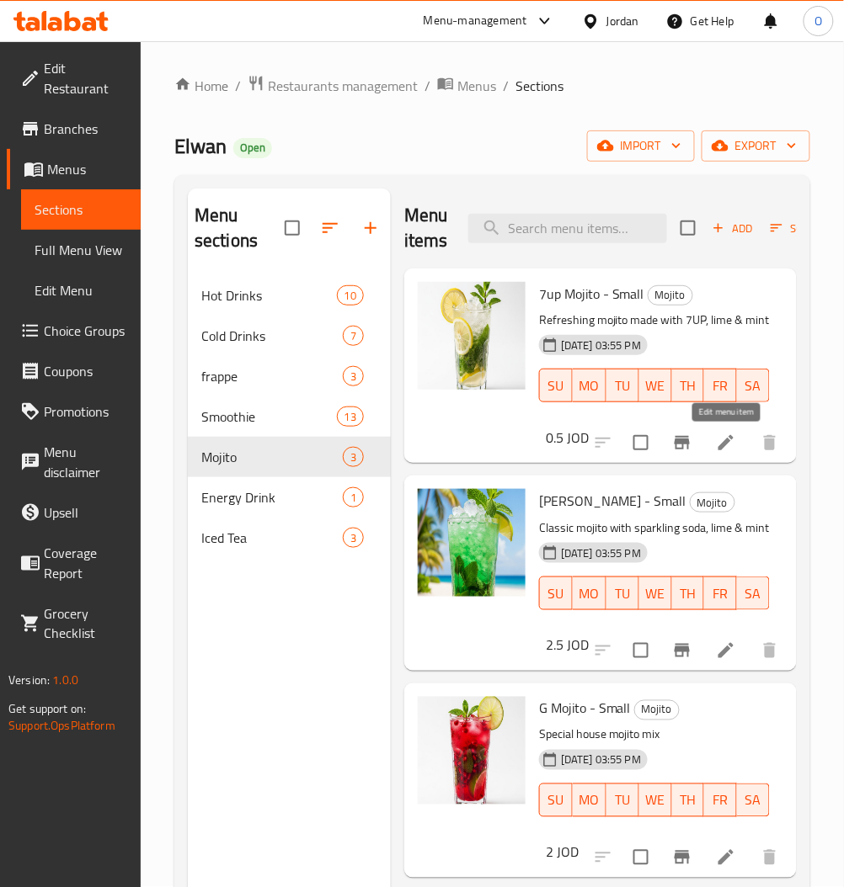
click at [719, 444] on icon at bounding box center [726, 443] width 20 height 20
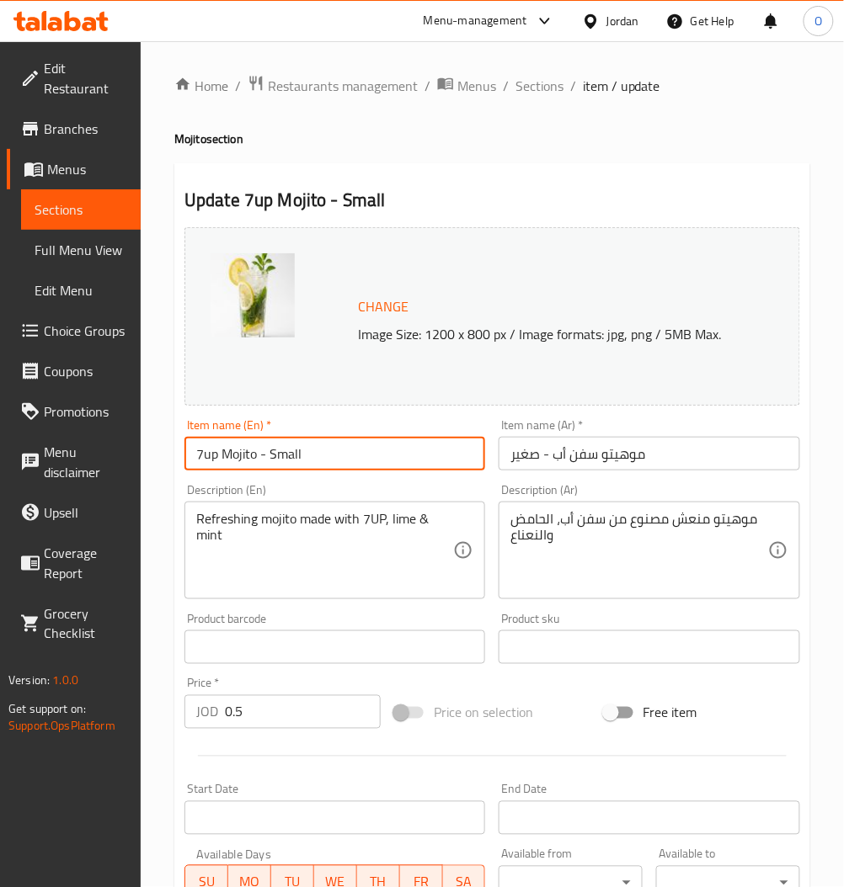
drag, startPoint x: 345, startPoint y: 449, endPoint x: 258, endPoint y: 468, distance: 88.8
click at [258, 468] on input "7up Mojito - Small" at bounding box center [334, 454] width 301 height 34
type input "7up Mojito"
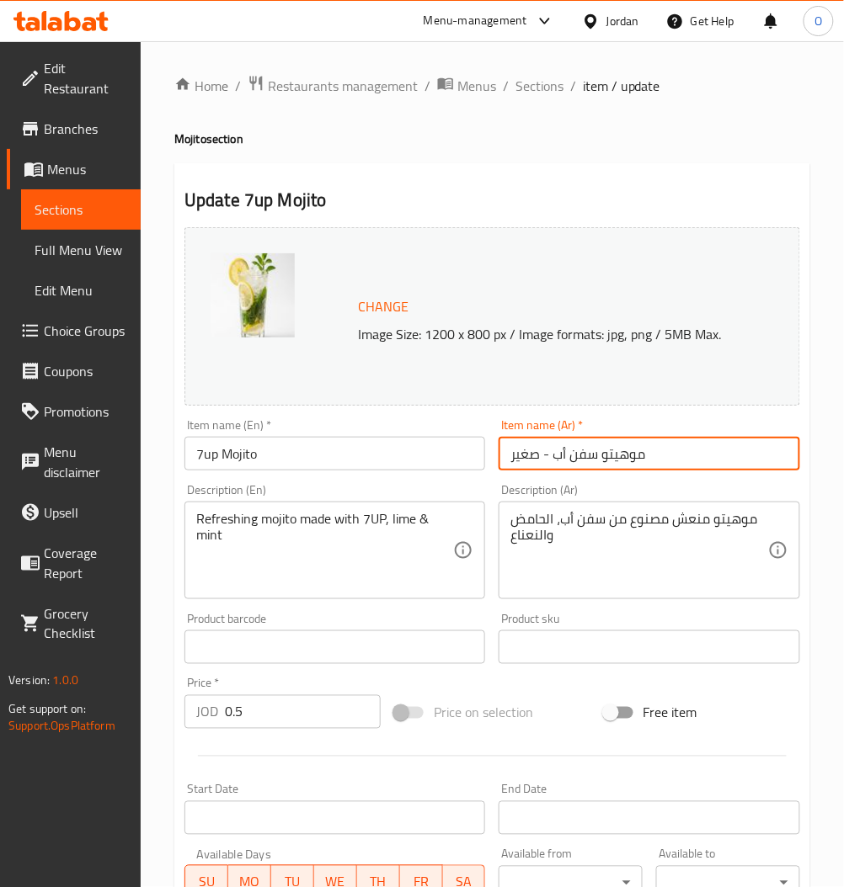
drag, startPoint x: 552, startPoint y: 460, endPoint x: 498, endPoint y: 471, distance: 55.2
click at [492, 476] on div "Item name (Ar)   * [PERSON_NAME] أب - صغير Item name (Ar) *" at bounding box center [649, 444] width 314 height 65
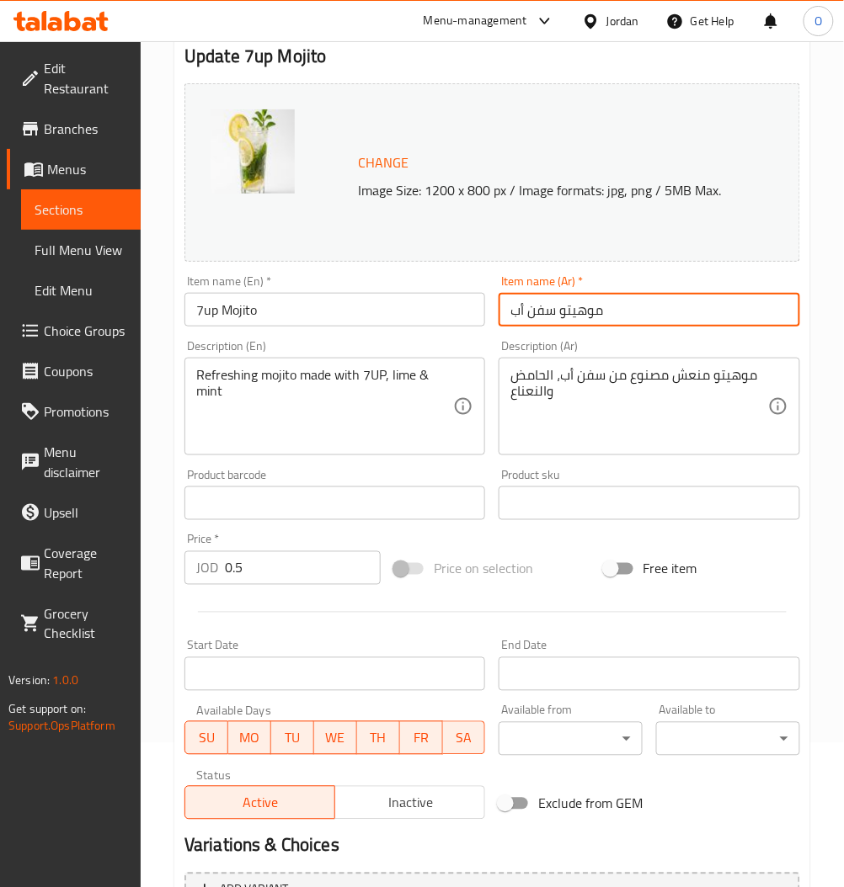
scroll to position [324, 0]
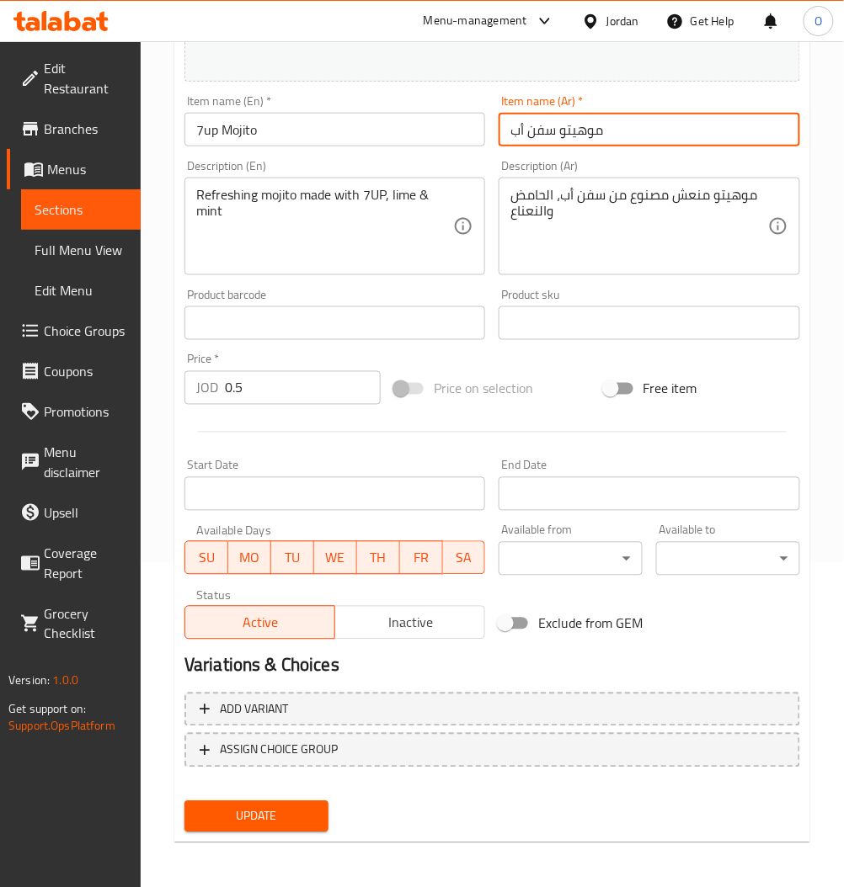
type input "موهيتو سفن أب"
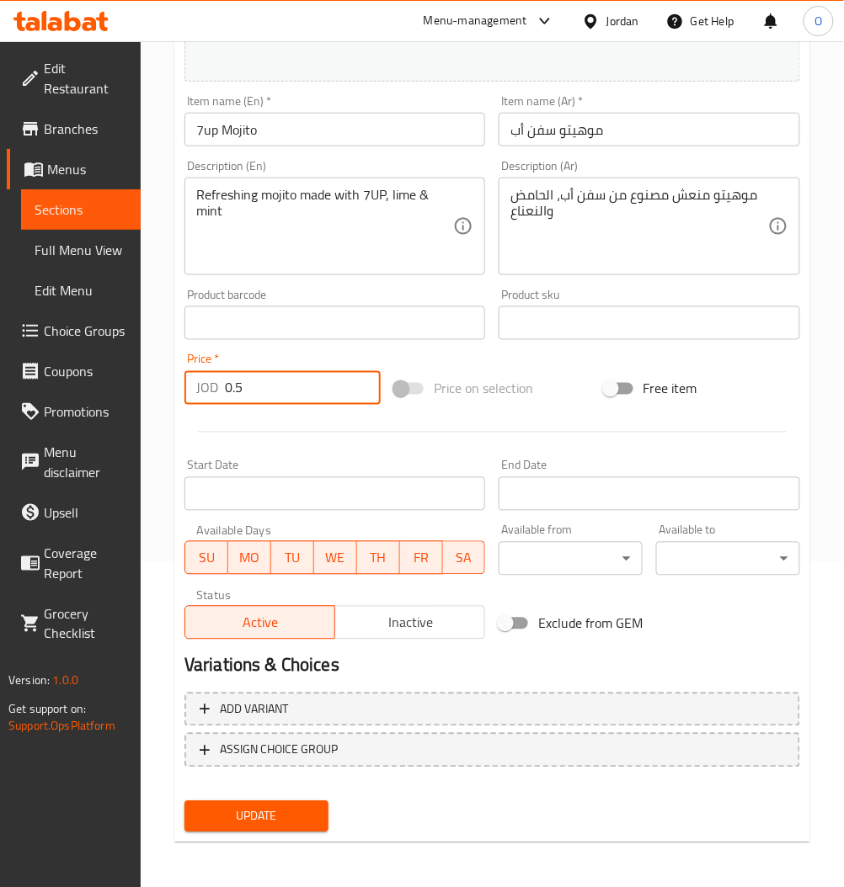
drag, startPoint x: 249, startPoint y: 391, endPoint x: 52, endPoint y: 406, distance: 197.6
click at [52, 407] on div "Edit Restaurant Branches Menus Sections Full Menu View Edit Menu Choice Groups …" at bounding box center [422, 303] width 844 height 1173
type input "2"
click at [240, 806] on span "Update" at bounding box center [256, 816] width 117 height 21
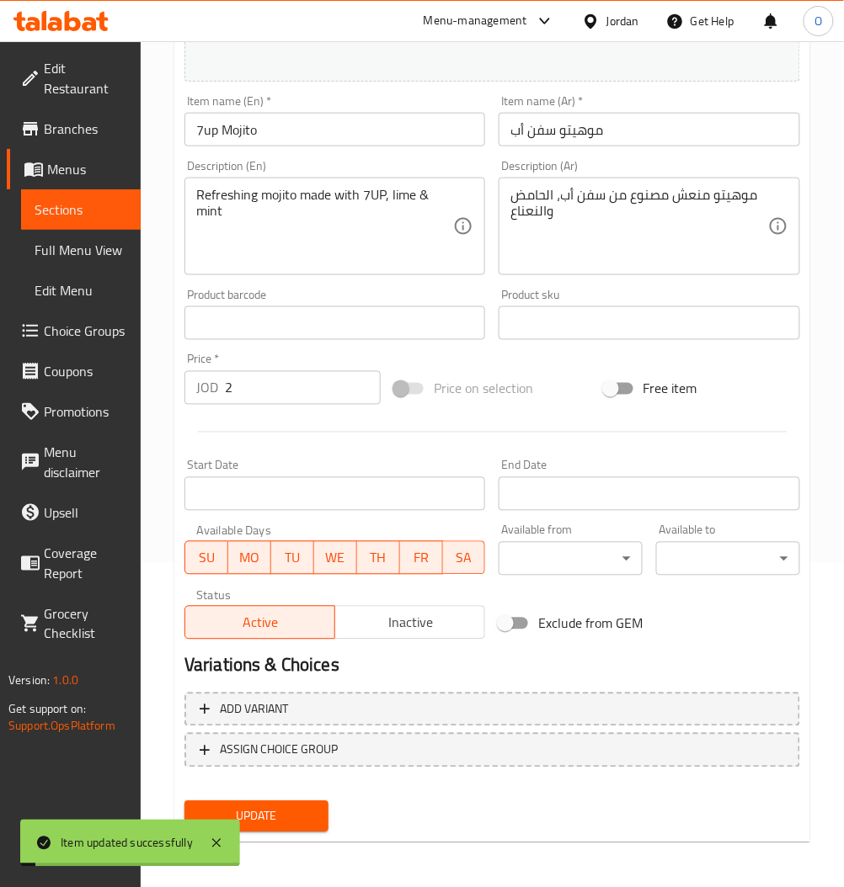
click at [66, 207] on span "Sections" at bounding box center [81, 210] width 93 height 20
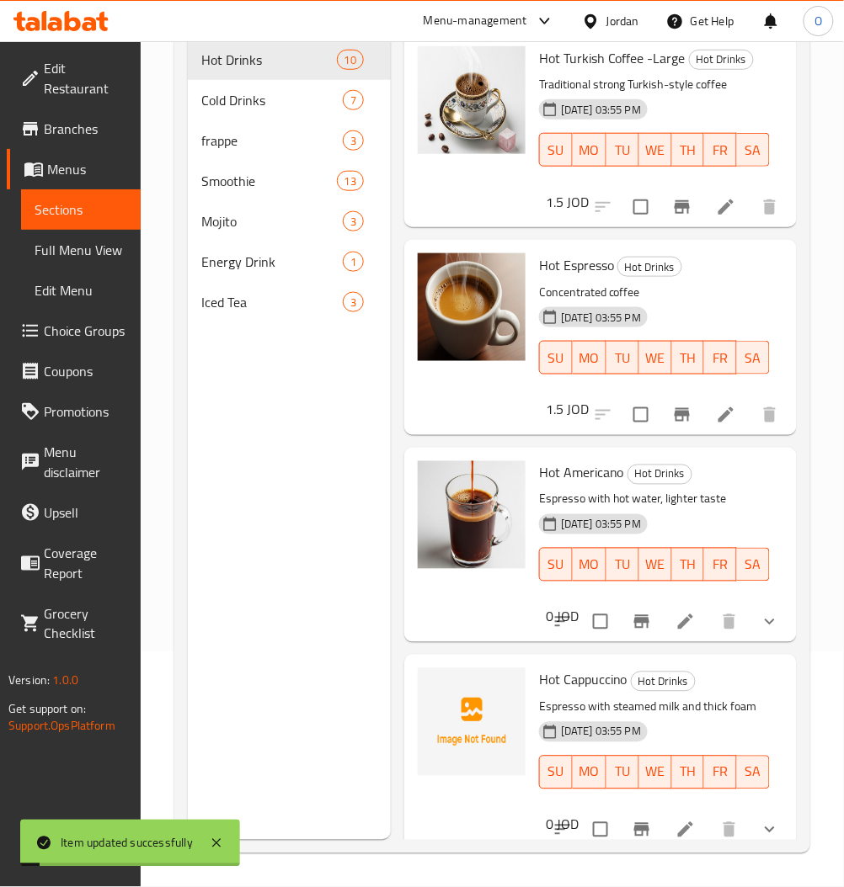
scroll to position [236, 0]
click at [221, 212] on span "Mojito" at bounding box center [248, 221] width 94 height 20
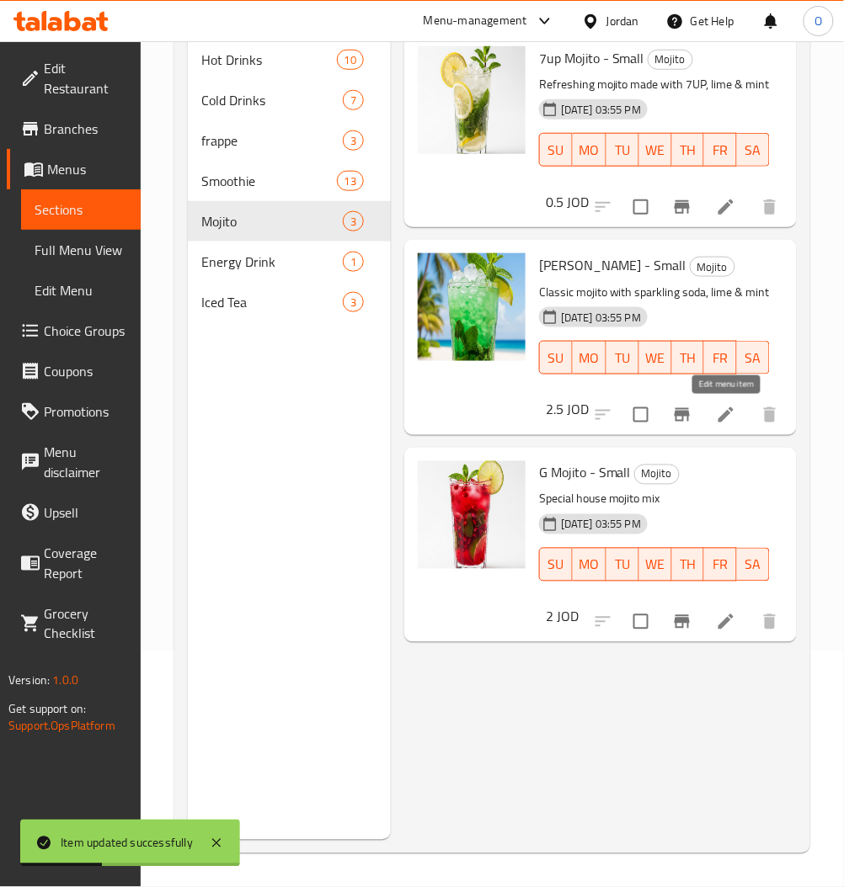
click at [718, 416] on icon at bounding box center [726, 415] width 20 height 20
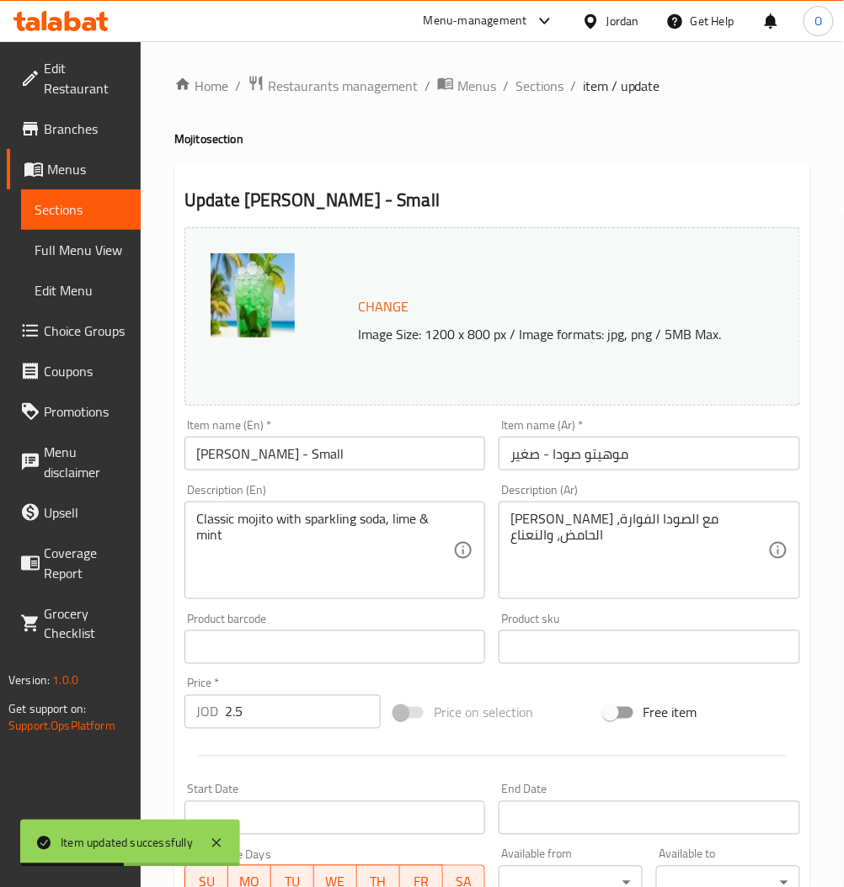
click at [420, 473] on div "Item name (En)   * [PERSON_NAME] - Small Item name (En) *" at bounding box center [335, 444] width 314 height 65
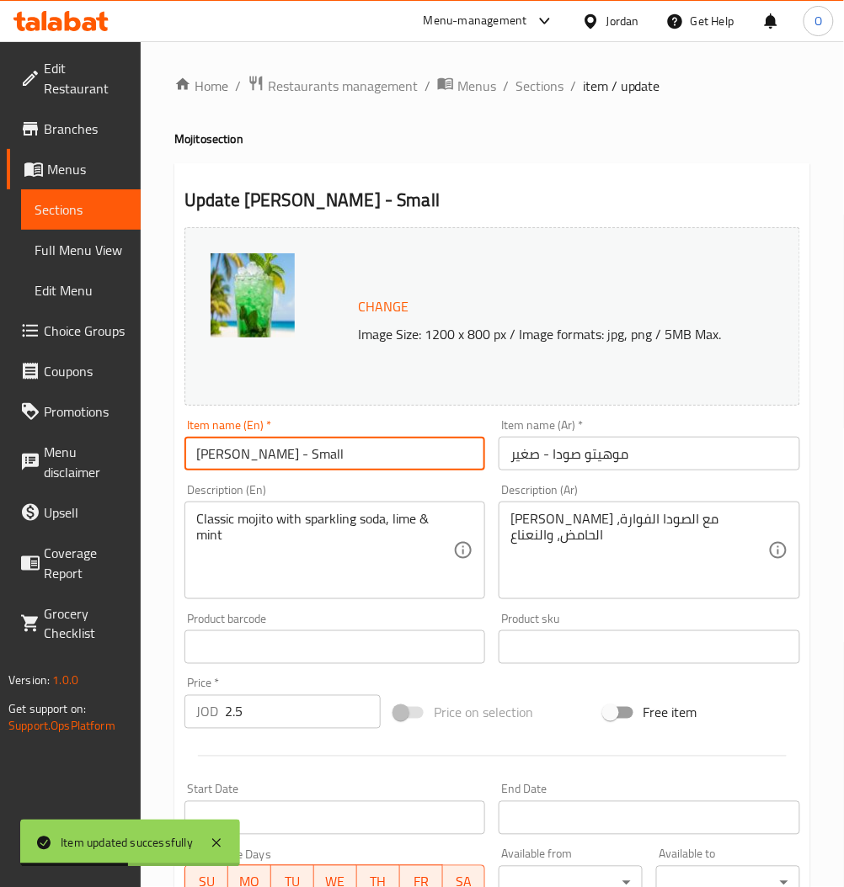
click at [404, 450] on input "[PERSON_NAME] - Small" at bounding box center [334, 454] width 301 height 34
type input "[PERSON_NAME]"
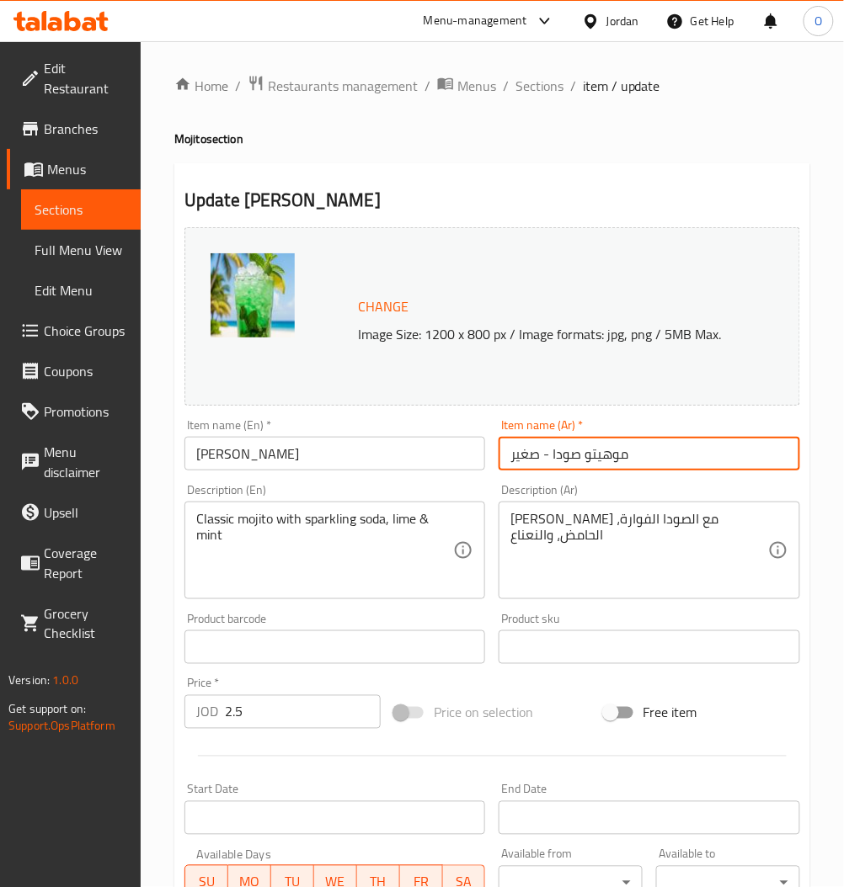
drag, startPoint x: 547, startPoint y: 460, endPoint x: 493, endPoint y: 464, distance: 54.0
click at [493, 464] on div "Item name (Ar)   * موهيتو صودا - صغير Item name (Ar) *" at bounding box center [649, 444] width 314 height 65
type input "موهيتو صودا"
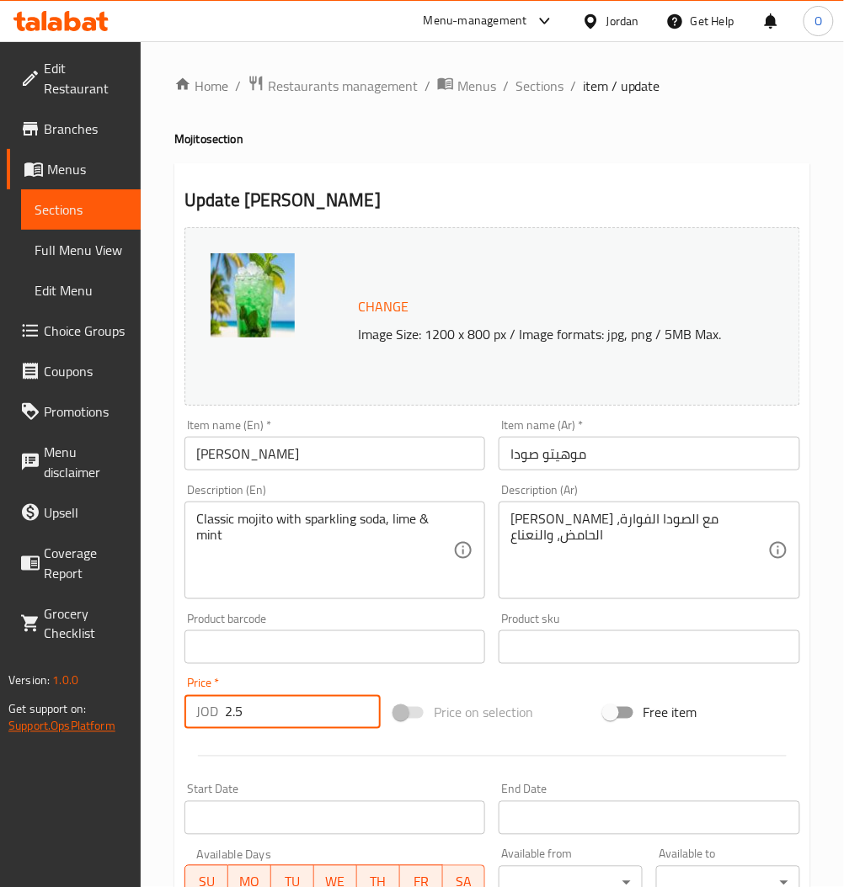
drag, startPoint x: 274, startPoint y: 722, endPoint x: 9, endPoint y: 728, distance: 264.4
click at [9, 728] on div "Edit Restaurant Branches Menus Sections Full Menu View Edit Menu Choice Groups …" at bounding box center [422, 627] width 844 height 1173
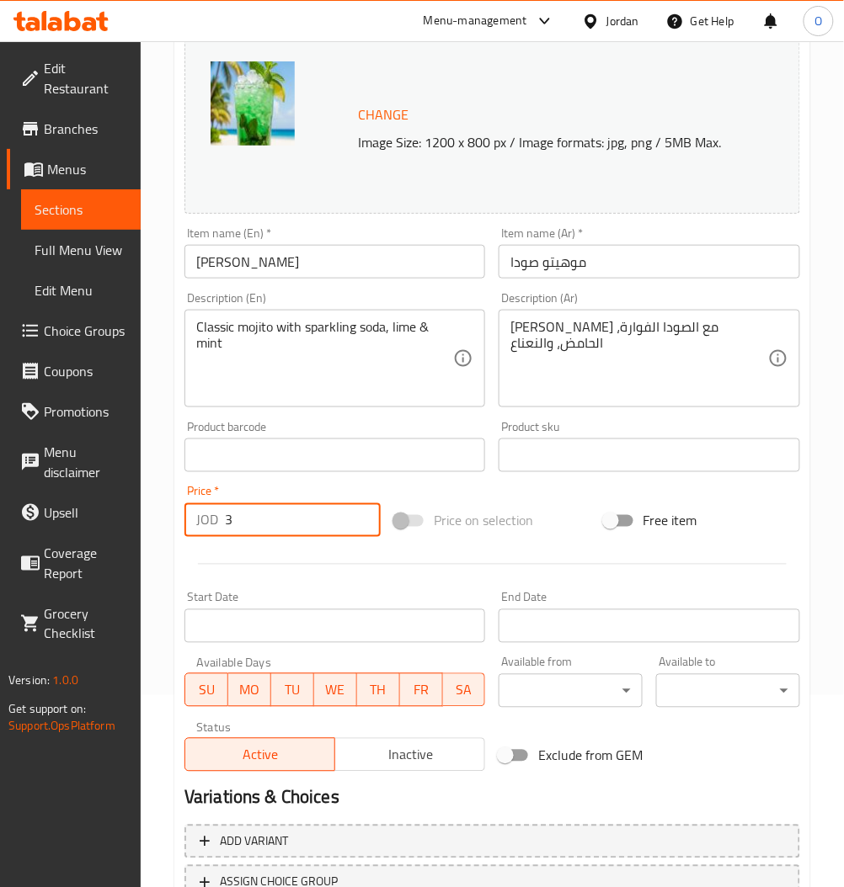
scroll to position [324, 0]
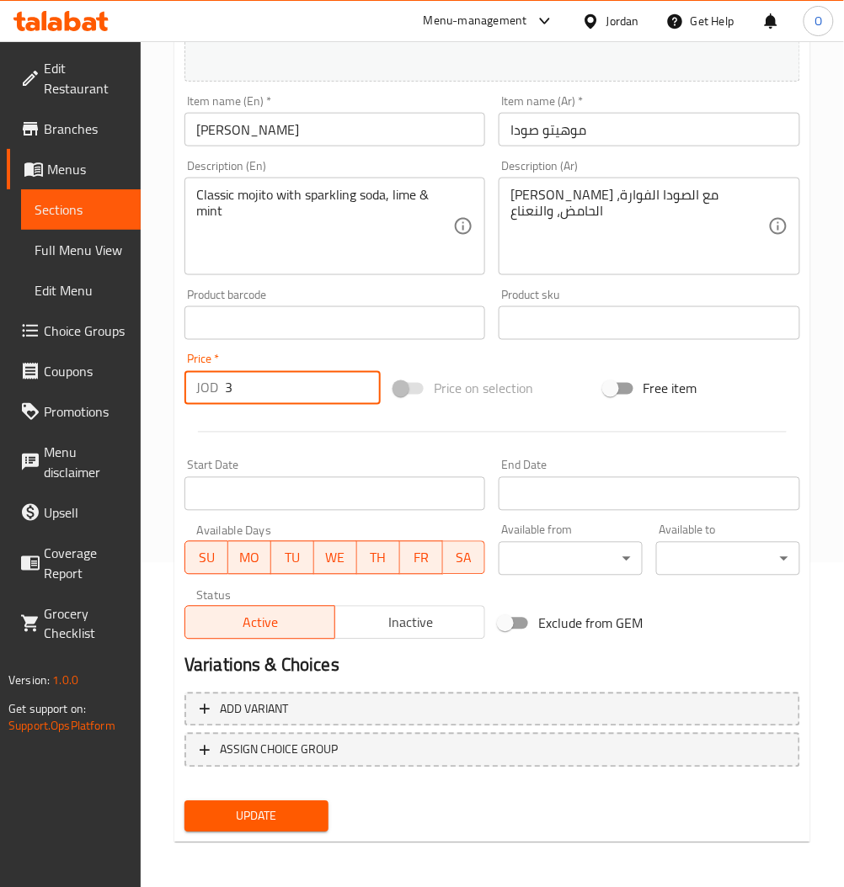
type input "3"
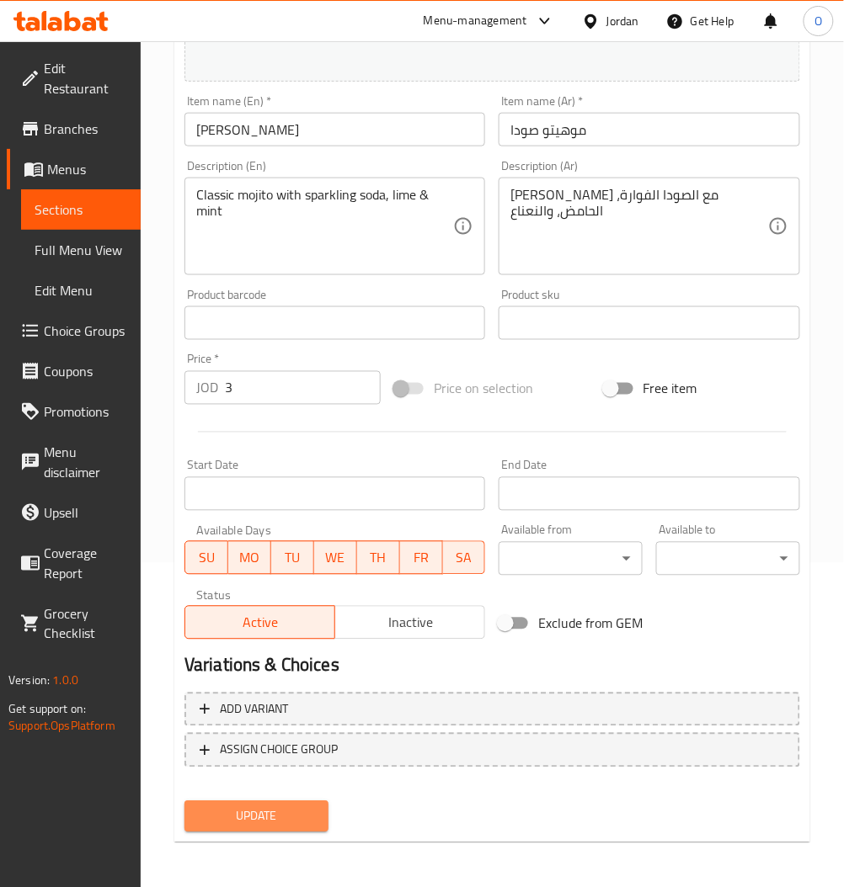
click at [301, 822] on span "Update" at bounding box center [256, 816] width 117 height 21
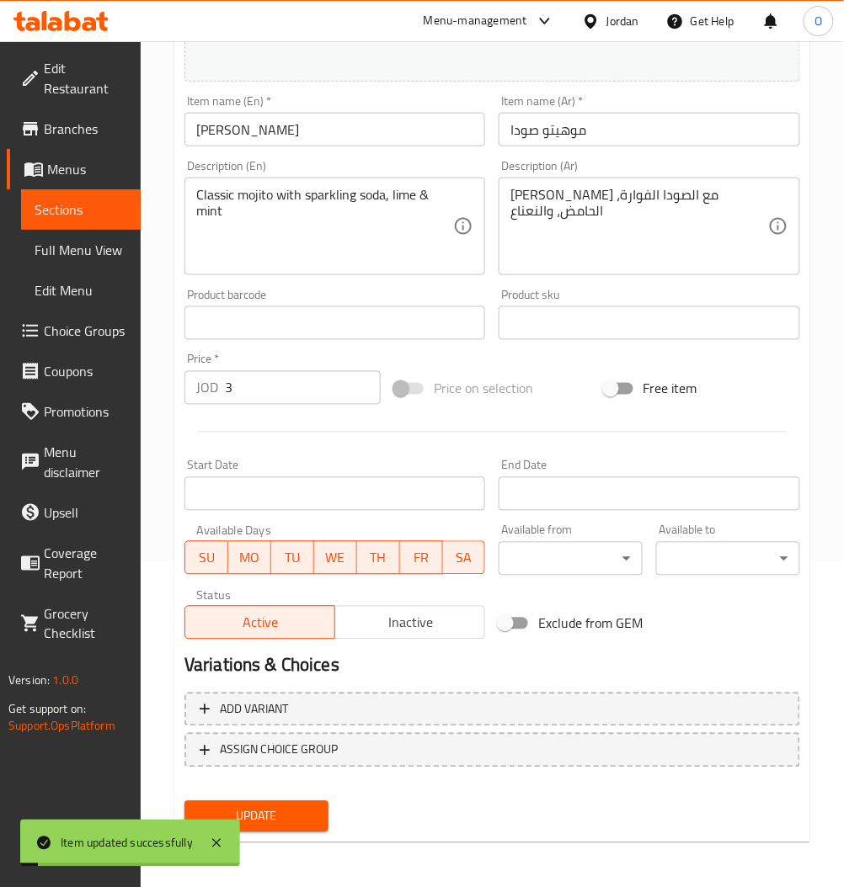
click at [93, 215] on span "Sections" at bounding box center [81, 210] width 93 height 20
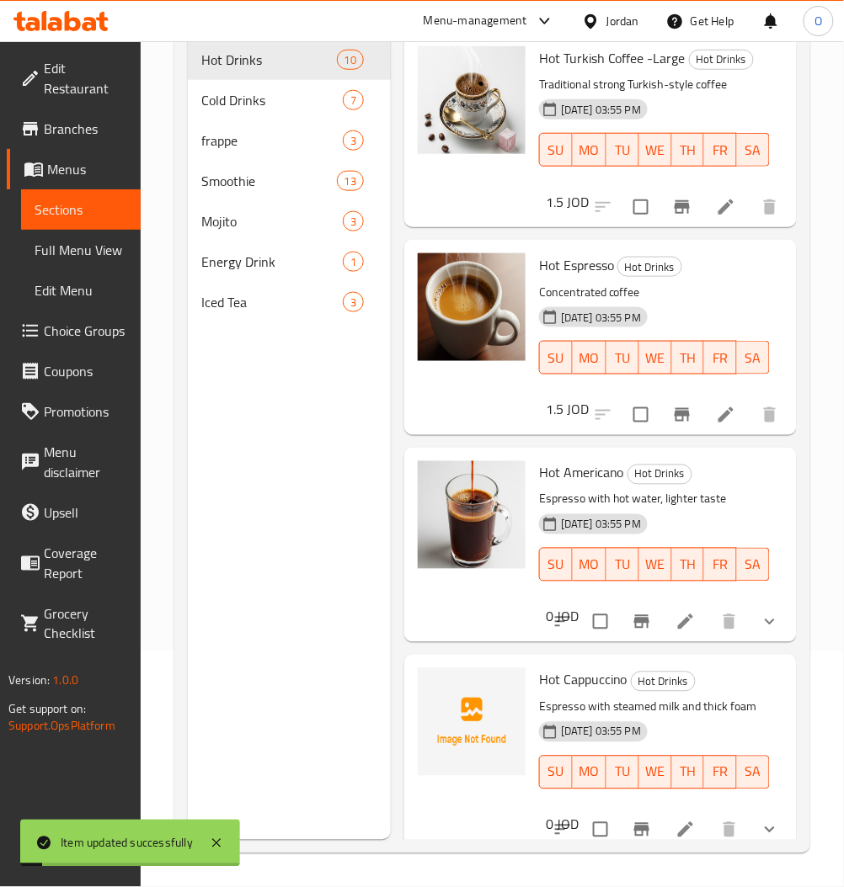
scroll to position [236, 0]
click at [226, 204] on div "Mojito 3" at bounding box center [289, 221] width 203 height 40
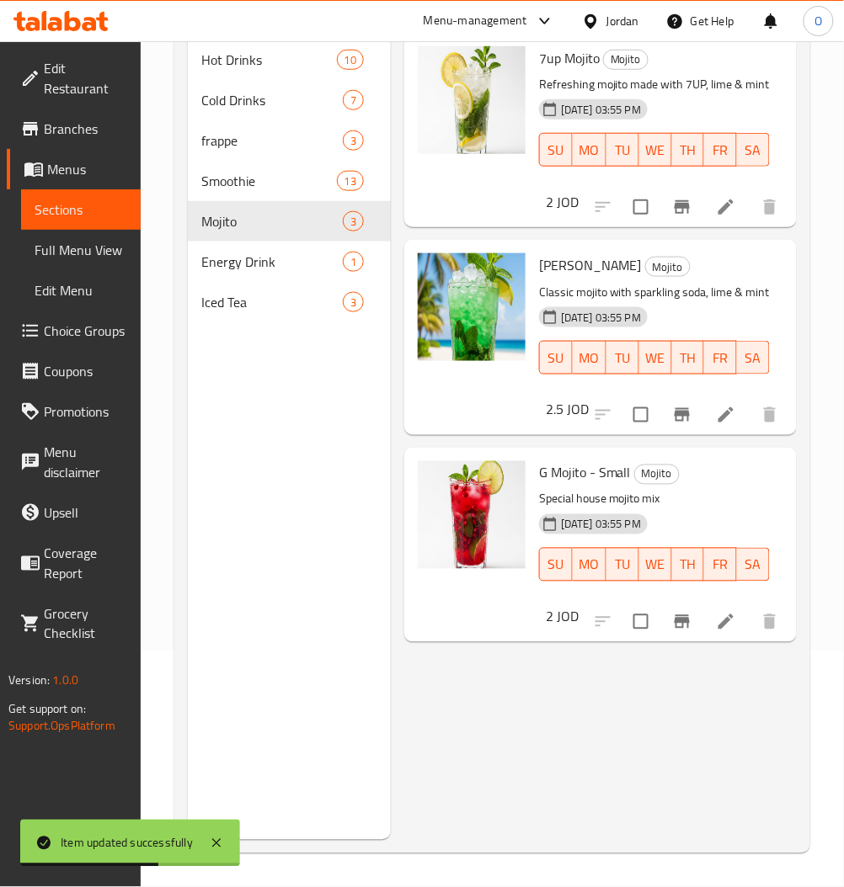
click at [718, 617] on icon at bounding box center [726, 622] width 20 height 20
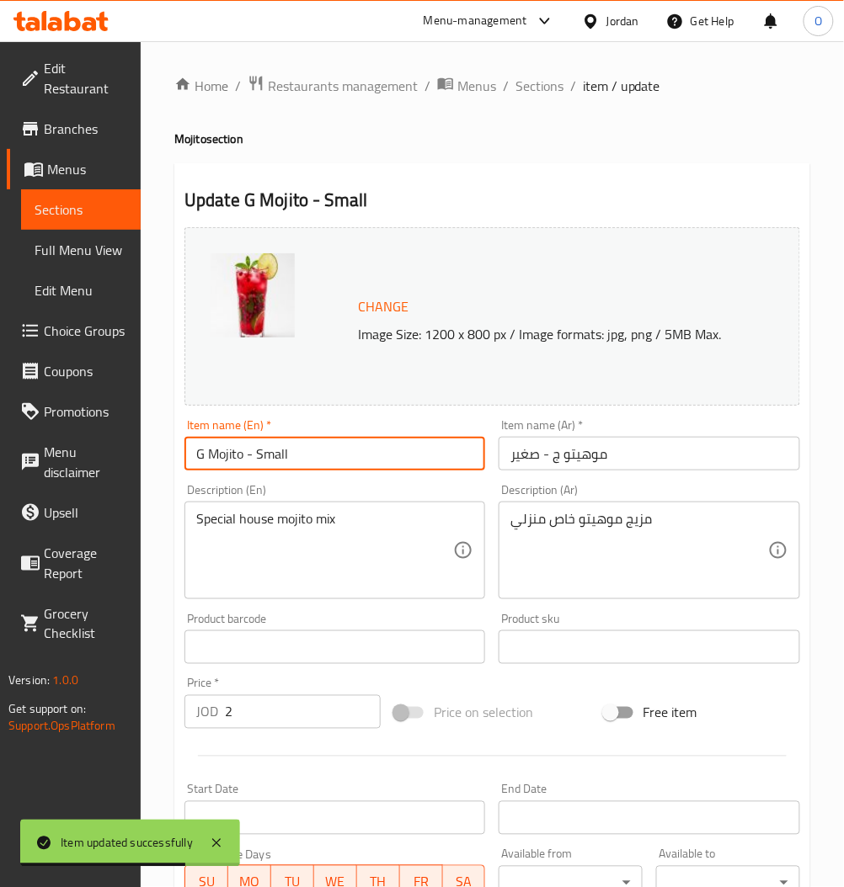
click at [314, 449] on input "G Mojito - Small" at bounding box center [334, 454] width 301 height 34
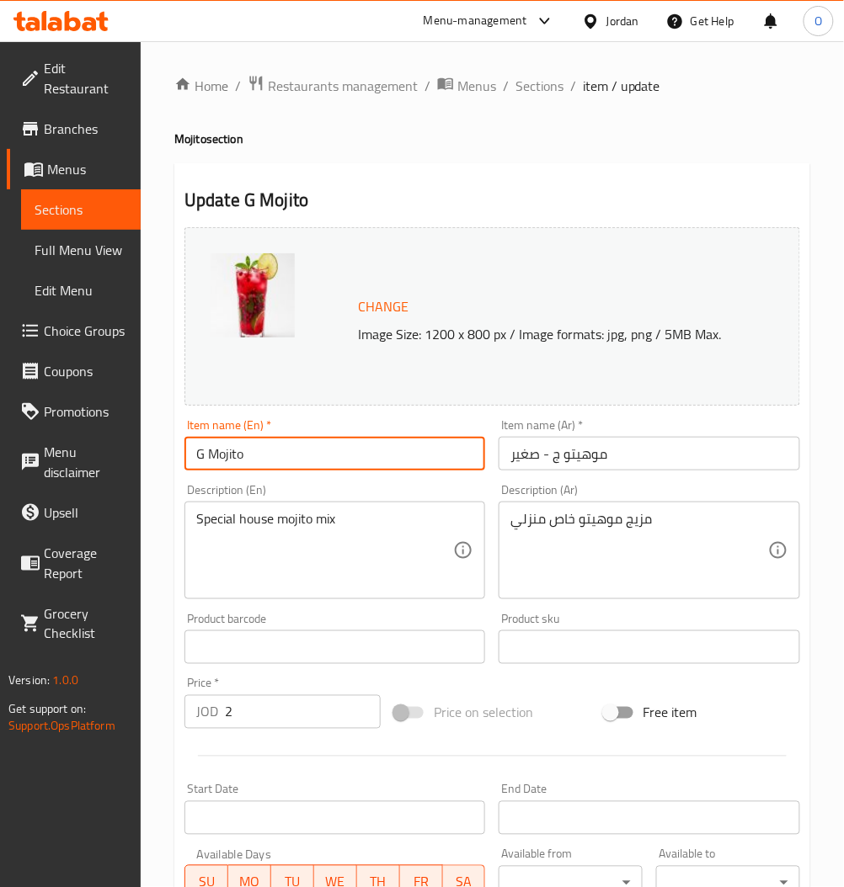
type input "G Mojito"
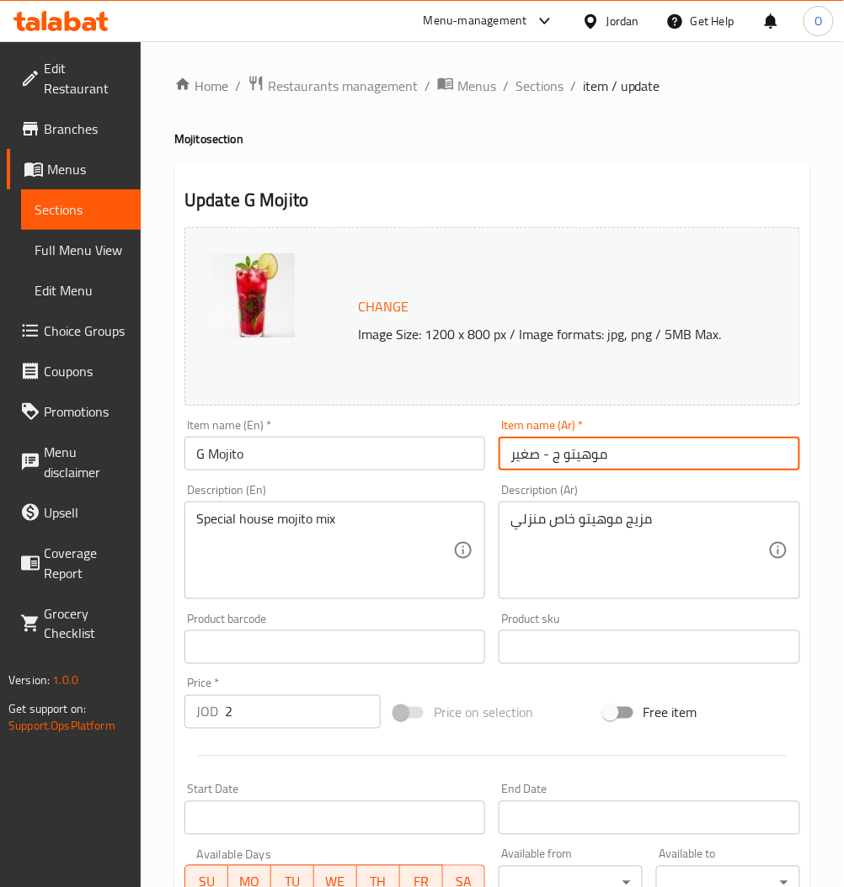
drag, startPoint x: 547, startPoint y: 466, endPoint x: 356, endPoint y: 519, distance: 198.3
click at [356, 519] on div "Change Image Size: 1200 x 800 px / Image formats: jpg, png / 5MB Max. Item name…" at bounding box center [492, 596] width 629 height 750
type input "موهيتو ج"
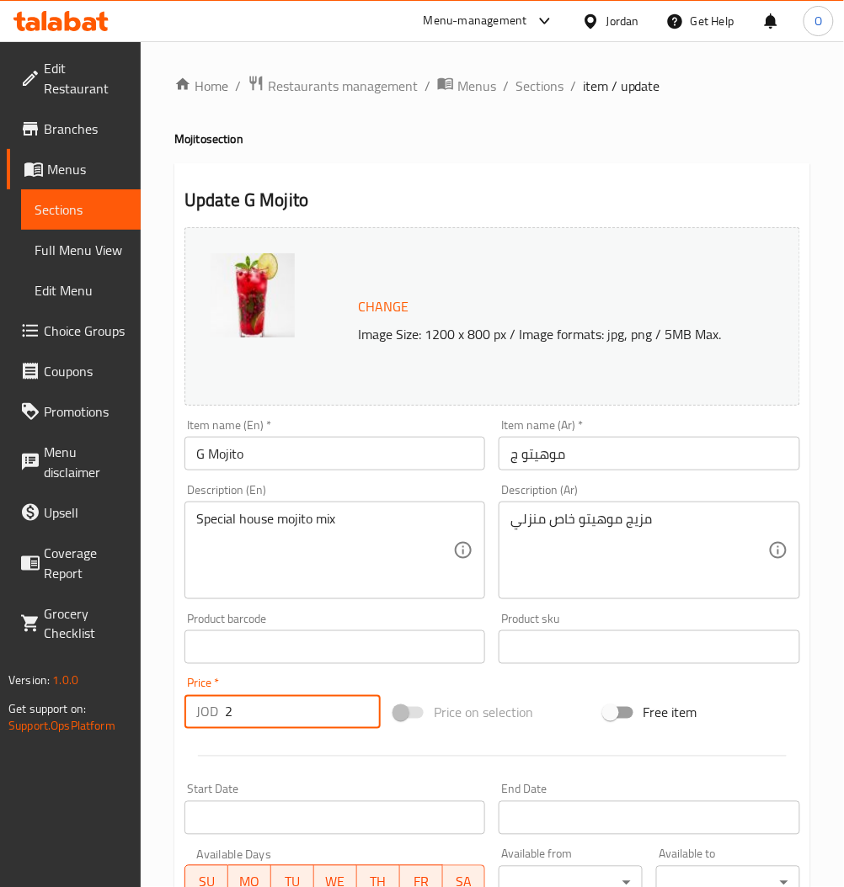
drag, startPoint x: 279, startPoint y: 712, endPoint x: -13, endPoint y: 700, distance: 292.4
click at [0, 700] on html "​ Menu-management Jordan Get Help O Edit Restaurant Branches Menus Sections Ful…" at bounding box center [422, 443] width 844 height 887
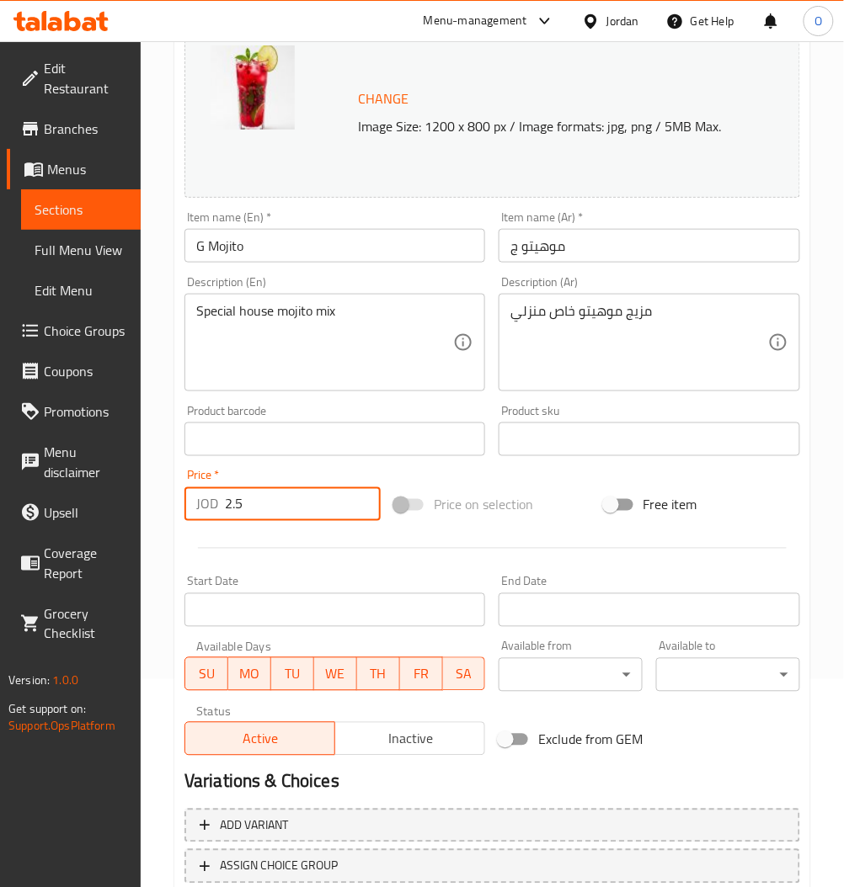
scroll to position [324, 0]
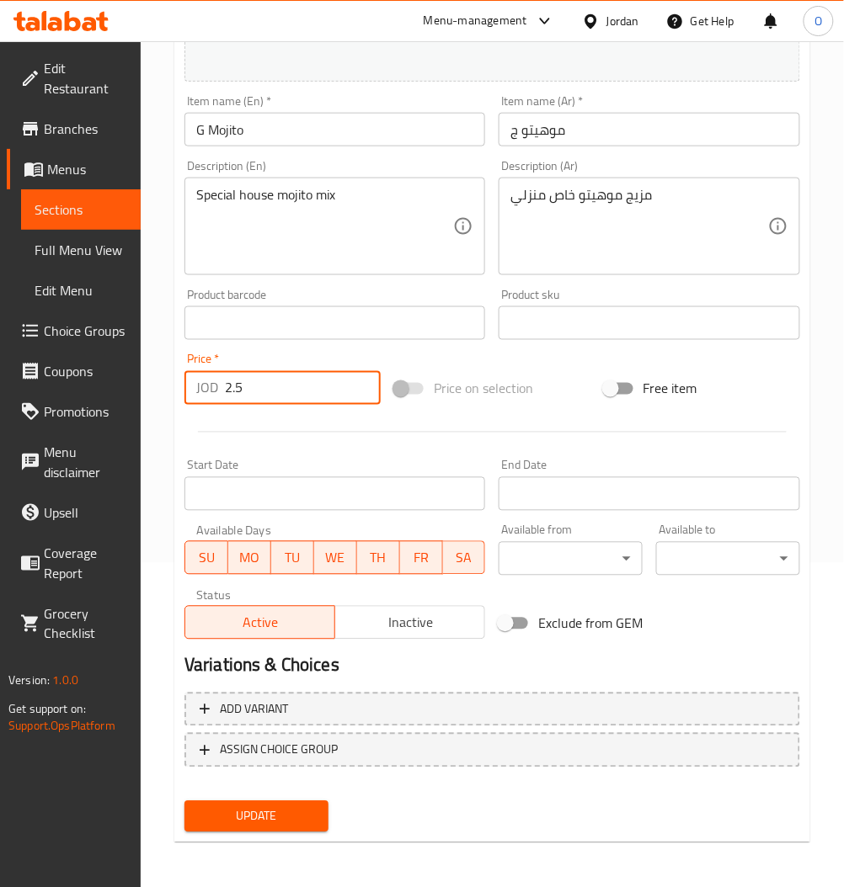
type input "2.5"
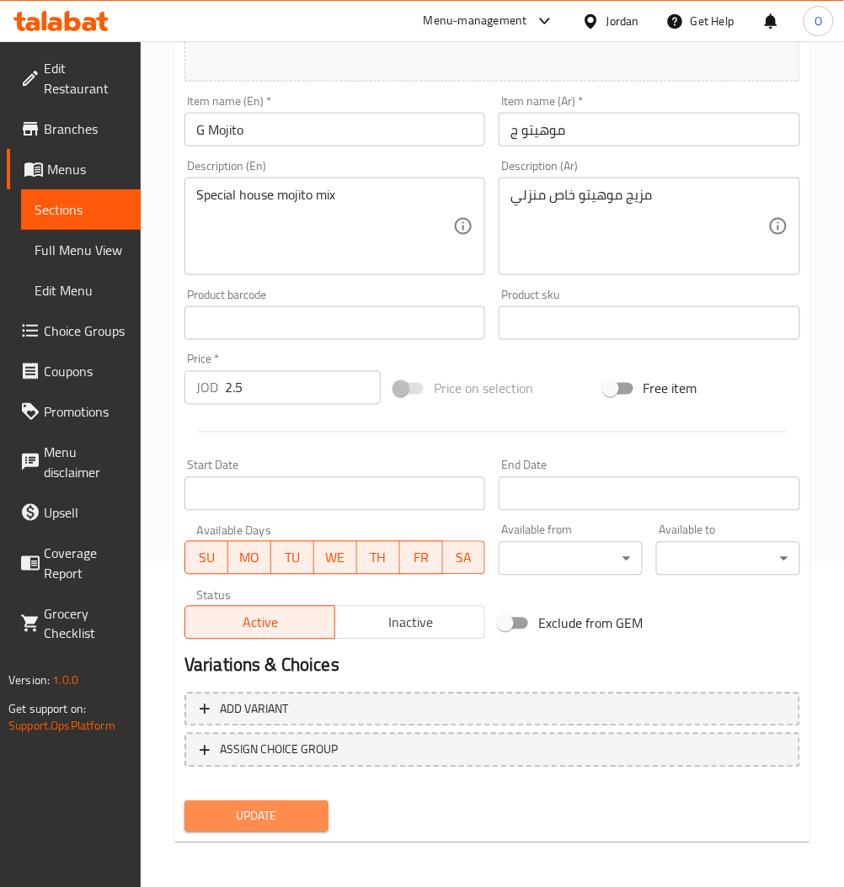
click at [249, 818] on span "Update" at bounding box center [256, 816] width 117 height 21
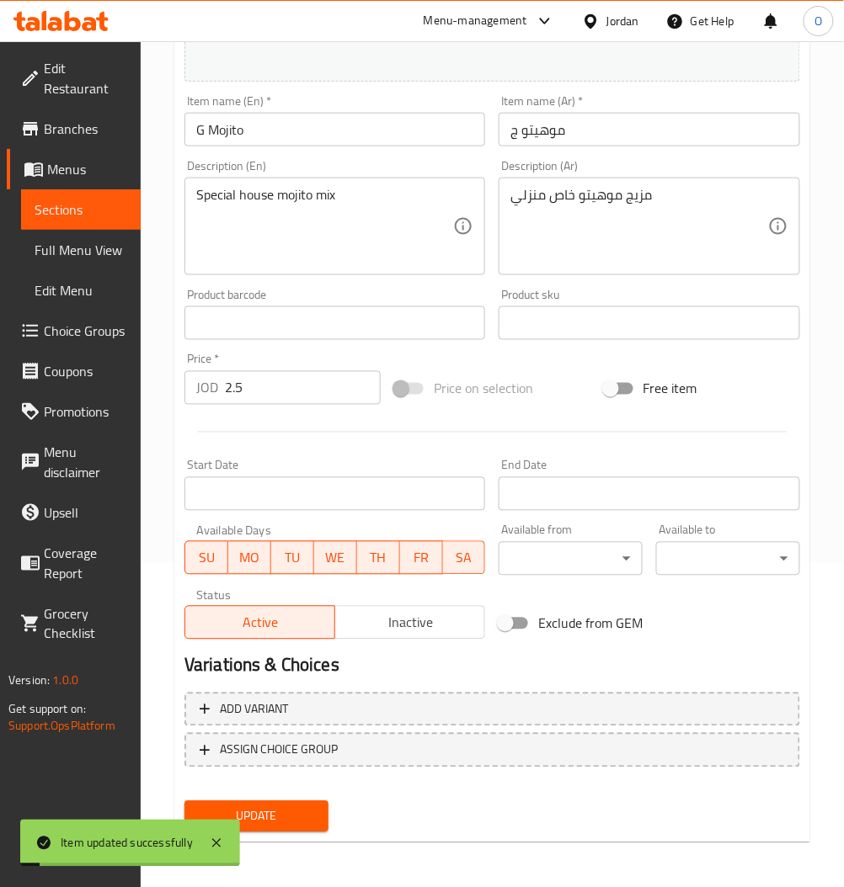
click at [82, 214] on span "Sections" at bounding box center [81, 210] width 93 height 20
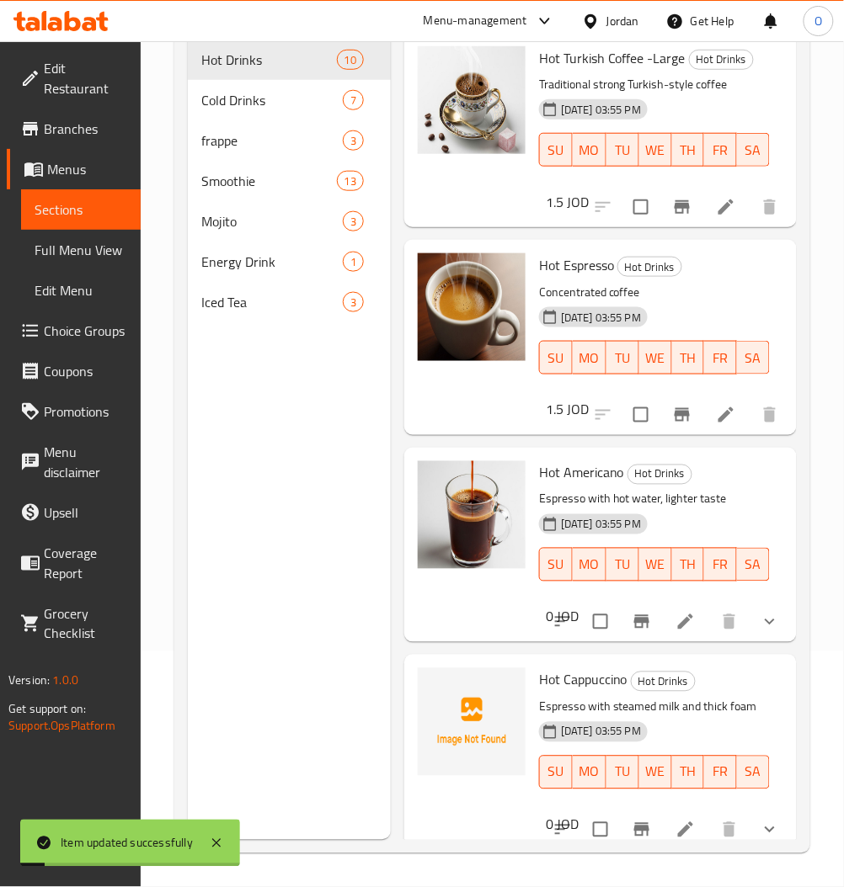
scroll to position [236, 0]
click at [236, 266] on span "Energy Drink" at bounding box center [248, 262] width 94 height 20
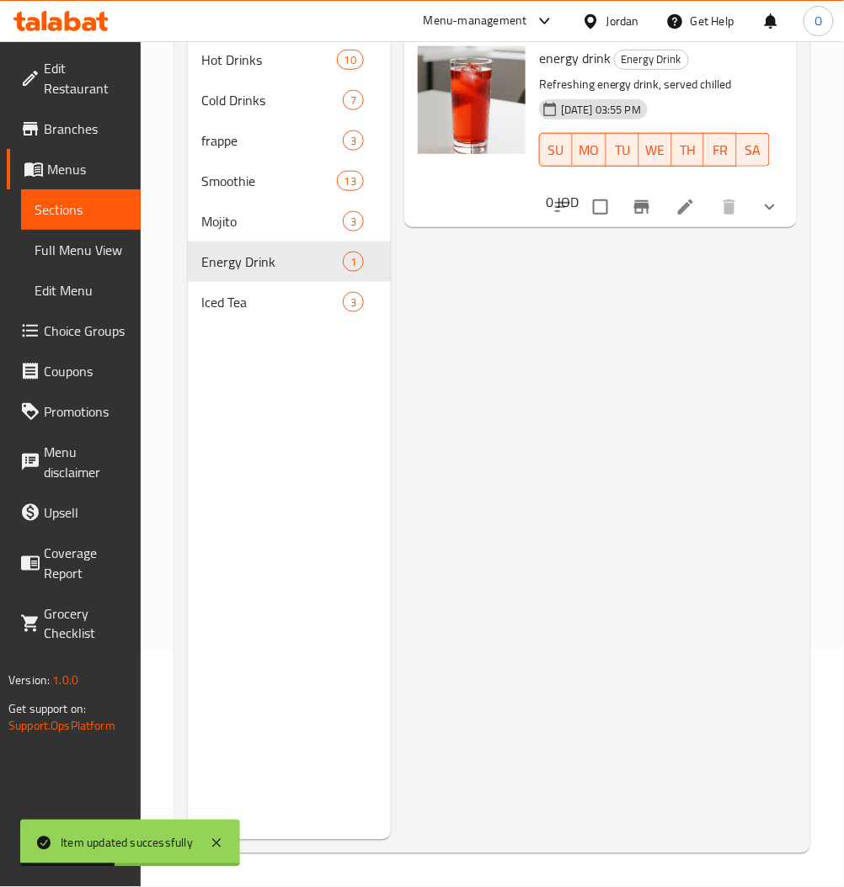
click at [674, 202] on li at bounding box center [685, 207] width 47 height 30
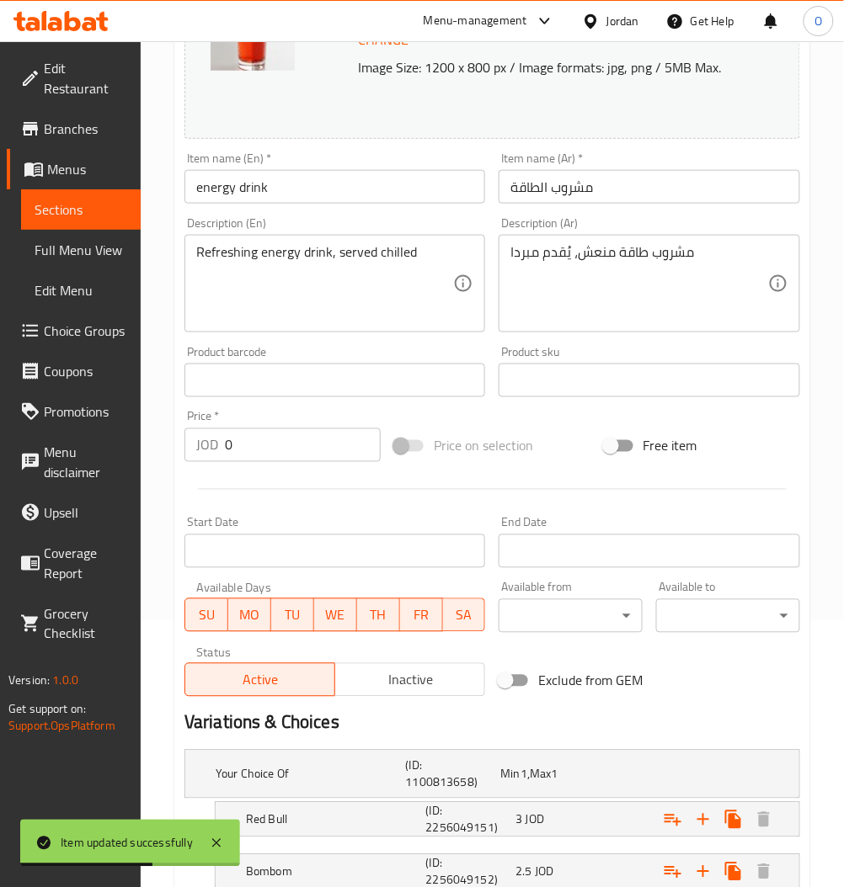
scroll to position [387, 0]
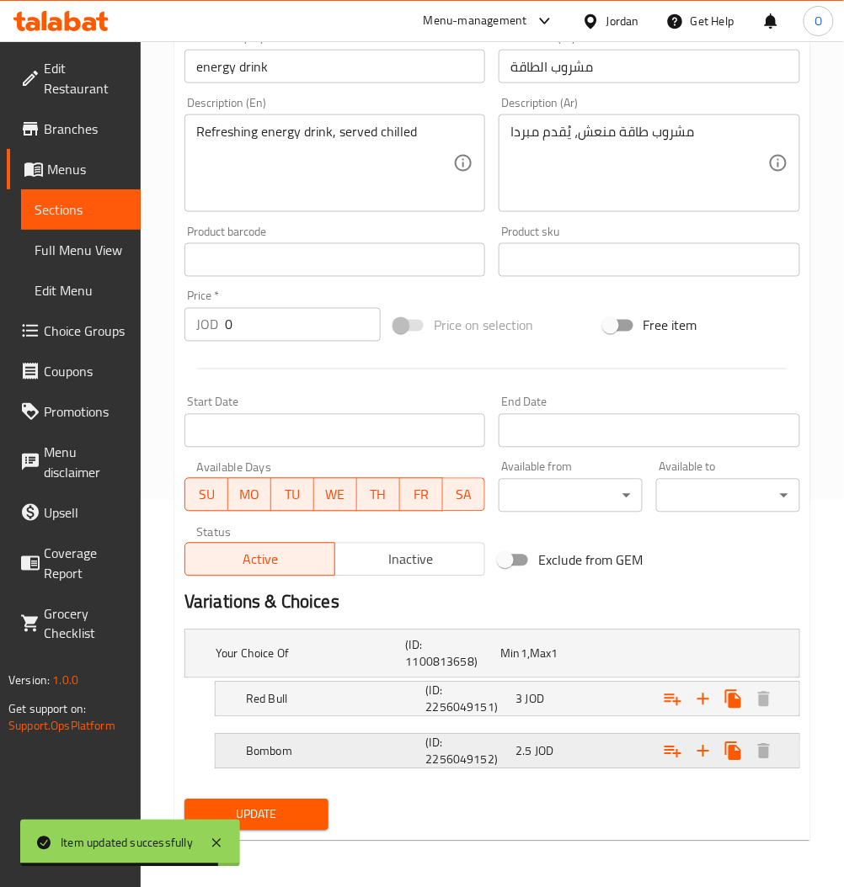
click at [333, 681] on div "Bombom (ID: 2256049152) 2.5 JOD" at bounding box center [497, 654] width 570 height 54
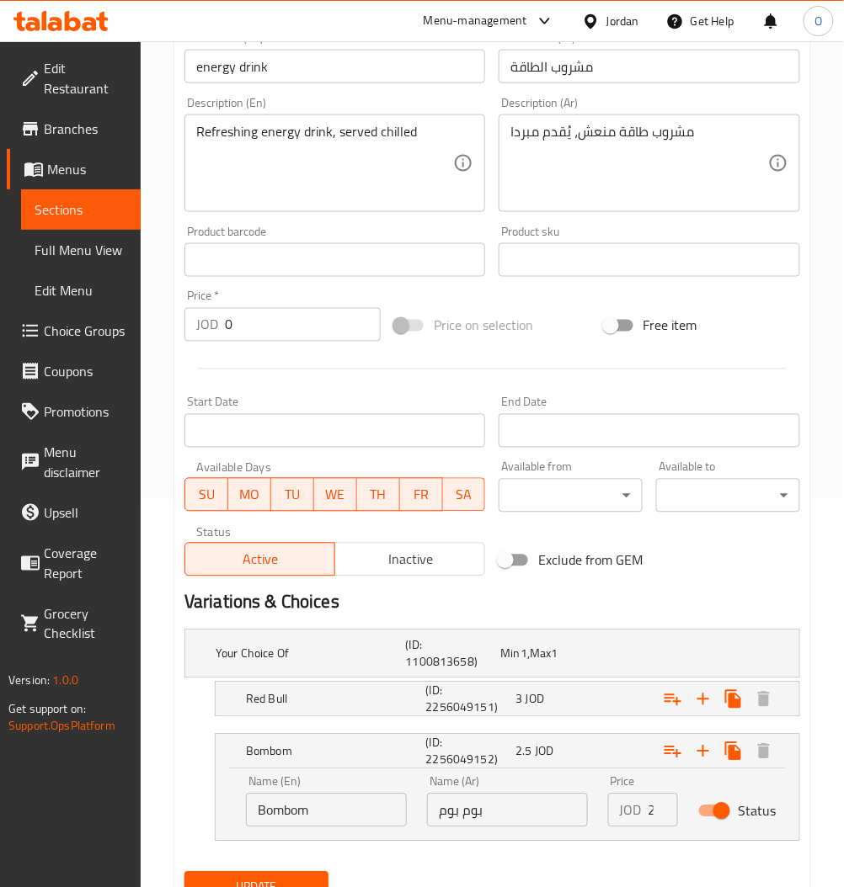
click at [648, 817] on input "2.5" at bounding box center [662, 811] width 29 height 34
type input "3"
click at [317, 681] on div "Red Bull (ID: 2256049151) 3 JOD" at bounding box center [497, 654] width 570 height 54
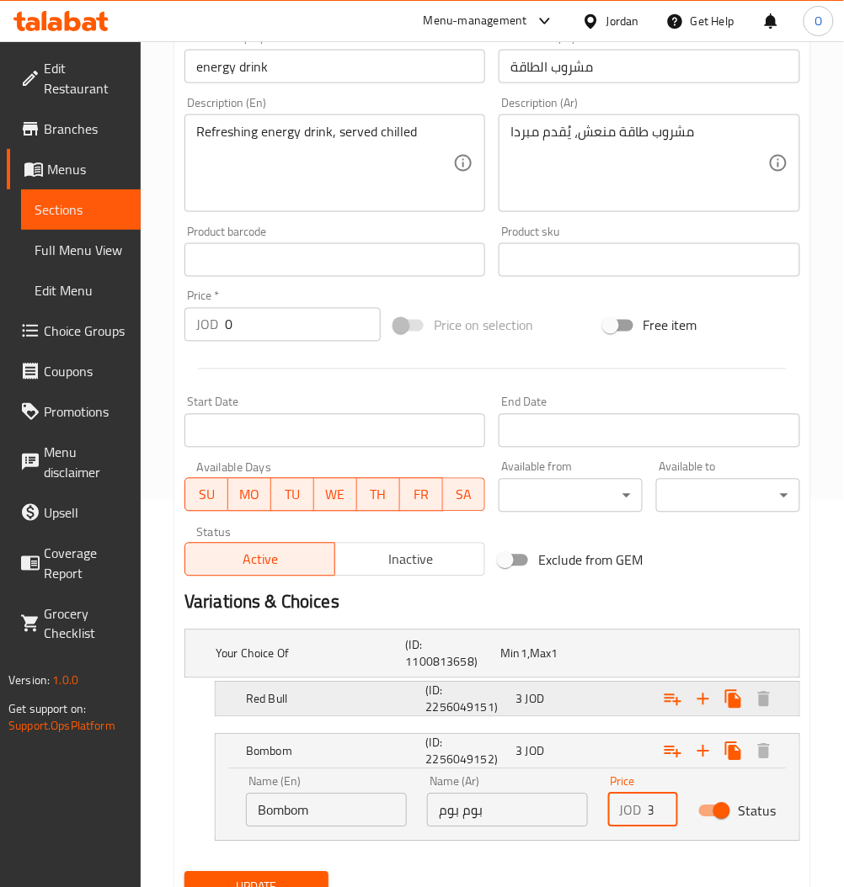
scroll to position [0, 0]
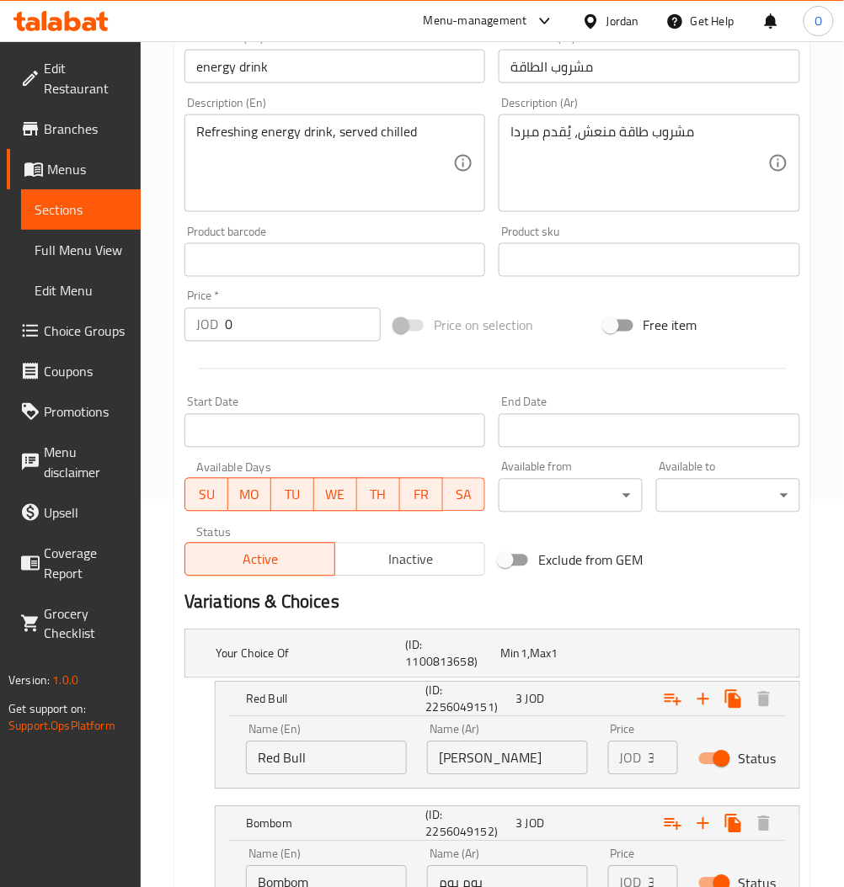
click at [652, 763] on input "3" at bounding box center [662, 759] width 29 height 34
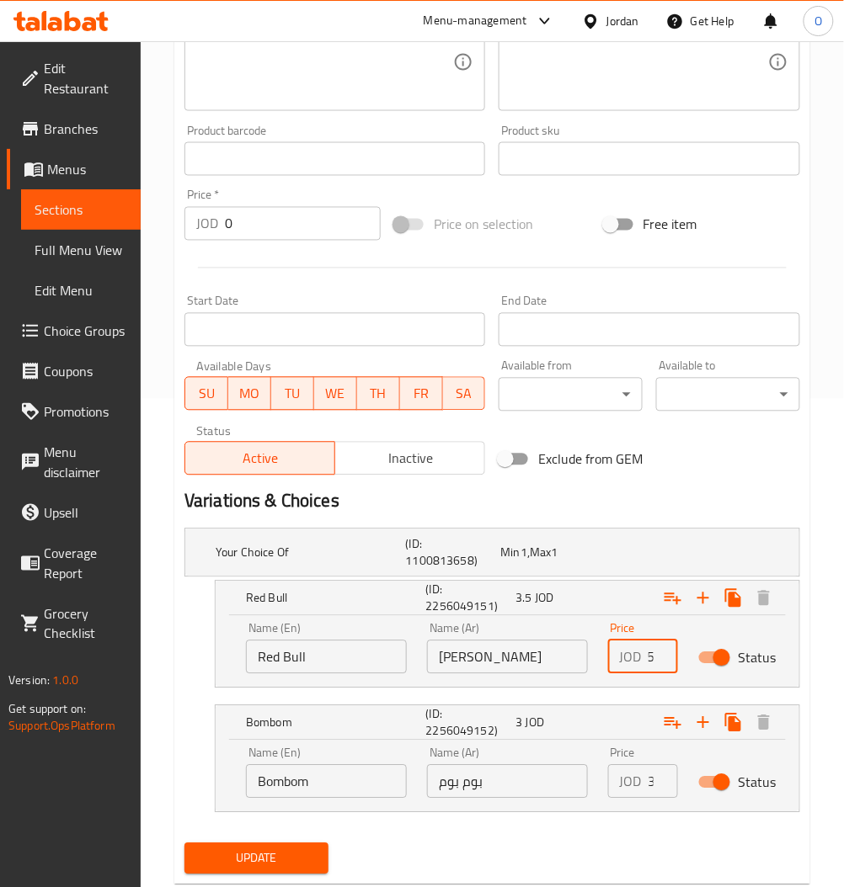
scroll to position [533, 0]
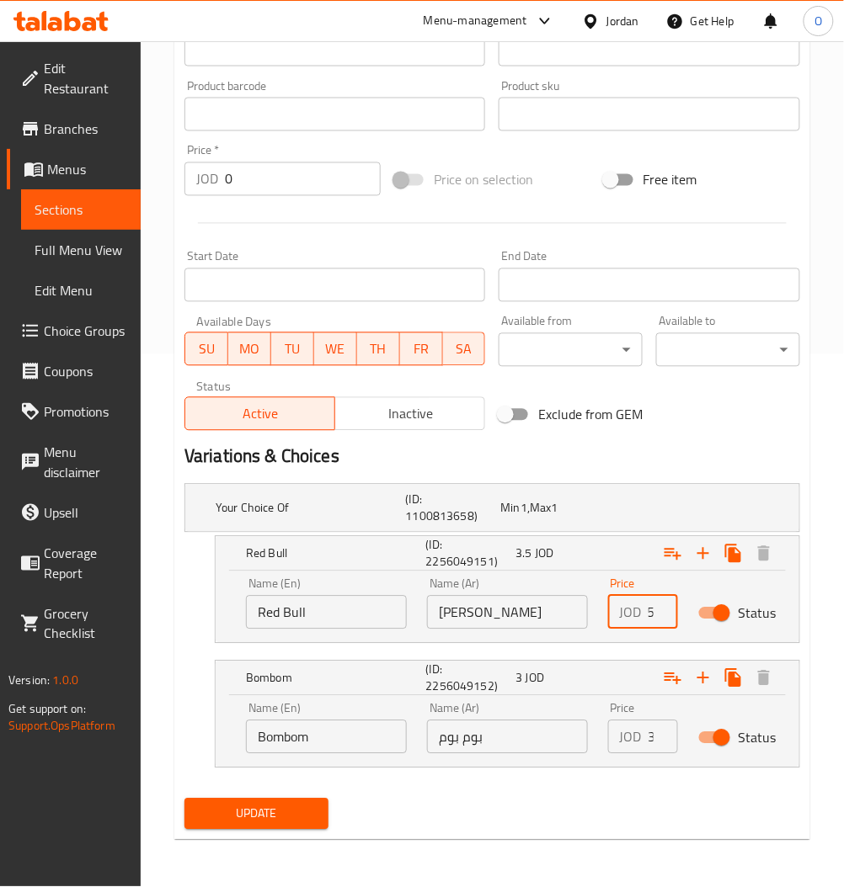
type input "3.5"
click at [279, 815] on span "Update" at bounding box center [256, 814] width 117 height 21
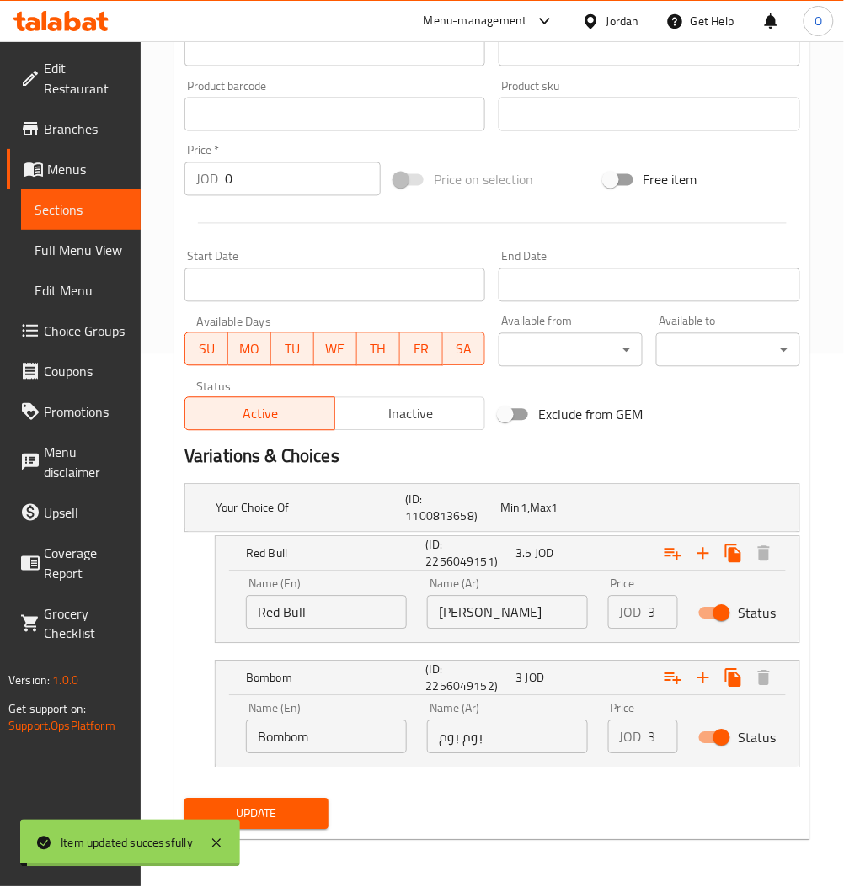
click at [71, 230] on link "Full Menu View" at bounding box center [81, 250] width 120 height 40
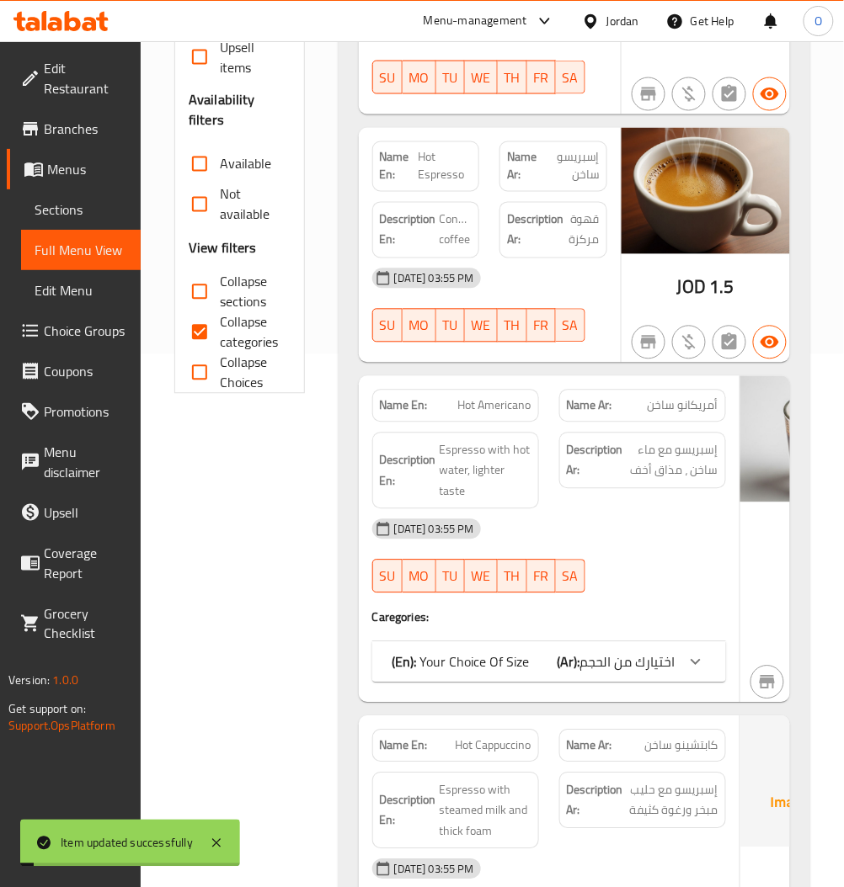
click at [72, 216] on span "Sections" at bounding box center [81, 210] width 93 height 20
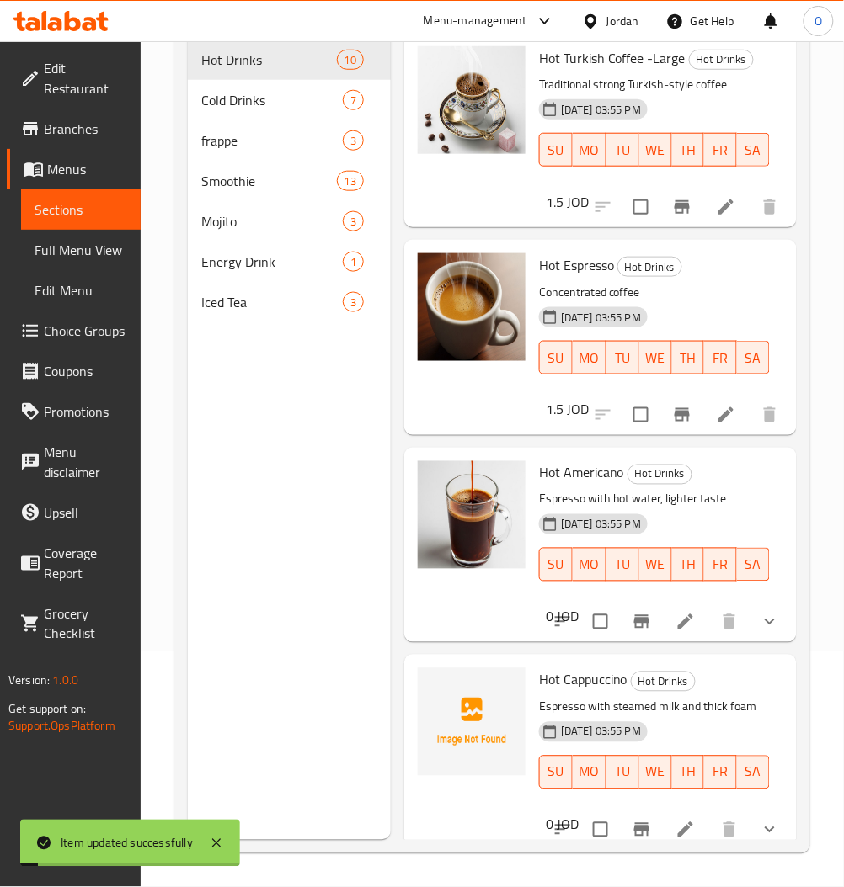
scroll to position [236, 0]
click at [223, 292] on span "Iced Tea" at bounding box center [248, 302] width 94 height 20
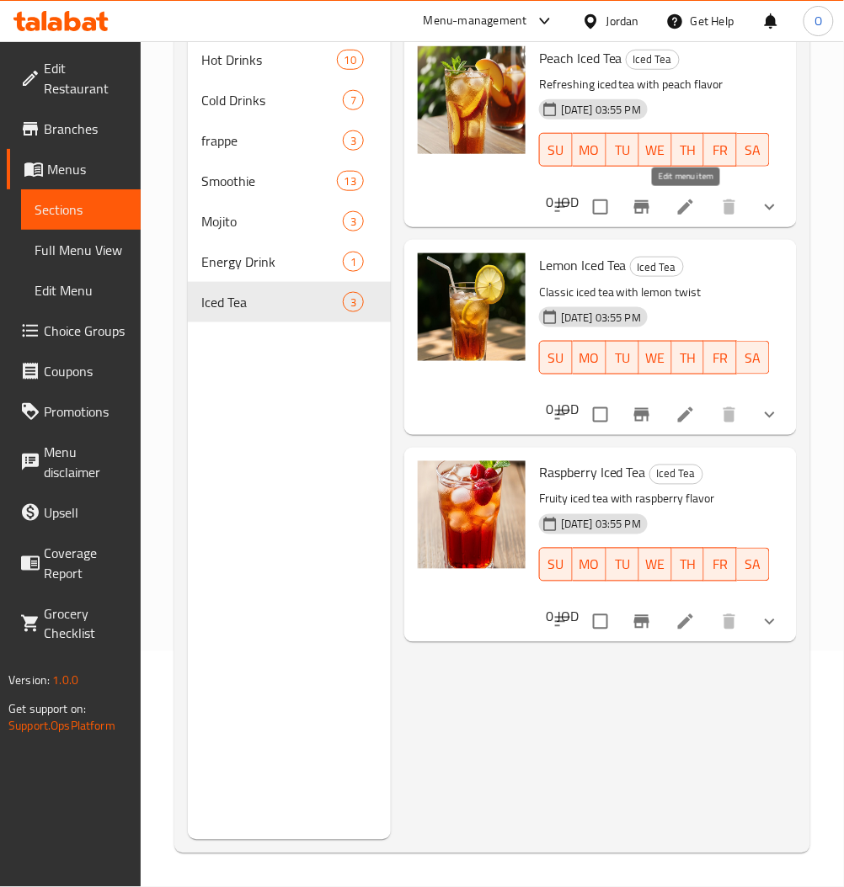
click at [690, 208] on icon at bounding box center [685, 207] width 20 height 20
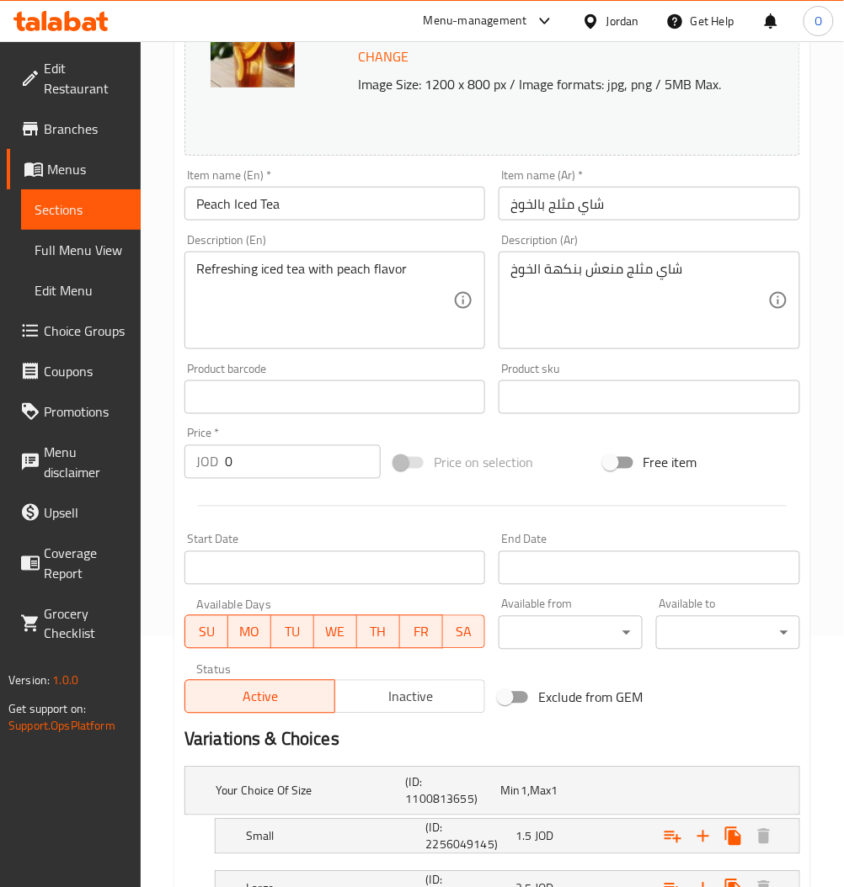
scroll to position [387, 0]
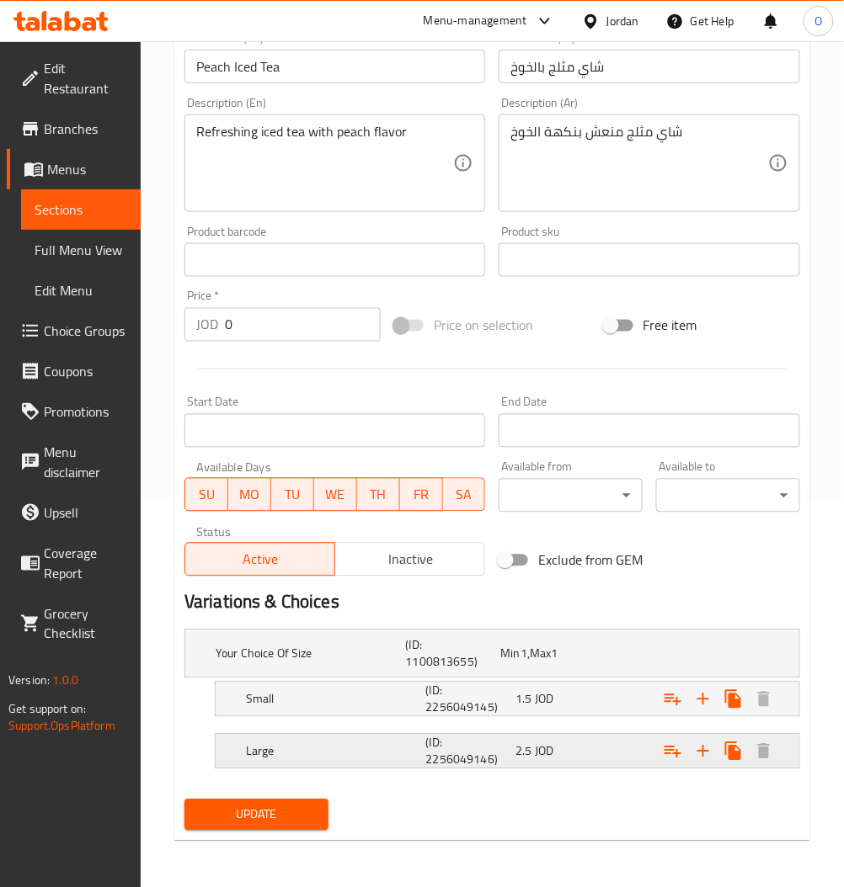
click at [426, 671] on h5 "(ID: 2256049146)" at bounding box center [450, 654] width 88 height 34
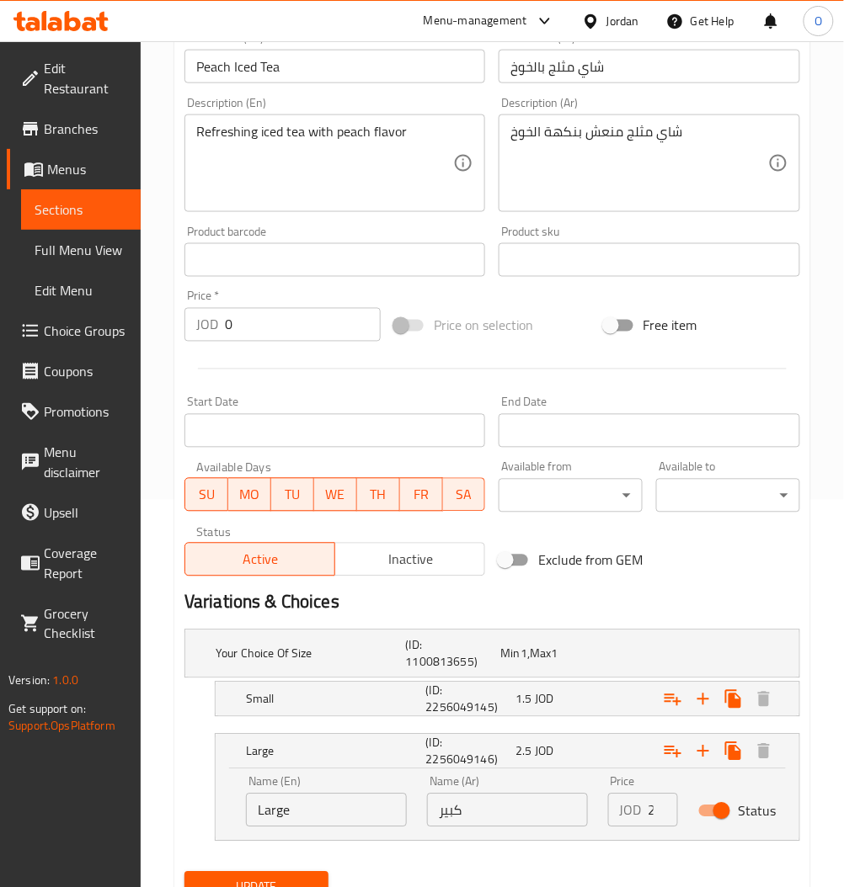
click at [477, 723] on nav at bounding box center [491, 727] width 615 height 13
click at [488, 671] on h5 "(ID: 2256049145)" at bounding box center [450, 654] width 88 height 34
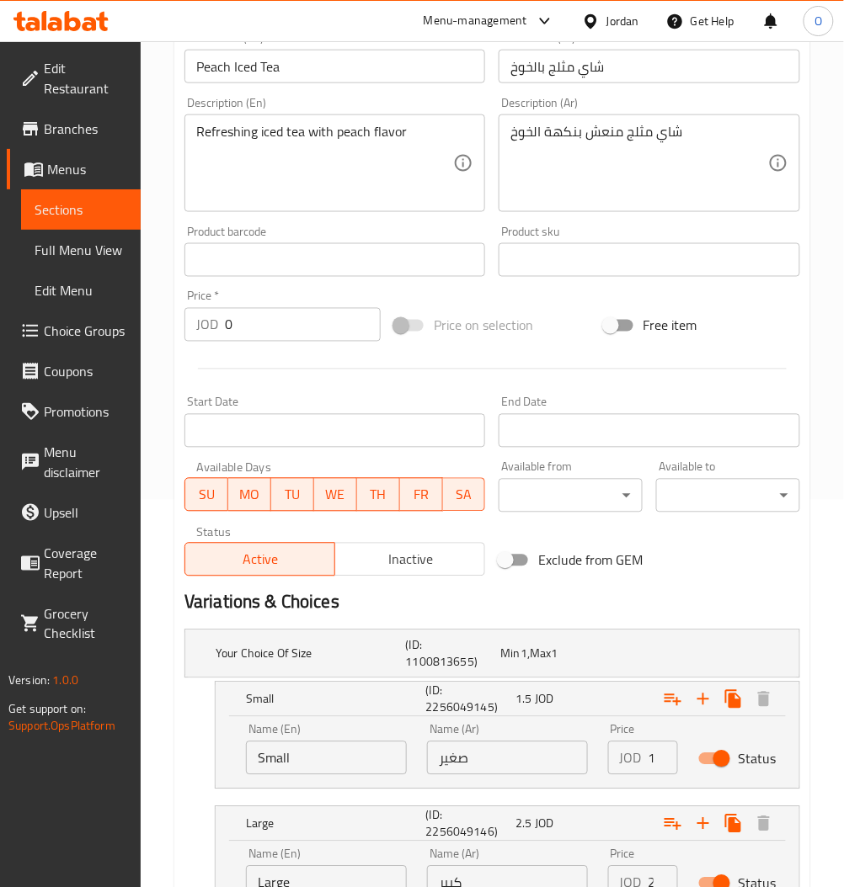
click at [717, 758] on input "Status" at bounding box center [721, 759] width 96 height 32
checkbox input "false"
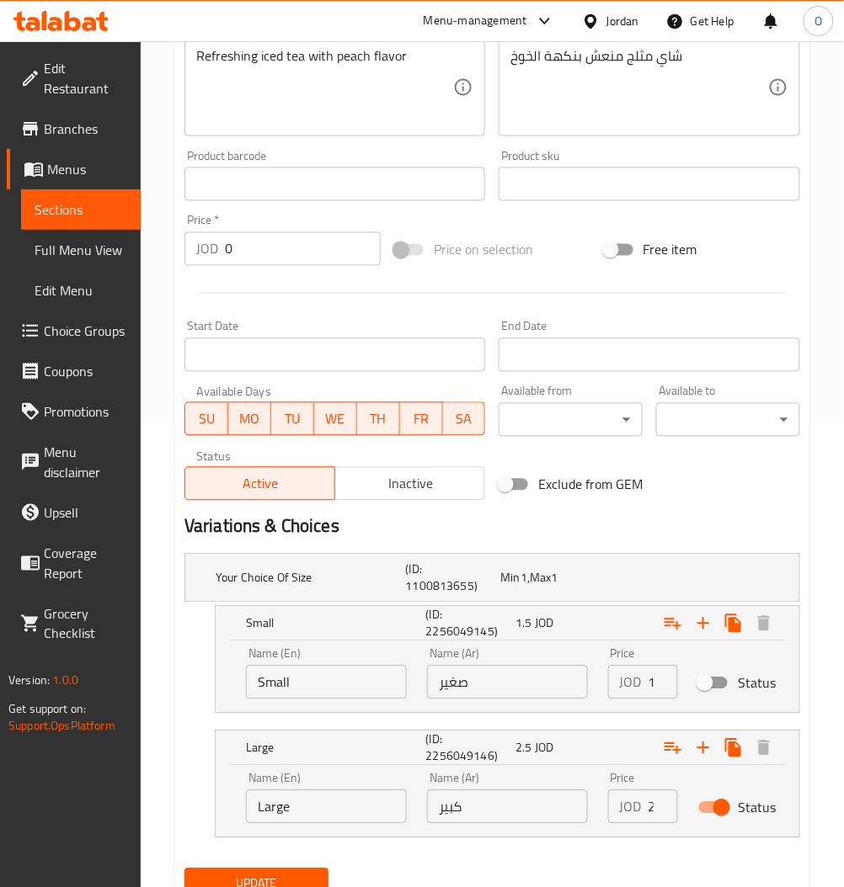
scroll to position [533, 0]
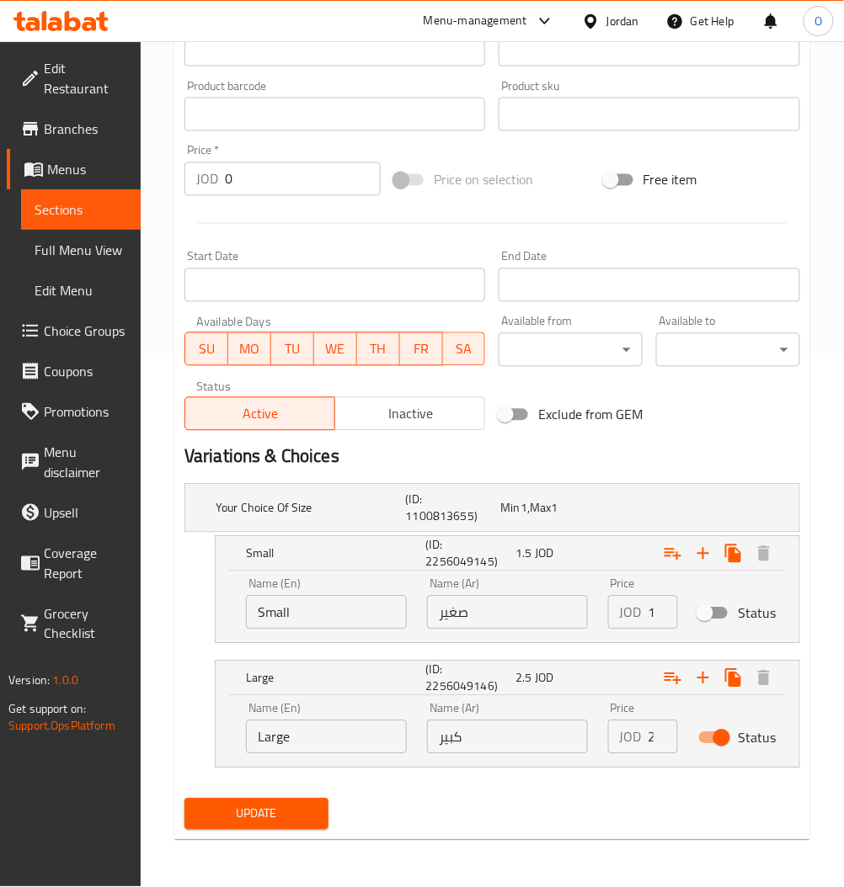
click at [650, 736] on input "2.5" at bounding box center [662, 738] width 29 height 34
type input "3"
click at [338, 805] on div "Update" at bounding box center [492, 814] width 629 height 45
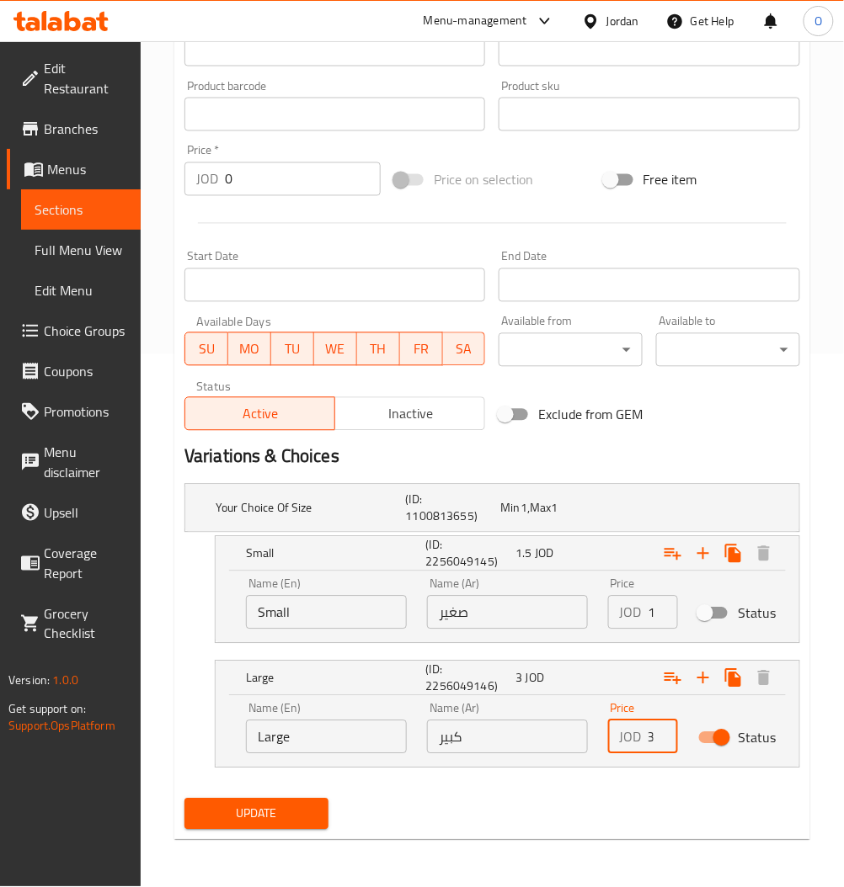
scroll to position [0, 0]
click at [295, 809] on span "Update" at bounding box center [256, 814] width 117 height 21
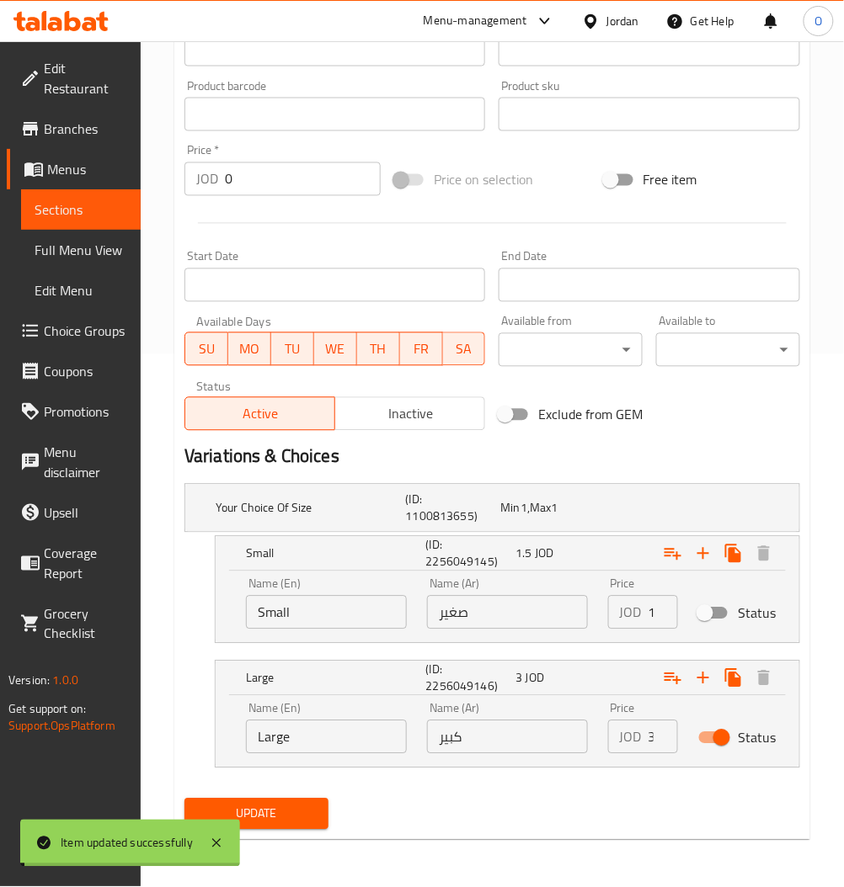
click at [76, 220] on span "Sections" at bounding box center [81, 210] width 93 height 20
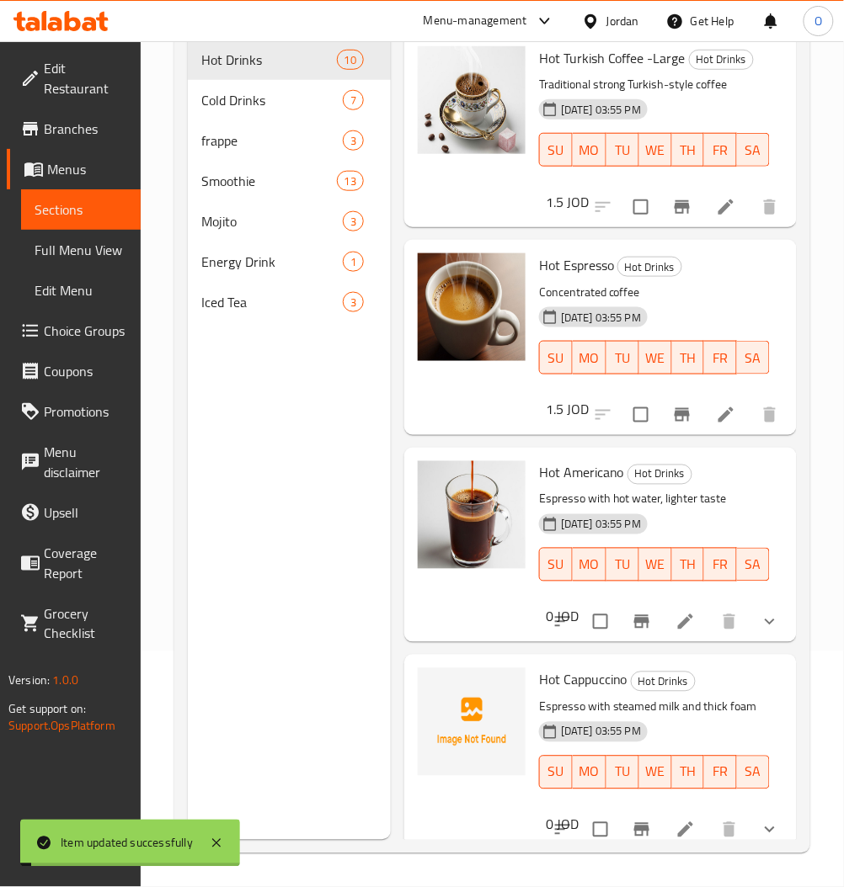
scroll to position [236, 0]
click at [245, 297] on span "Iced Tea" at bounding box center [248, 302] width 94 height 20
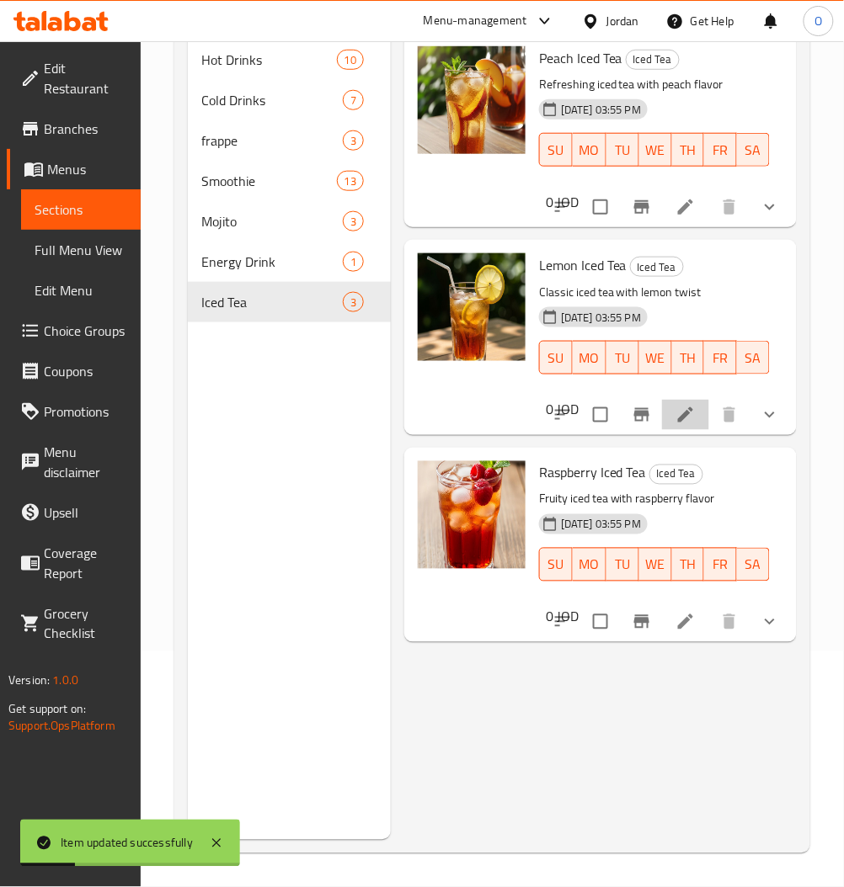
click at [683, 403] on li at bounding box center [685, 415] width 47 height 30
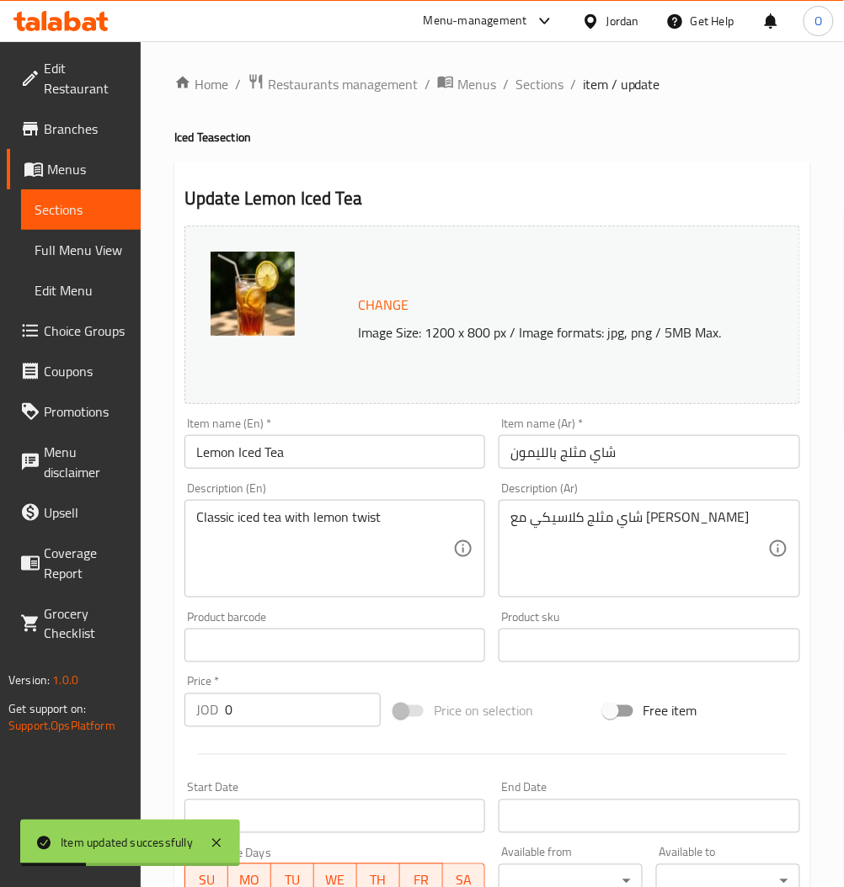
scroll to position [387, 0]
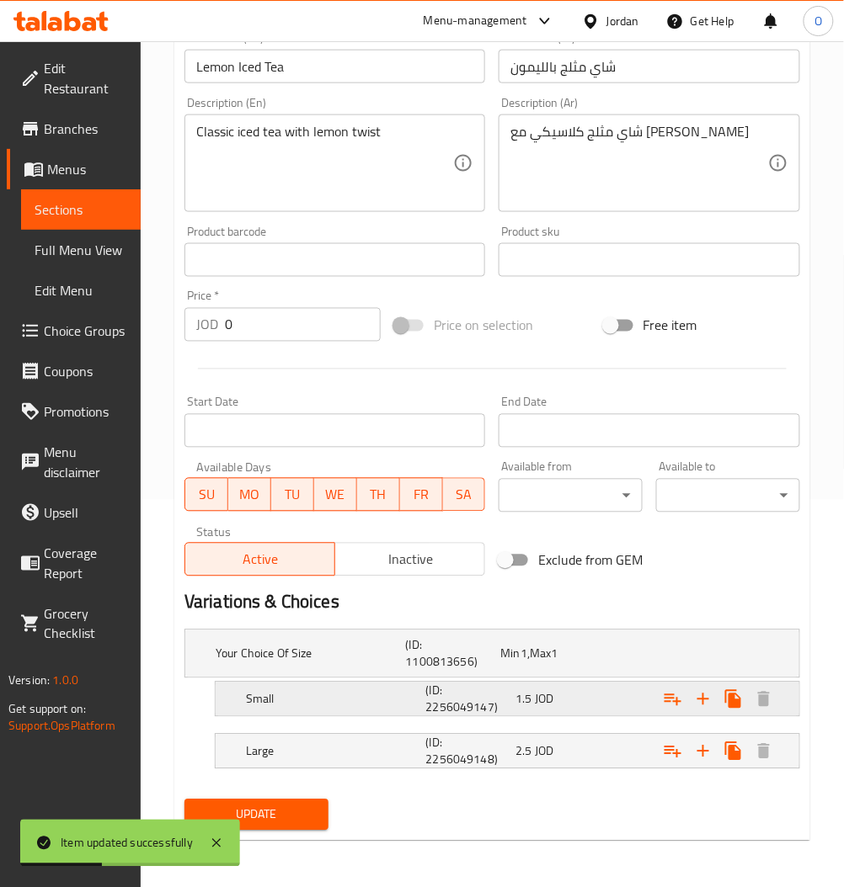
click at [563, 663] on div "1.5 JOD" at bounding box center [544, 654] width 88 height 17
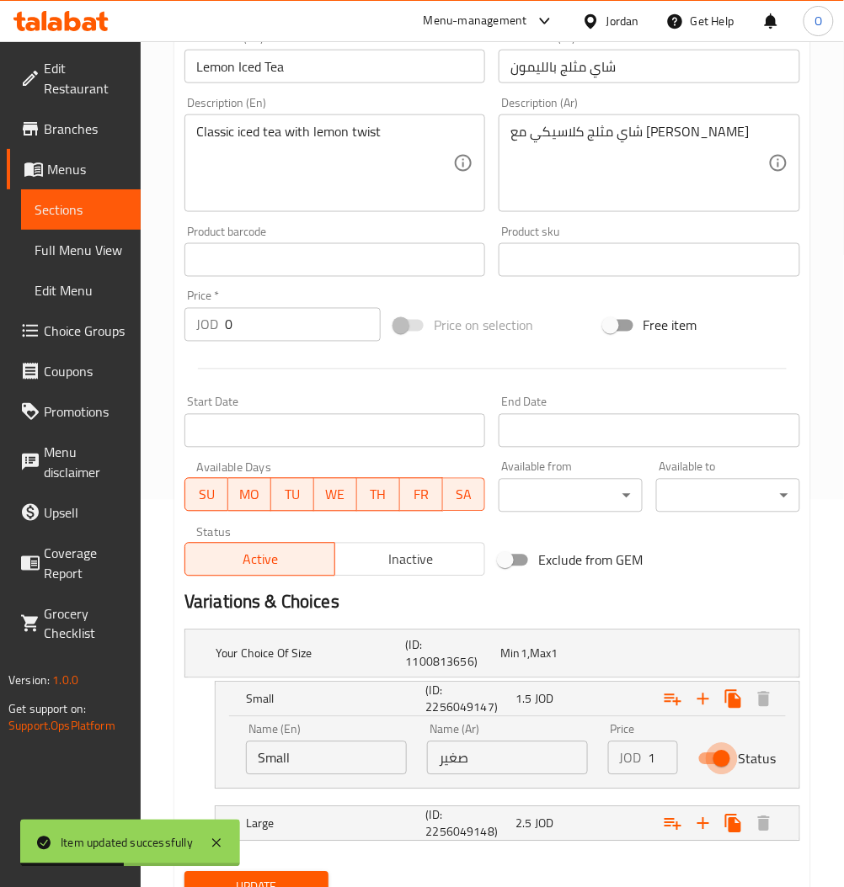
click at [711, 771] on input "Status" at bounding box center [721, 759] width 96 height 32
checkbox input "false"
click at [572, 663] on div "2.5 JOD" at bounding box center [544, 654] width 88 height 17
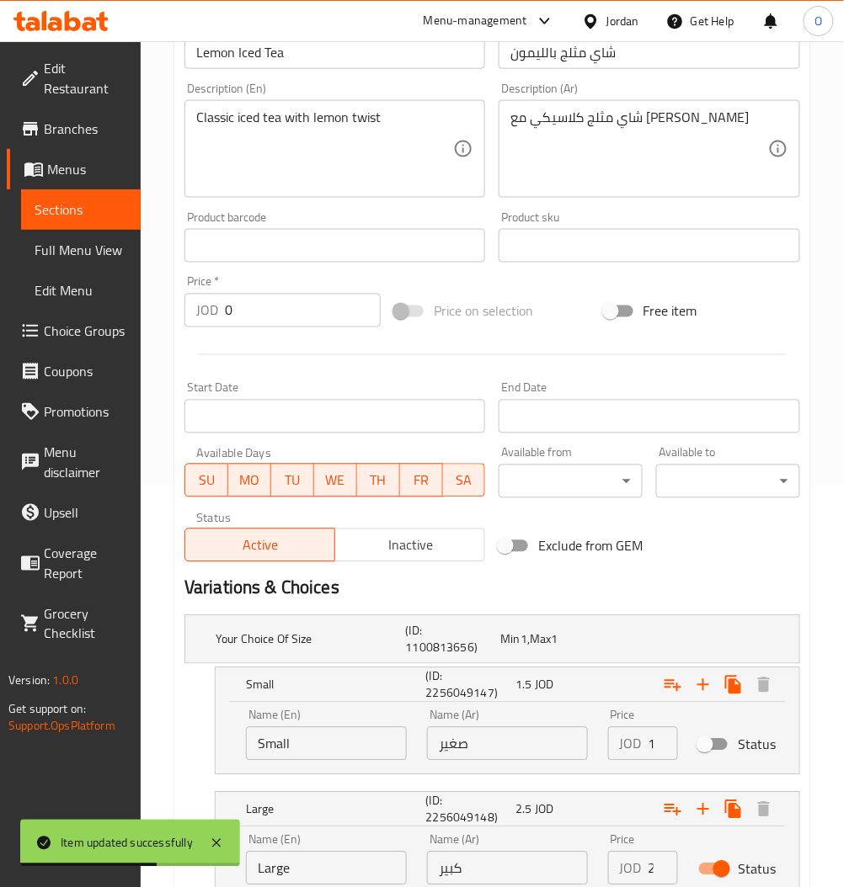
scroll to position [533, 0]
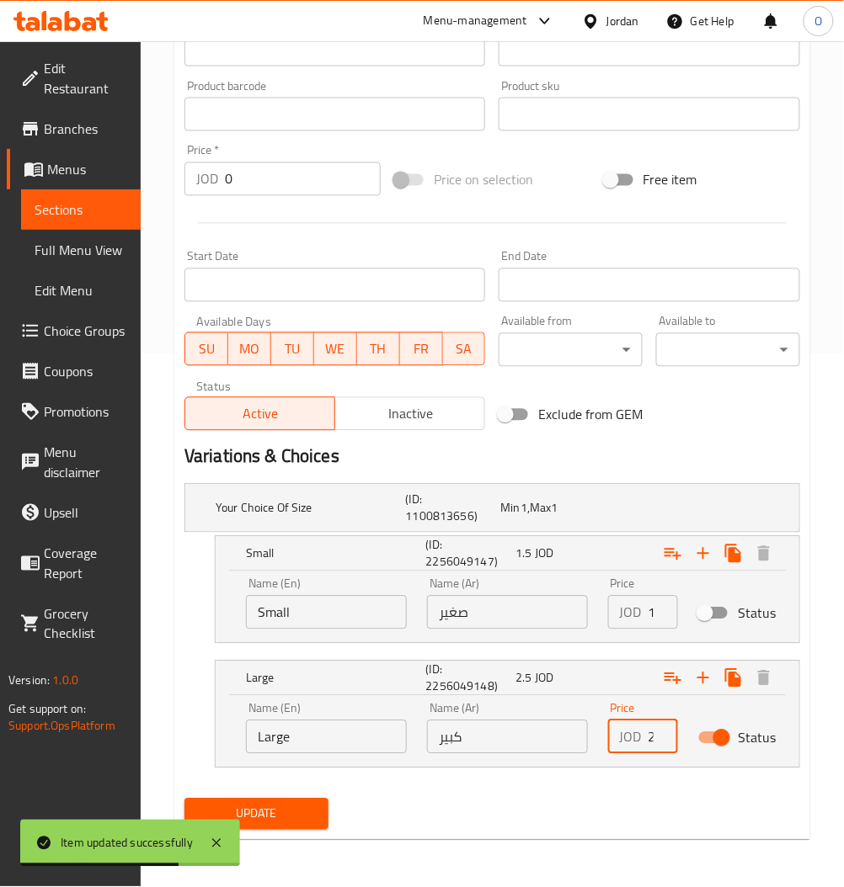
click at [652, 746] on input "2.5" at bounding box center [662, 738] width 29 height 34
type input "3"
click at [292, 805] on span "Update" at bounding box center [256, 814] width 117 height 21
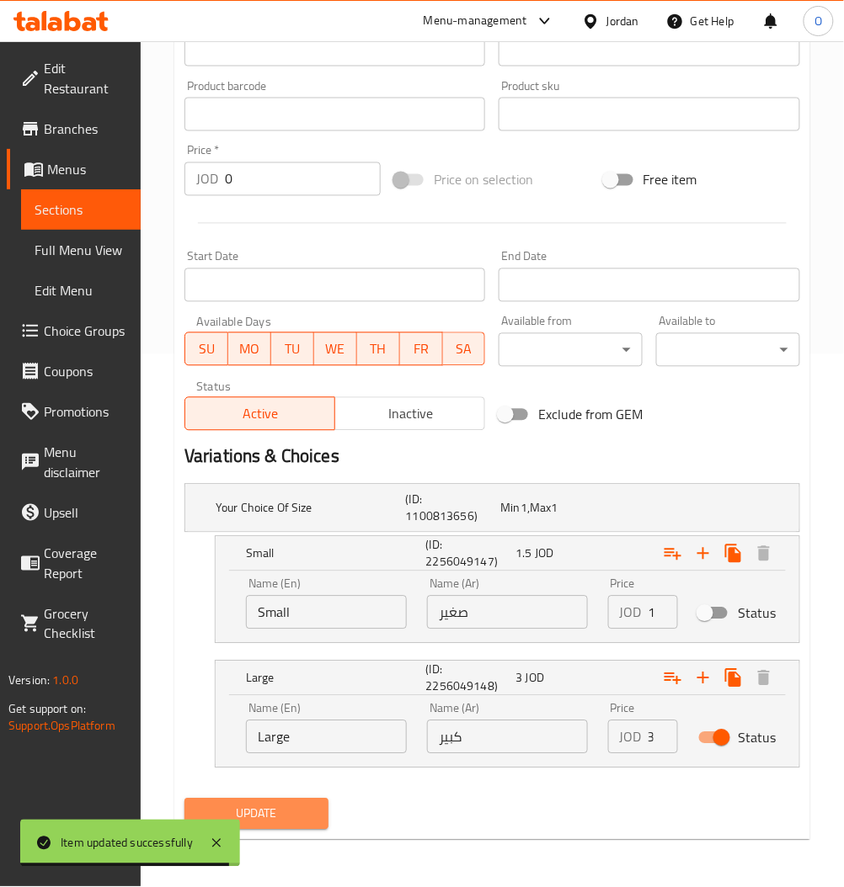
scroll to position [0, 0]
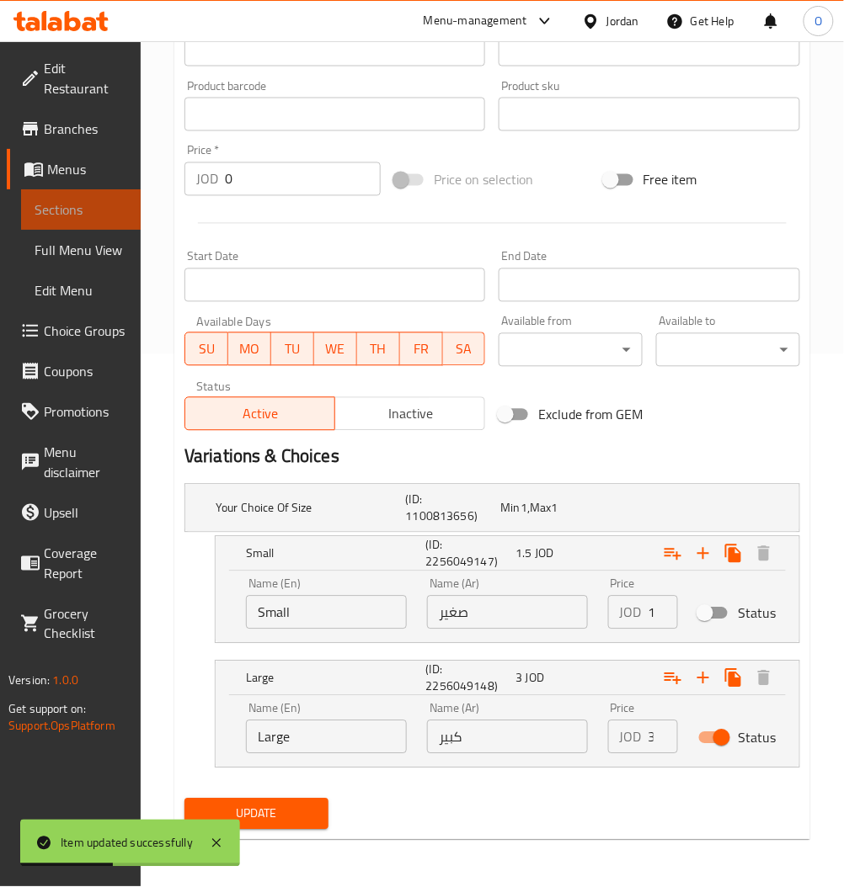
click at [89, 200] on span "Sections" at bounding box center [81, 210] width 93 height 20
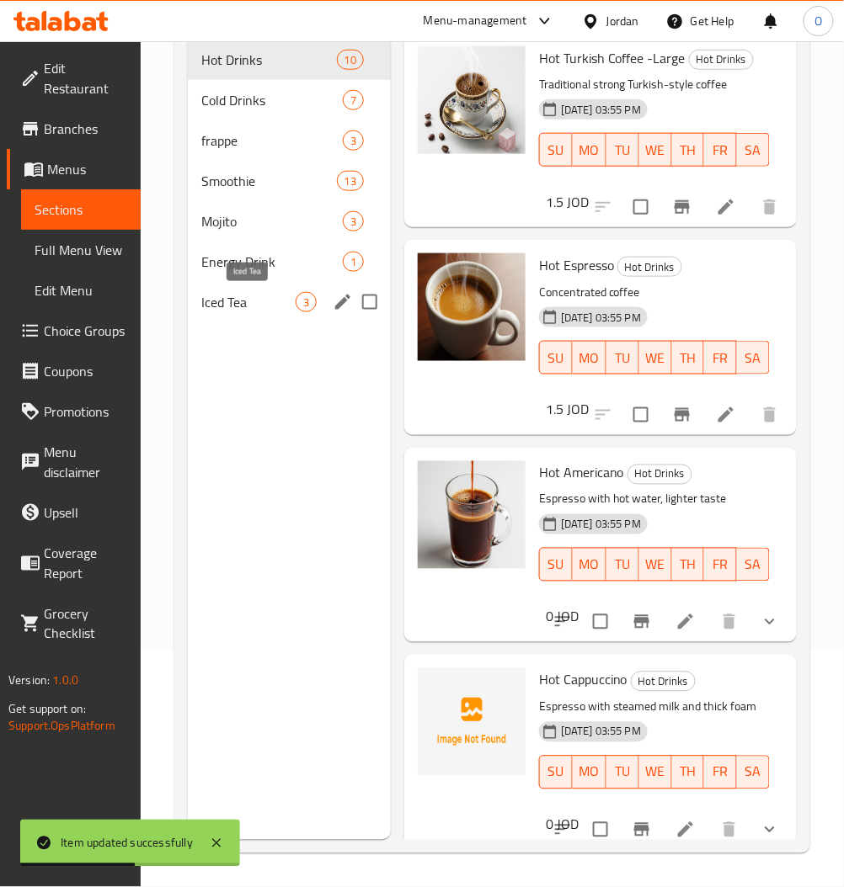
drag, startPoint x: 234, startPoint y: 308, endPoint x: 294, endPoint y: 325, distance: 62.1
click at [233, 308] on span "Iced Tea" at bounding box center [248, 302] width 94 height 20
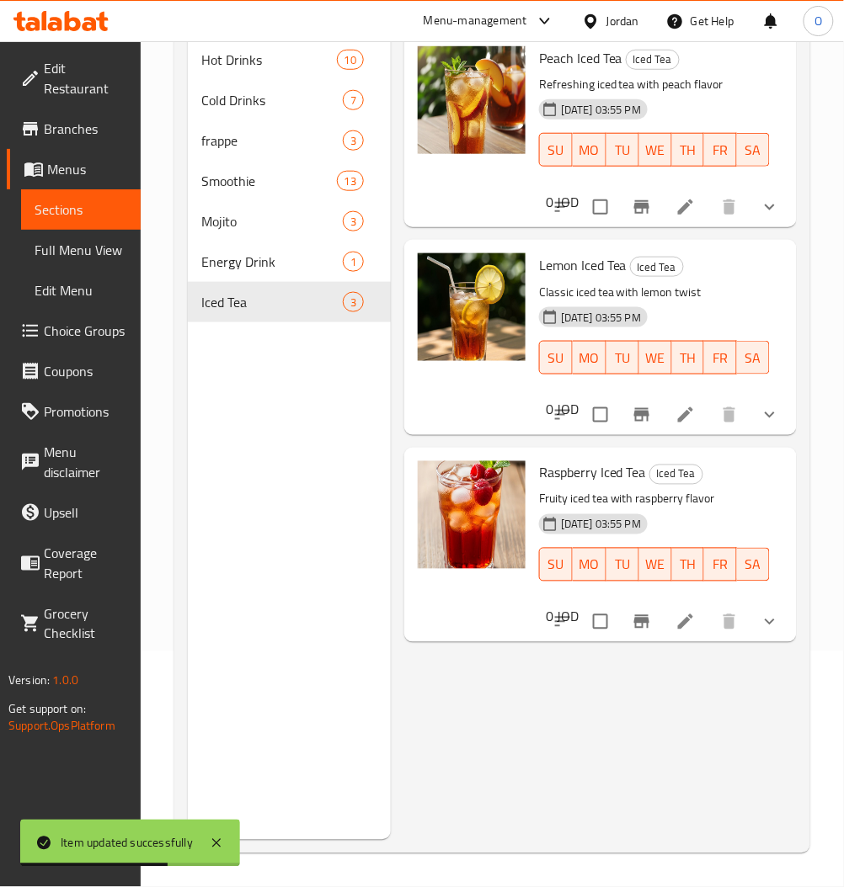
click at [684, 628] on icon at bounding box center [685, 622] width 20 height 20
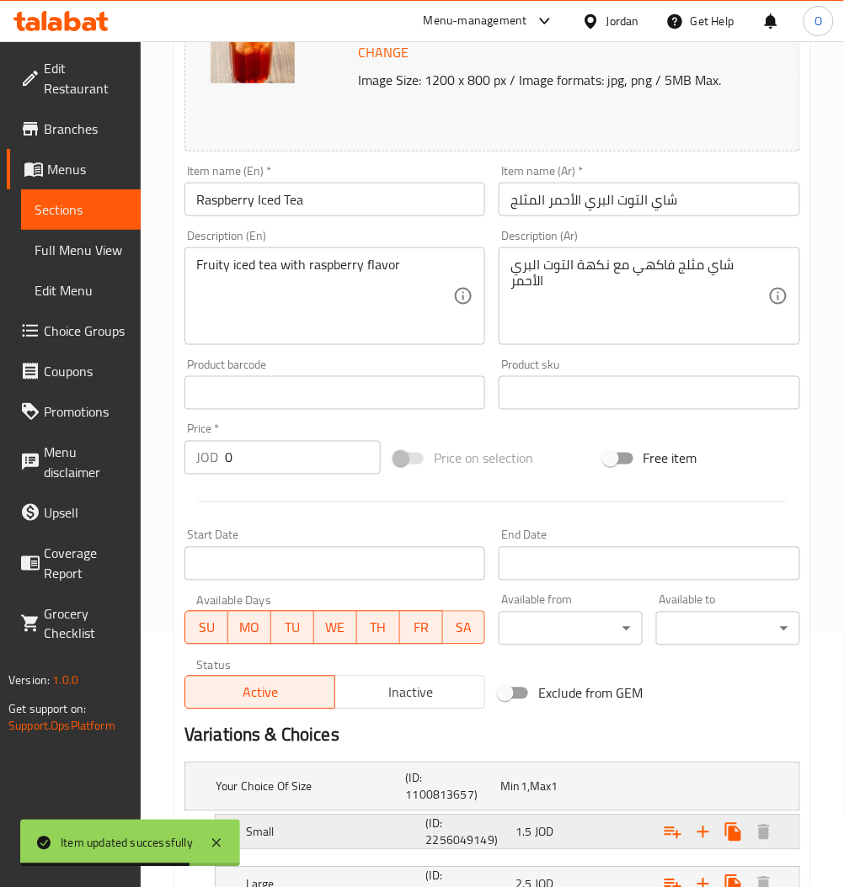
scroll to position [387, 0]
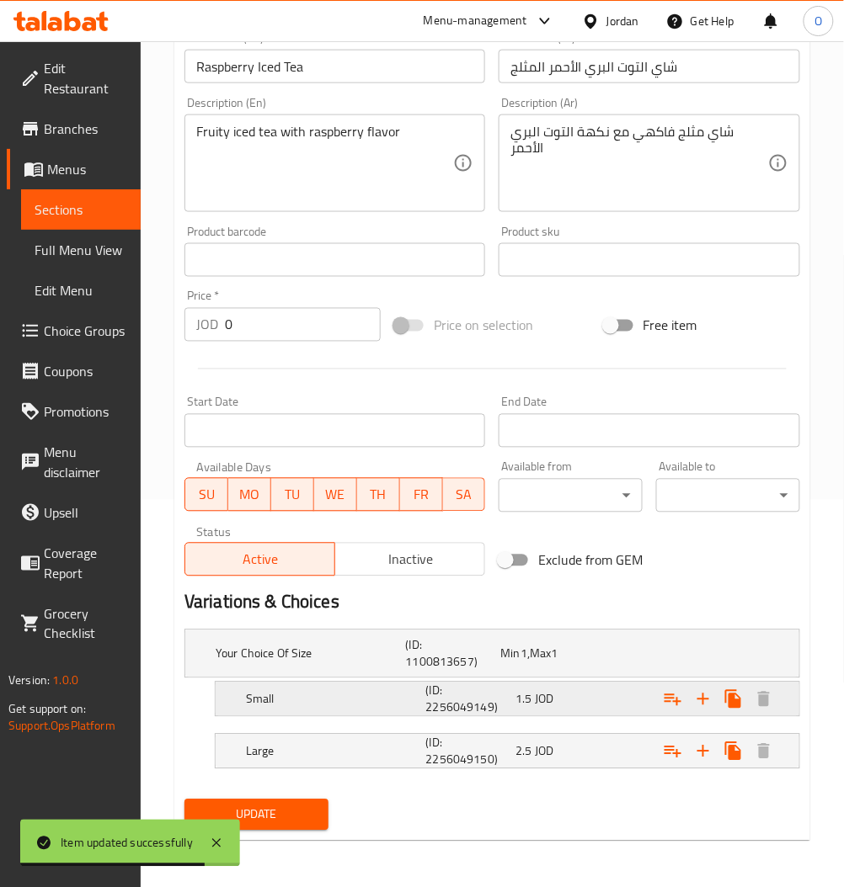
click at [519, 665] on span "1.5" at bounding box center [509, 654] width 19 height 22
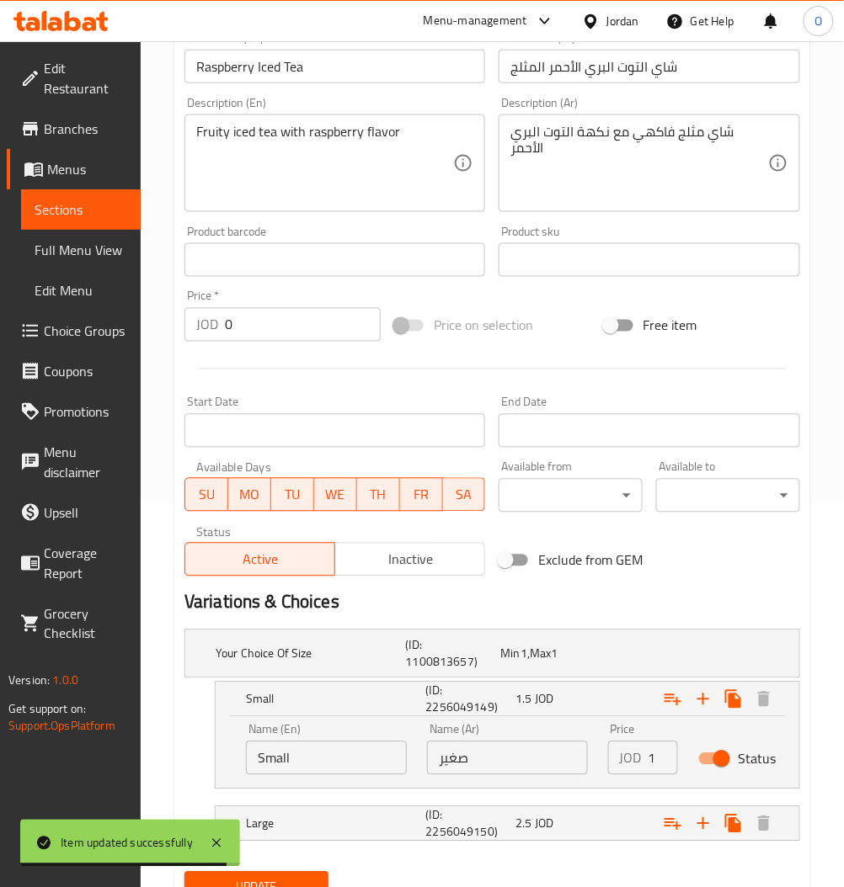
click at [712, 755] on input "Status" at bounding box center [721, 759] width 96 height 32
checkbox input "false"
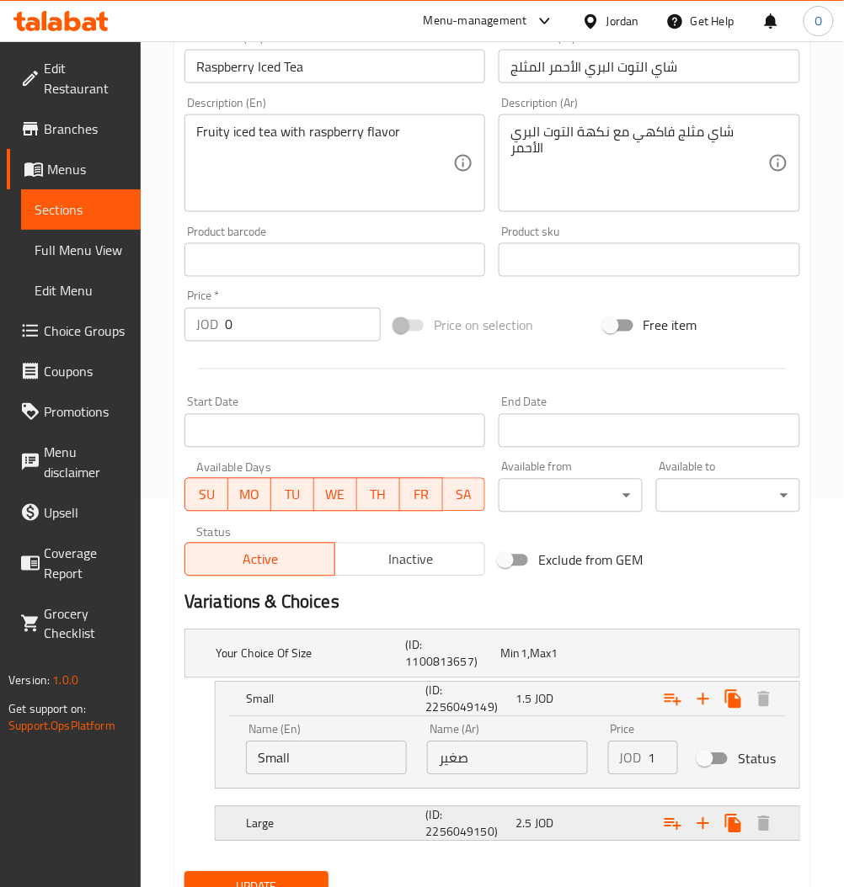
click at [527, 665] on span "JOD" at bounding box center [523, 654] width 7 height 22
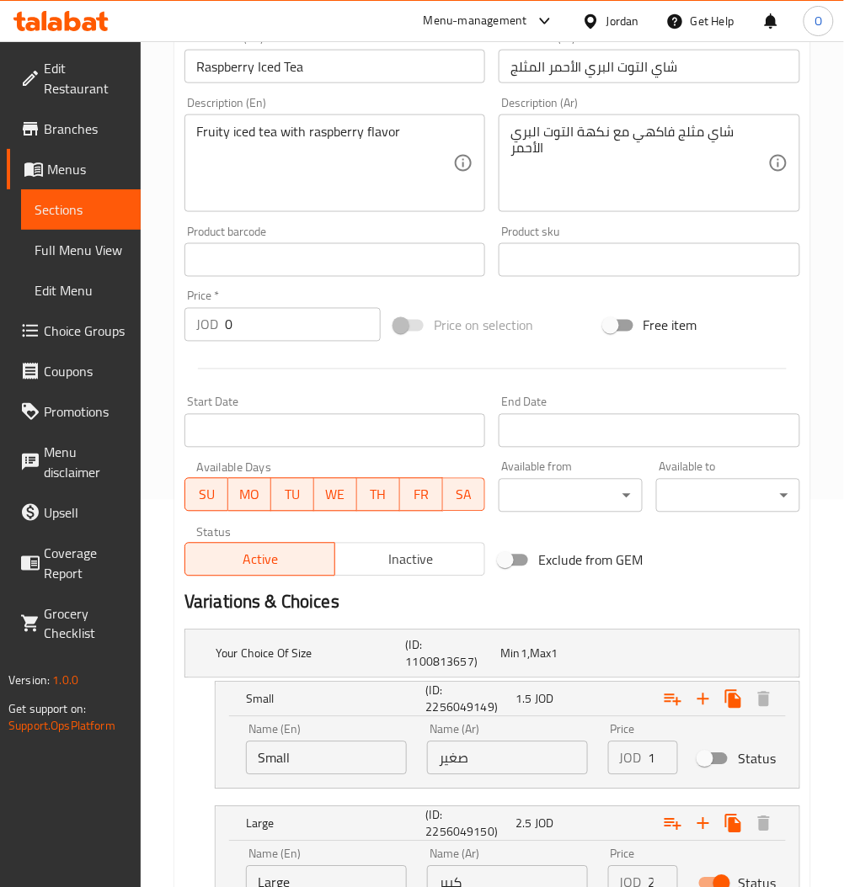
click at [655, 873] on input "2" at bounding box center [662, 883] width 29 height 34
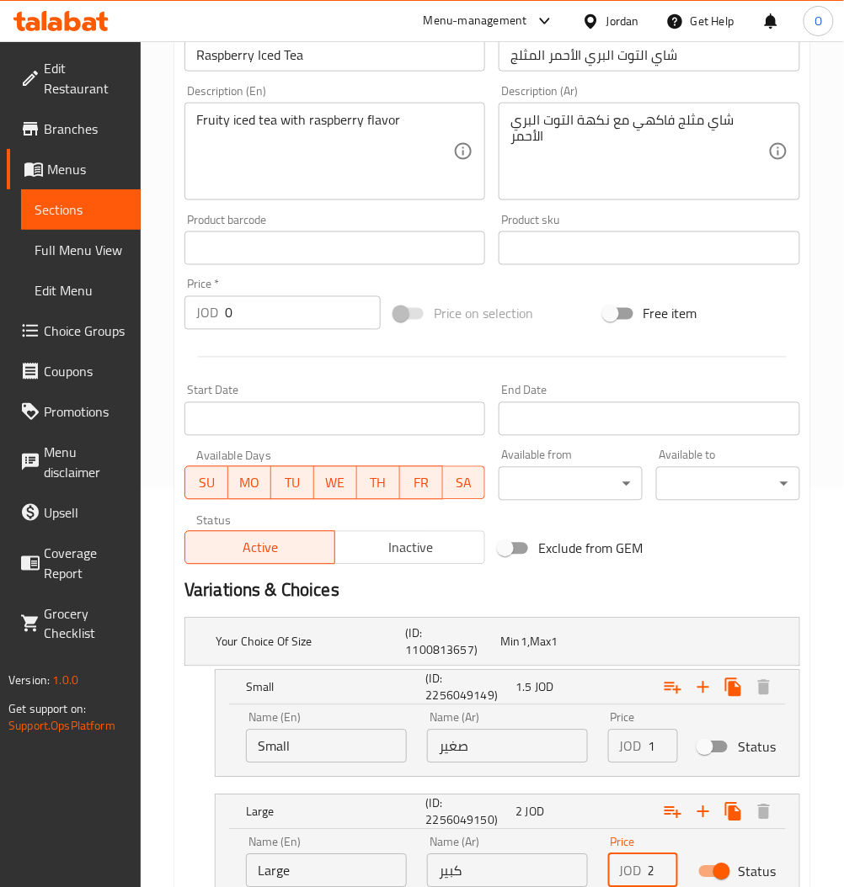
click at [651, 875] on input "2" at bounding box center [662, 871] width 29 height 34
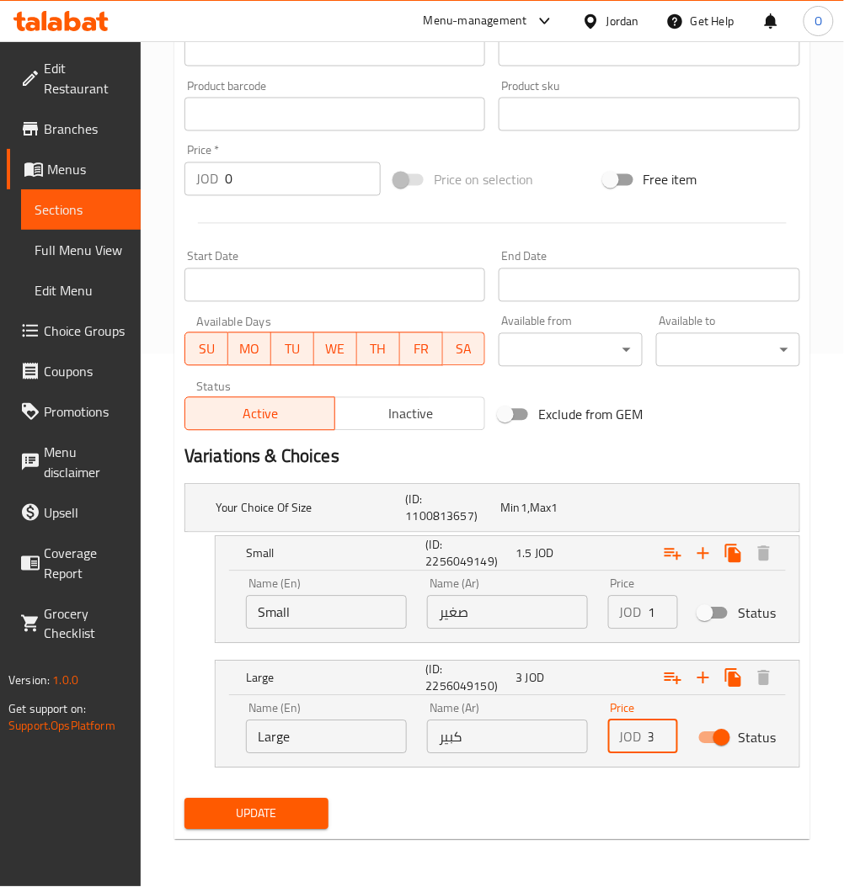
type input "3"
click at [298, 821] on span "Update" at bounding box center [256, 814] width 117 height 21
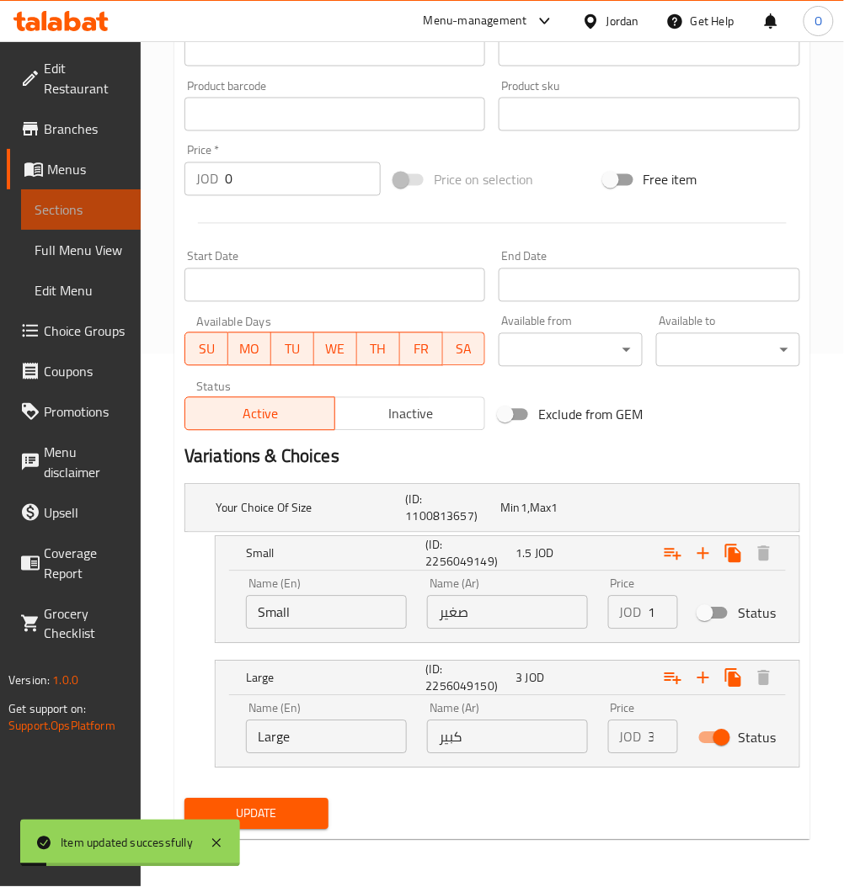
click at [100, 212] on span "Sections" at bounding box center [81, 210] width 93 height 20
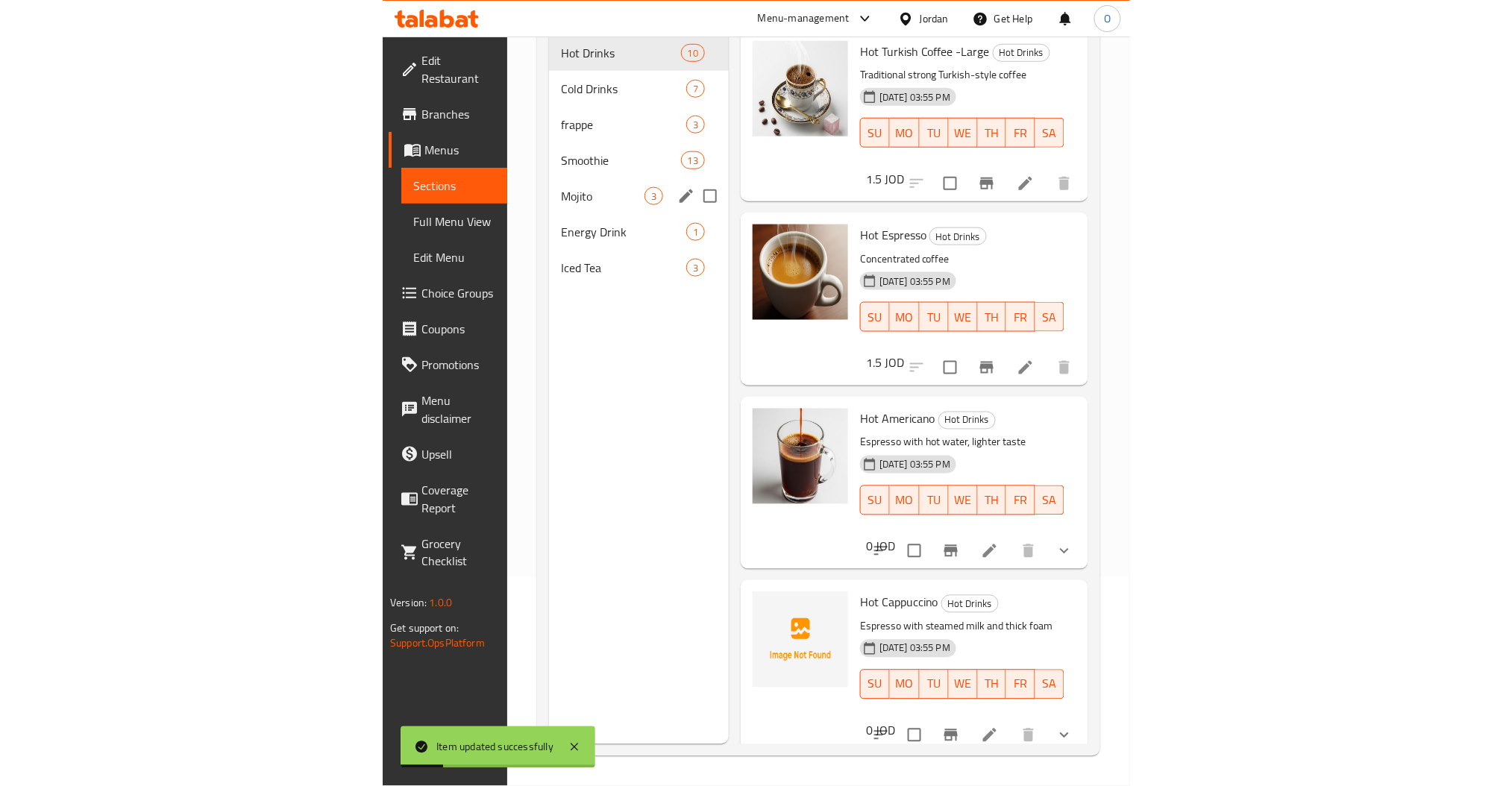
scroll to position [110, 0]
